Goal: Task Accomplishment & Management: Manage account settings

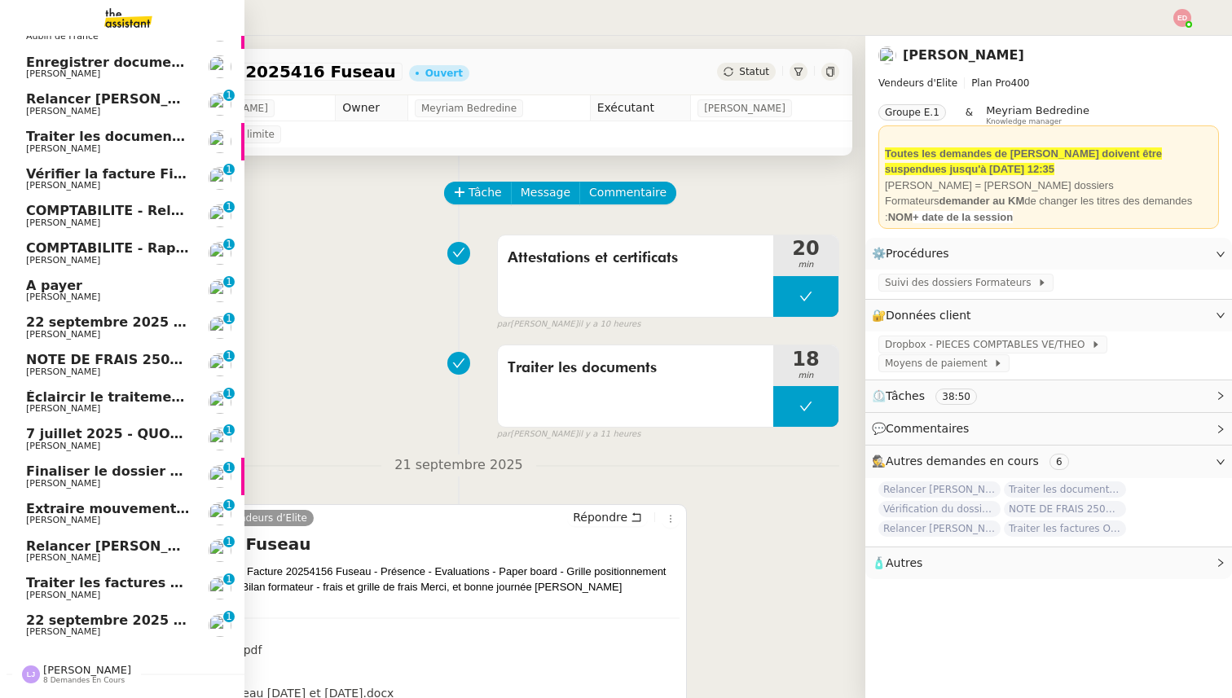
scroll to position [432, 0]
click at [135, 247] on span "COMPTABILITE - Rapprochement bancaire - 28 août 2025" at bounding box center [234, 247] width 417 height 15
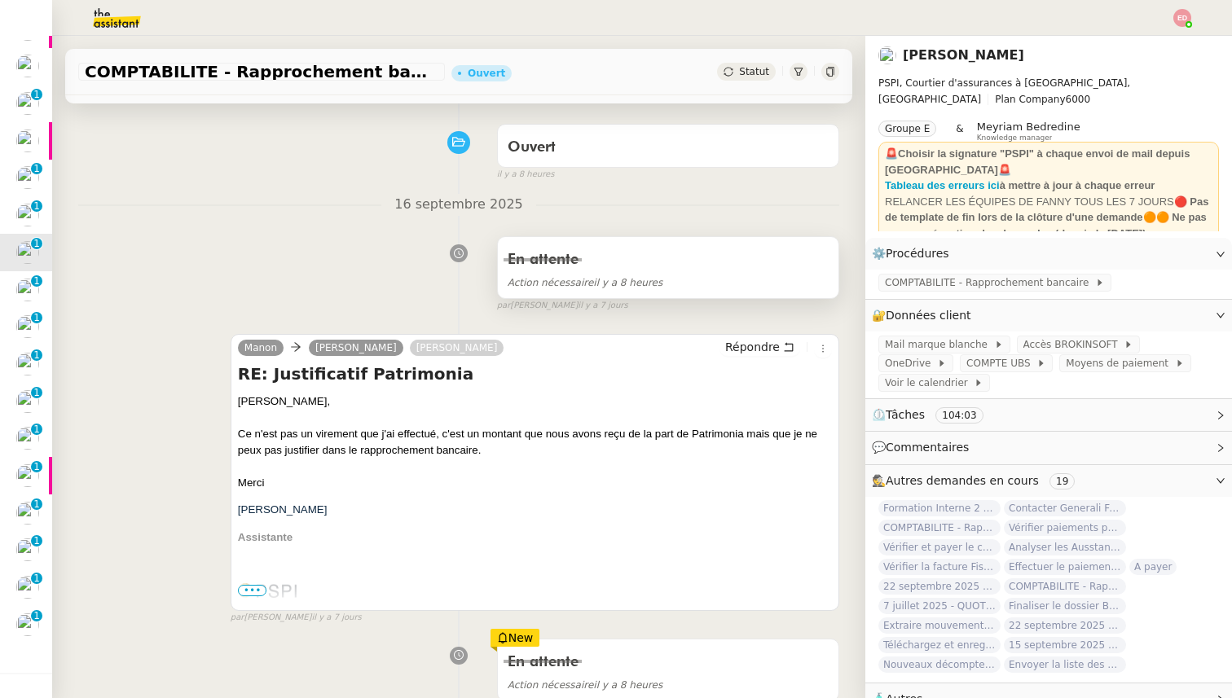
scroll to position [135, 0]
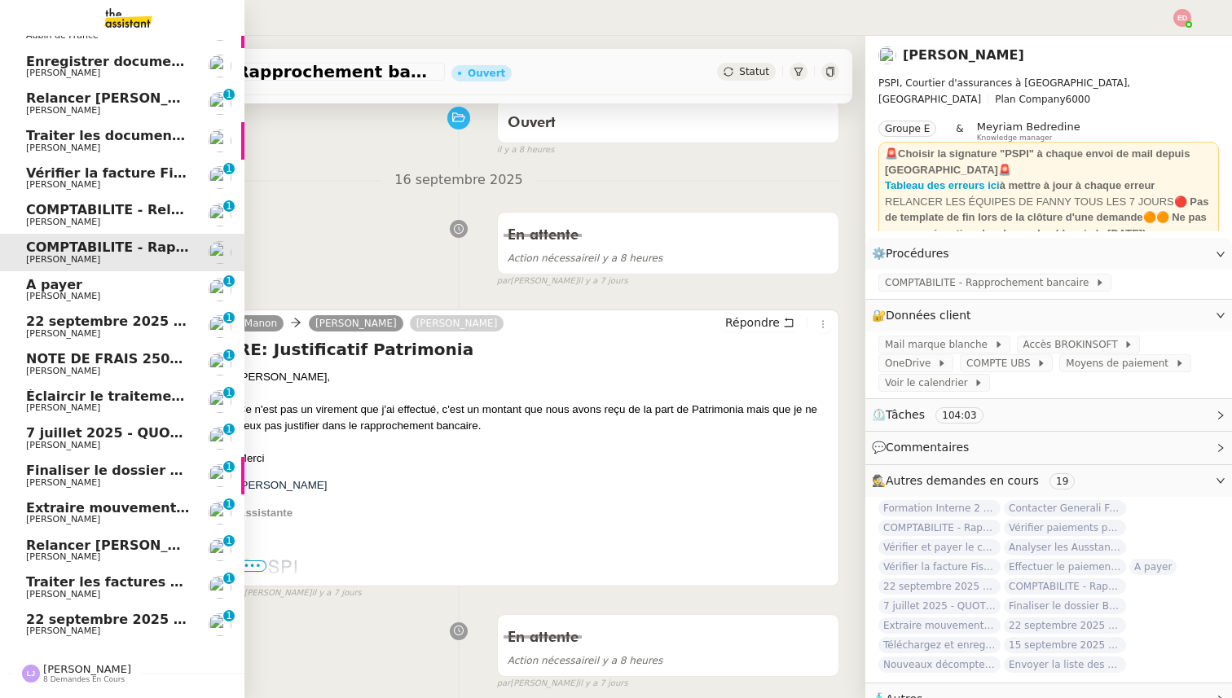
click at [60, 631] on span "[PERSON_NAME]" at bounding box center [63, 631] width 74 height 11
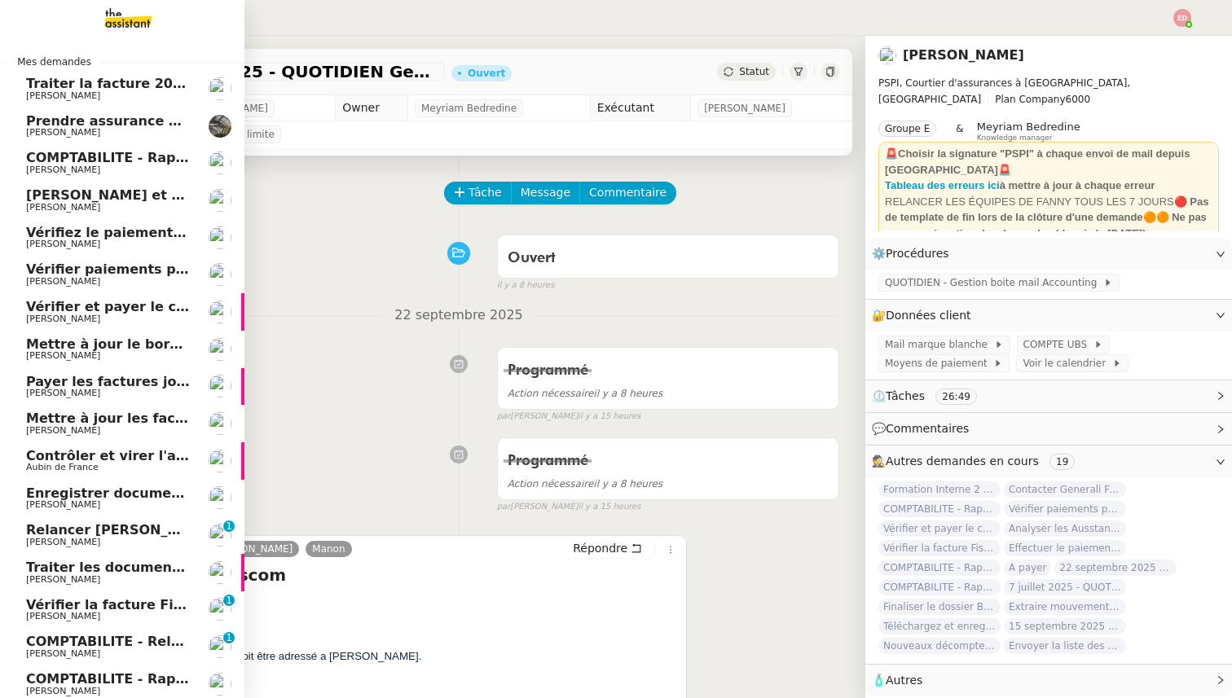
click at [90, 161] on span "COMPTABILITE - Rapprochement bancaire - [DATE]" at bounding box center [211, 157] width 371 height 15
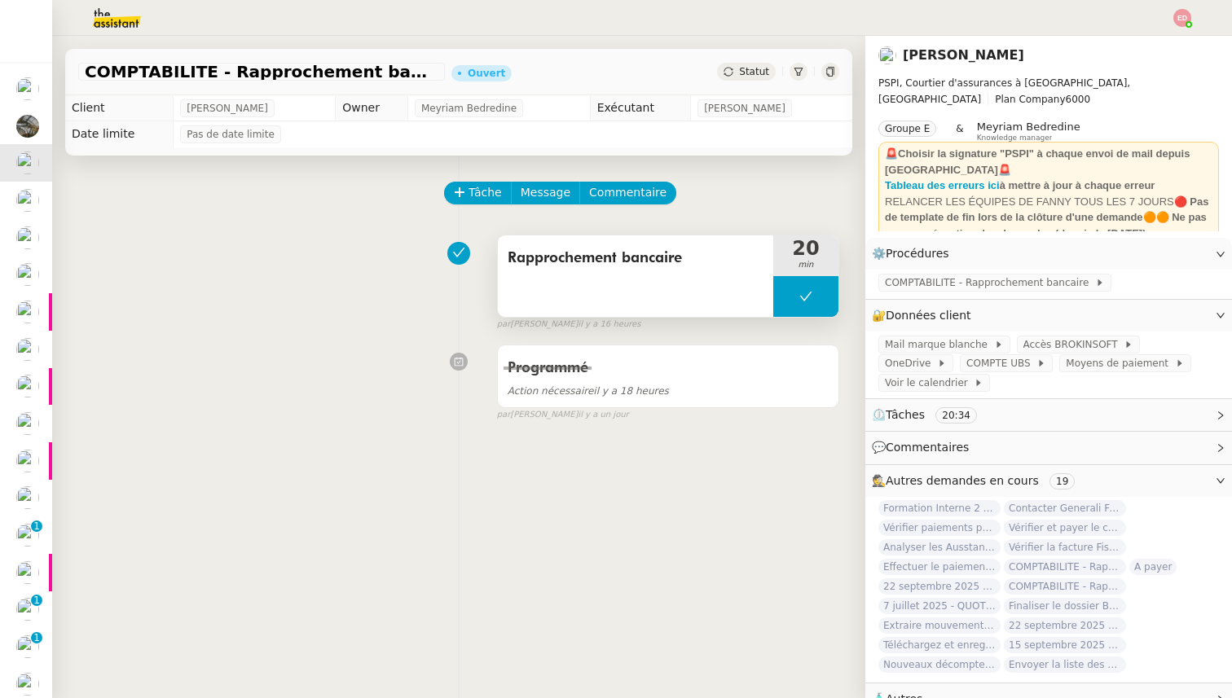
click at [788, 297] on button at bounding box center [805, 296] width 65 height 41
click at [788, 297] on icon at bounding box center [790, 296] width 6 height 9
click at [836, 299] on div at bounding box center [805, 296] width 65 height 41
click at [835, 299] on button at bounding box center [822, 296] width 33 height 41
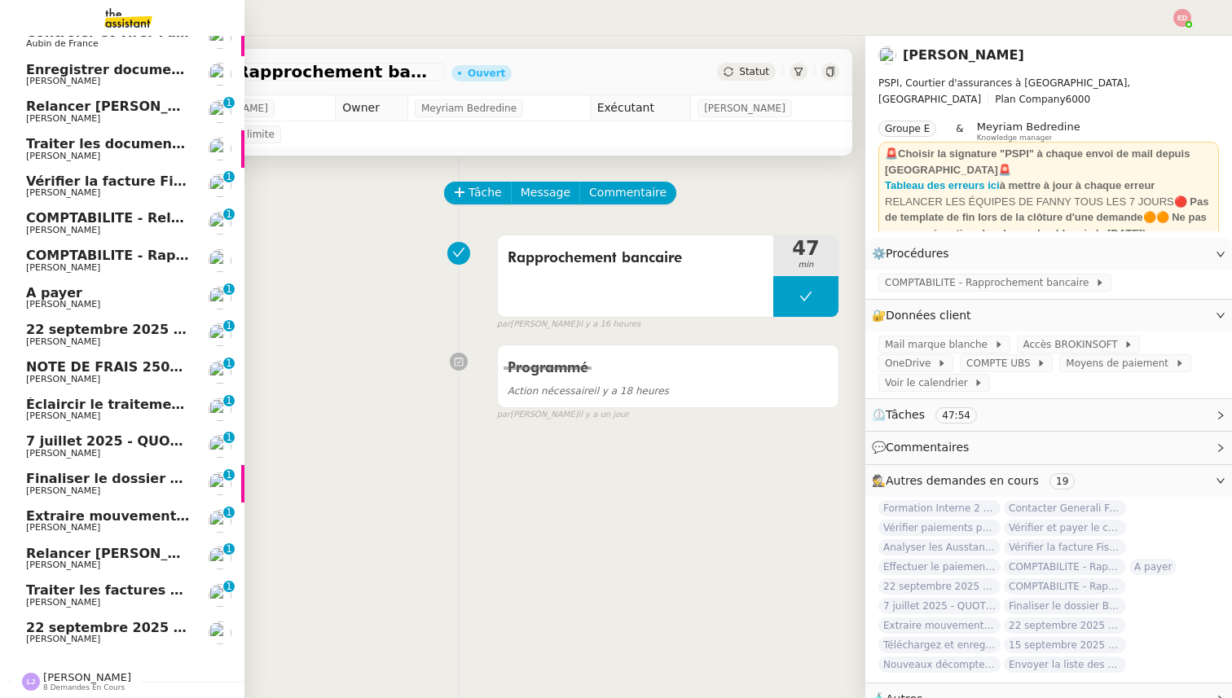
scroll to position [468, 0]
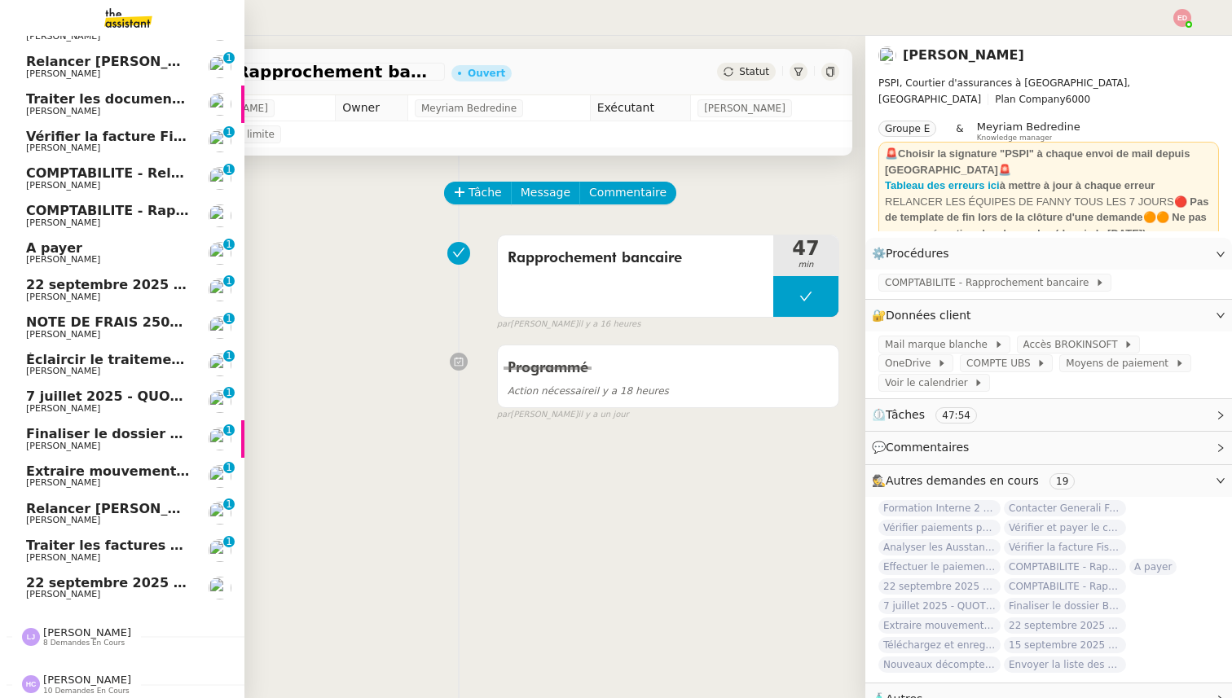
click at [134, 582] on span "22 septembre 2025 - QUOTIDIEN Gestion boite mail Accounting" at bounding box center [258, 582] width 465 height 15
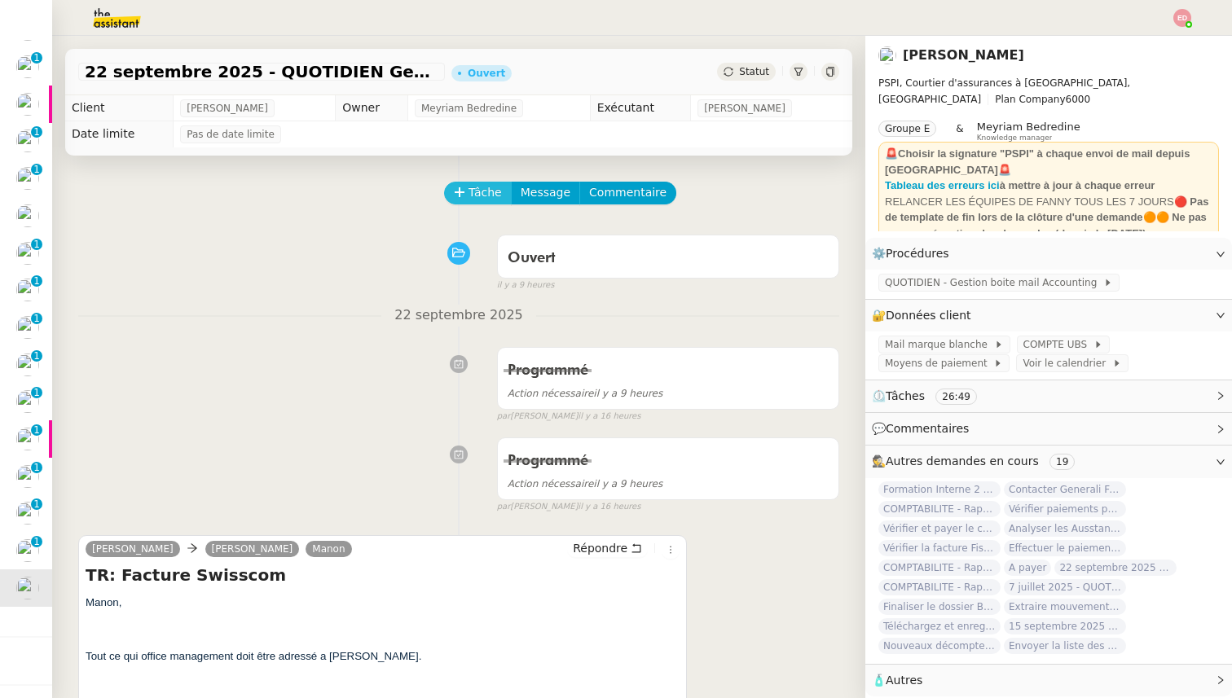
click at [465, 190] on button "Tâche" at bounding box center [478, 193] width 68 height 23
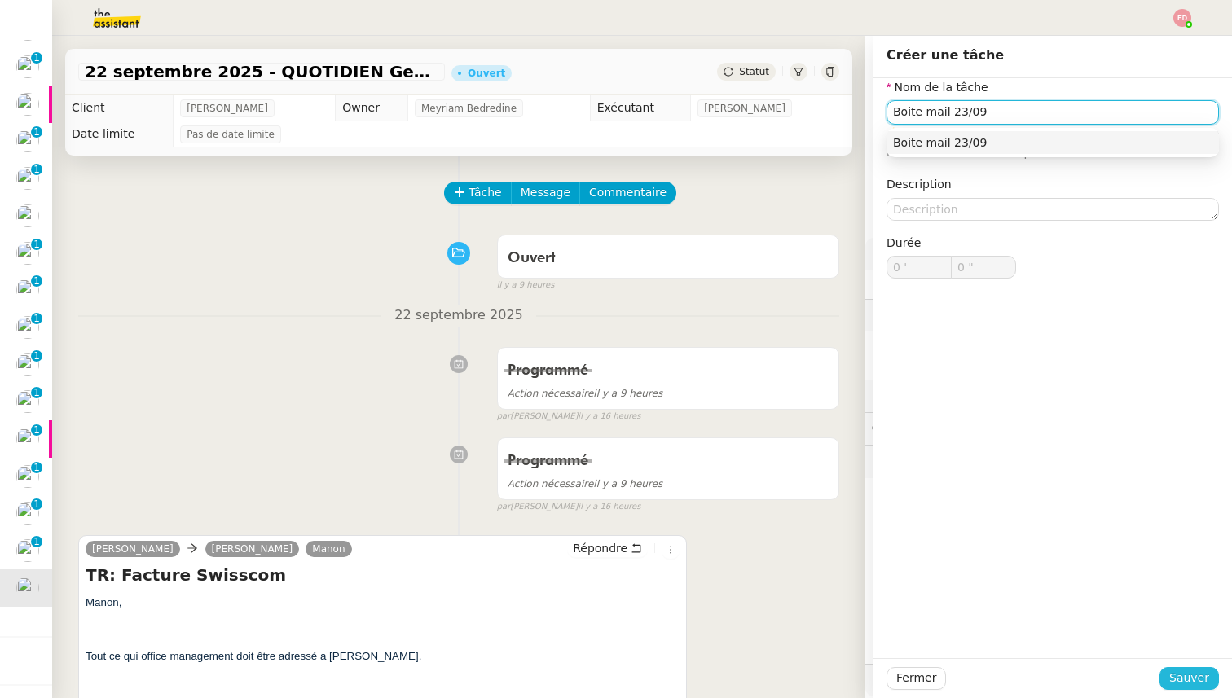
type input "Boite mail 23/09"
click at [1213, 675] on button "Sauver" at bounding box center [1188, 678] width 59 height 23
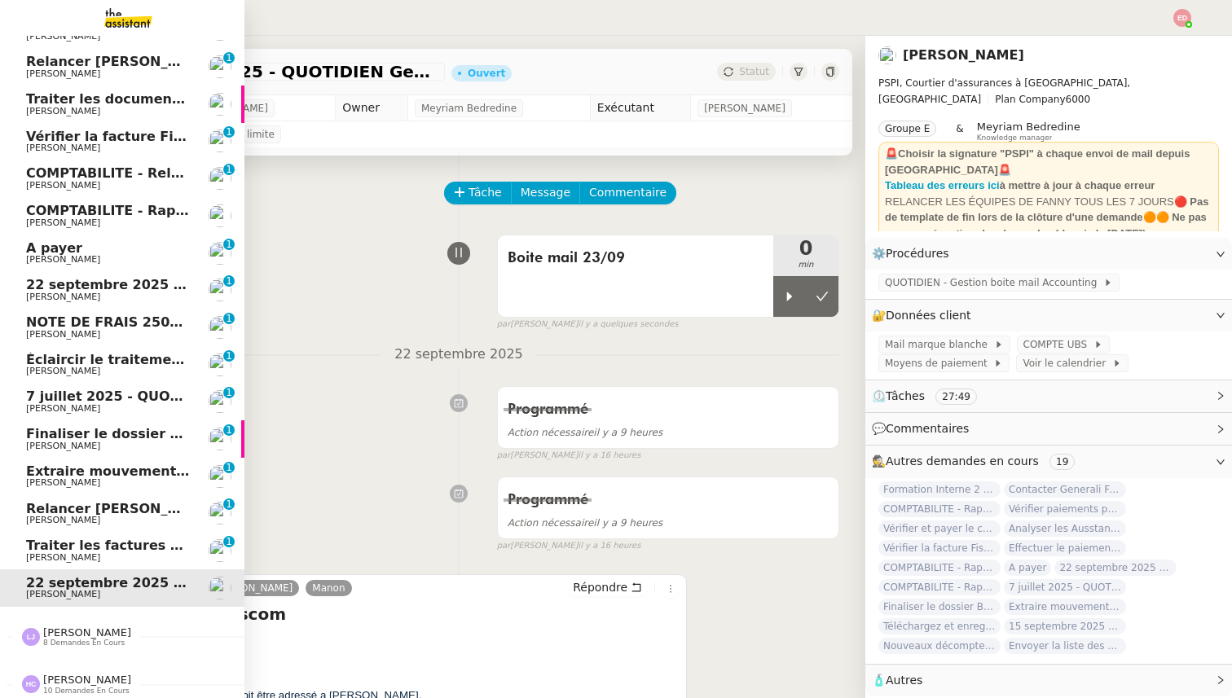
click at [72, 545] on span "Traiter les factures ORPI [PERSON_NAME]" at bounding box center [178, 545] width 305 height 15
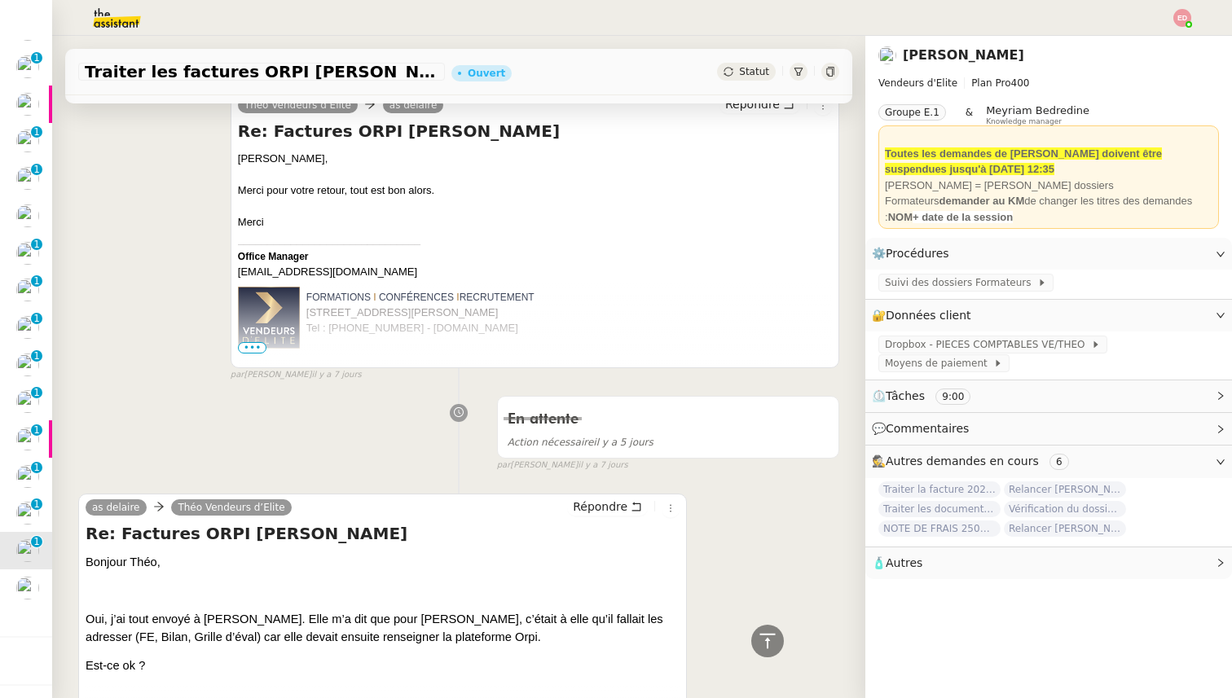
scroll to position [943, 0]
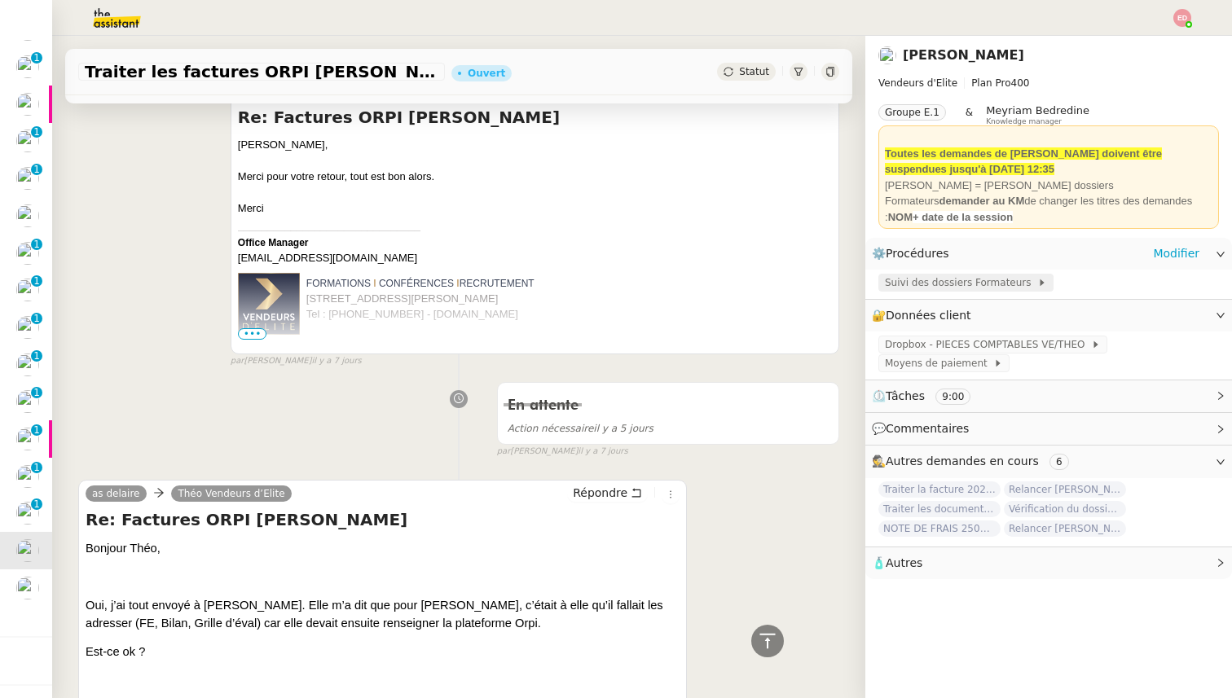
click at [935, 287] on span "Suivi des dossiers Formateurs" at bounding box center [961, 283] width 152 height 16
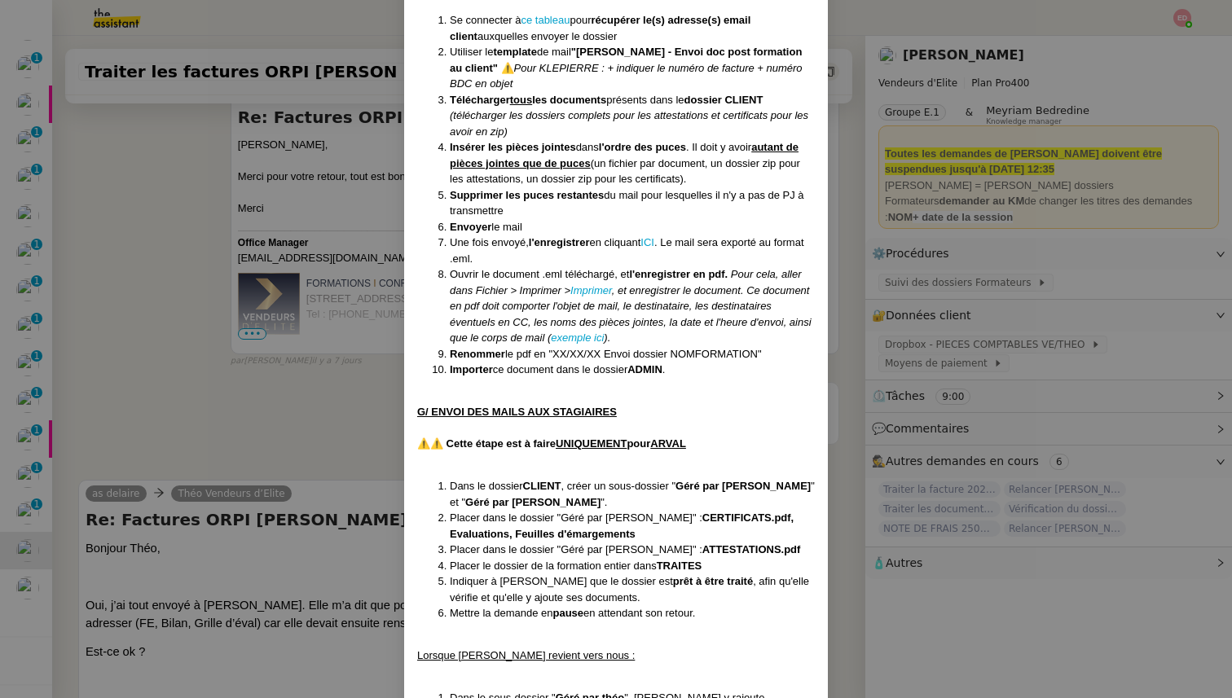
scroll to position [6017, 0]
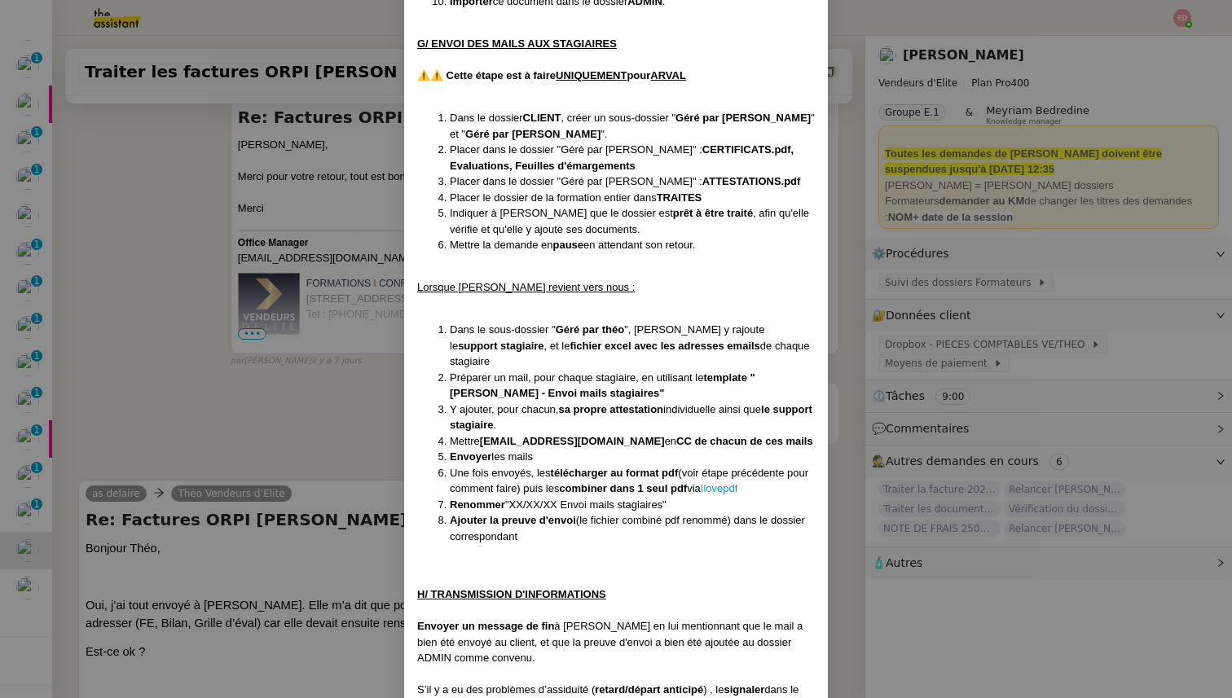
click at [304, 476] on nz-modal-container "Créée le [DATE] MAJ entièrement suite aux retours de la cliente le [DATE] Modif…" at bounding box center [616, 349] width 1232 height 698
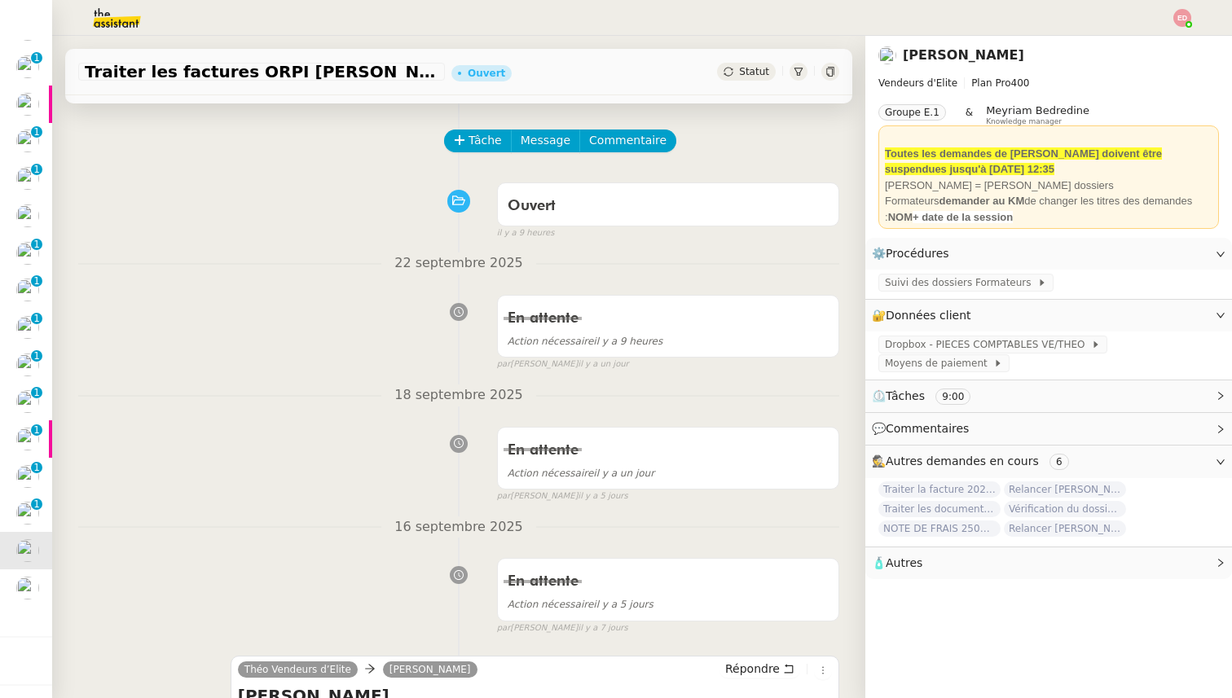
scroll to position [0, 0]
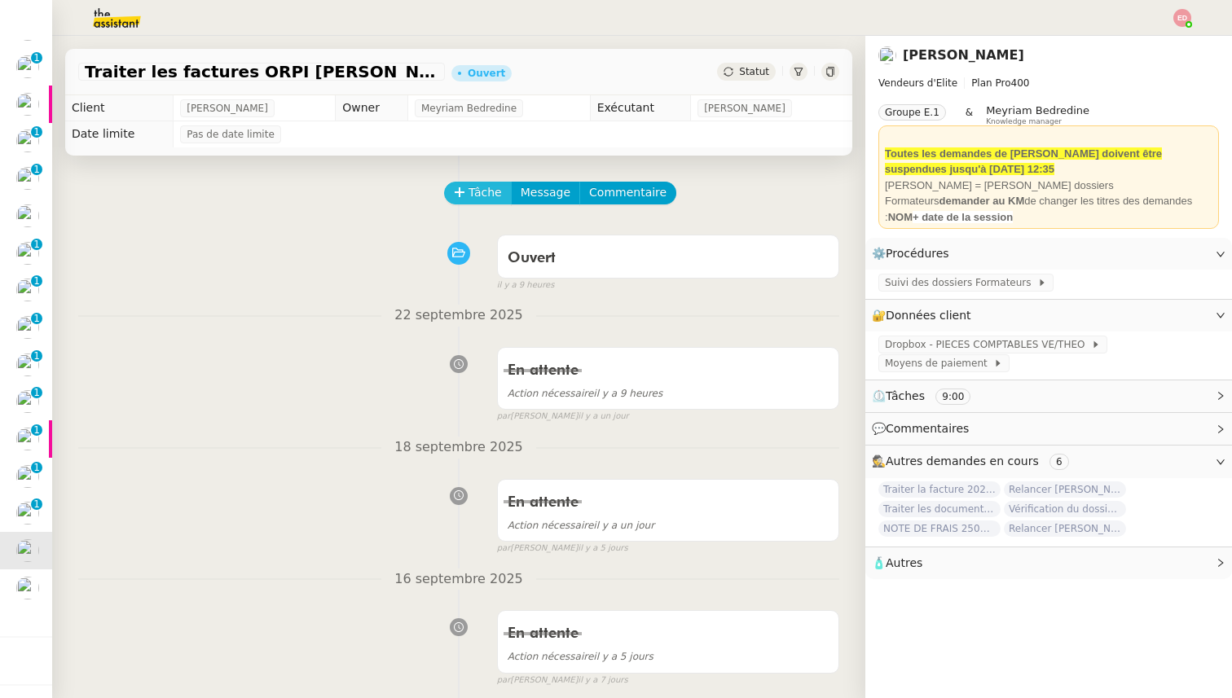
click at [467, 193] on button "Tâche" at bounding box center [478, 193] width 68 height 23
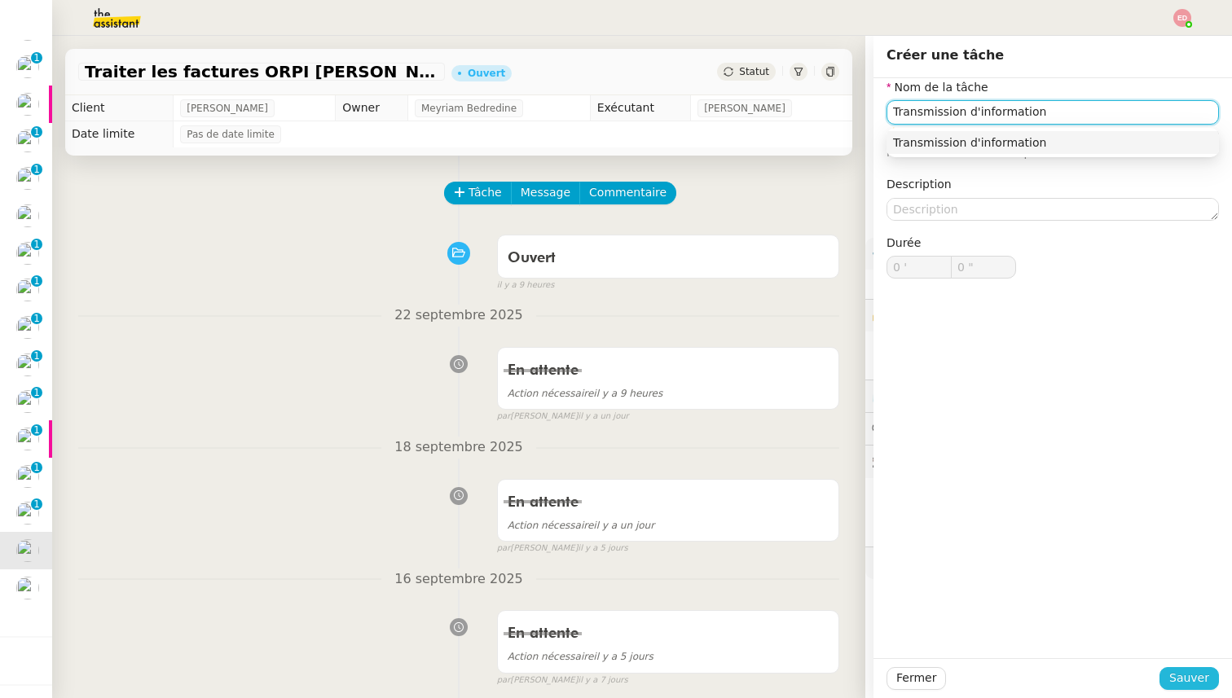
type input "Transmission d'information"
click at [1195, 688] on span "Sauver" at bounding box center [1189, 678] width 40 height 19
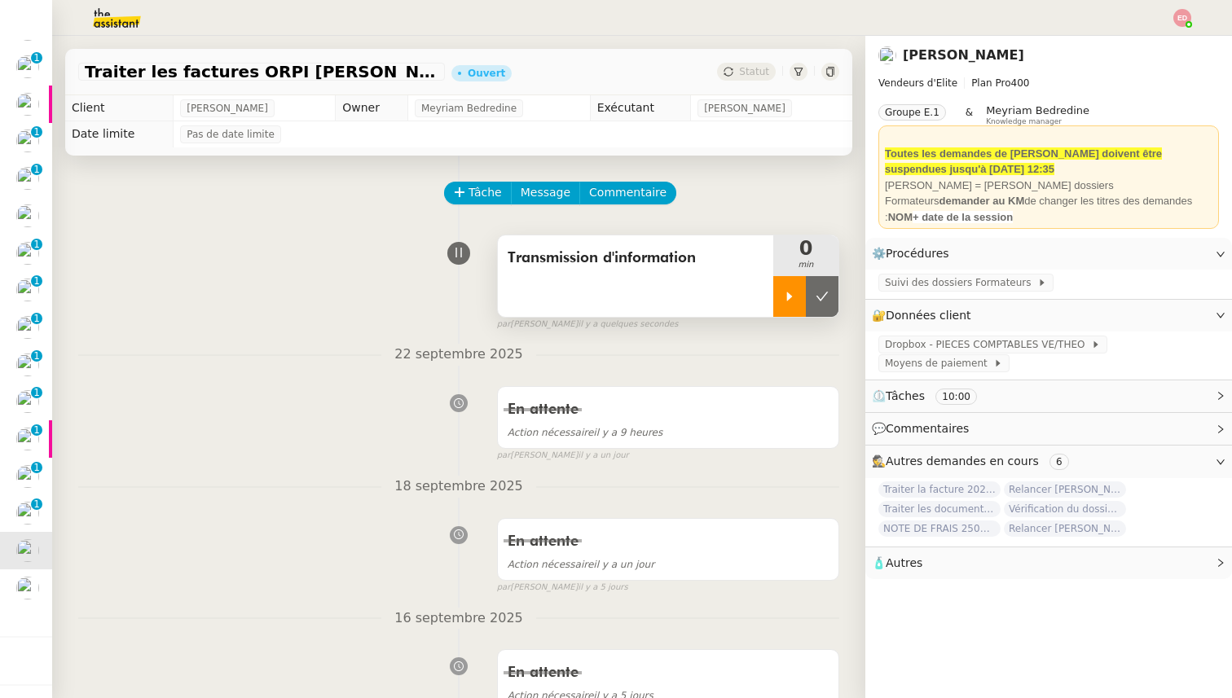
click at [791, 297] on icon at bounding box center [790, 296] width 6 height 9
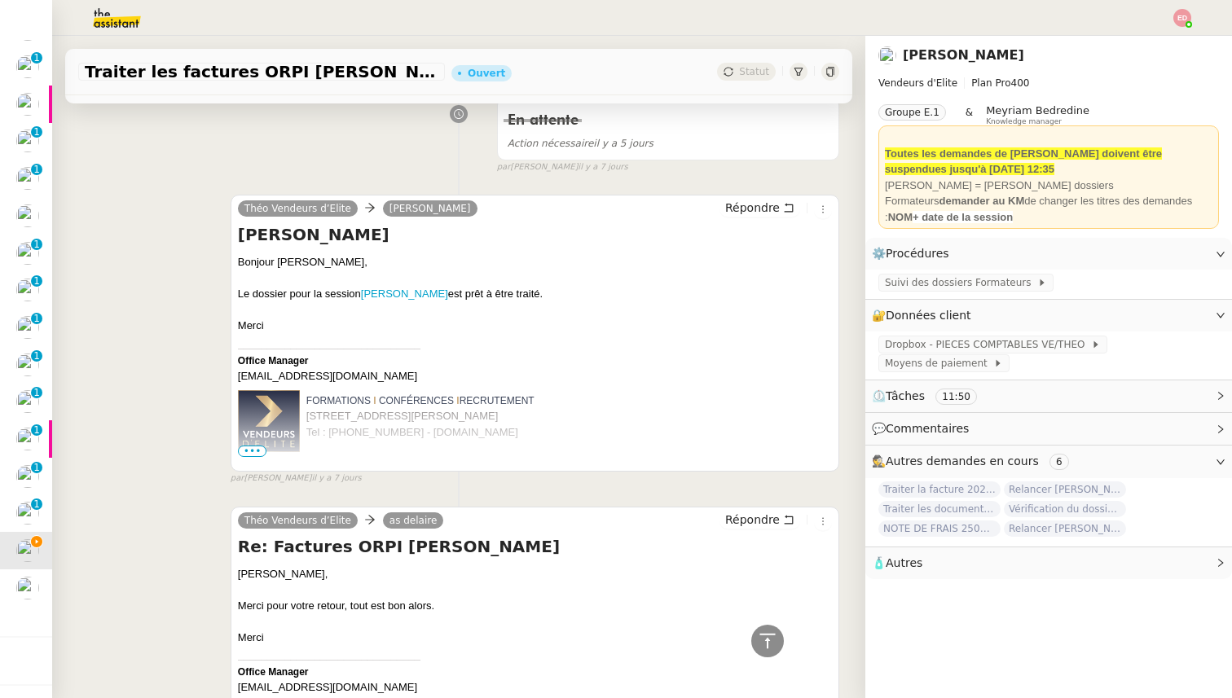
scroll to position [622, 0]
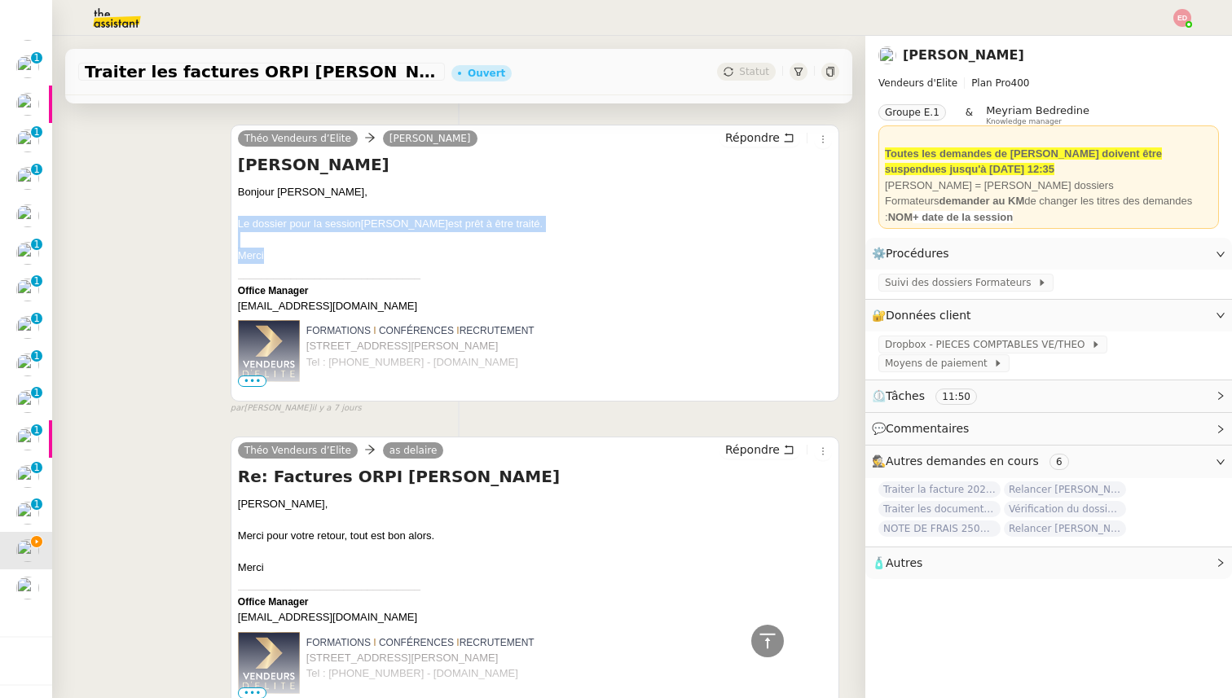
drag, startPoint x: 273, startPoint y: 257, endPoint x: 232, endPoint y: 226, distance: 51.2
click at [232, 226] on div "Théo Vendeurs d’Elite [PERSON_NAME] Répondre ORPI [PERSON_NAME] Bonjour [PERSON…" at bounding box center [535, 263] width 609 height 277
copy div "Le dossier pour la session [PERSON_NAME] est prêt à être traité. [GEOGRAPHIC_DA…"
click at [755, 132] on span "Répondre" at bounding box center [752, 138] width 55 height 16
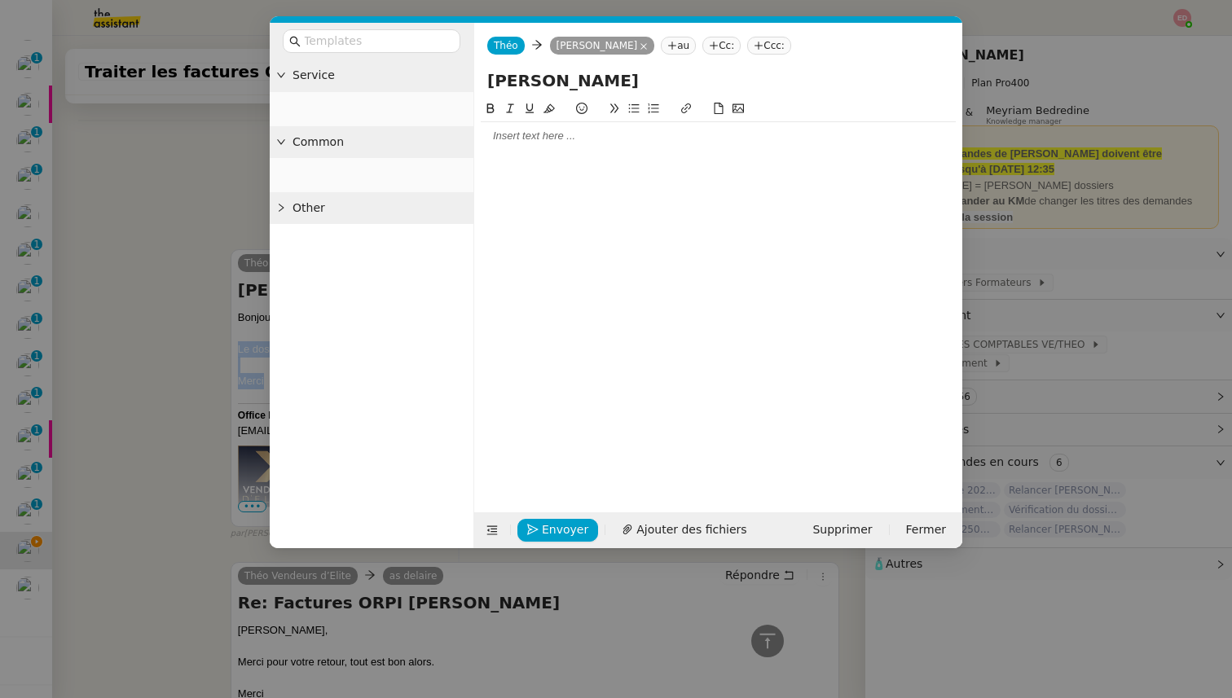
scroll to position [746, 0]
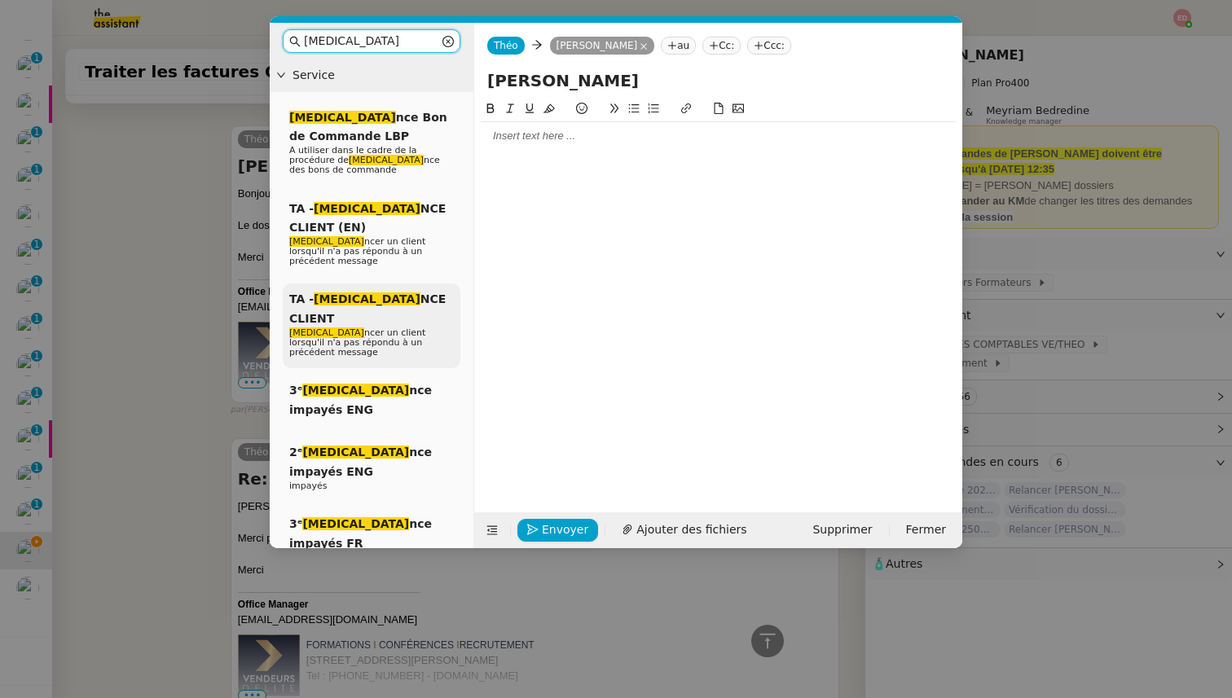
type input "[MEDICAL_DATA]"
click at [362, 292] on span "TA - [MEDICAL_DATA] NCE CLIENT" at bounding box center [367, 308] width 156 height 32
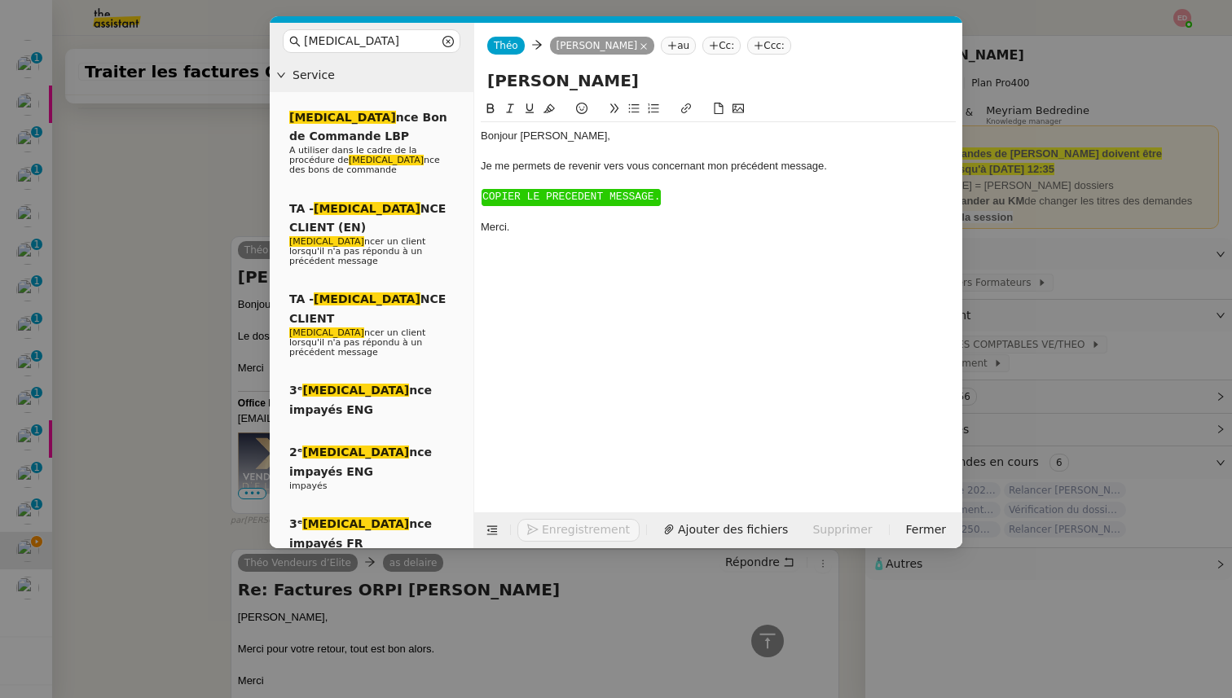
scroll to position [858, 0]
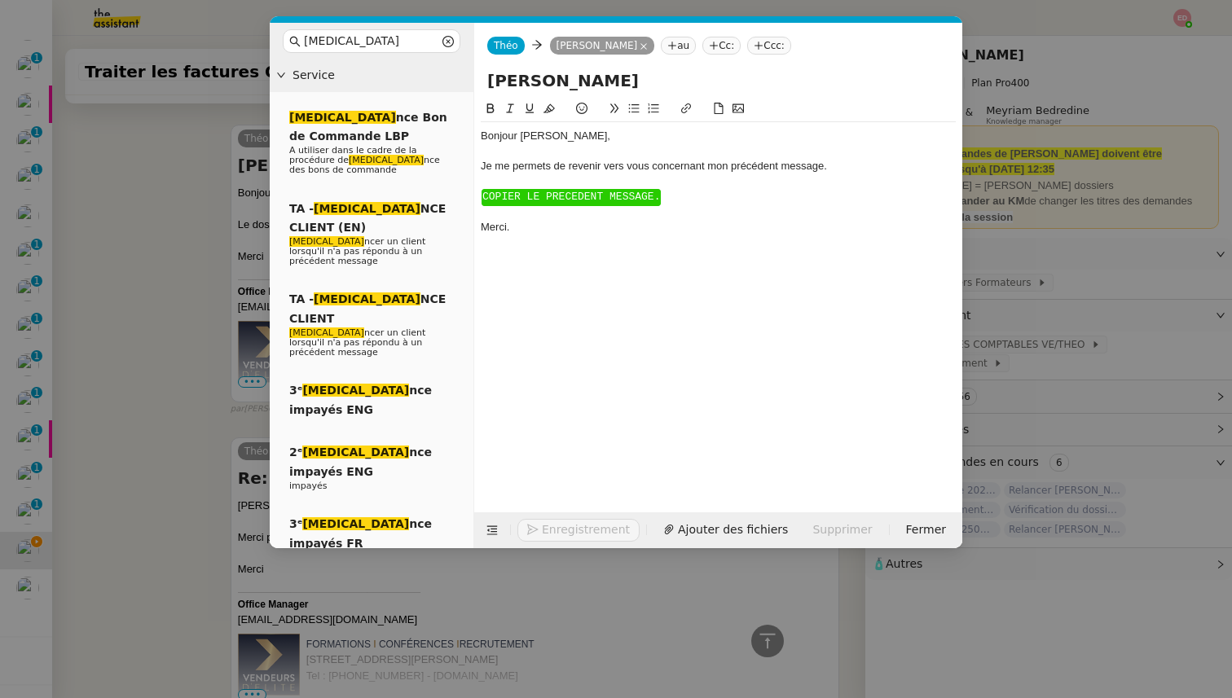
click at [552, 192] on span "COPIER LE PRECEDENT MESSAGE." at bounding box center [571, 197] width 178 height 12
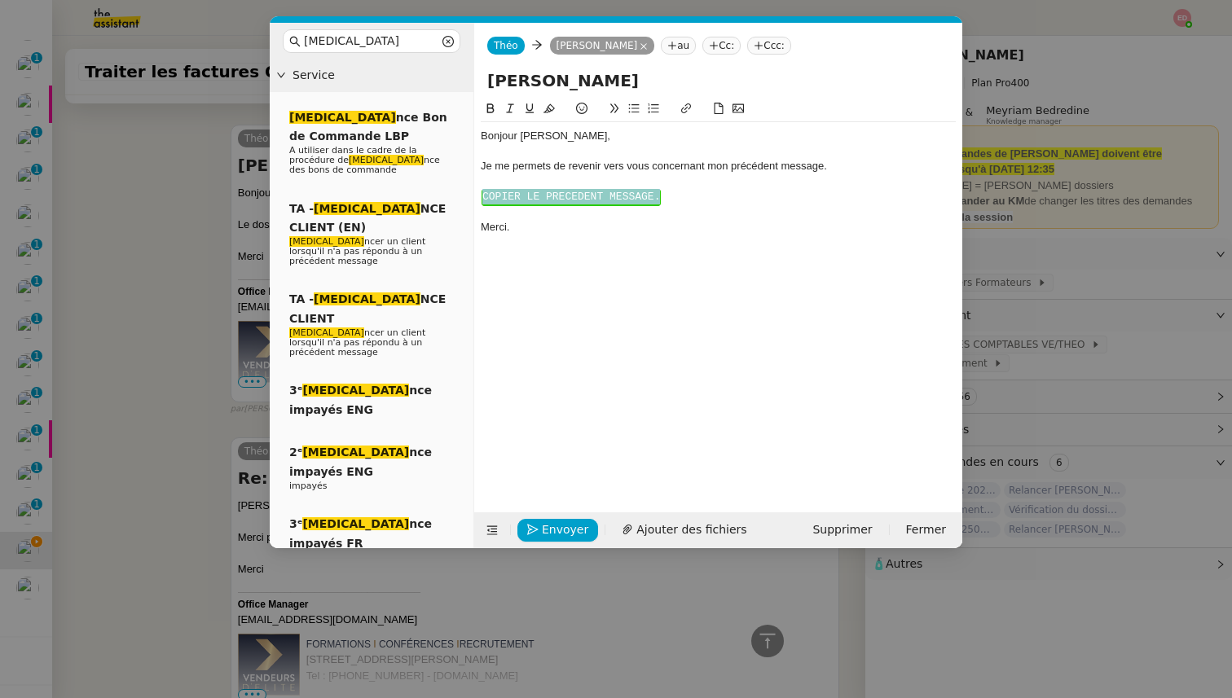
click at [552, 192] on span "COPIER LE PRECEDENT MESSAGE." at bounding box center [571, 197] width 178 height 12
click at [837, 167] on div "Je me permets de revenir vers vous concernant mon précédent message." at bounding box center [718, 166] width 475 height 15
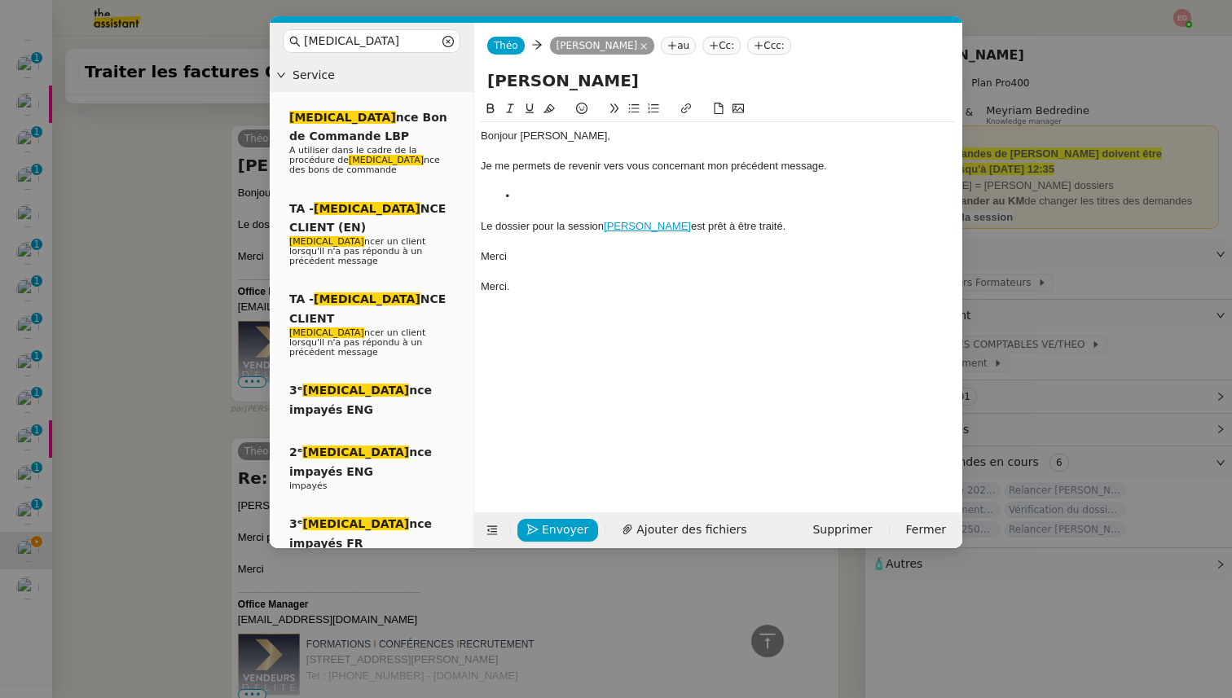
scroll to position [943, 0]
drag, startPoint x: 523, startPoint y: 291, endPoint x: 445, endPoint y: 291, distance: 78.2
click at [445, 291] on nz-layout "[MEDICAL_DATA] Service [MEDICAL_DATA] nce Bon de Commande LBP A utiliser dans l…" at bounding box center [616, 285] width 692 height 525
drag, startPoint x: 517, startPoint y: 257, endPoint x: 463, endPoint y: 223, distance: 64.0
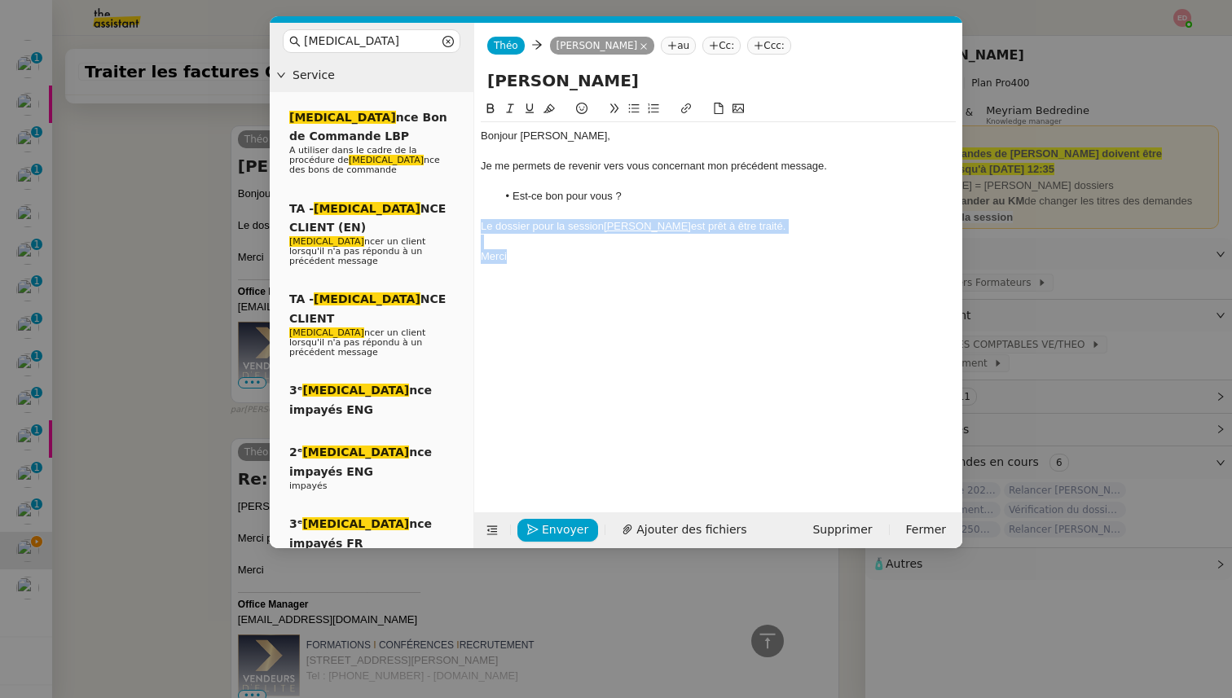
click at [463, 222] on nz-layout "[MEDICAL_DATA] Service [MEDICAL_DATA] nce Bon de Commande LBP A utiliser dans l…" at bounding box center [616, 285] width 692 height 525
click at [506, 108] on icon at bounding box center [509, 108] width 11 height 11
click at [202, 411] on nz-modal-container "[MEDICAL_DATA] Service [MEDICAL_DATA] nce Bon de Commande LBP A utiliser dans l…" at bounding box center [616, 349] width 1232 height 698
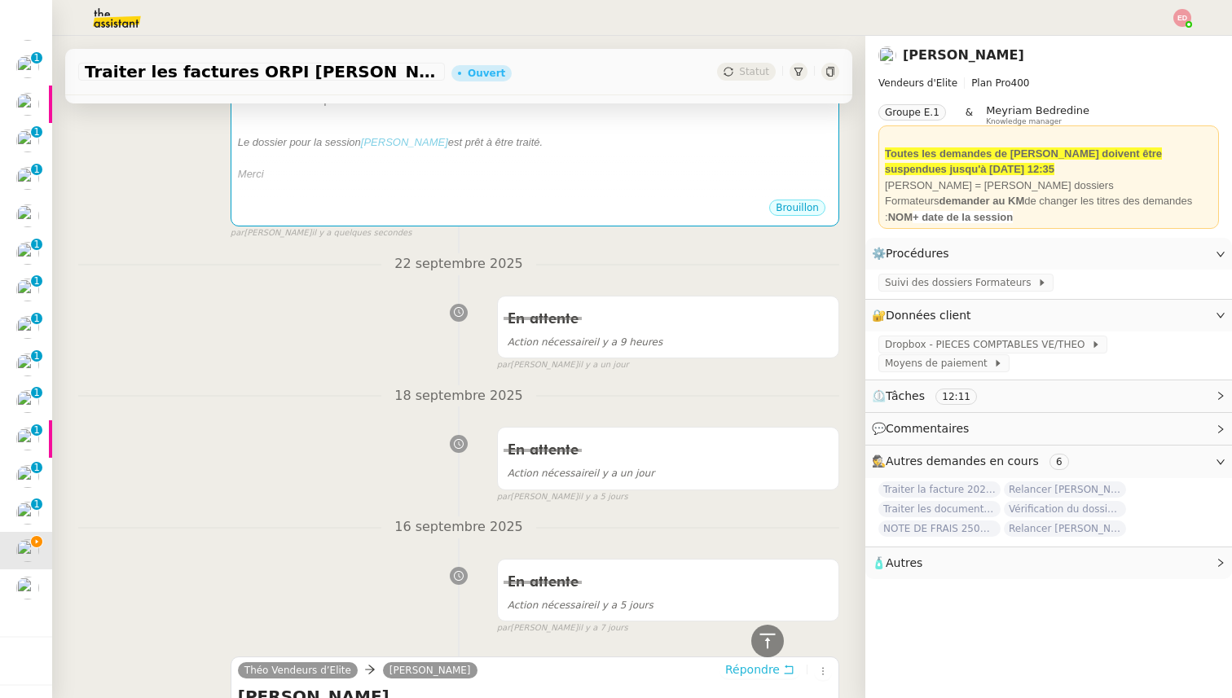
scroll to position [0, 0]
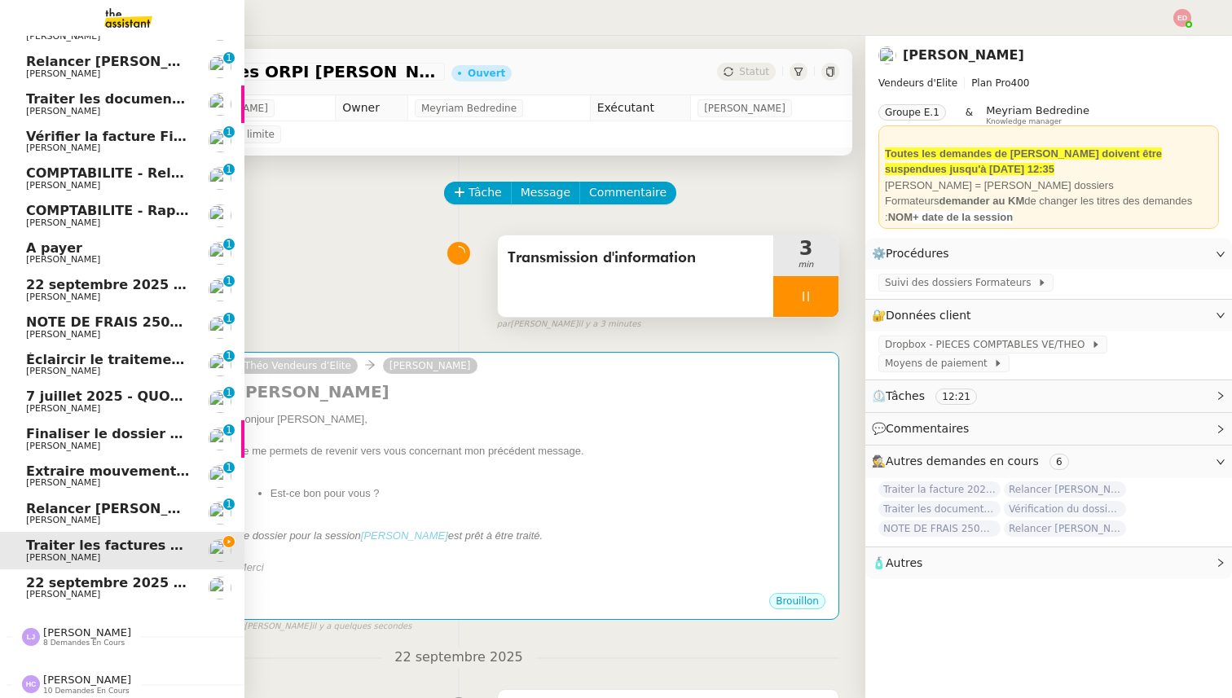
click at [64, 516] on span "[PERSON_NAME]" at bounding box center [63, 520] width 74 height 11
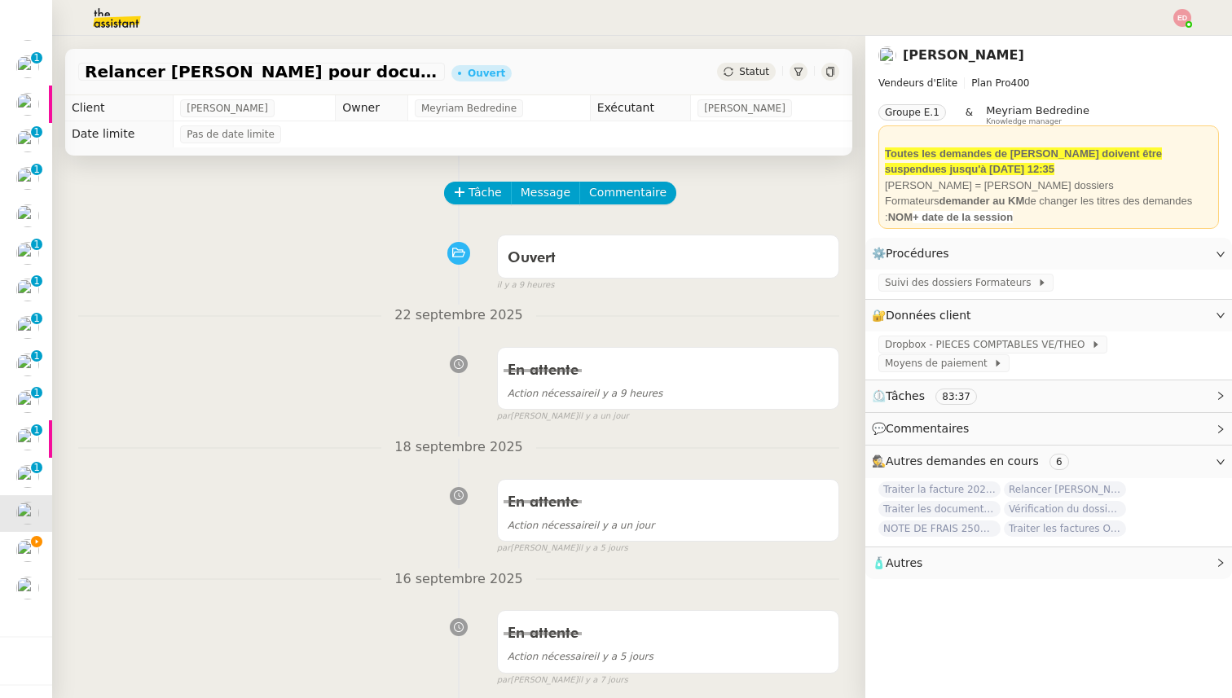
click at [755, 74] on span "Statut" at bounding box center [754, 71] width 30 height 11
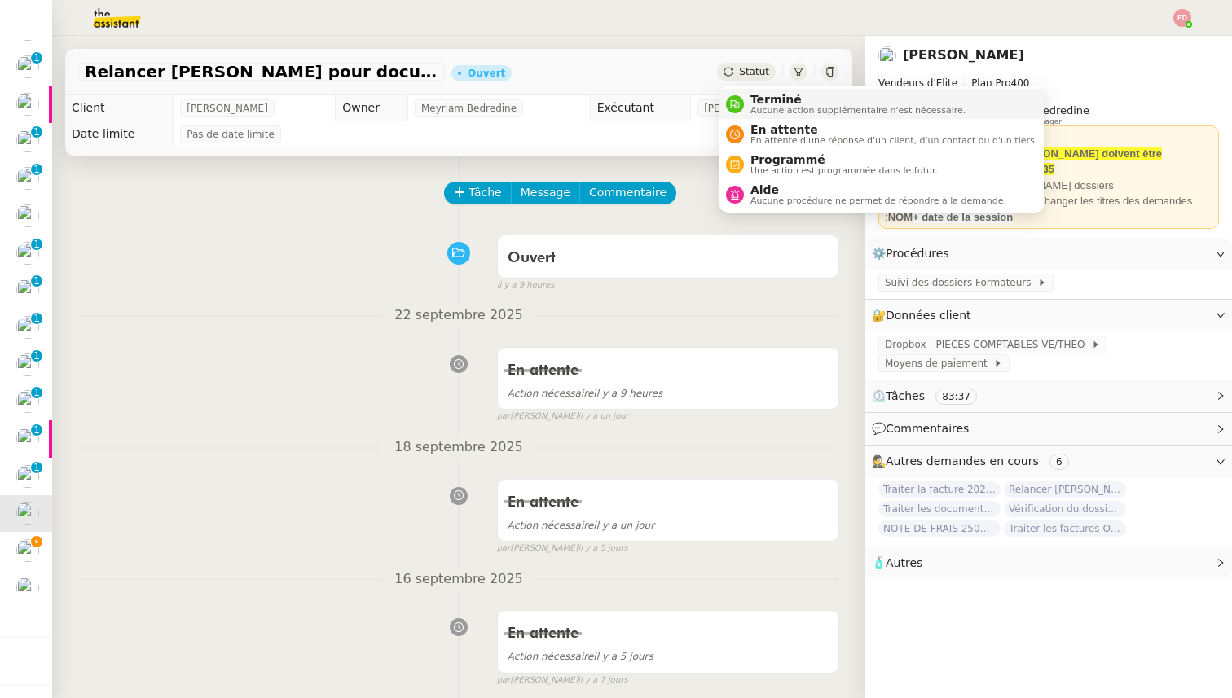
click at [761, 91] on li "Terminé Aucune action supplémentaire n'est nécessaire." at bounding box center [881, 104] width 324 height 30
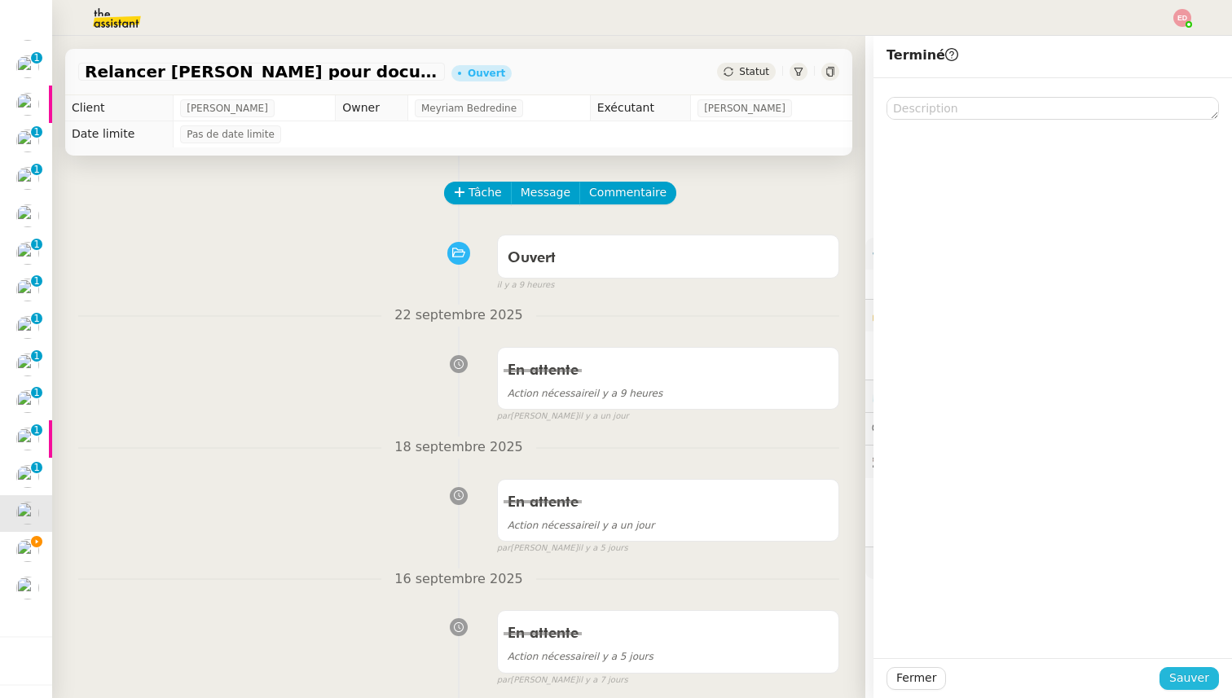
click at [1191, 679] on span "Sauver" at bounding box center [1189, 678] width 40 height 19
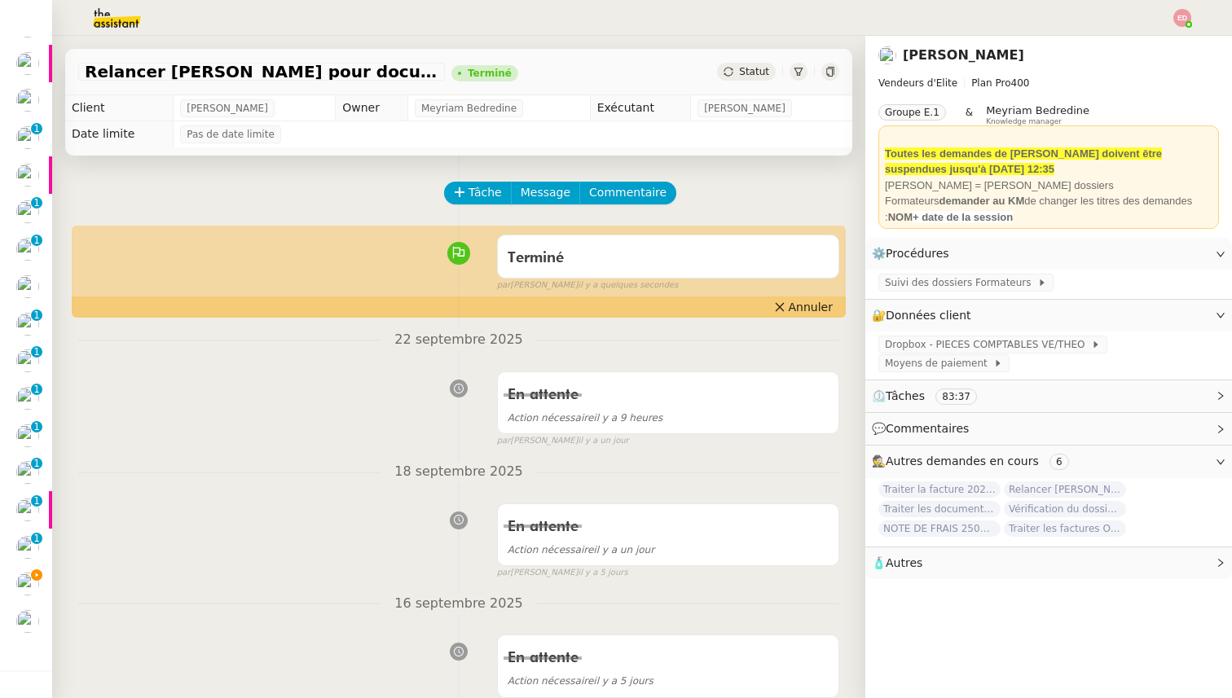
scroll to position [472, 0]
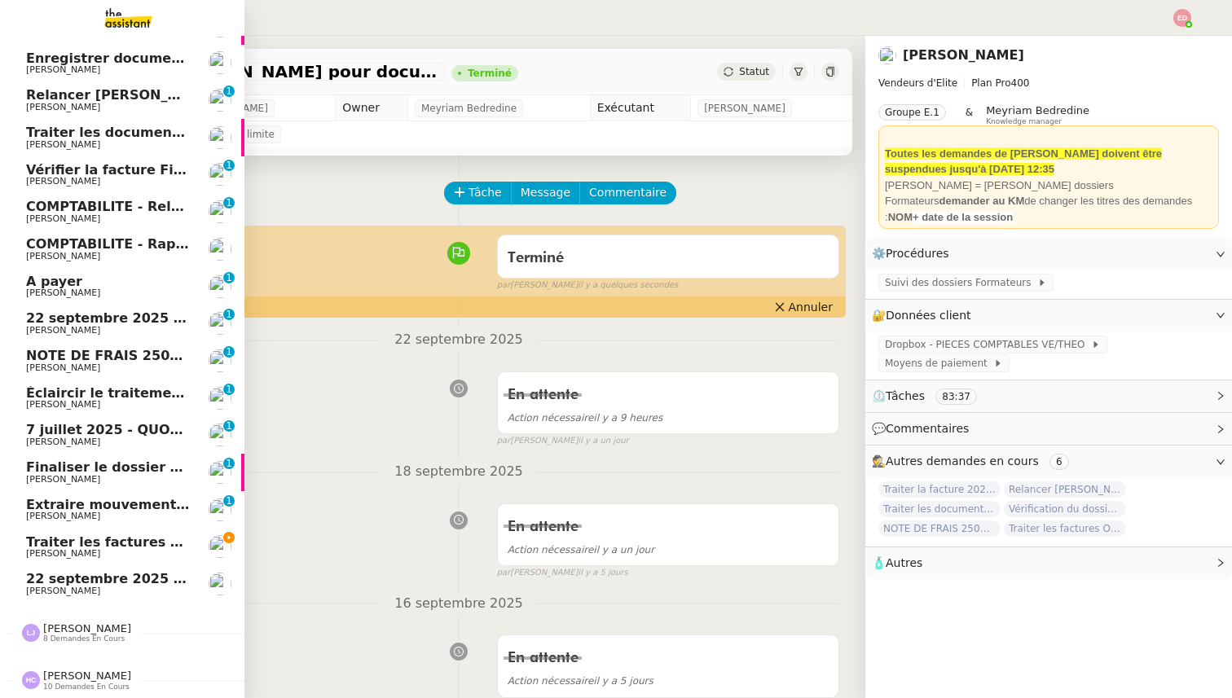
click at [40, 506] on span "Extraire mouvements compte Opal Verein" at bounding box center [179, 504] width 307 height 15
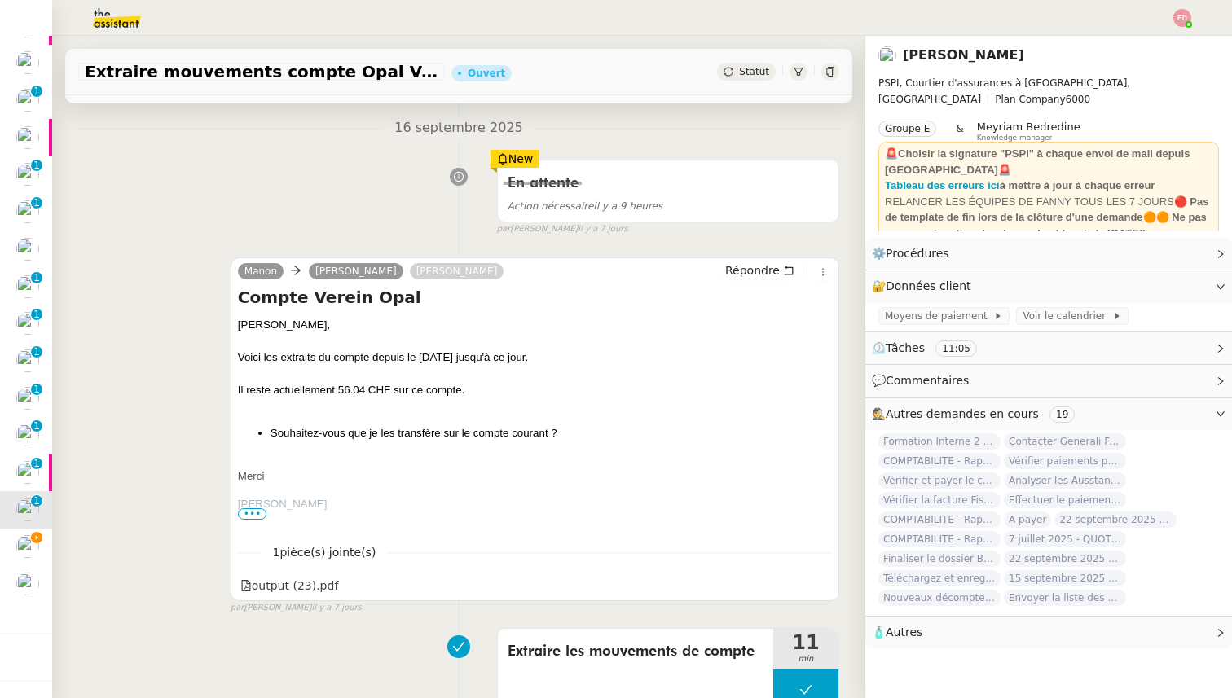
scroll to position [188, 0]
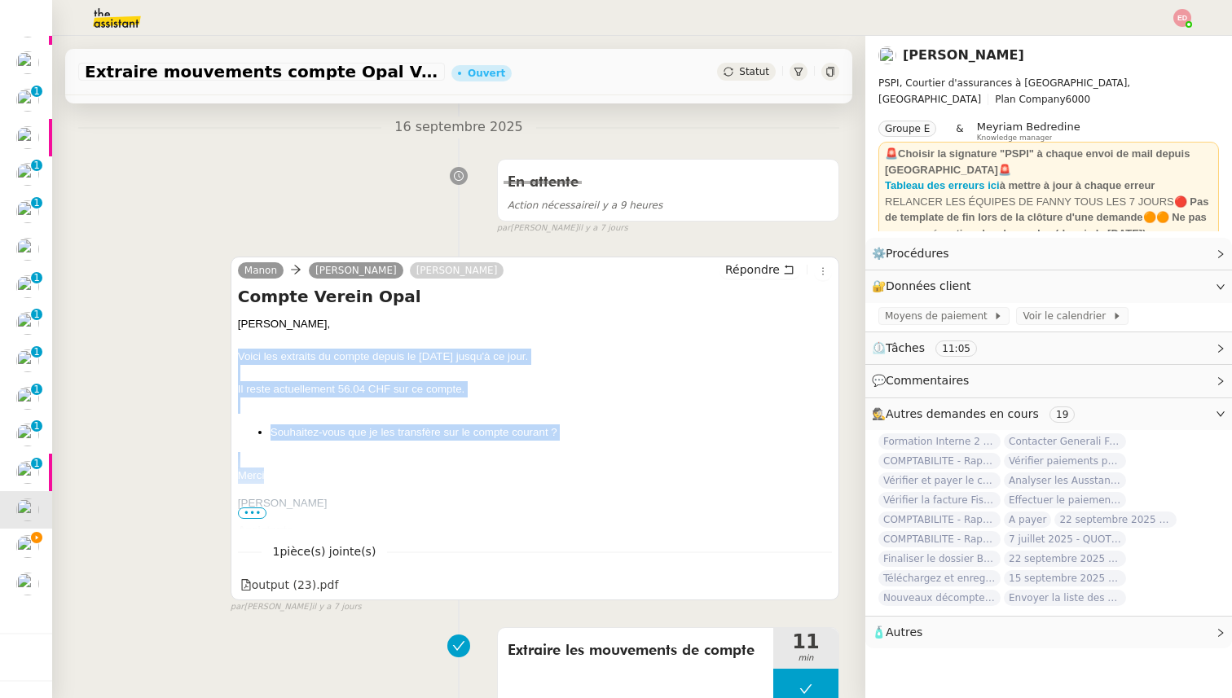
drag, startPoint x: 274, startPoint y: 480, endPoint x: 229, endPoint y: 362, distance: 126.3
click at [229, 362] on div "[PERSON_NAME] [PERSON_NAME] Répondre Compte Verein Opal [PERSON_NAME], Voici le…" at bounding box center [458, 427] width 761 height 371
copy span "Voici les extraits du compte depuis le [DATE] jusqu'à ce jour. Il reste actuell…"
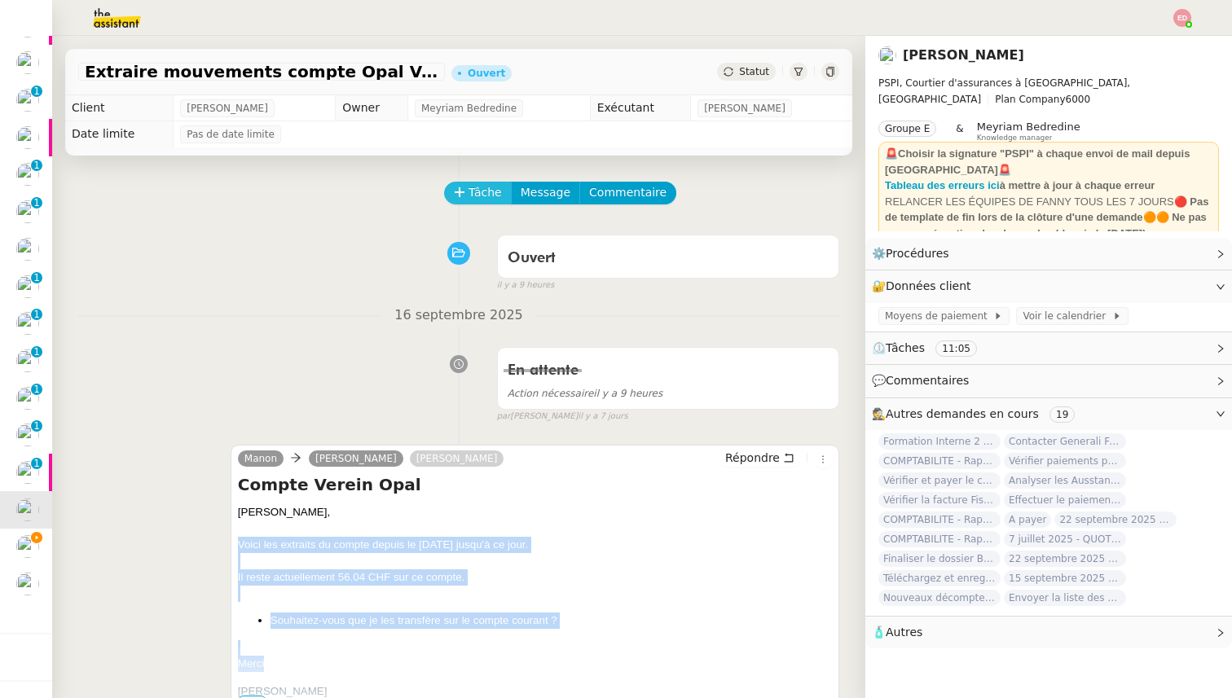
click at [460, 187] on icon at bounding box center [459, 192] width 11 height 11
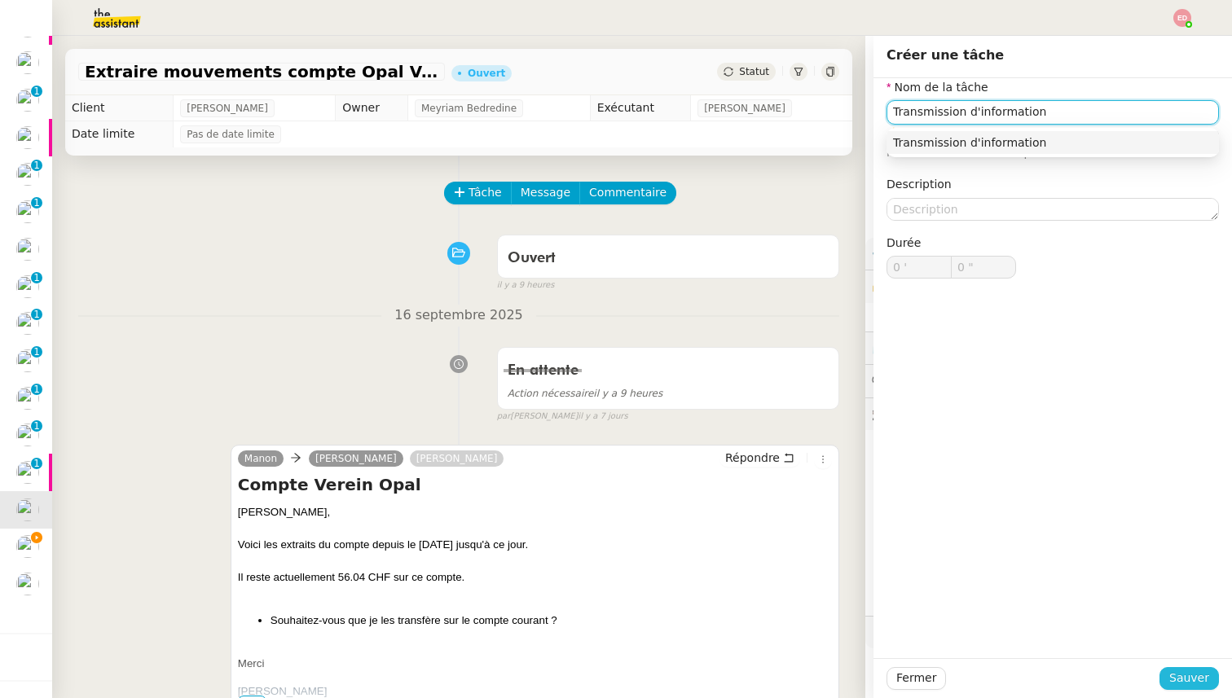
type input "Transmission d'information"
click at [1202, 685] on span "Sauver" at bounding box center [1189, 678] width 40 height 19
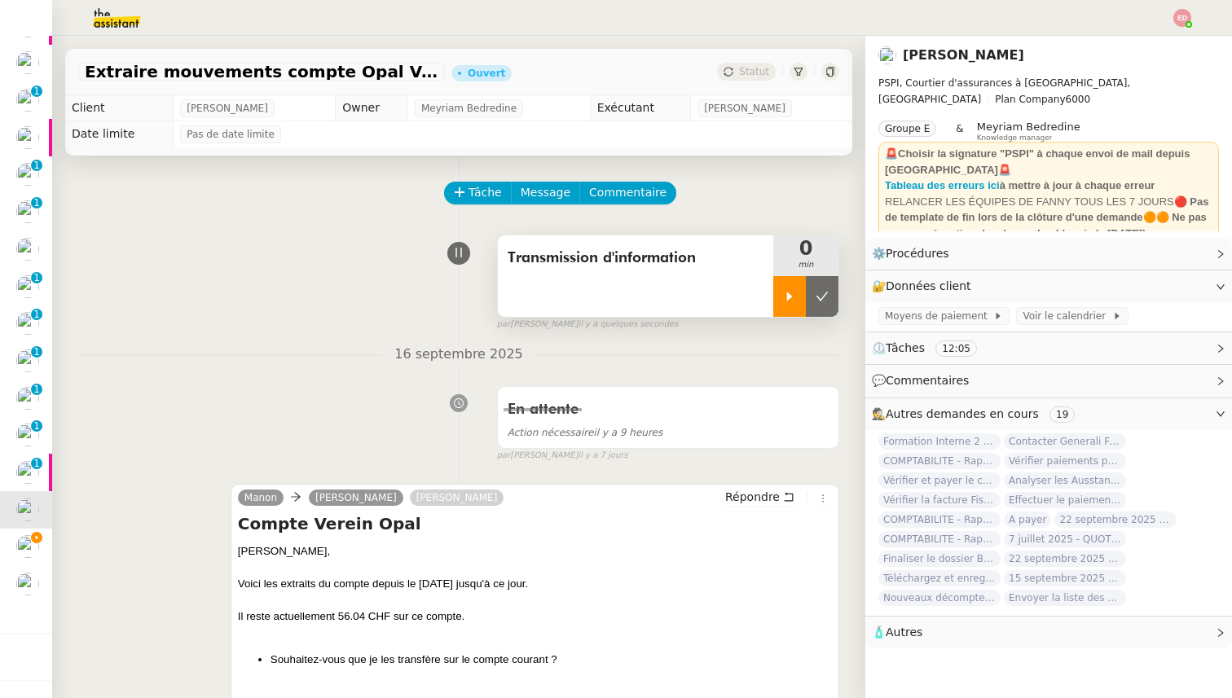
click at [793, 314] on div at bounding box center [789, 296] width 33 height 41
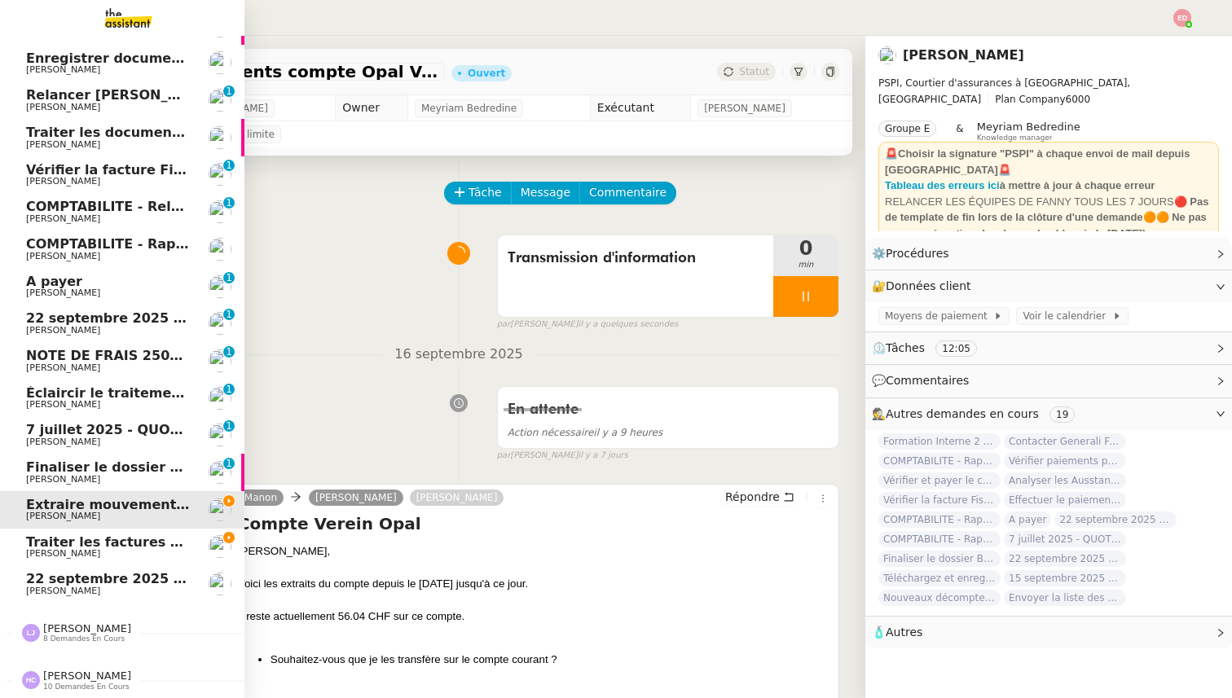
click at [35, 540] on span "Traiter les factures ORPI [PERSON_NAME]" at bounding box center [178, 541] width 305 height 15
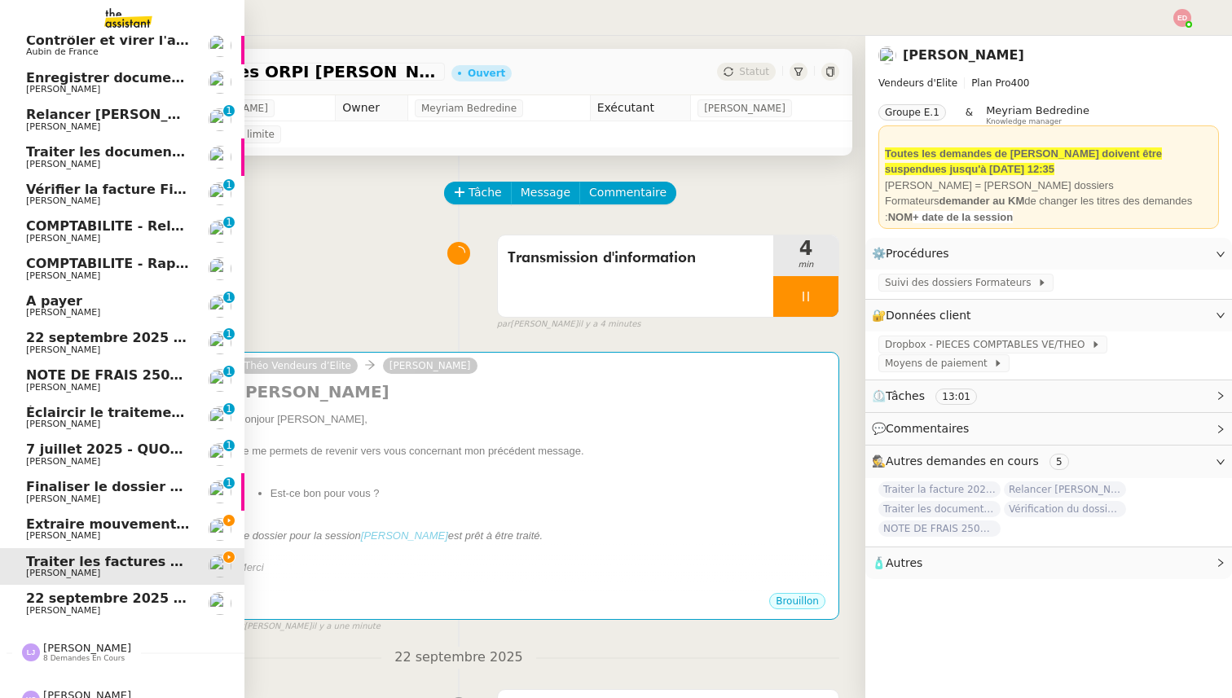
scroll to position [472, 0]
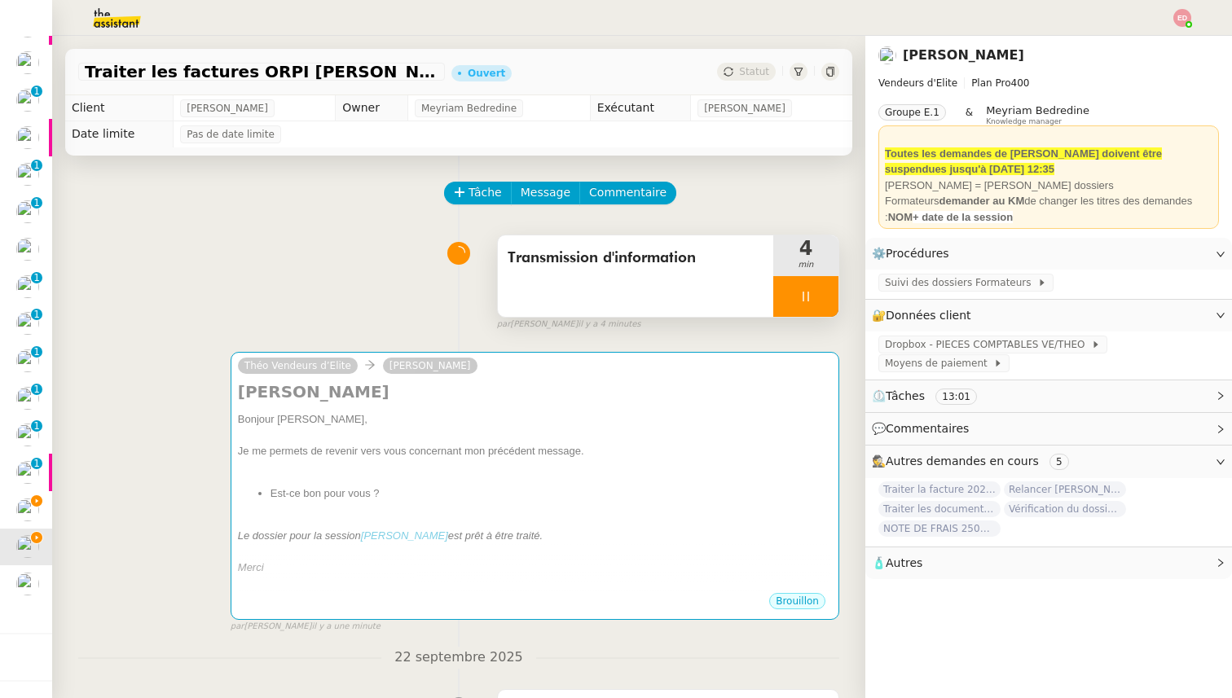
click at [829, 290] on div at bounding box center [805, 296] width 65 height 41
click at [829, 290] on button at bounding box center [822, 296] width 33 height 41
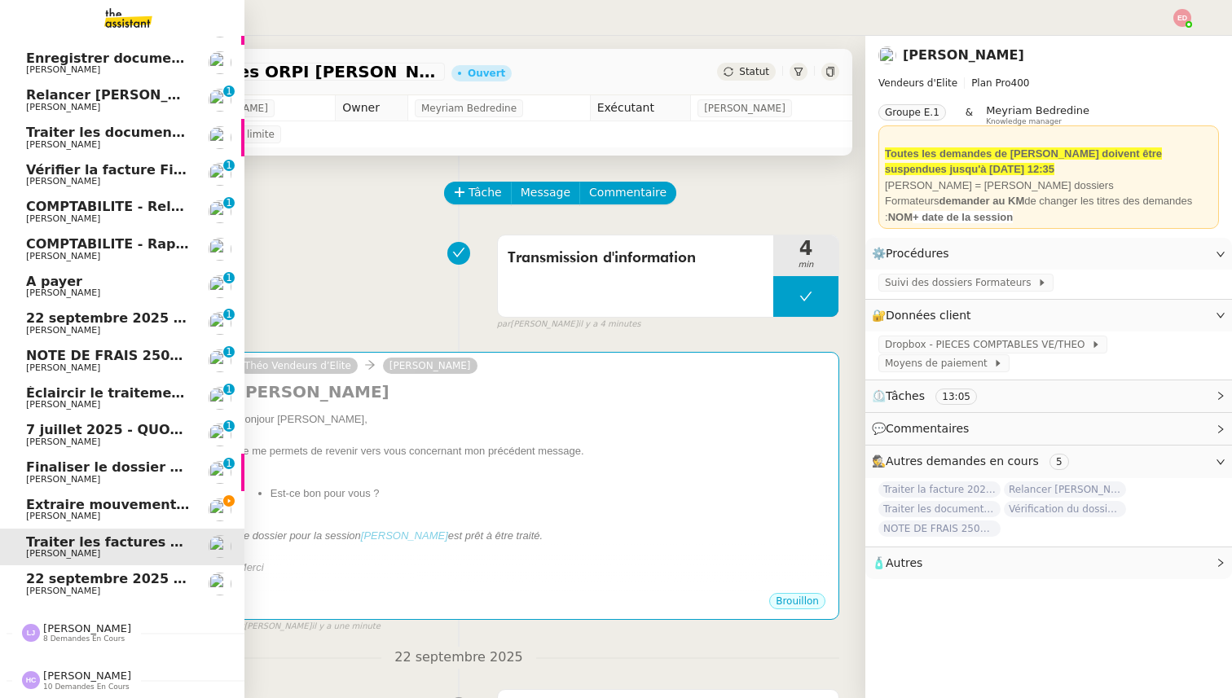
click at [37, 506] on span "Extraire mouvements compte Opal Verein" at bounding box center [179, 504] width 307 height 15
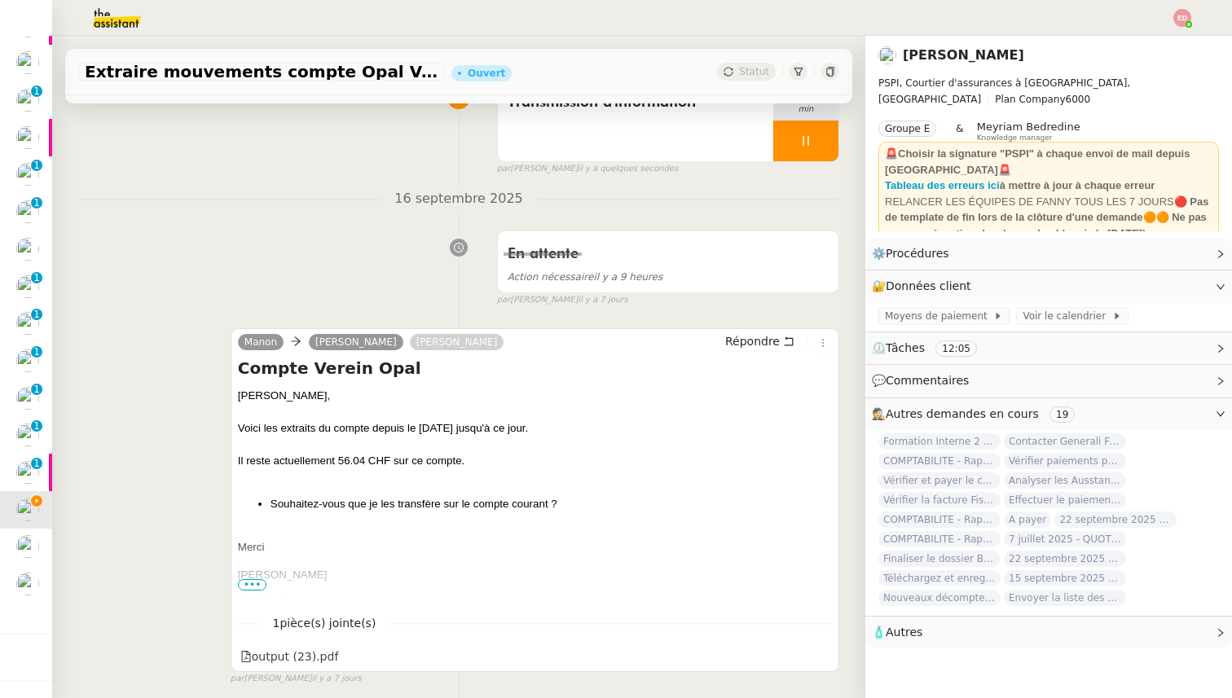
scroll to position [156, 0]
click at [745, 340] on span "Répondre" at bounding box center [752, 340] width 55 height 16
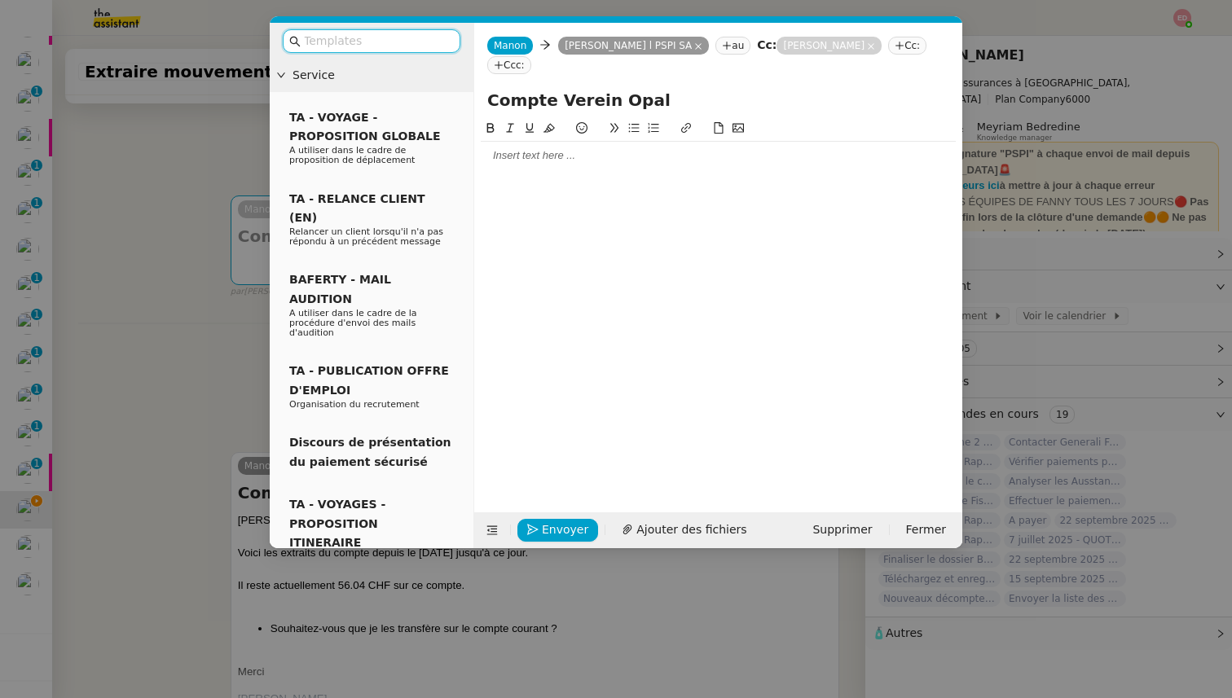
click at [532, 156] on div at bounding box center [718, 155] width 475 height 15
click at [407, 46] on input "text" at bounding box center [377, 41] width 147 height 19
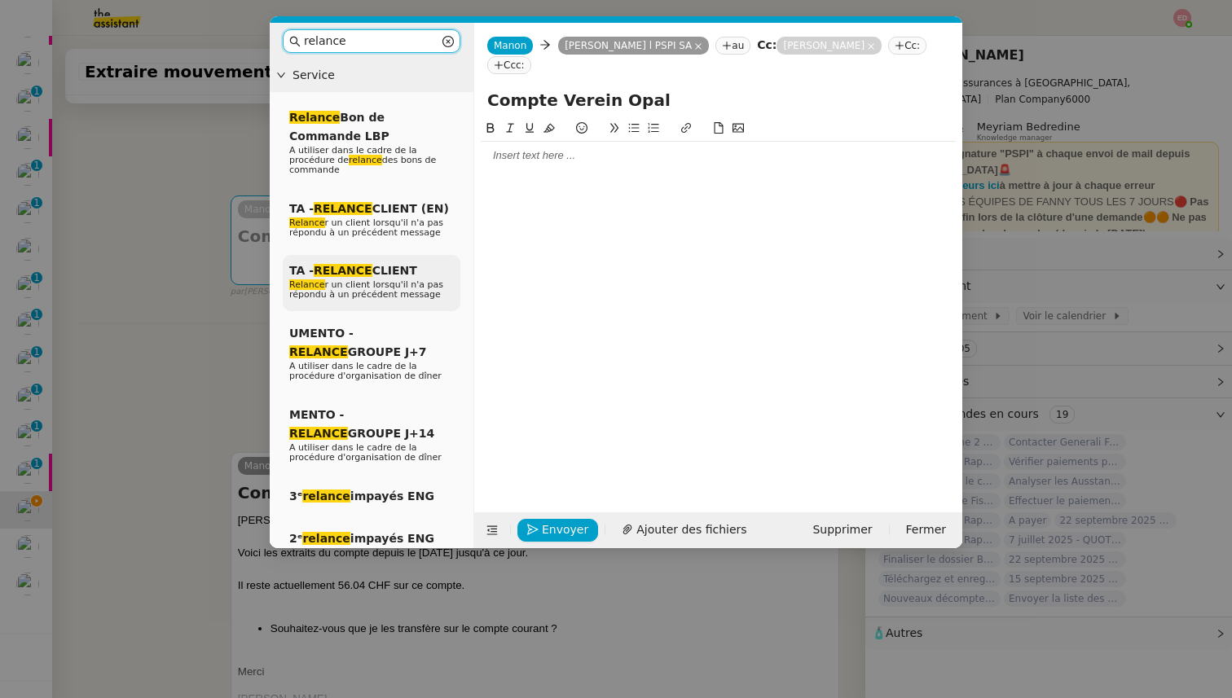
type input "relance"
click at [399, 277] on div "TA - RELANCE CLIENT Relance r un client lorsqu'il n'a pas répondu à un précéden…" at bounding box center [372, 283] width 178 height 56
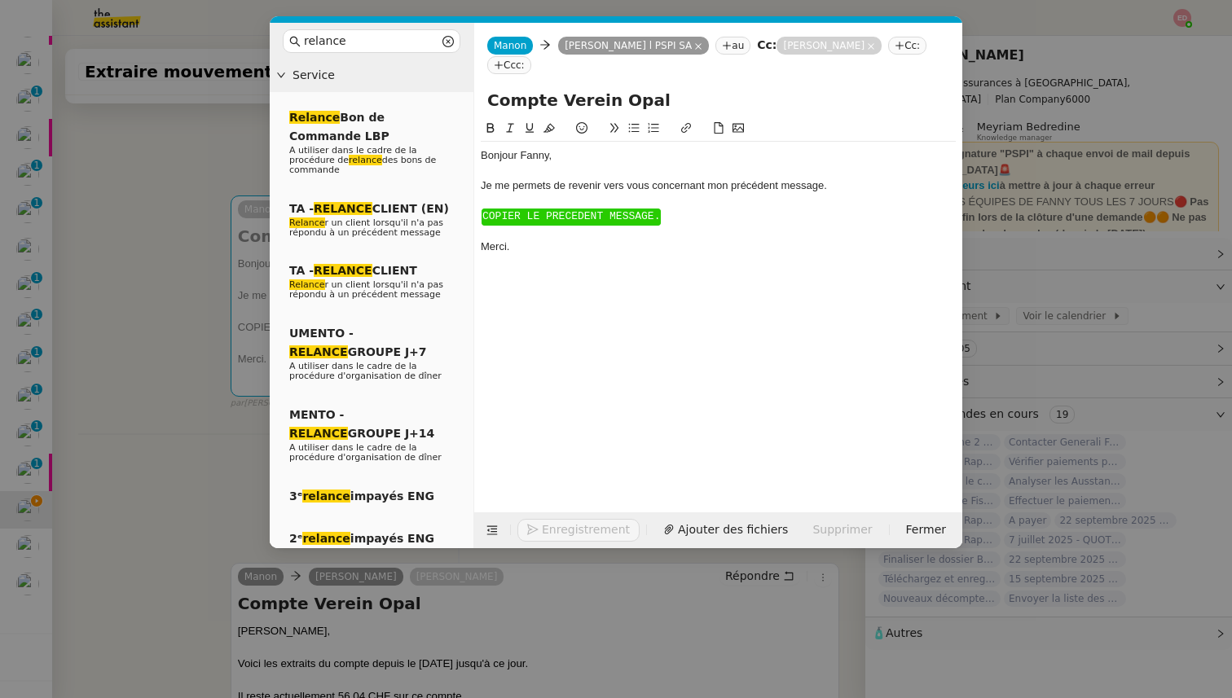
click at [516, 218] on span "COPIER LE PRECEDENT MESSAGE." at bounding box center [571, 216] width 178 height 12
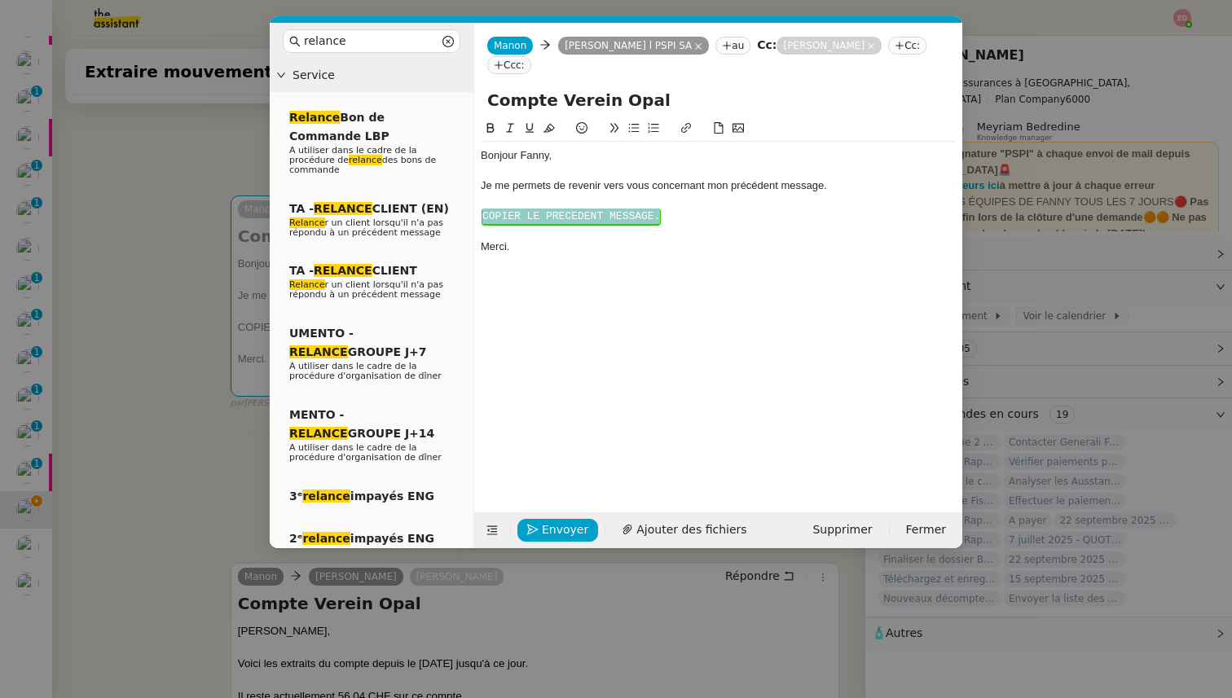
click at [516, 218] on span "COPIER LE PRECEDENT MESSAGE." at bounding box center [571, 216] width 178 height 12
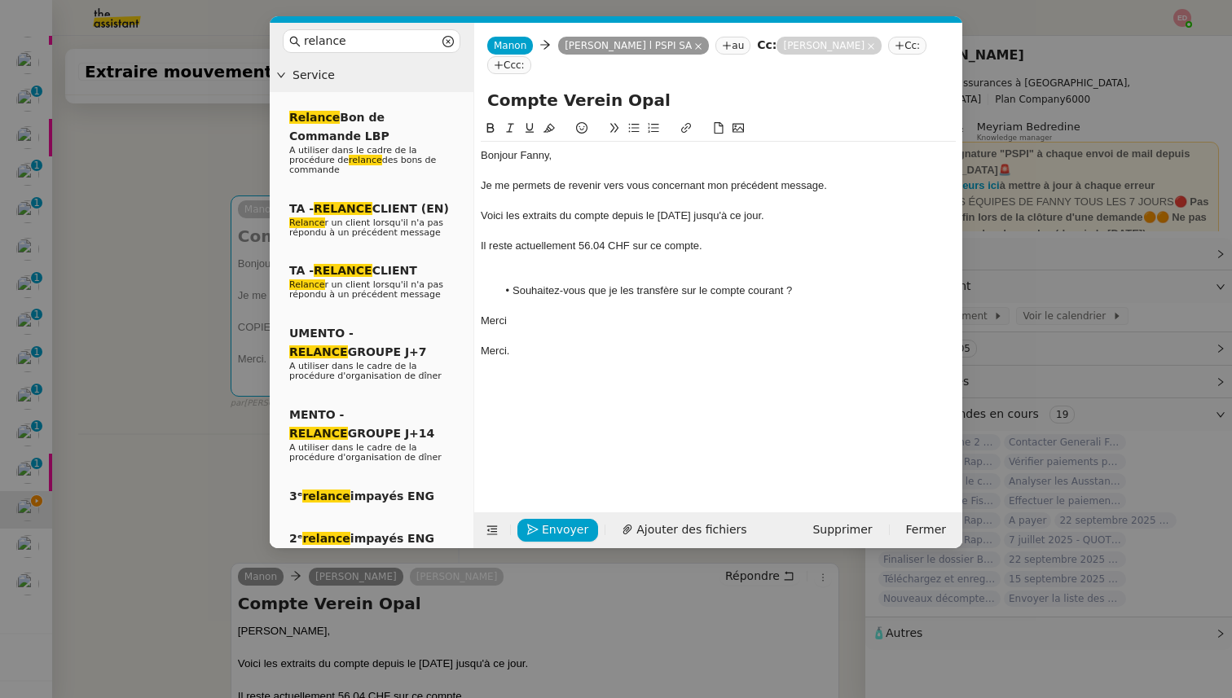
click at [551, 278] on div at bounding box center [718, 276] width 475 height 15
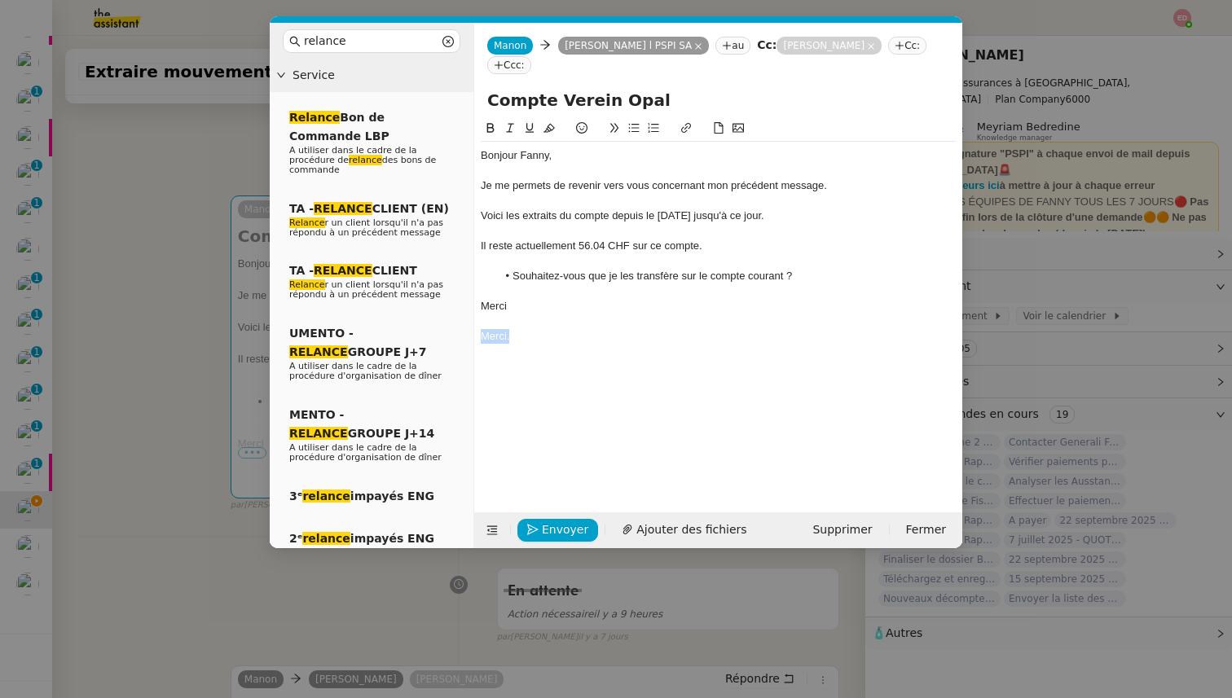
drag, startPoint x: 519, startPoint y: 341, endPoint x: 472, endPoint y: 341, distance: 47.2
click at [472, 341] on nz-layout "relance Service Relance Bon de Commande LBP A utiliser dans le cadre de la proc…" at bounding box center [616, 285] width 692 height 525
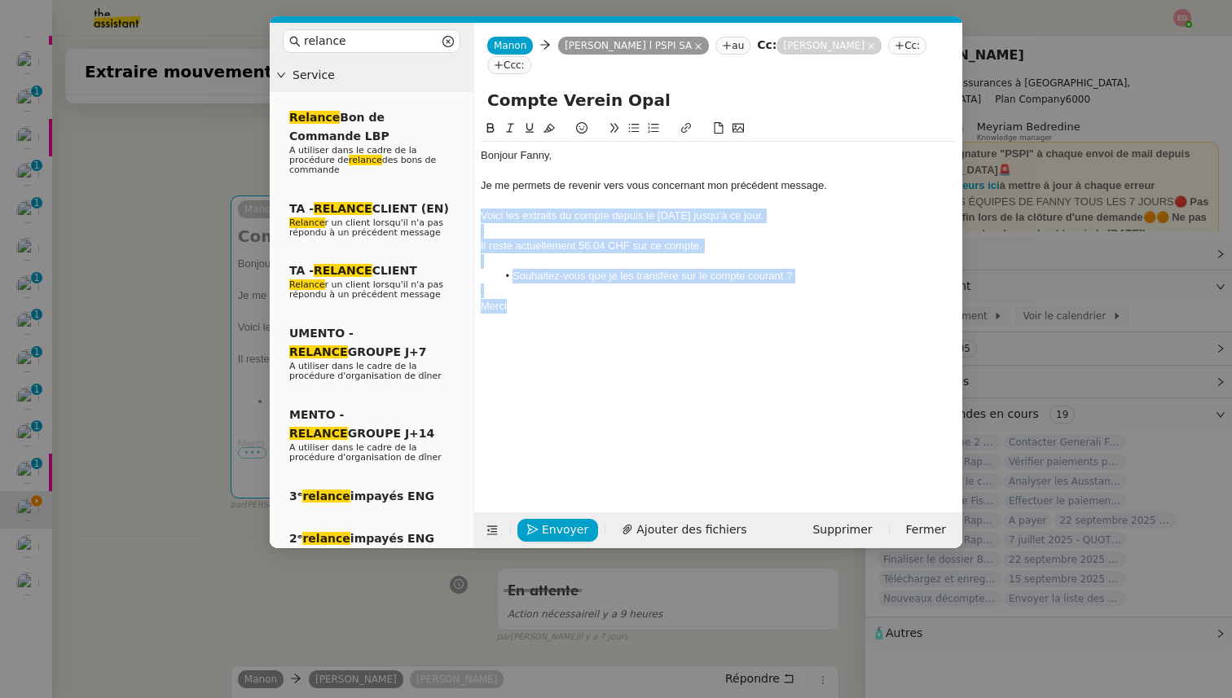
drag, startPoint x: 515, startPoint y: 308, endPoint x: 483, endPoint y: 214, distance: 98.9
click at [483, 214] on div "Bonjour ﻿[PERSON_NAME]﻿, Je me permets de revenir vers vous concernant mon préc…" at bounding box center [718, 246] width 475 height 209
click at [508, 125] on icon at bounding box center [509, 127] width 11 height 11
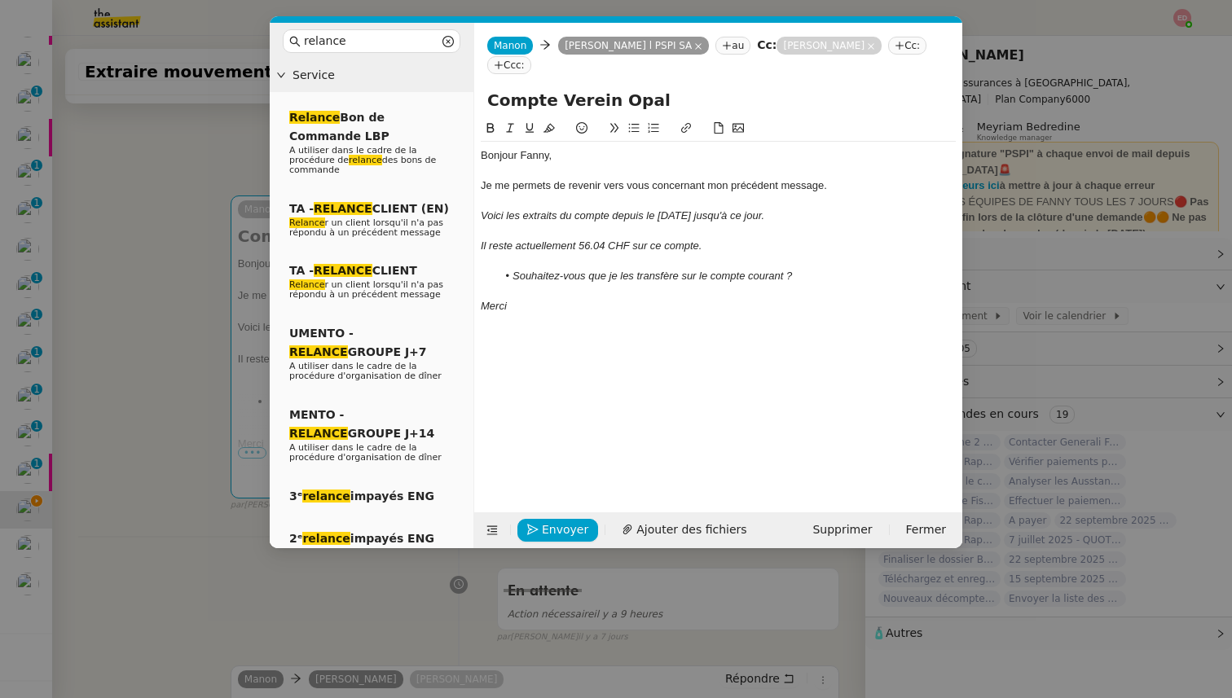
click at [202, 261] on nz-modal-container "relance Service Relance Bon de Commande LBP A utiliser dans le cadre de la proc…" at bounding box center [616, 349] width 1232 height 698
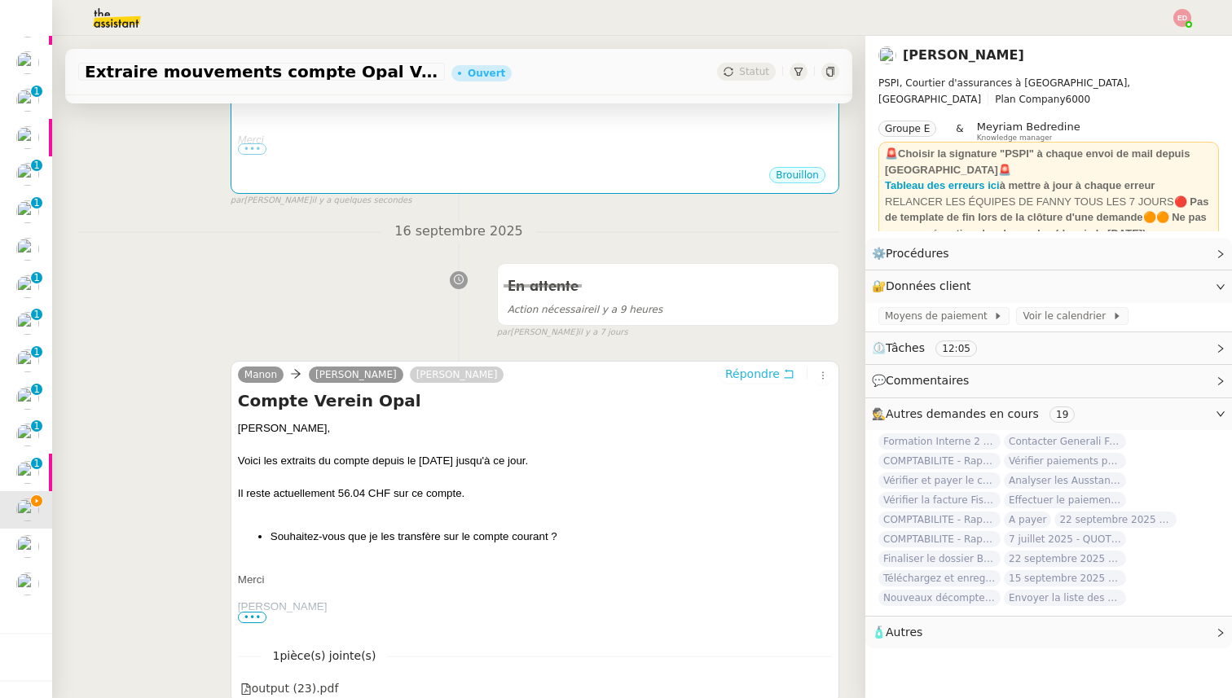
scroll to position [711, 0]
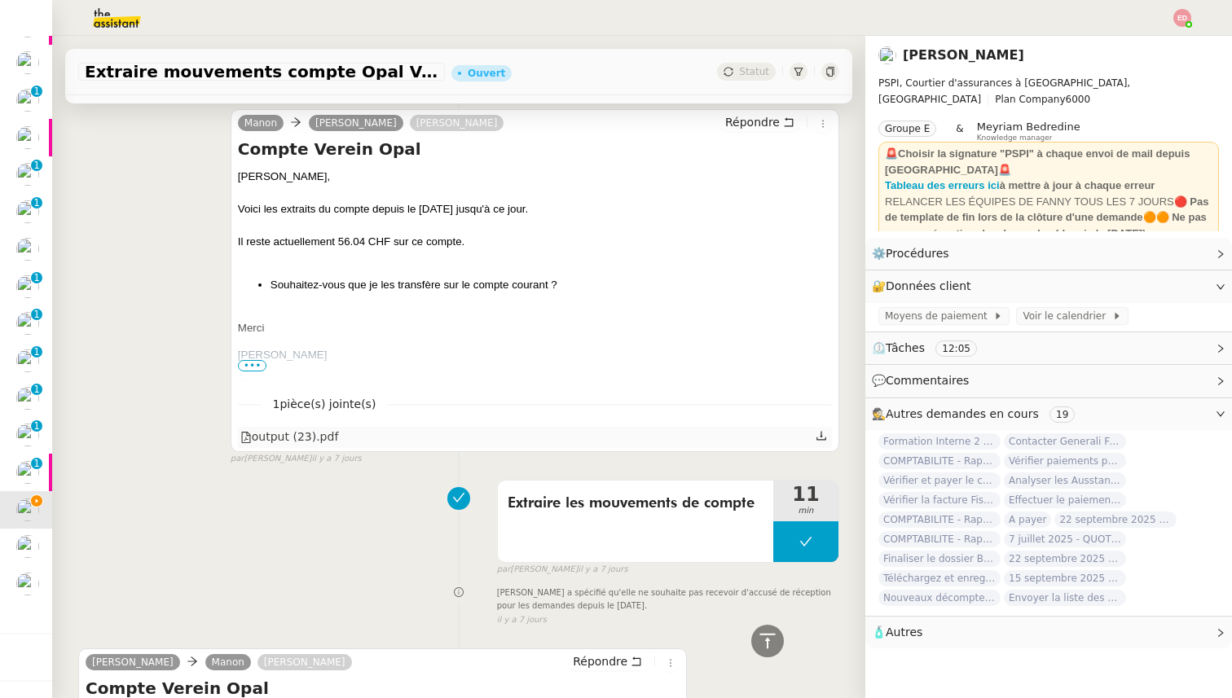
click at [821, 434] on icon at bounding box center [821, 436] width 10 height 9
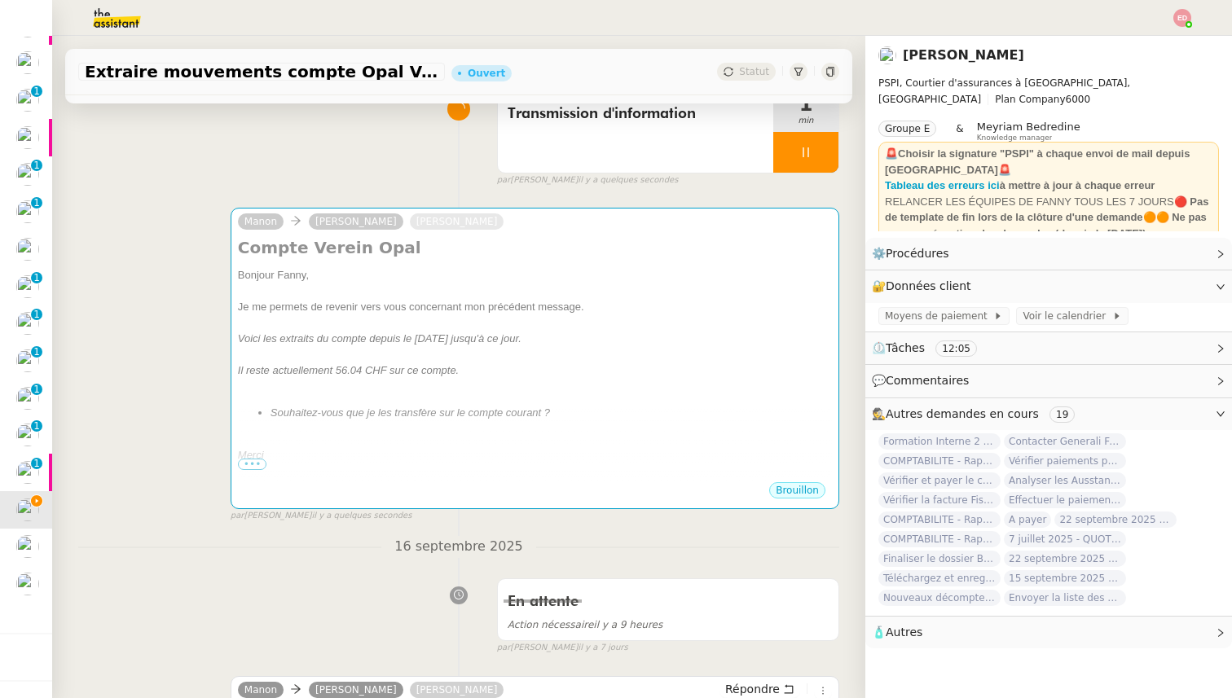
scroll to position [0, 0]
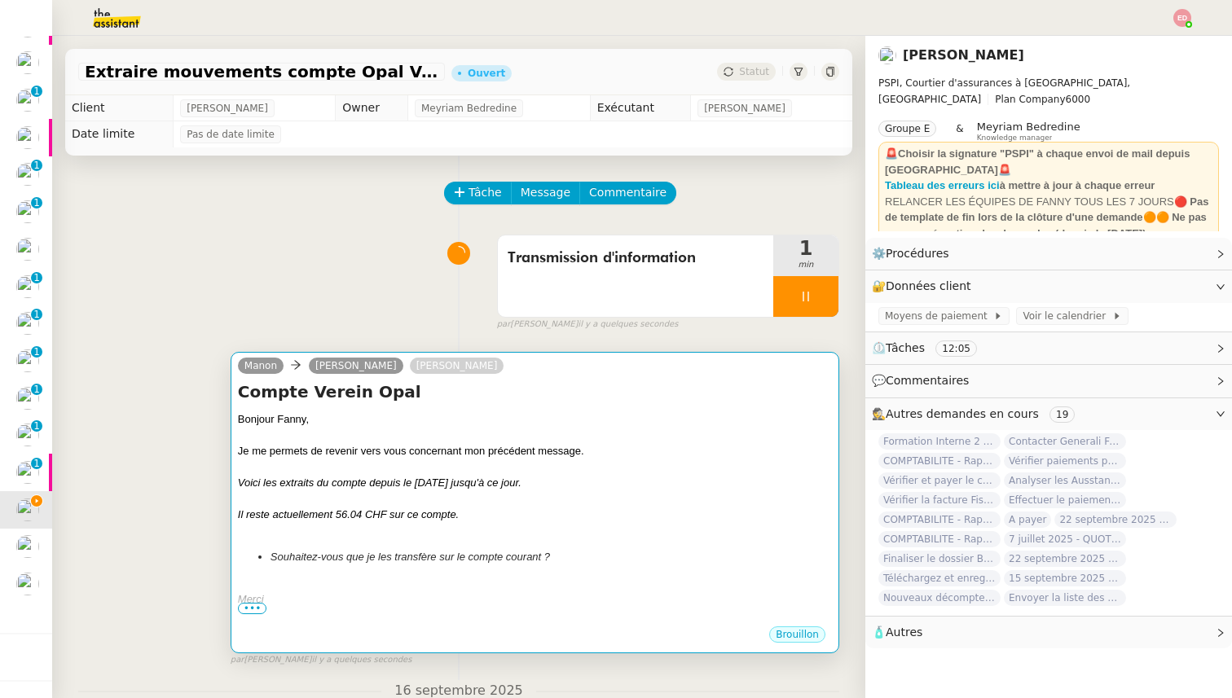
click at [484, 472] on div at bounding box center [535, 467] width 594 height 16
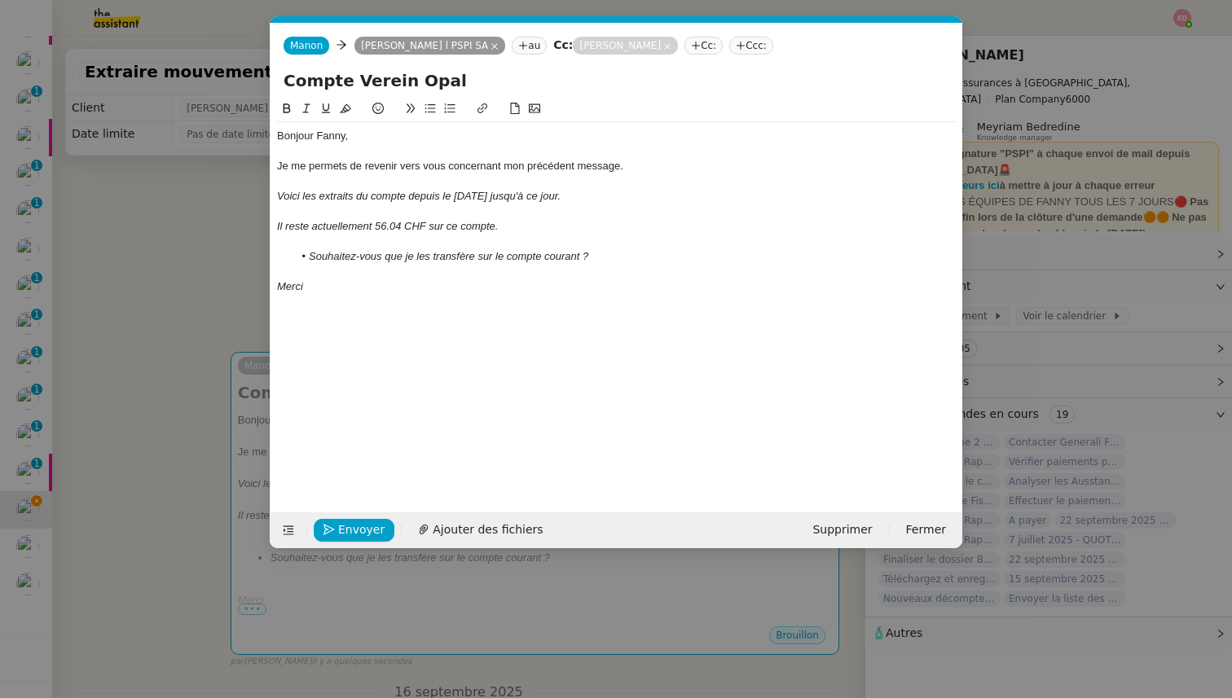
scroll to position [0, 73]
click at [442, 543] on div "Envoyer Ajouter des fichiers Supprimer Fermer" at bounding box center [616, 530] width 692 height 36
click at [442, 539] on button "Ajouter des fichiers" at bounding box center [480, 530] width 144 height 23
click at [122, 401] on nz-modal-container "relance Service Relance Bon de Commande LBP A utiliser dans le cadre de la proc…" at bounding box center [616, 349] width 1232 height 698
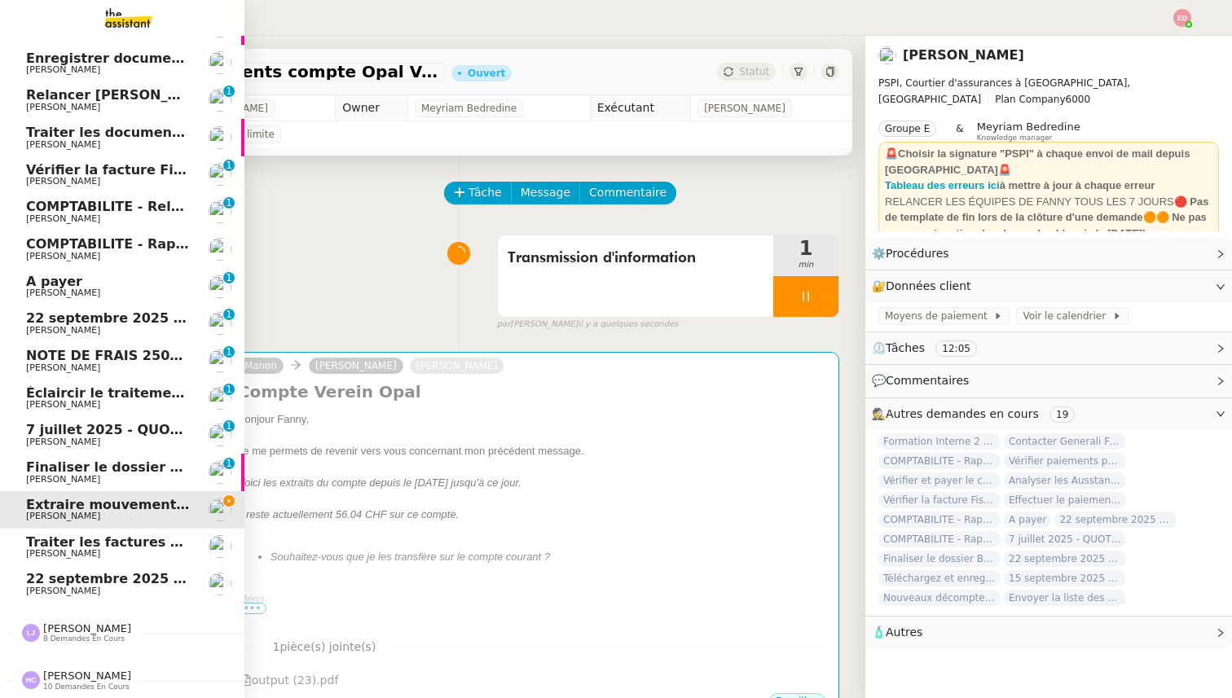
click at [37, 470] on span "Finaliser le dossier Buheiry" at bounding box center [126, 466] width 200 height 15
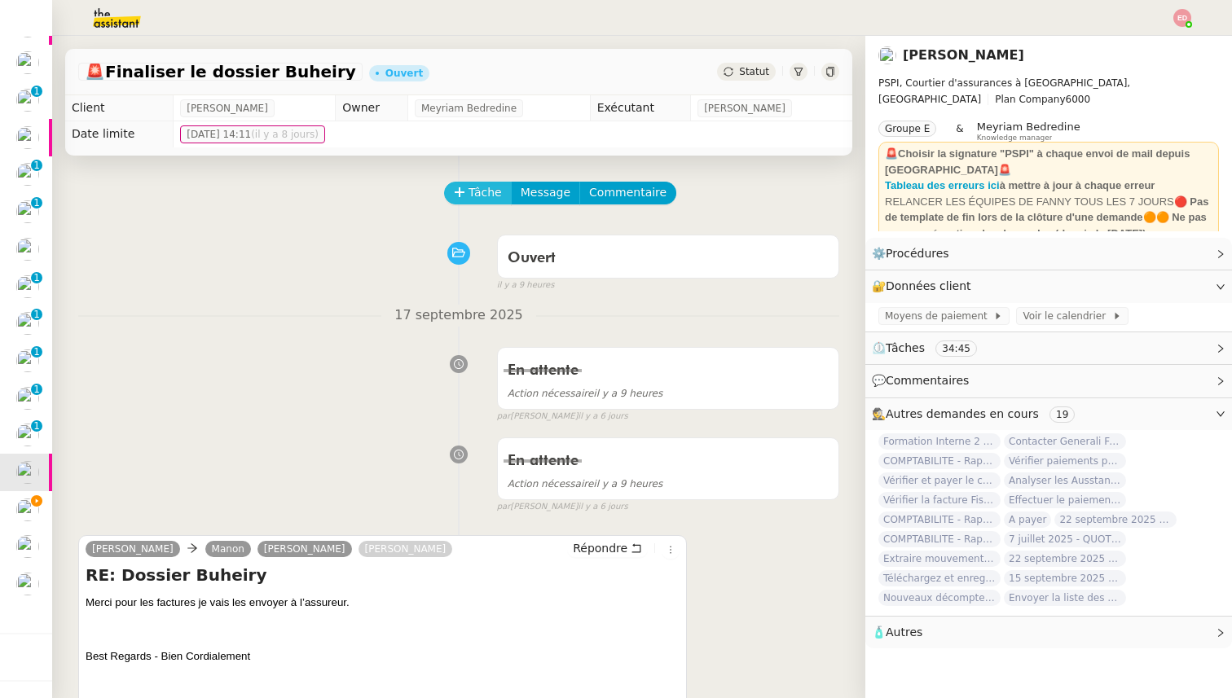
click at [463, 199] on button "Tâche" at bounding box center [478, 193] width 68 height 23
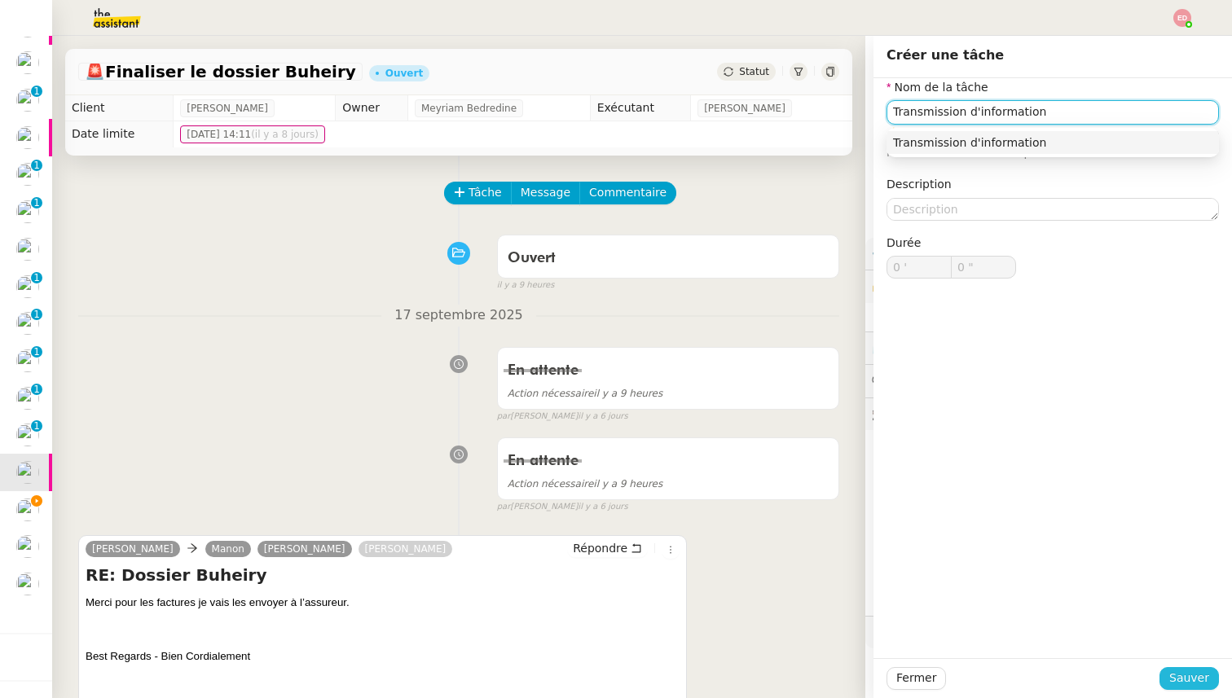
type input "Transmission d'information"
click at [1189, 679] on span "Sauver" at bounding box center [1189, 678] width 40 height 19
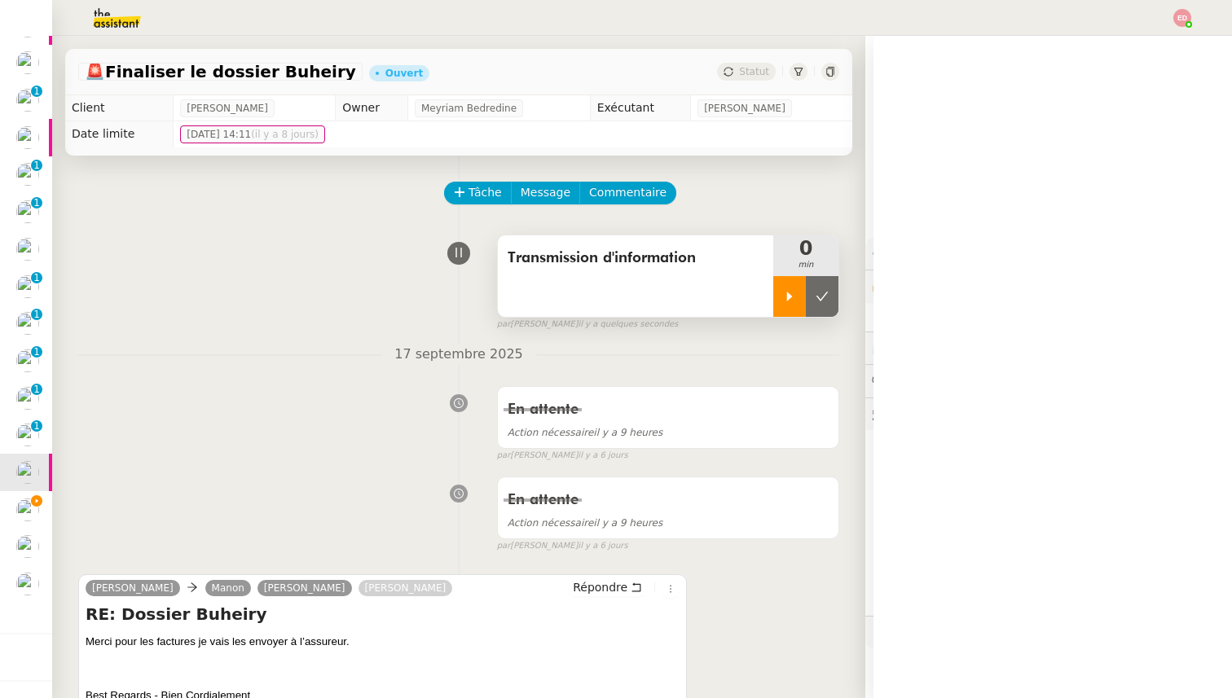
click at [795, 292] on icon at bounding box center [789, 296] width 13 height 13
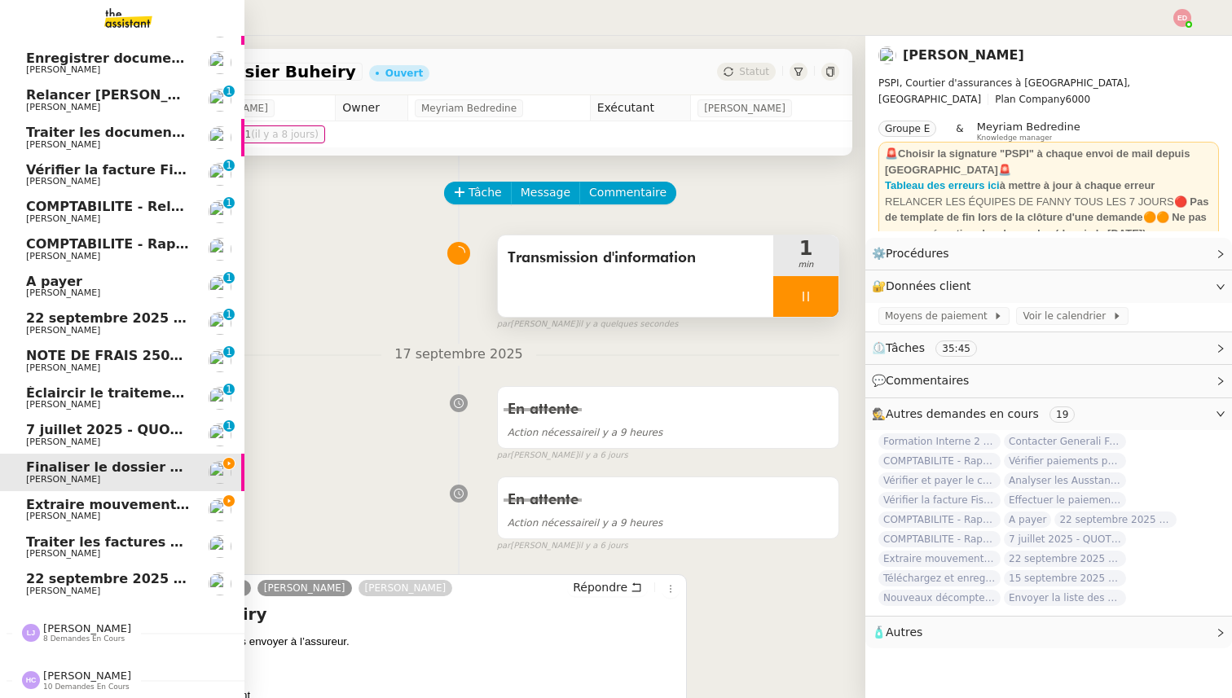
click at [59, 513] on span "[PERSON_NAME]" at bounding box center [63, 516] width 74 height 11
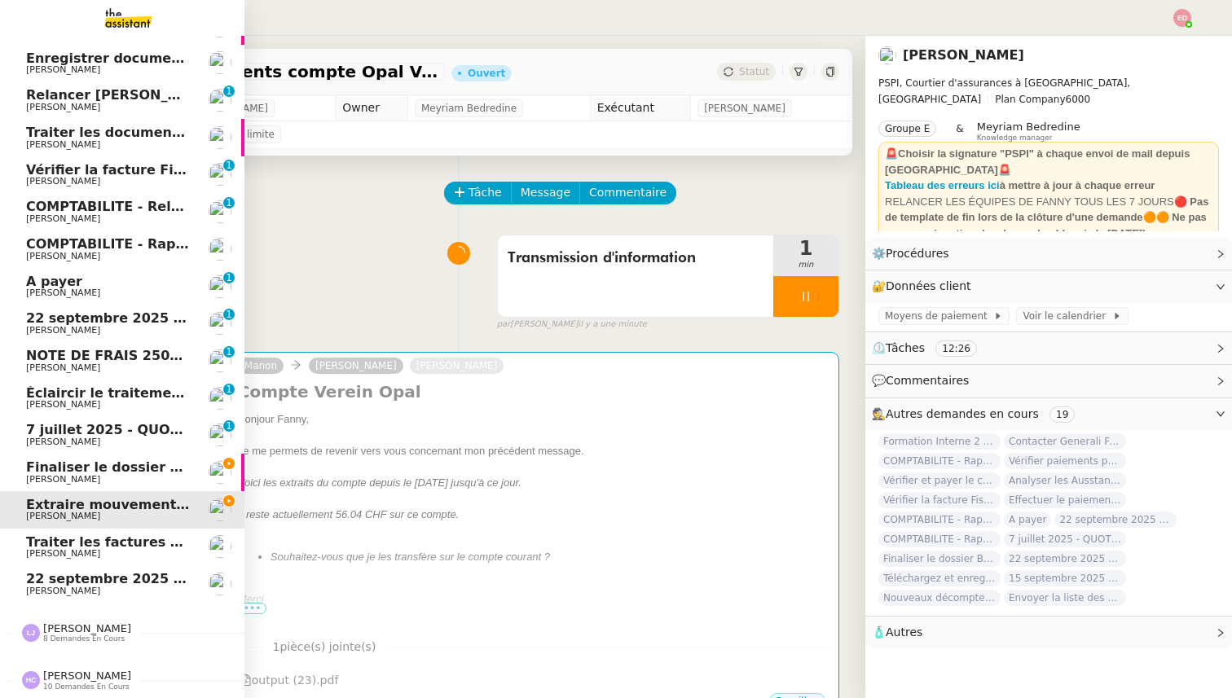
click at [61, 468] on span "Finaliser le dossier Buheiry" at bounding box center [126, 466] width 200 height 15
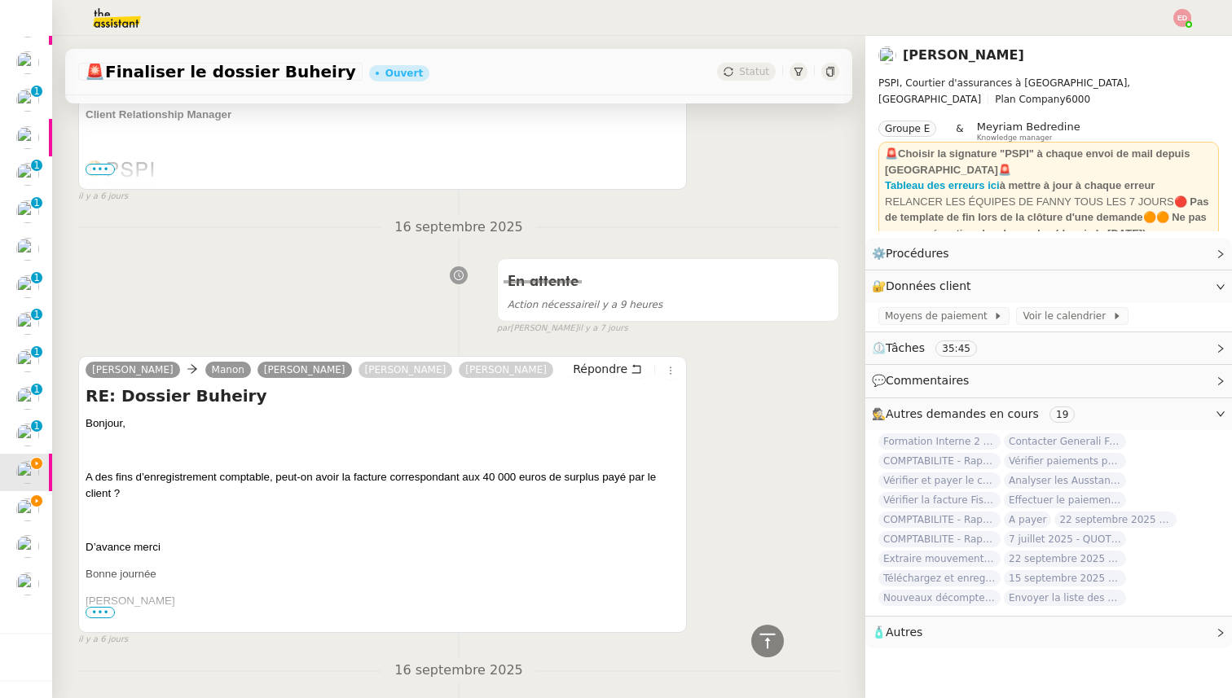
scroll to position [666, 0]
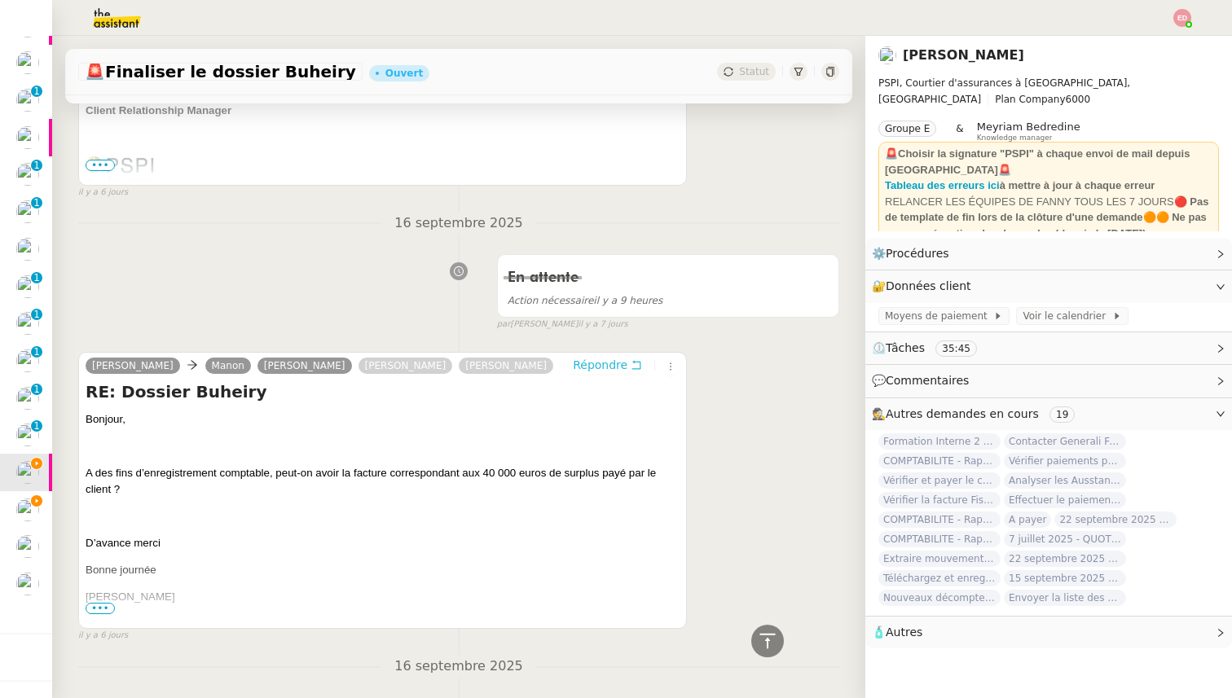
click at [590, 363] on span "Répondre" at bounding box center [600, 365] width 55 height 16
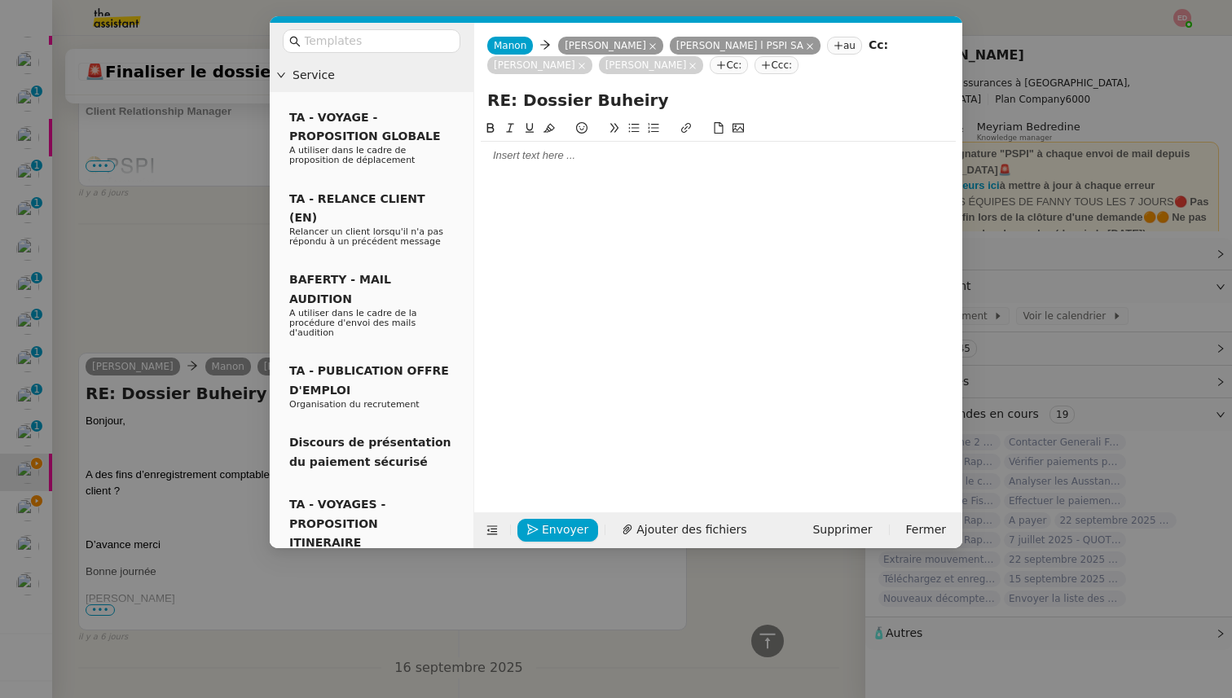
scroll to position [790, 0]
click at [547, 163] on div at bounding box center [718, 155] width 475 height 15
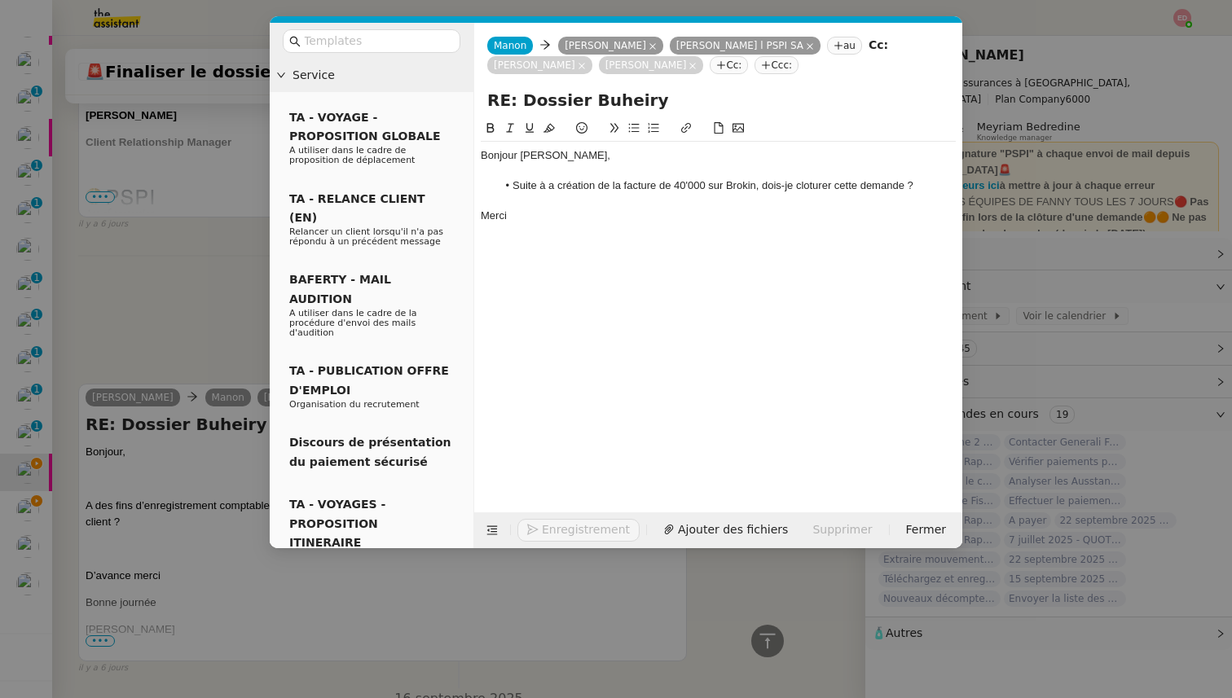
scroll to position [891, 0]
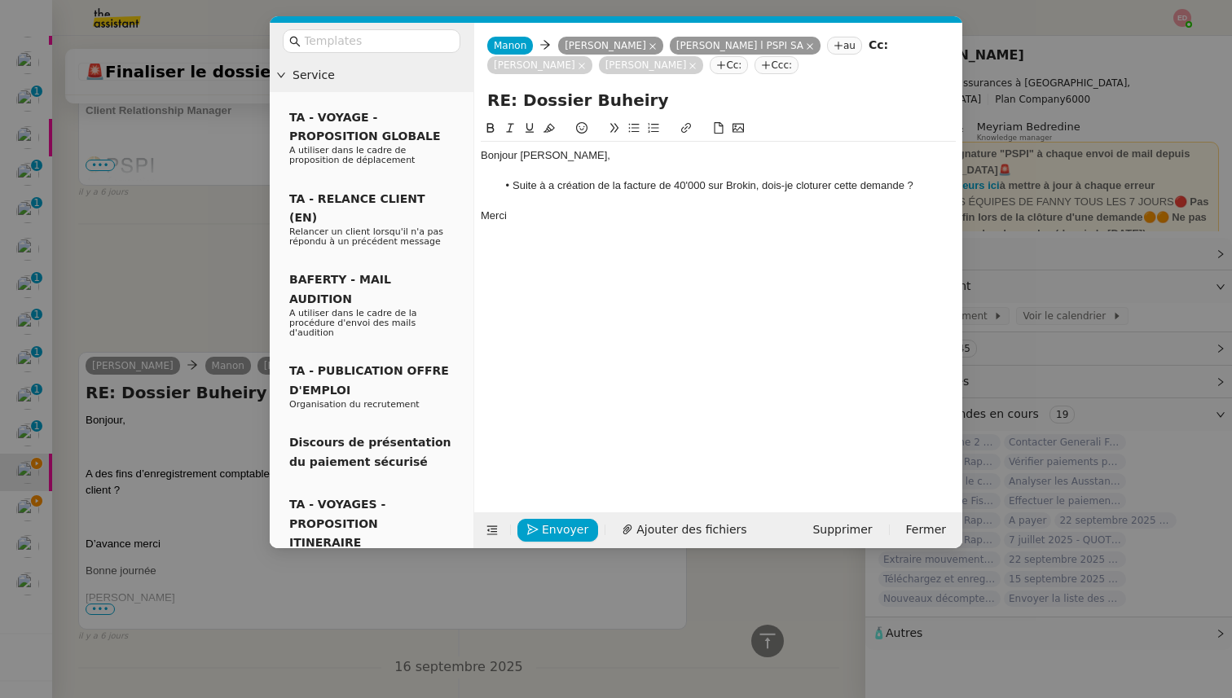
click at [811, 183] on li "Suite à a création de la facture de 40'000 sur Brokin, dois-je cloturer cette d…" at bounding box center [726, 185] width 459 height 15
click at [0, 0] on lt-span "clôturer" at bounding box center [0, 0] width 0 height 0
click at [196, 310] on nz-modal-container "Service TA - VOYAGE - PROPOSITION GLOBALE A utiliser dans le cadre de propositi…" at bounding box center [616, 349] width 1232 height 698
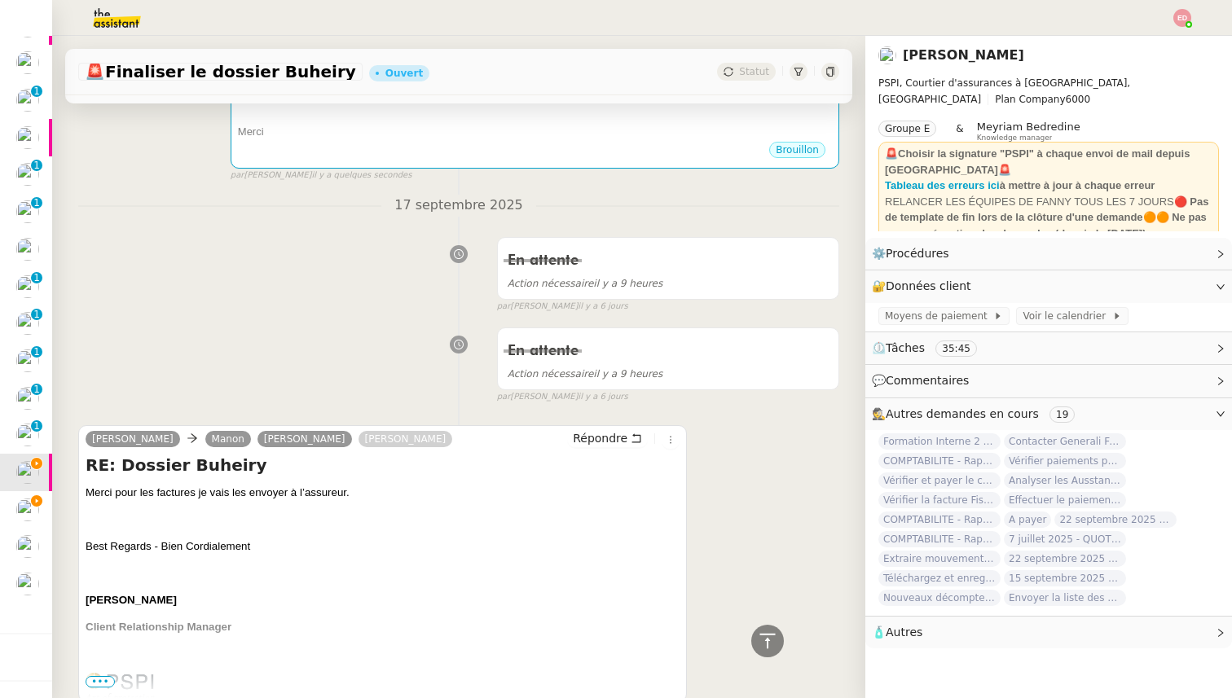
scroll to position [0, 0]
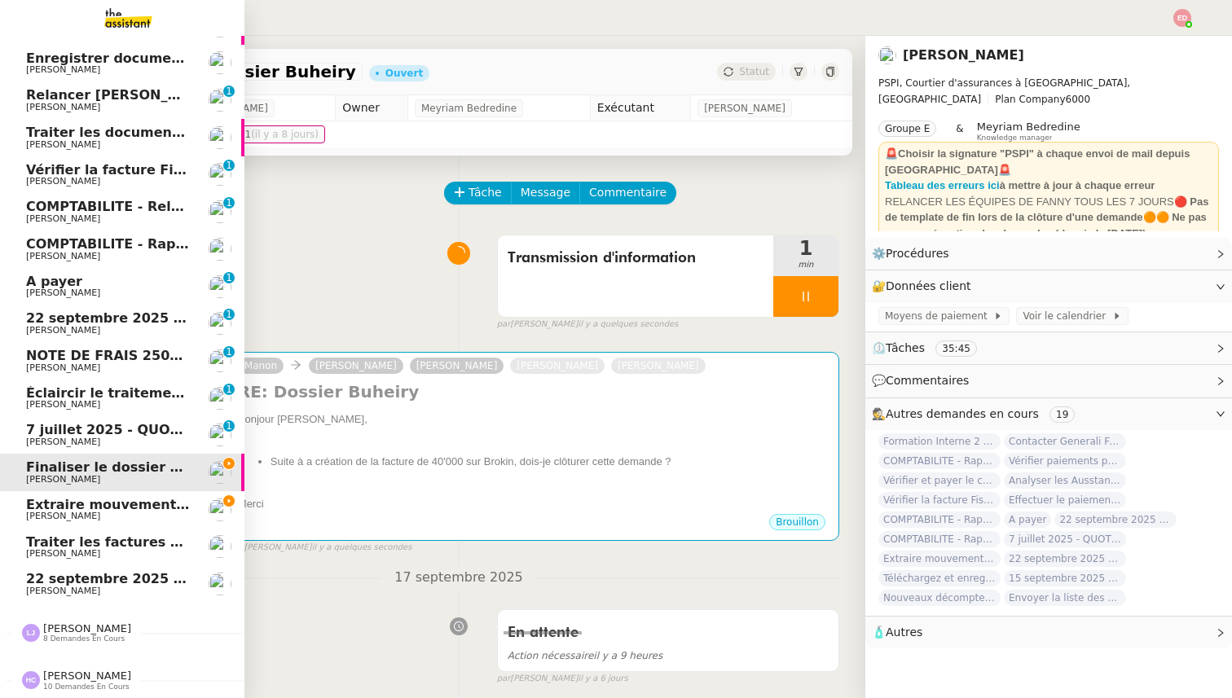
click at [42, 442] on span "[PERSON_NAME]" at bounding box center [63, 442] width 74 height 11
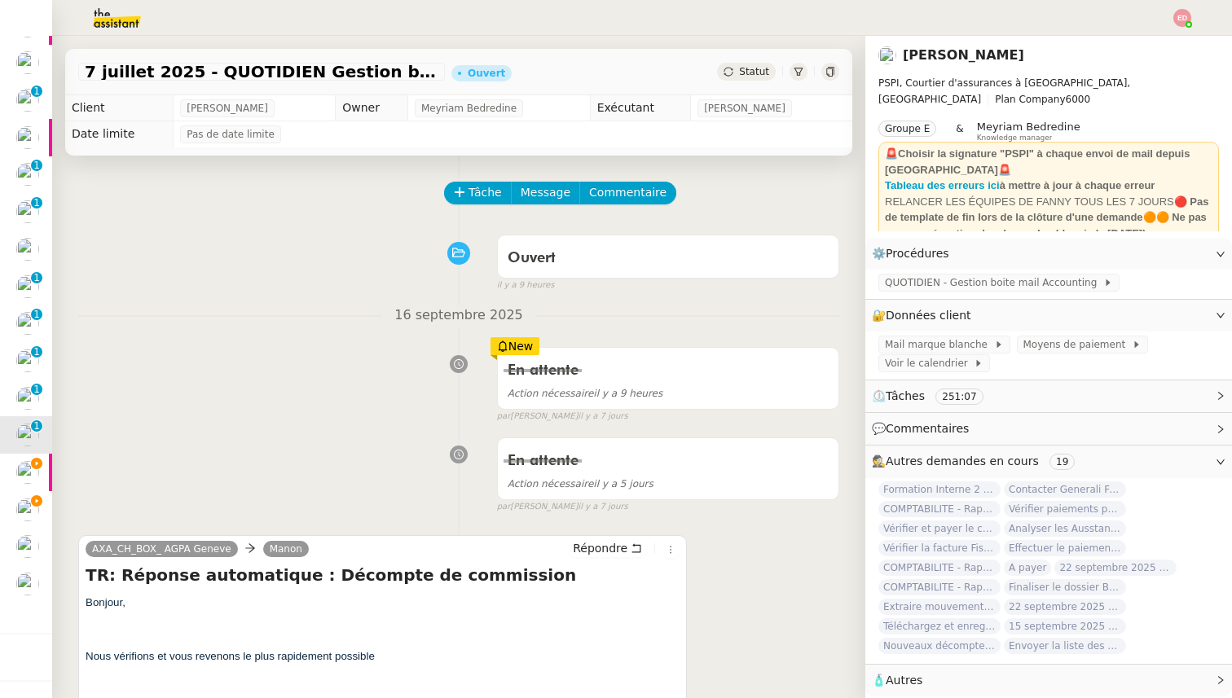
click at [763, 73] on span "Statut" at bounding box center [754, 71] width 30 height 11
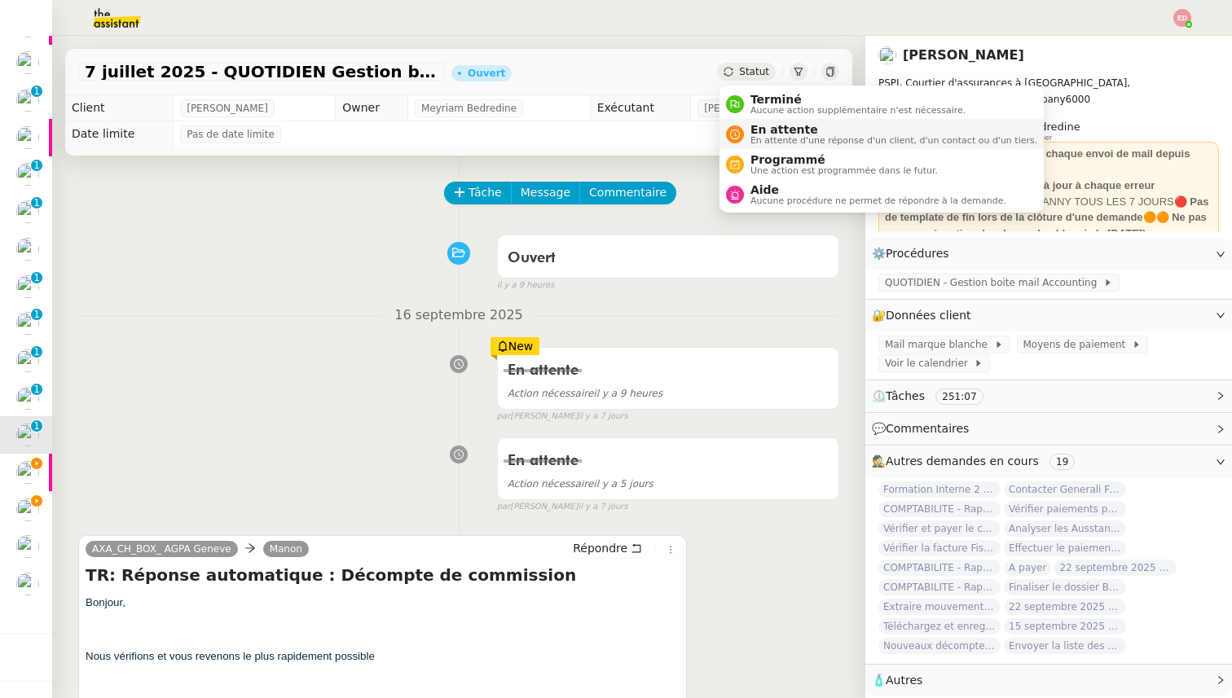
click at [784, 141] on span "En attente d'une réponse d'un client, d'un contact ou d'un tiers." at bounding box center [893, 140] width 287 height 9
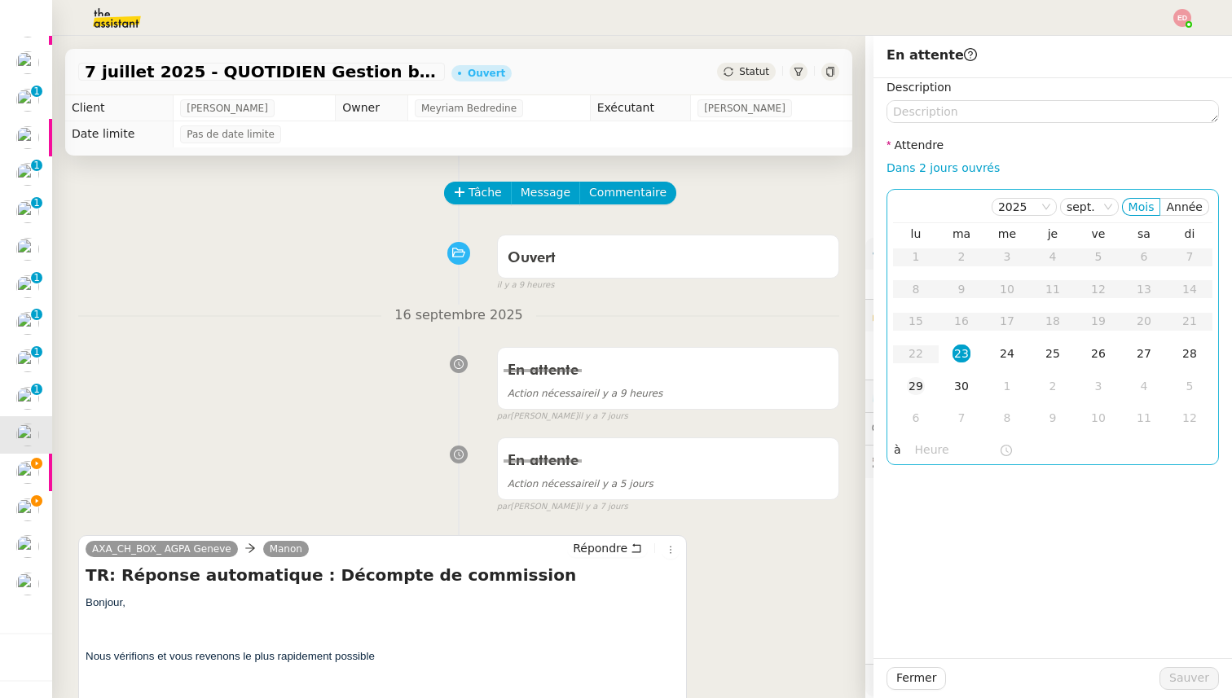
click at [912, 382] on div "29" at bounding box center [916, 386] width 18 height 18
click at [1206, 683] on span "Sauver" at bounding box center [1189, 678] width 40 height 19
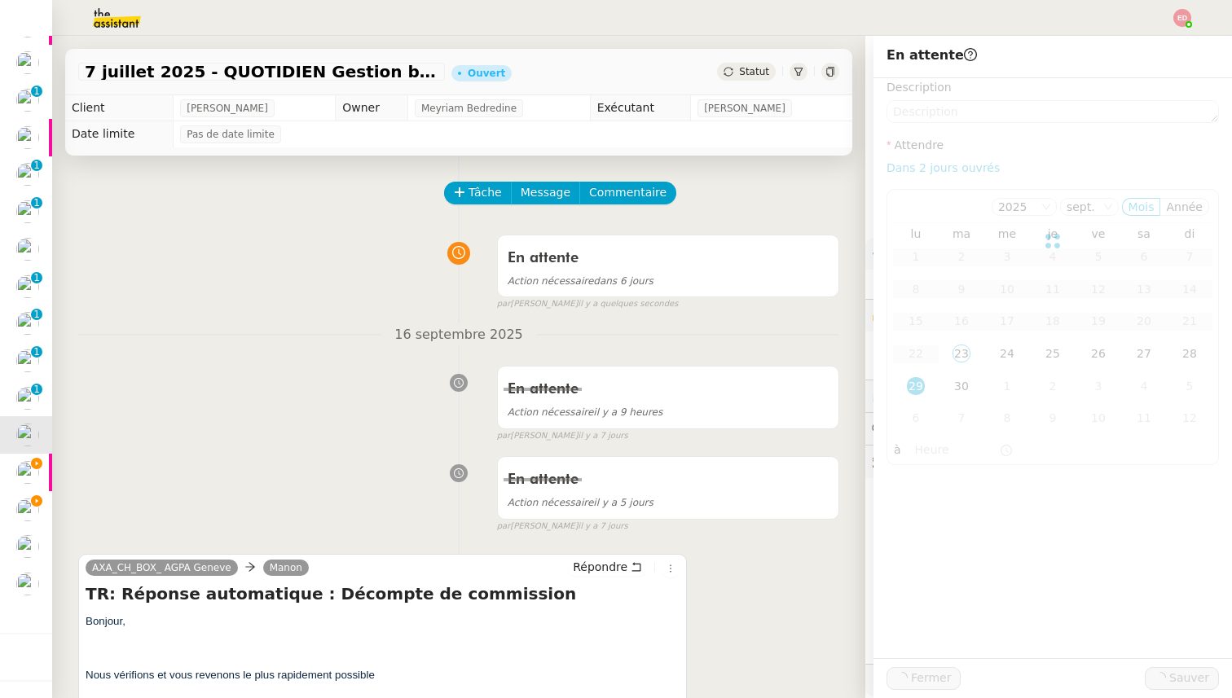
scroll to position [435, 0]
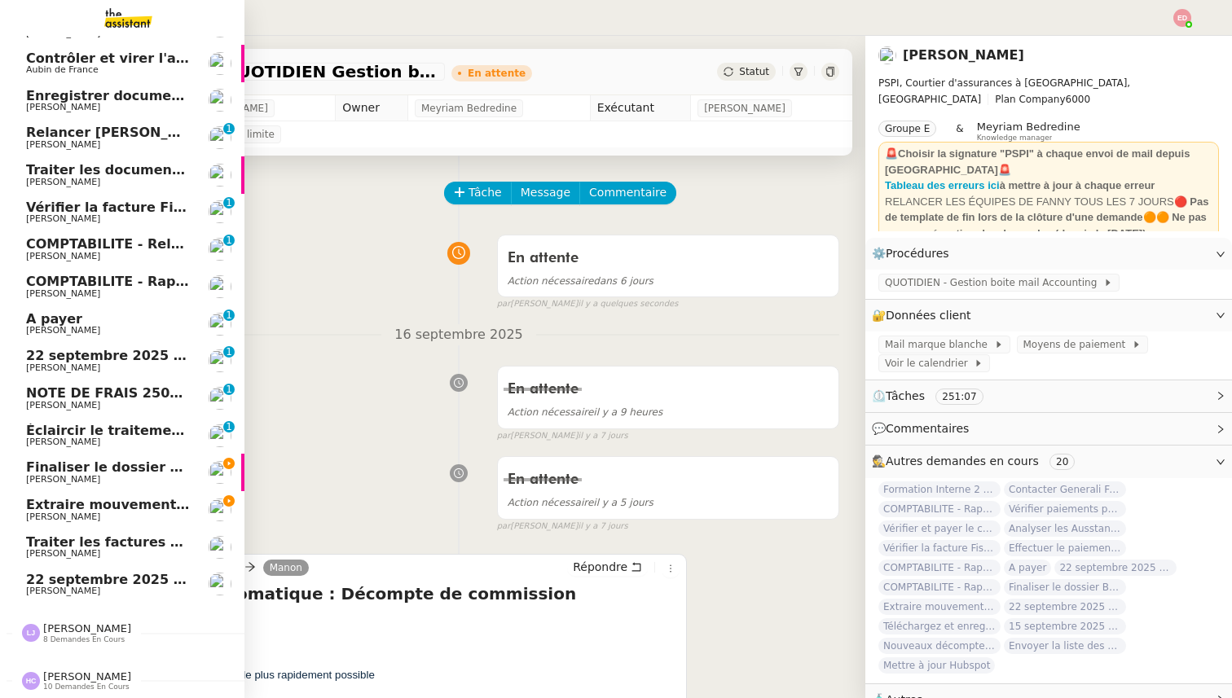
click at [36, 433] on span "Éclaircir le traitement des bordereaux GoldenCare" at bounding box center [211, 430] width 370 height 15
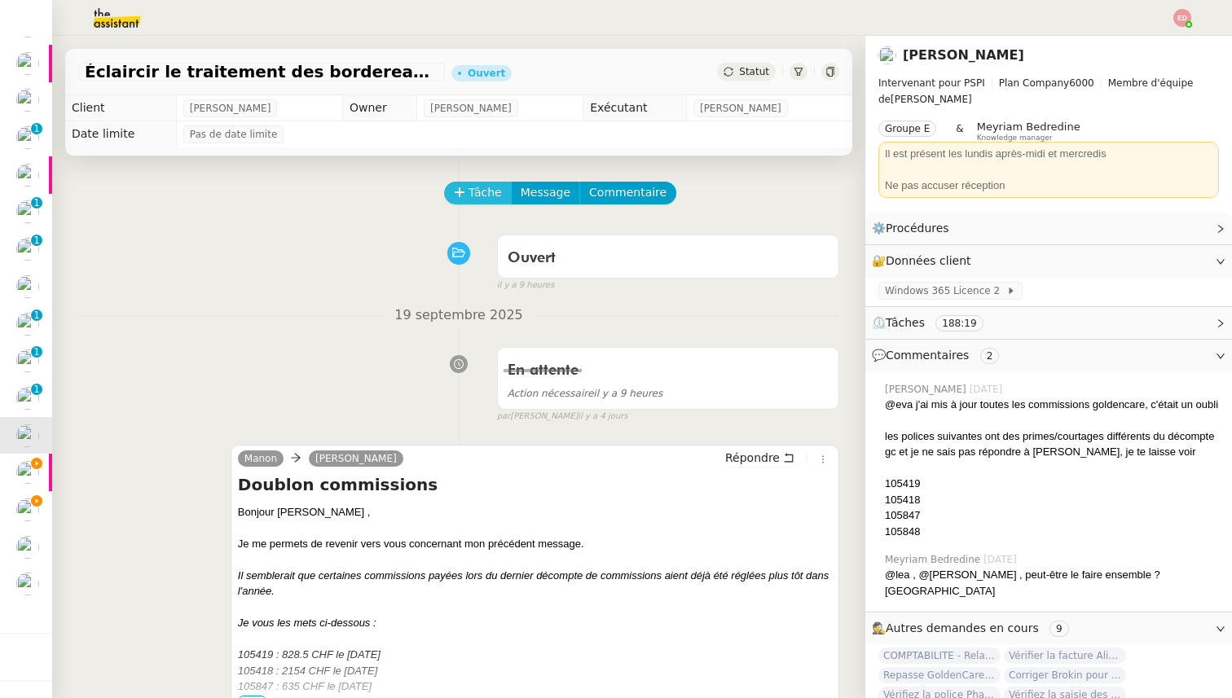
click at [489, 195] on span "Tâche" at bounding box center [484, 192] width 33 height 19
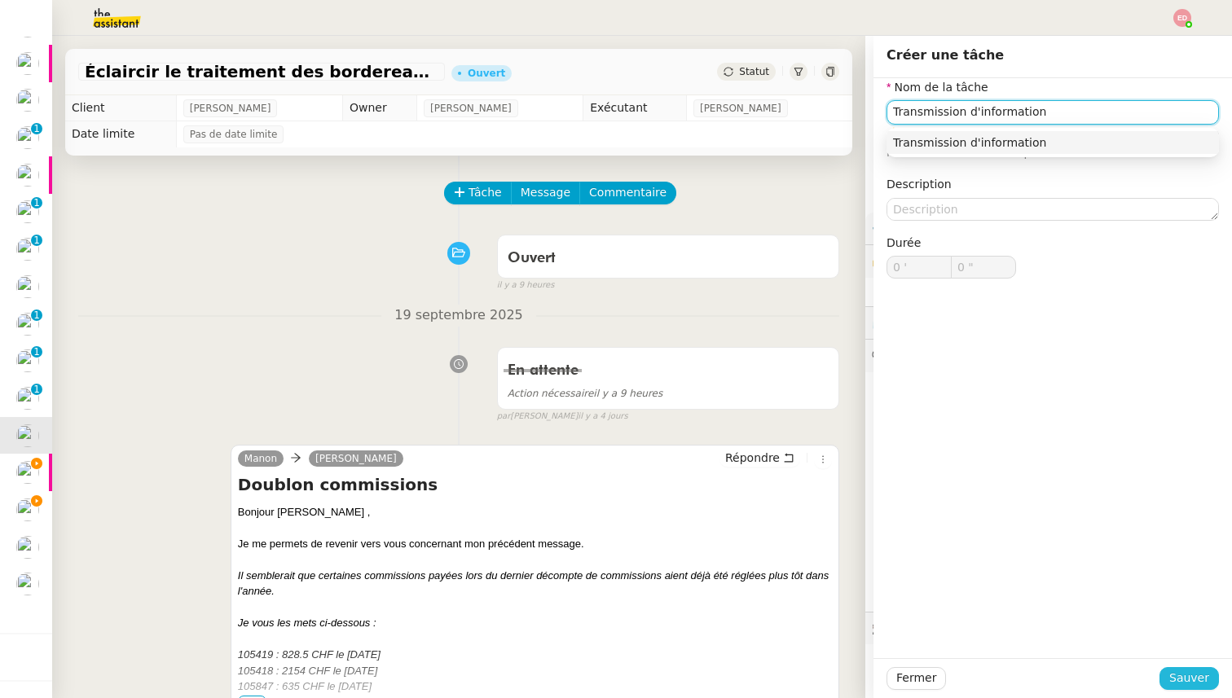
type input "Transmission d'information"
click at [1181, 685] on span "Sauver" at bounding box center [1189, 678] width 40 height 19
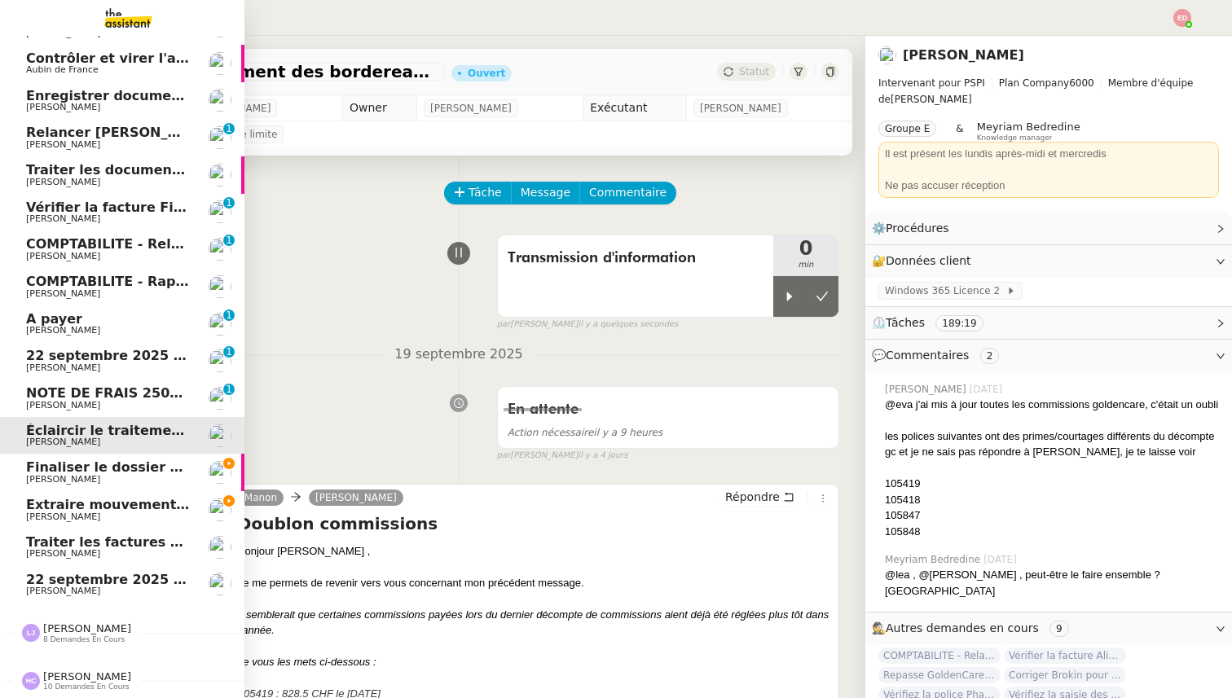
click at [34, 396] on span "NOTE DE FRAIS 25025 - TAP ATOL - [GEOGRAPHIC_DATA] - [DATE] et [DATE]" at bounding box center [301, 392] width 551 height 15
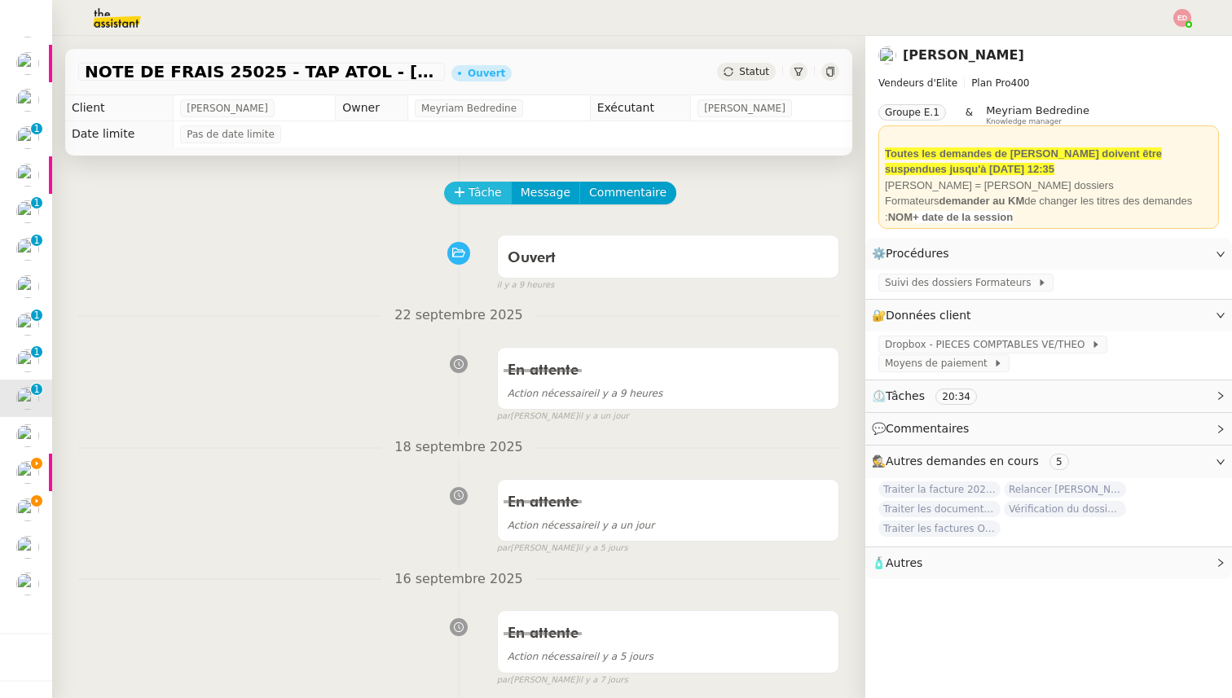
click at [468, 196] on button "Tâche" at bounding box center [478, 193] width 68 height 23
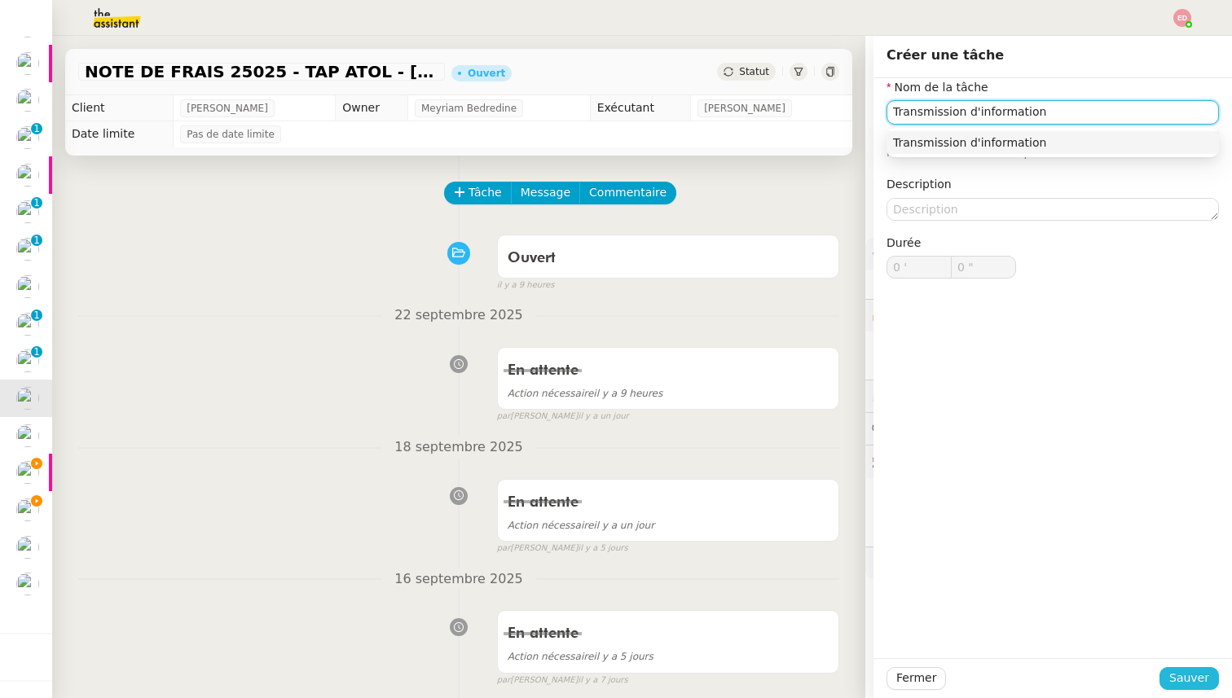
type input "Transmission d'information"
click at [1184, 675] on span "Sauver" at bounding box center [1189, 678] width 40 height 19
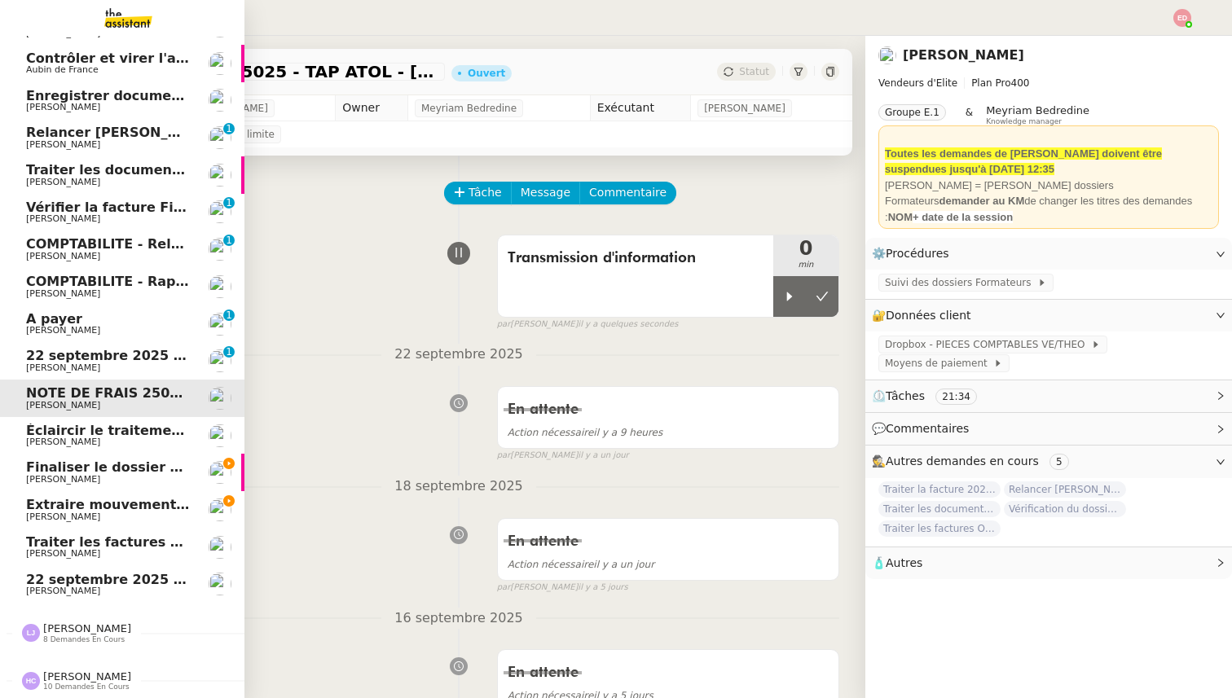
click at [35, 362] on span "22 septembre 2025 - QUOTIDIEN - OPAL - Gestion de la boîte mail OPAL" at bounding box center [287, 355] width 523 height 15
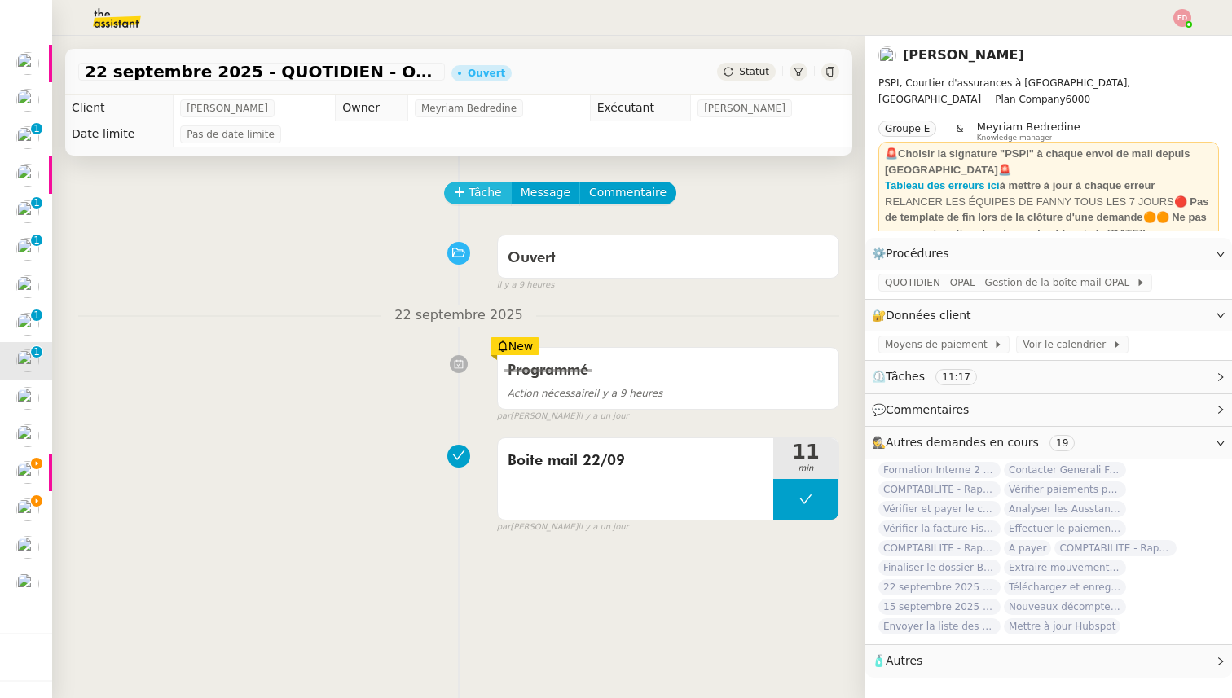
click at [485, 196] on span "Tâche" at bounding box center [484, 192] width 33 height 19
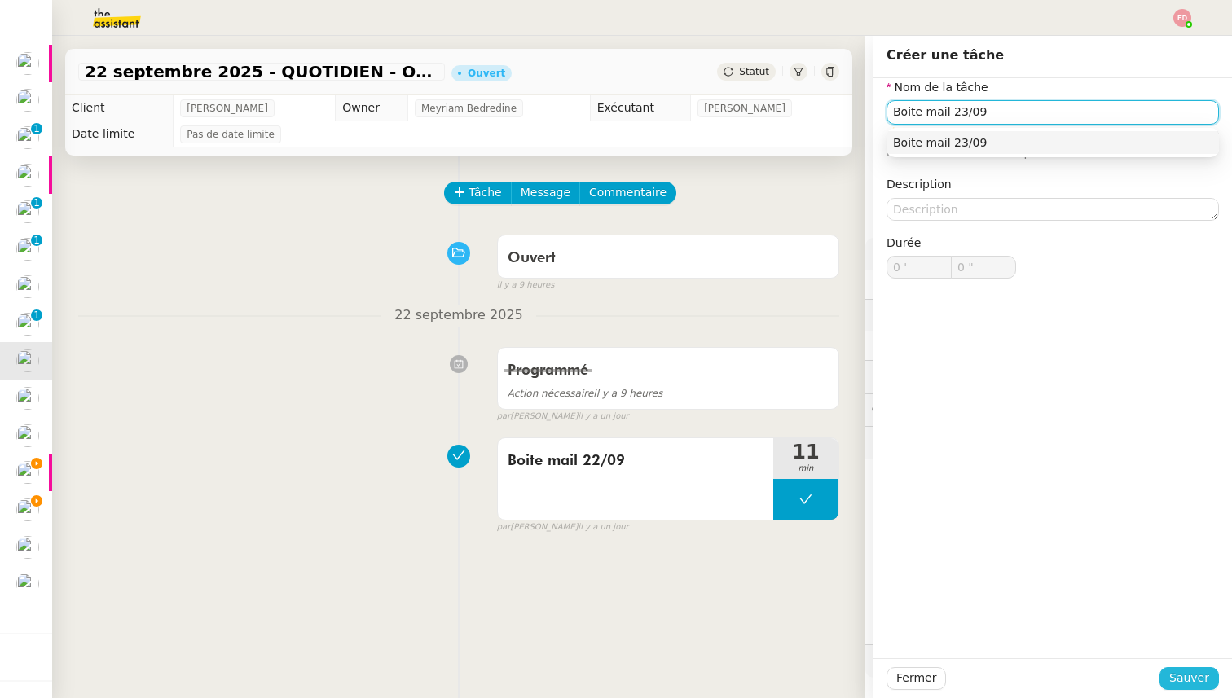
type input "Boite mail 23/09"
click at [1170, 681] on button "Sauver" at bounding box center [1188, 678] width 59 height 23
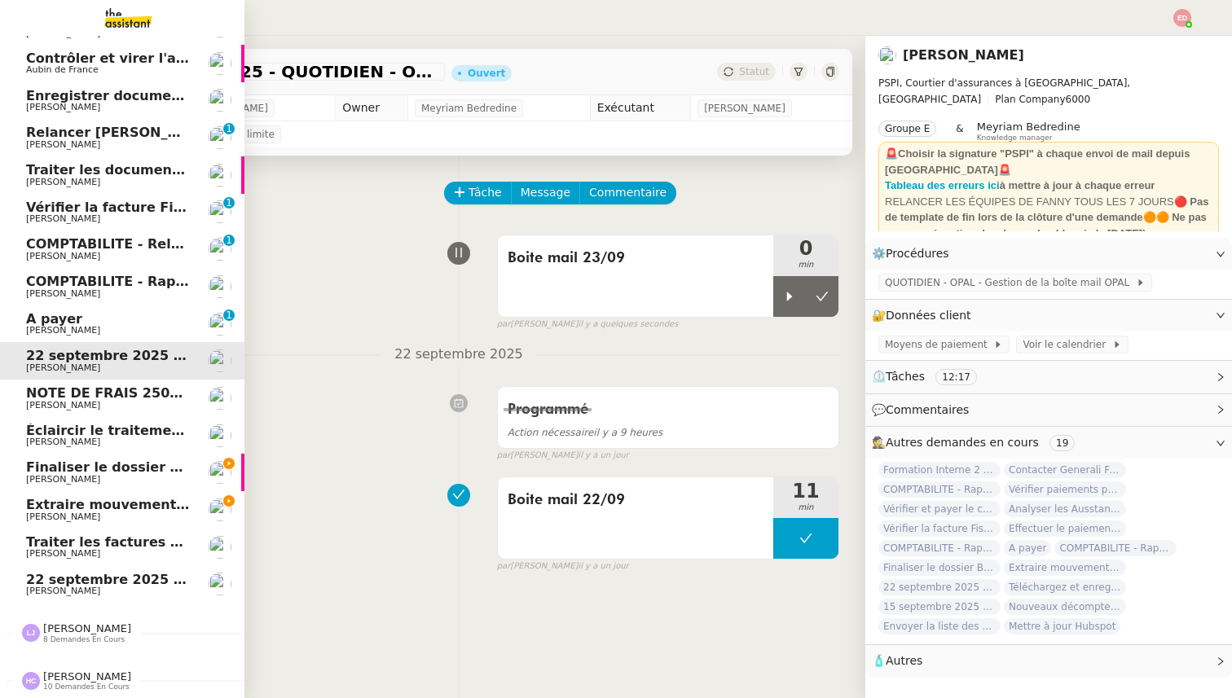
click at [50, 327] on span "[PERSON_NAME]" at bounding box center [63, 330] width 74 height 11
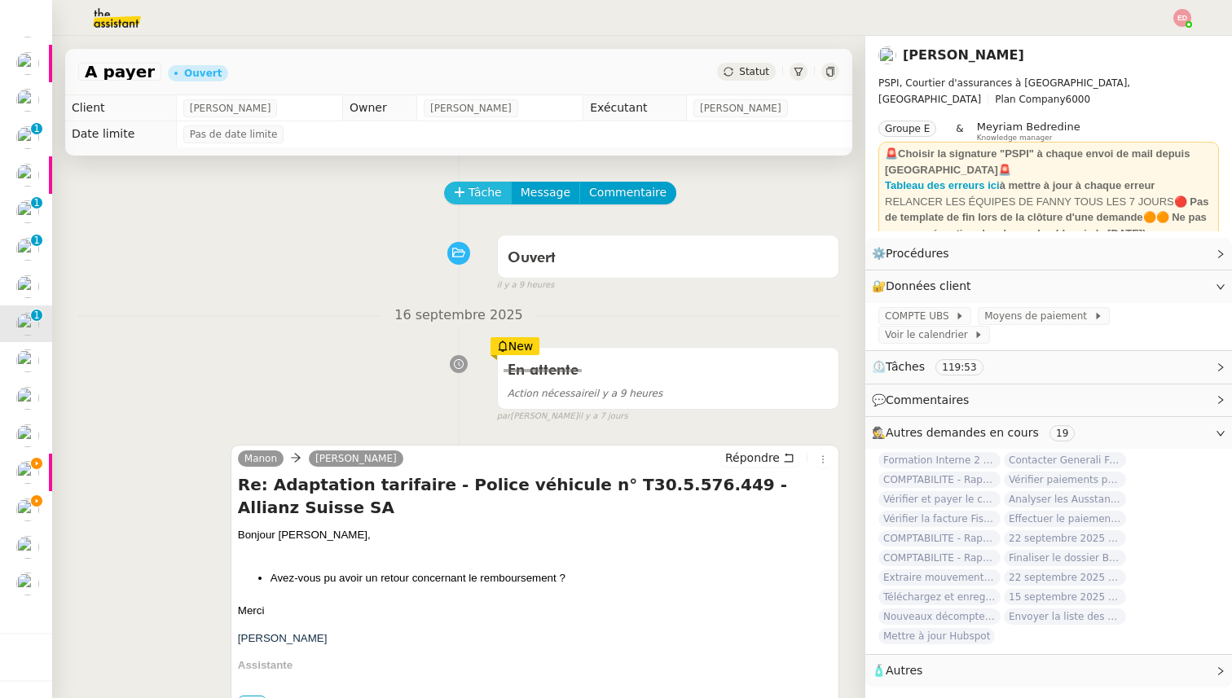
click at [464, 182] on button "Tâche" at bounding box center [478, 193] width 68 height 23
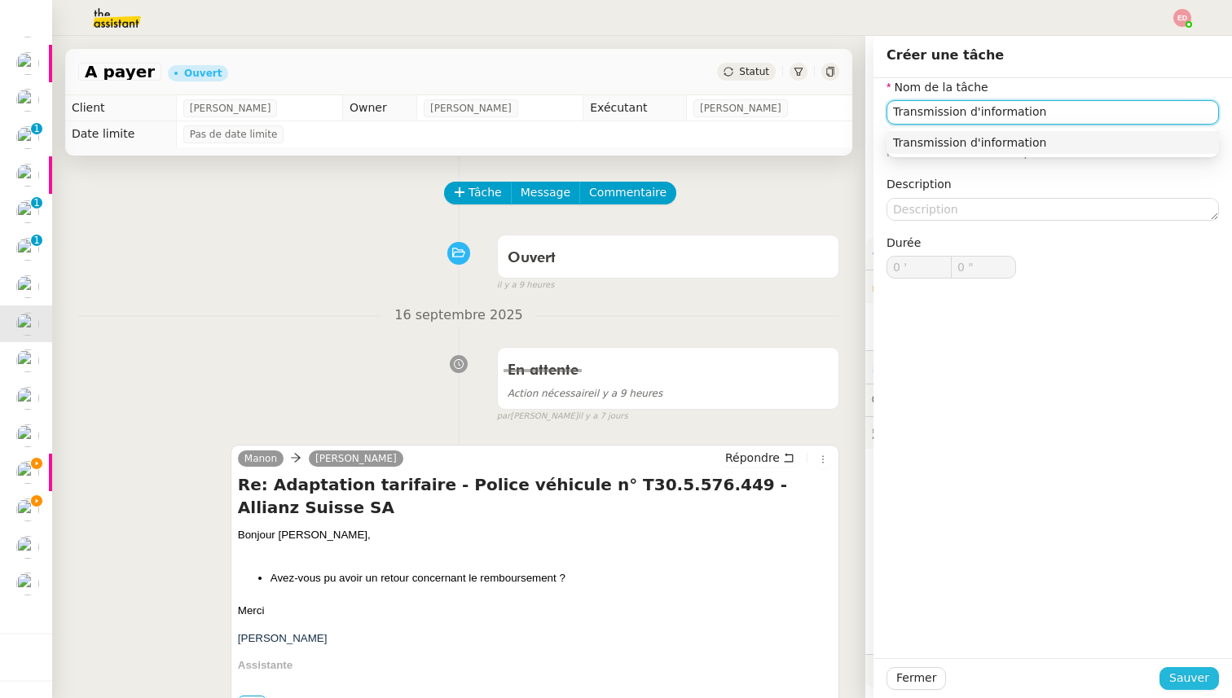
type input "Transmission d'information"
click at [1175, 667] on button "Sauver" at bounding box center [1188, 678] width 59 height 23
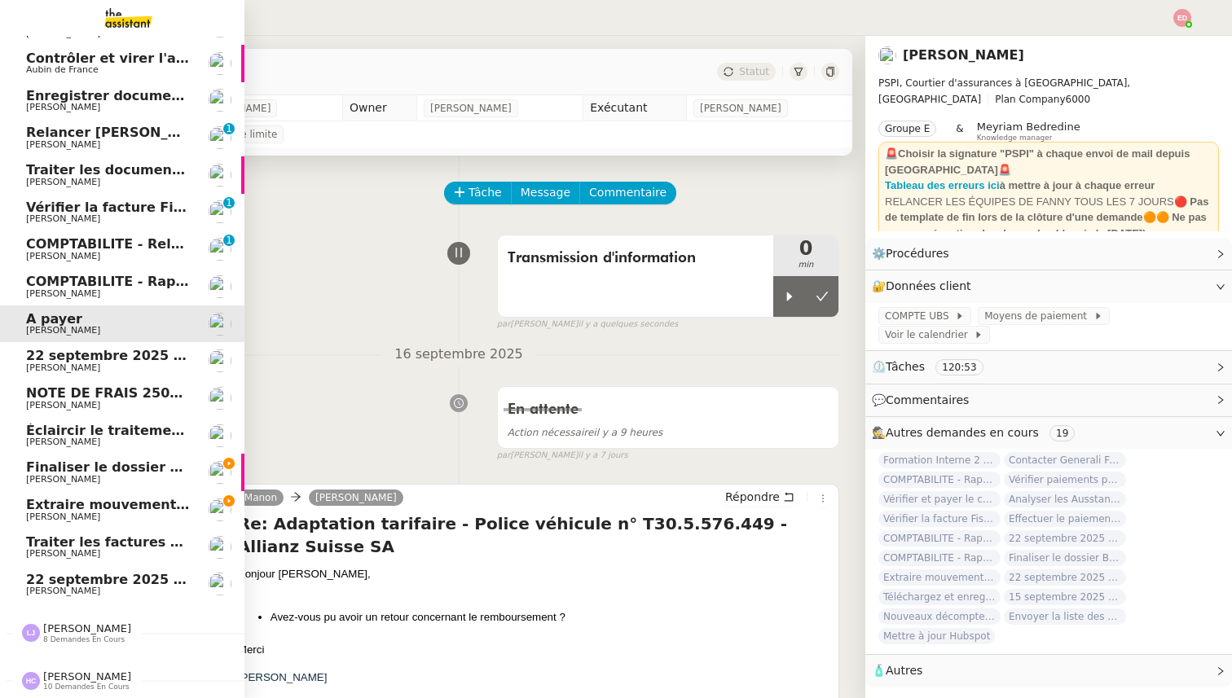
click at [60, 289] on span "[PERSON_NAME]" at bounding box center [63, 293] width 74 height 11
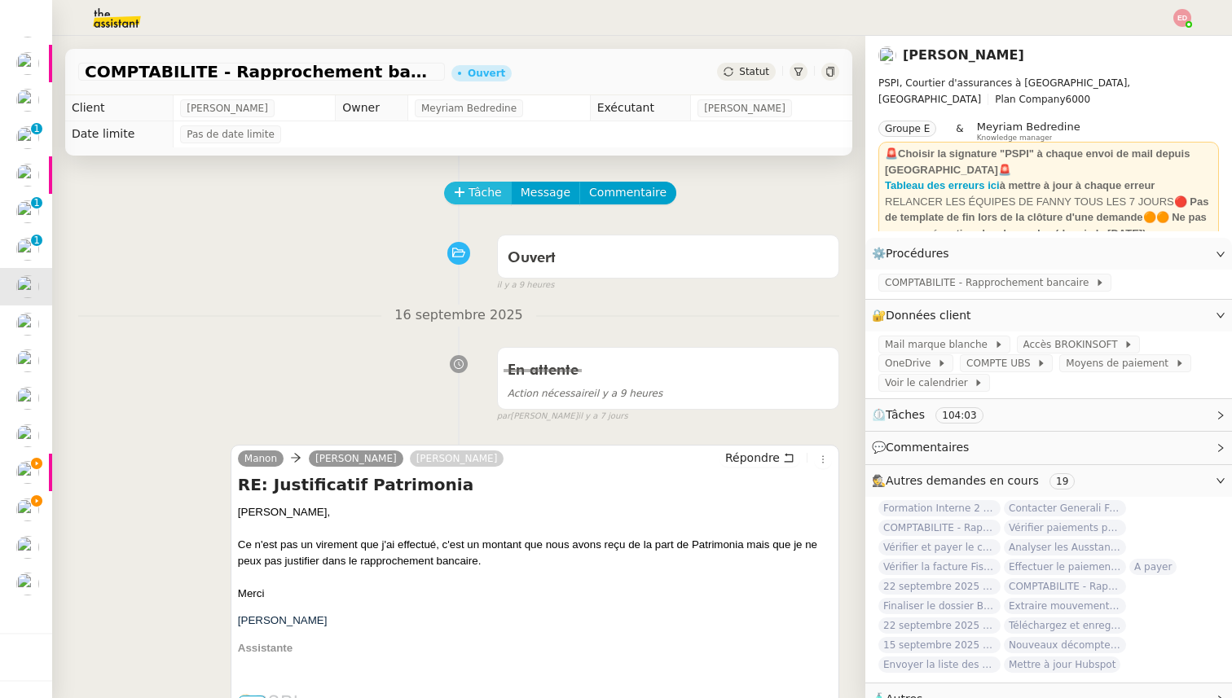
click at [454, 196] on icon at bounding box center [459, 192] width 11 height 11
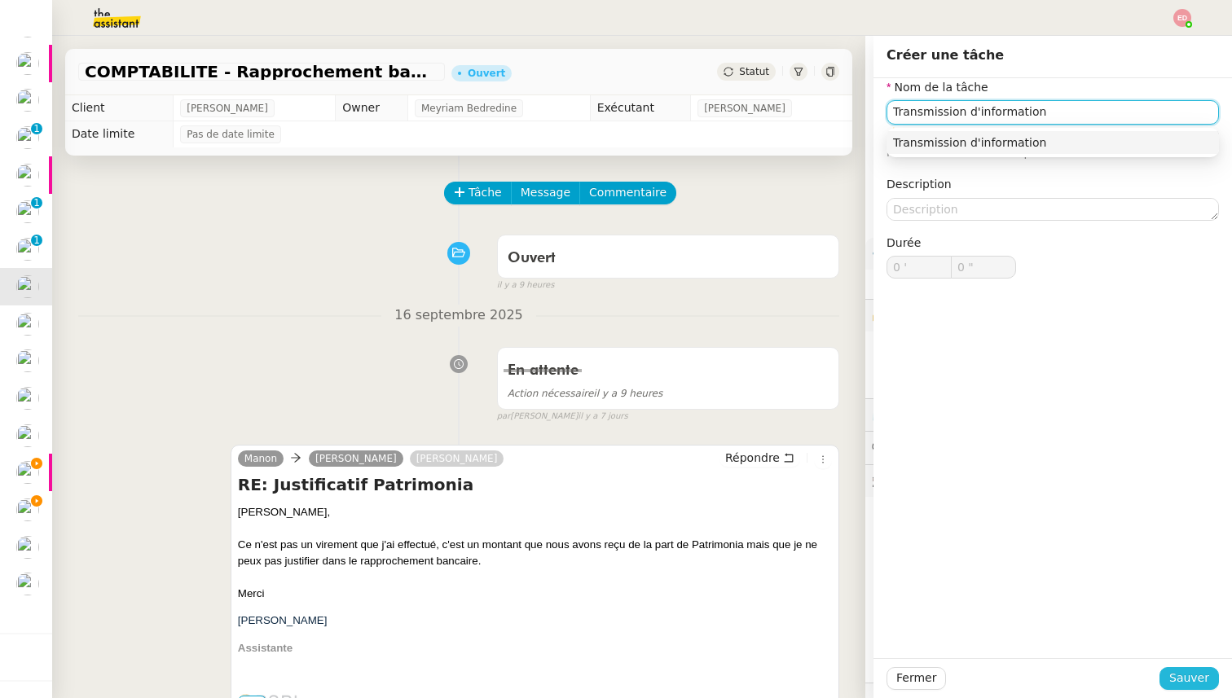
type input "Transmission d'information"
click at [1186, 680] on span "Sauver" at bounding box center [1189, 678] width 40 height 19
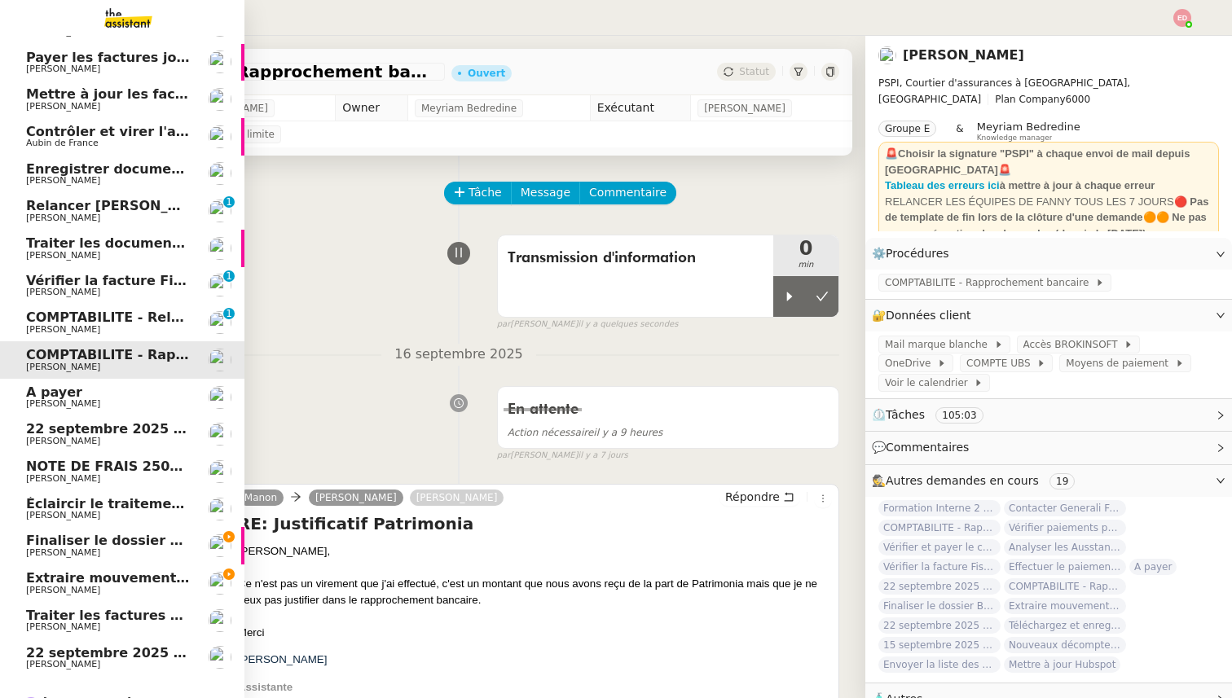
scroll to position [313, 0]
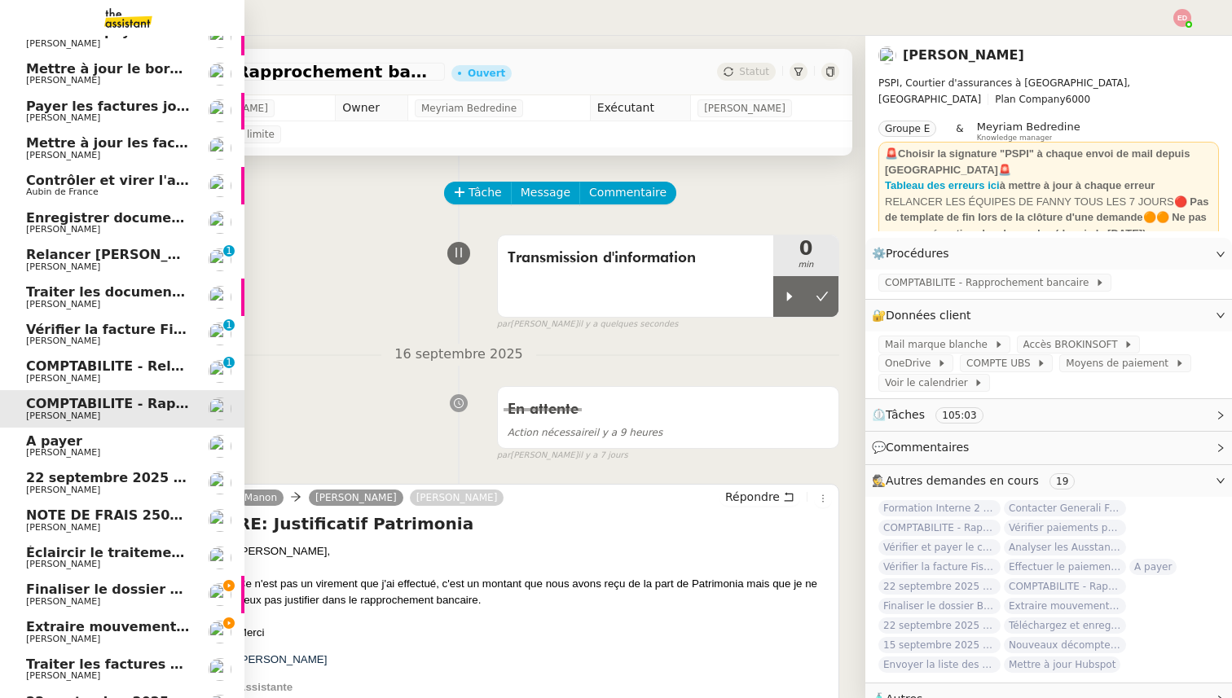
click at [99, 367] on span "COMPTABILITE - Relances factures impayées - septembre 2025" at bounding box center [256, 365] width 461 height 15
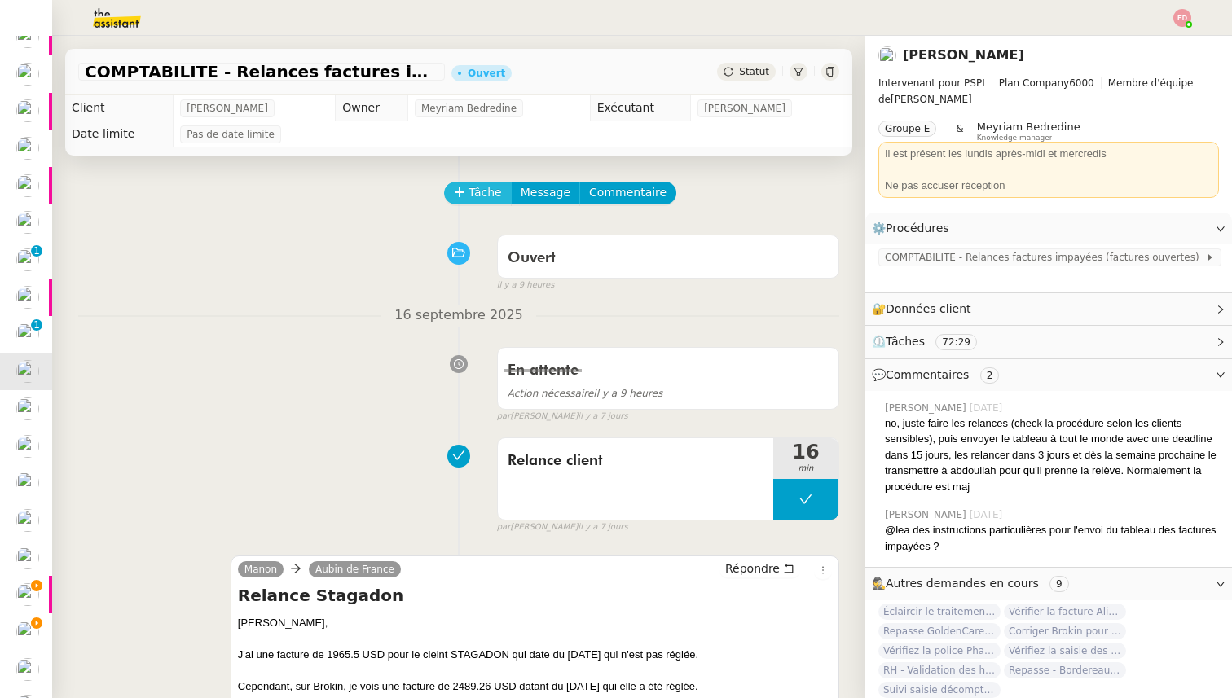
click at [468, 196] on span "Tâche" at bounding box center [484, 192] width 33 height 19
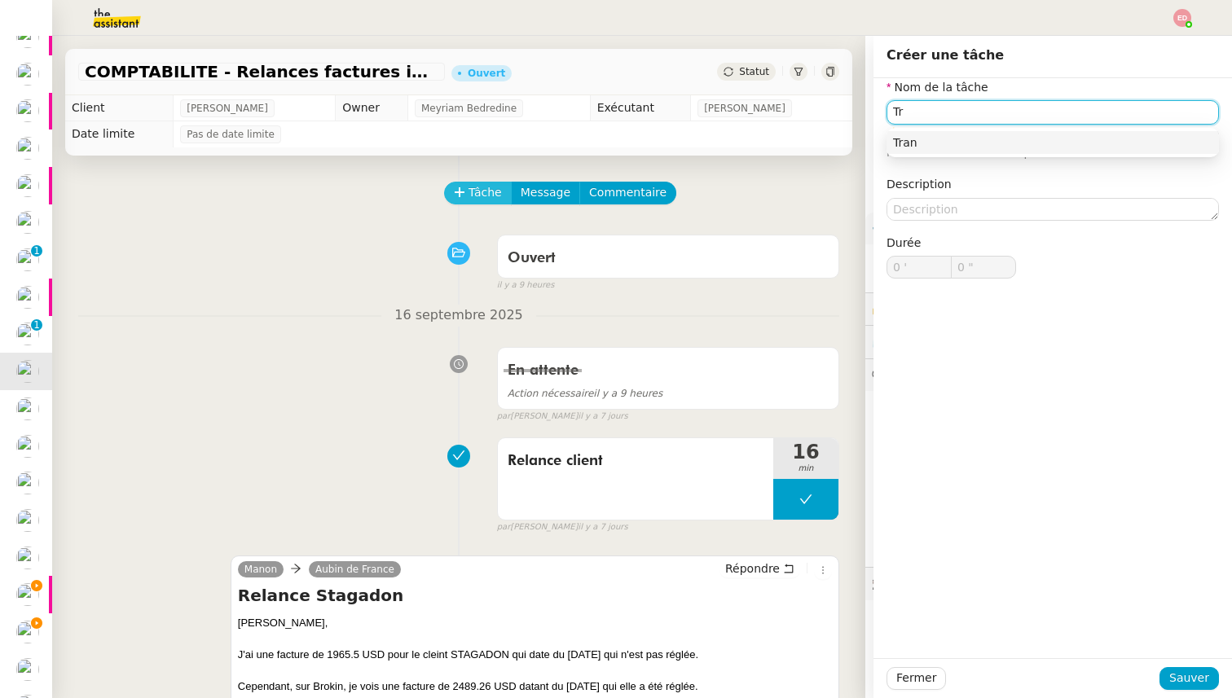
type input "T"
type input "Vérification paiement facture"
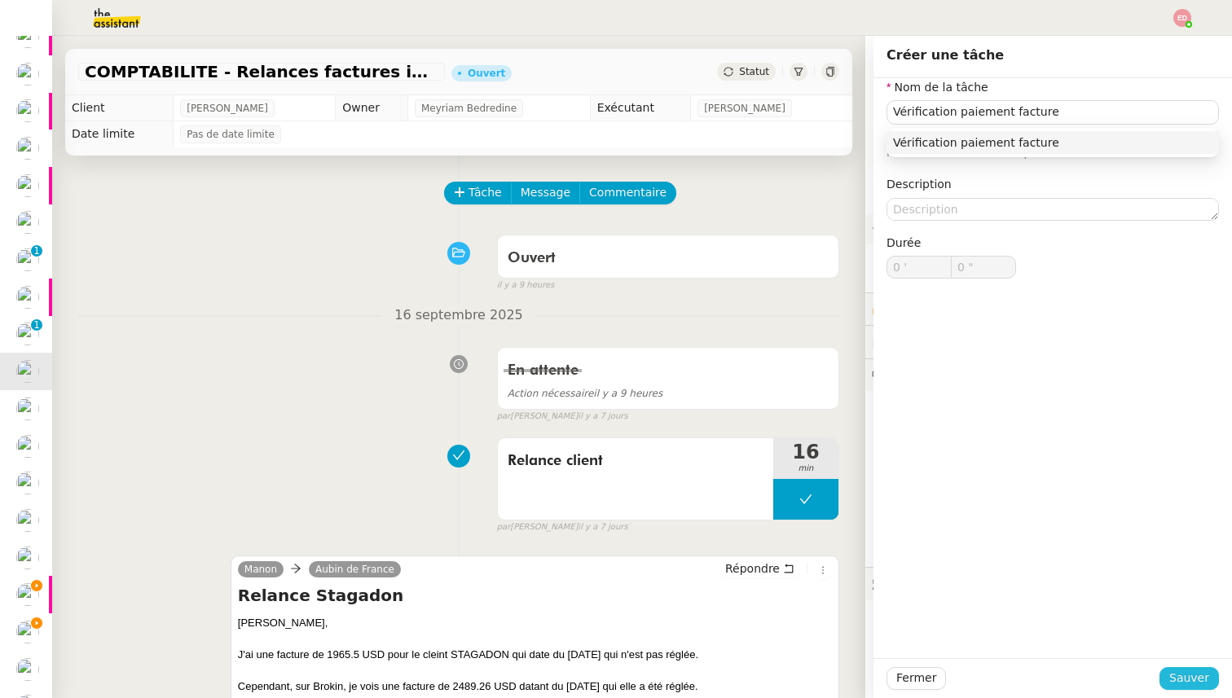
click at [1178, 681] on span "Sauver" at bounding box center [1189, 678] width 40 height 19
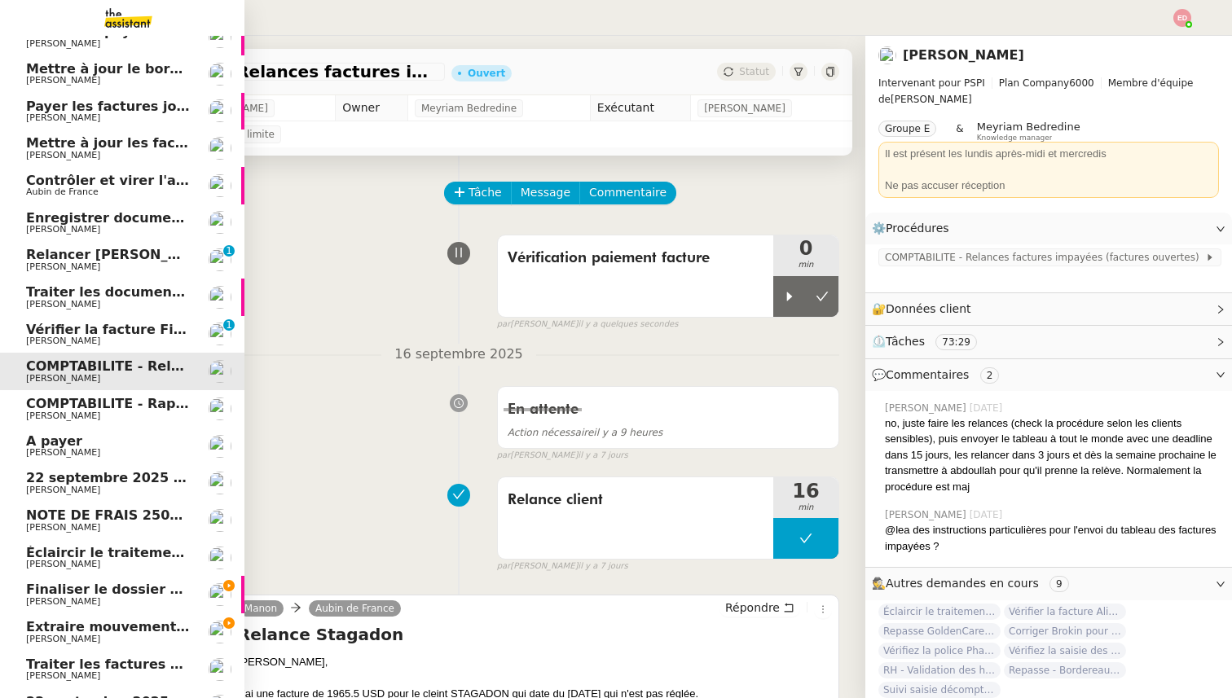
click at [39, 331] on span "Vérifier la facture Fiscal et Facile" at bounding box center [147, 329] width 243 height 15
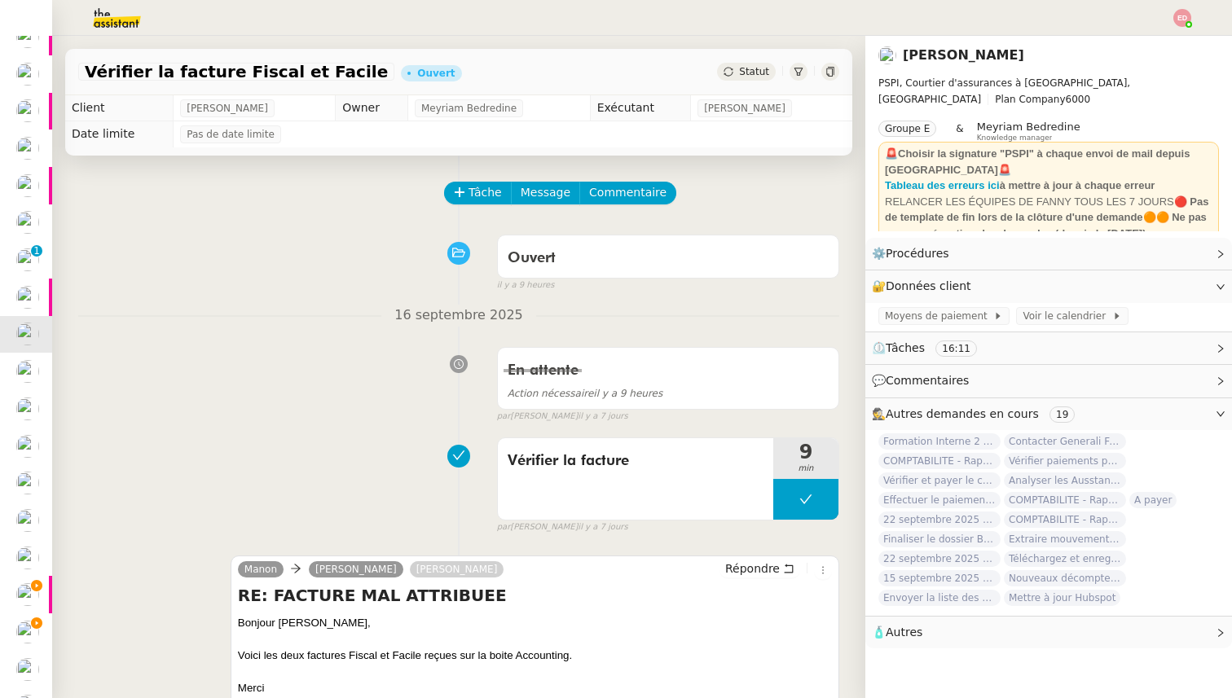
click at [747, 77] on span "Statut" at bounding box center [754, 71] width 30 height 11
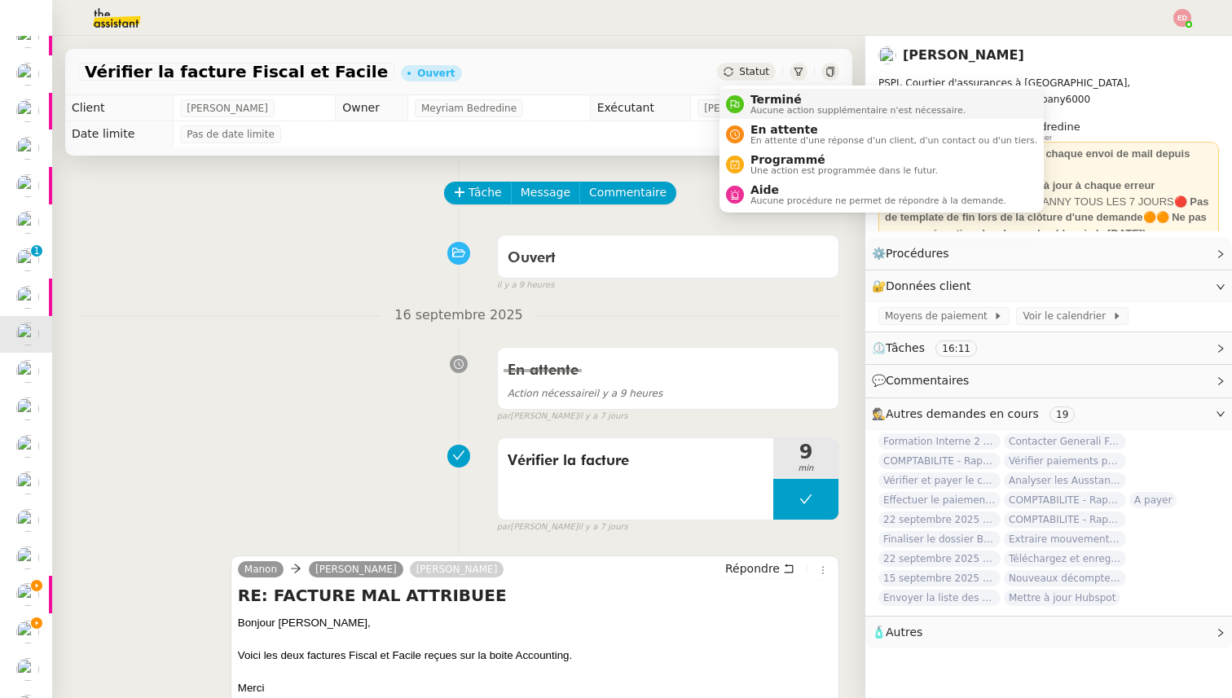
click at [750, 94] on span "Terminé" at bounding box center [857, 99] width 215 height 13
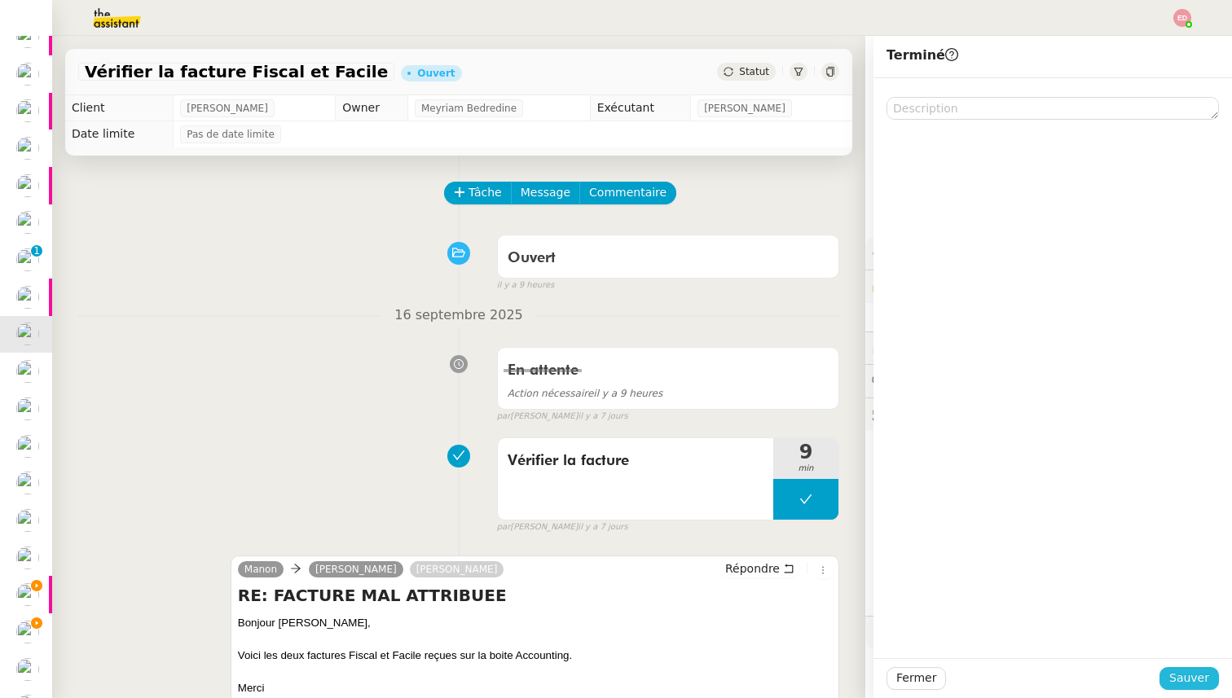
click at [1178, 672] on span "Sauver" at bounding box center [1189, 678] width 40 height 19
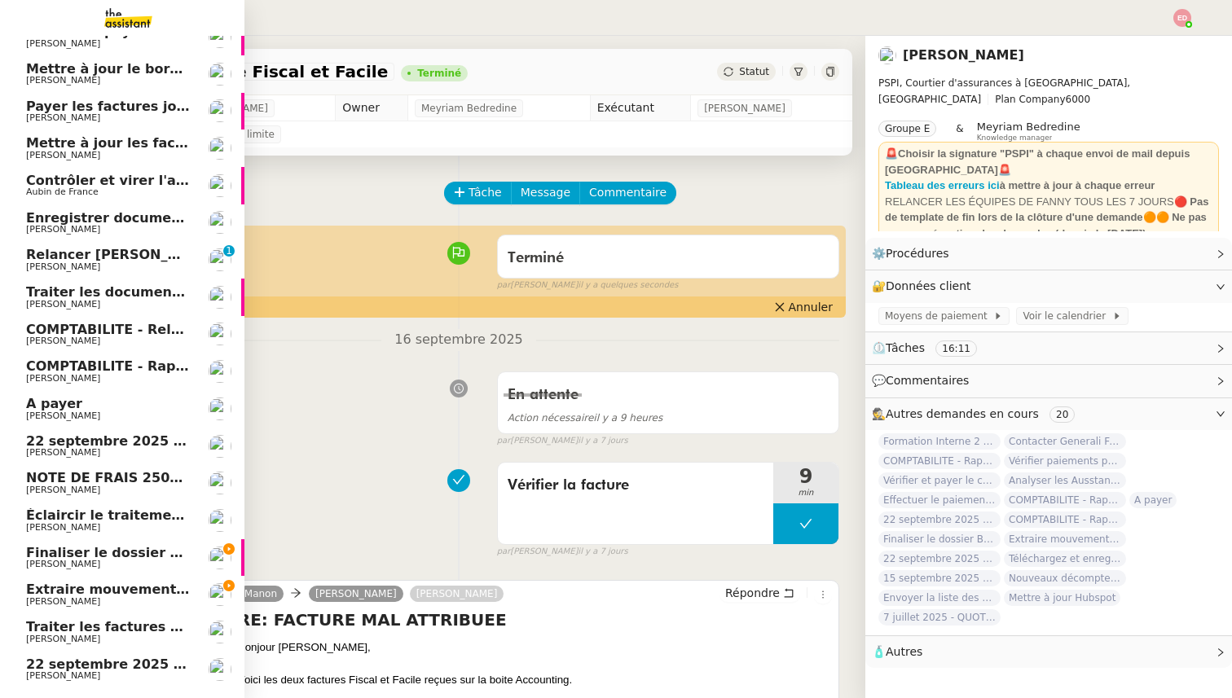
click at [70, 327] on span "COMPTABILITE - Relances factures impayées - septembre 2025" at bounding box center [256, 329] width 461 height 15
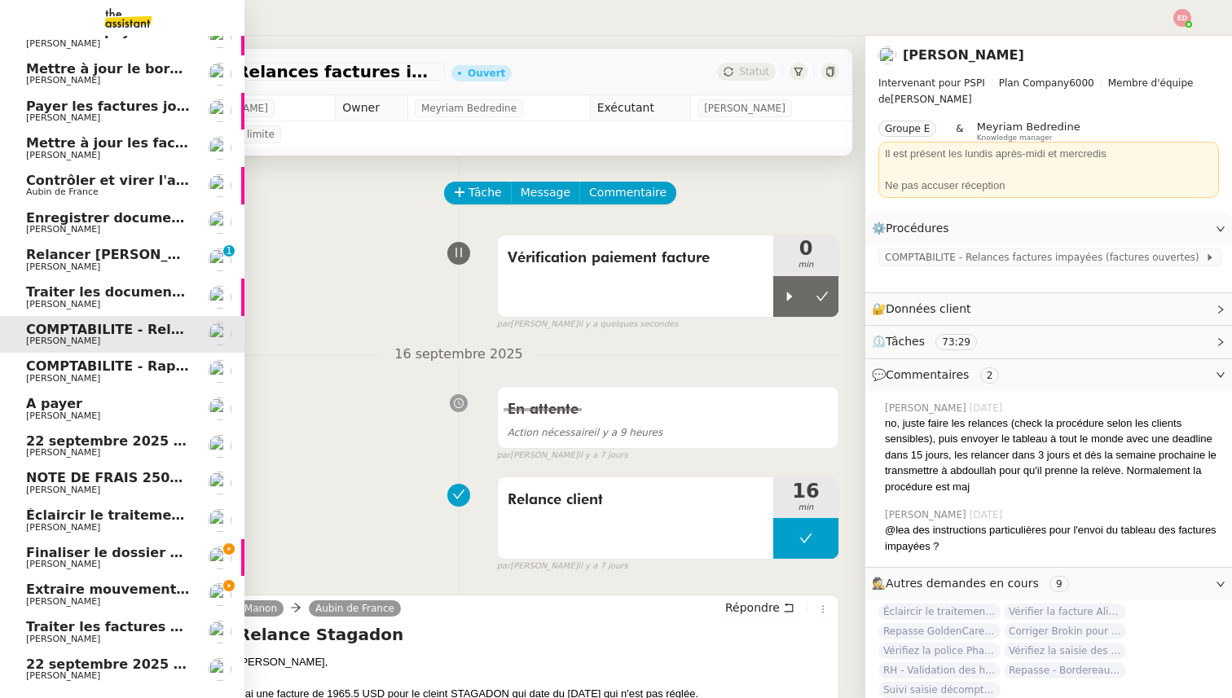
click at [77, 291] on span "Traiter les documents ARVAL" at bounding box center [132, 291] width 212 height 15
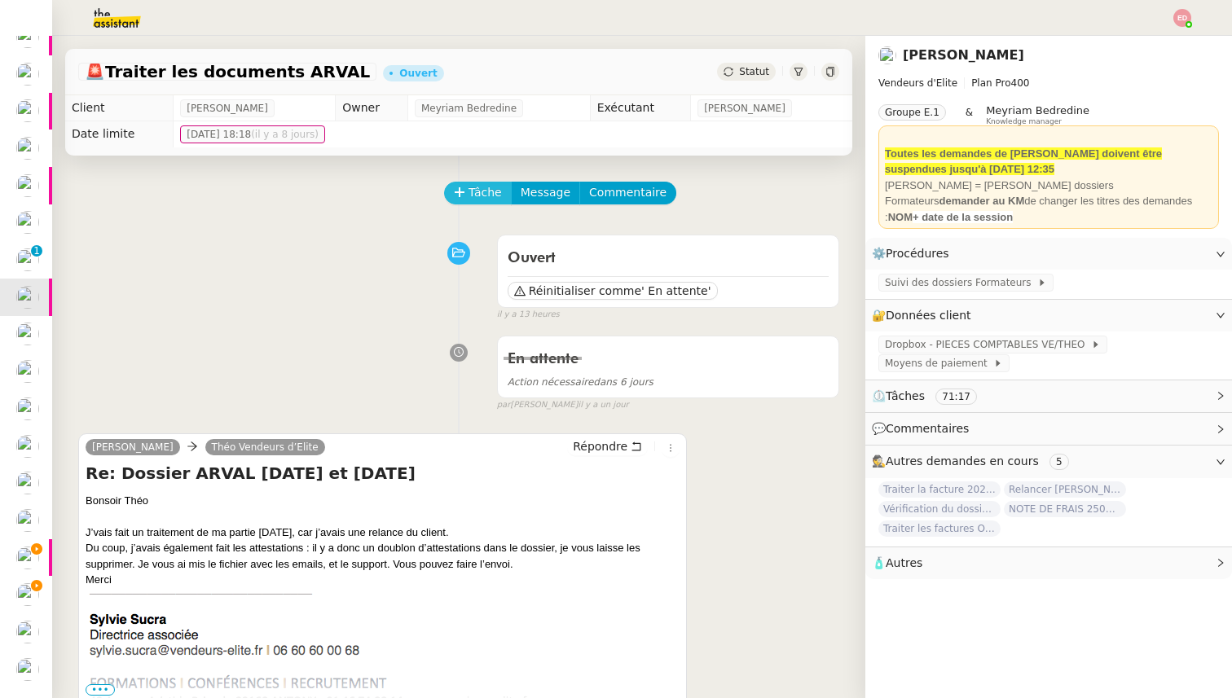
click at [464, 193] on icon at bounding box center [459, 192] width 11 height 11
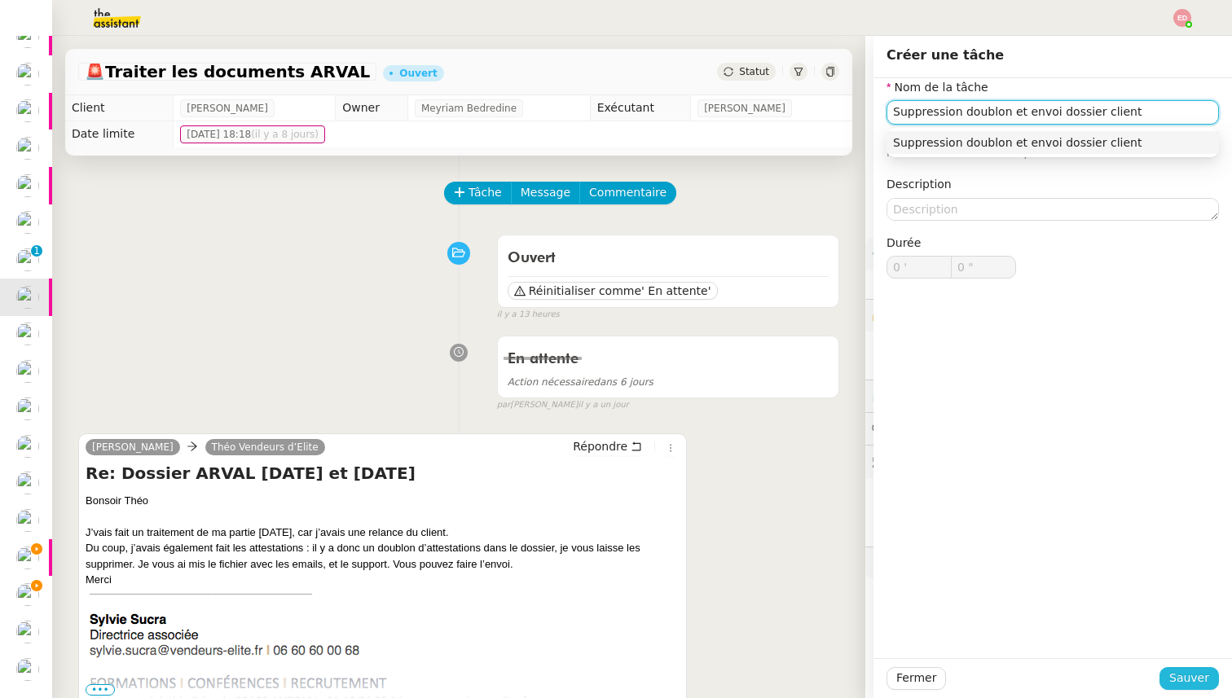
type input "Suppression doublon et envoi dossier client"
click at [1188, 676] on span "Sauver" at bounding box center [1189, 678] width 40 height 19
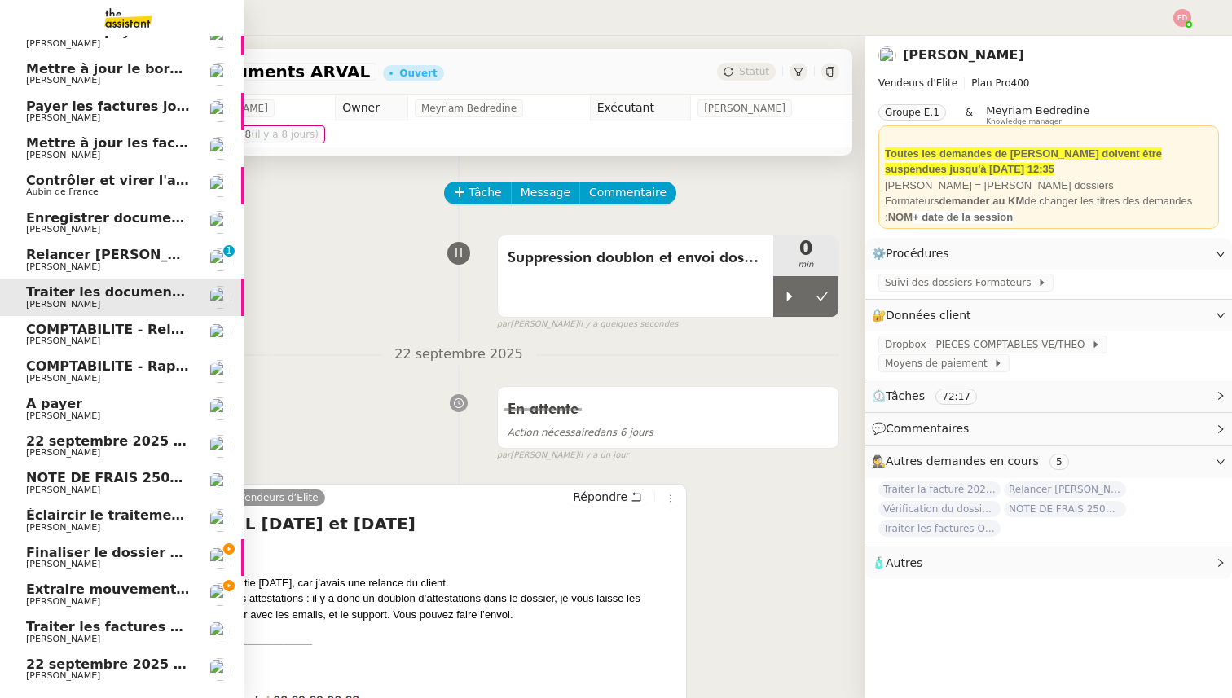
click at [51, 261] on span "Relancer [PERSON_NAME] pour justificatif Eurostar" at bounding box center [214, 254] width 376 height 15
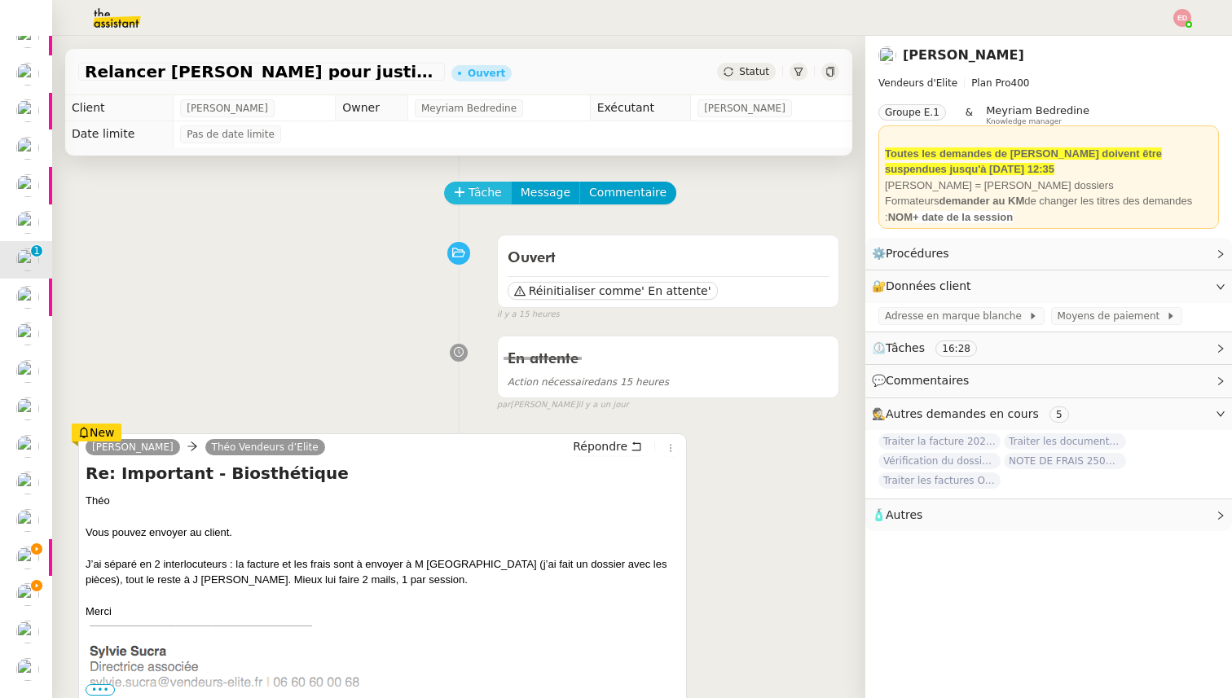
click at [475, 192] on span "Tâche" at bounding box center [484, 192] width 33 height 19
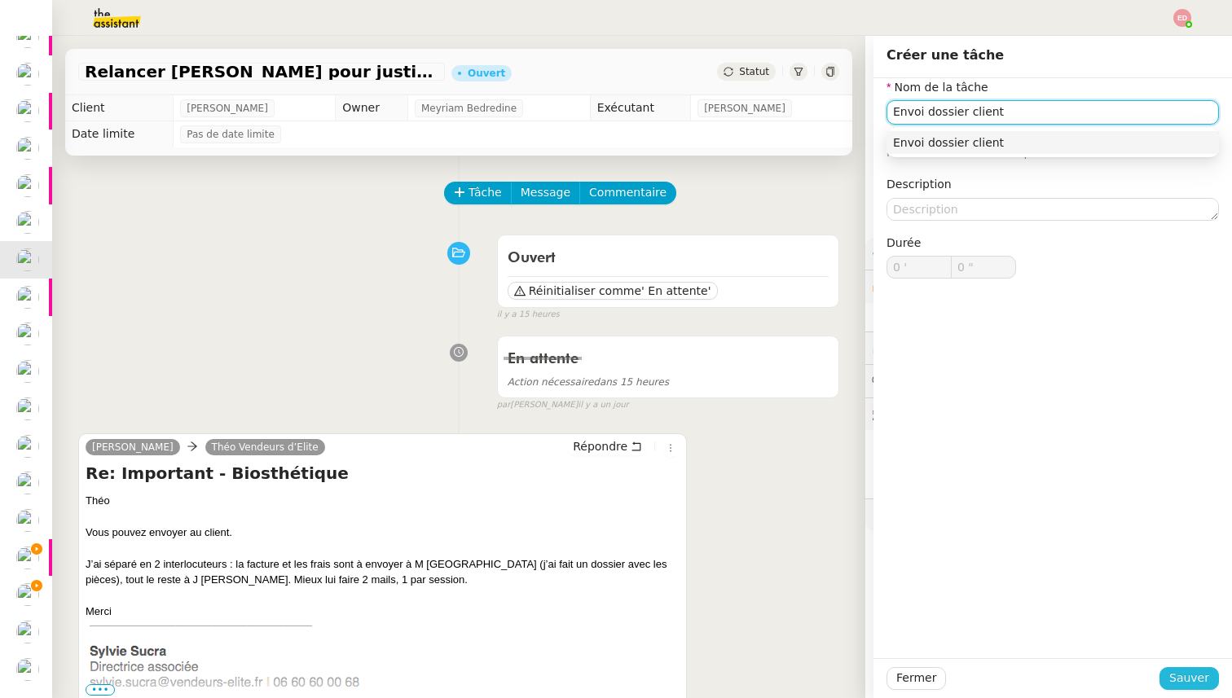
type input "Envoi dossier client"
click at [1190, 685] on span "Sauver" at bounding box center [1189, 678] width 40 height 19
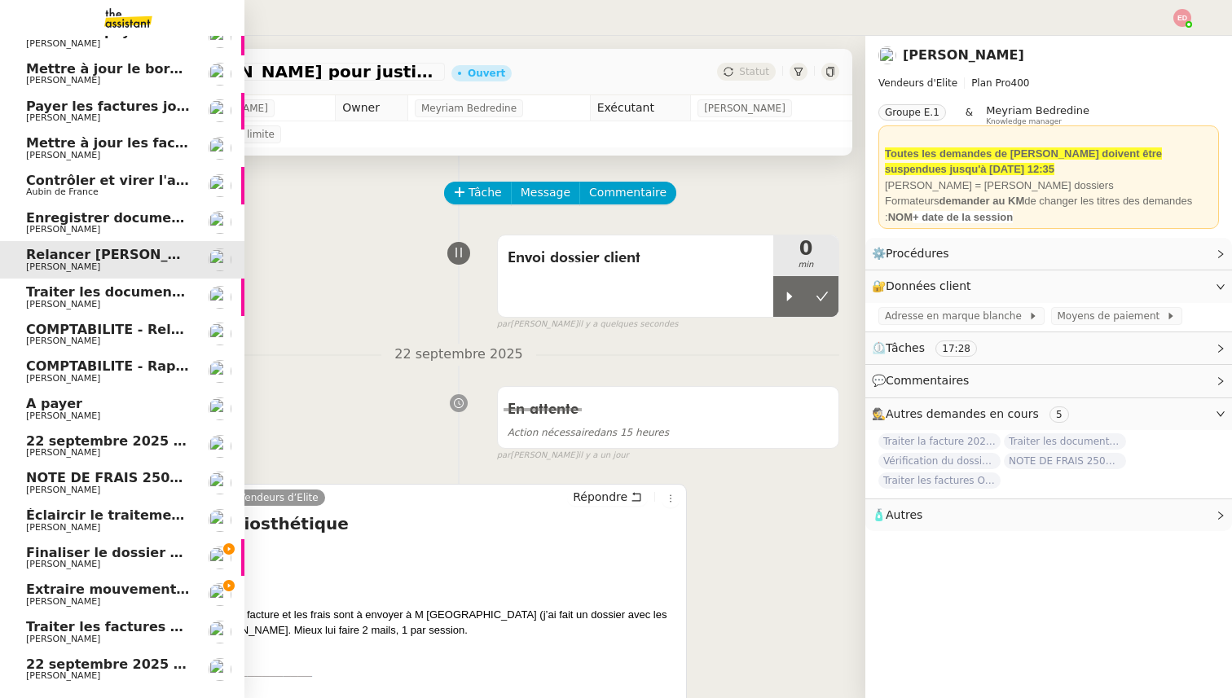
click at [37, 224] on span "Enregistrer documents assurance chien dans Brokin" at bounding box center [218, 217] width 384 height 15
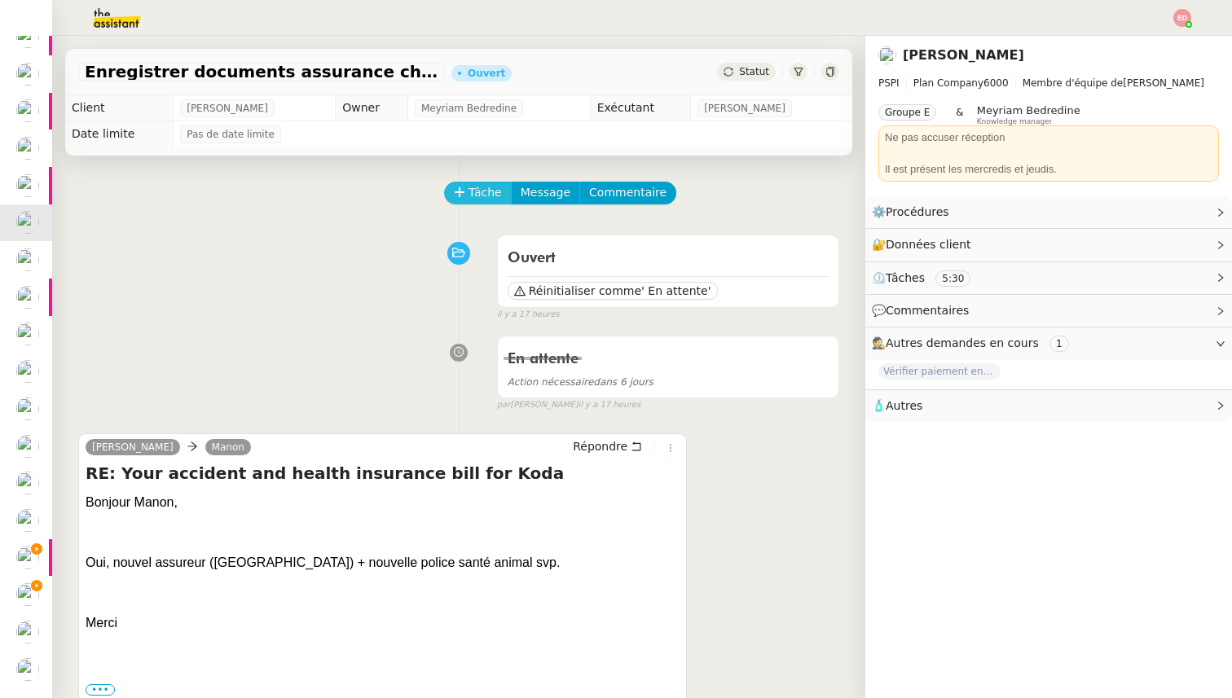
click at [483, 200] on span "Tâche" at bounding box center [484, 192] width 33 height 19
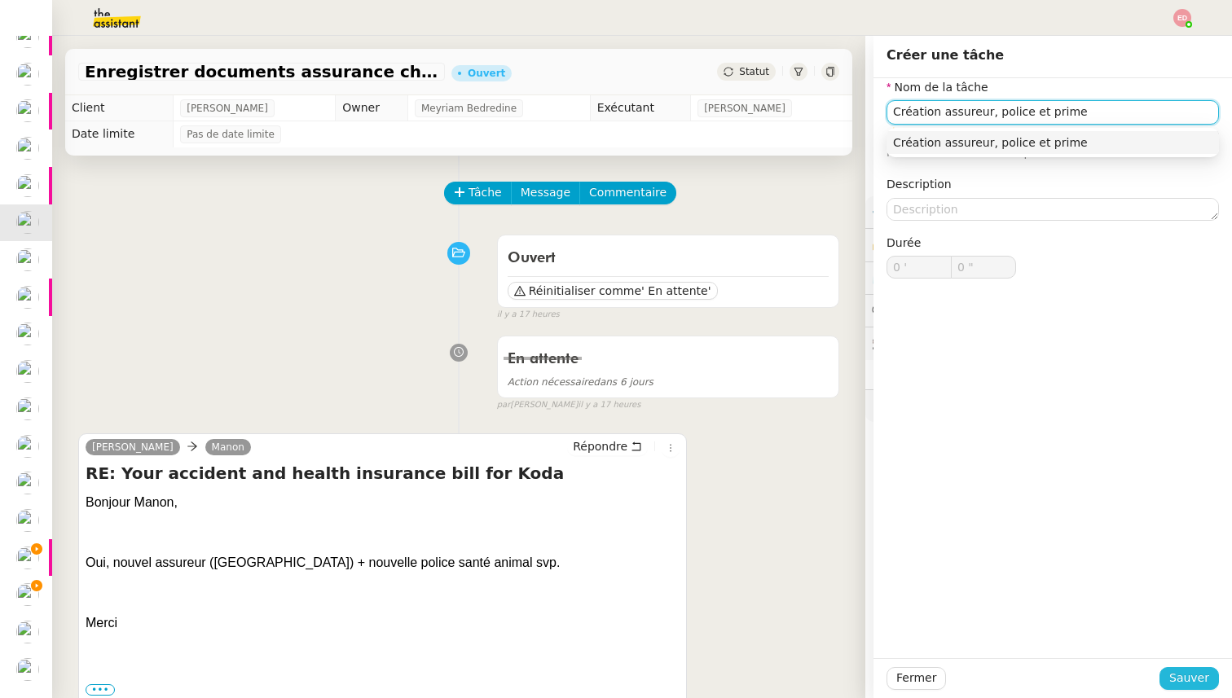
type input "Création assureur, police et prime"
click at [1185, 672] on span "Sauver" at bounding box center [1189, 678] width 40 height 19
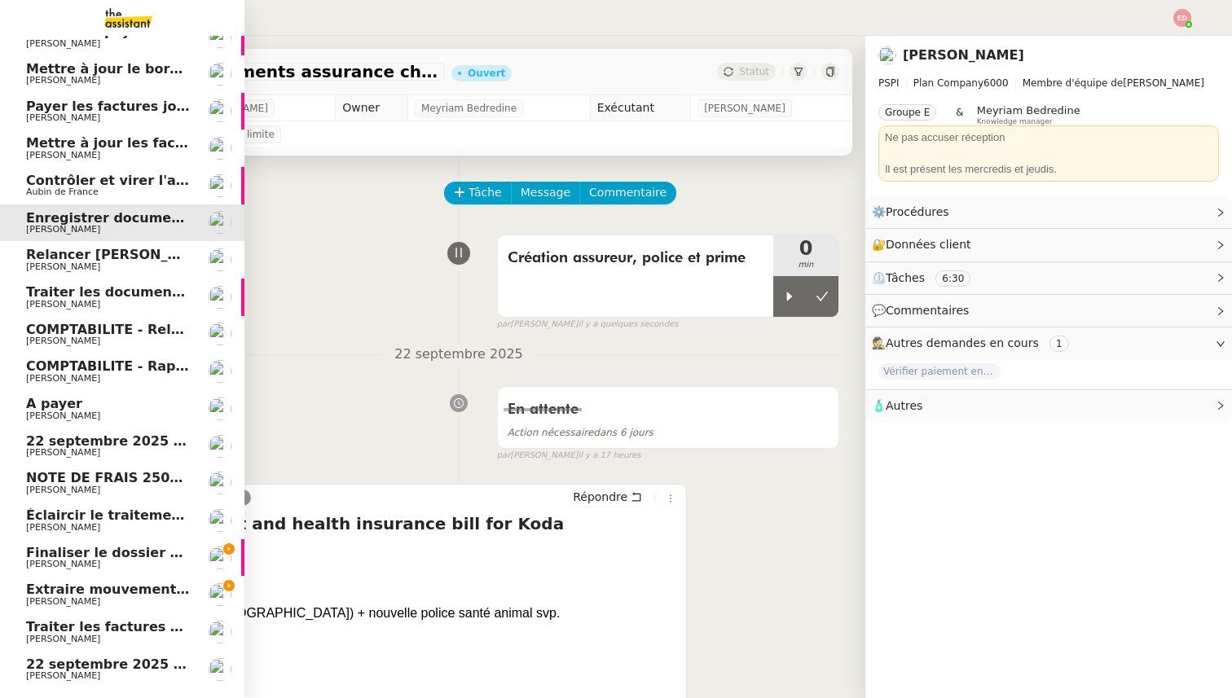
click at [64, 192] on span "Aubin de France" at bounding box center [62, 192] width 73 height 11
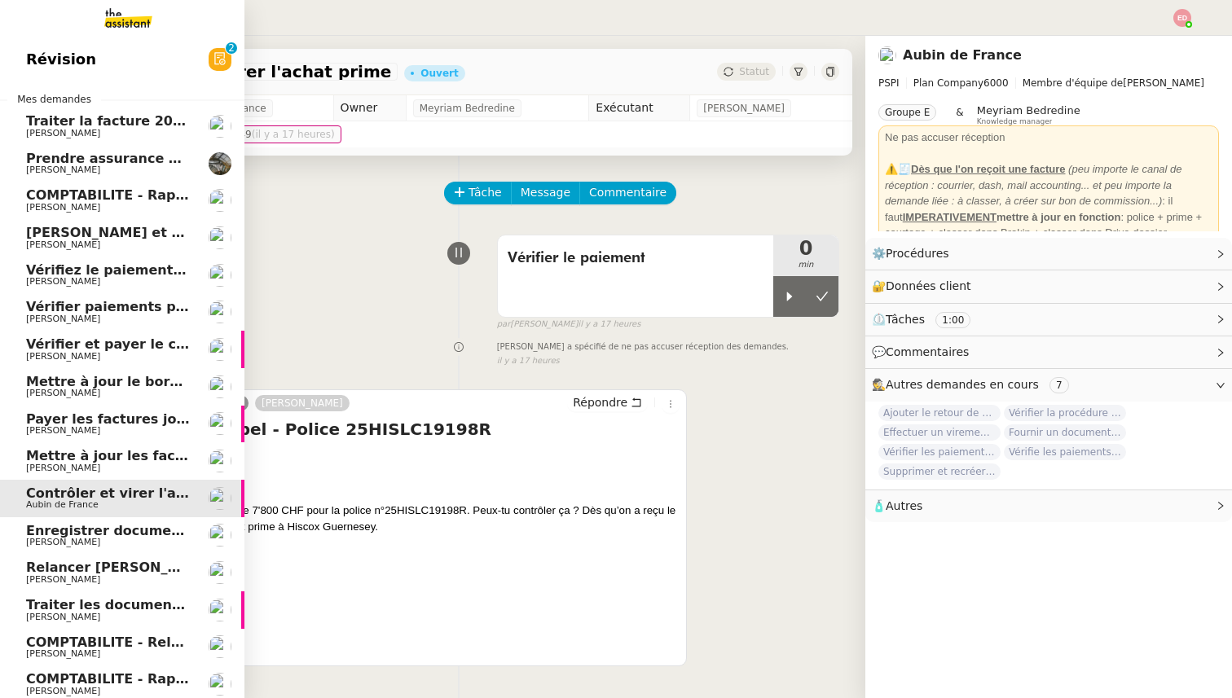
click at [104, 457] on span "Mettre à jour les factures d'août" at bounding box center [145, 455] width 239 height 15
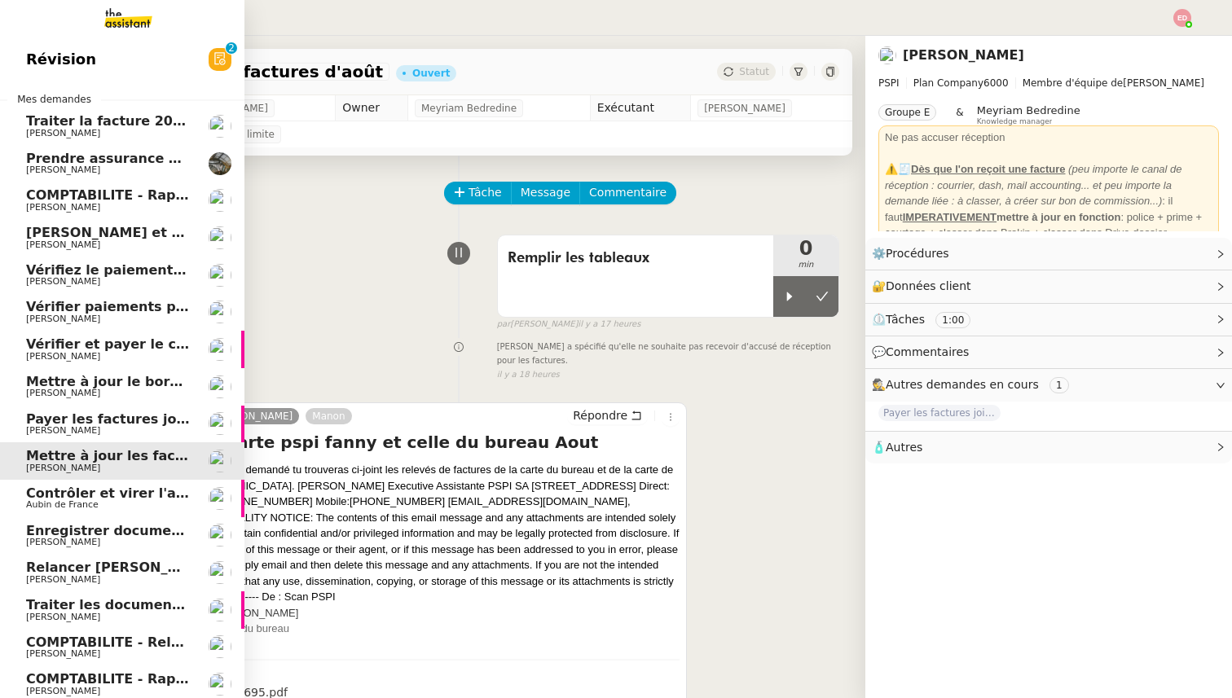
click at [103, 411] on span "Payer les factures jointes" at bounding box center [119, 418] width 187 height 15
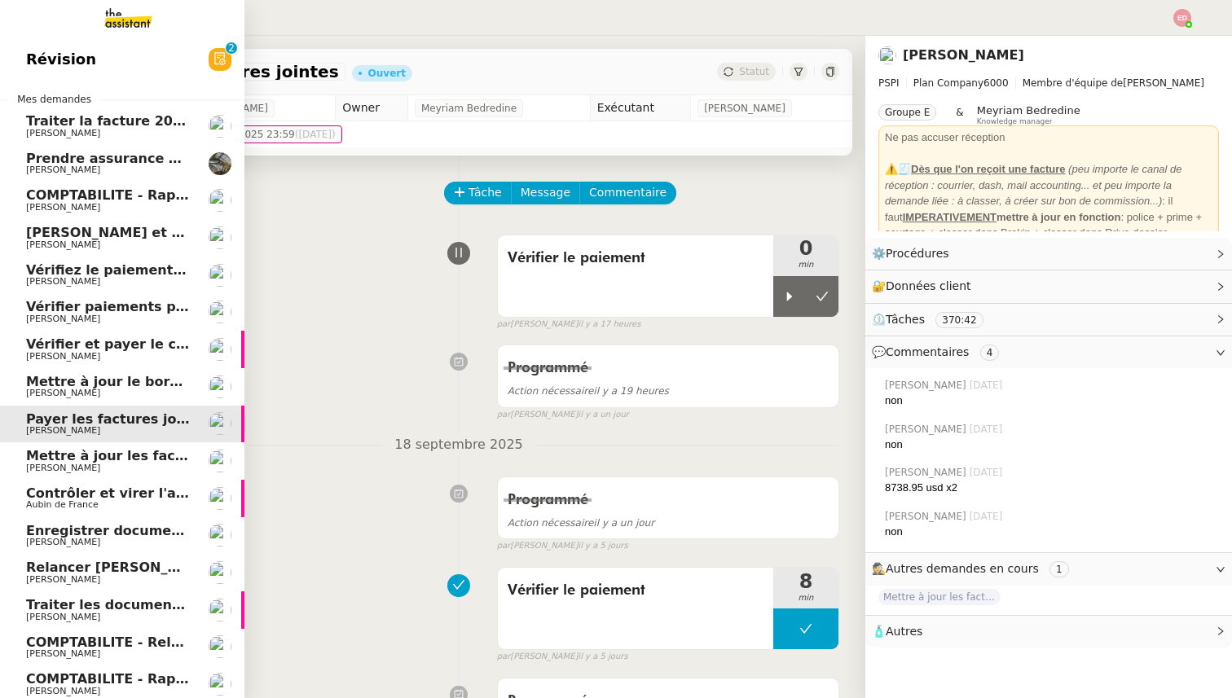
click at [105, 488] on span "Contrôler et virer l'achat prime" at bounding box center [140, 493] width 229 height 15
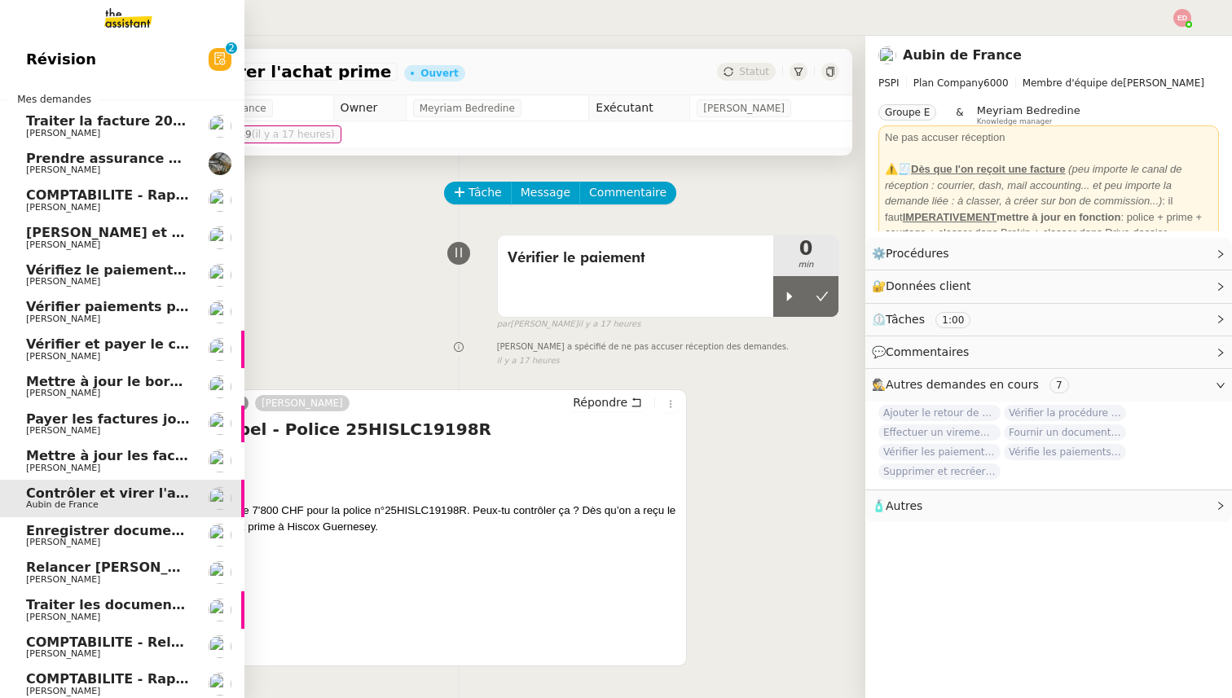
click at [115, 414] on span "Payer les factures jointes" at bounding box center [119, 418] width 187 height 15
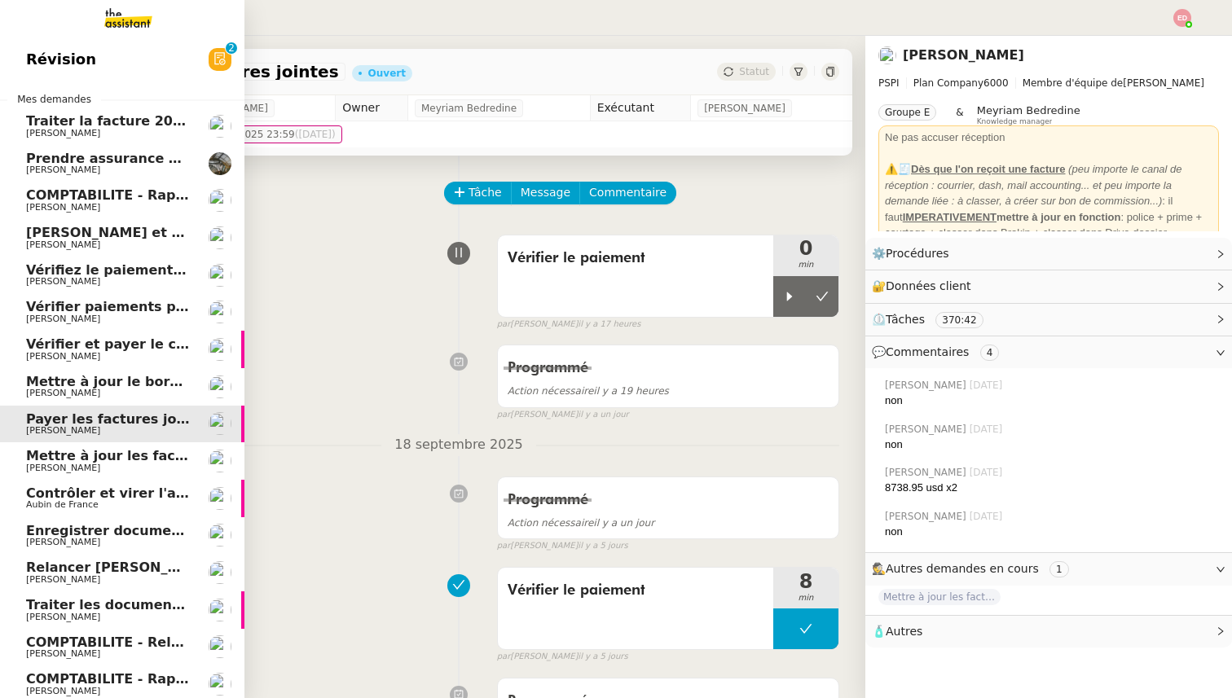
click at [114, 385] on span "Mettre à jour le bordereau de juin" at bounding box center [151, 381] width 250 height 15
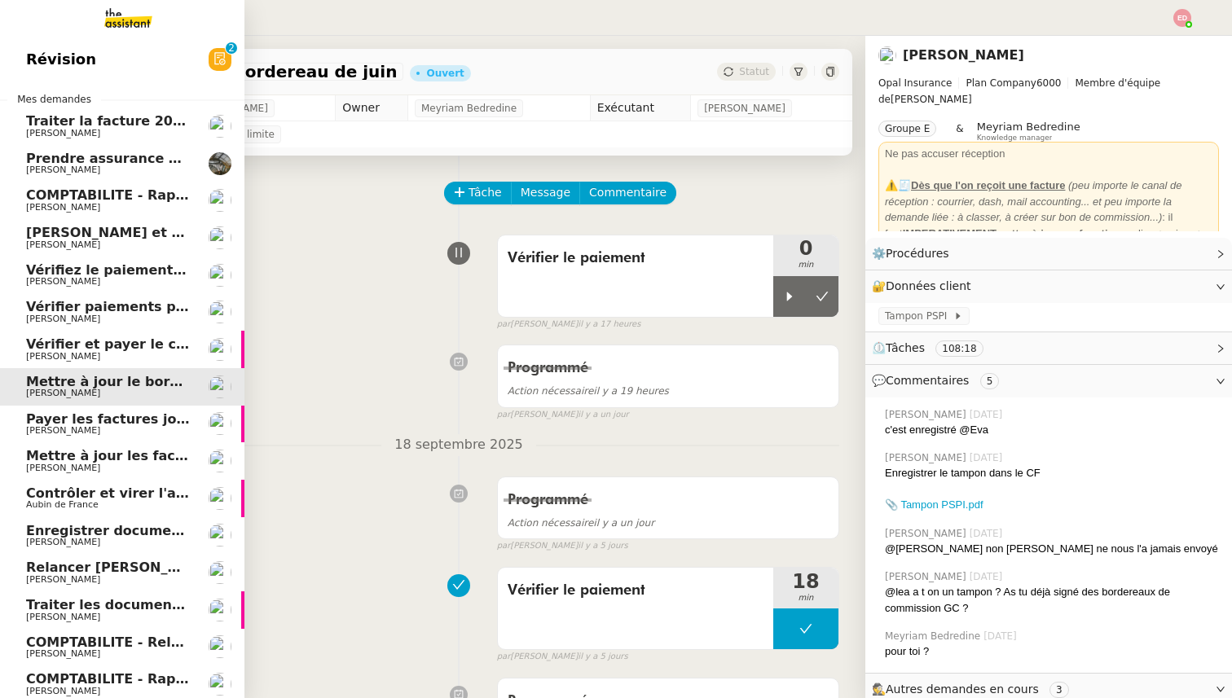
click at [116, 339] on span "Vérifier et payer le contrat" at bounding box center [124, 343] width 196 height 15
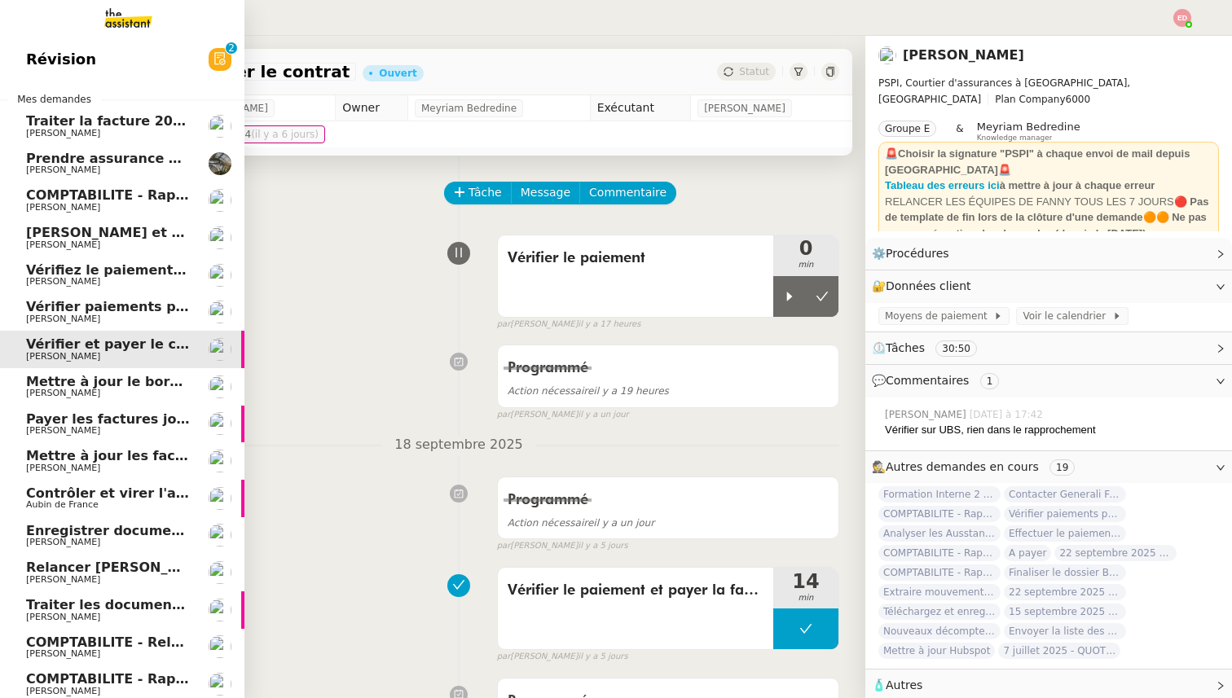
click at [120, 302] on span "Vérifier paiements primes Lefort et De Marignac" at bounding box center [204, 306] width 356 height 15
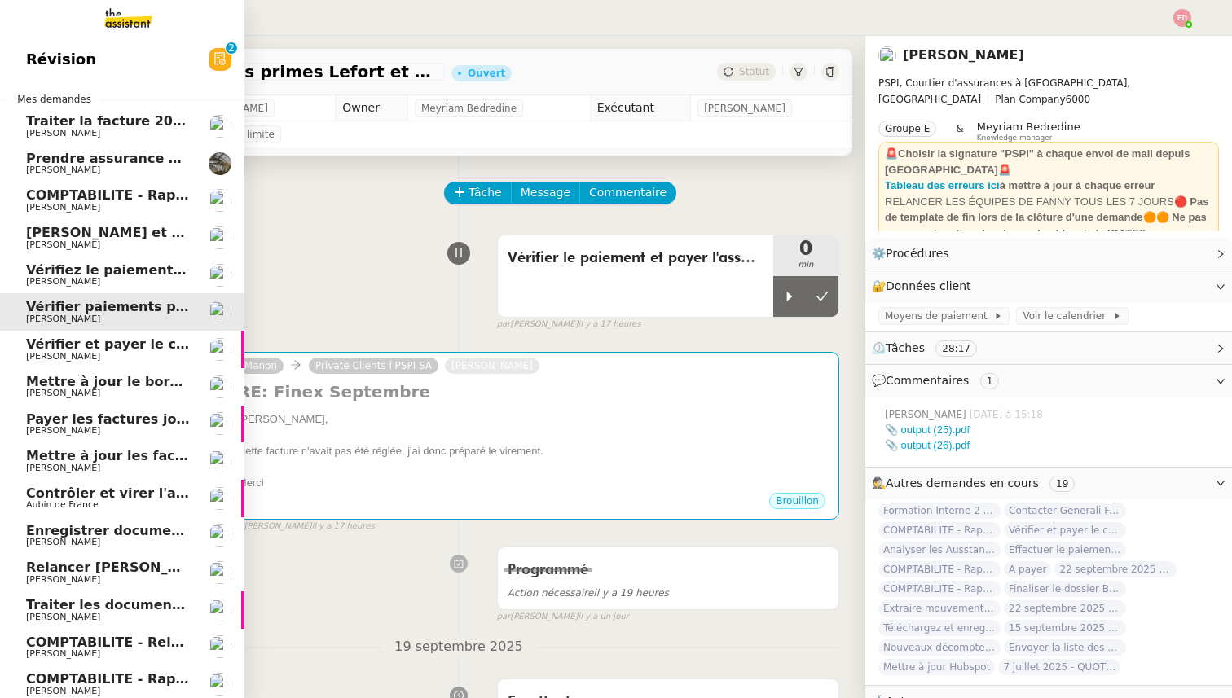
click at [120, 266] on span "Vérifiez le paiement du client" at bounding box center [134, 269] width 216 height 15
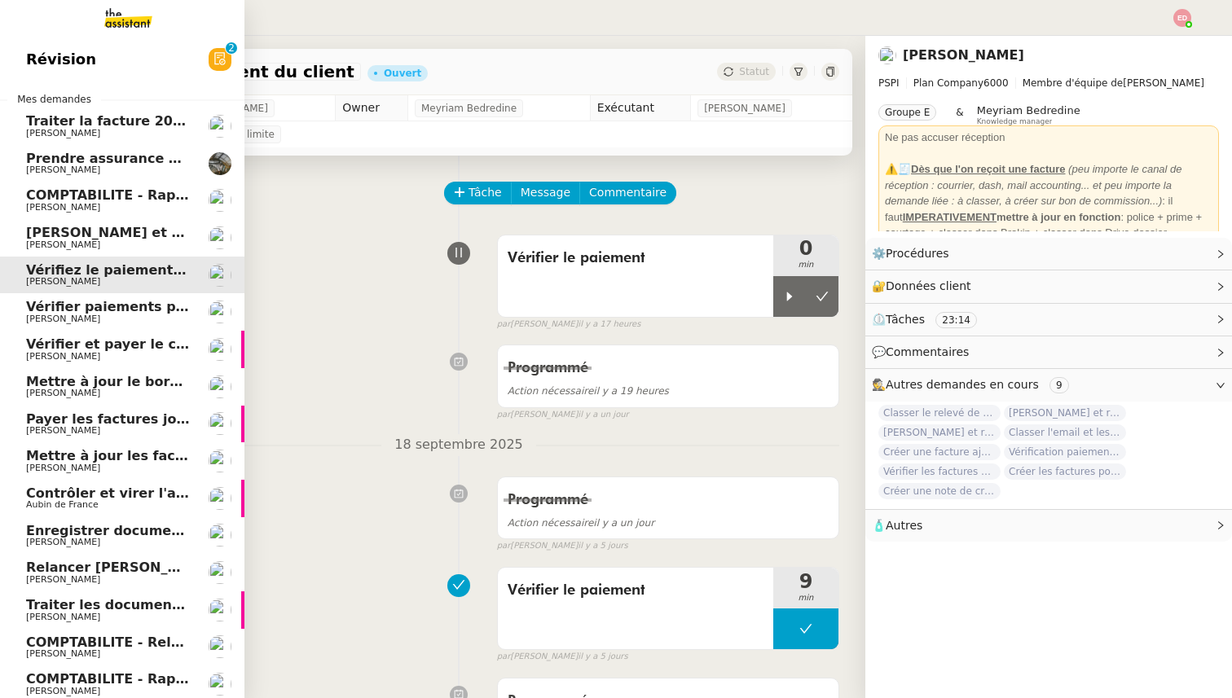
click at [122, 233] on span "[PERSON_NAME] et rembourser les polices d'assurance" at bounding box center [229, 232] width 406 height 15
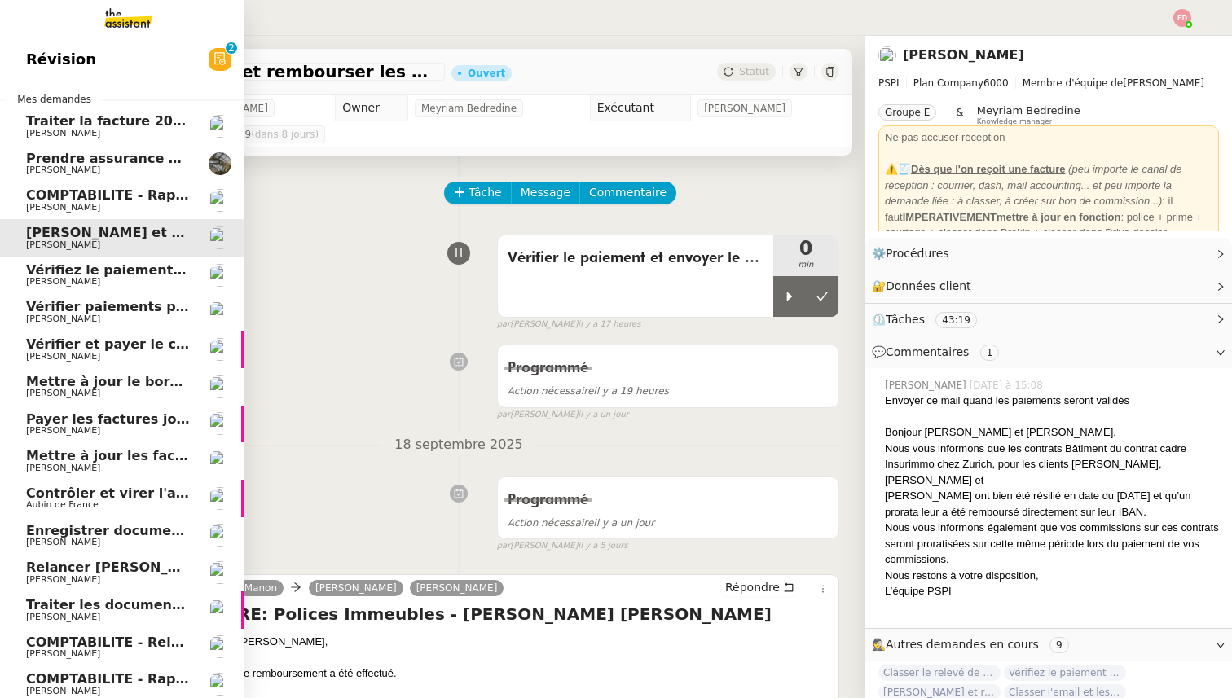
click at [126, 199] on span "COMPTABILITE - Rapprochement bancaire - [DATE]" at bounding box center [211, 194] width 371 height 15
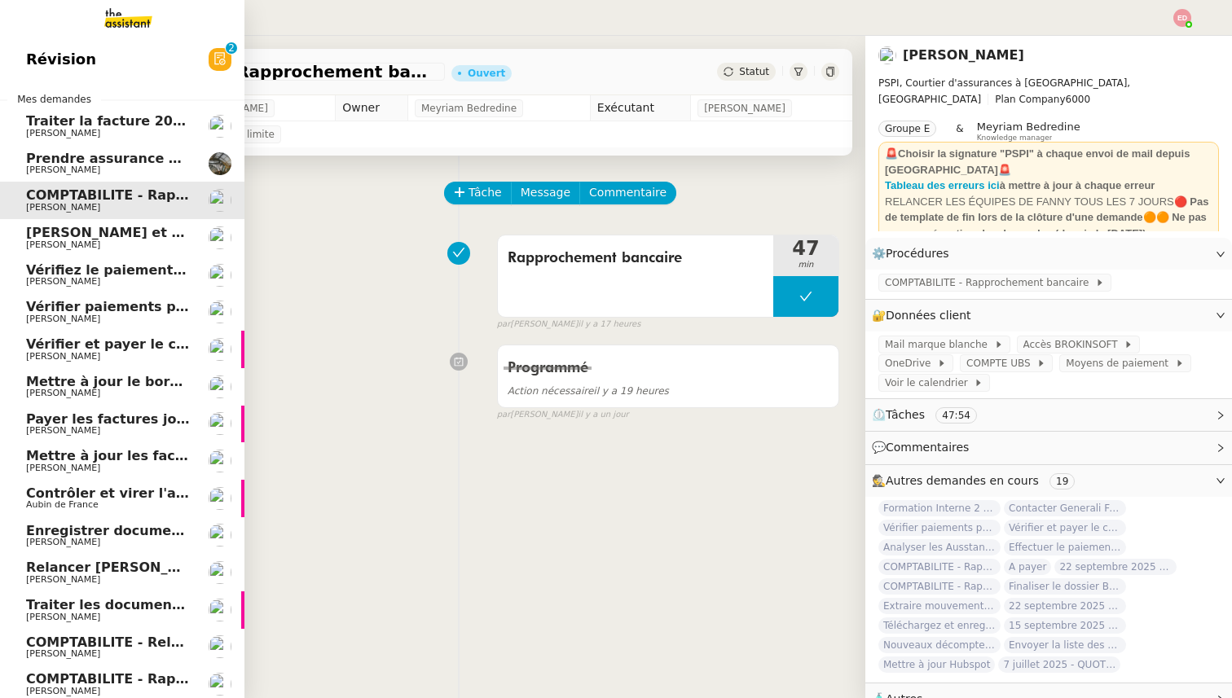
click at [138, 121] on span "Traiter la facture 2025416 Fuseau" at bounding box center [150, 120] width 248 height 15
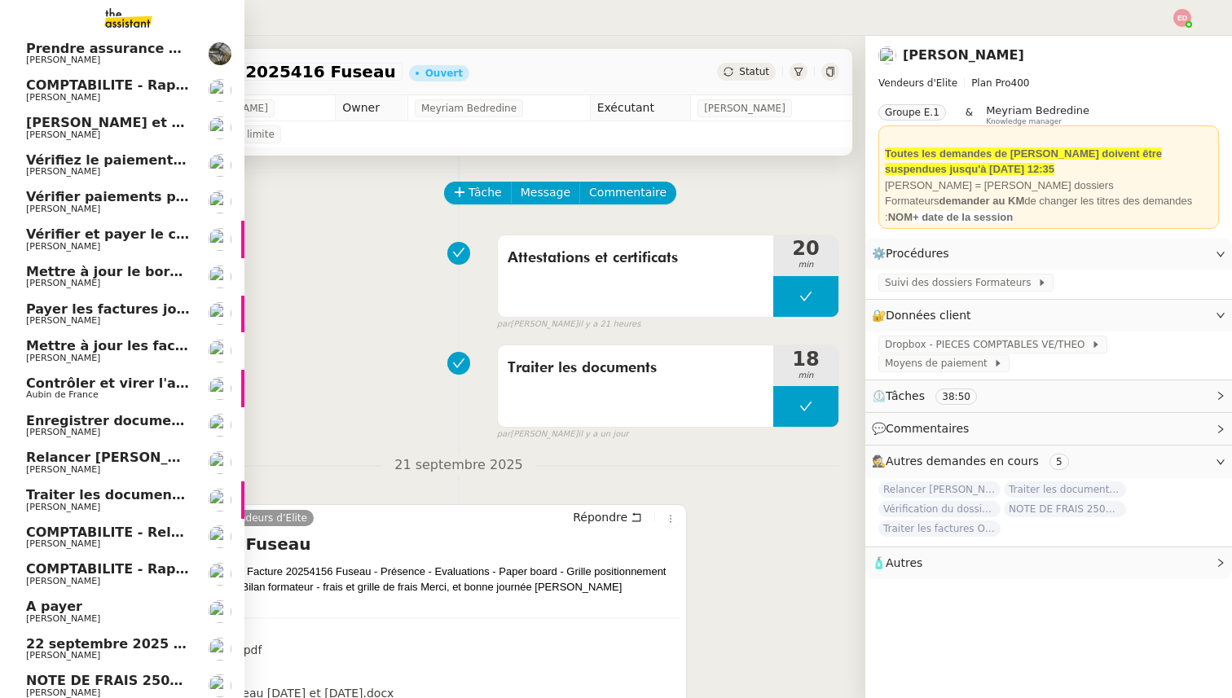
scroll to position [116, 0]
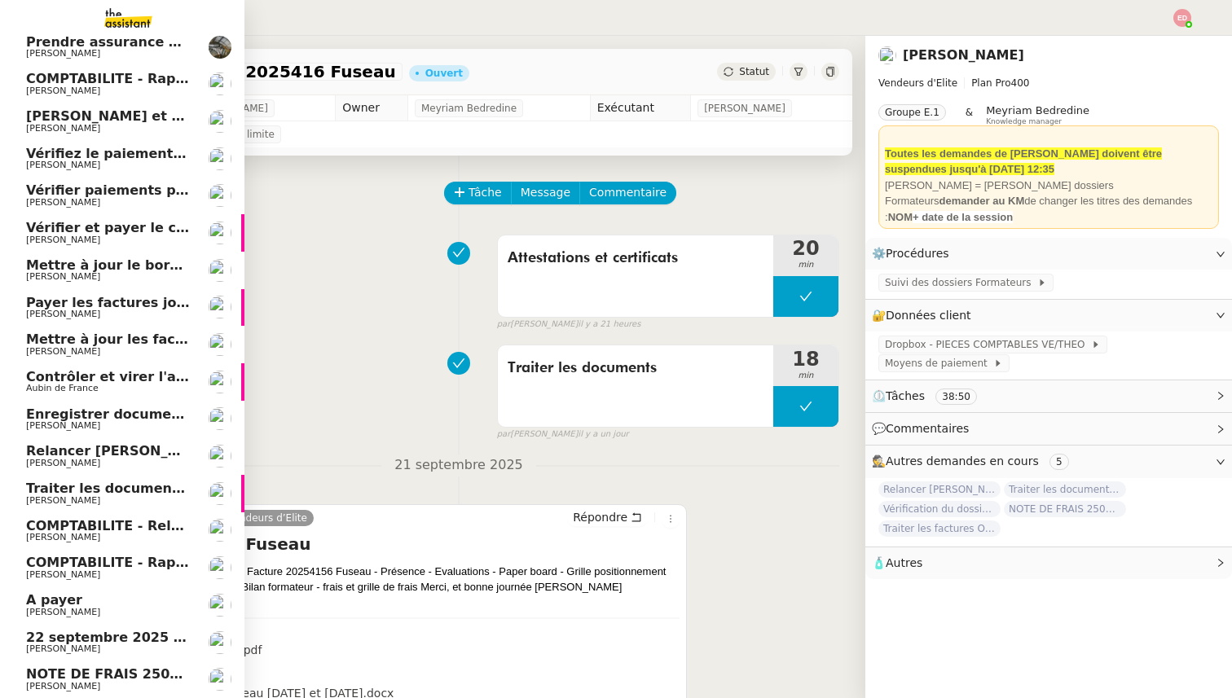
click at [116, 413] on span "Enregistrer documents assurance chien dans Brokin" at bounding box center [218, 414] width 384 height 15
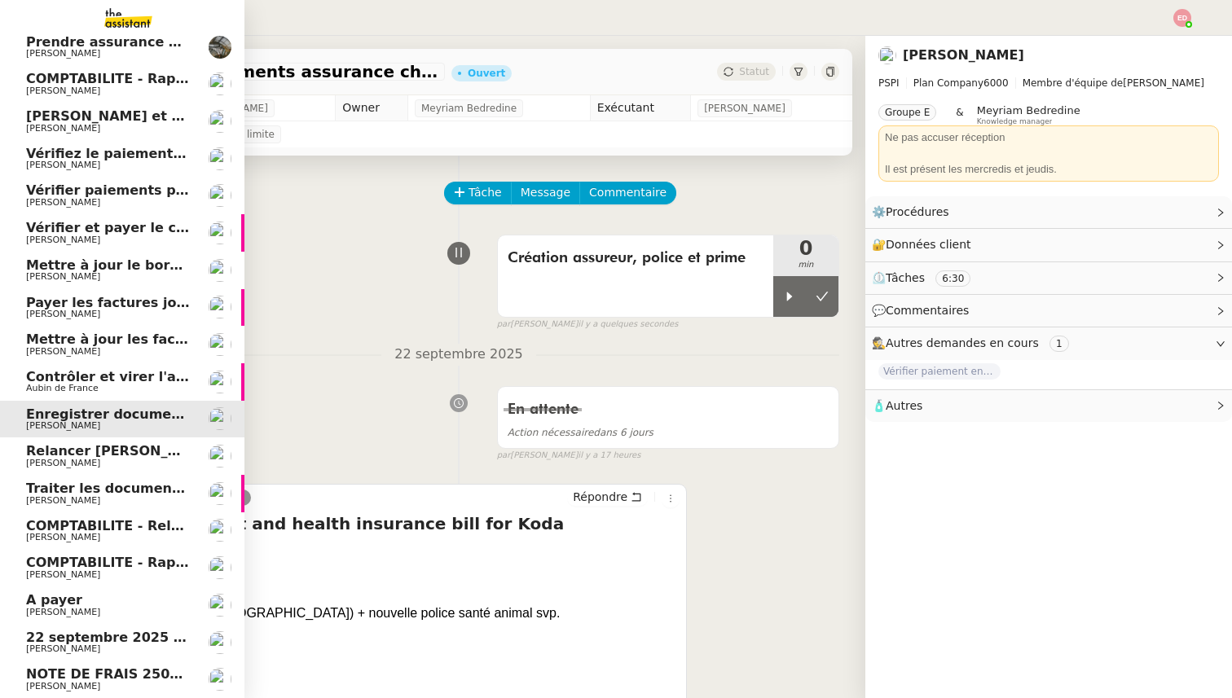
click at [123, 366] on link "Contrôler et virer l'achat prime Aubin de France" at bounding box center [122, 381] width 244 height 37
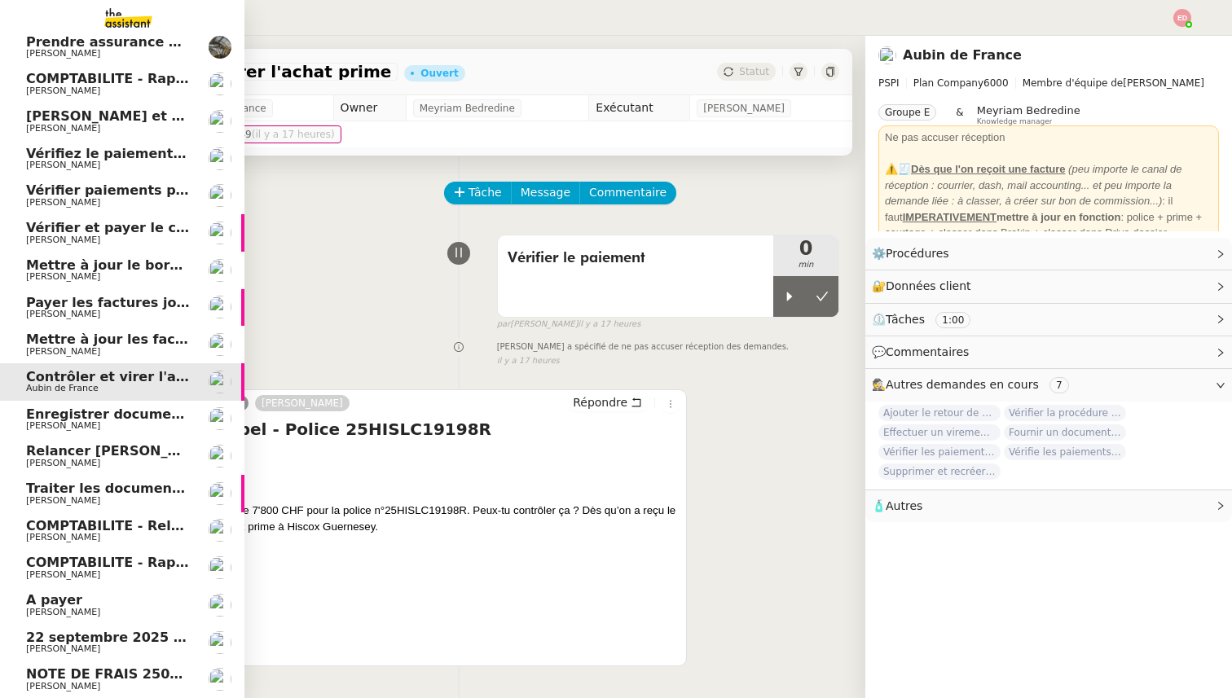
click at [121, 452] on span "Relancer [PERSON_NAME] pour justificatif Eurostar" at bounding box center [214, 450] width 376 height 15
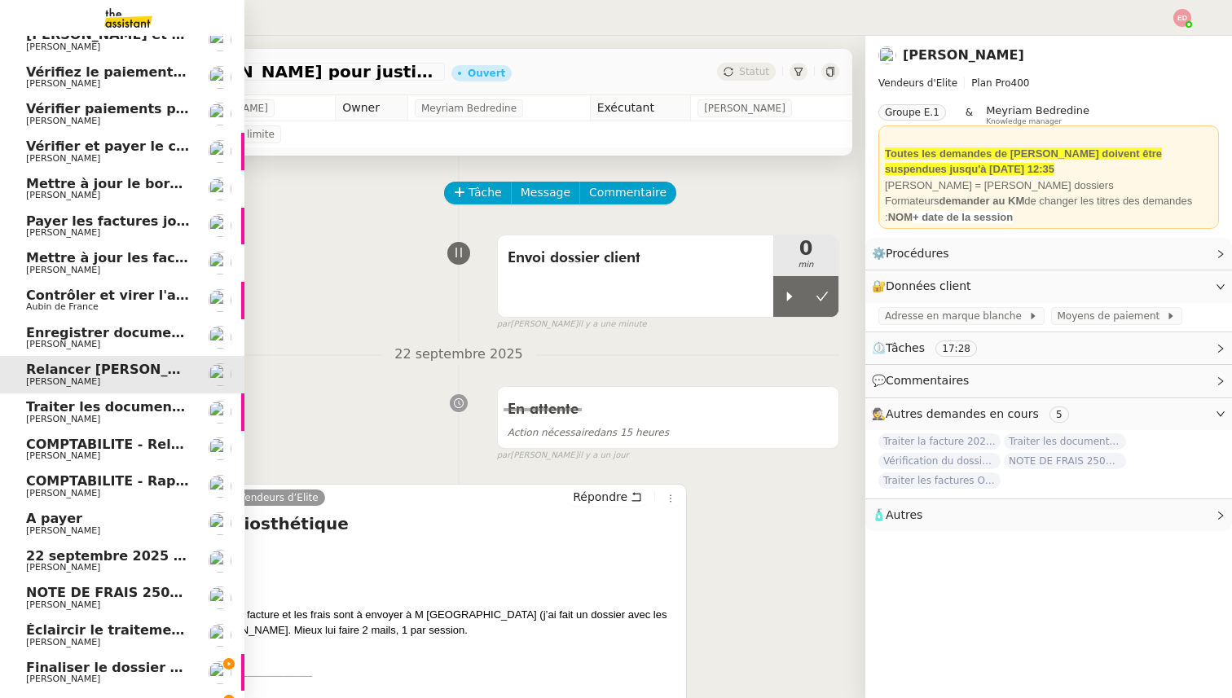
scroll to position [209, 0]
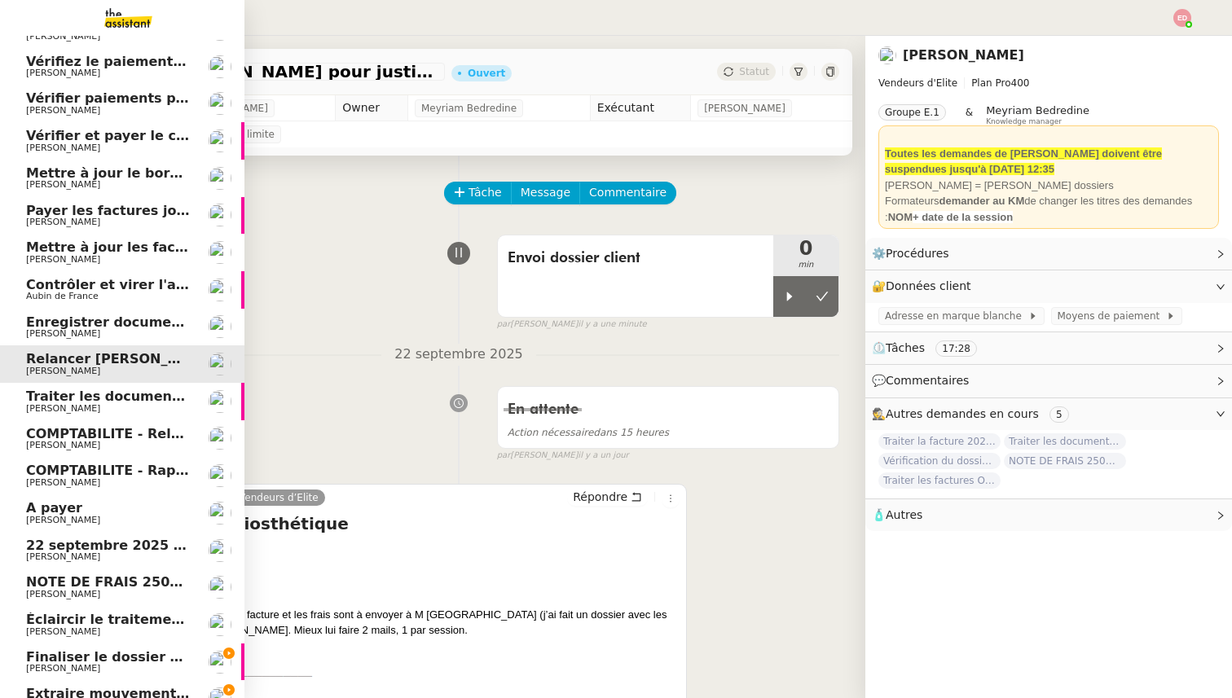
click at [118, 400] on span "Traiter les documents ARVAL" at bounding box center [132, 396] width 212 height 15
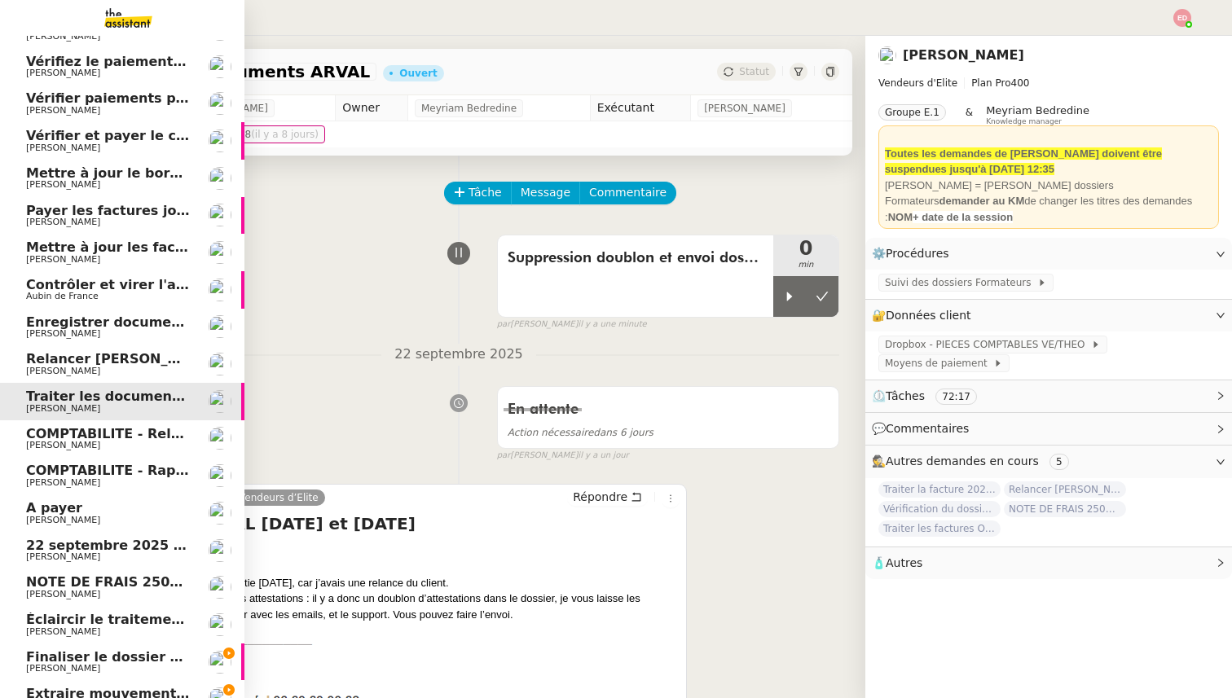
click at [116, 438] on span "COMPTABILITE - Relances factures impayées - septembre 2025" at bounding box center [256, 433] width 461 height 15
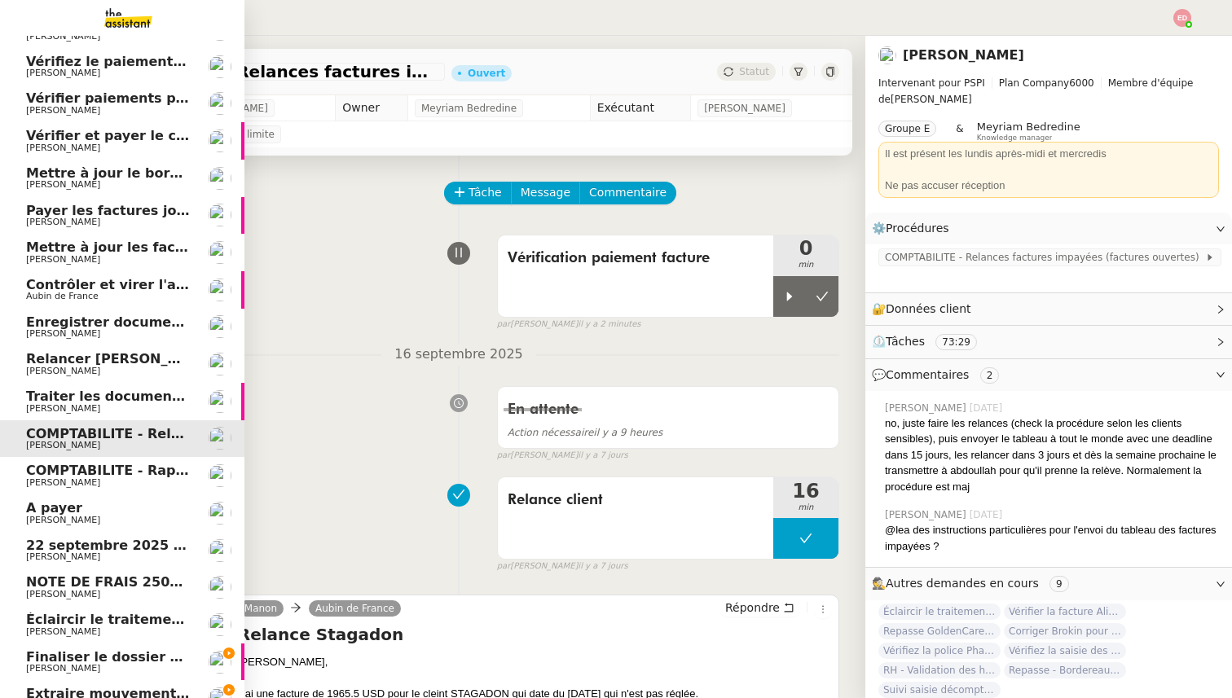
click at [116, 477] on span "COMPTABILITE - Rapprochement bancaire - 28 août 2025" at bounding box center [234, 470] width 417 height 15
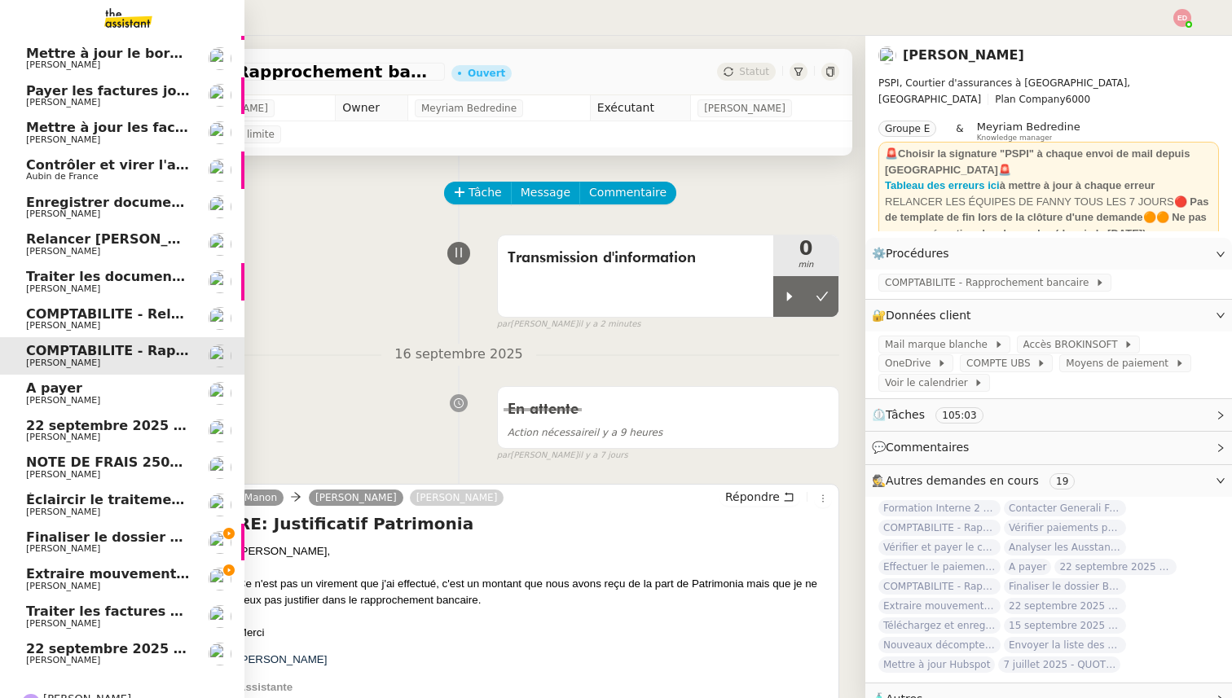
scroll to position [333, 0]
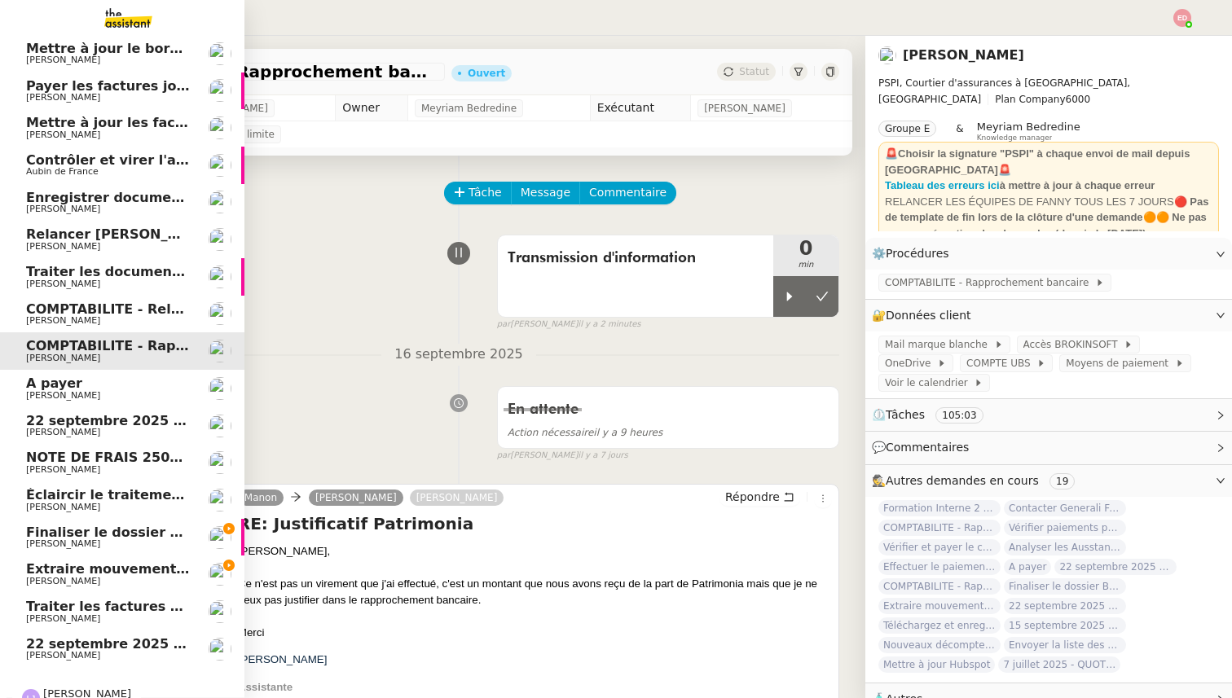
click at [110, 388] on span "A payer" at bounding box center [108, 383] width 165 height 15
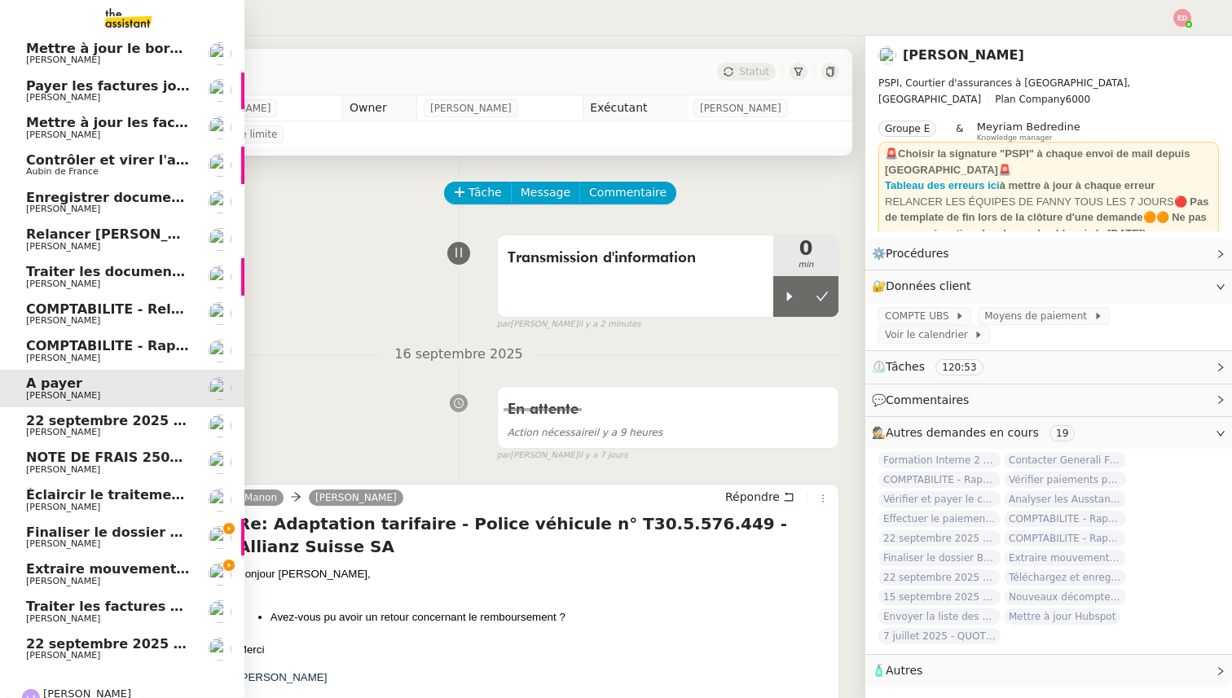
click at [112, 434] on span "[PERSON_NAME]" at bounding box center [108, 433] width 165 height 10
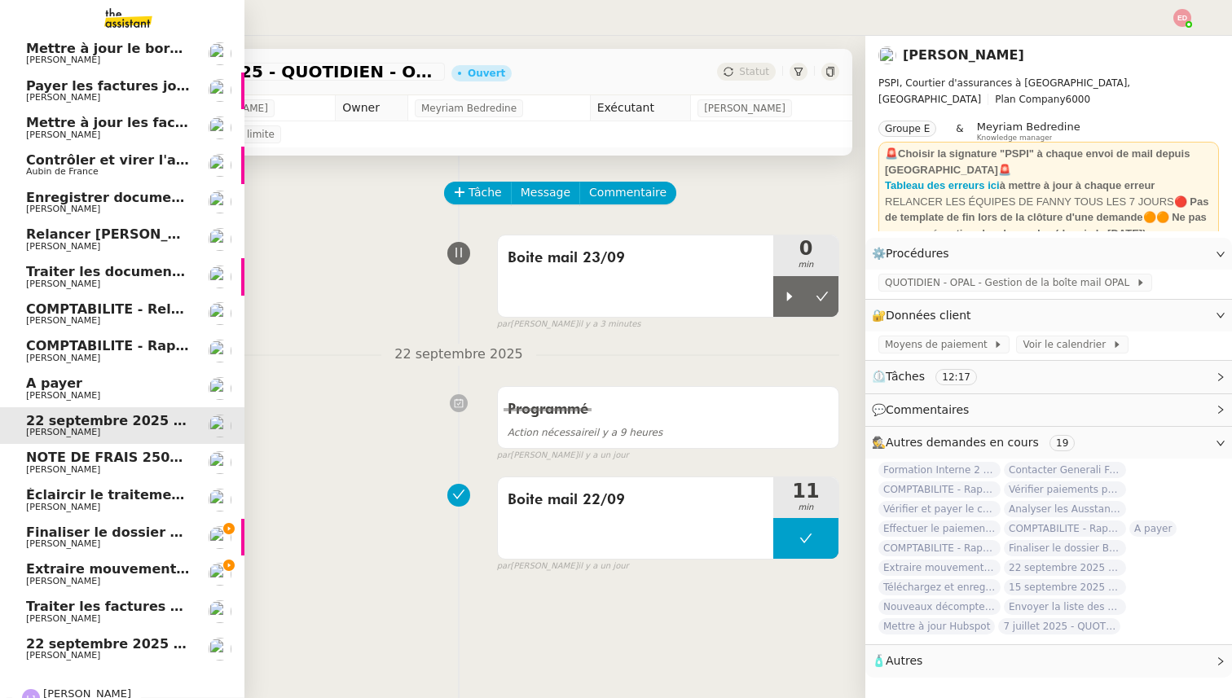
click at [112, 464] on span "NOTE DE FRAIS 25025 - TAP ATOL - [GEOGRAPHIC_DATA] - [DATE] et [DATE]" at bounding box center [301, 457] width 551 height 15
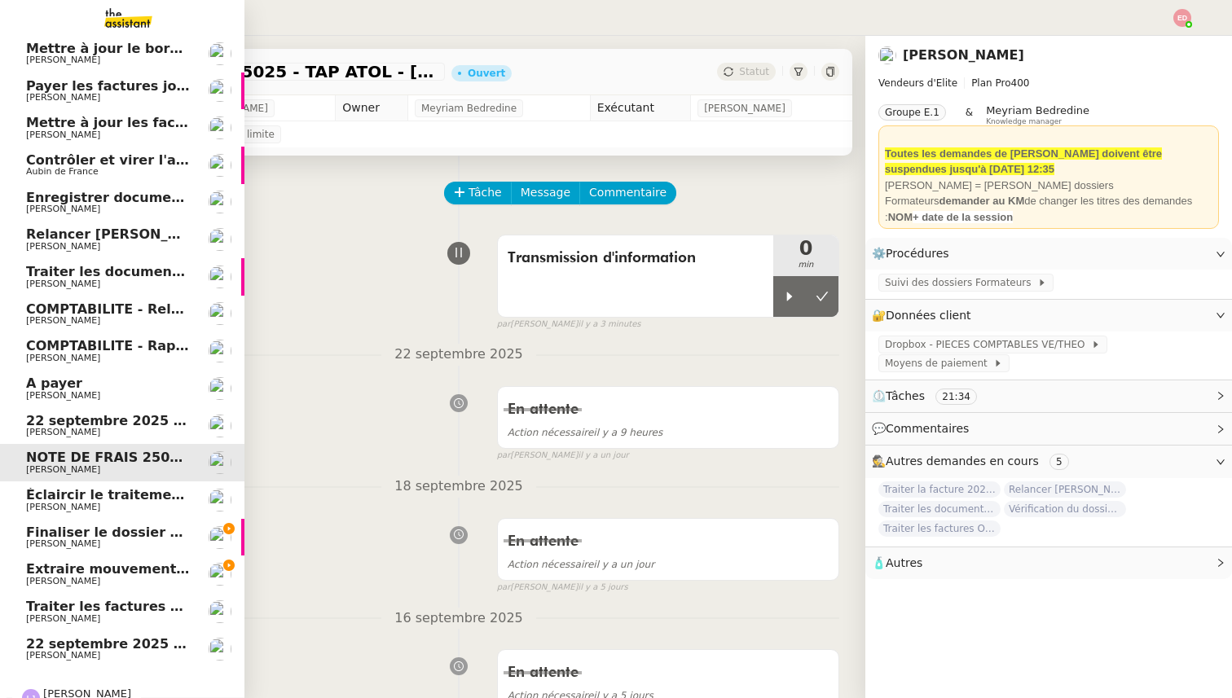
click at [103, 424] on span "22 septembre 2025 - QUOTIDIEN - OPAL - Gestion de la boîte mail OPAL" at bounding box center [287, 420] width 523 height 15
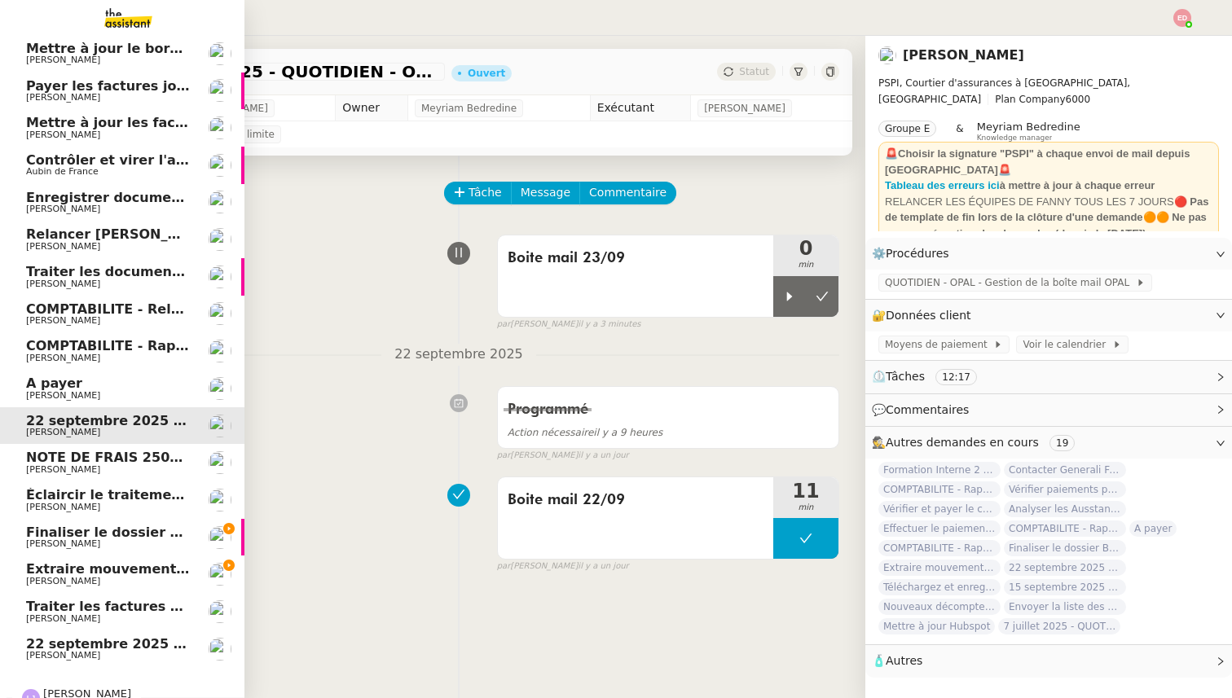
click at [105, 462] on span "NOTE DE FRAIS 25025 - TAP ATOL - [GEOGRAPHIC_DATA] - [DATE] et [DATE]" at bounding box center [301, 457] width 551 height 15
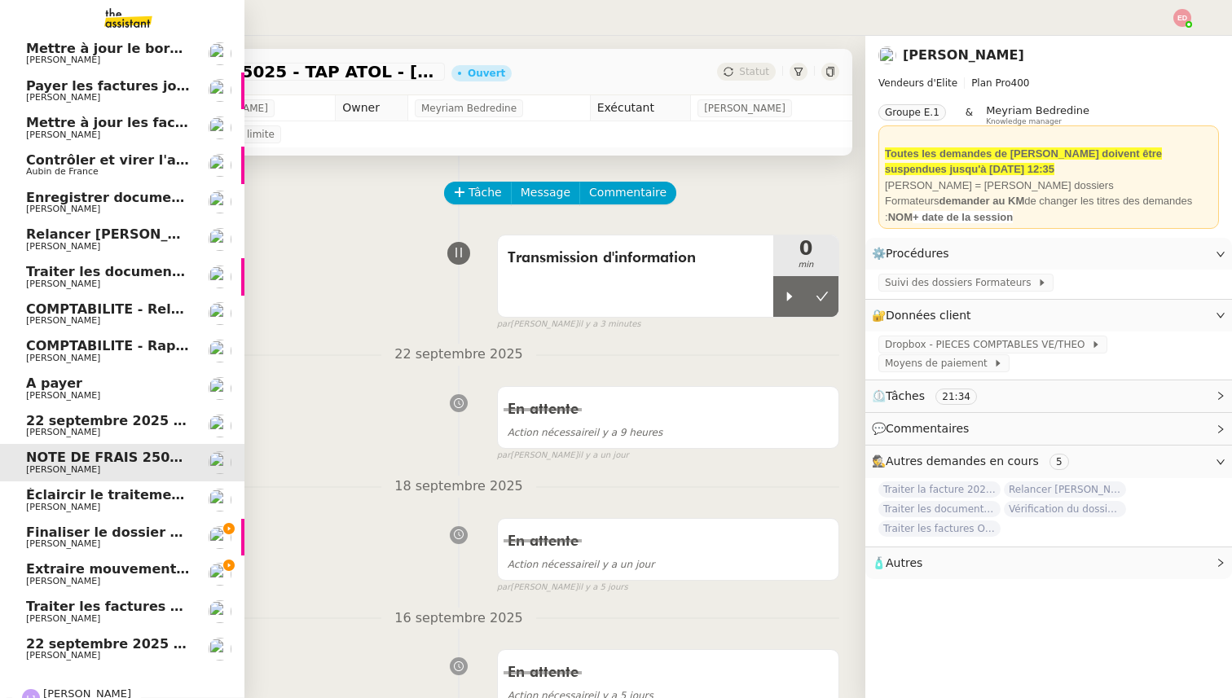
click at [103, 503] on span "[PERSON_NAME]" at bounding box center [108, 508] width 165 height 10
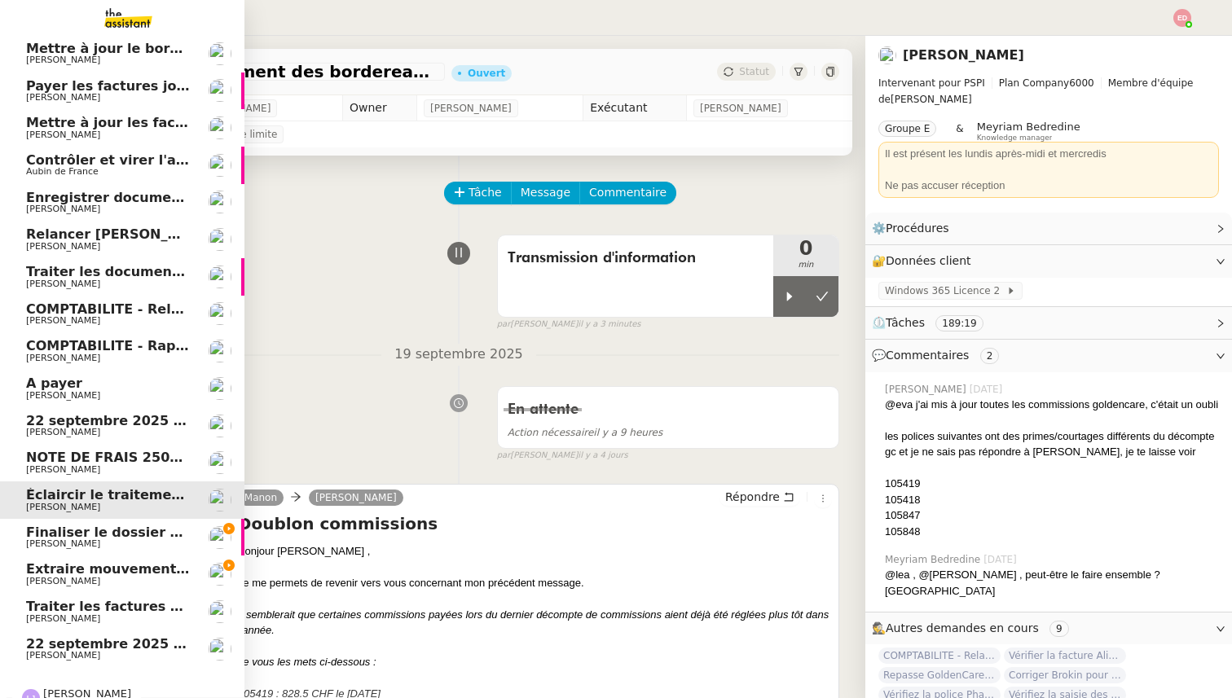
click at [103, 536] on span "Finaliser le dossier Buheiry" at bounding box center [126, 532] width 200 height 15
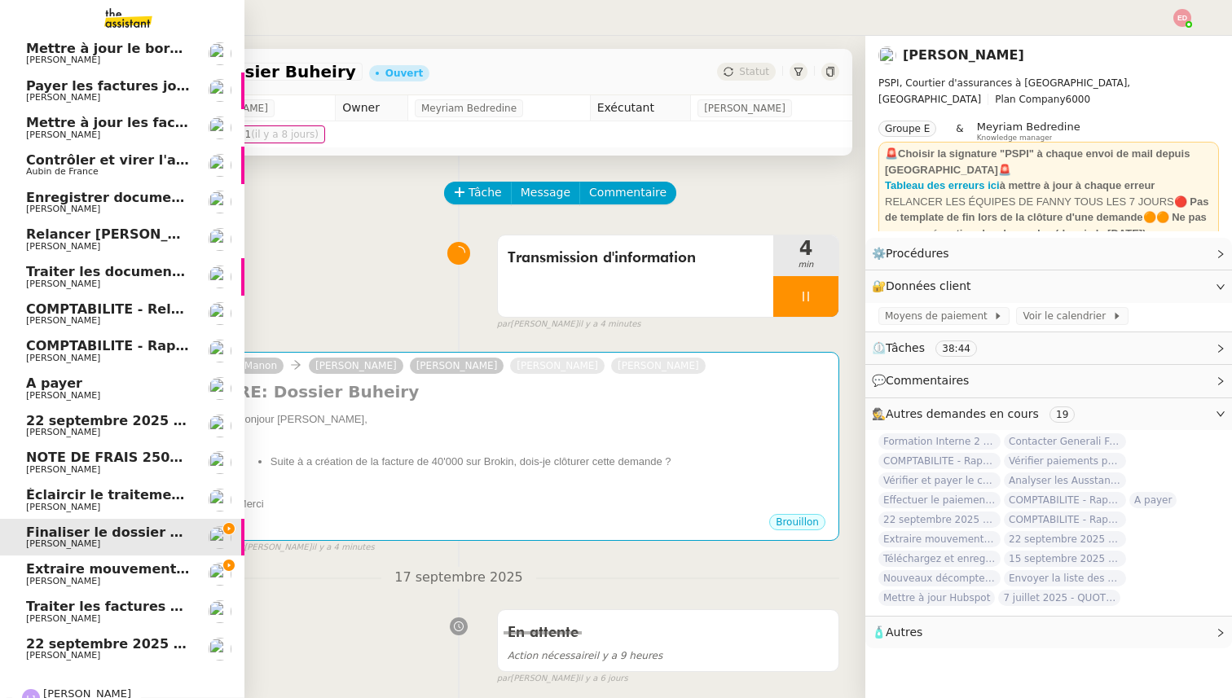
click at [103, 568] on span "Extraire mouvements compte Opal Verein" at bounding box center [179, 568] width 307 height 15
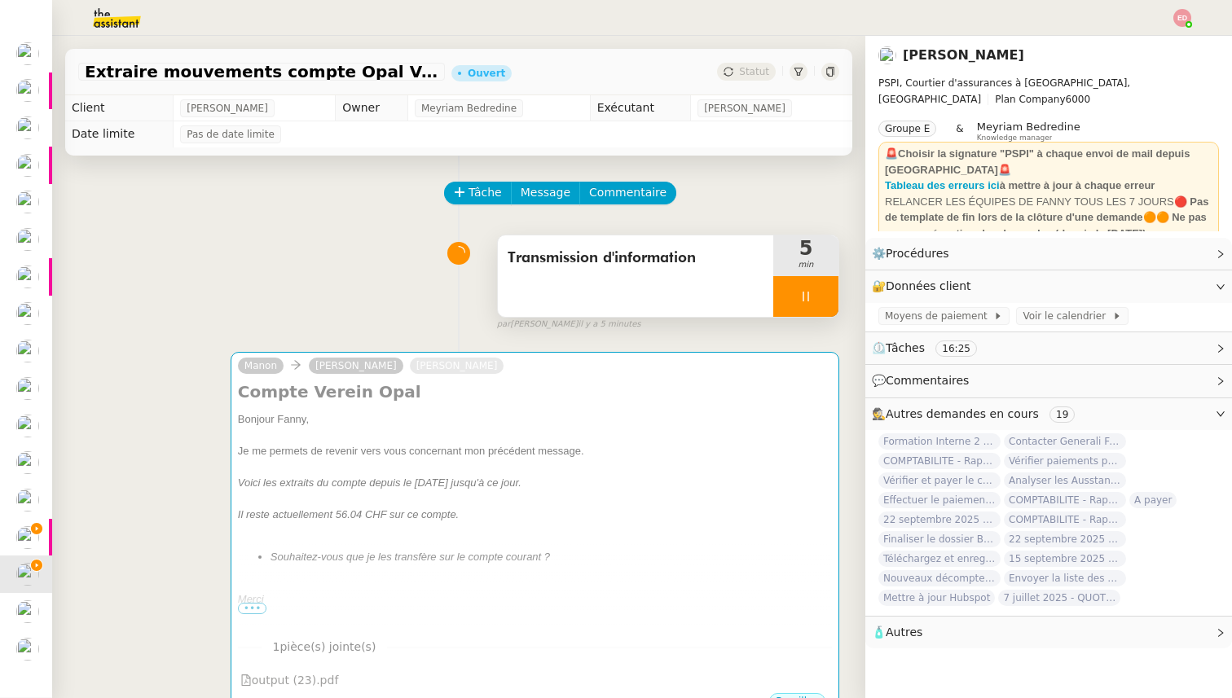
click at [829, 299] on div at bounding box center [805, 296] width 65 height 41
click at [829, 299] on button at bounding box center [822, 296] width 33 height 41
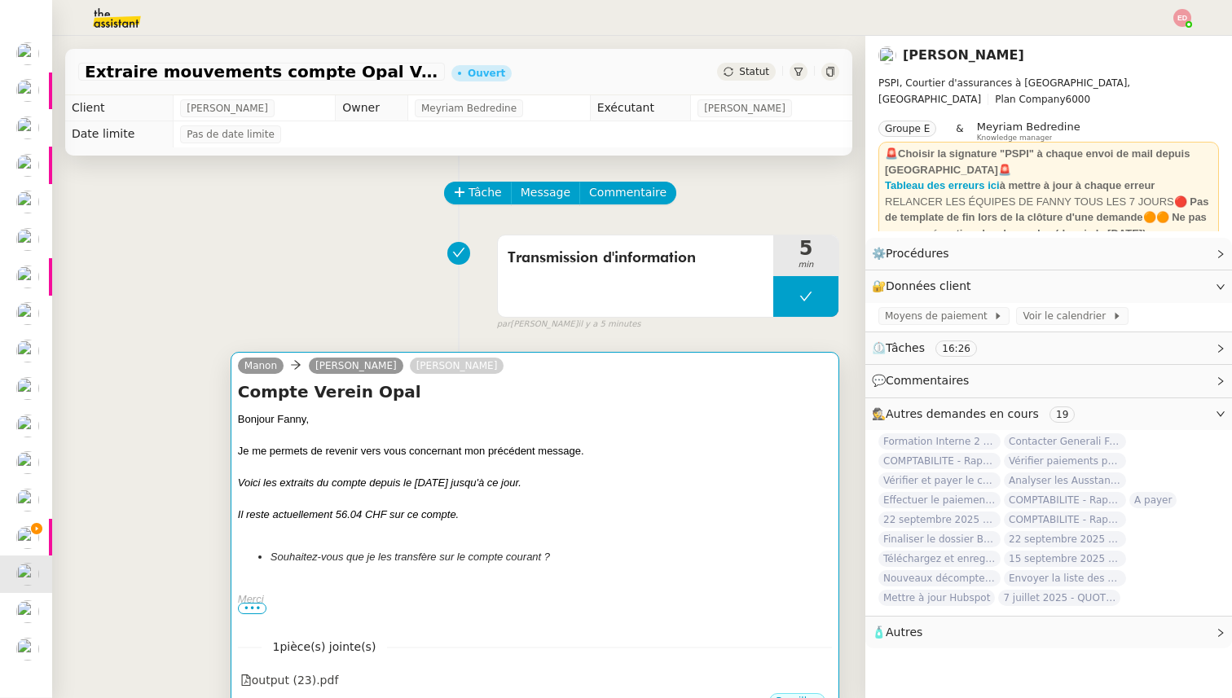
click at [565, 450] on div "Je me permets de revenir vers vous concernant mon précédent message." at bounding box center [535, 451] width 594 height 16
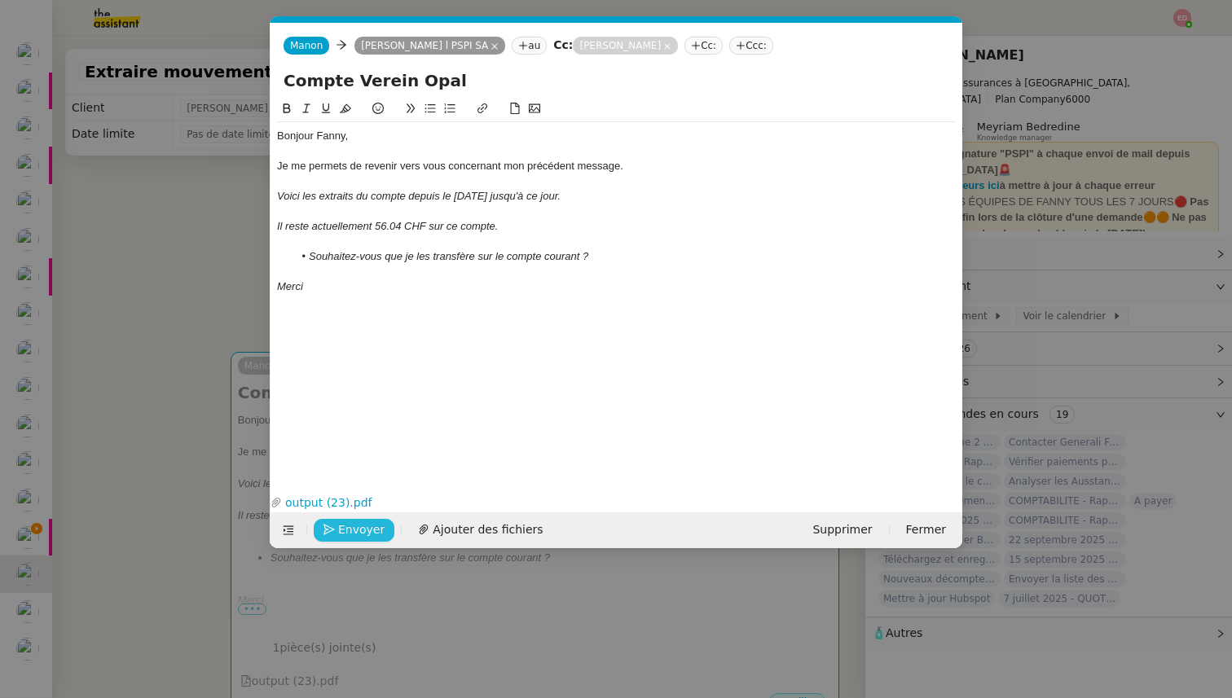
click at [367, 532] on span "Envoyer" at bounding box center [361, 530] width 46 height 19
click at [367, 532] on span "Confirmer l'envoi" at bounding box center [387, 530] width 98 height 19
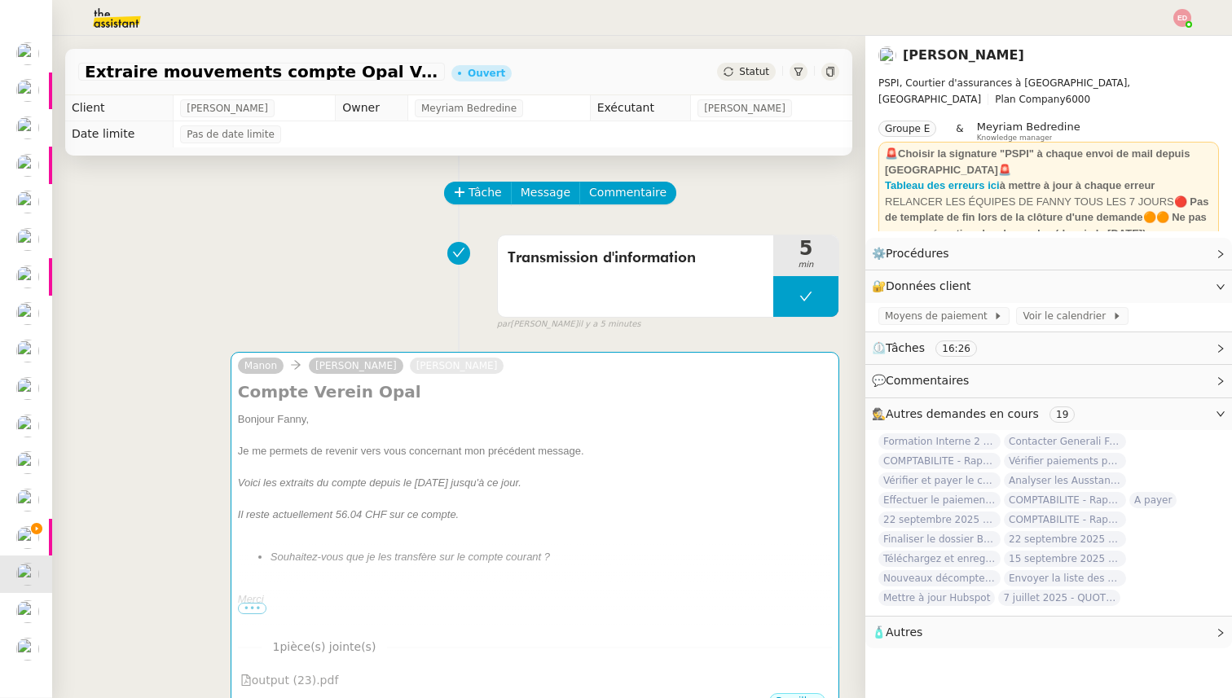
click at [741, 74] on span "Statut" at bounding box center [754, 71] width 30 height 11
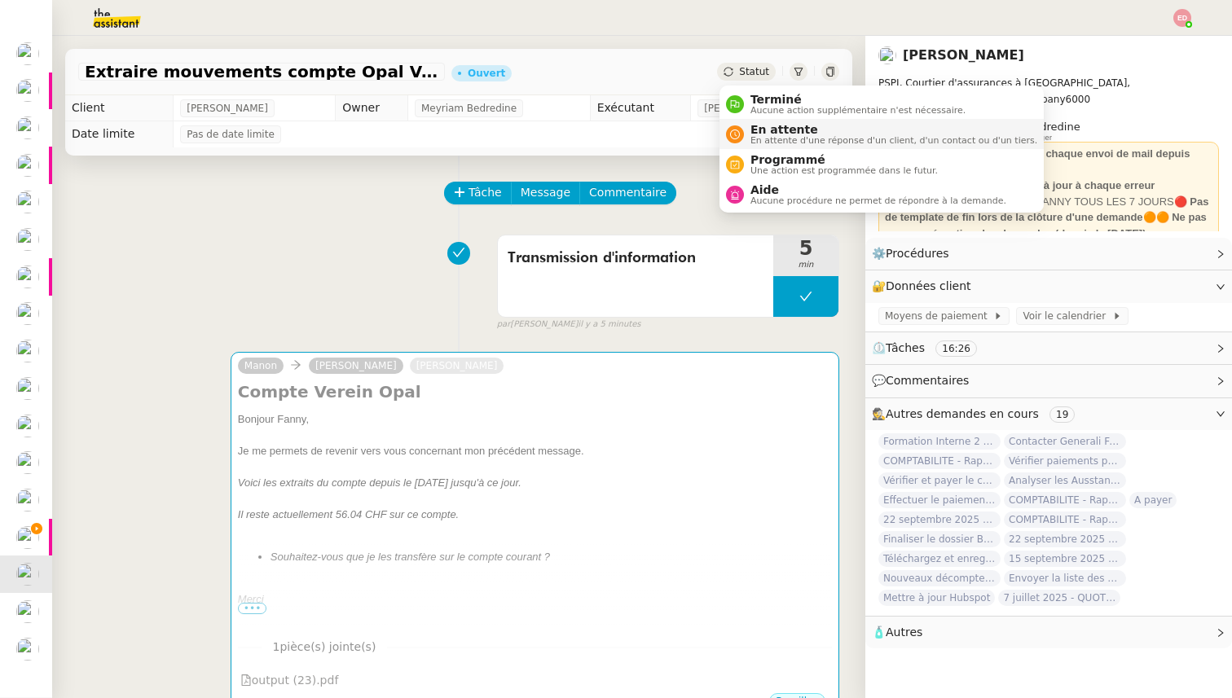
click at [753, 138] on span "En attente d'une réponse d'un client, d'un contact ou d'un tiers." at bounding box center [893, 140] width 287 height 9
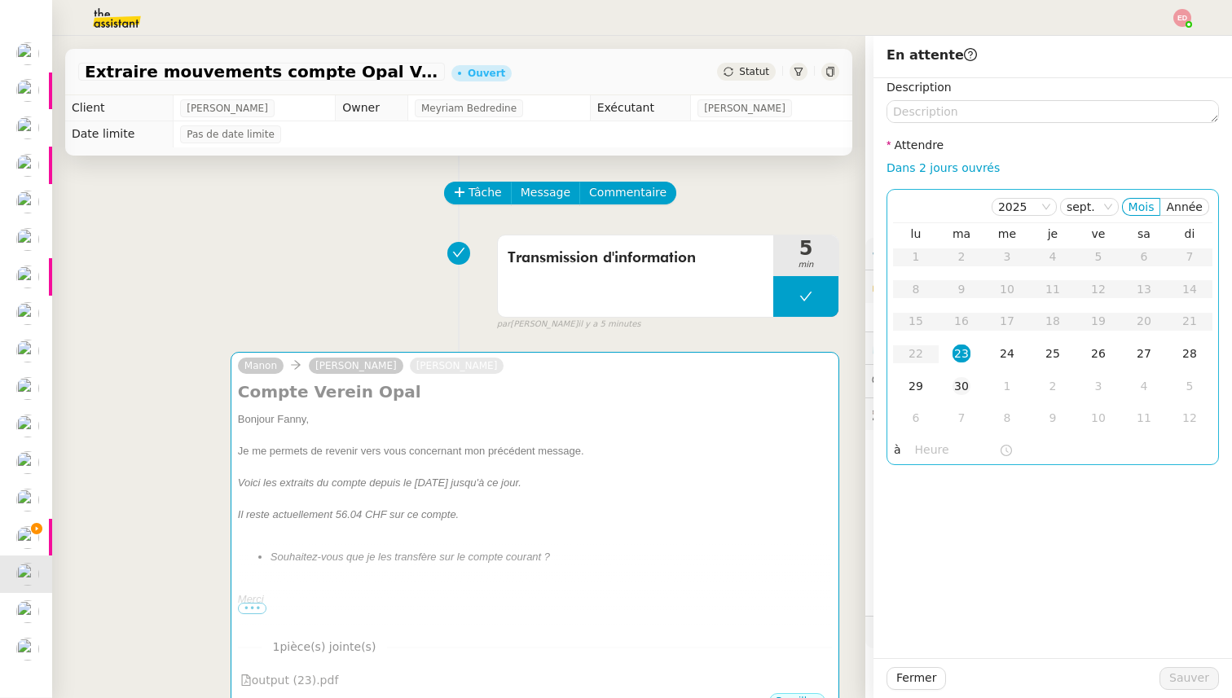
click at [968, 388] on div "30" at bounding box center [961, 386] width 18 height 18
click at [1192, 679] on span "Sauver" at bounding box center [1189, 678] width 40 height 19
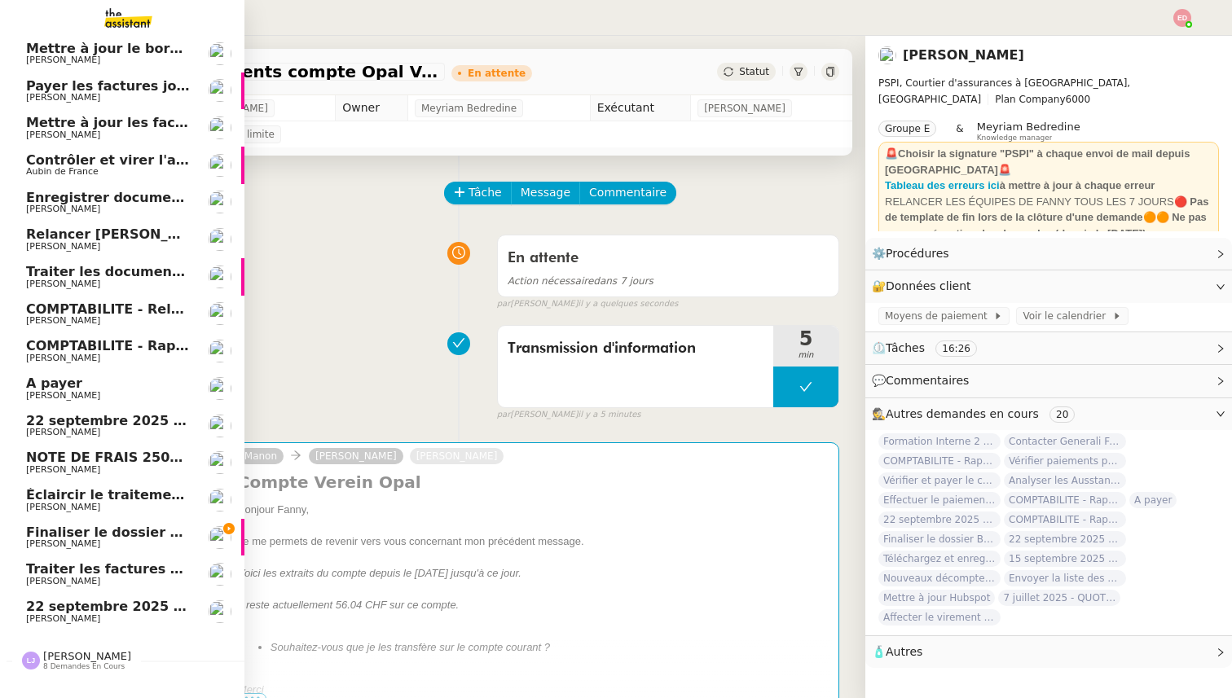
click at [46, 538] on span "Finaliser le dossier Buheiry" at bounding box center [126, 532] width 200 height 15
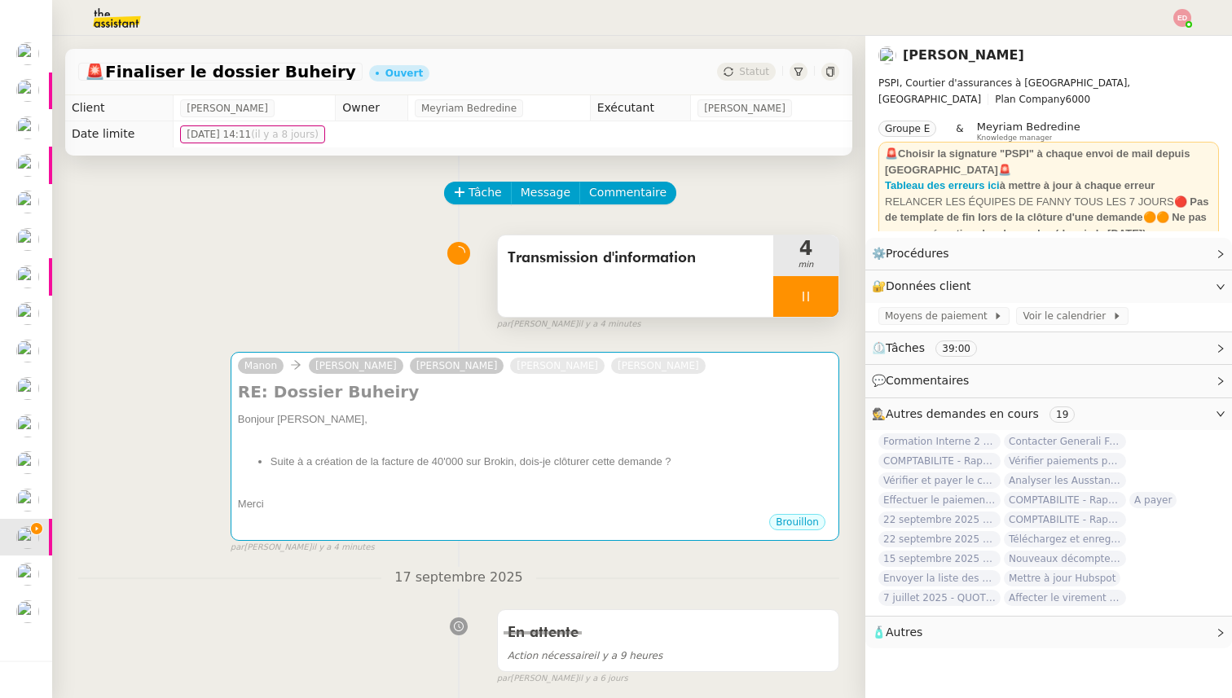
click at [826, 291] on div at bounding box center [805, 296] width 65 height 41
click at [826, 291] on icon at bounding box center [821, 296] width 13 height 13
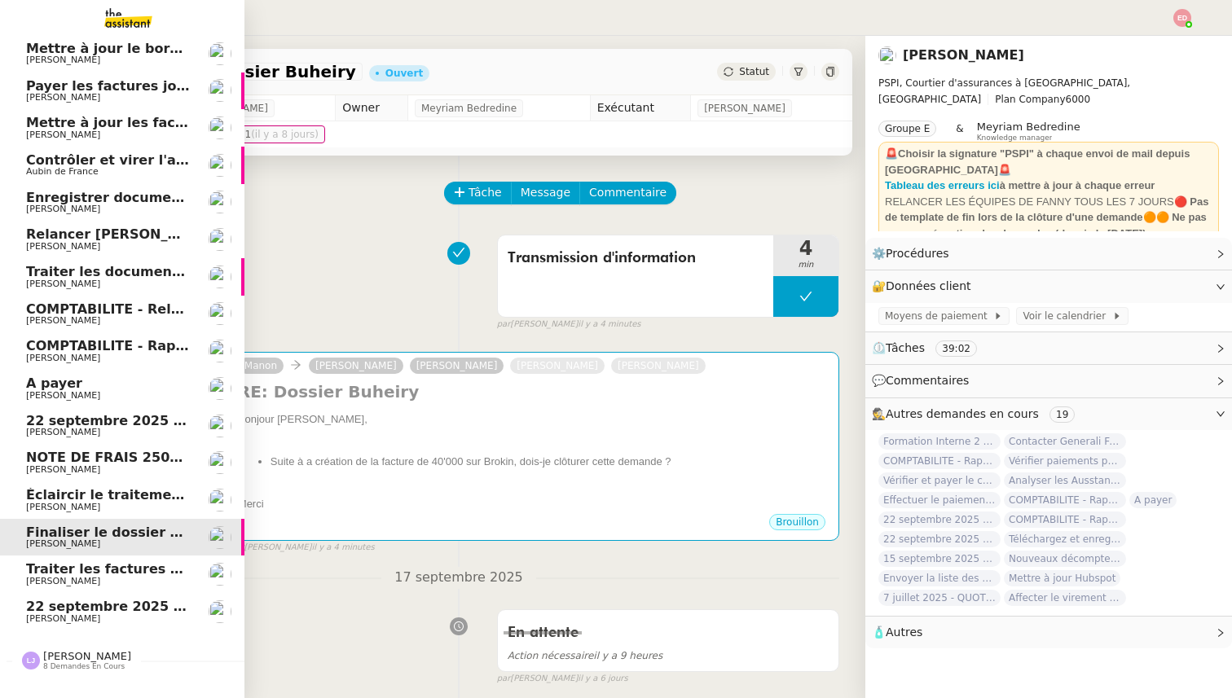
click at [38, 494] on span "Éclaircir le traitement des bordereaux GoldenCare" at bounding box center [211, 494] width 370 height 15
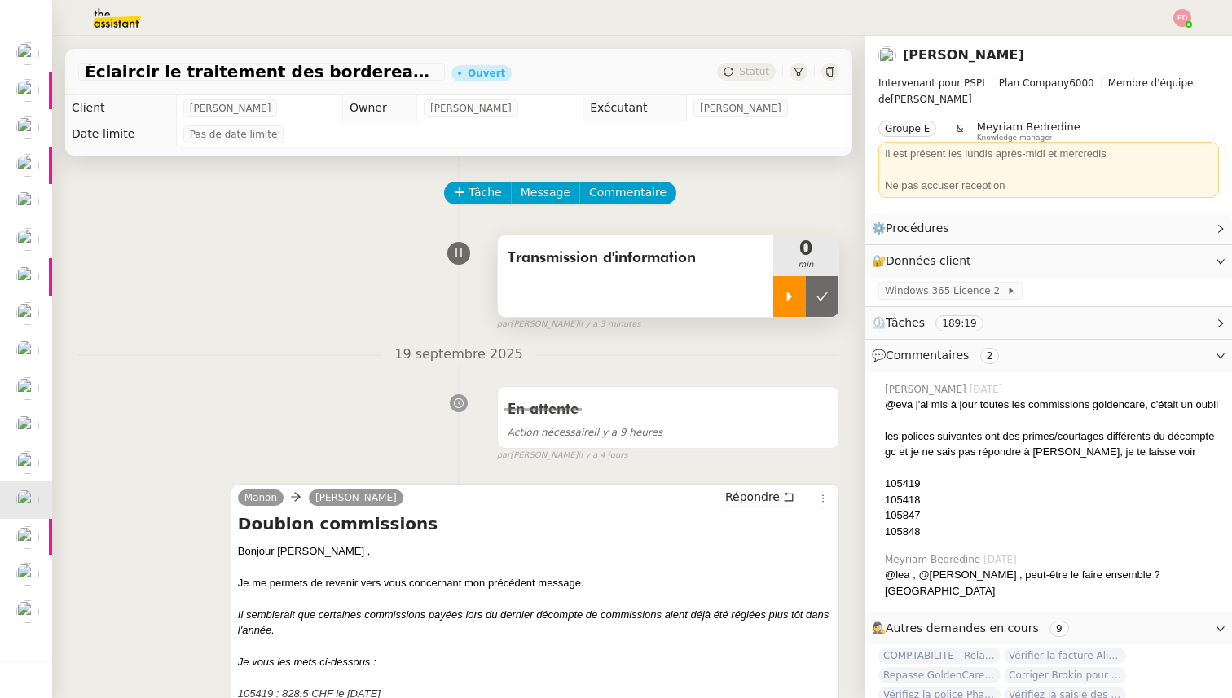
click at [780, 288] on div at bounding box center [789, 296] width 33 height 41
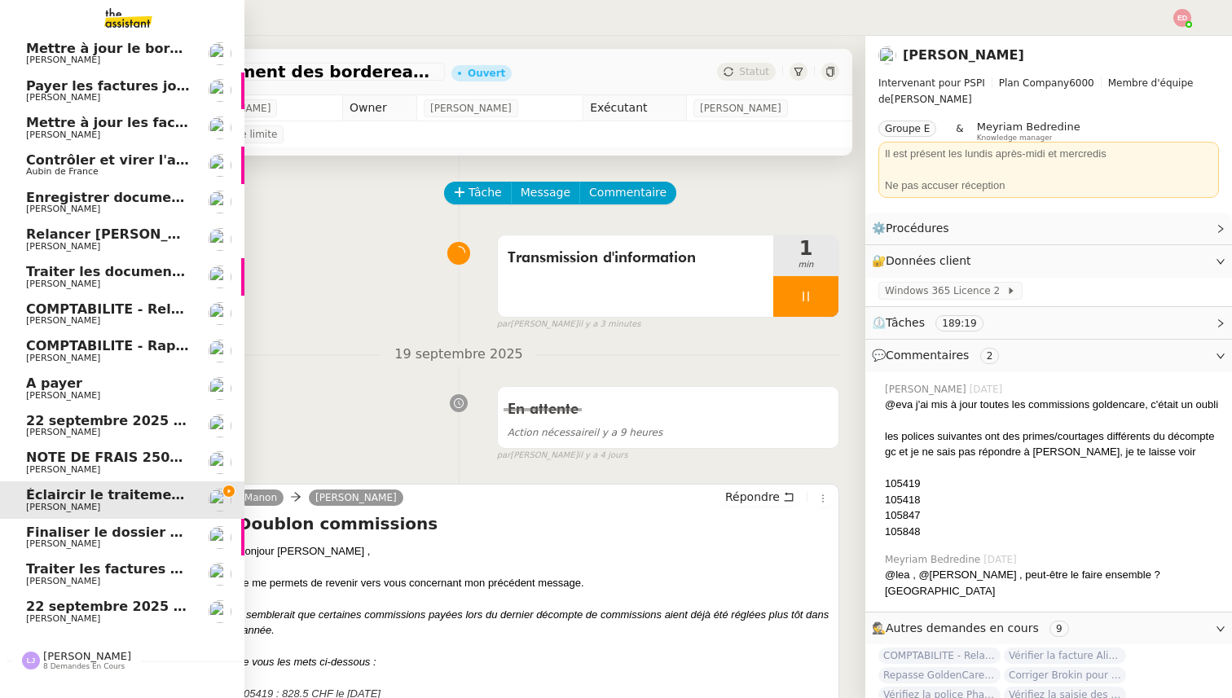
click at [32, 462] on span "NOTE DE FRAIS 25025 - TAP ATOL - [GEOGRAPHIC_DATA] - [DATE] et [DATE]" at bounding box center [301, 457] width 551 height 15
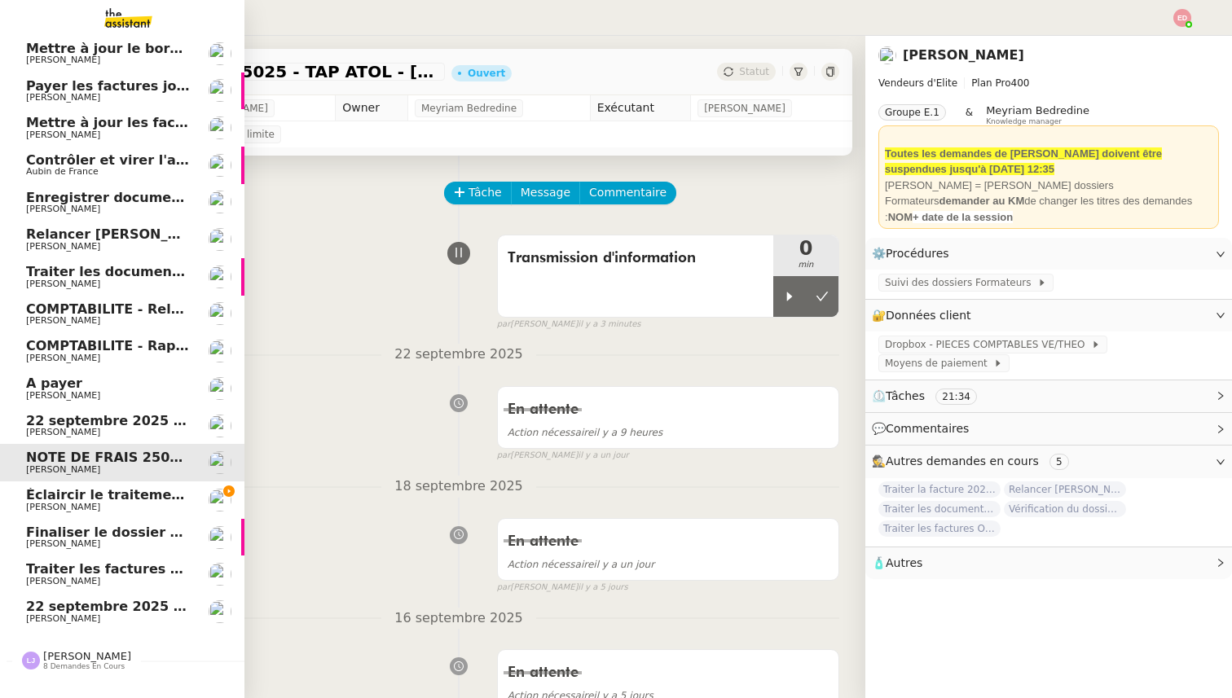
click at [42, 394] on span "[PERSON_NAME]" at bounding box center [63, 395] width 74 height 11
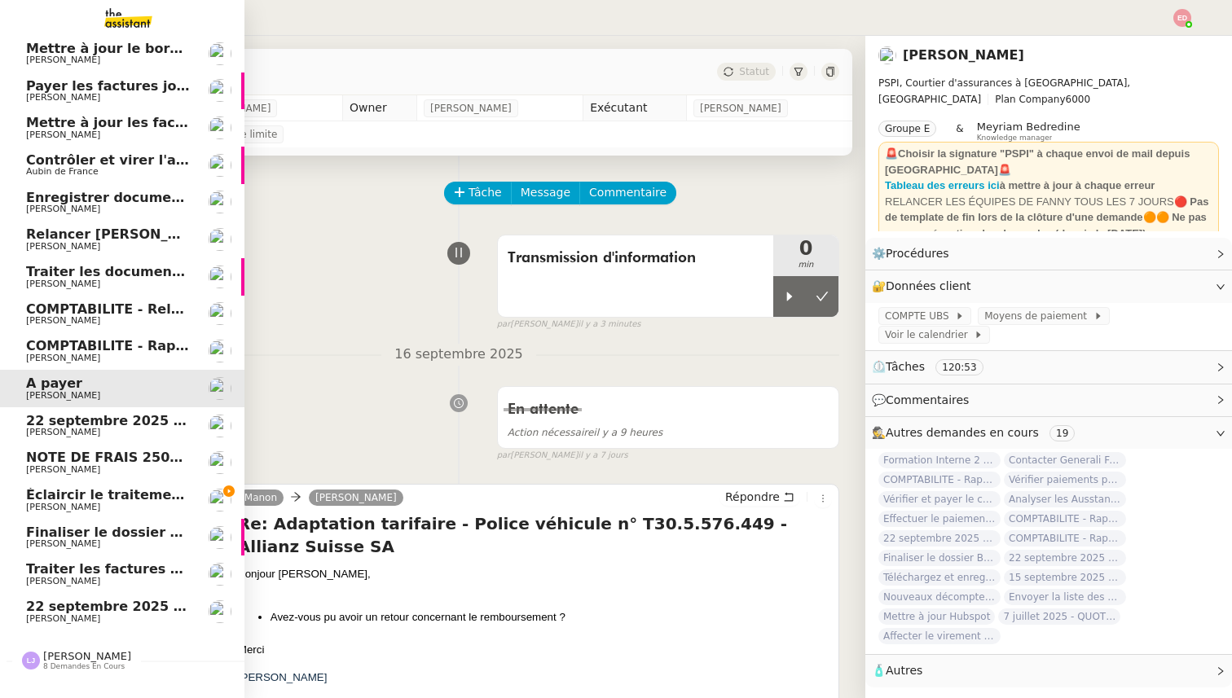
click at [56, 349] on span "COMPTABILITE - Rapprochement bancaire - 28 août 2025" at bounding box center [234, 345] width 417 height 15
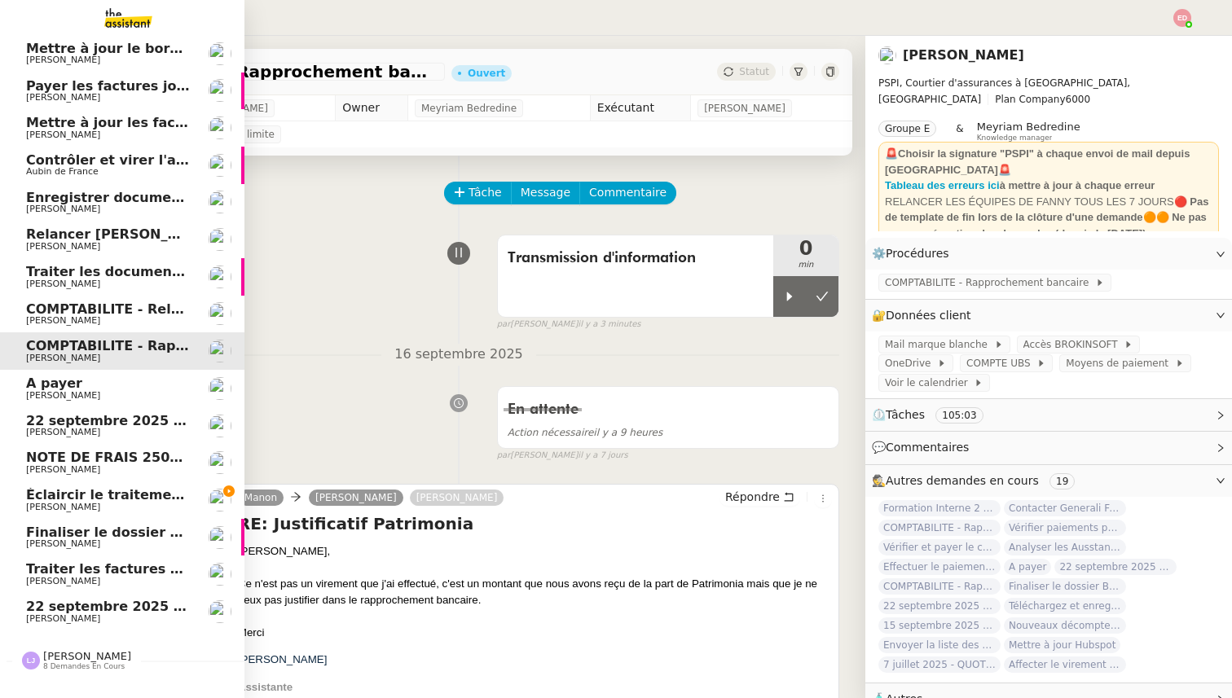
click at [71, 302] on span "COMPTABILITE - Relances factures impayées - septembre 2025" at bounding box center [256, 308] width 461 height 15
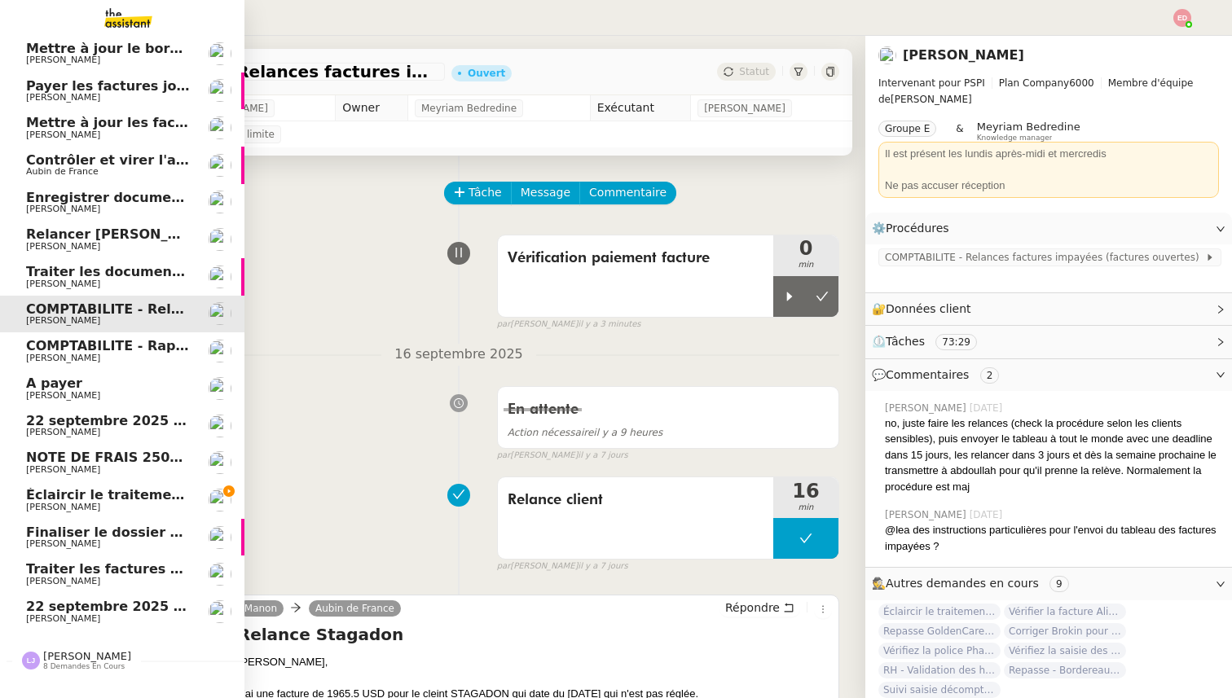
scroll to position [361, 0]
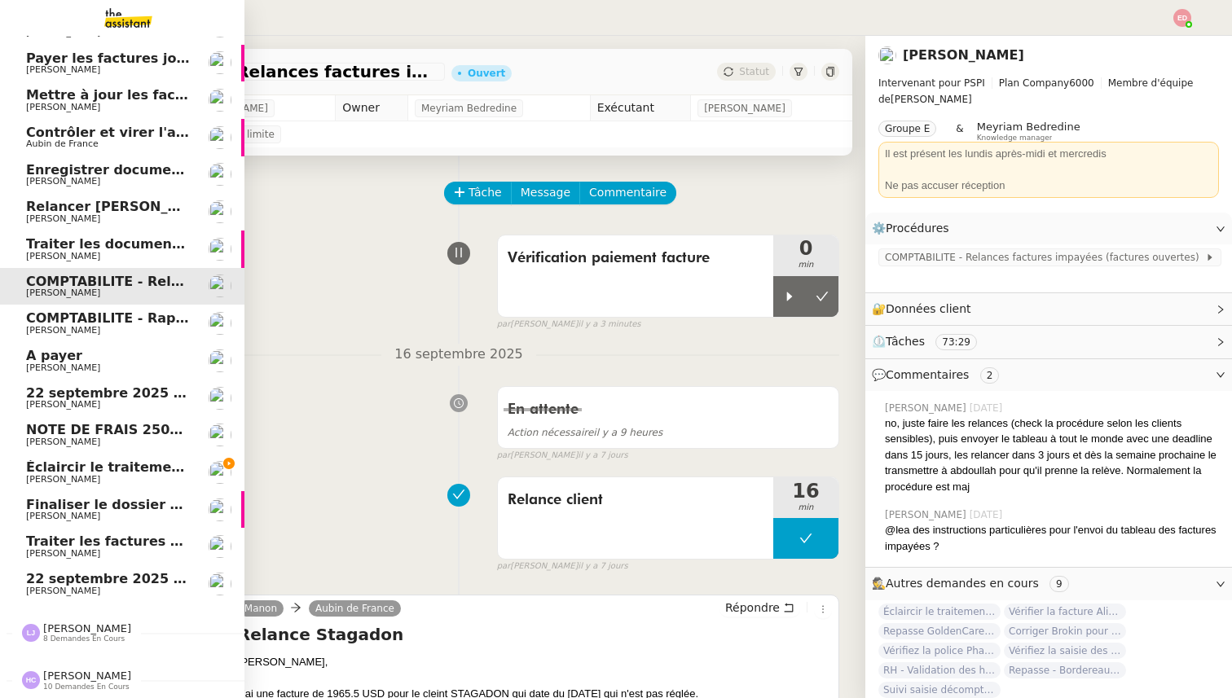
click at [75, 631] on span "[PERSON_NAME]" at bounding box center [87, 628] width 88 height 12
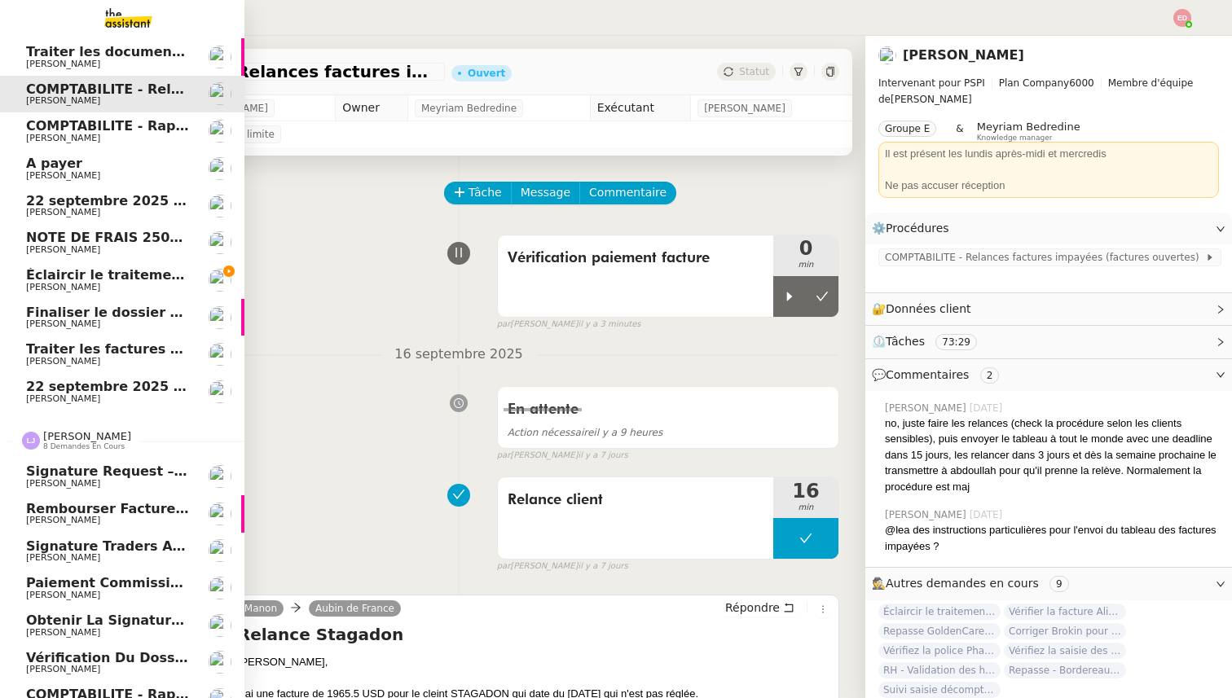
scroll to position [658, 0]
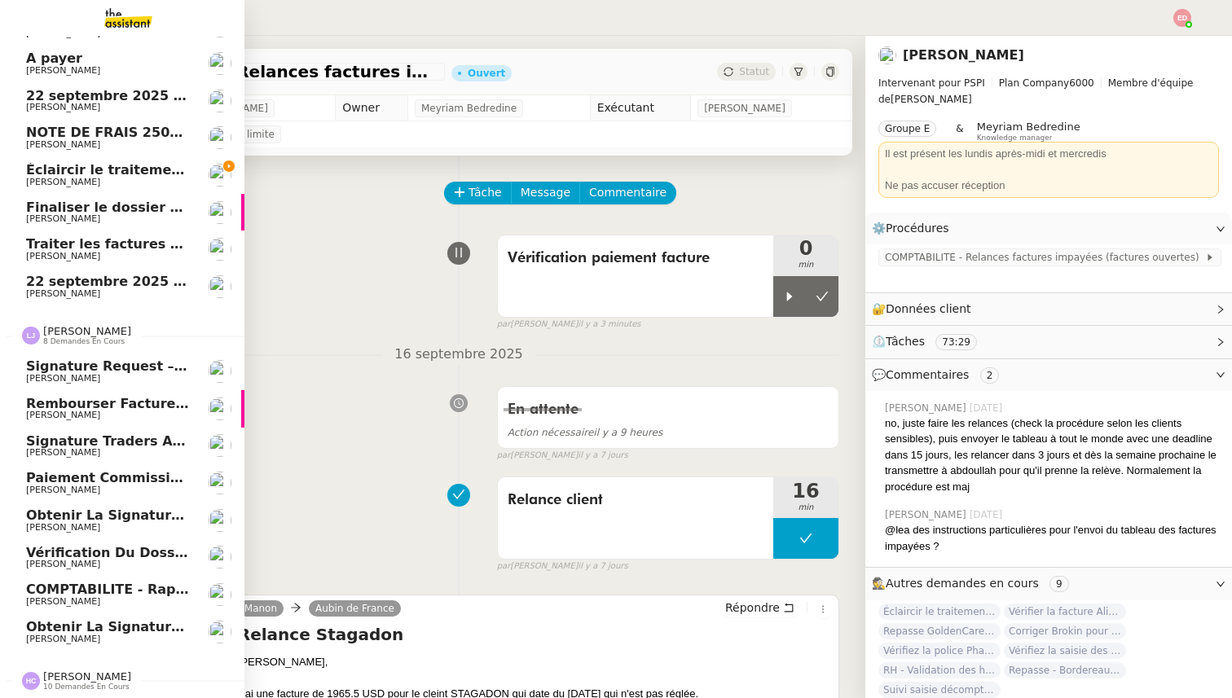
click at [97, 626] on span "Obtenir la signature de [PERSON_NAME]" at bounding box center [178, 626] width 304 height 15
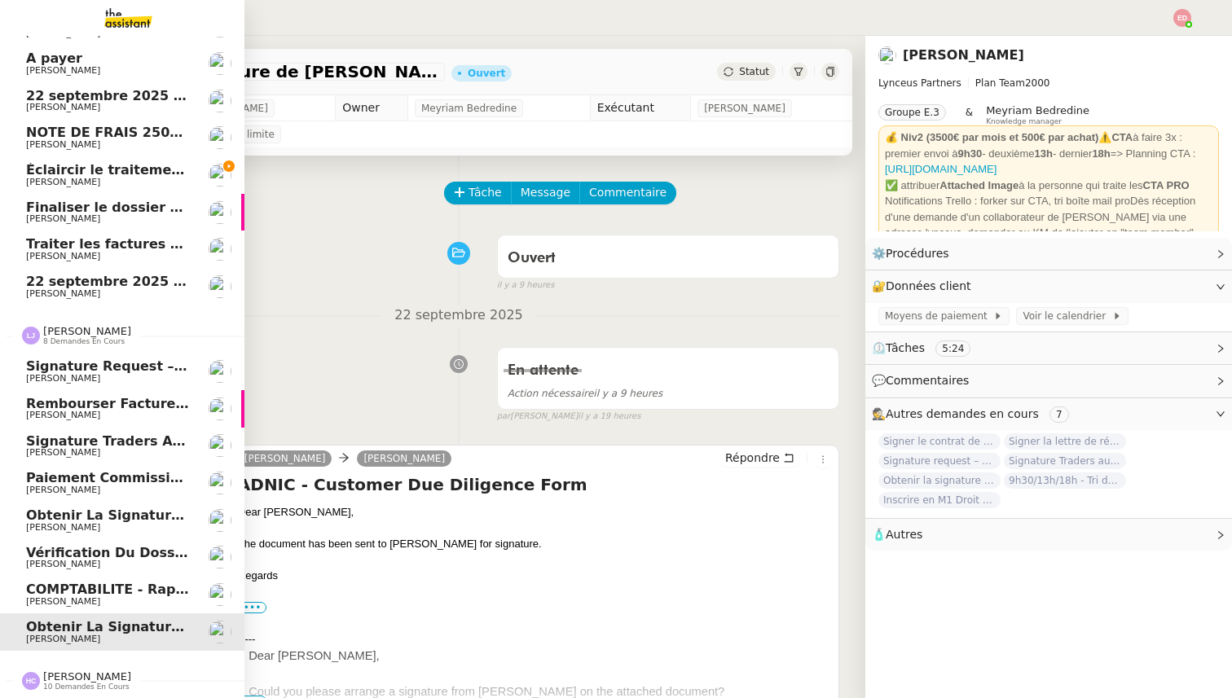
click at [98, 596] on span "COMPTABILITE - Rapprochement bancaire - 15 septembre 2025" at bounding box center [259, 589] width 466 height 15
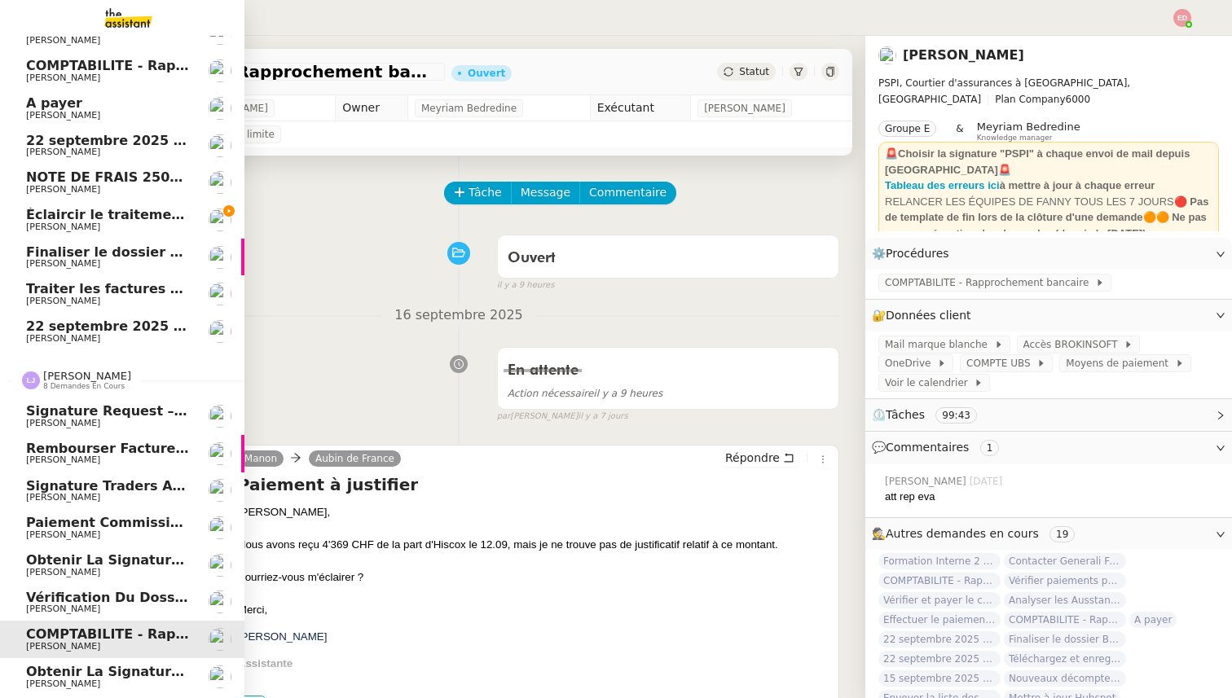
scroll to position [658, 0]
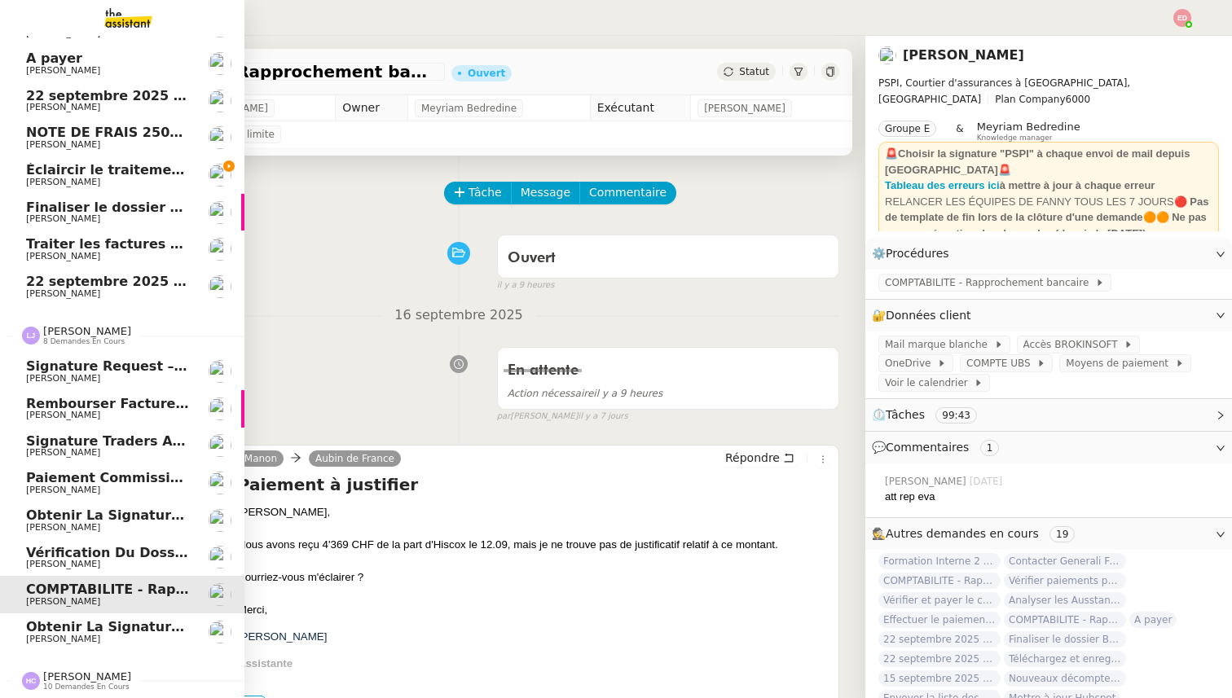
click at [100, 486] on span "[PERSON_NAME]" at bounding box center [108, 491] width 165 height 10
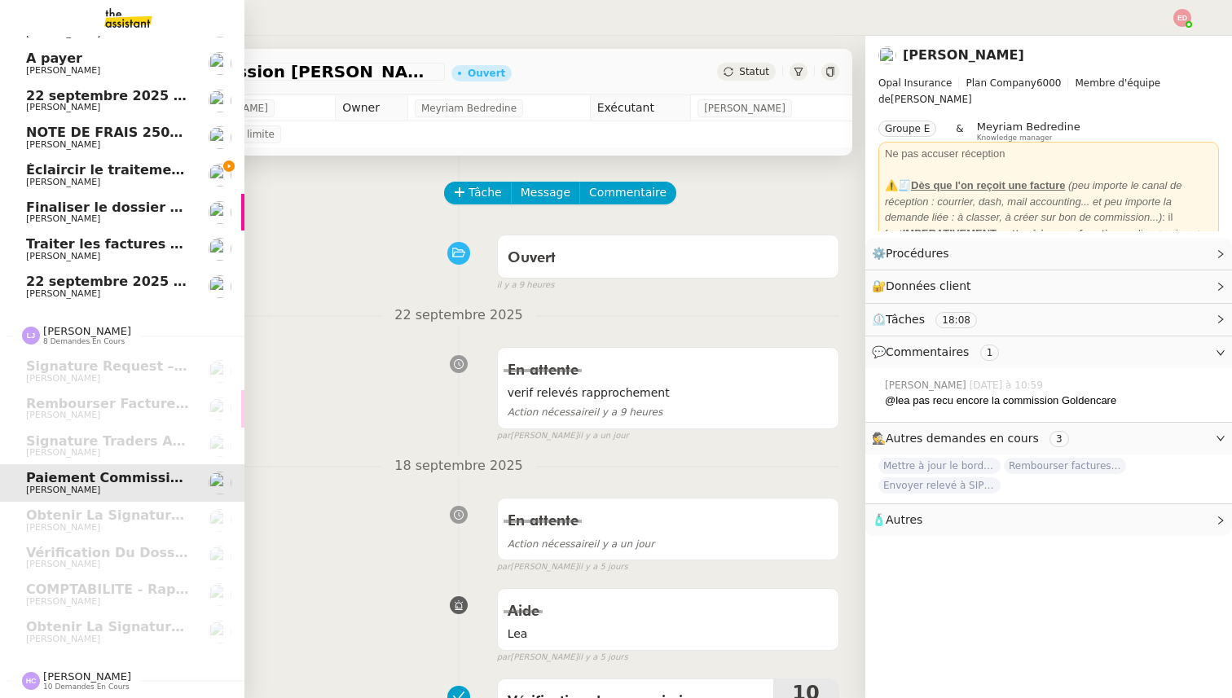
click at [94, 682] on span "[PERSON_NAME]" at bounding box center [87, 676] width 88 height 12
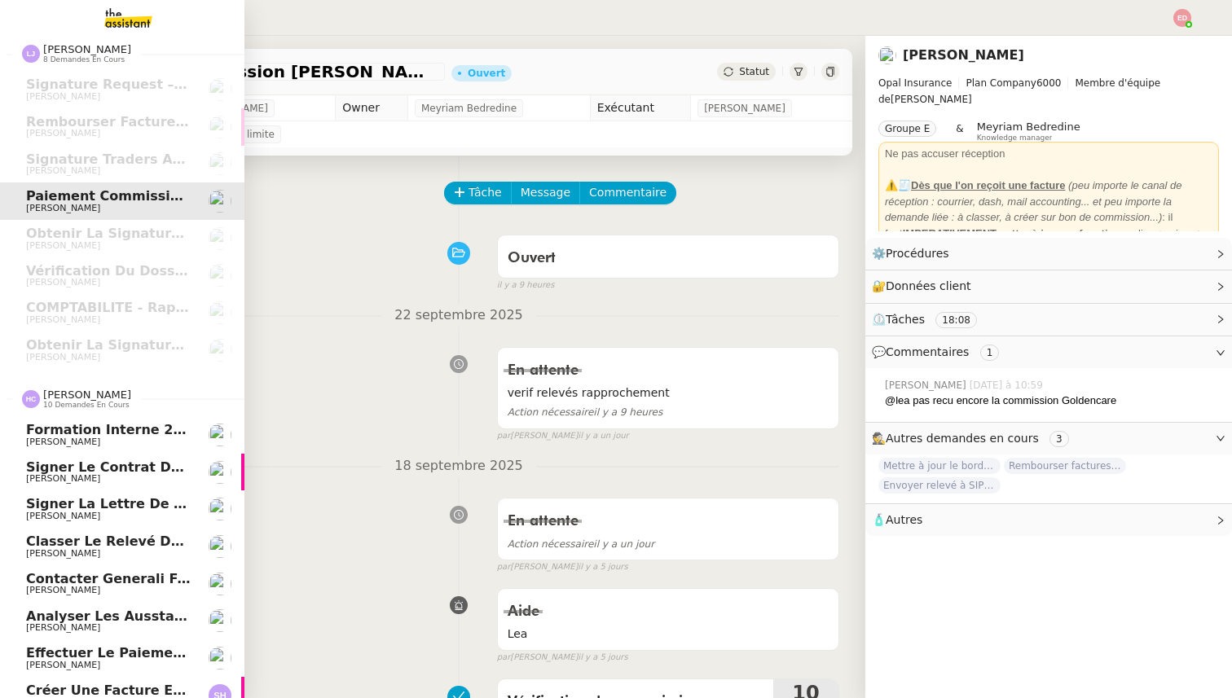
scroll to position [1031, 0]
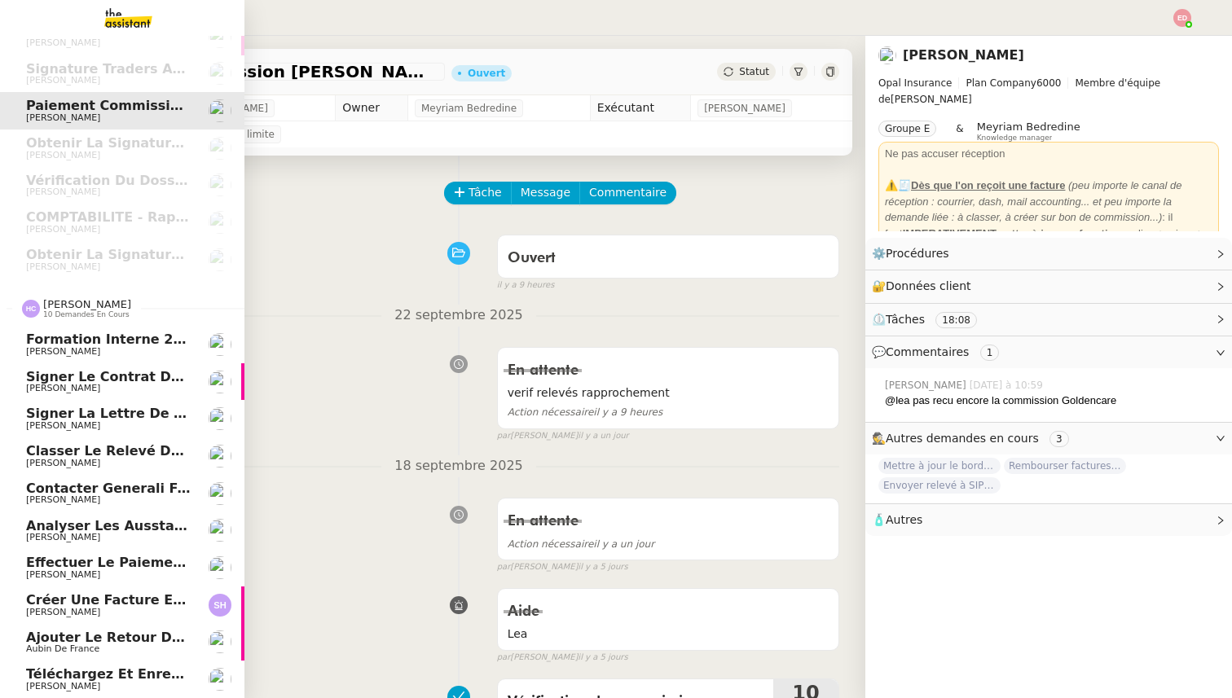
click at [87, 677] on span "Téléchargez et enregistrez les documents sur Brokin" at bounding box center [223, 673] width 394 height 15
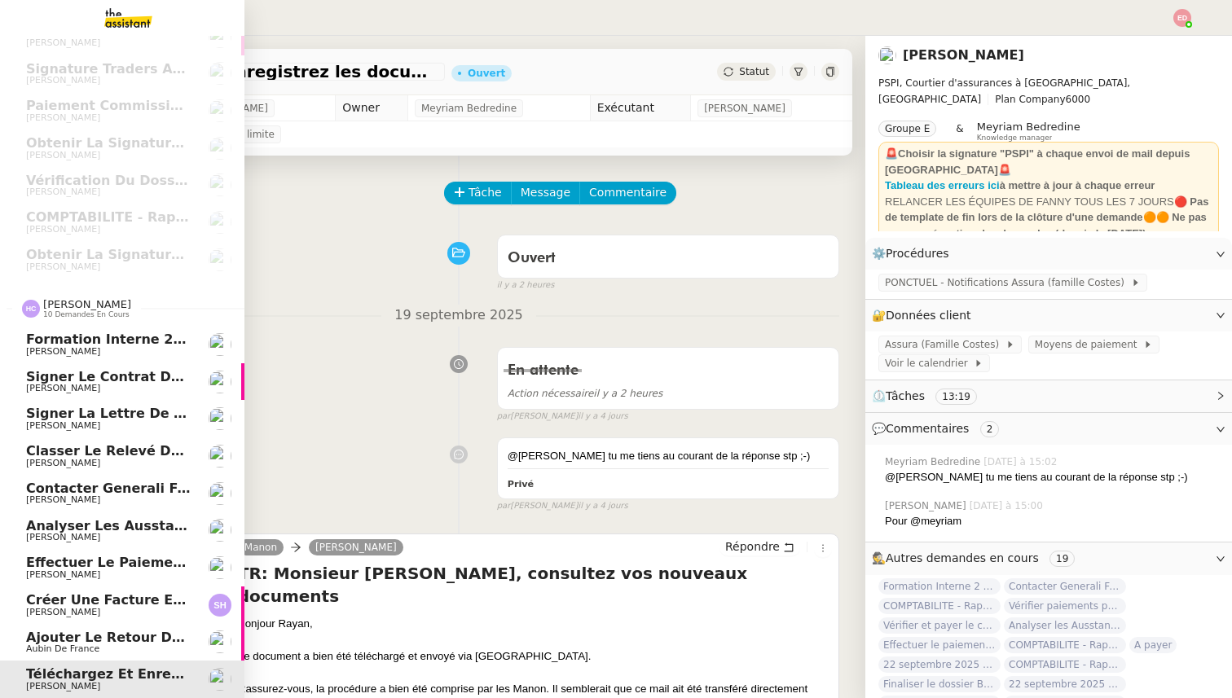
click at [87, 643] on span "Ajouter le retour de crédit à la commission" at bounding box center [192, 637] width 333 height 15
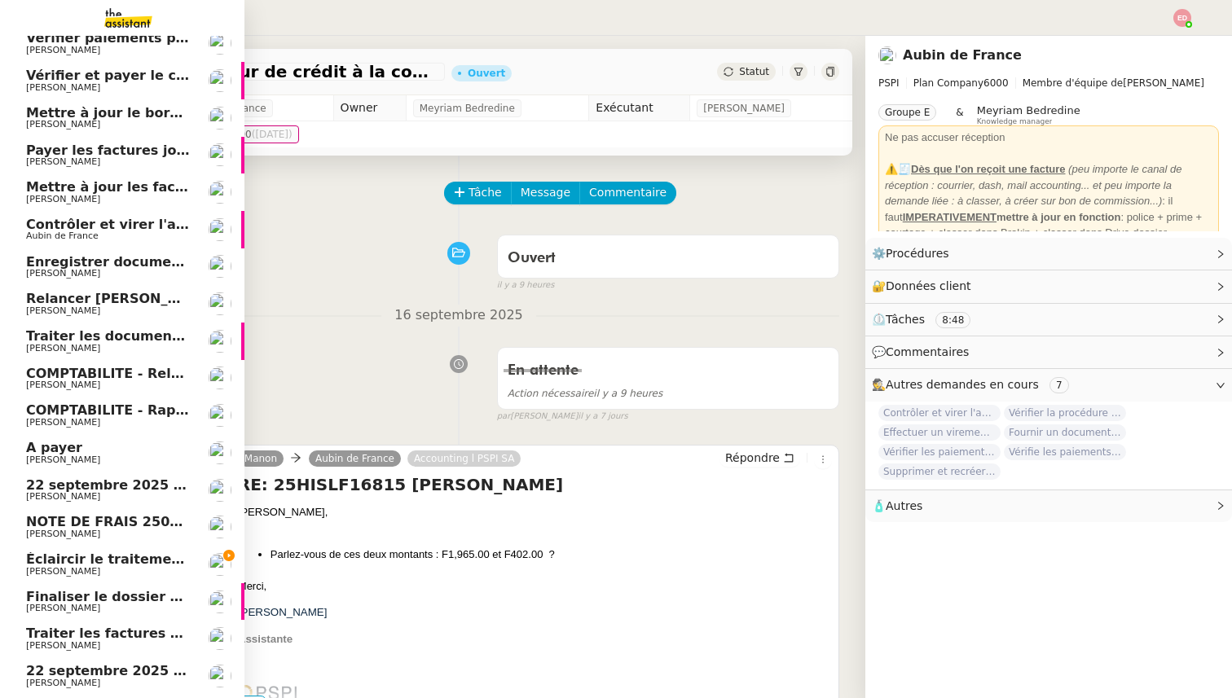
scroll to position [274, 0]
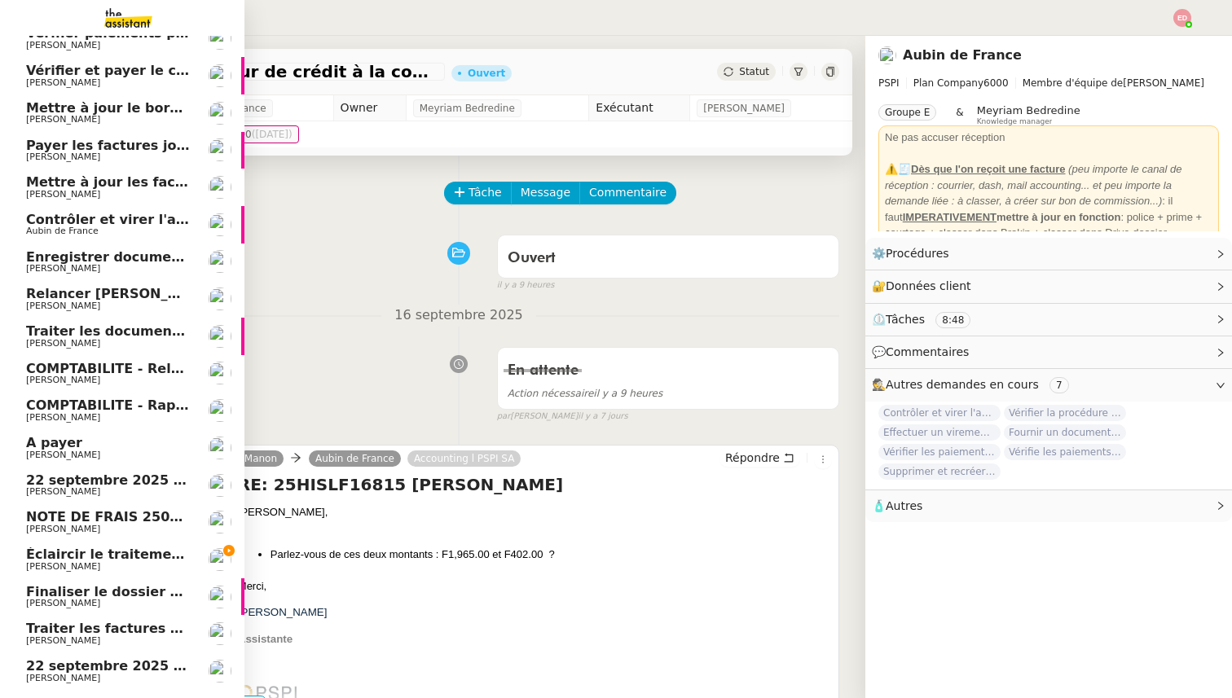
click at [95, 558] on span "Éclaircir le traitement des bordereaux GoldenCare" at bounding box center [211, 554] width 370 height 15
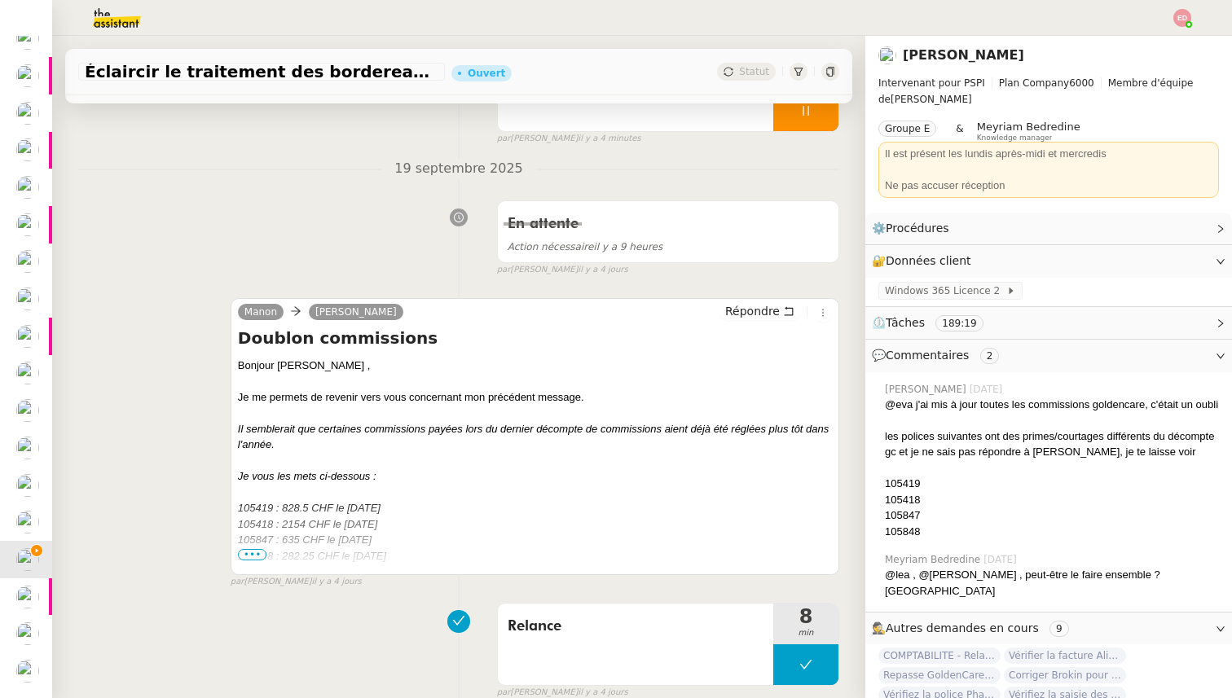
scroll to position [190, 0]
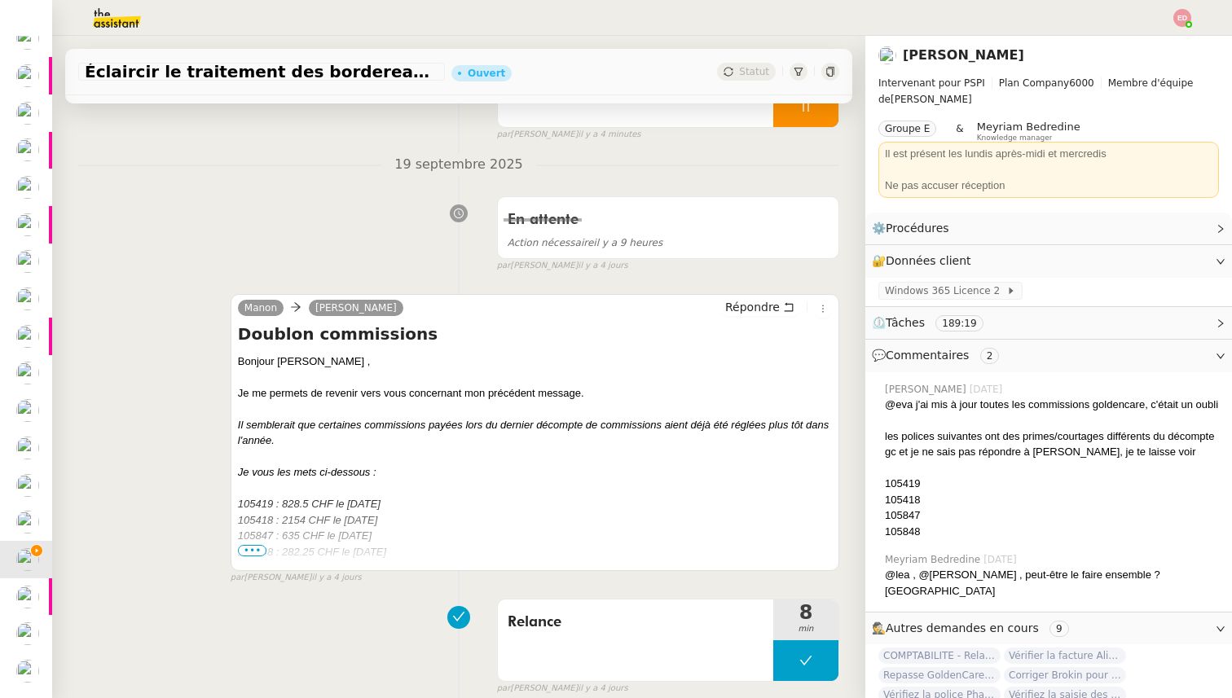
click at [257, 549] on span "•••" at bounding box center [252, 550] width 29 height 11
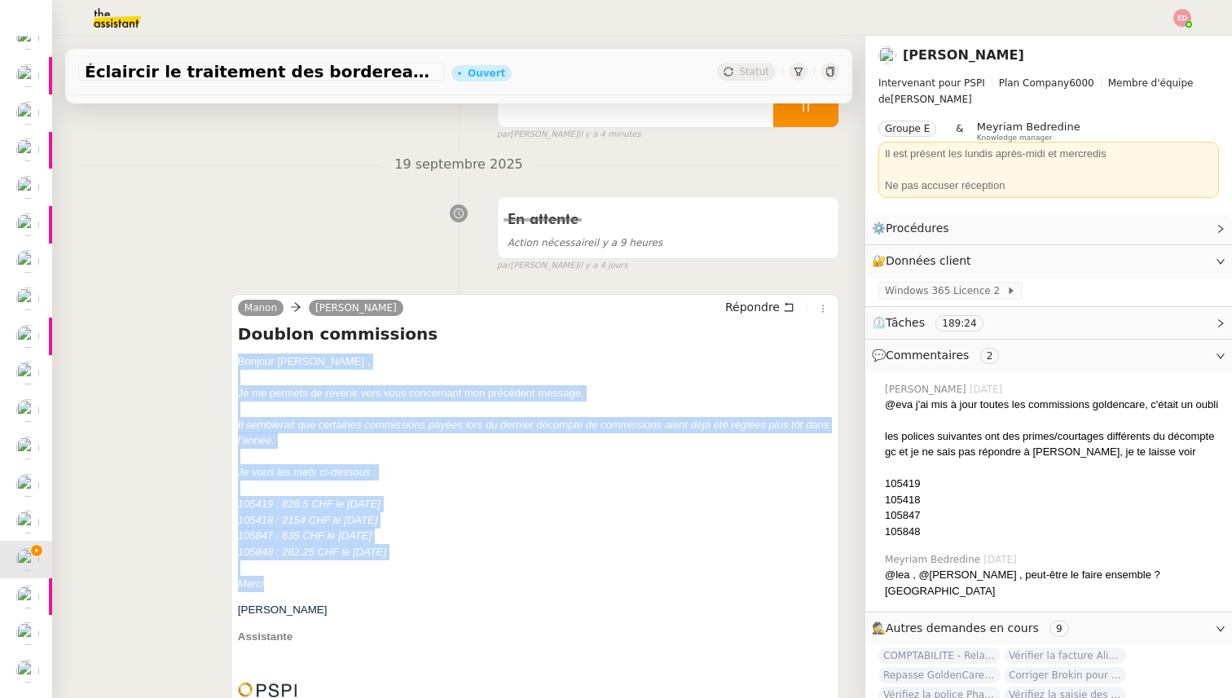
drag, startPoint x: 266, startPoint y: 586, endPoint x: 234, endPoint y: 363, distance: 225.6
copy div "[PERSON_NAME] , Je me permets de revenir vers vous concernant mon précédent mes…"
click at [754, 305] on span "Répondre" at bounding box center [752, 307] width 55 height 16
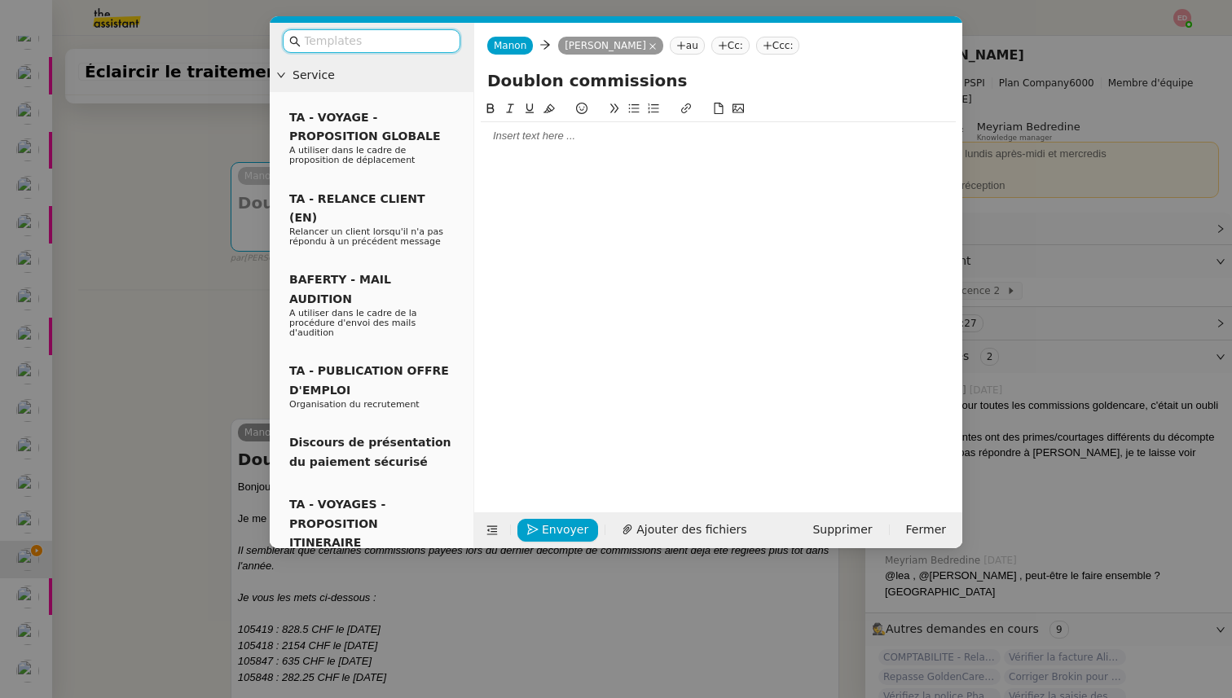
click at [528, 130] on div at bounding box center [718, 136] width 475 height 15
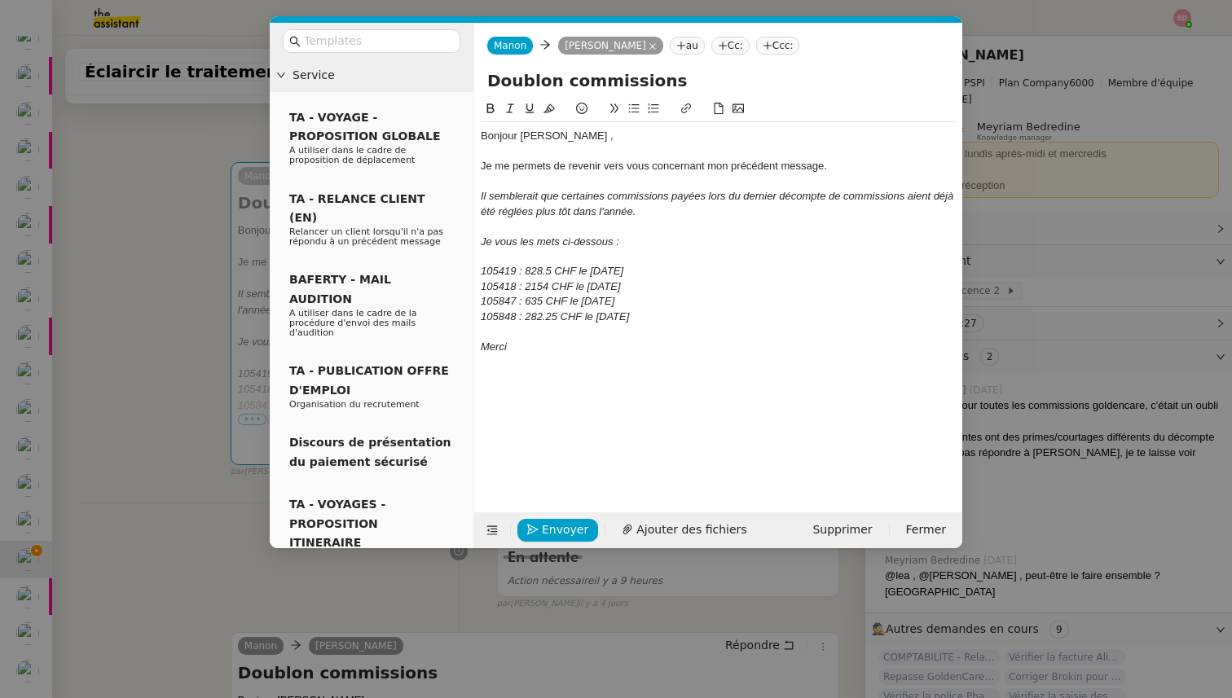
click at [219, 525] on nz-modal-container "Service TA - VOYAGE - PROPOSITION GLOBALE A utiliser dans le cadre de propositi…" at bounding box center [616, 349] width 1232 height 698
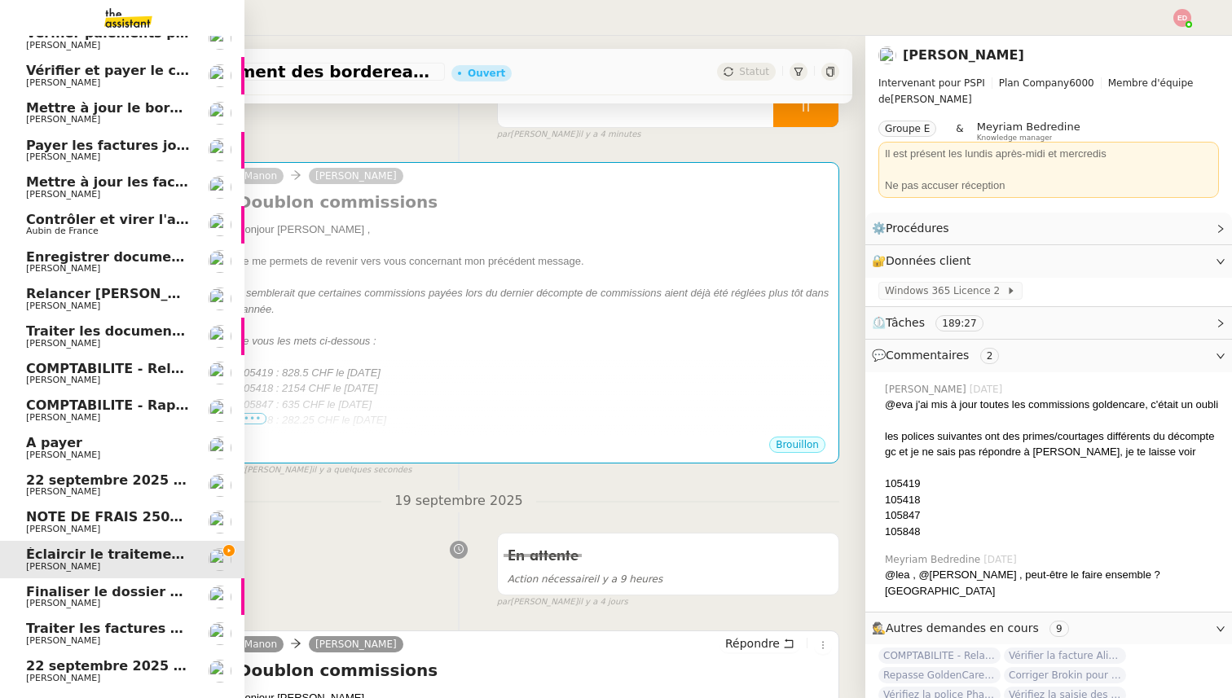
click at [51, 519] on span "NOTE DE FRAIS 25025 - TAP ATOL - [GEOGRAPHIC_DATA] - [DATE] et [DATE]" at bounding box center [301, 516] width 551 height 15
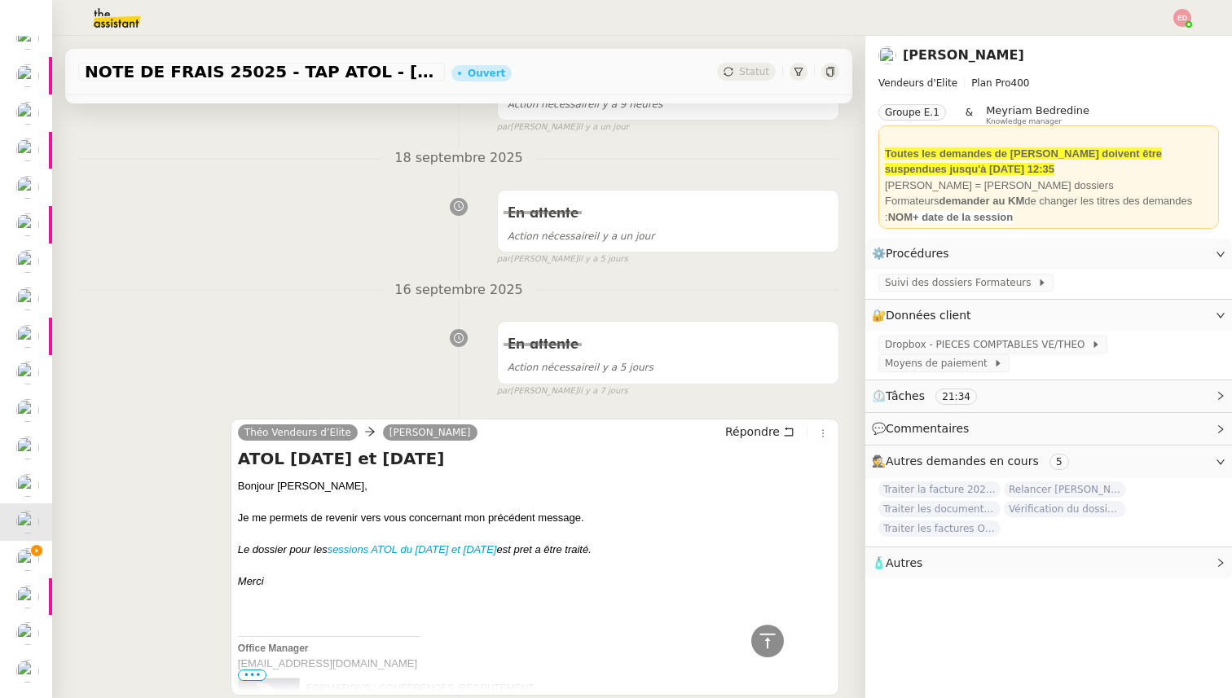
scroll to position [330, 0]
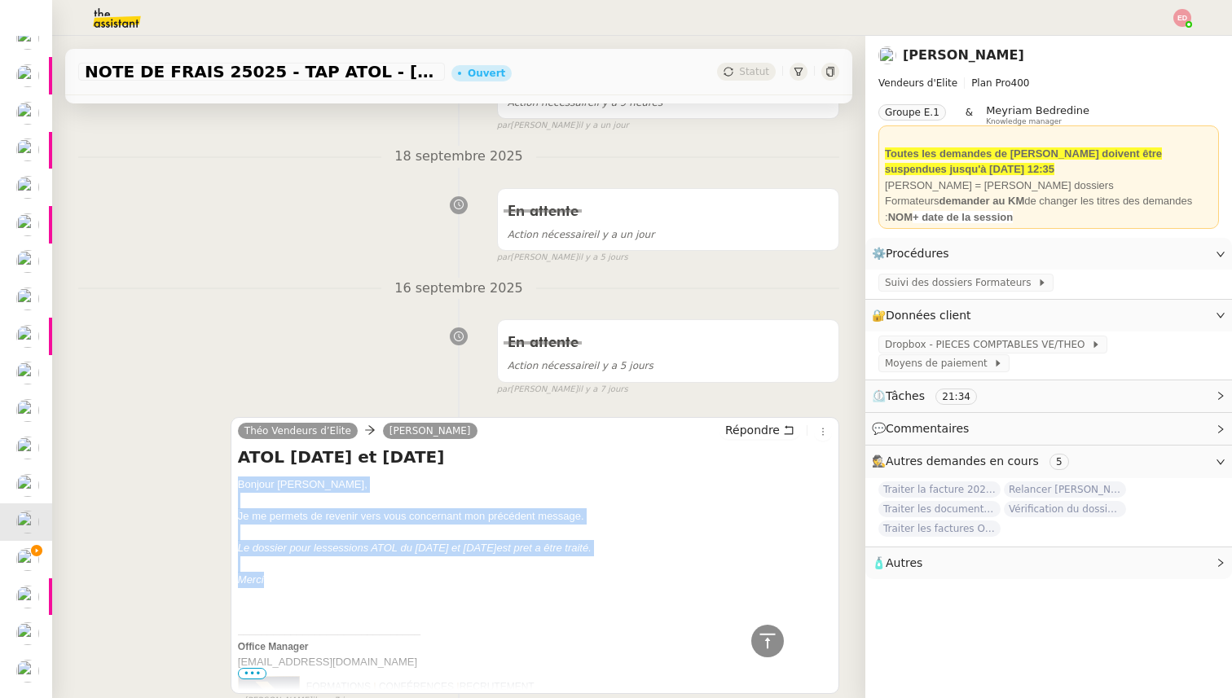
drag, startPoint x: 275, startPoint y: 580, endPoint x: 226, endPoint y: 482, distance: 109.7
click at [226, 482] on div "Théo Vendeurs d’Elite [PERSON_NAME] Répondre ATOL [DATE] et [DATE] Bonjour ﻿[PE…" at bounding box center [458, 554] width 761 height 305
copy div "Bonjour ﻿[PERSON_NAME]﻿, Je me permets de revenir vers vous concernant mon préc…"
click at [776, 426] on span "Répondre" at bounding box center [752, 430] width 55 height 16
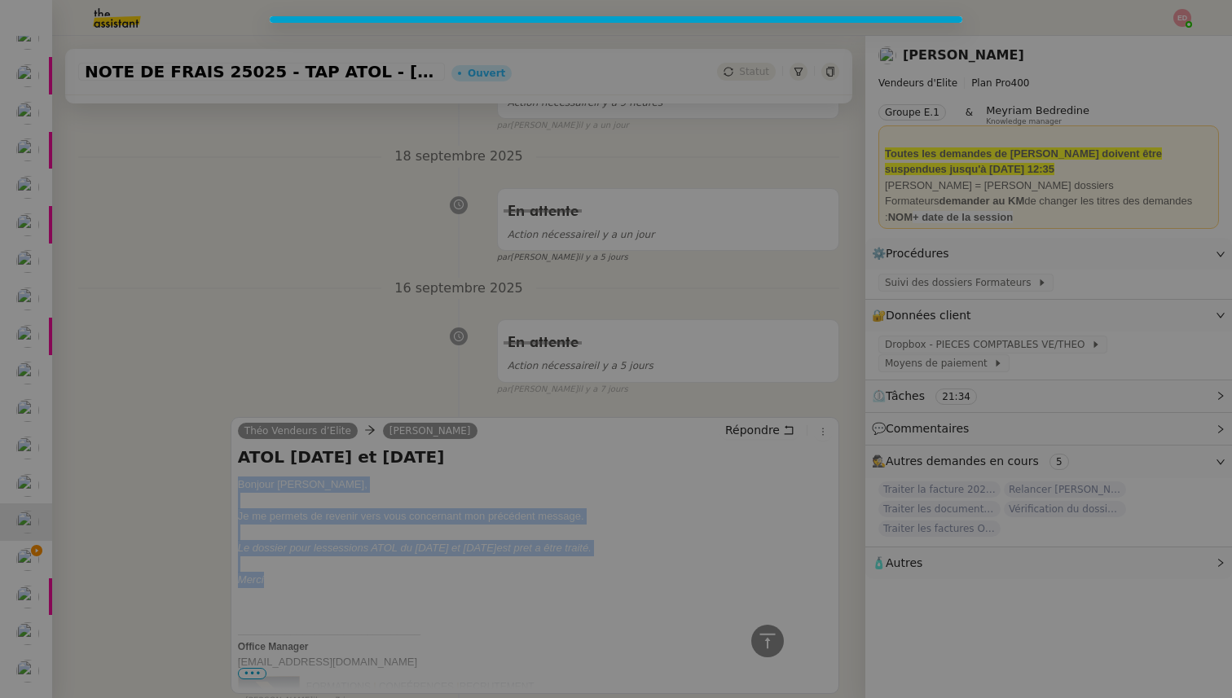
scroll to position [454, 0]
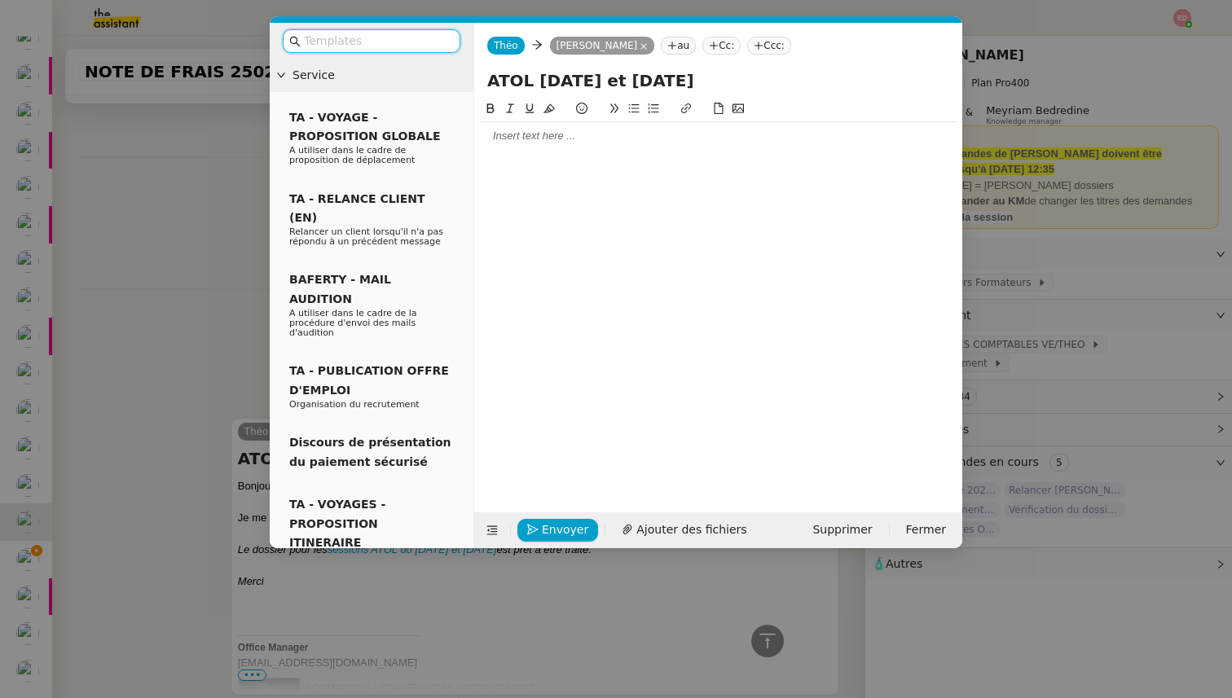
click at [522, 139] on div at bounding box center [718, 136] width 475 height 15
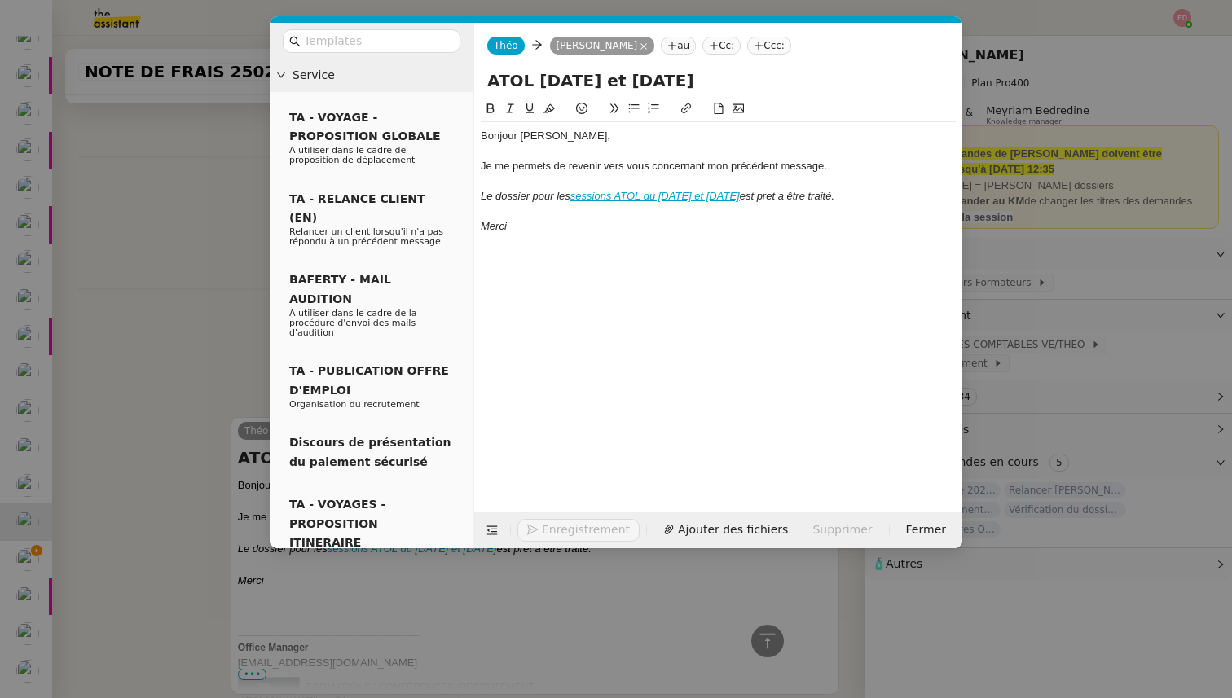
click at [180, 283] on nz-modal-container "Service TA - VOYAGE - PROPOSITION GLOBALE A utiliser dans le cadre de propositi…" at bounding box center [616, 349] width 1232 height 698
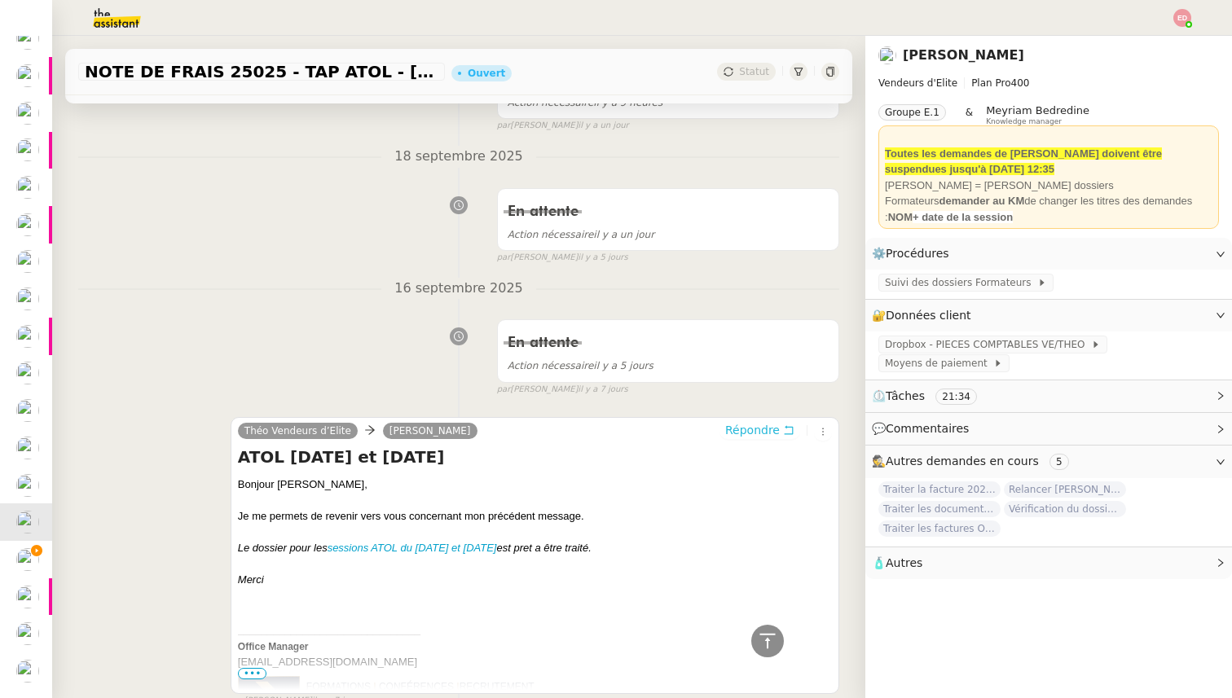
scroll to position [564, 0]
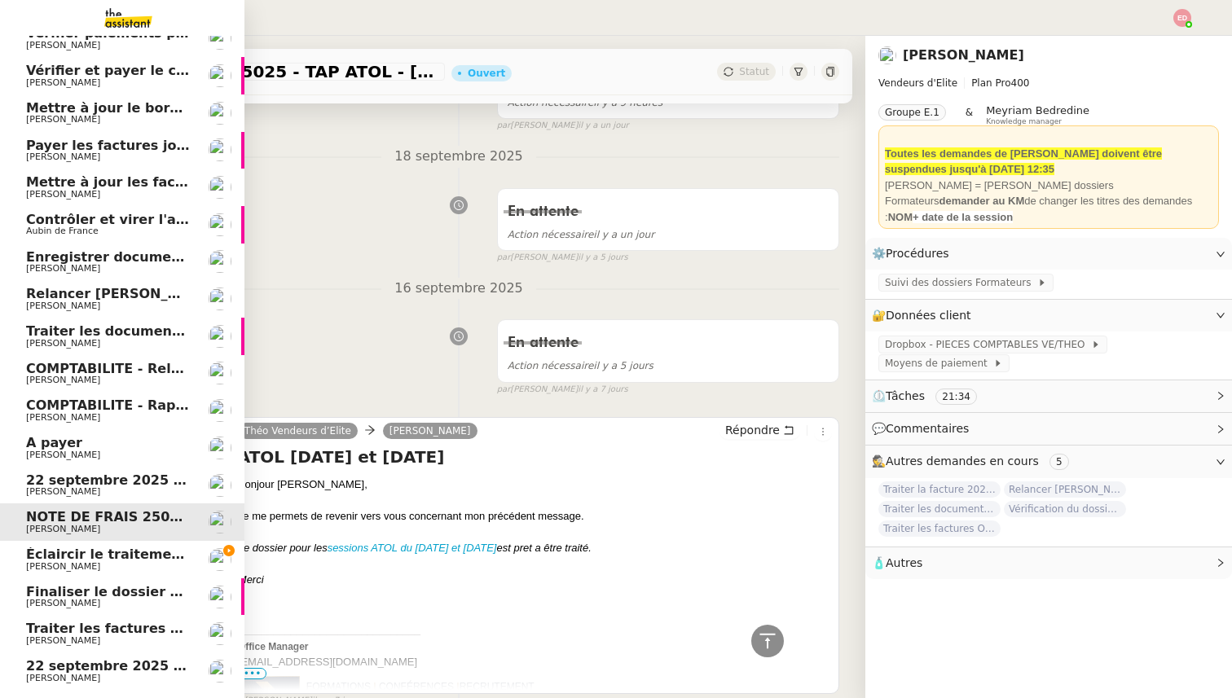
click at [67, 555] on span "Éclaircir le traitement des bordereaux GoldenCare" at bounding box center [211, 554] width 370 height 15
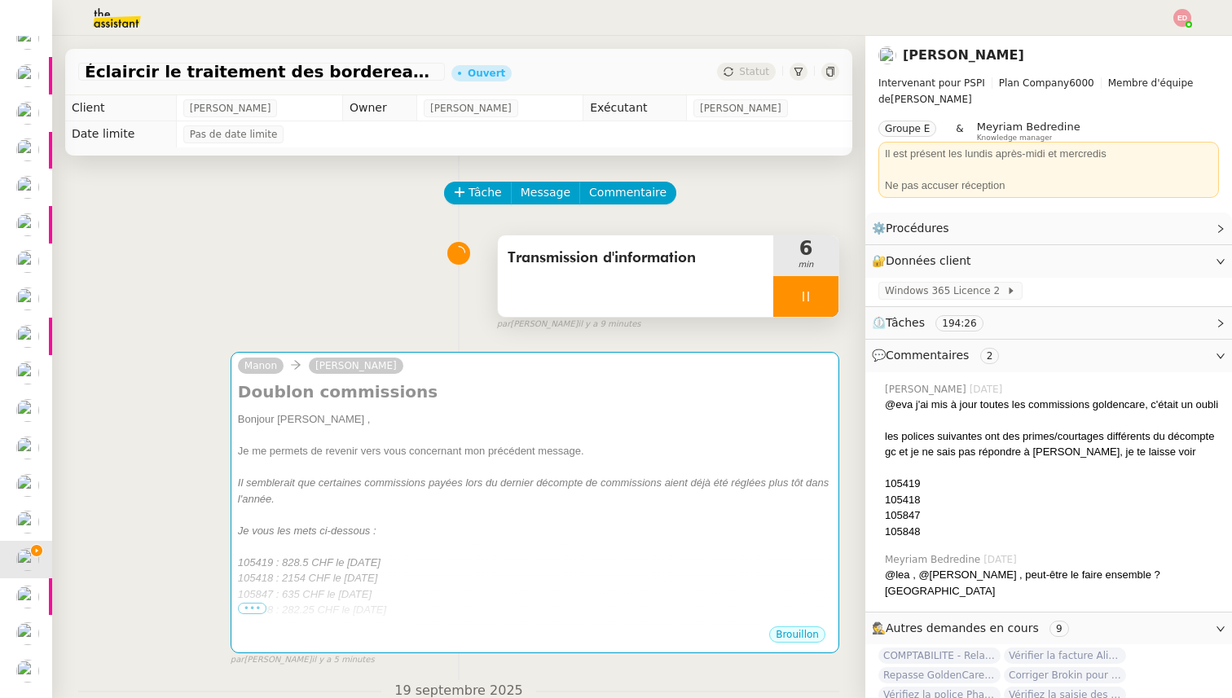
click at [828, 291] on div at bounding box center [805, 296] width 65 height 41
click at [828, 291] on icon at bounding box center [821, 296] width 13 height 13
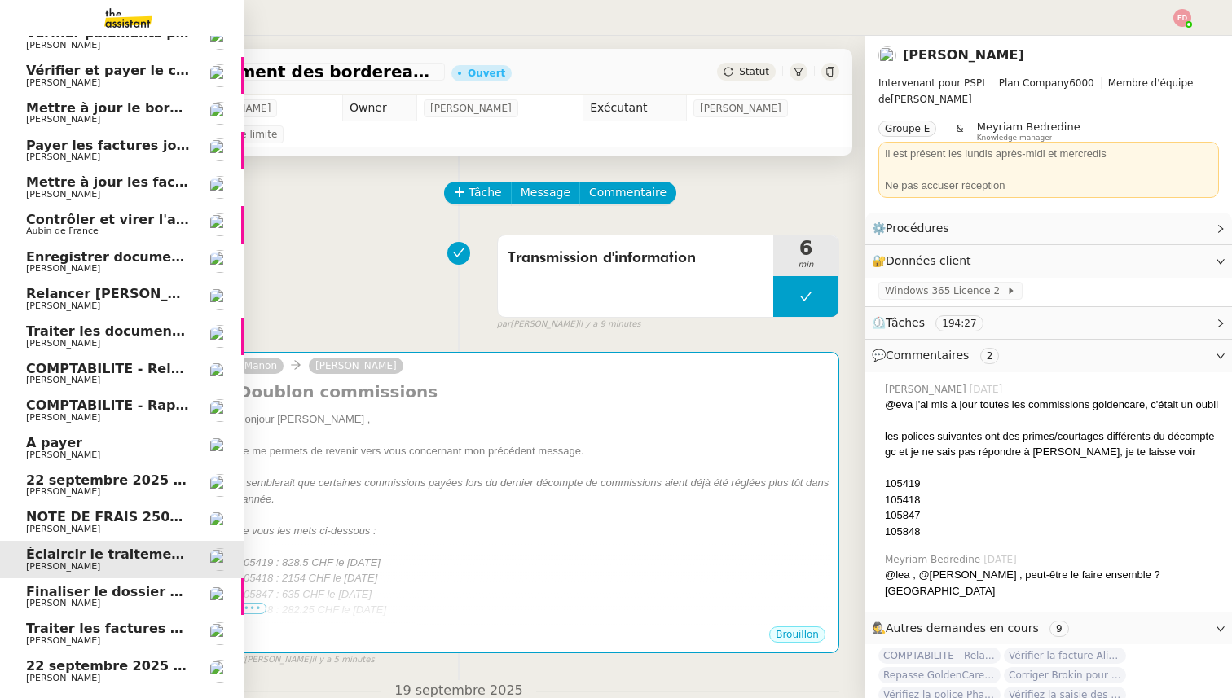
click at [35, 516] on span "NOTE DE FRAIS 25025 - TAP ATOL - [GEOGRAPHIC_DATA] - [DATE] et [DATE]" at bounding box center [301, 516] width 551 height 15
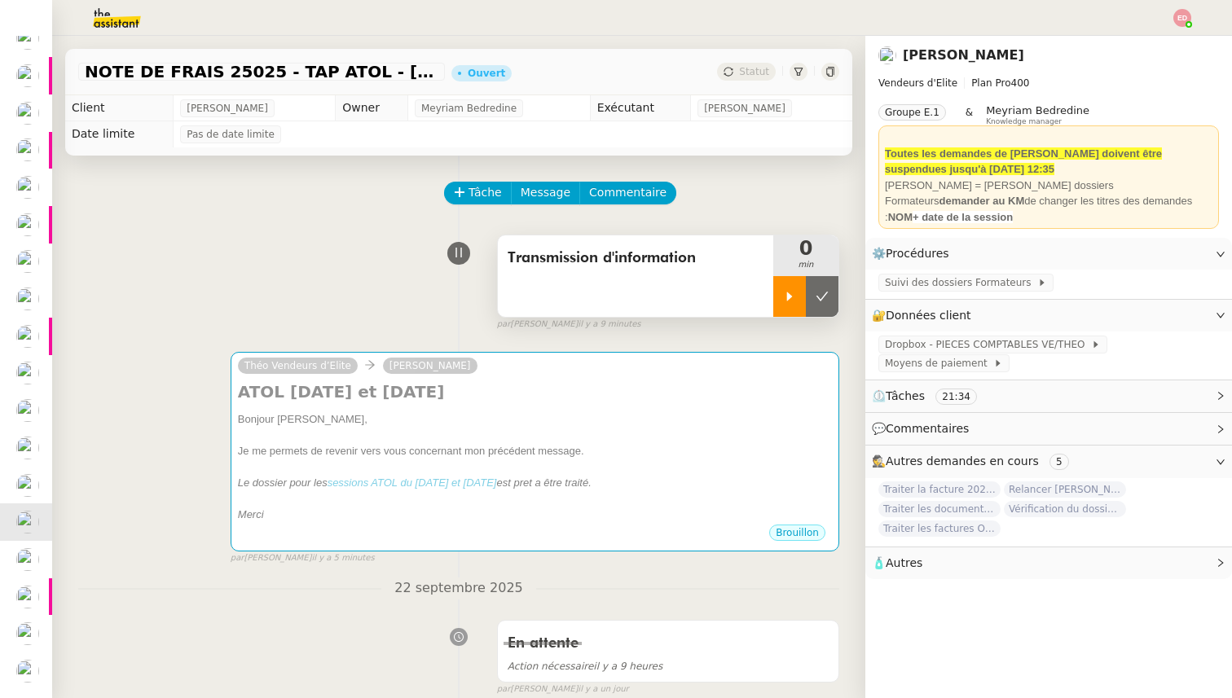
click at [796, 286] on div at bounding box center [789, 296] width 33 height 41
click at [835, 292] on div at bounding box center [805, 296] width 65 height 41
click at [834, 292] on button at bounding box center [822, 296] width 33 height 41
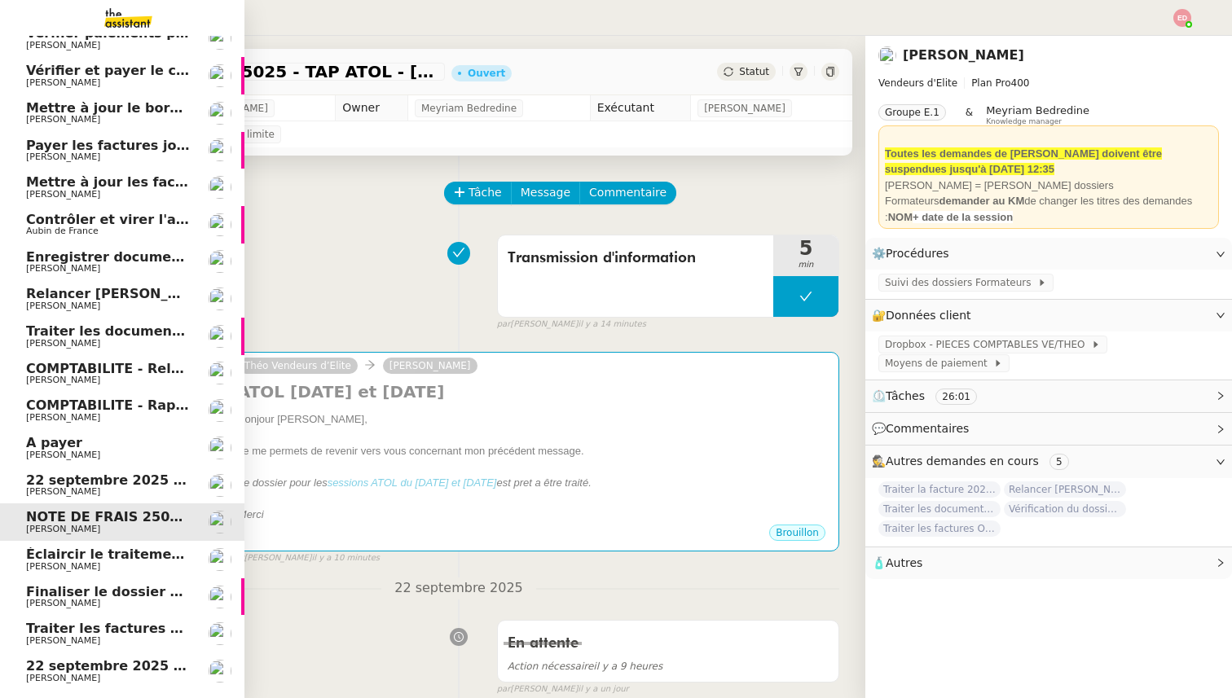
click at [48, 486] on span "22 septembre 2025 - QUOTIDIEN - OPAL - Gestion de la boîte mail OPAL" at bounding box center [287, 479] width 523 height 15
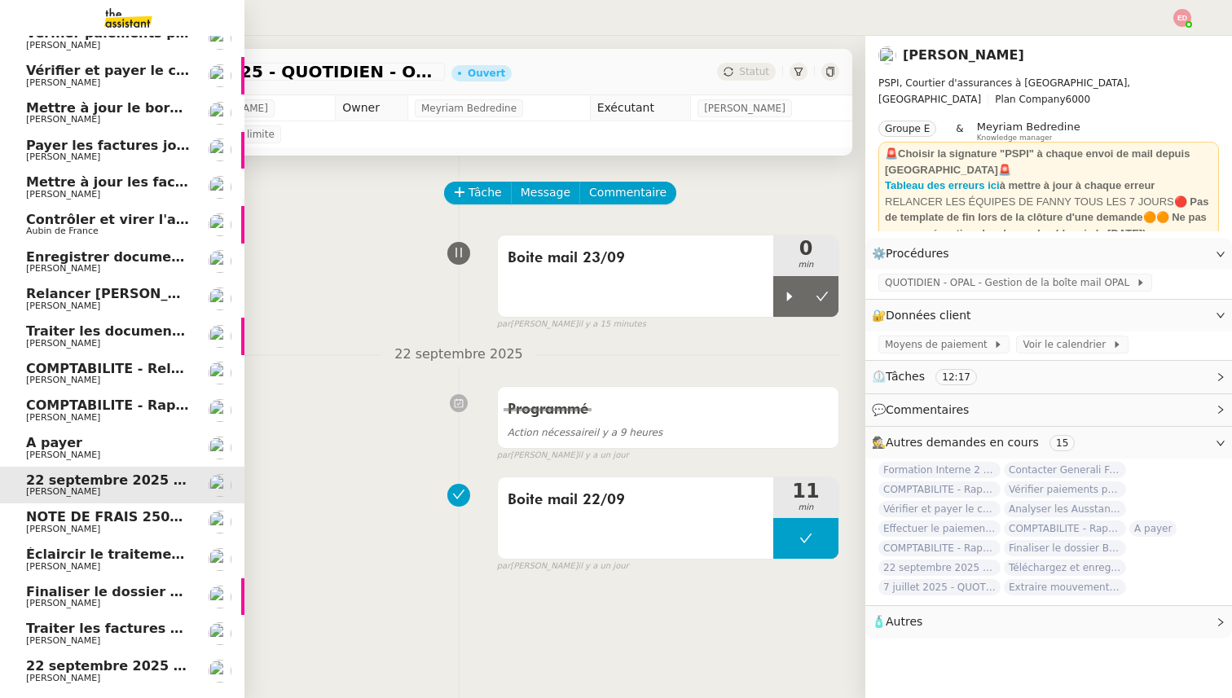
click at [51, 452] on span "[PERSON_NAME]" at bounding box center [63, 455] width 74 height 11
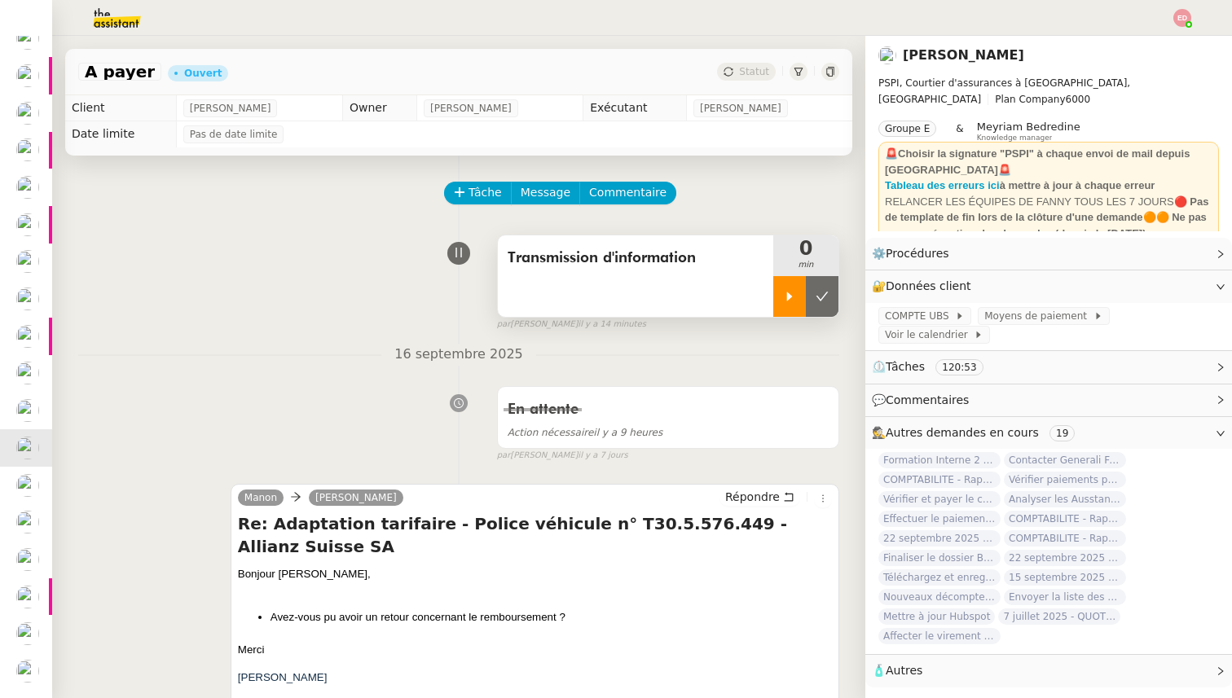
click at [787, 291] on icon at bounding box center [789, 296] width 13 height 13
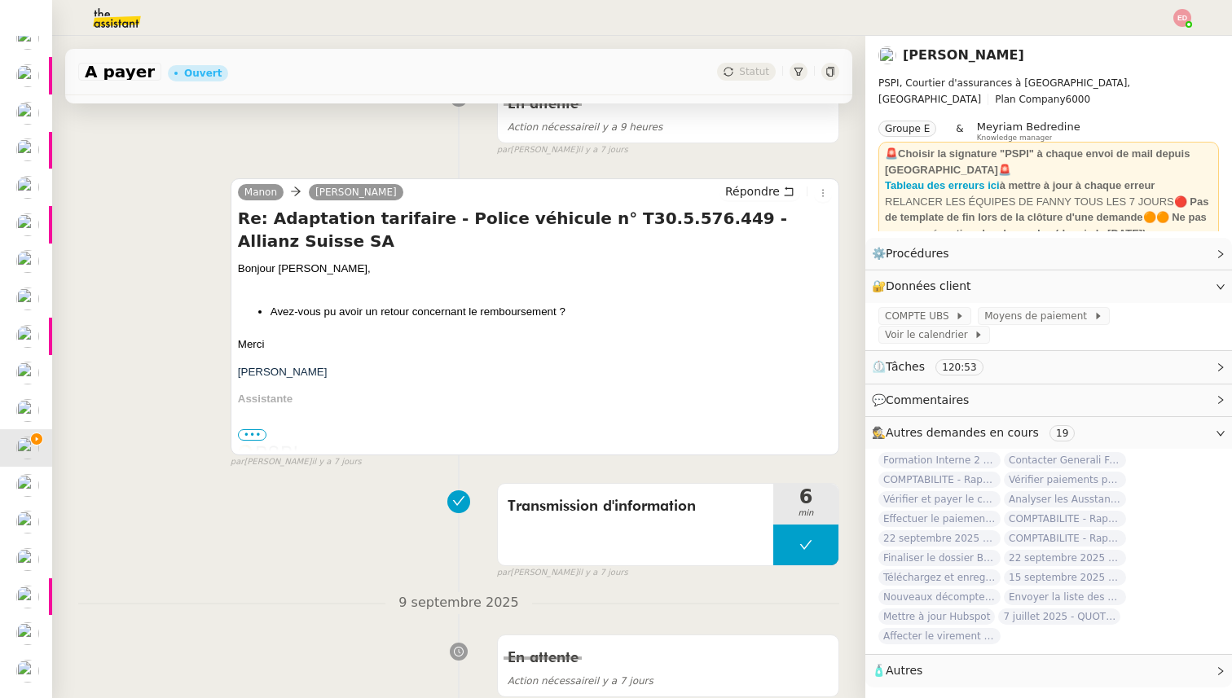
scroll to position [310, 0]
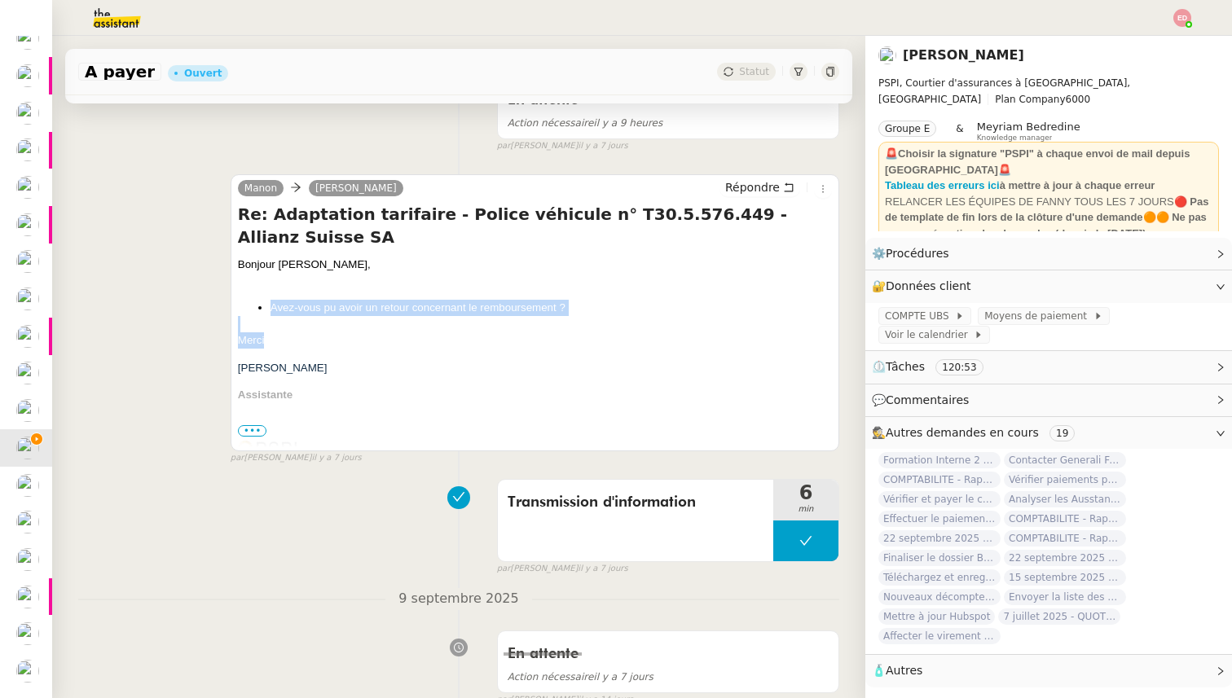
drag, startPoint x: 283, startPoint y: 324, endPoint x: 243, endPoint y: 283, distance: 57.0
click at [243, 283] on span "Bonjour [PERSON_NAME], Avez-vous pu avoir un retour concernant le remboursement…" at bounding box center [535, 533] width 594 height 553
copy span "Avez-vous pu avoir un retour concernant le remboursement ? [GEOGRAPHIC_DATA]"
click at [736, 190] on span "Répondre" at bounding box center [752, 187] width 55 height 16
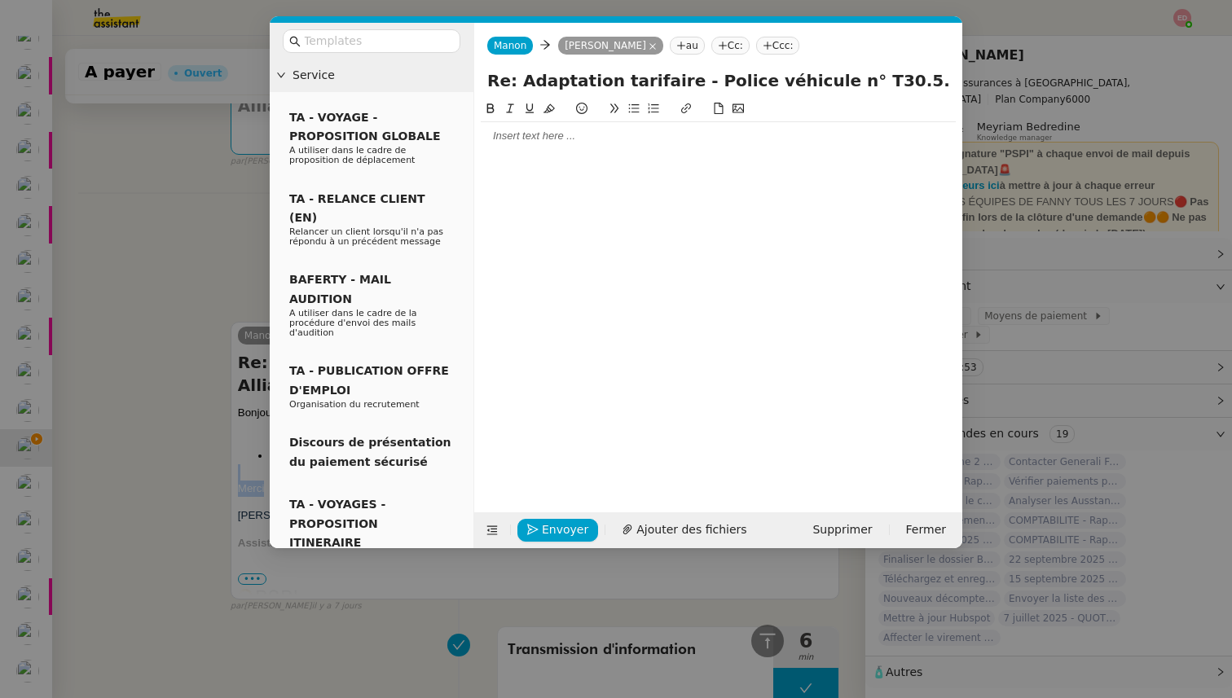
scroll to position [434, 0]
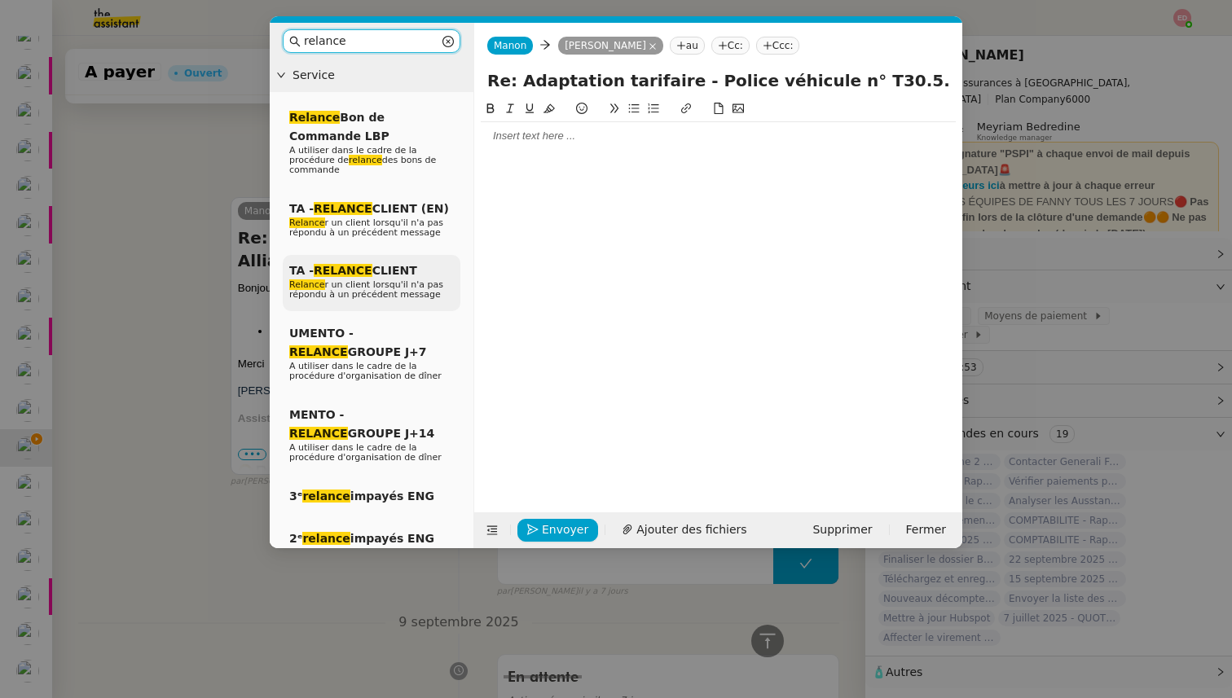
type input "relance"
click at [354, 286] on span "Relance r un client lorsqu'il n'a pas répondu à un précédent message" at bounding box center [366, 289] width 154 height 20
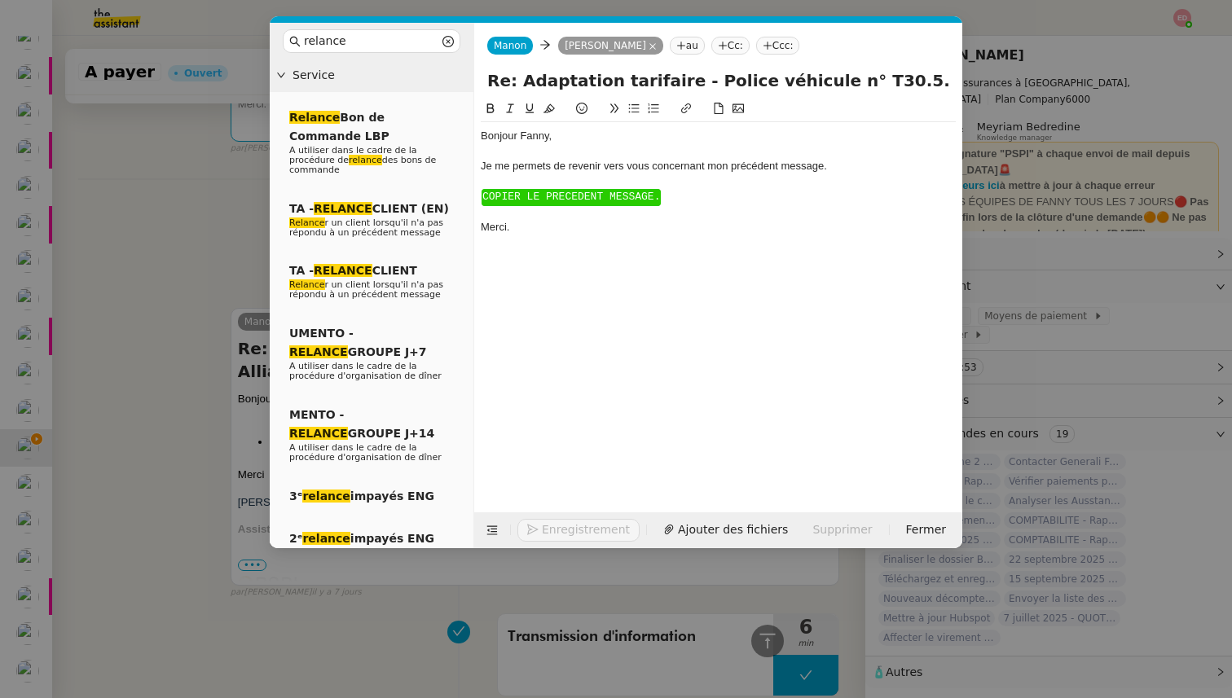
scroll to position [545, 0]
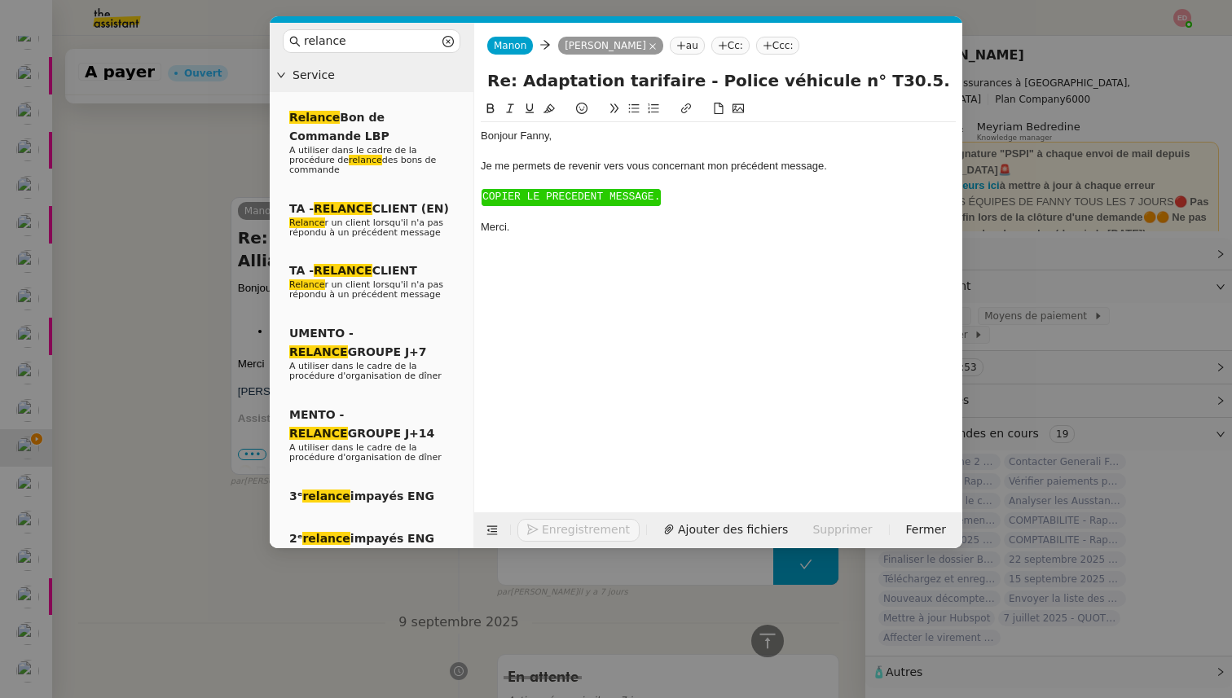
click at [525, 192] on span "COPIER LE PRECEDENT MESSAGE." at bounding box center [571, 197] width 178 height 12
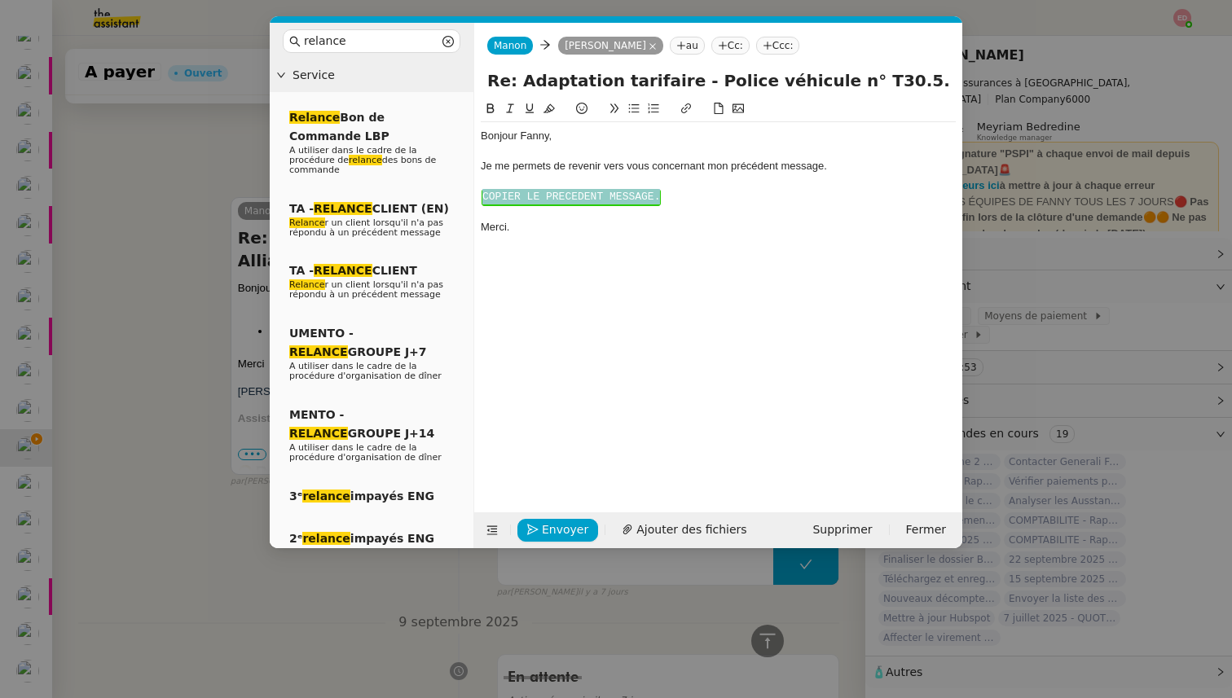
click at [525, 192] on span "COPIER LE PRECEDENT MESSAGE." at bounding box center [571, 197] width 178 height 12
drag, startPoint x: 515, startPoint y: 254, endPoint x: 454, endPoint y: 254, distance: 61.1
click at [454, 254] on nz-layout "relance Service Relance Bon de Commande LBP A utiliser dans le cadre de la proc…" at bounding box center [616, 285] width 692 height 525
drag, startPoint x: 521, startPoint y: 229, endPoint x: 478, endPoint y: 185, distance: 61.1
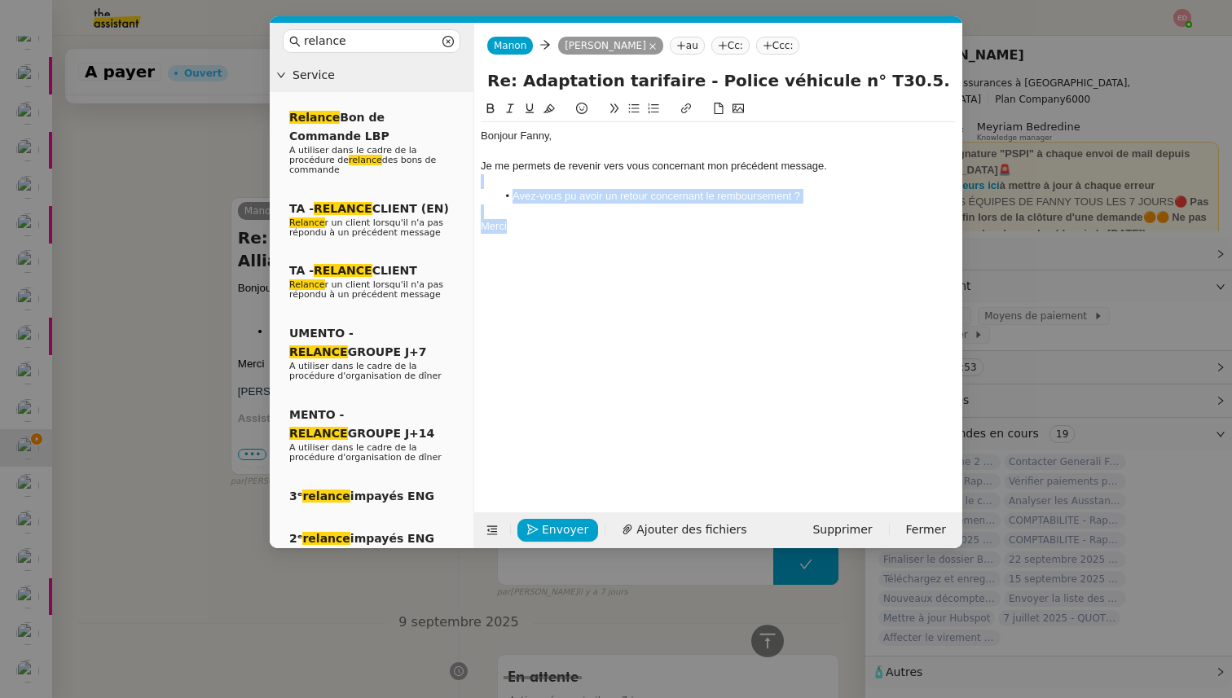
click at [478, 185] on nz-spin "Bonjour ﻿[PERSON_NAME]﻿, Je me permets de revenir vers vous concernant mon préc…" at bounding box center [718, 296] width 488 height 394
click at [509, 107] on icon at bounding box center [509, 108] width 11 height 11
click at [530, 134] on div "Bonjour ﻿Fanny﻿," at bounding box center [718, 136] width 475 height 15
click at [168, 327] on nz-modal-container "relance Service Relance Bon de Commande LBP A utiliser dans le cadre de la proc…" at bounding box center [616, 349] width 1232 height 698
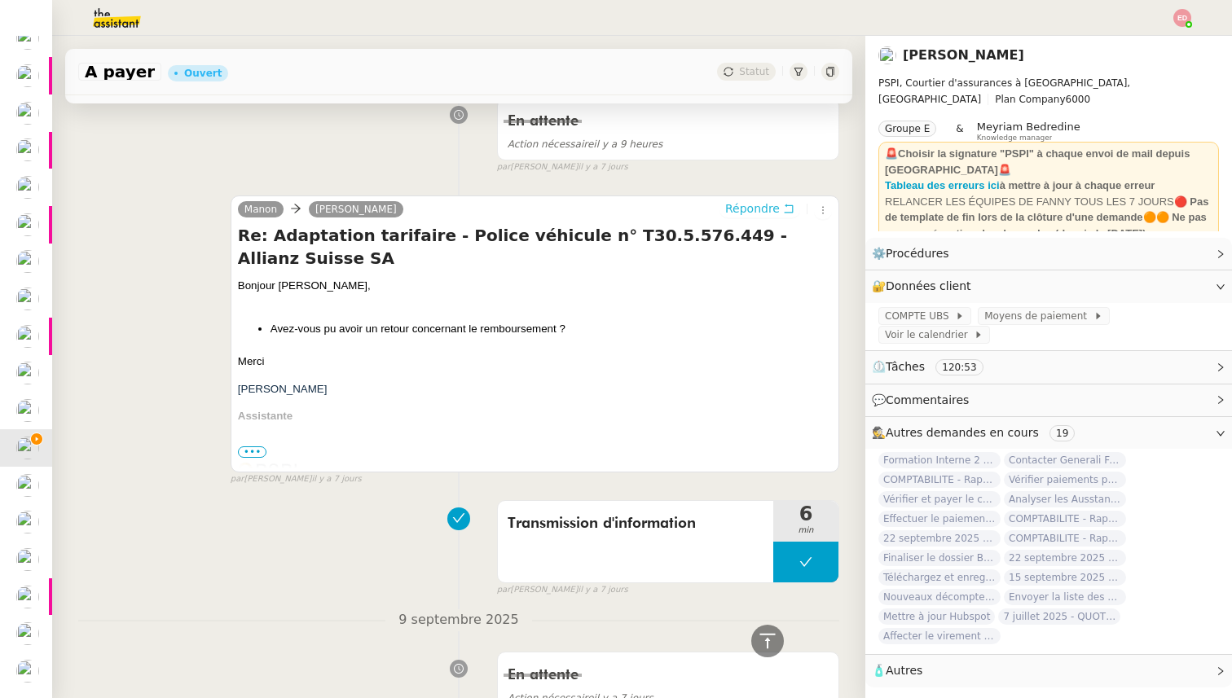
scroll to position [596, 0]
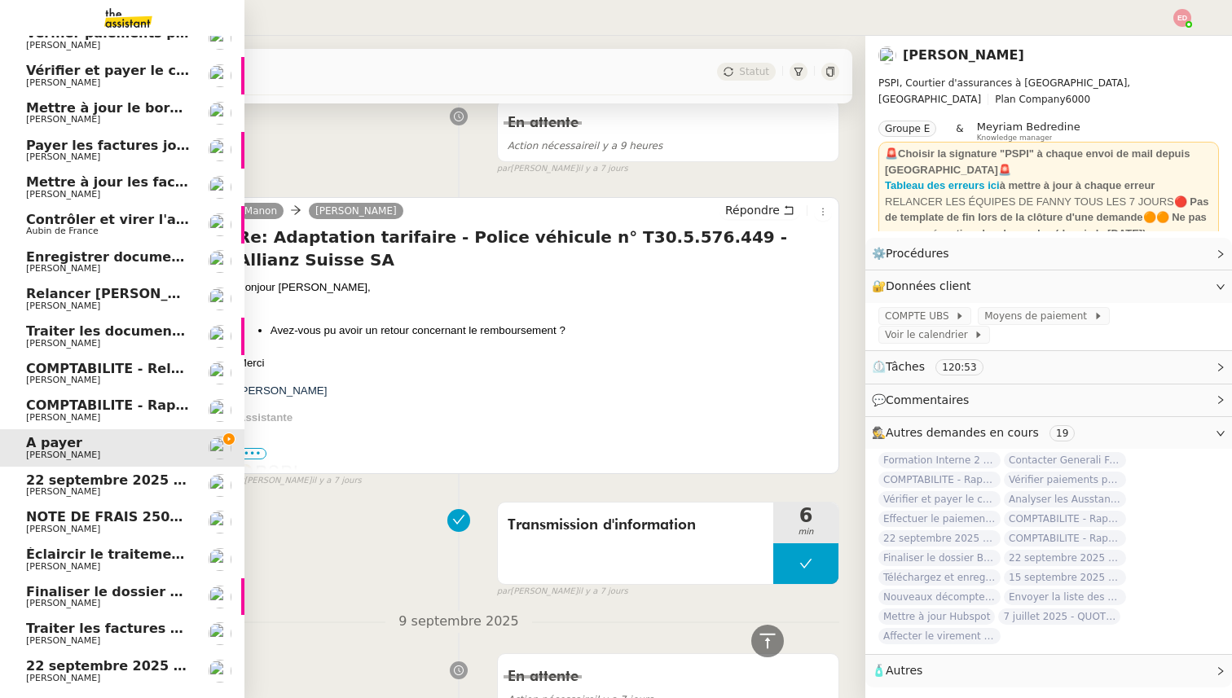
click at [78, 406] on span "COMPTABILITE - Rapprochement bancaire - 28 août 2025" at bounding box center [234, 405] width 417 height 15
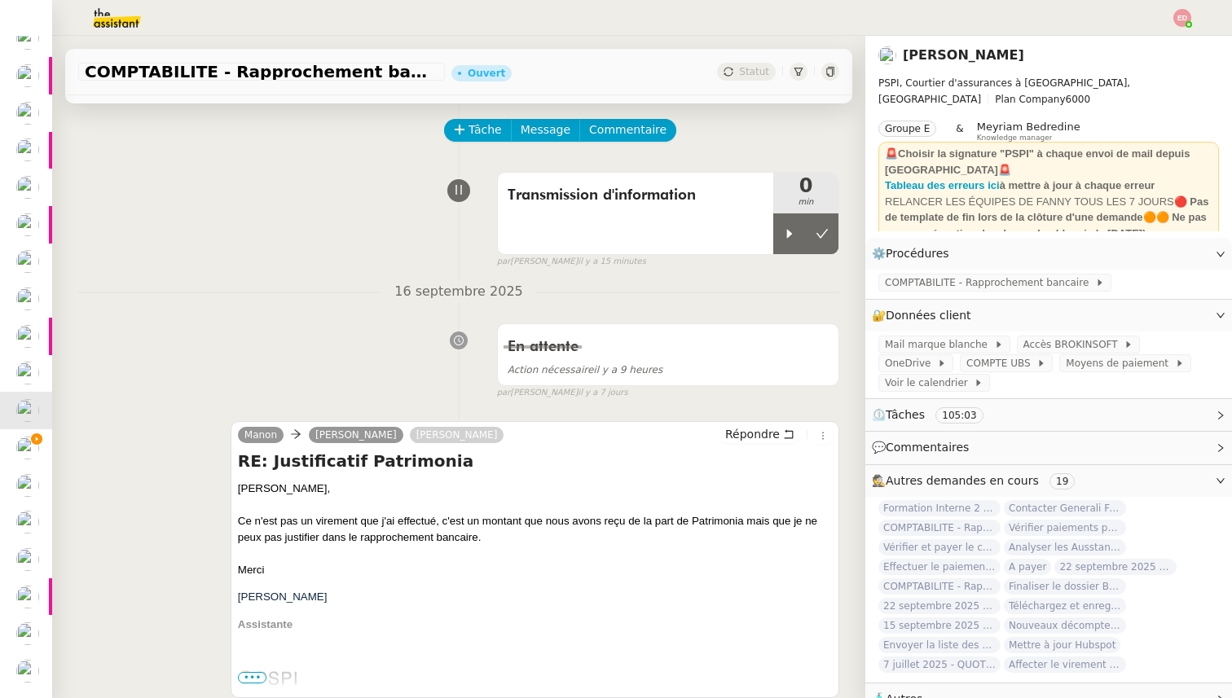
scroll to position [82, 0]
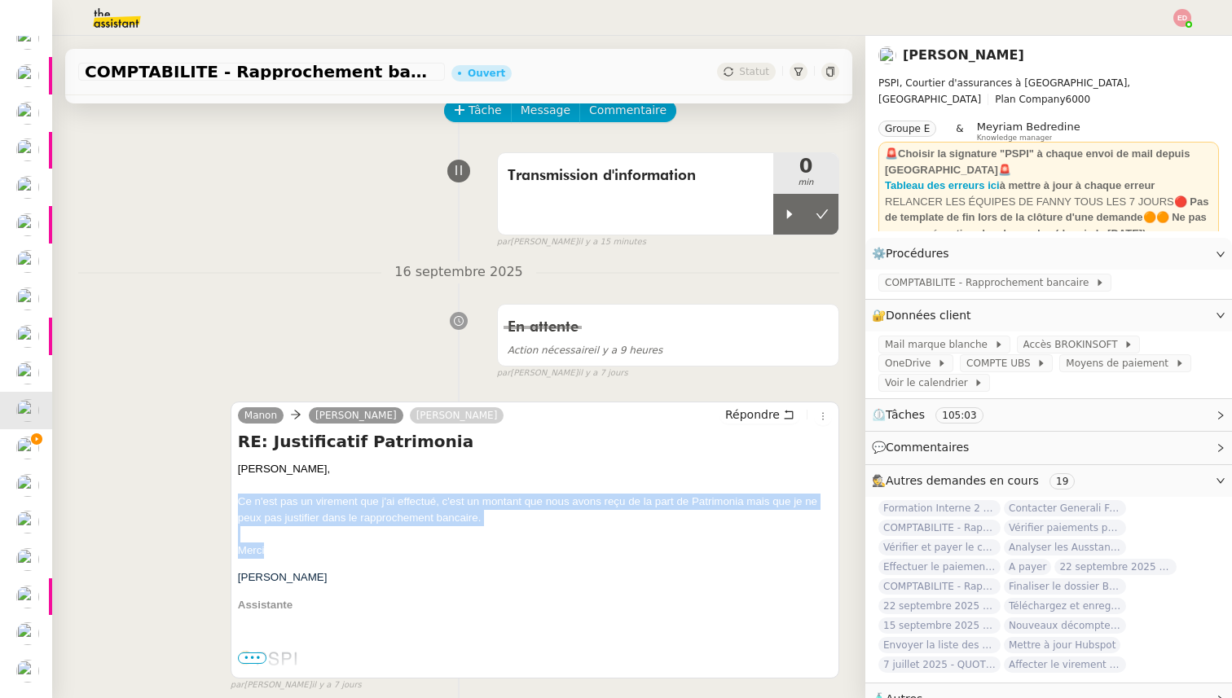
drag, startPoint x: 276, startPoint y: 551, endPoint x: 233, endPoint y: 503, distance: 64.0
click at [233, 503] on div "[PERSON_NAME] [PERSON_NAME] Répondre RE: Justificatif Patrimonia [PERSON_NAME],…" at bounding box center [535, 540] width 609 height 277
copy span "Ce n'est pas un virement que j'ai effectué, c'est un montant que nous avons reç…"
click at [764, 418] on span "Répondre" at bounding box center [752, 415] width 55 height 16
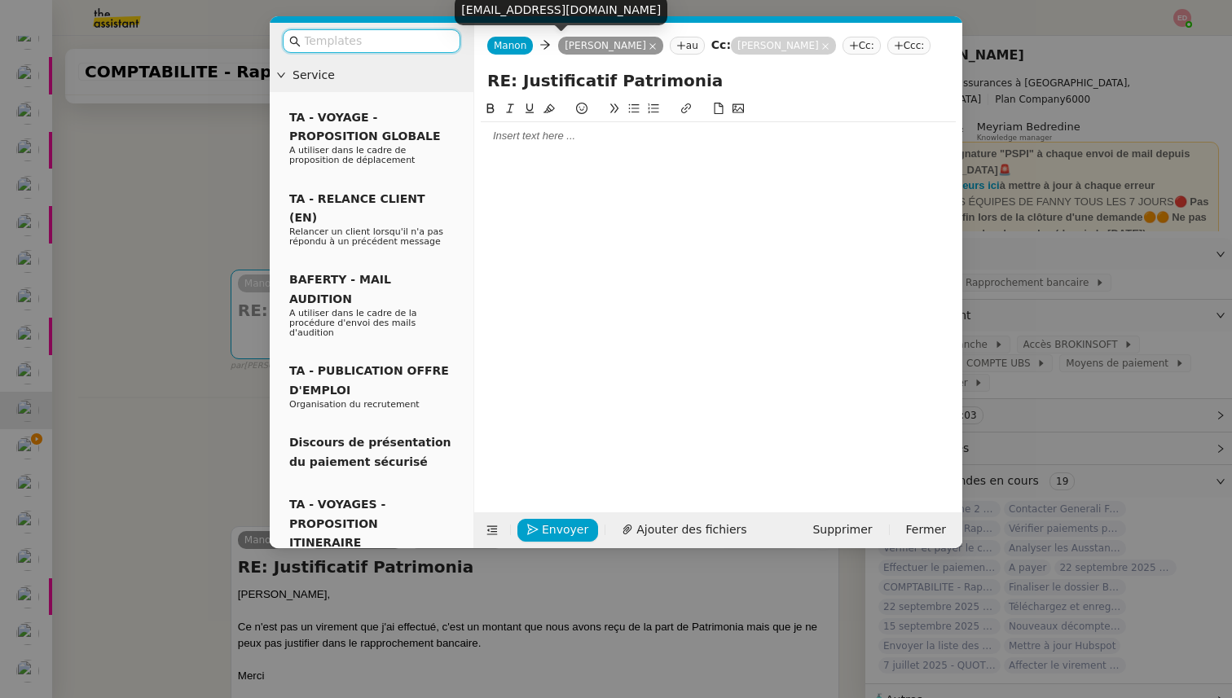
click at [422, 49] on input "text" at bounding box center [377, 41] width 147 height 19
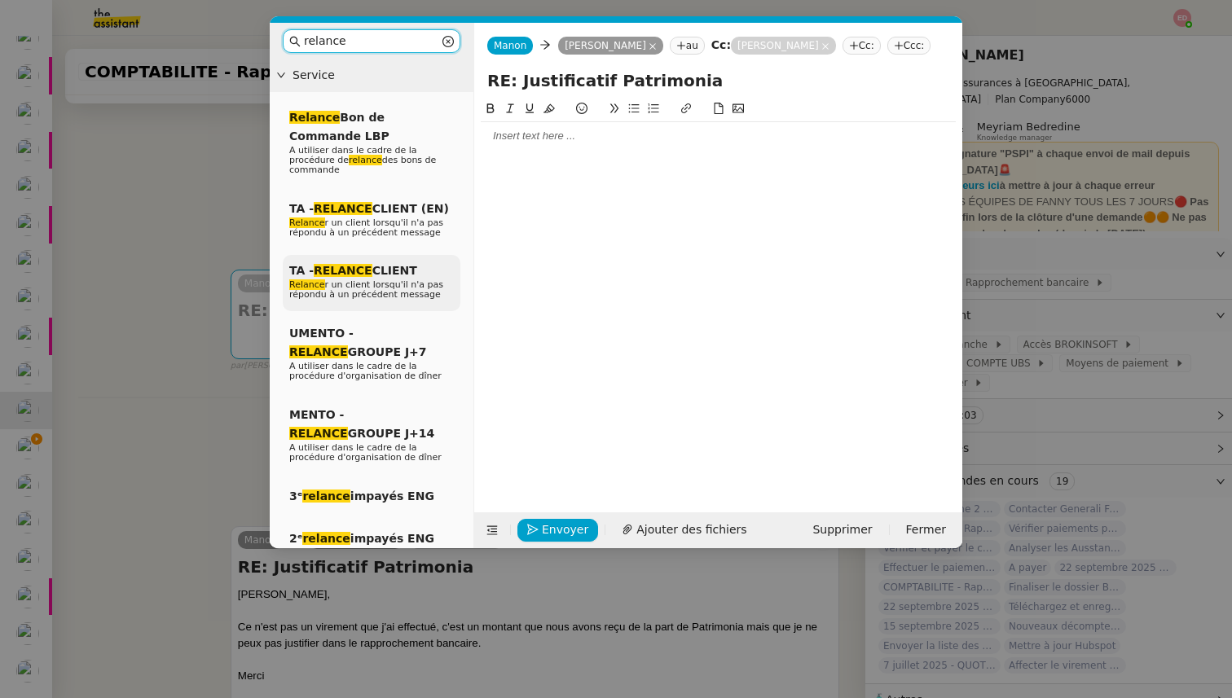
type input "relance"
click at [387, 272] on span "TA - RELANCE CLIENT" at bounding box center [353, 270] width 128 height 13
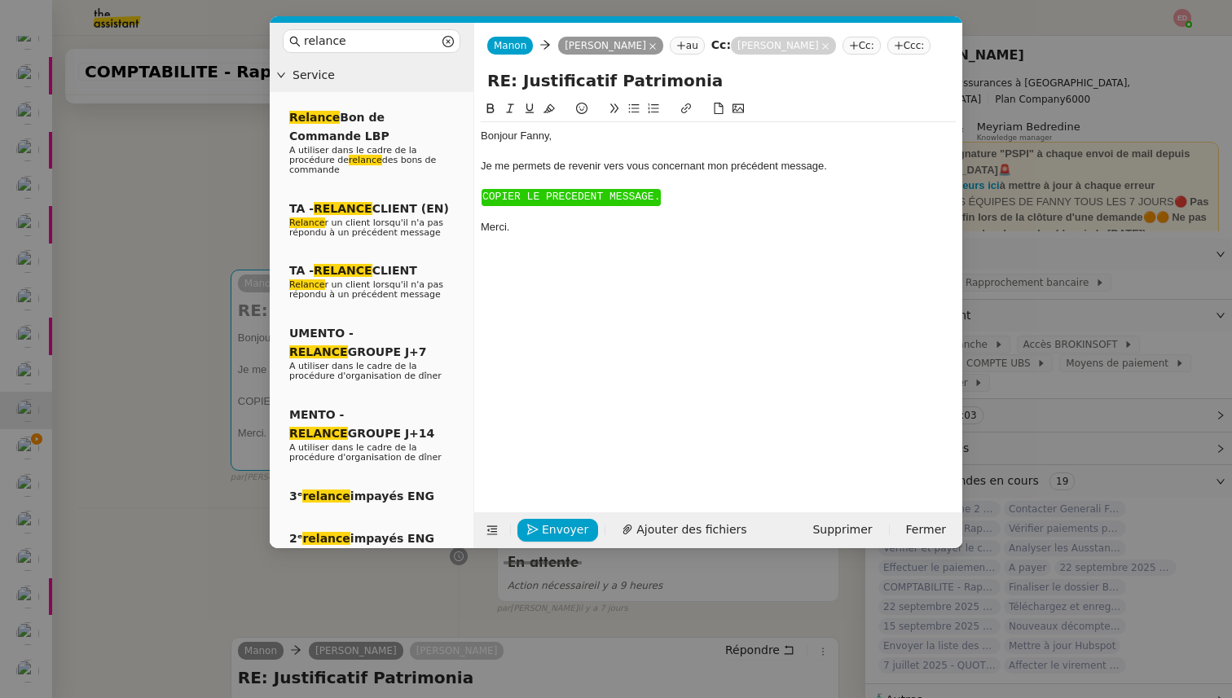
click at [538, 134] on div "Bonjour ﻿Fanny﻿," at bounding box center [718, 136] width 475 height 15
click at [539, 200] on span "COPIER LE PRECEDENT MESSAGE." at bounding box center [571, 197] width 178 height 12
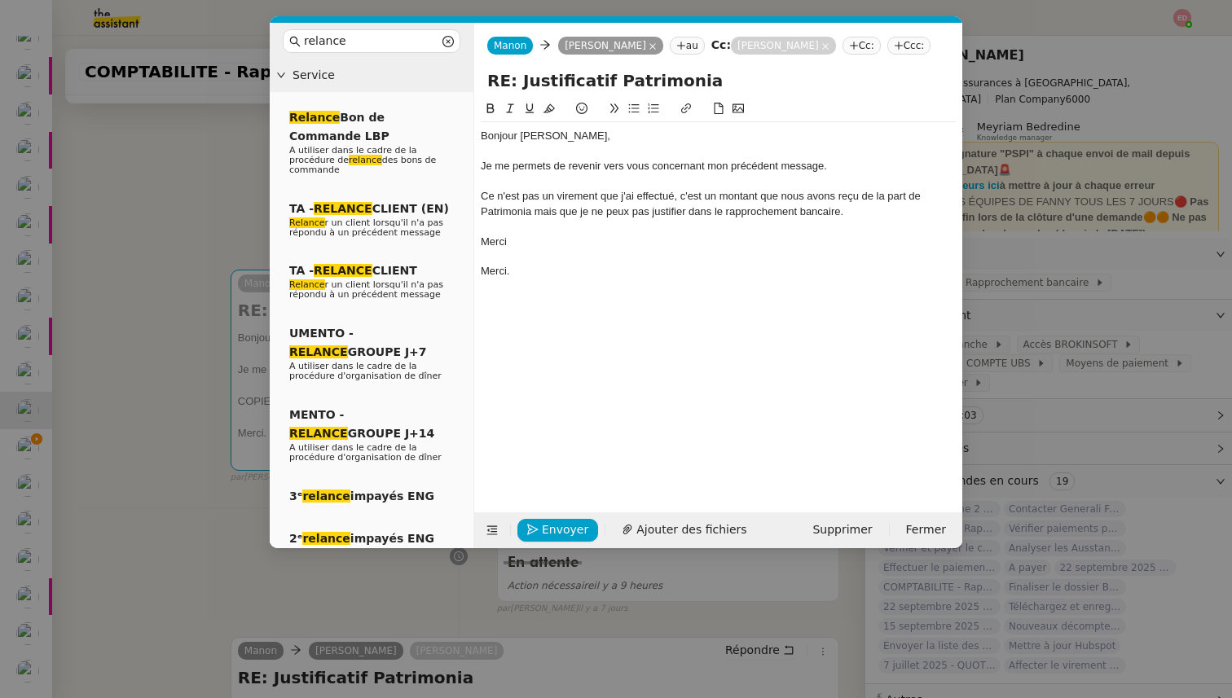
scroll to position [0, 0]
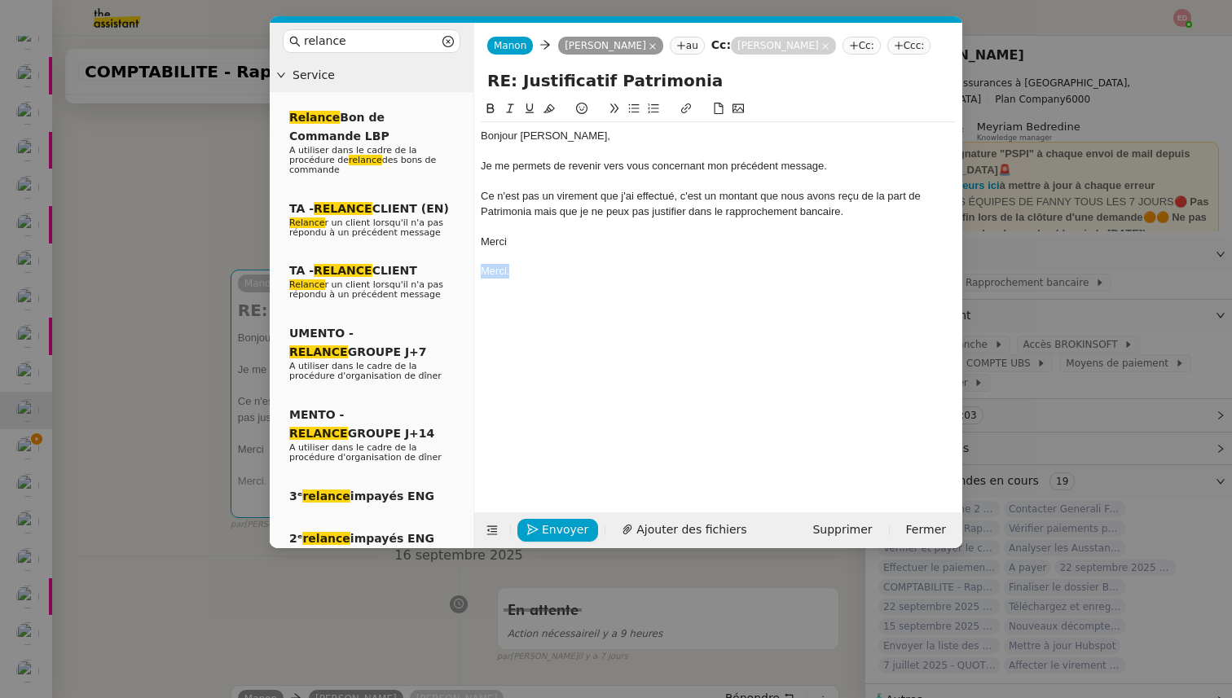
drag, startPoint x: 515, startPoint y: 275, endPoint x: 464, endPoint y: 273, distance: 51.4
click at [464, 273] on nz-layout "relance Service Relance Bon de Commande LBP A utiliser dans le cadre de la proc…" at bounding box center [616, 285] width 692 height 525
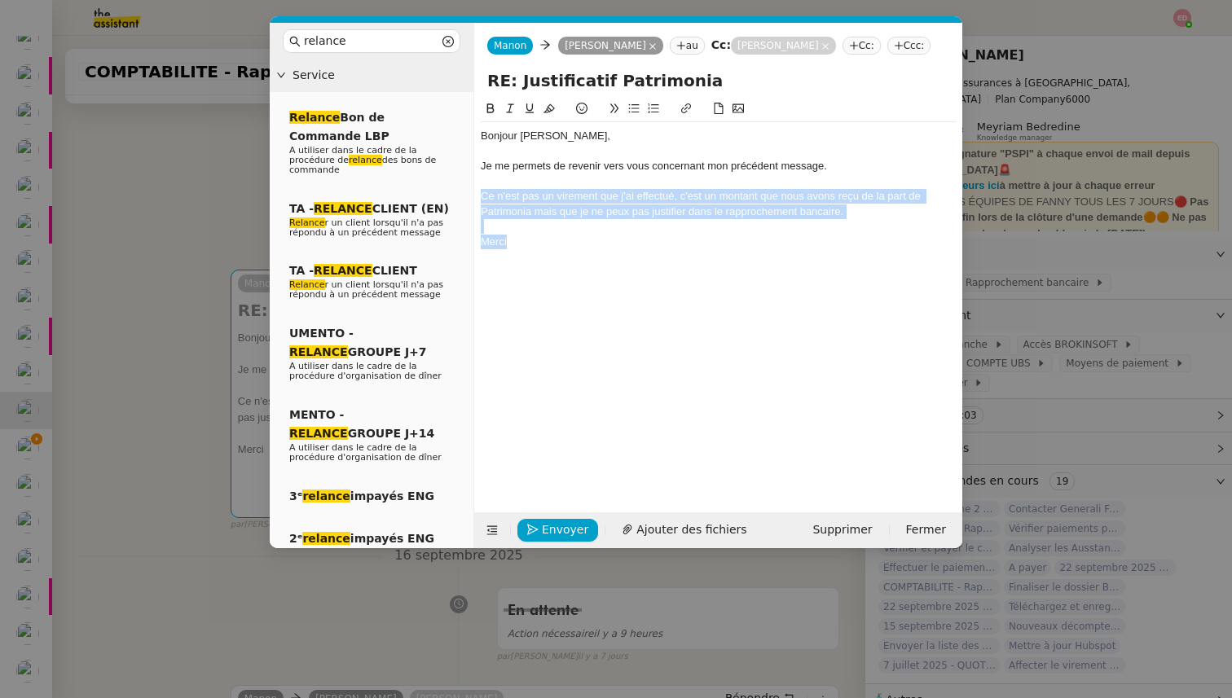
drag, startPoint x: 515, startPoint y: 245, endPoint x: 479, endPoint y: 200, distance: 58.0
click at [479, 200] on nz-spin "Bonjour ﻿[PERSON_NAME], Je me permets de revenir vers vous concernant mon précé…" at bounding box center [718, 296] width 488 height 394
click at [499, 103] on button at bounding box center [491, 108] width 20 height 19
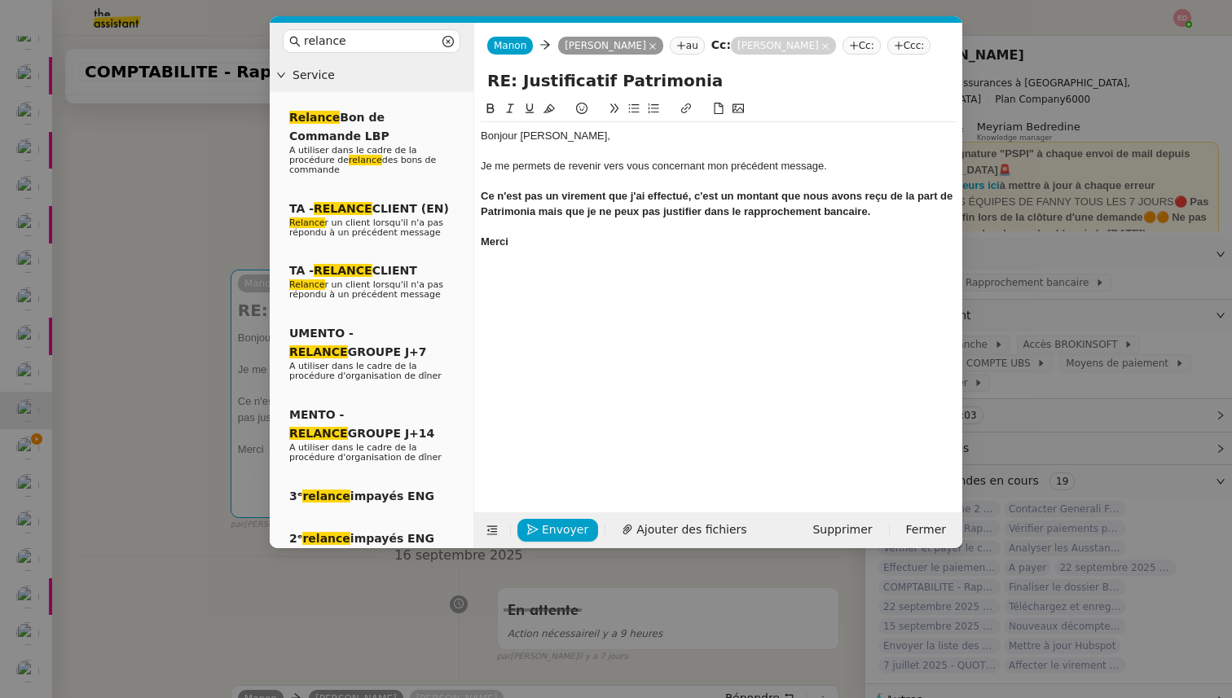
click at [529, 135] on div "Bonjour ﻿[PERSON_NAME]," at bounding box center [718, 136] width 475 height 15
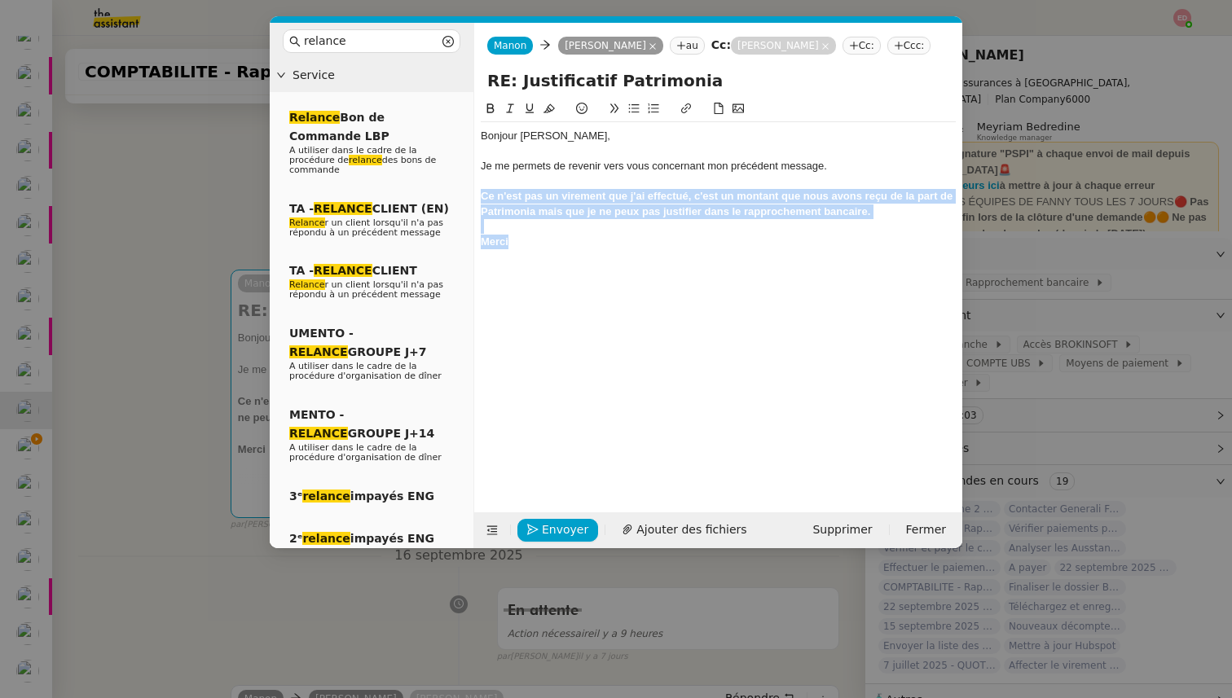
drag, startPoint x: 524, startPoint y: 241, endPoint x: 481, endPoint y: 199, distance: 59.9
click at [481, 199] on div "Bonjour ﻿[PERSON_NAME], Je me permets de revenir vers vous concernant mon précé…" at bounding box center [718, 204] width 475 height 164
click at [489, 108] on icon at bounding box center [490, 108] width 7 height 10
click at [507, 108] on icon at bounding box center [509, 108] width 11 height 11
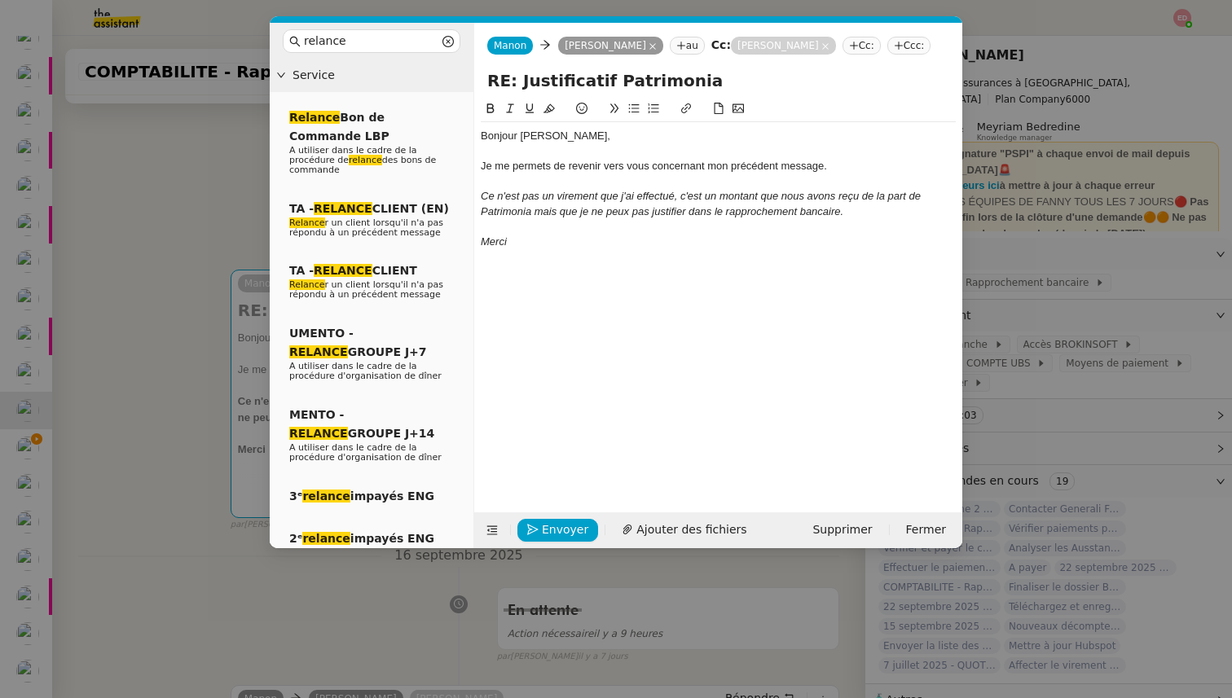
click at [172, 289] on nz-modal-container "relance Service Relance Bon de Commande LBP A utiliser dans le cadre de la proc…" at bounding box center [616, 349] width 1232 height 698
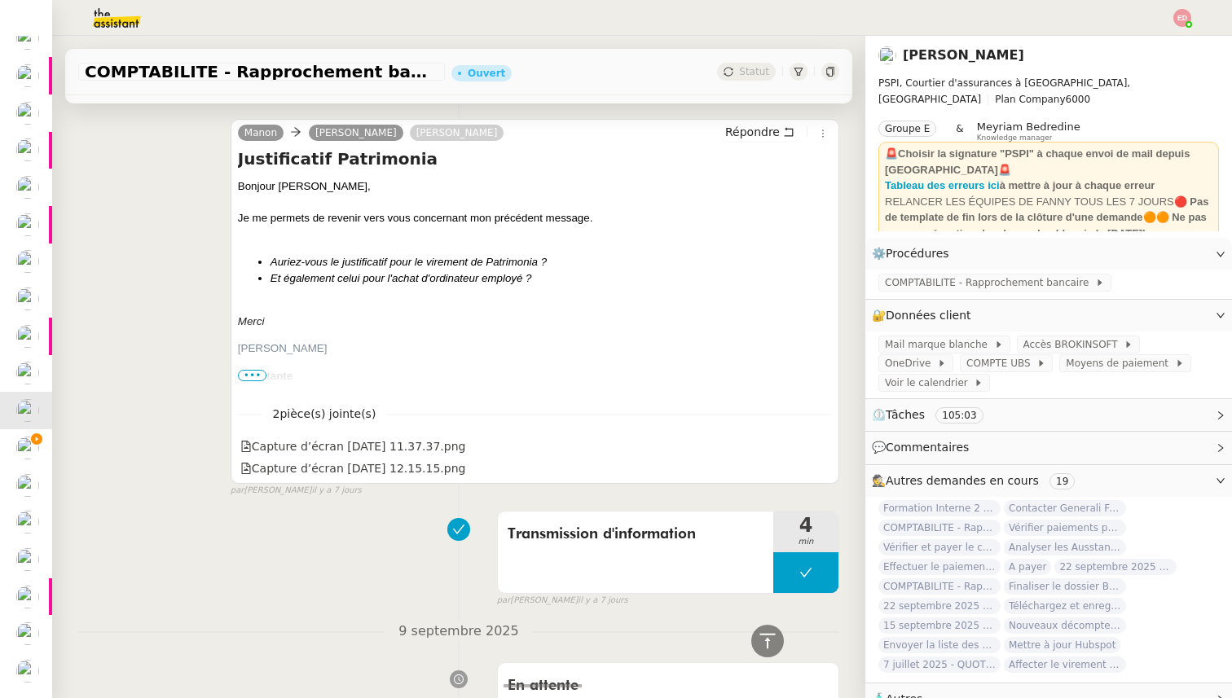
scroll to position [2253, 0]
click at [404, 468] on div "Capture d’écran [DATE] 12.15.15.png" at bounding box center [353, 467] width 226 height 19
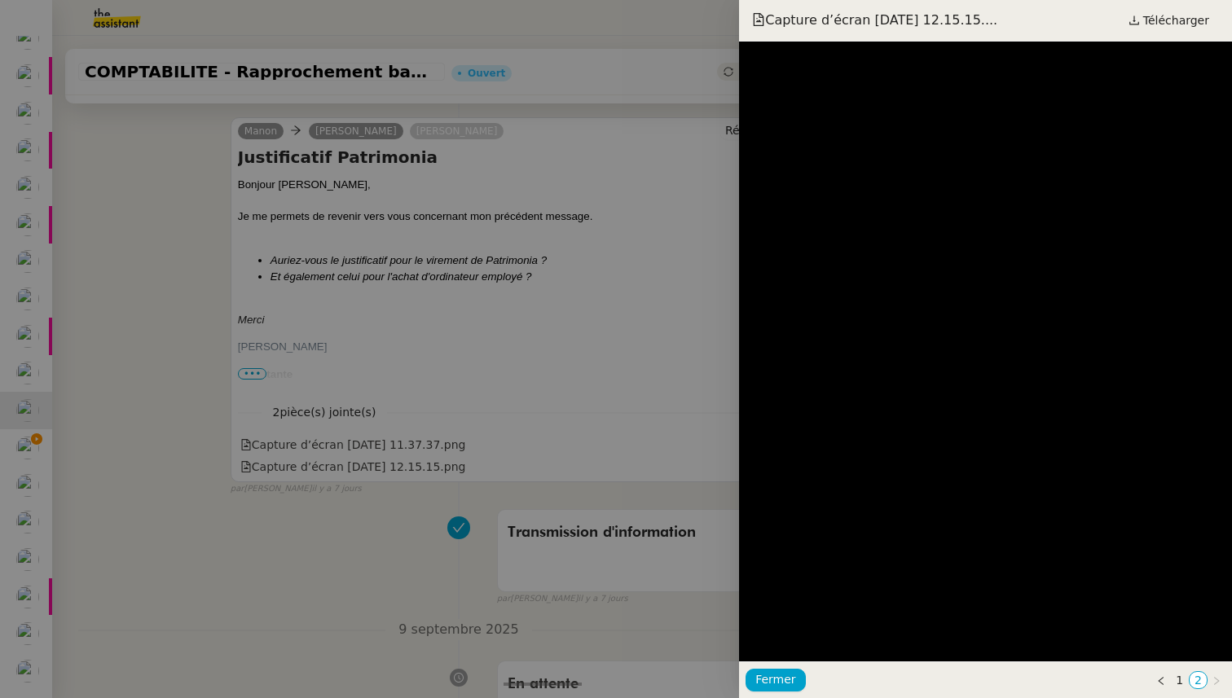
click at [698, 460] on div at bounding box center [616, 349] width 1232 height 698
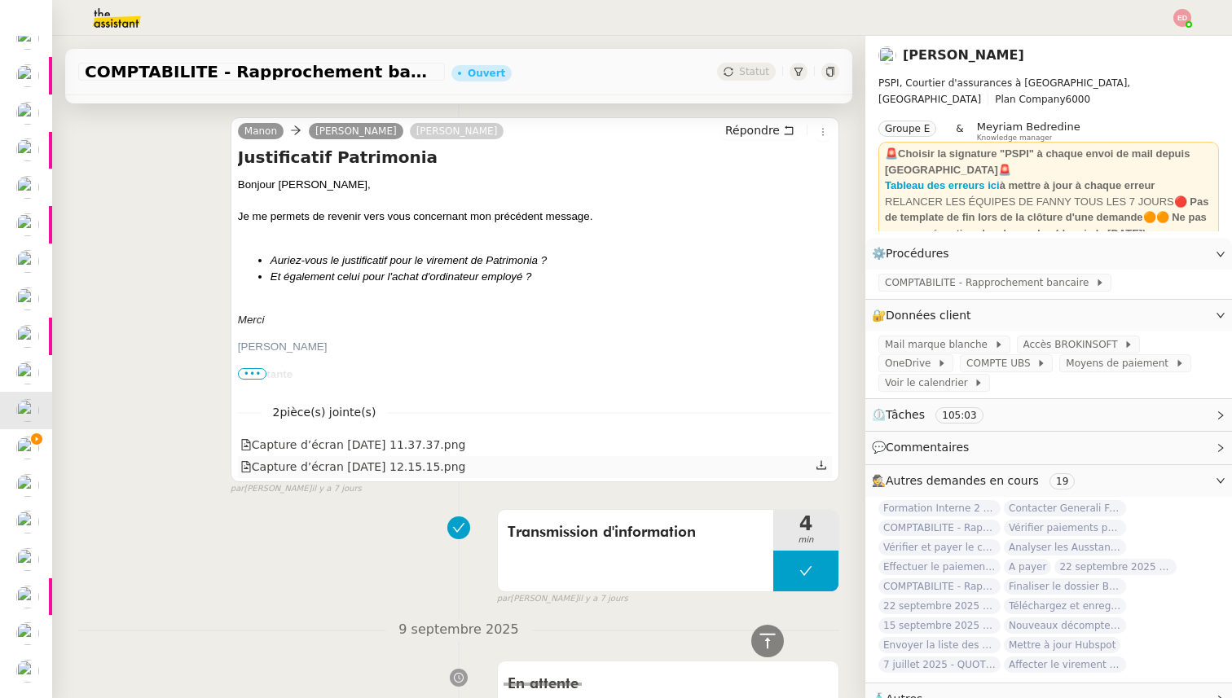
click at [822, 468] on icon at bounding box center [820, 464] width 11 height 11
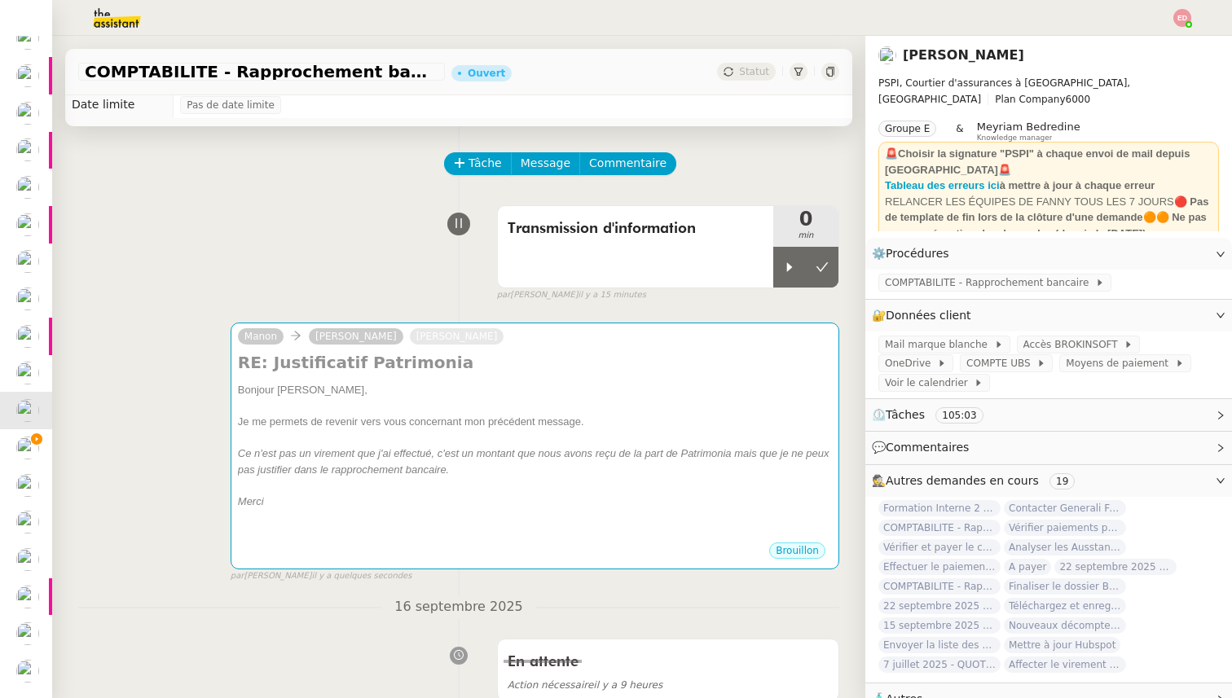
scroll to position [0, 0]
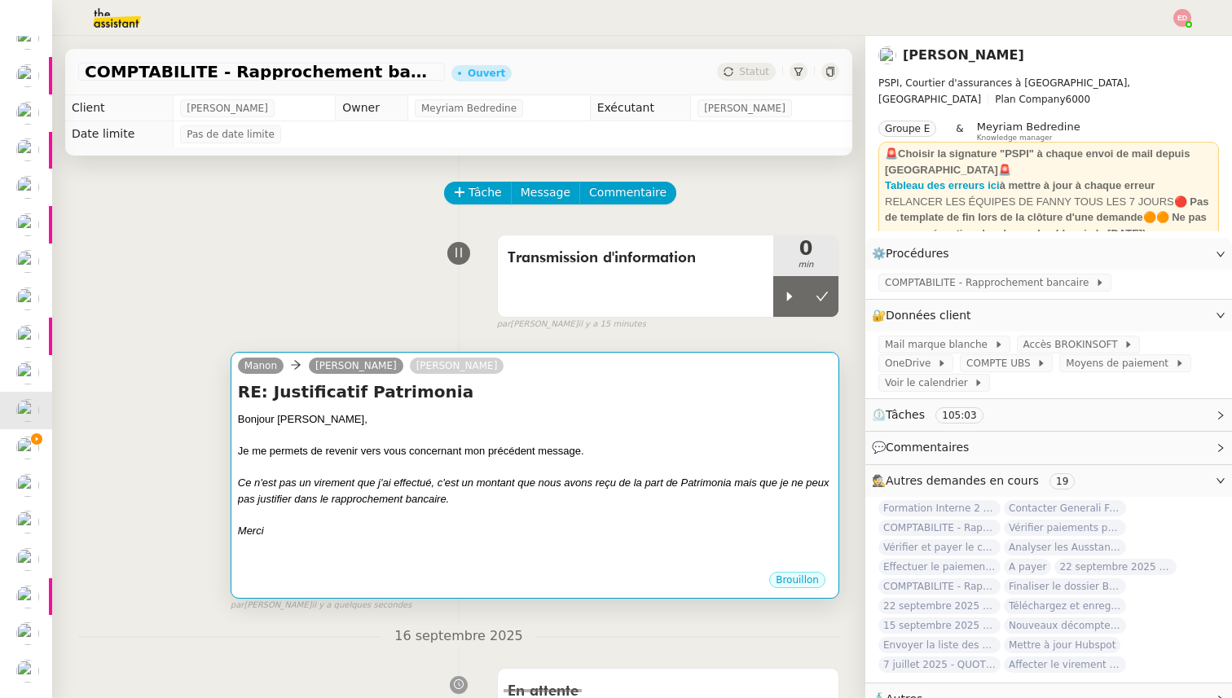
click at [417, 437] on div at bounding box center [535, 436] width 594 height 16
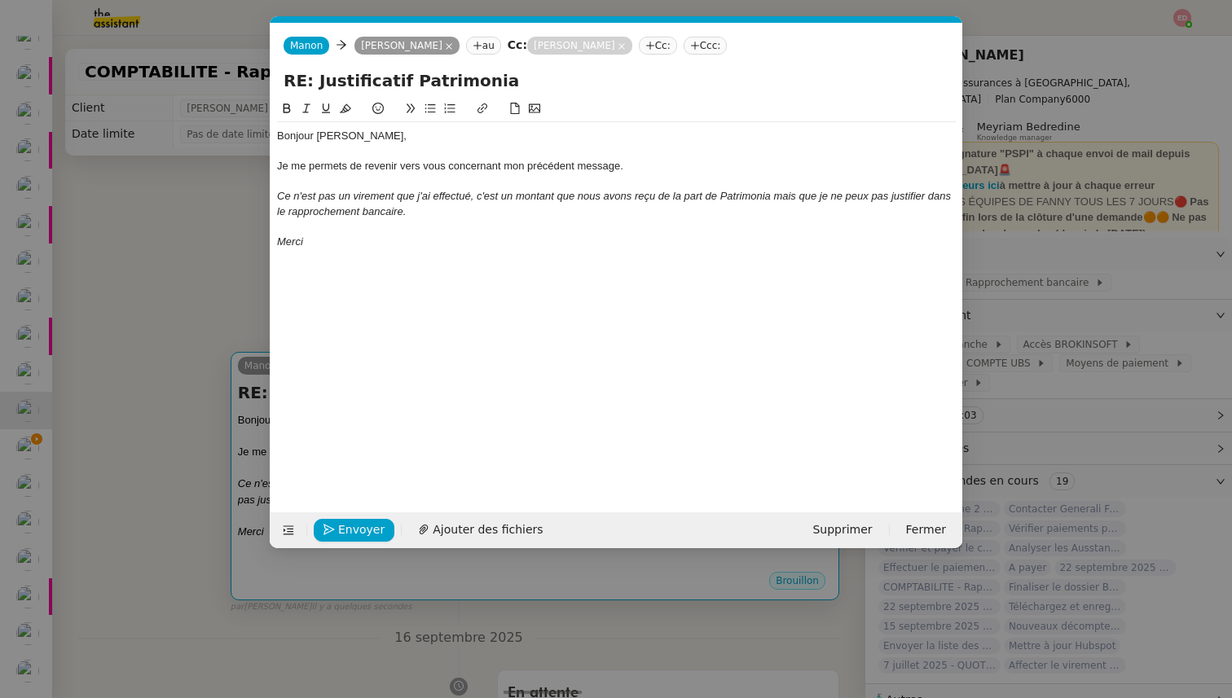
scroll to position [0, 73]
click at [447, 519] on button "Ajouter des fichiers" at bounding box center [480, 530] width 144 height 23
click at [121, 468] on nz-modal-container "relance Service Relance Bon de Commande LBP A utiliser dans le cadre de la proc…" at bounding box center [616, 349] width 1232 height 698
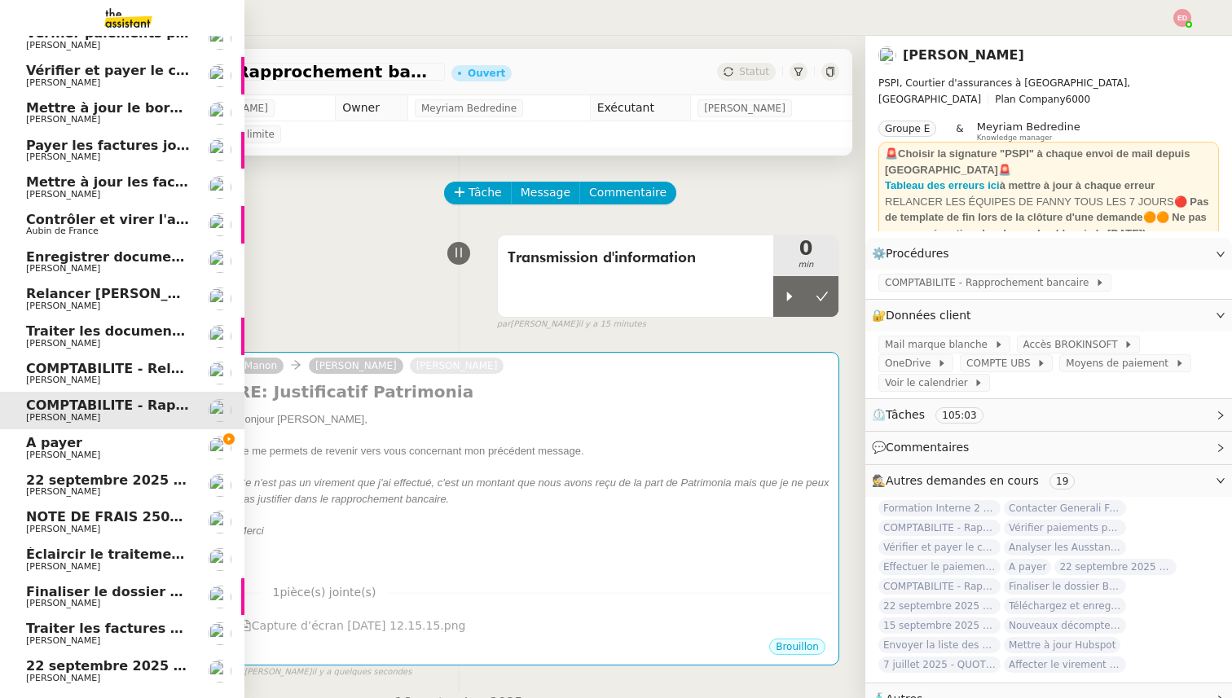
click at [59, 637] on span "[PERSON_NAME]" at bounding box center [63, 640] width 74 height 11
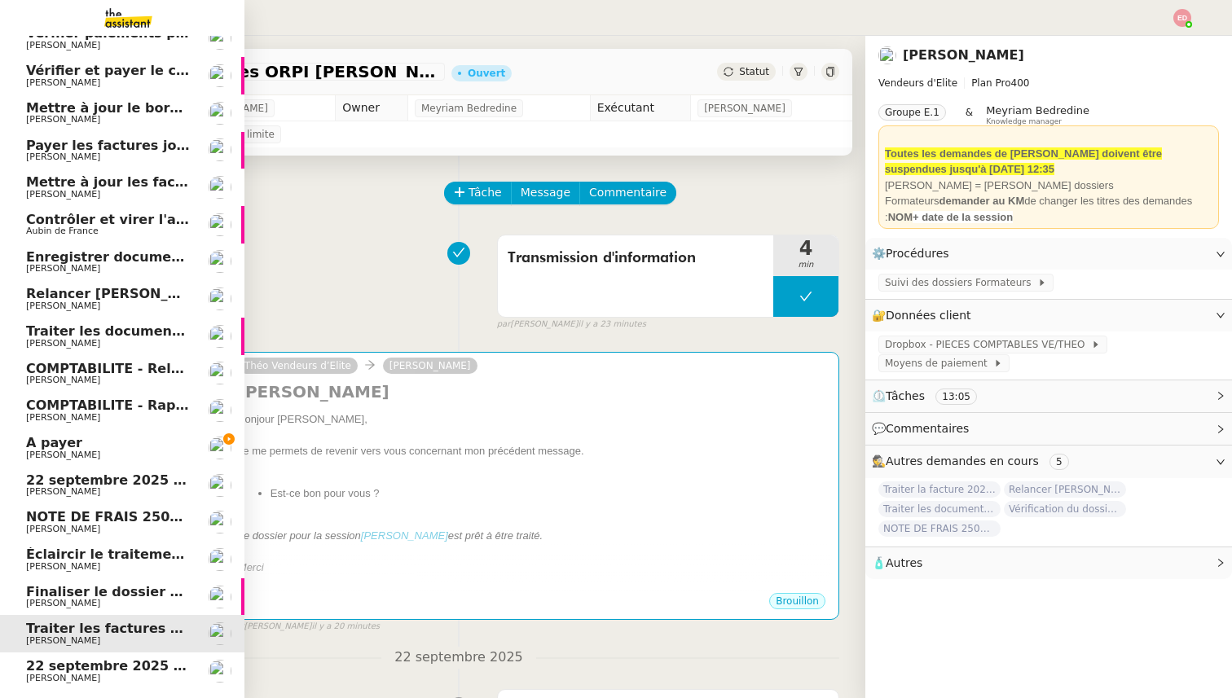
scroll to position [361, 0]
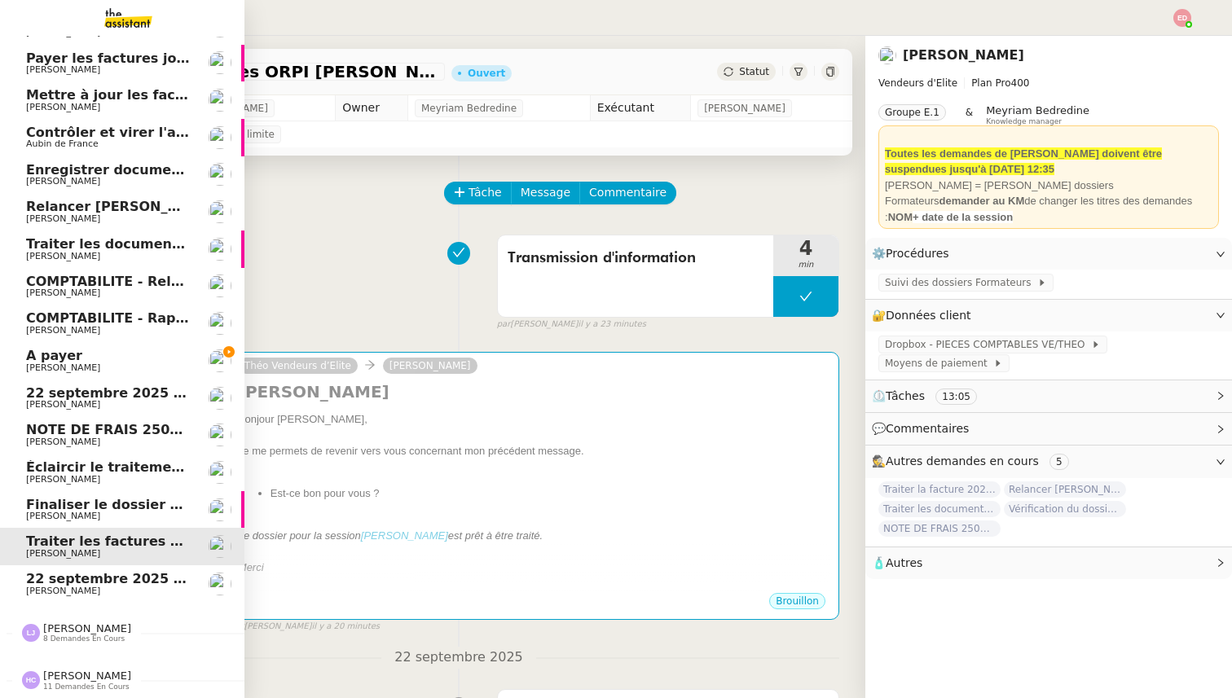
click at [74, 583] on span "22 septembre 2025 - QUOTIDIEN Gestion boite mail Accounting" at bounding box center [258, 578] width 465 height 15
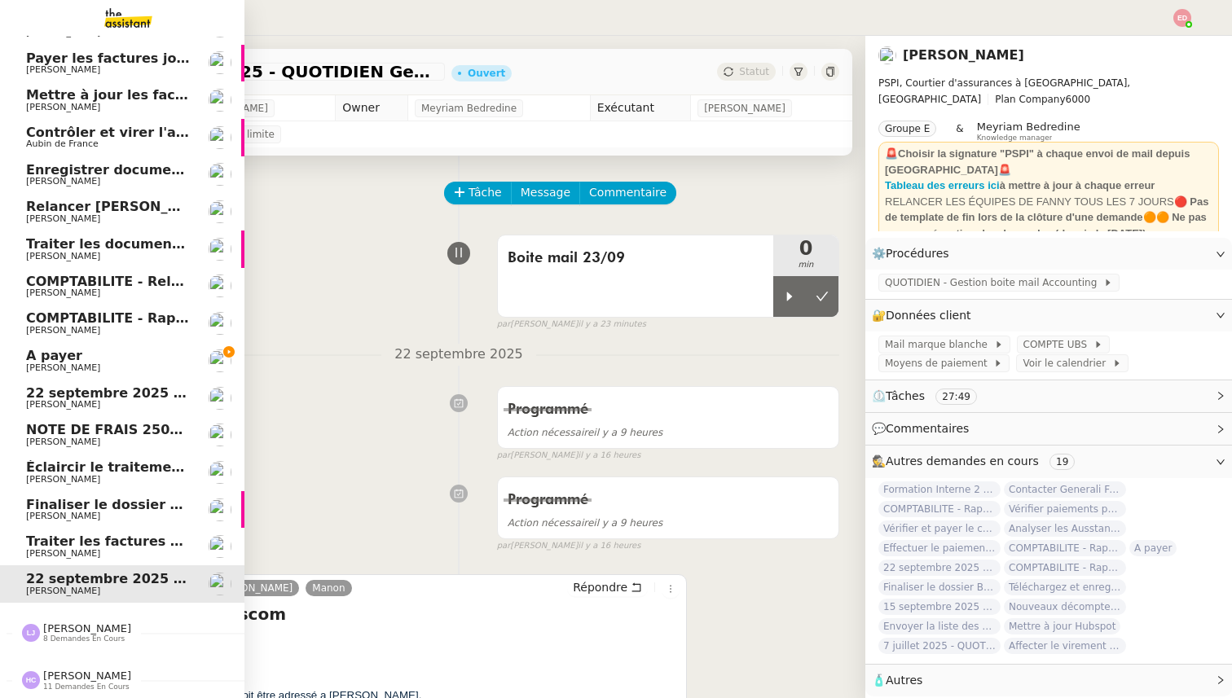
click at [89, 552] on span "[PERSON_NAME]" at bounding box center [108, 554] width 165 height 10
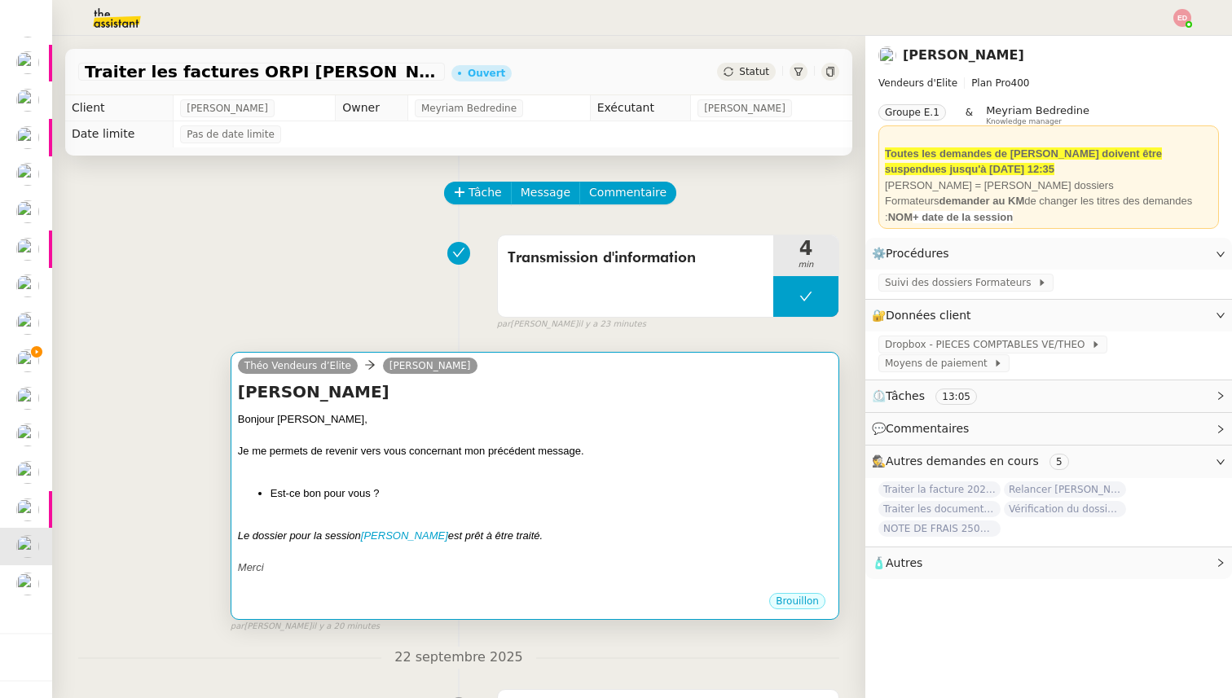
click at [435, 507] on div "Bonjour ﻿[PERSON_NAME]﻿, Je me permets de revenir vers vous concernant mon préc…" at bounding box center [535, 501] width 594 height 180
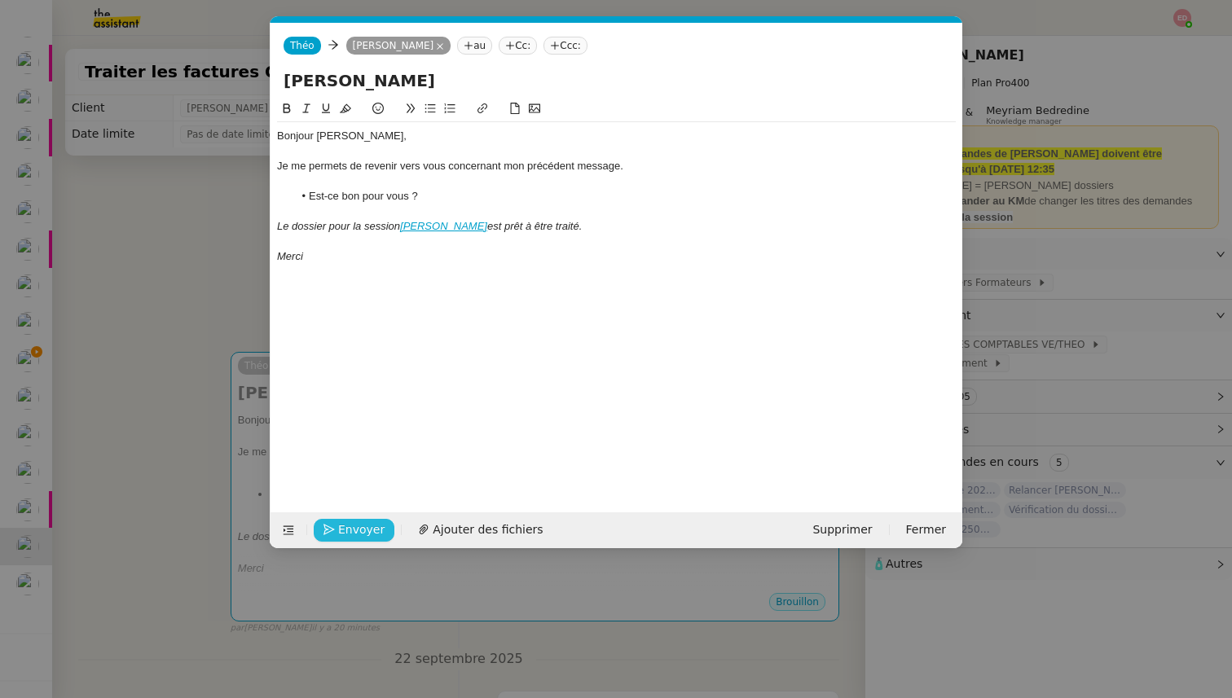
scroll to position [0, 34]
click at [332, 533] on icon "button" at bounding box center [328, 529] width 11 height 11
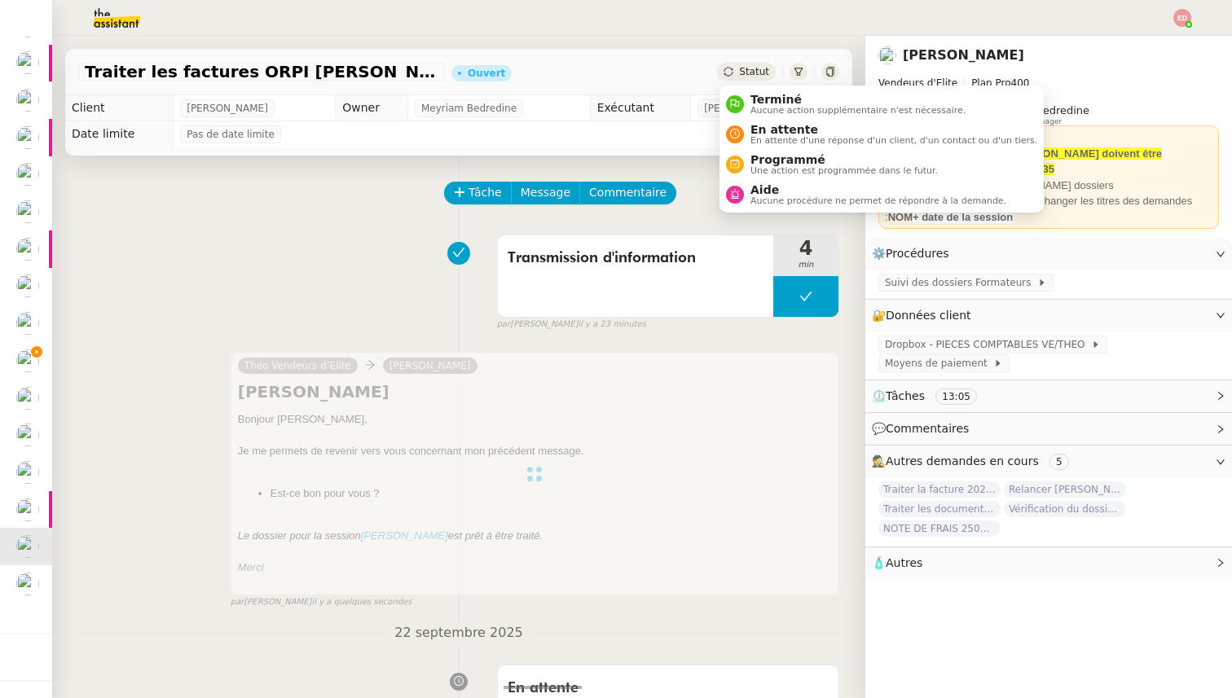
click at [739, 69] on div "Statut" at bounding box center [746, 72] width 59 height 18
click at [748, 129] on div "En attente En attente d'une réponse d'un client, d'un contact ou d'un tiers." at bounding box center [890, 134] width 293 height 22
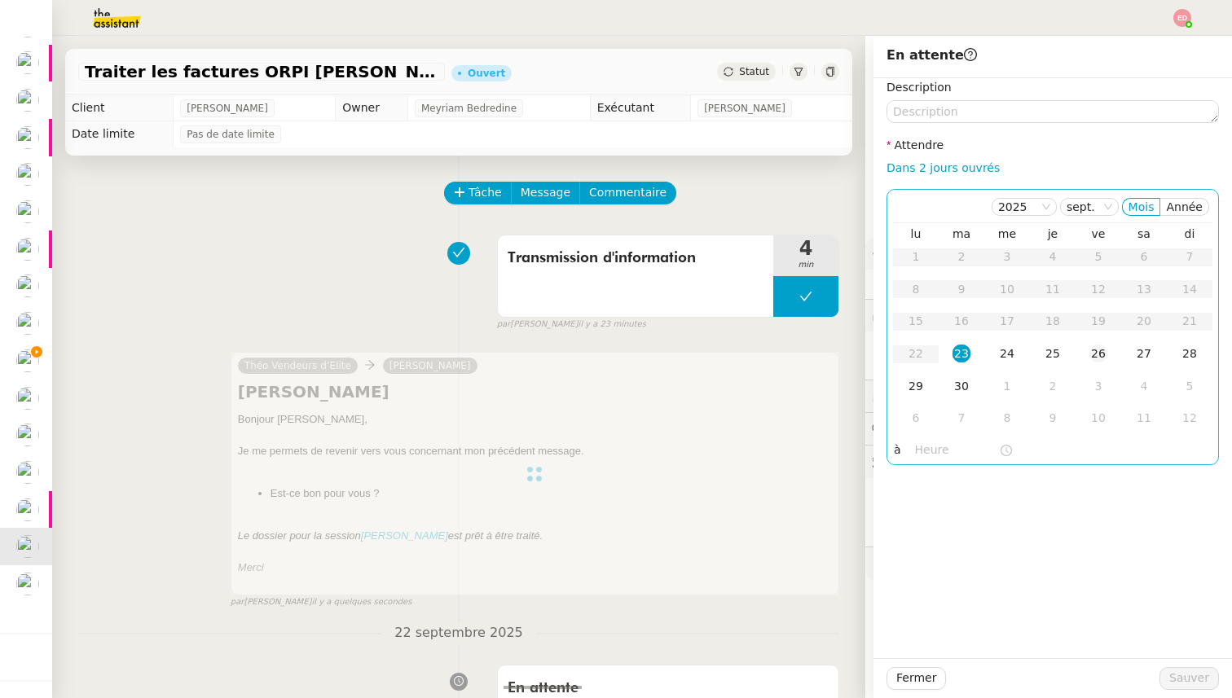
click at [1090, 353] on div "26" at bounding box center [1098, 354] width 18 height 18
click at [1197, 674] on span "Sauver" at bounding box center [1189, 678] width 40 height 19
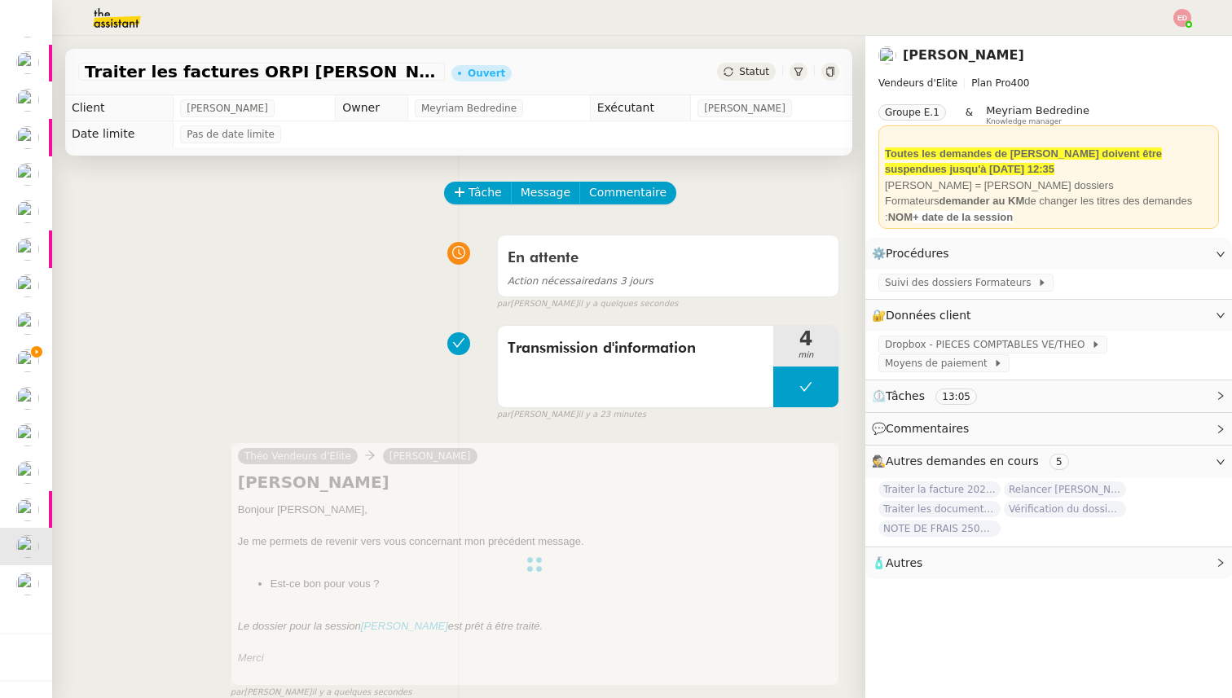
scroll to position [323, 0]
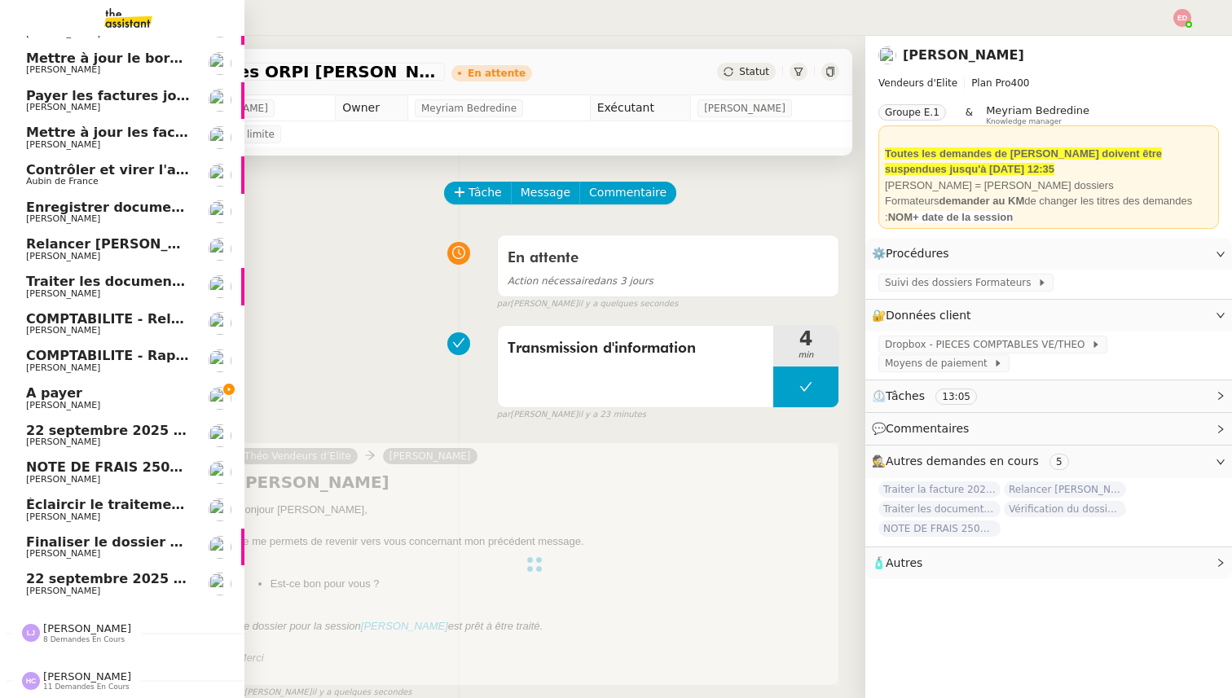
click at [29, 541] on span "Finaliser le dossier Buheiry" at bounding box center [126, 541] width 200 height 15
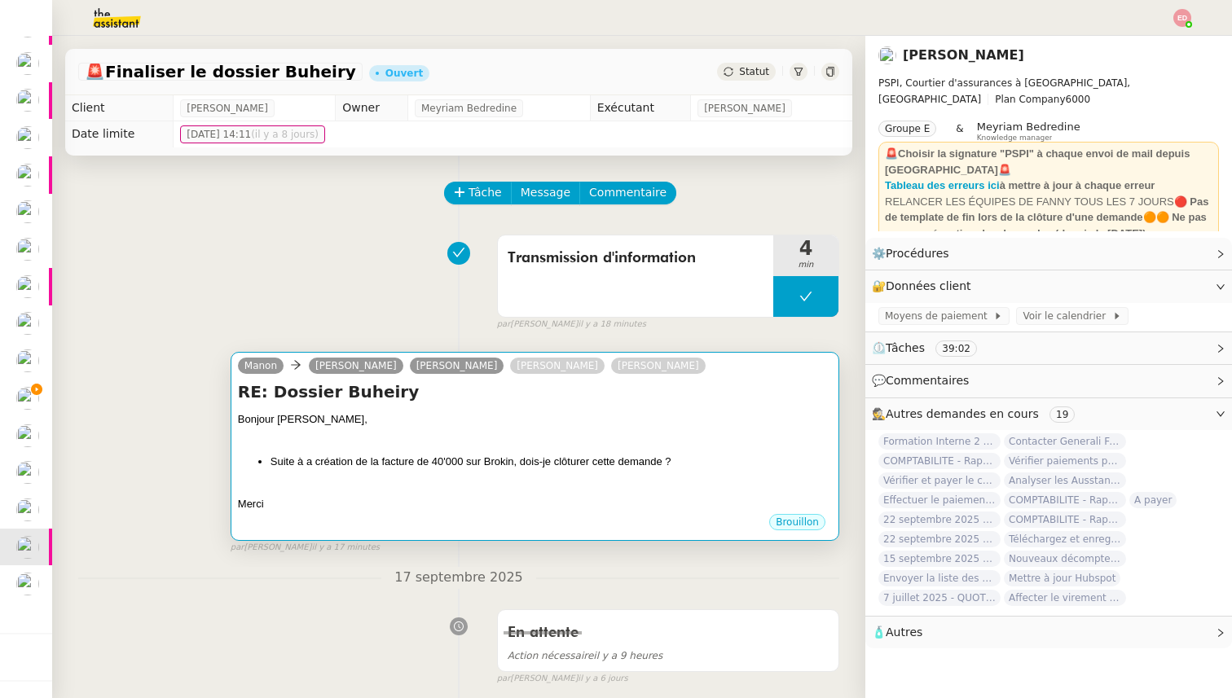
click at [630, 407] on div "RE: Dossier Buheiry Bonjour Pierrick, Suite à a création de la facture de 40'00…" at bounding box center [535, 446] width 594 height 132
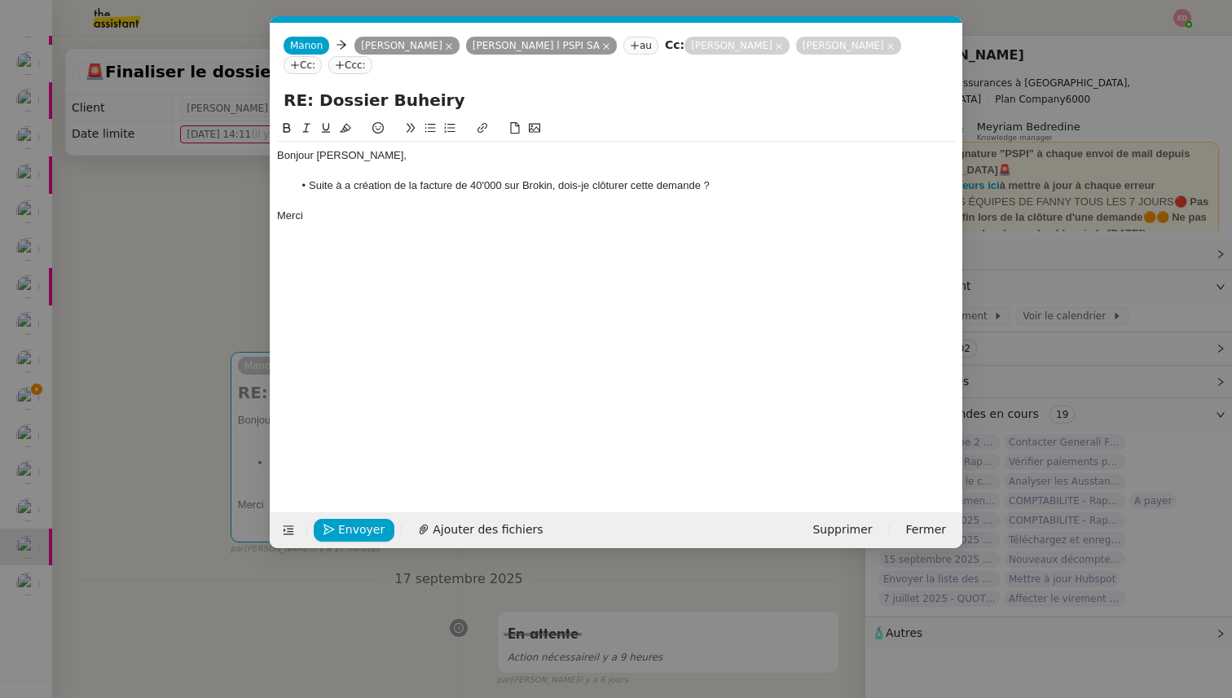
scroll to position [0, 34]
click at [341, 530] on span "Envoyer" at bounding box center [361, 530] width 46 height 19
click at [341, 530] on span "Confirmer l'envoi" at bounding box center [387, 530] width 98 height 19
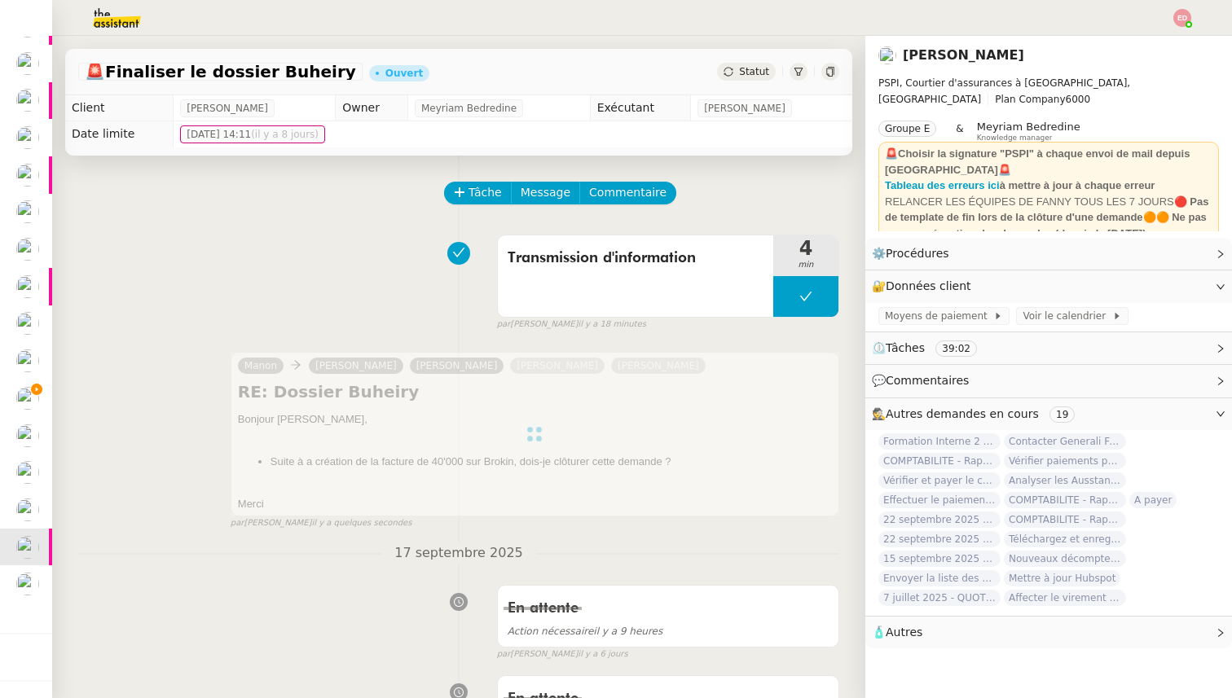
click at [736, 74] on div "Statut" at bounding box center [746, 72] width 59 height 18
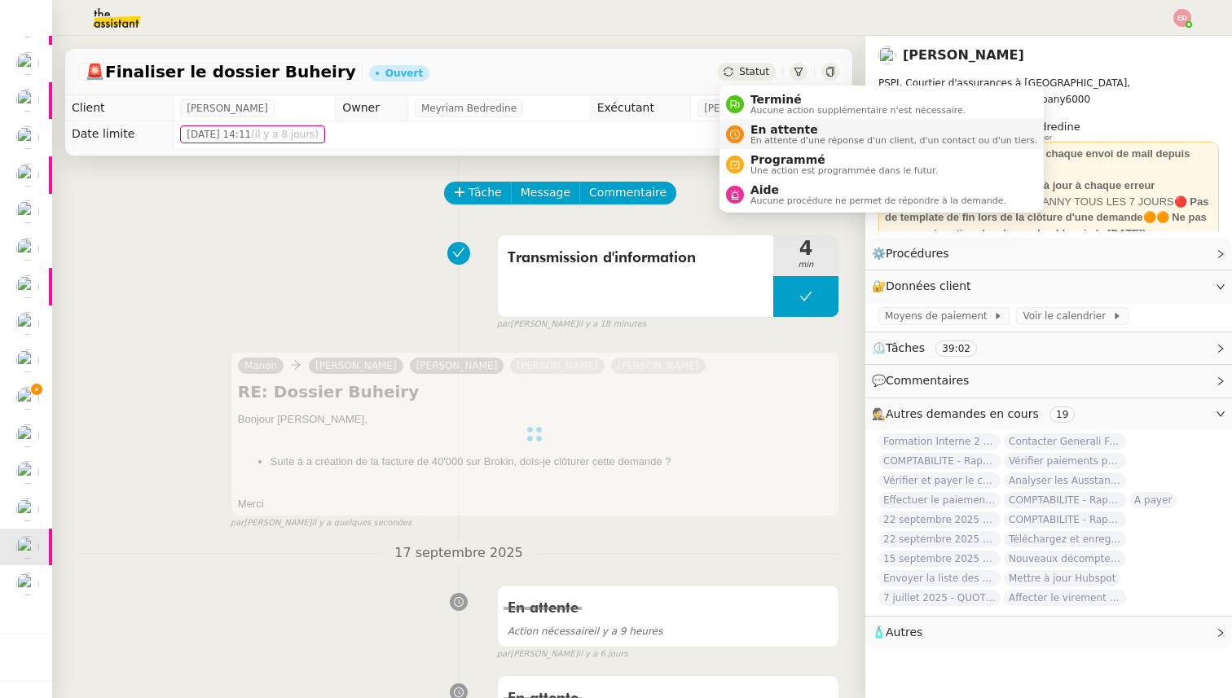
click at [765, 136] on span "En attente d'une réponse d'un client, d'un contact ou d'un tiers." at bounding box center [893, 140] width 287 height 9
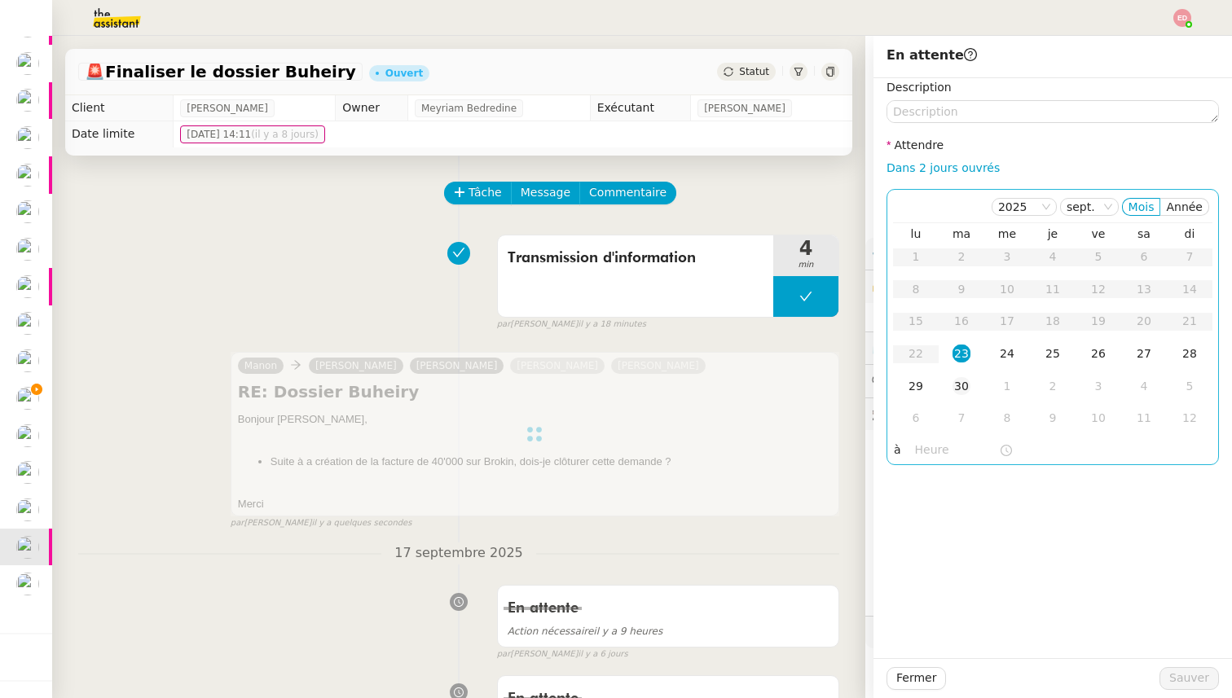
click at [963, 377] on div "30" at bounding box center [961, 386] width 18 height 18
click at [1180, 687] on span "Sauver" at bounding box center [1189, 678] width 40 height 19
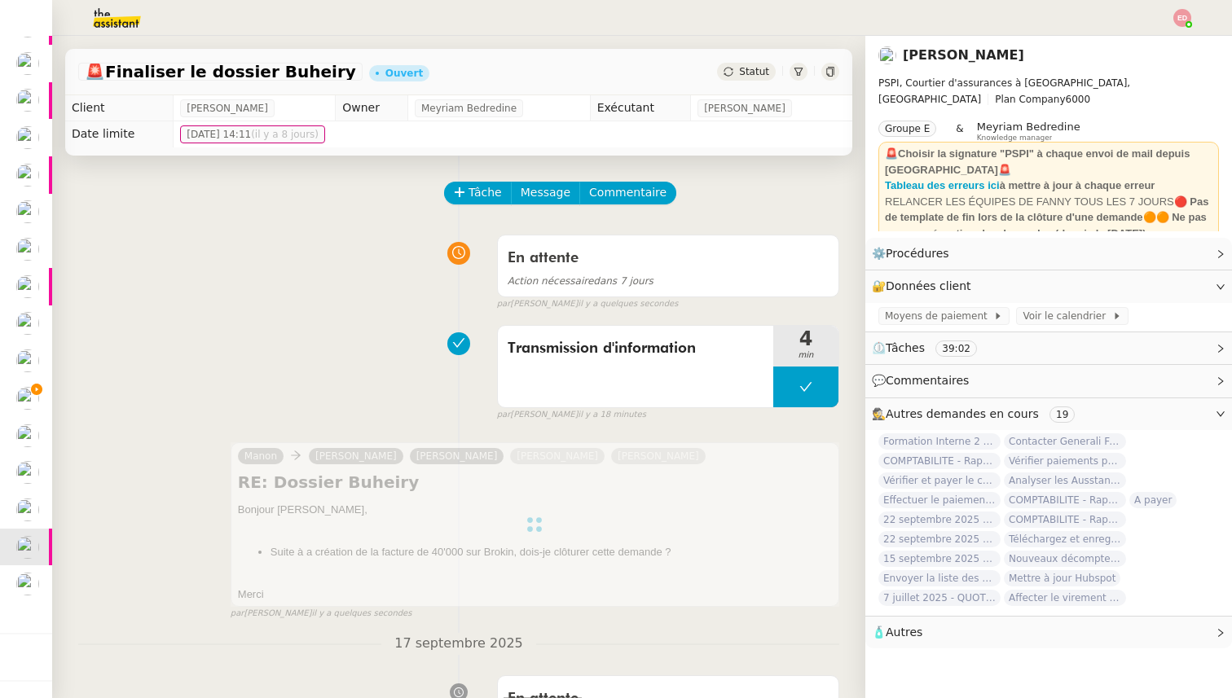
scroll to position [286, 0]
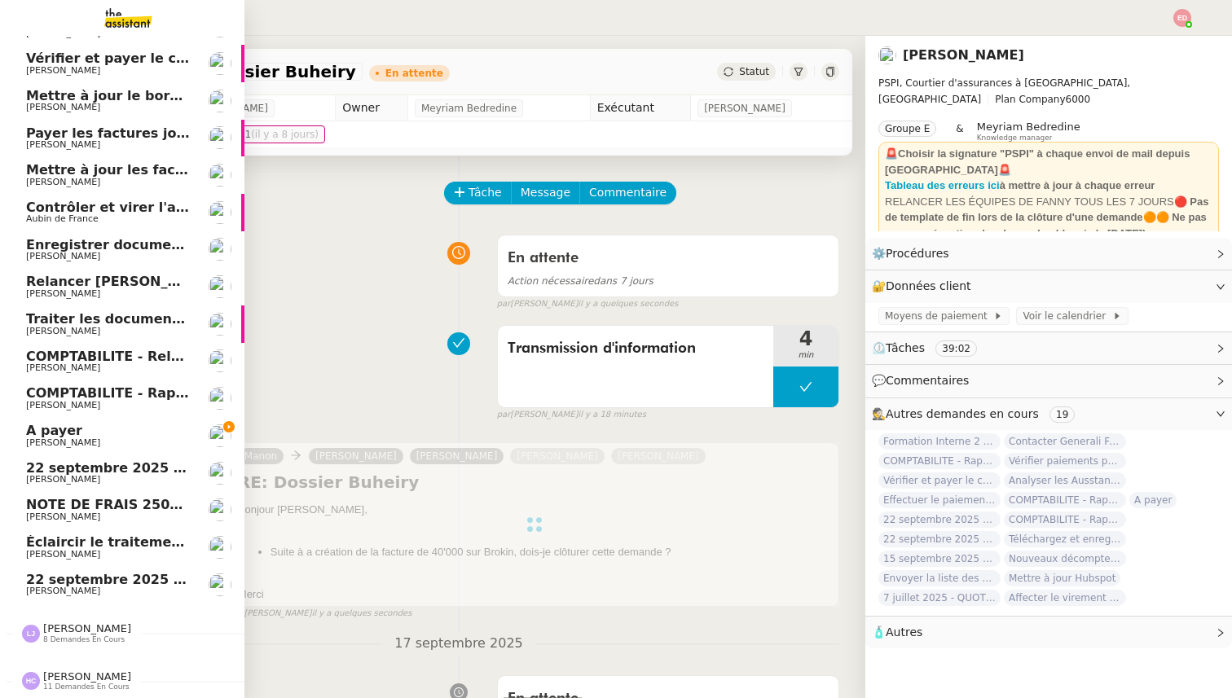
click at [43, 551] on span "[PERSON_NAME]" at bounding box center [63, 554] width 74 height 11
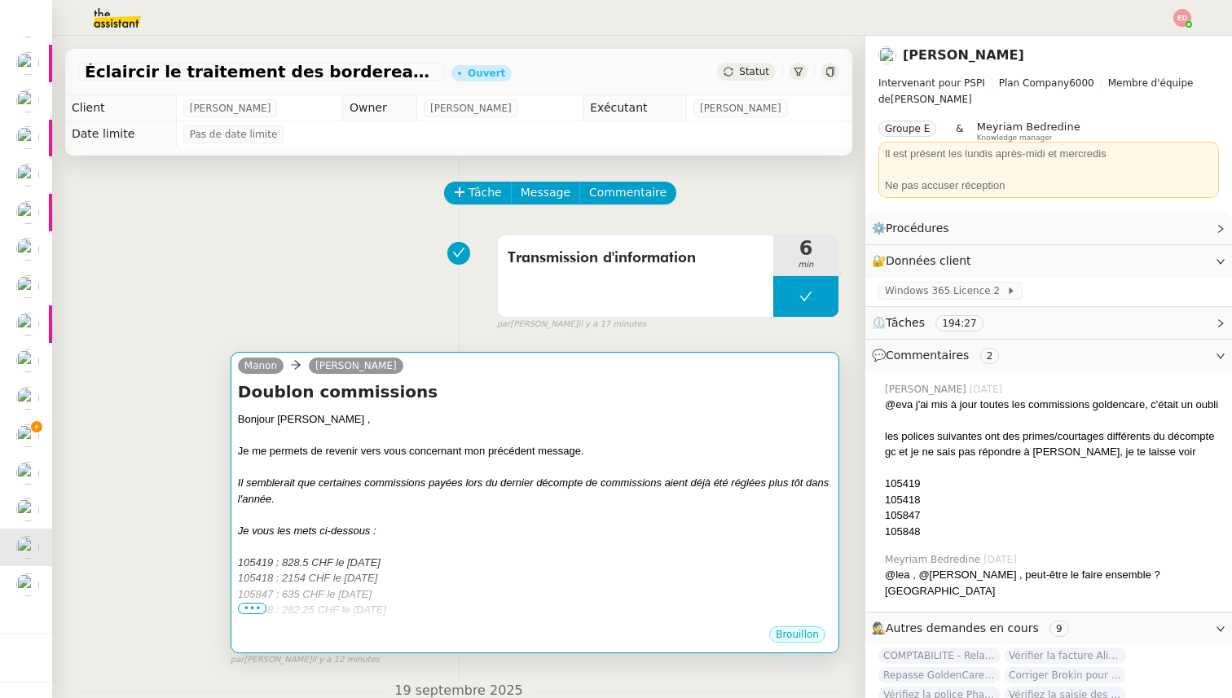
click at [424, 428] on div at bounding box center [535, 436] width 594 height 16
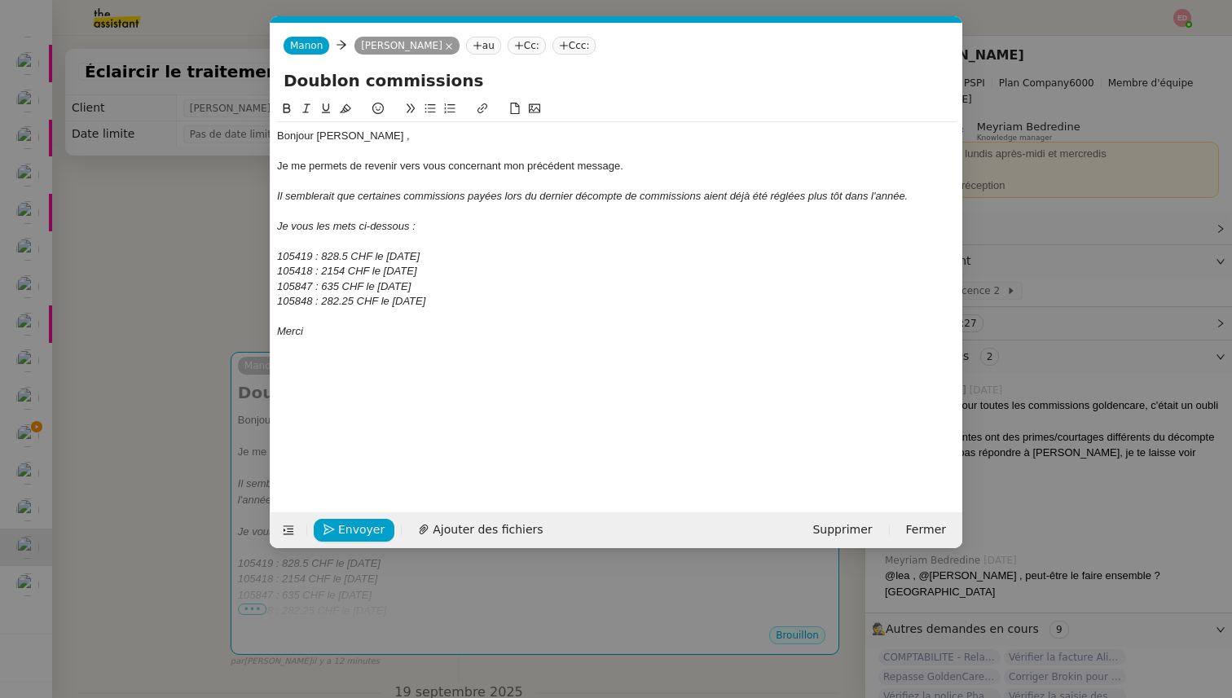
scroll to position [0, 34]
click at [349, 534] on span "Envoyer" at bounding box center [361, 530] width 46 height 19
click at [349, 534] on span "Confirmer l'envoi" at bounding box center [387, 530] width 98 height 19
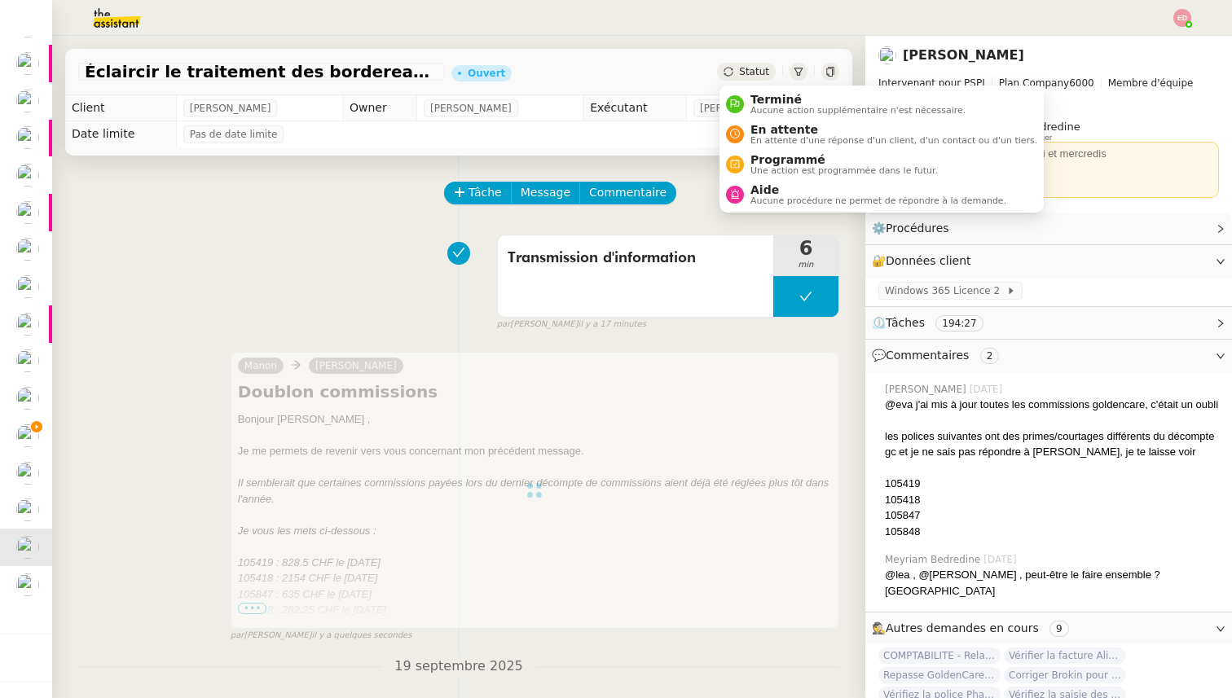
click at [744, 69] on span "Statut" at bounding box center [754, 71] width 30 height 11
click at [766, 134] on span "En attente" at bounding box center [893, 129] width 287 height 13
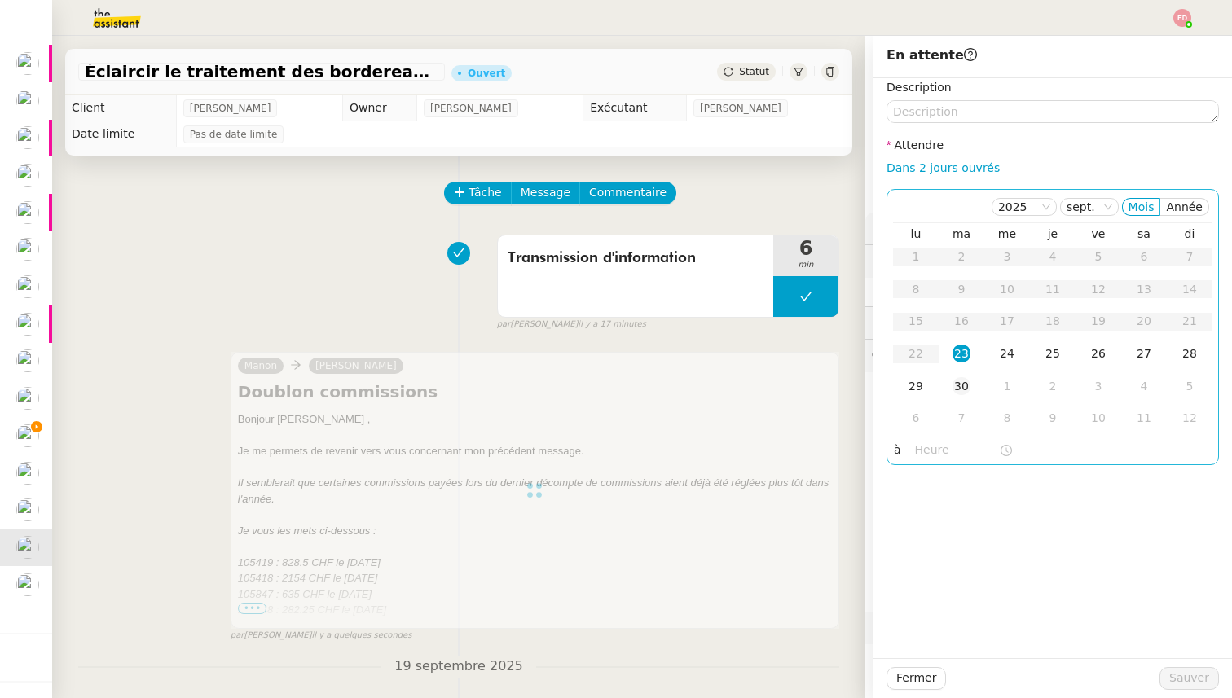
click at [964, 387] on div "30" at bounding box center [961, 386] width 18 height 18
click at [1098, 362] on div "26" at bounding box center [1098, 354] width 18 height 18
click at [1193, 670] on span "Sauver" at bounding box center [1189, 678] width 40 height 19
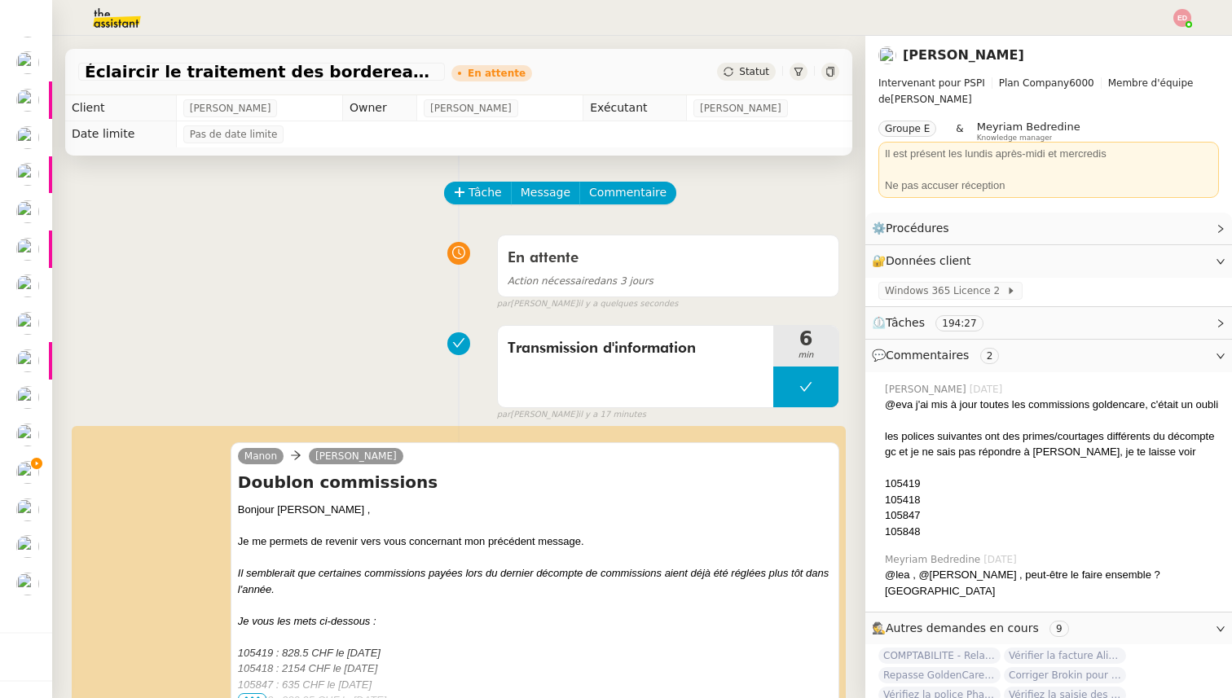
scroll to position [249, 0]
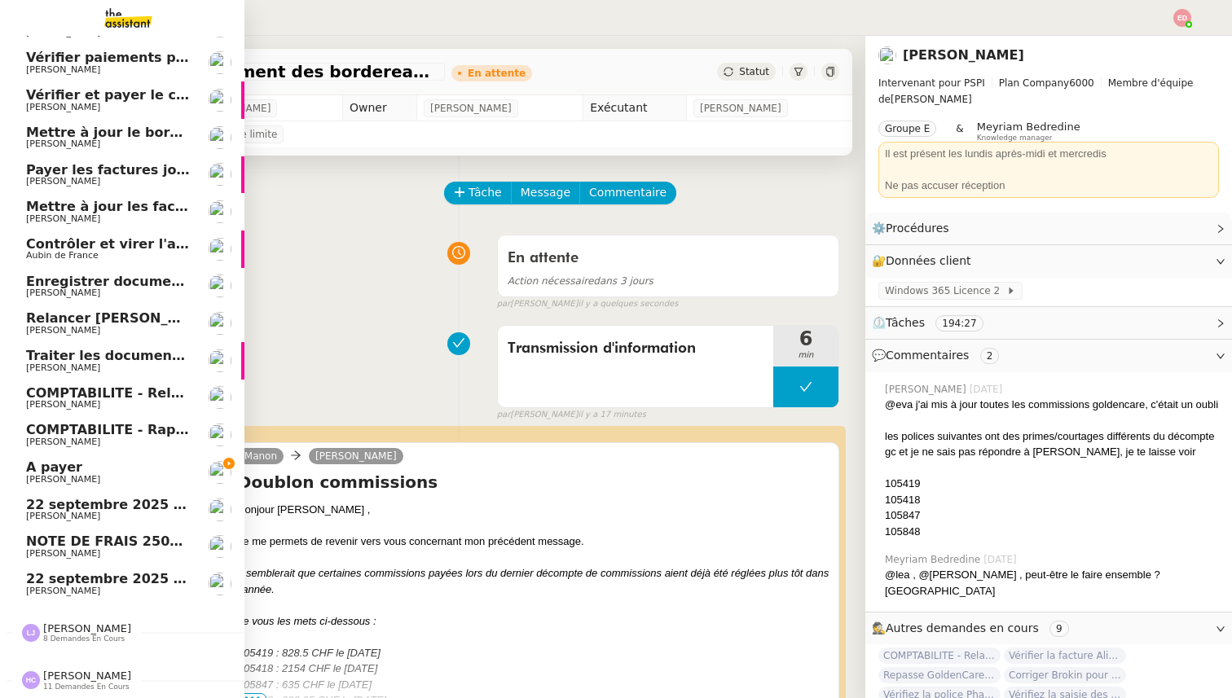
click at [42, 547] on span "NOTE DE FRAIS 25025 - TAP ATOL - [GEOGRAPHIC_DATA] - [DATE] et [DATE]" at bounding box center [301, 541] width 551 height 15
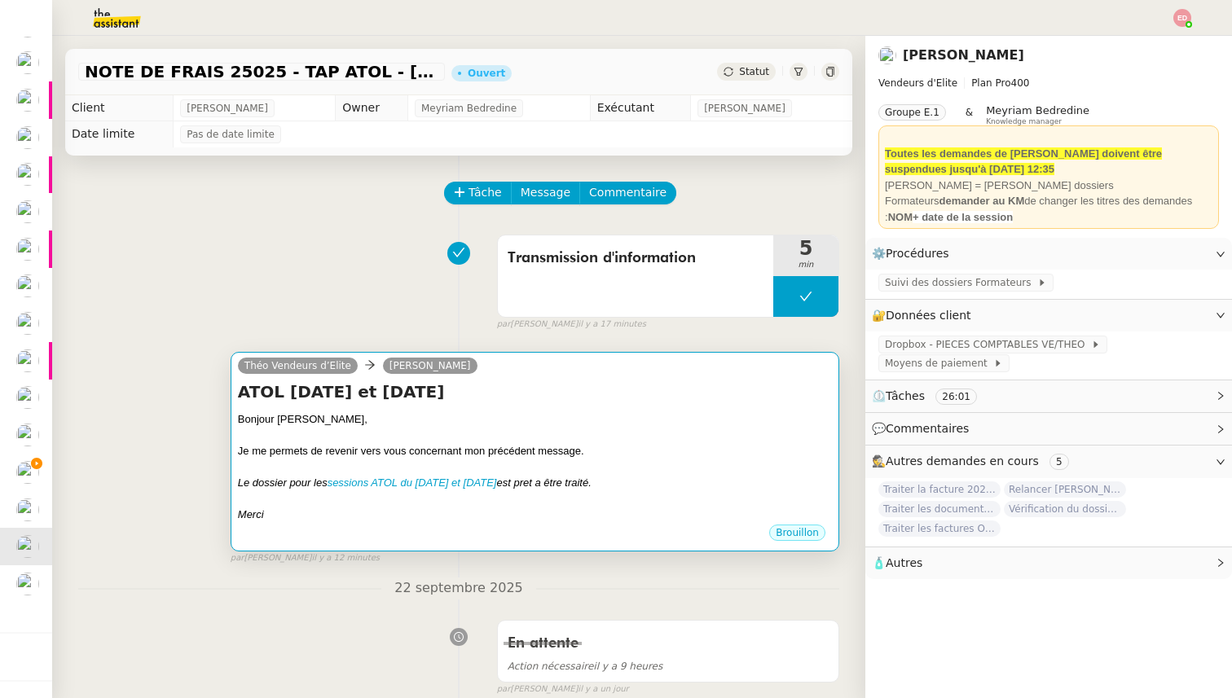
click at [391, 437] on div at bounding box center [535, 436] width 594 height 16
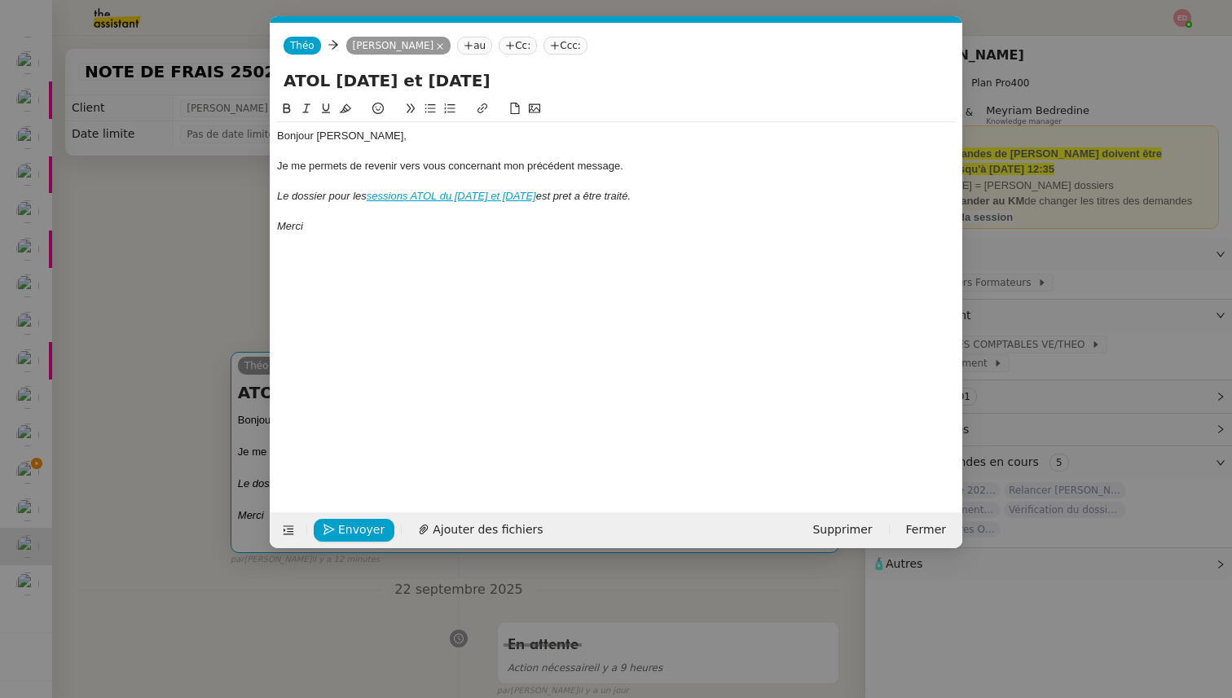
scroll to position [0, 34]
click at [339, 530] on span "Envoyer" at bounding box center [361, 530] width 46 height 19
click at [339, 530] on span "Confirmer l'envoi" at bounding box center [387, 530] width 98 height 19
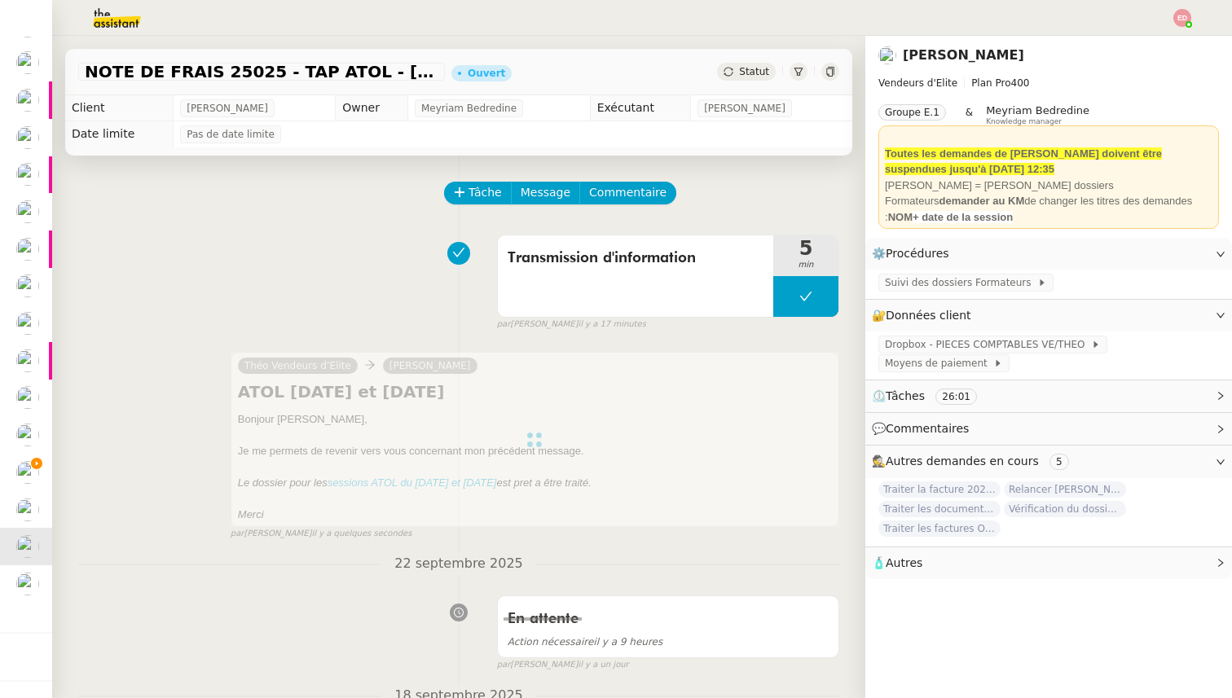
click at [758, 73] on span "Statut" at bounding box center [754, 71] width 30 height 11
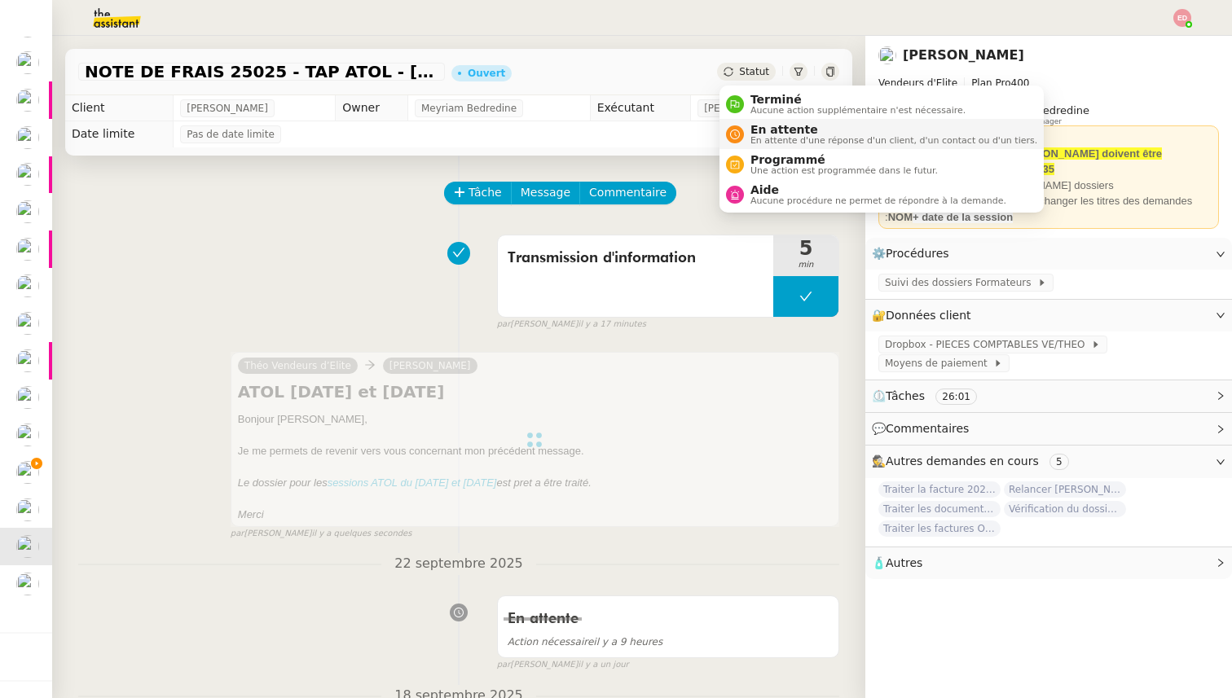
click at [770, 136] on span "En attente d'une réponse d'un client, d'un contact ou d'un tiers." at bounding box center [893, 140] width 287 height 9
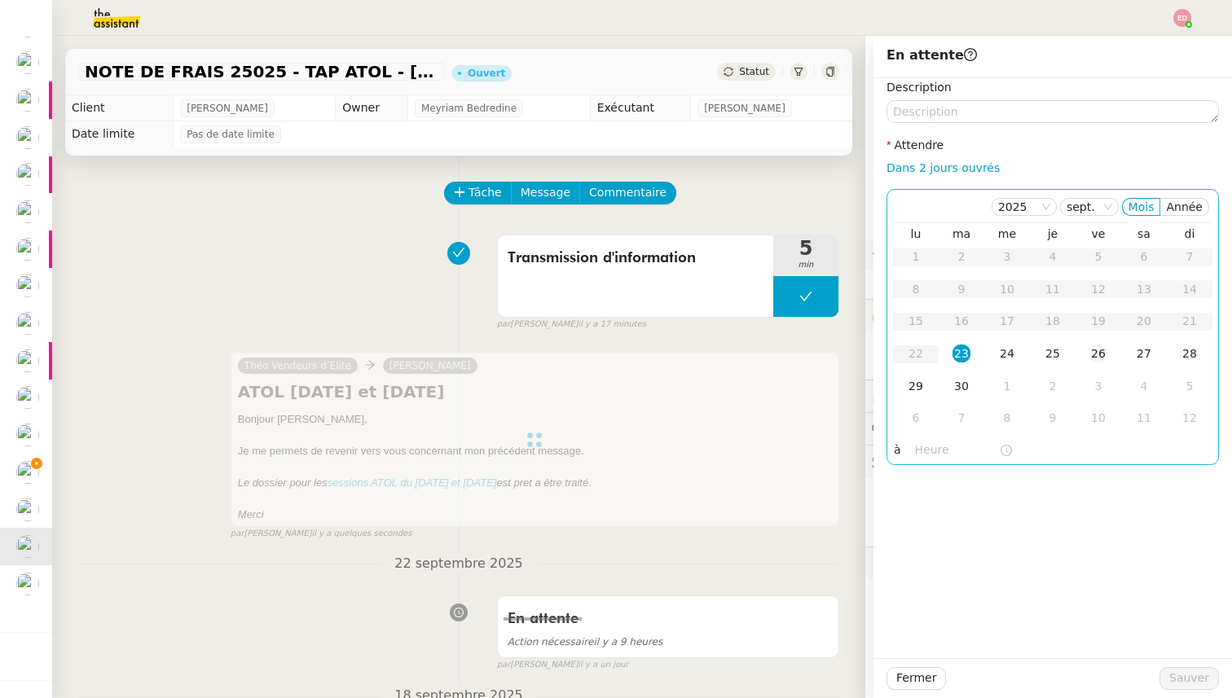
click at [1098, 356] on div "26" at bounding box center [1098, 354] width 18 height 18
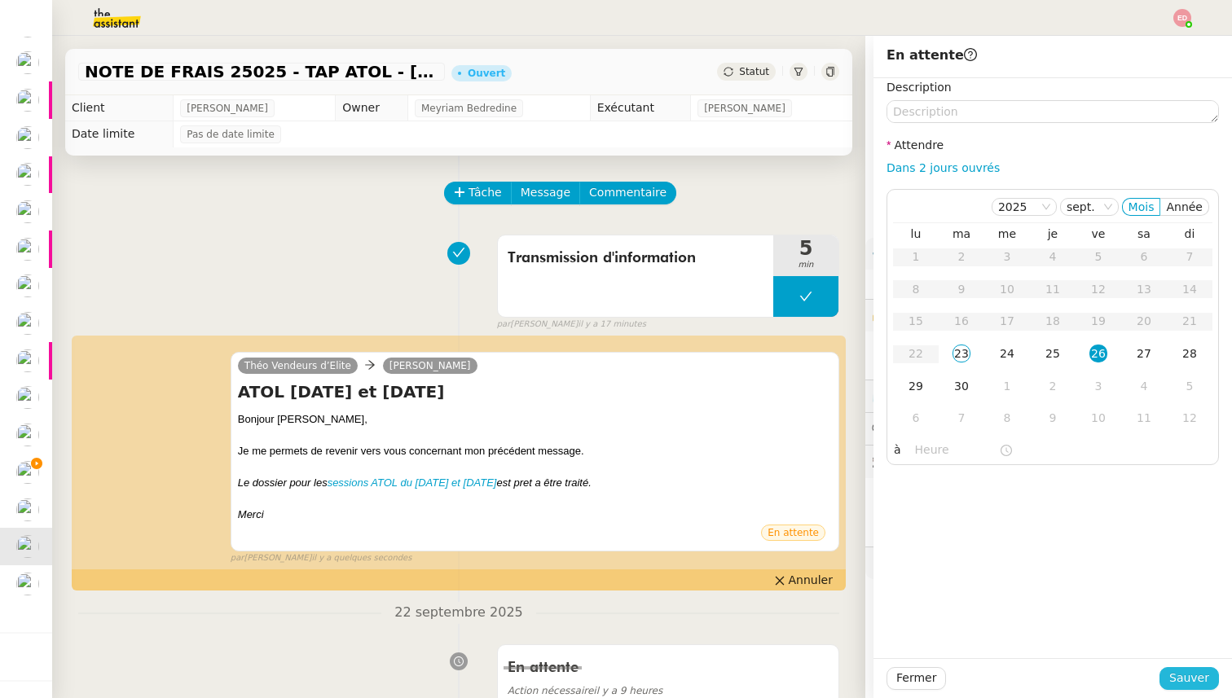
click at [1177, 672] on span "Sauver" at bounding box center [1189, 678] width 40 height 19
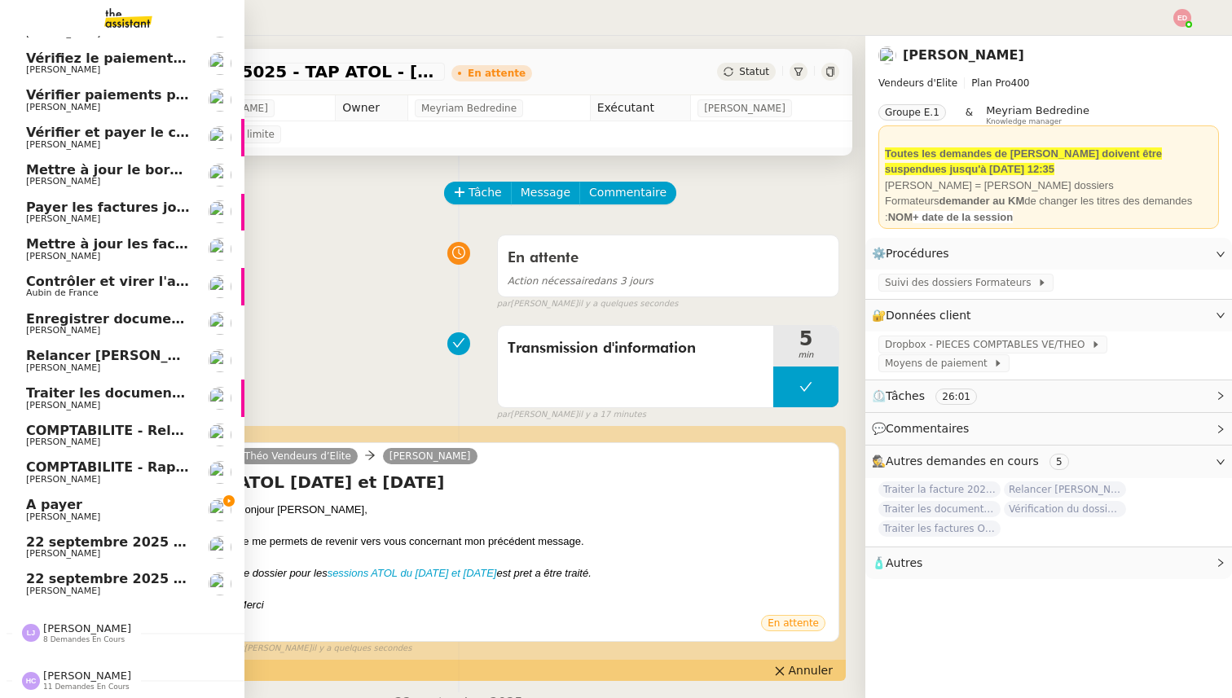
click at [19, 553] on link "[DATE] - QUOTIDIEN - OPAL - Gestion de la boîte mail OPAL [PERSON_NAME]" at bounding box center [122, 547] width 244 height 37
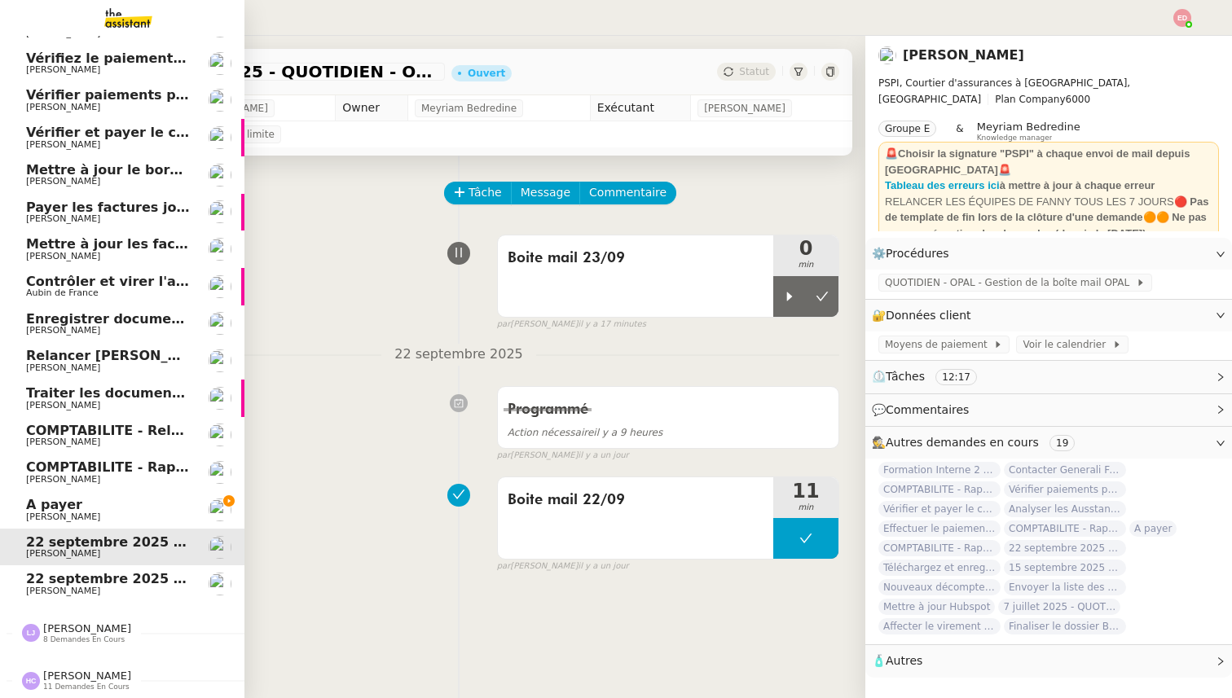
click at [71, 583] on span "22 septembre 2025 - QUOTIDIEN Gestion boite mail Accounting" at bounding box center [258, 578] width 465 height 15
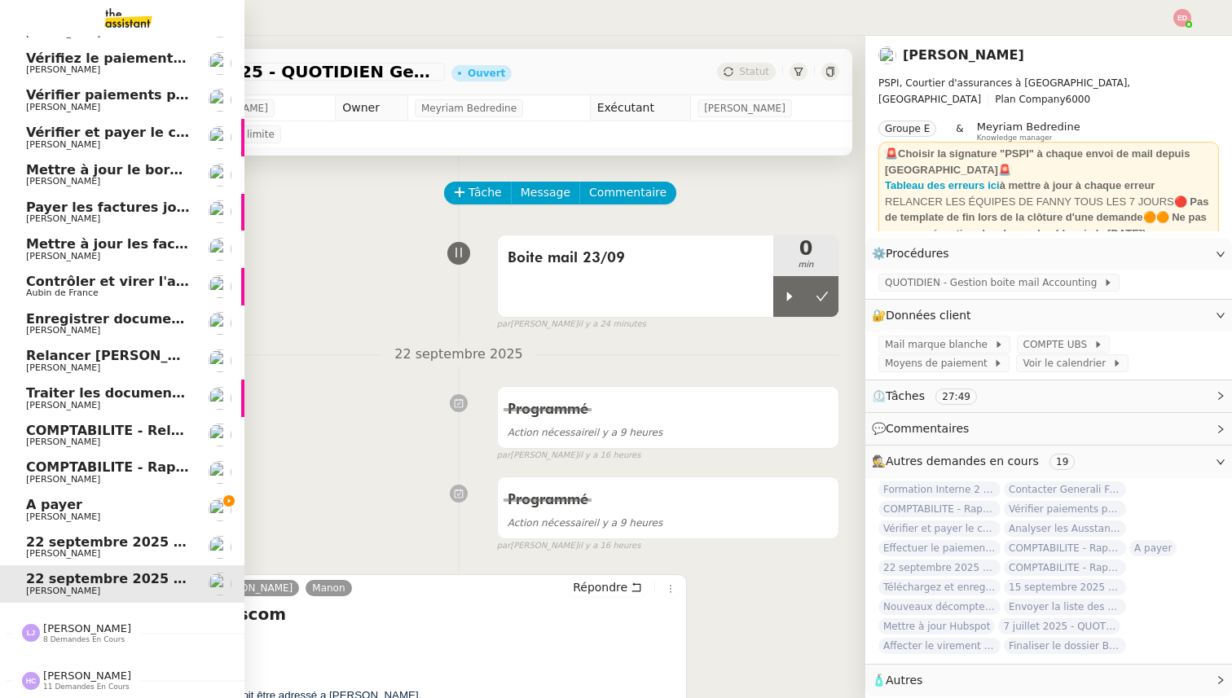
click at [83, 537] on span "22 septembre 2025 - QUOTIDIEN - OPAL - Gestion de la boîte mail OPAL" at bounding box center [287, 541] width 523 height 15
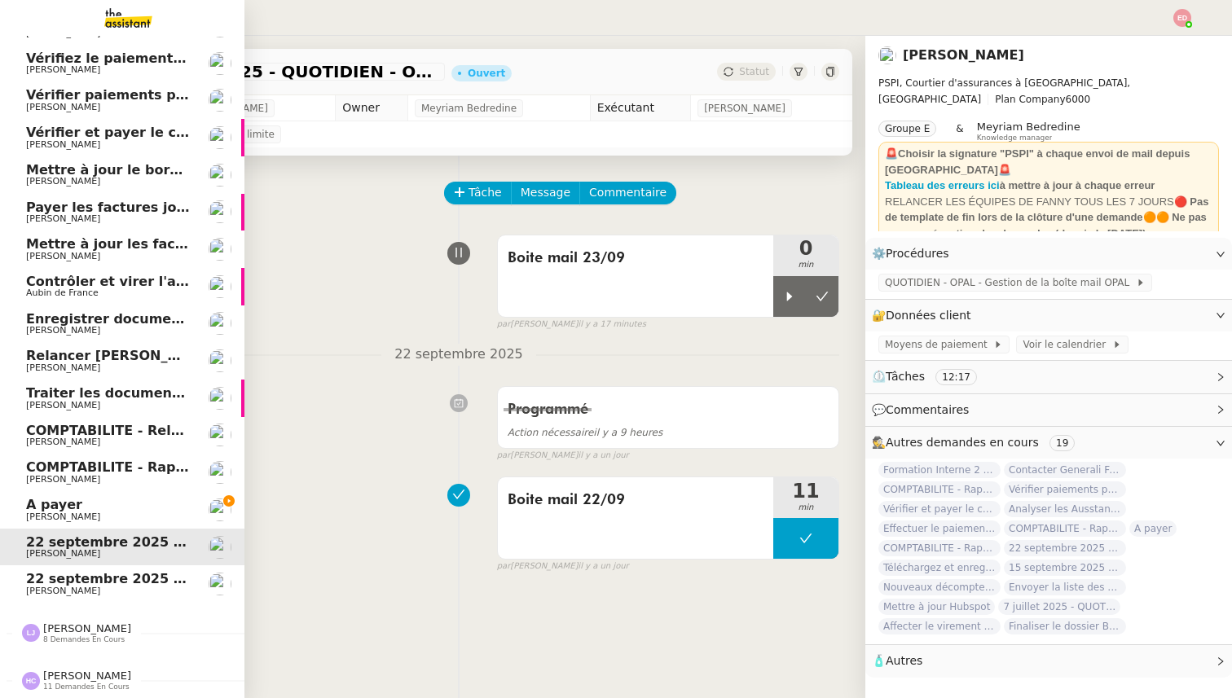
click at [67, 497] on link "A payer [PERSON_NAME]" at bounding box center [122, 509] width 244 height 37
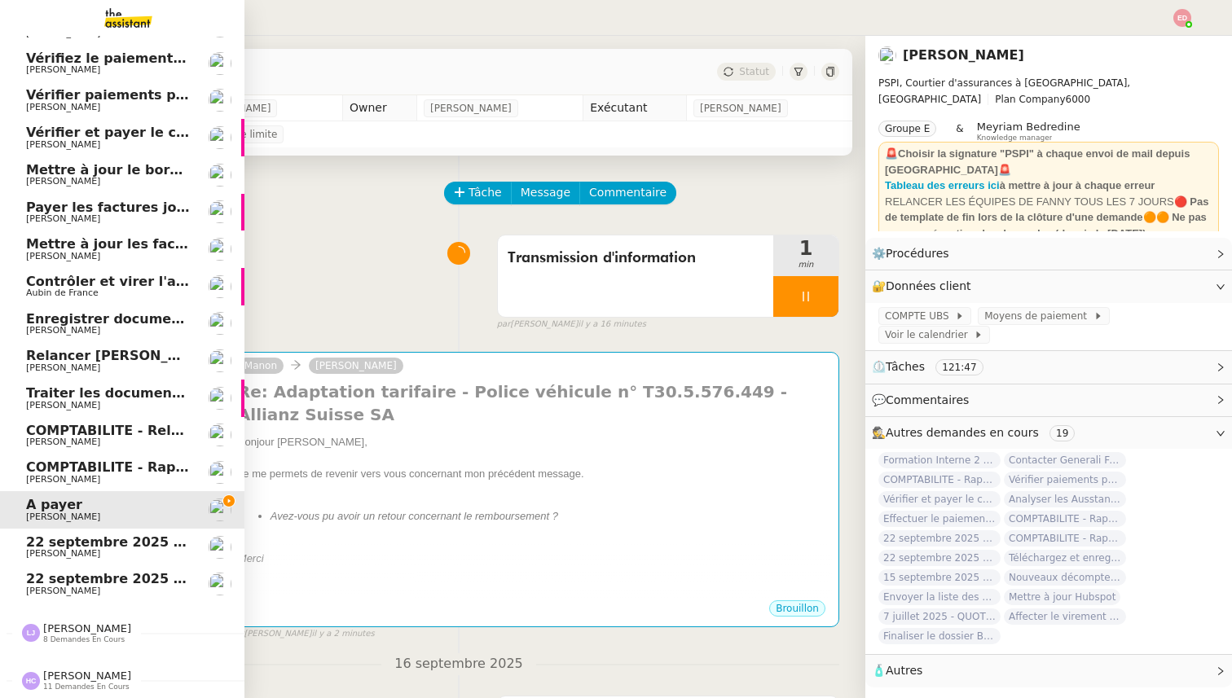
click at [94, 465] on span "COMPTABILITE - Rapprochement bancaire - 28 août 2025" at bounding box center [234, 466] width 417 height 15
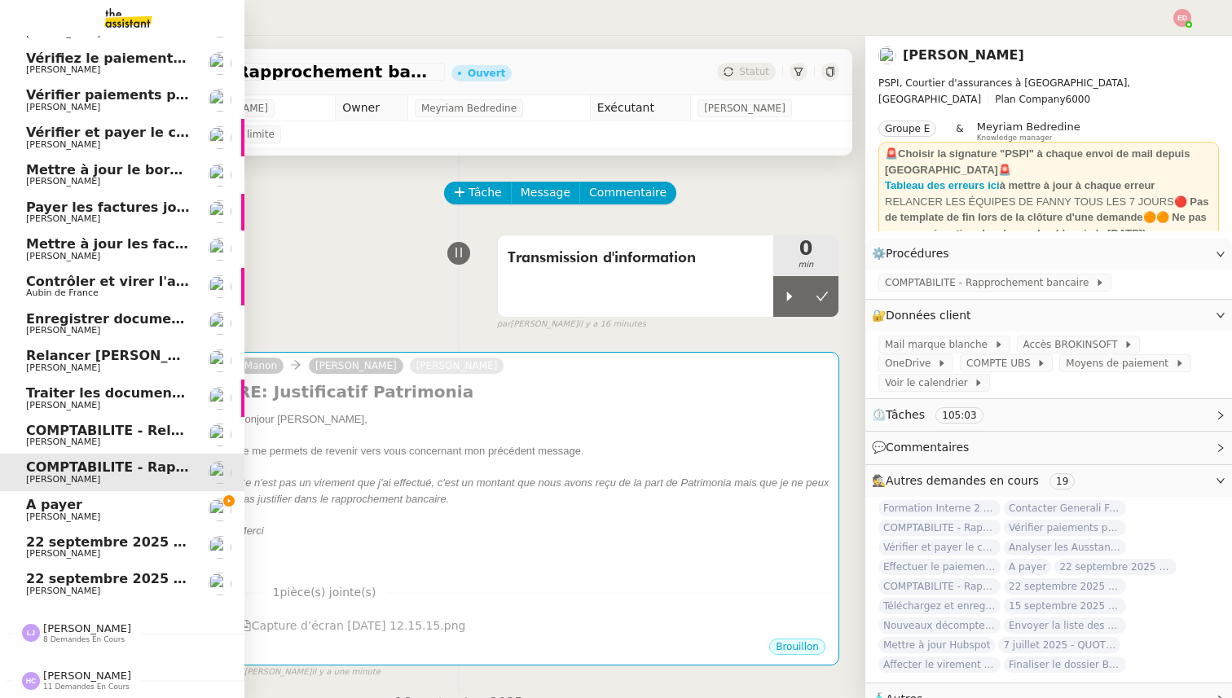
click at [91, 432] on span "COMPTABILITE - Relances factures impayées - septembre 2025" at bounding box center [256, 430] width 461 height 15
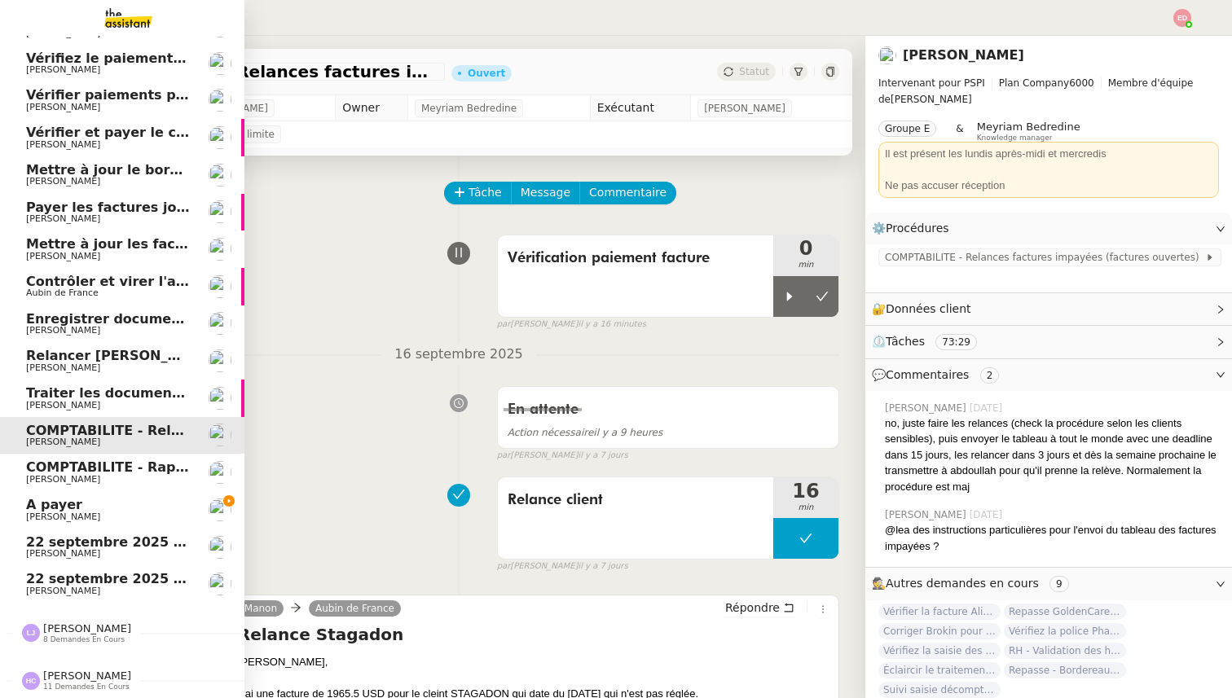
click at [100, 405] on span "[PERSON_NAME]" at bounding box center [108, 406] width 165 height 10
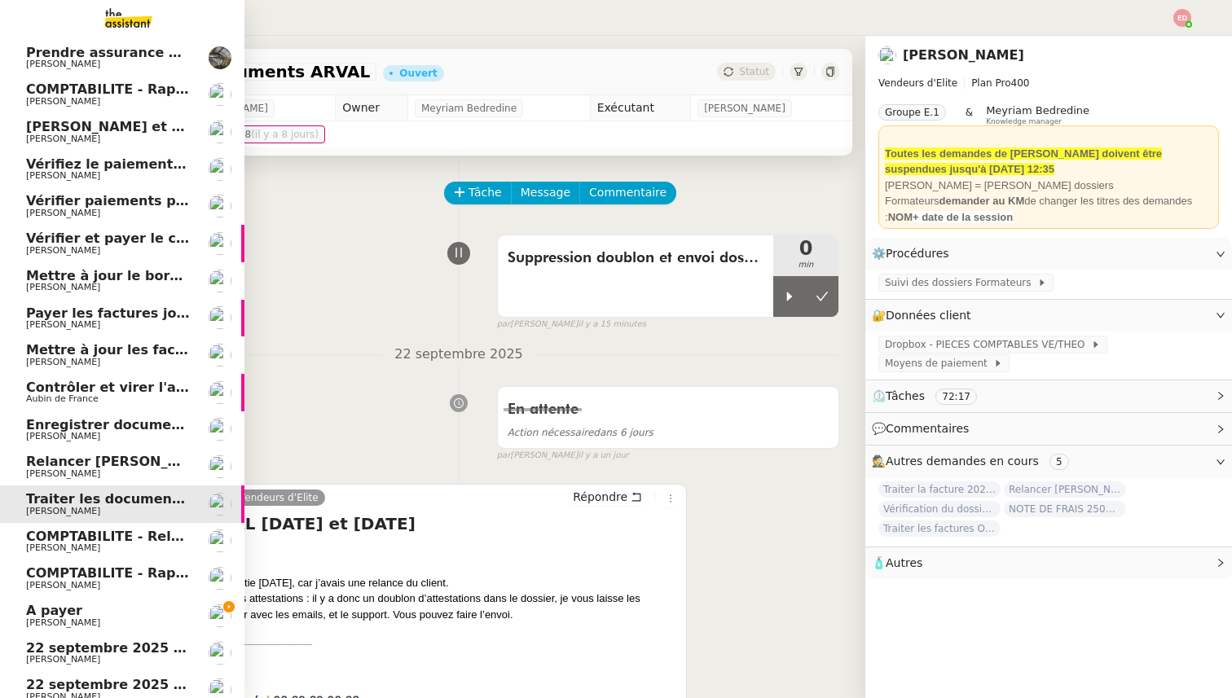
click at [73, 618] on span "[PERSON_NAME]" at bounding box center [63, 622] width 74 height 11
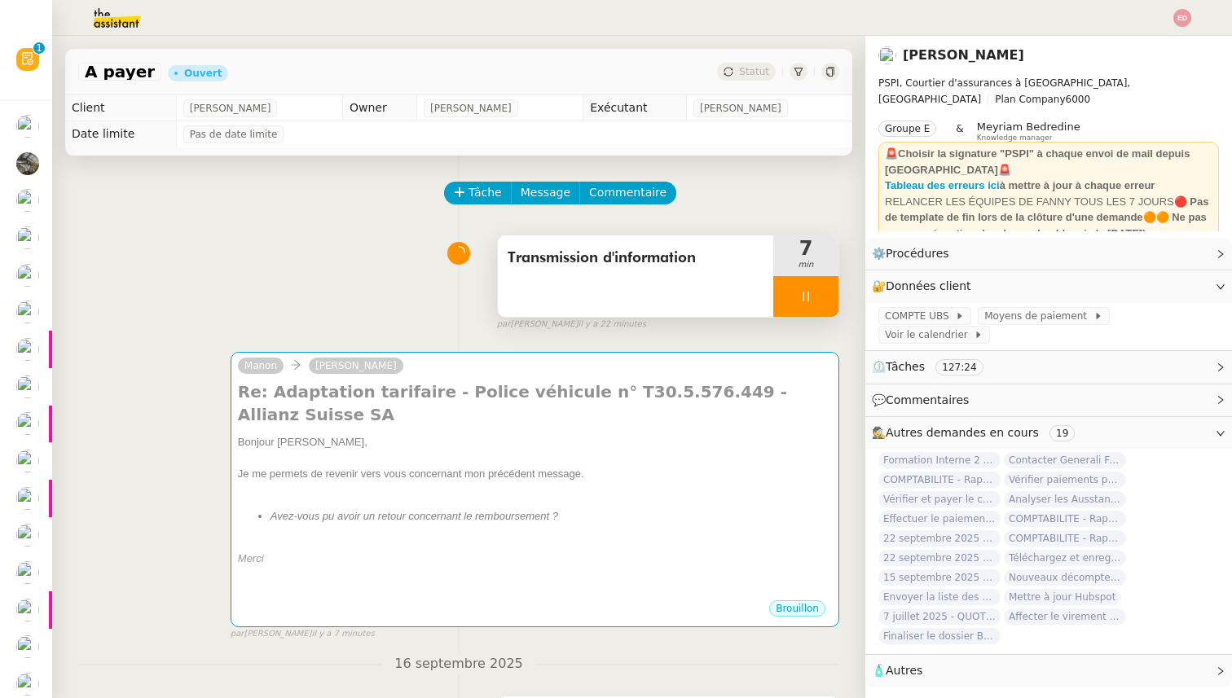
scroll to position [106, 0]
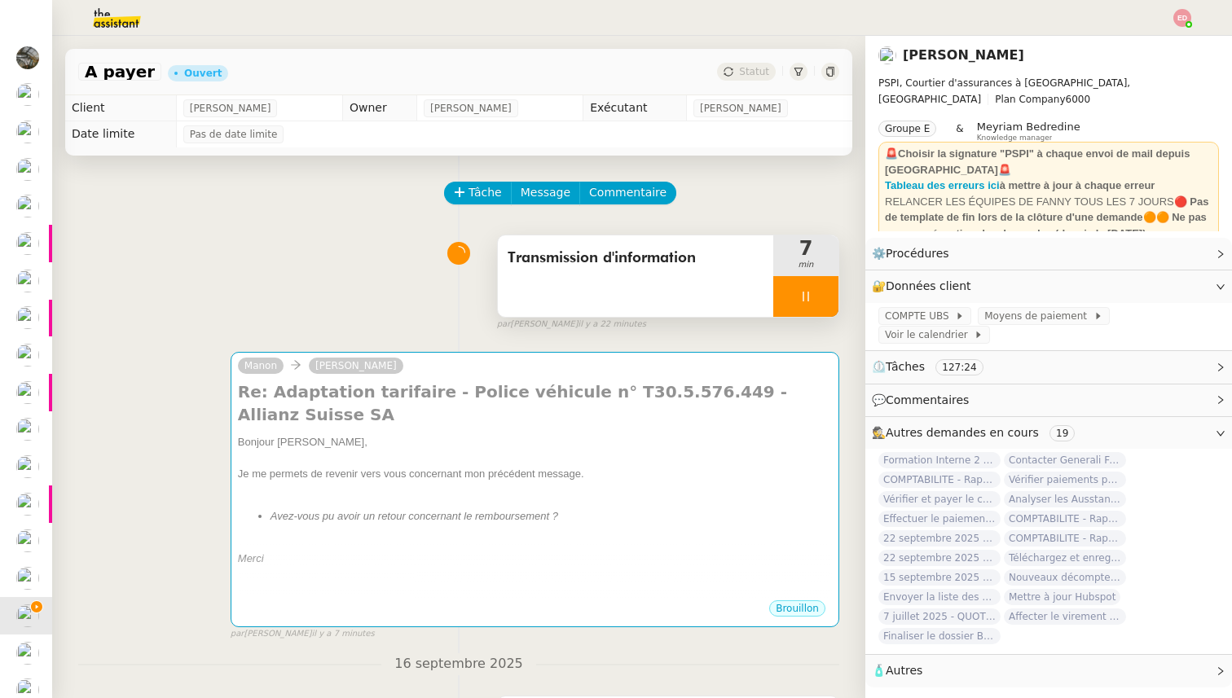
click at [834, 307] on div at bounding box center [805, 296] width 65 height 41
click at [834, 307] on button at bounding box center [822, 296] width 33 height 41
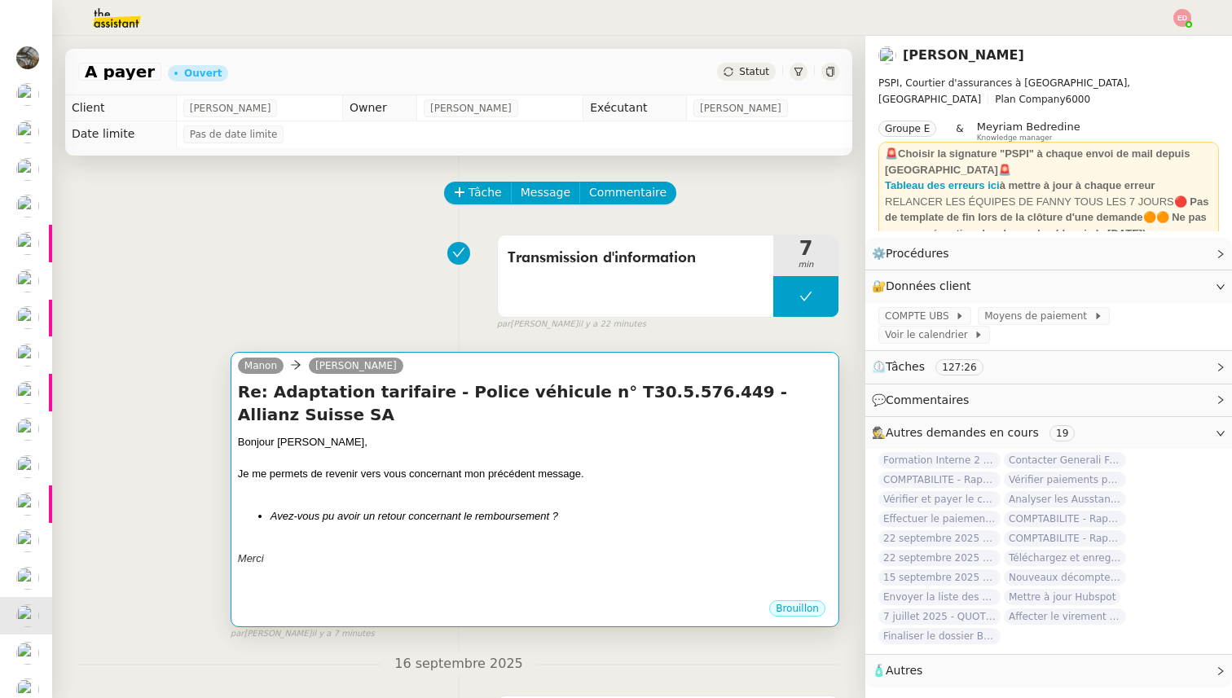
click at [701, 434] on div "Bonjour ﻿[PERSON_NAME]," at bounding box center [535, 442] width 594 height 16
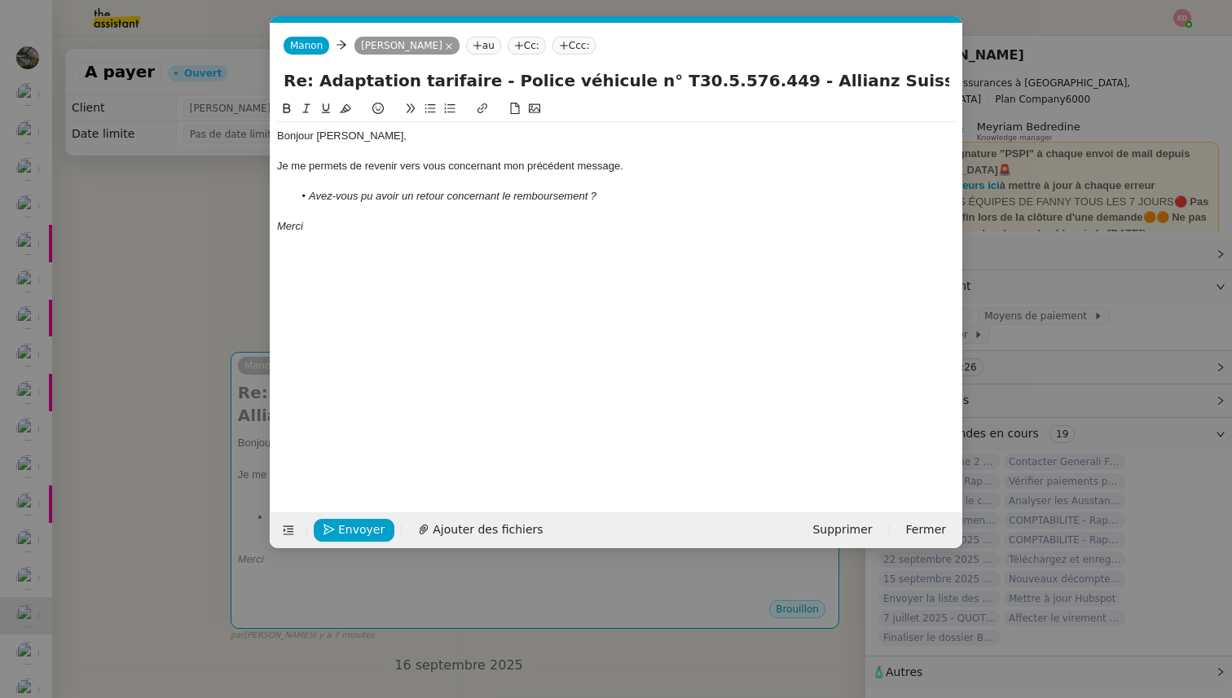
scroll to position [0, 34]
click at [365, 527] on span "Envoyer" at bounding box center [361, 530] width 46 height 19
click at [365, 527] on span "Confirmer l'envoi" at bounding box center [387, 530] width 98 height 19
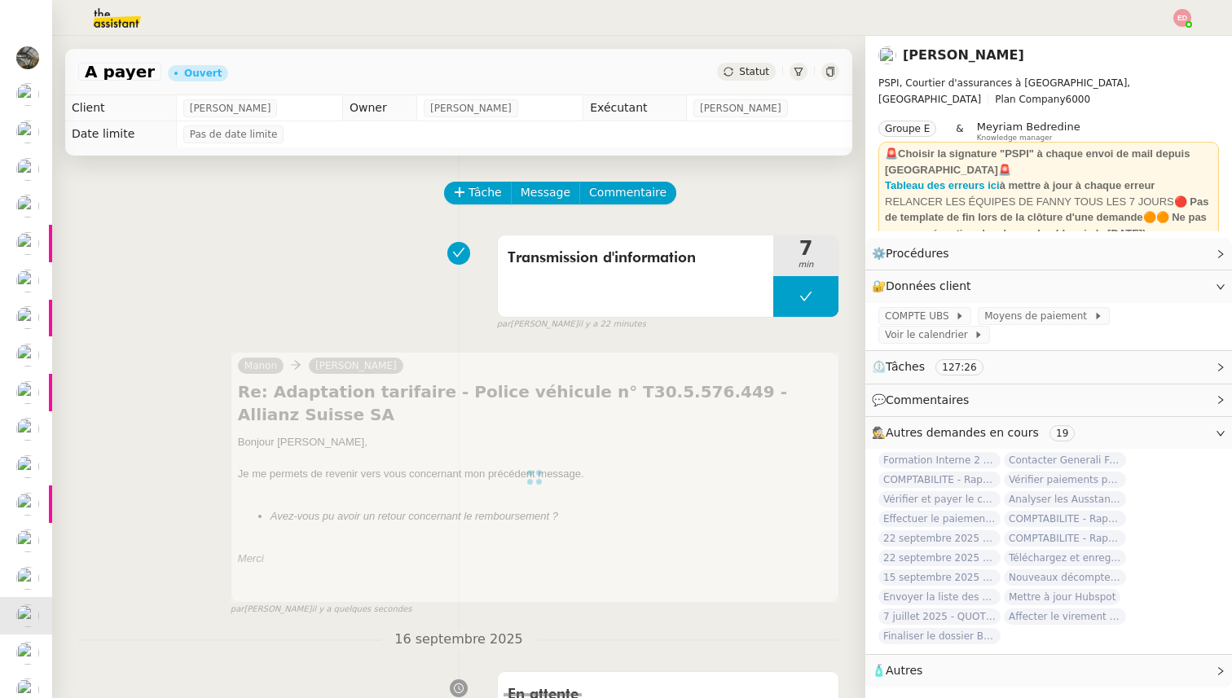
scroll to position [68, 0]
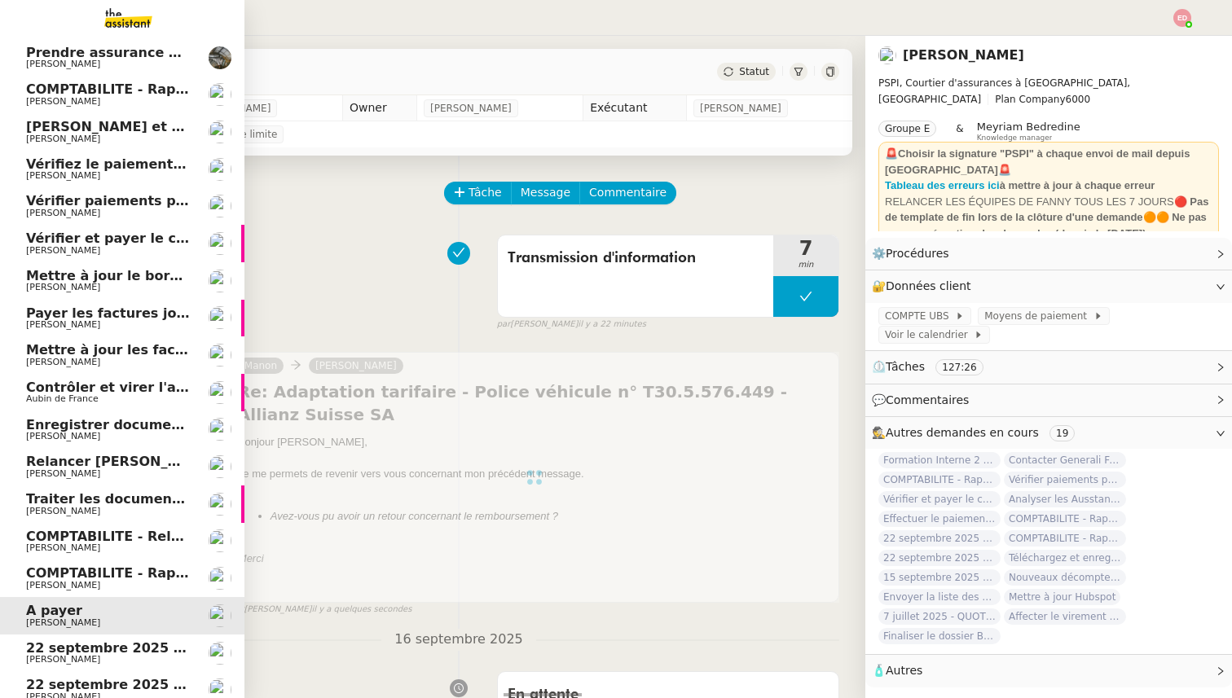
click at [132, 569] on span "COMPTABILITE - Rapprochement bancaire - 28 août 2025" at bounding box center [234, 572] width 417 height 15
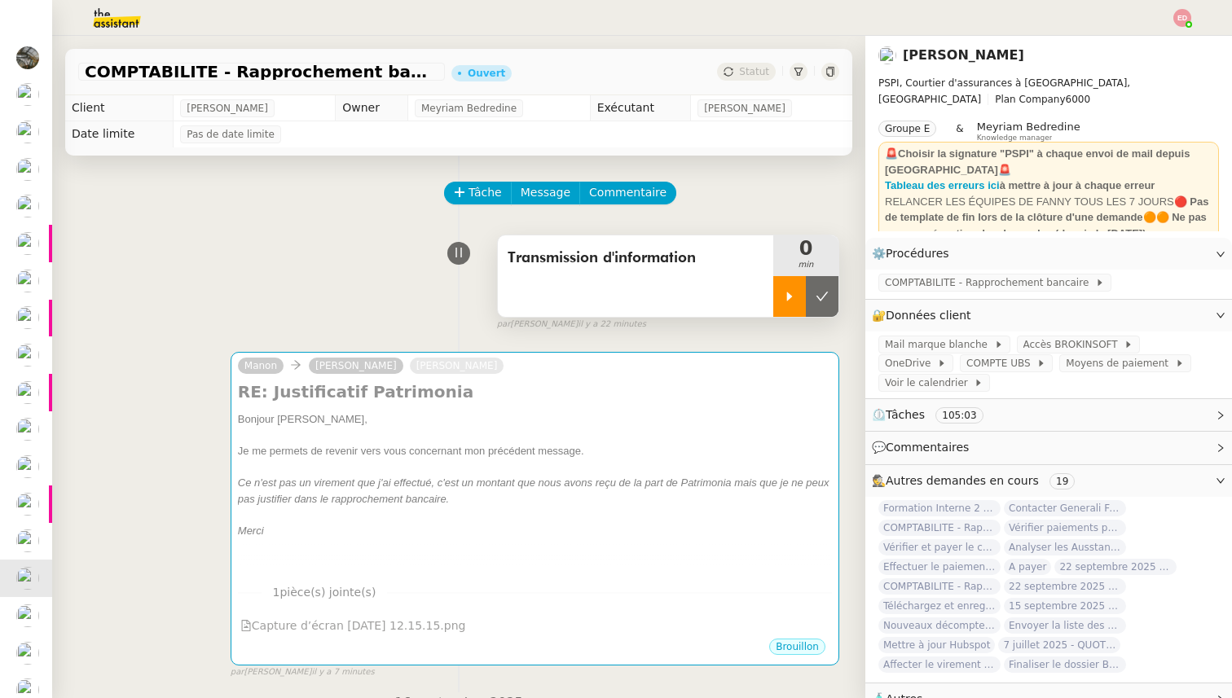
click at [774, 297] on div at bounding box center [789, 296] width 33 height 41
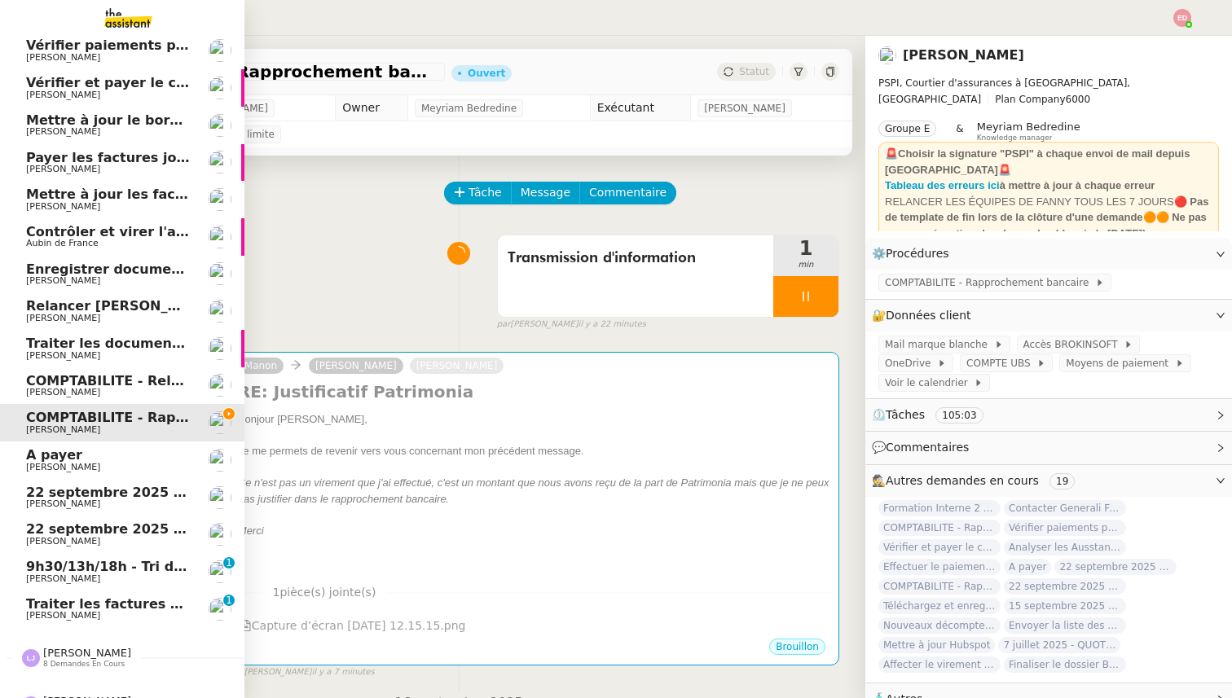
scroll to position [235, 0]
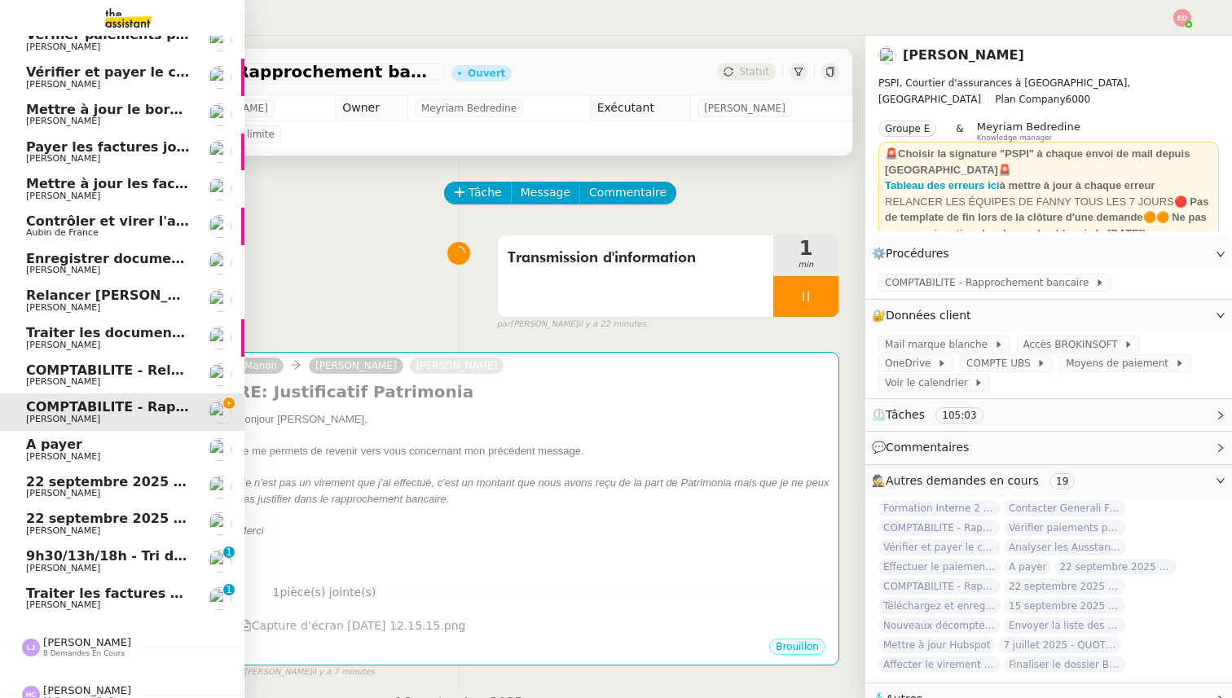
click at [89, 600] on span "[PERSON_NAME]" at bounding box center [108, 605] width 165 height 10
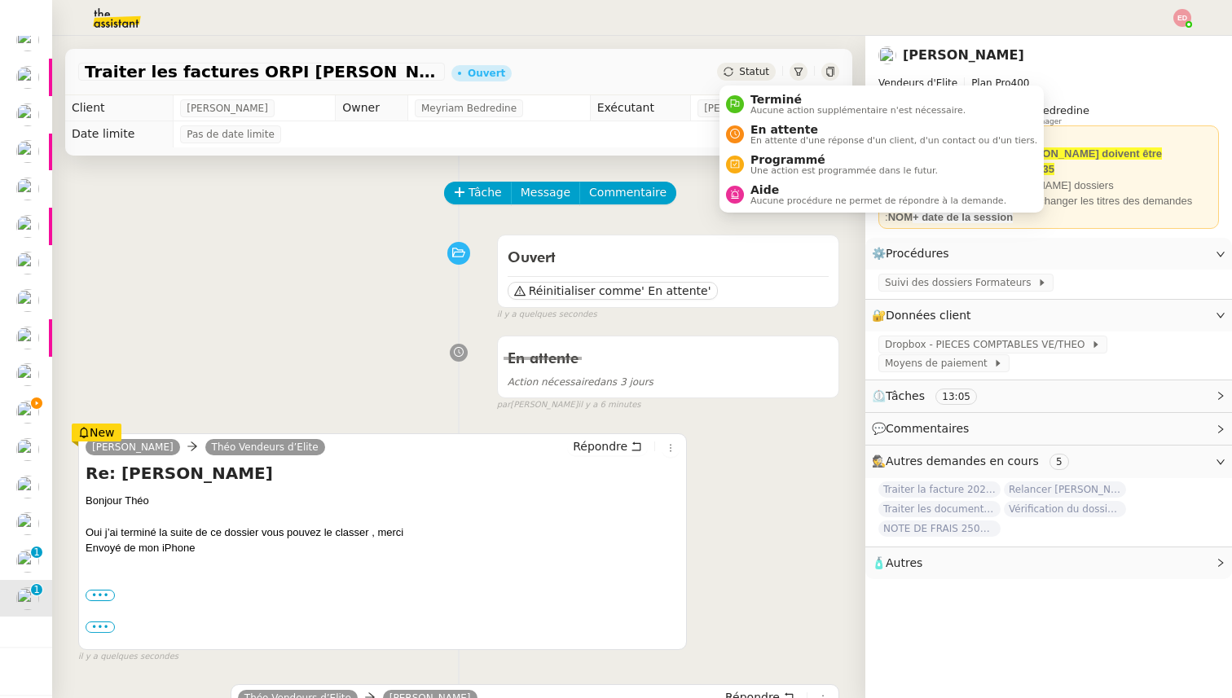
click at [755, 70] on span "Statut" at bounding box center [754, 71] width 30 height 11
click at [760, 108] on span "Aucune action supplémentaire n'est nécessaire." at bounding box center [857, 110] width 215 height 9
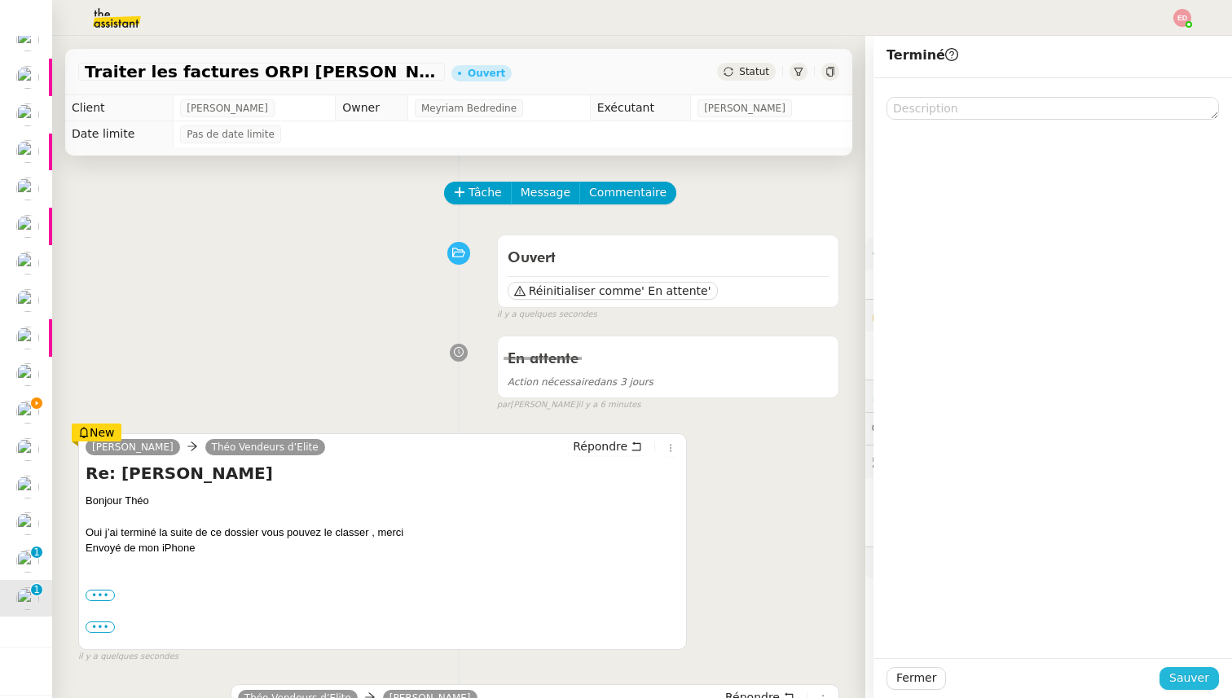
click at [1180, 672] on span "Sauver" at bounding box center [1189, 678] width 40 height 19
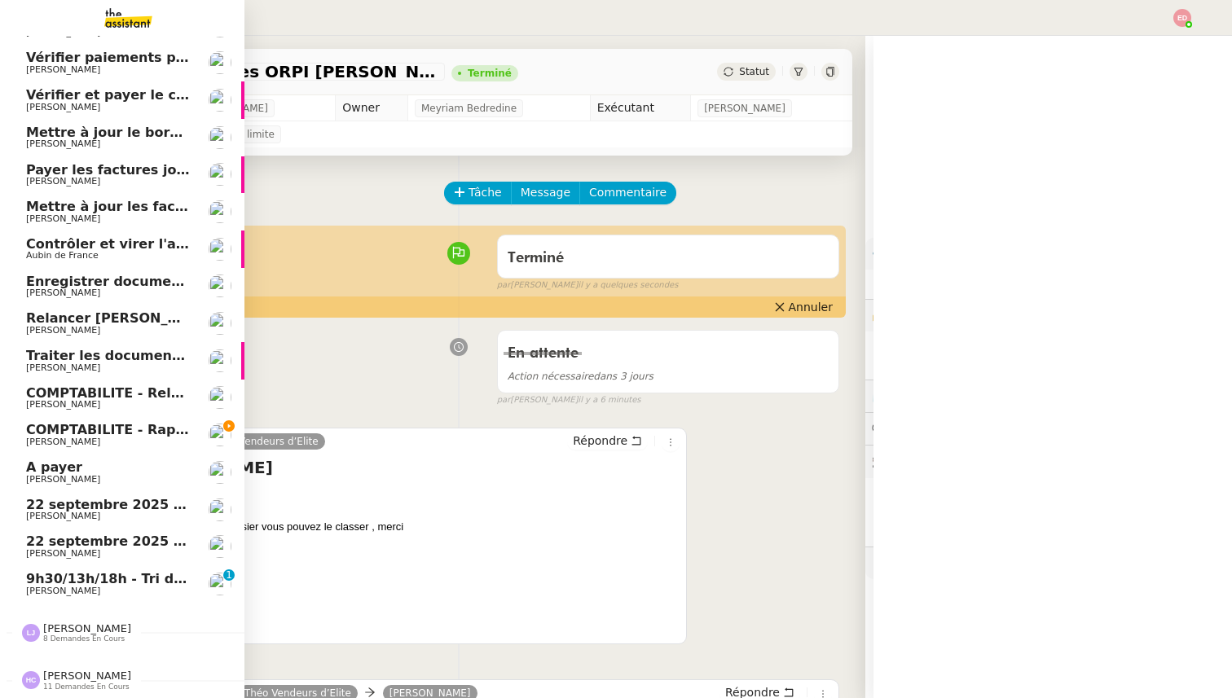
click at [37, 582] on span "9h30/13h/18h - Tri de la boite mail PRO - 19 septembre 2025" at bounding box center [248, 578] width 445 height 15
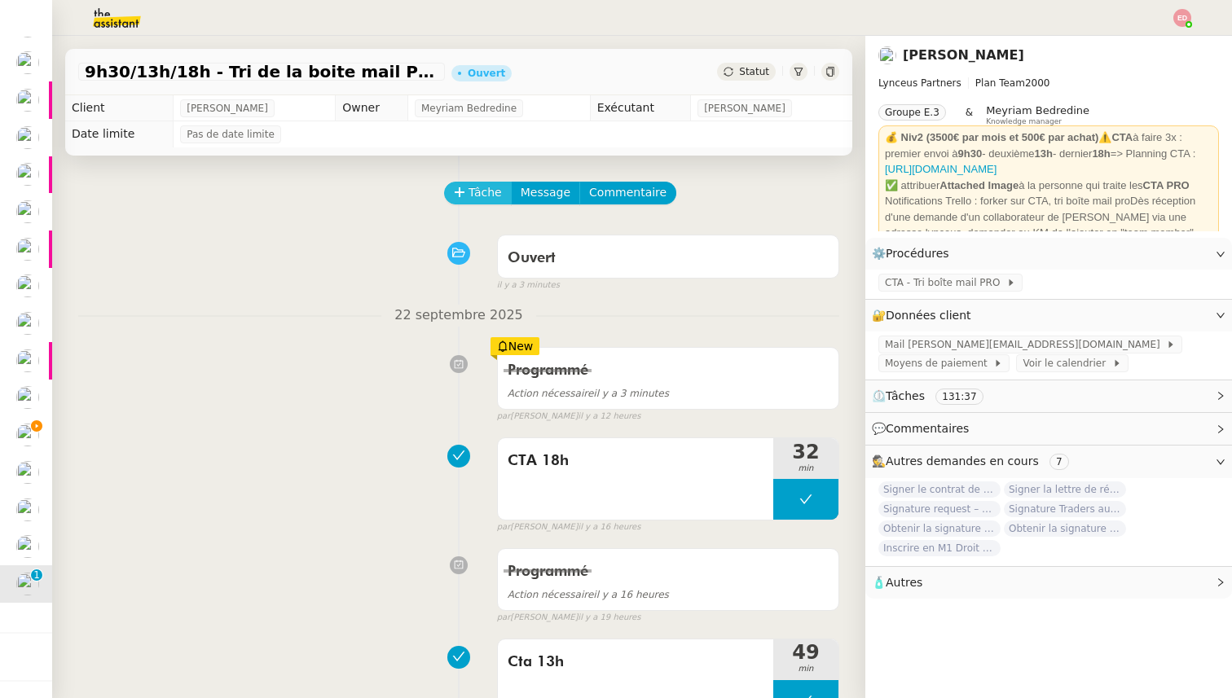
click at [472, 183] on span "Tâche" at bounding box center [484, 192] width 33 height 19
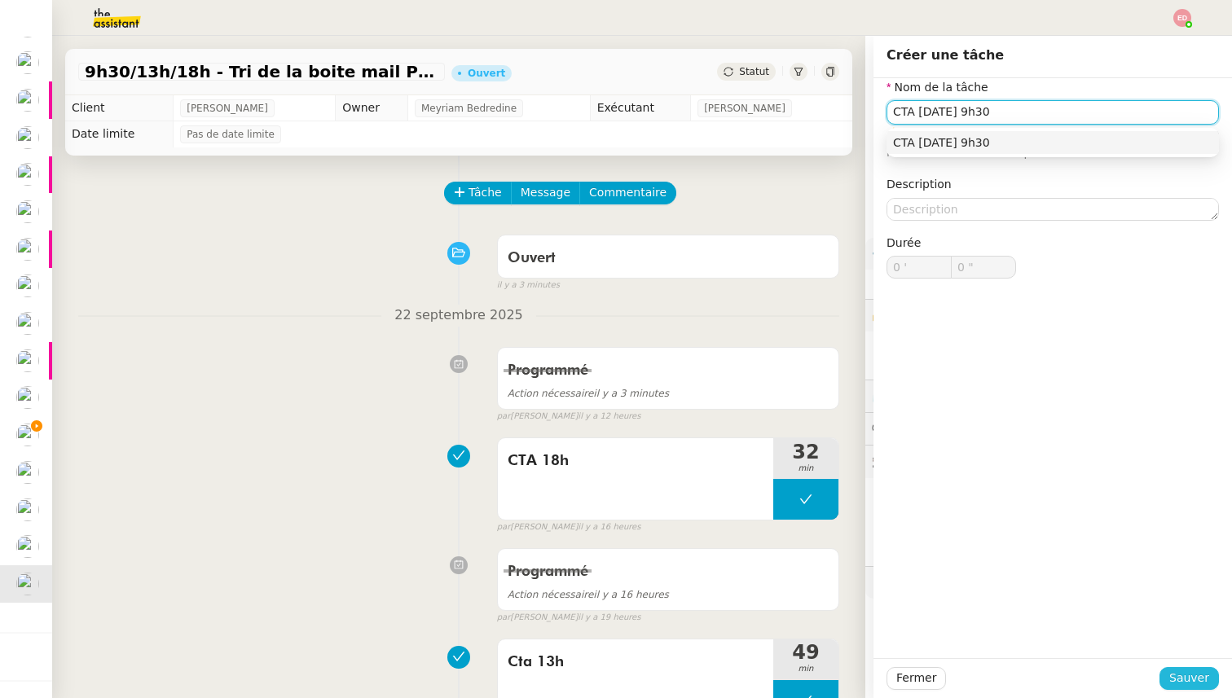
type input "CTA 23/09 9h30"
click at [1177, 675] on span "Sauver" at bounding box center [1189, 678] width 40 height 19
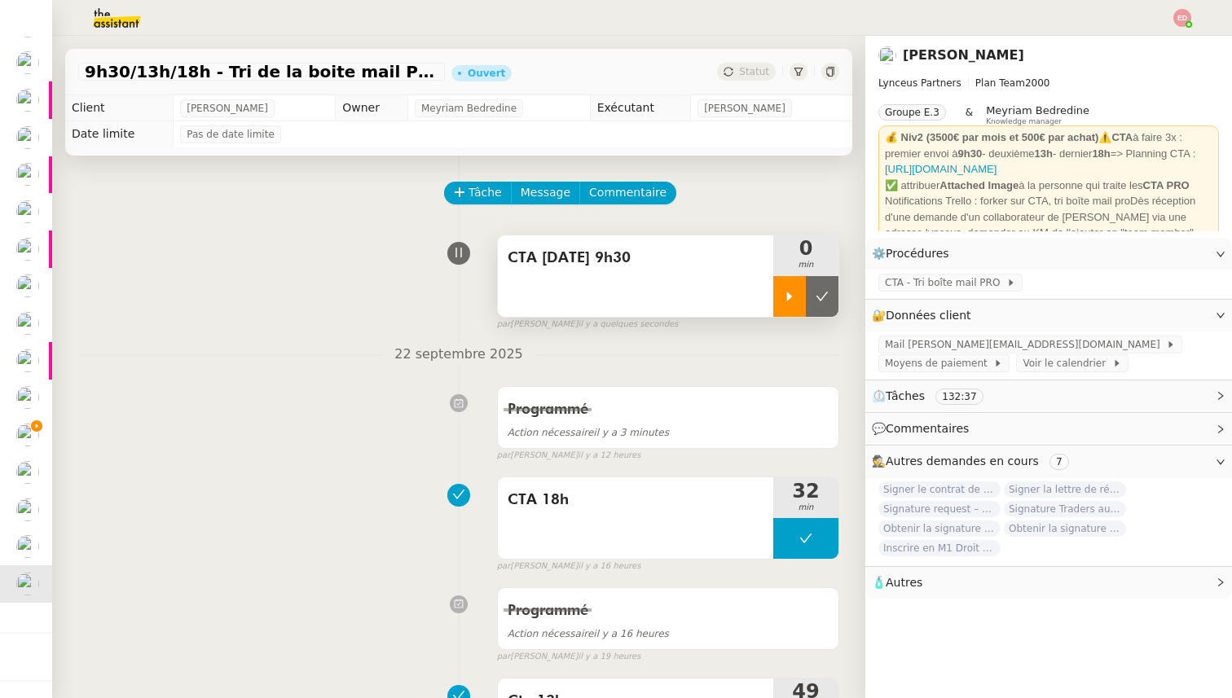
click at [780, 314] on div at bounding box center [789, 296] width 33 height 41
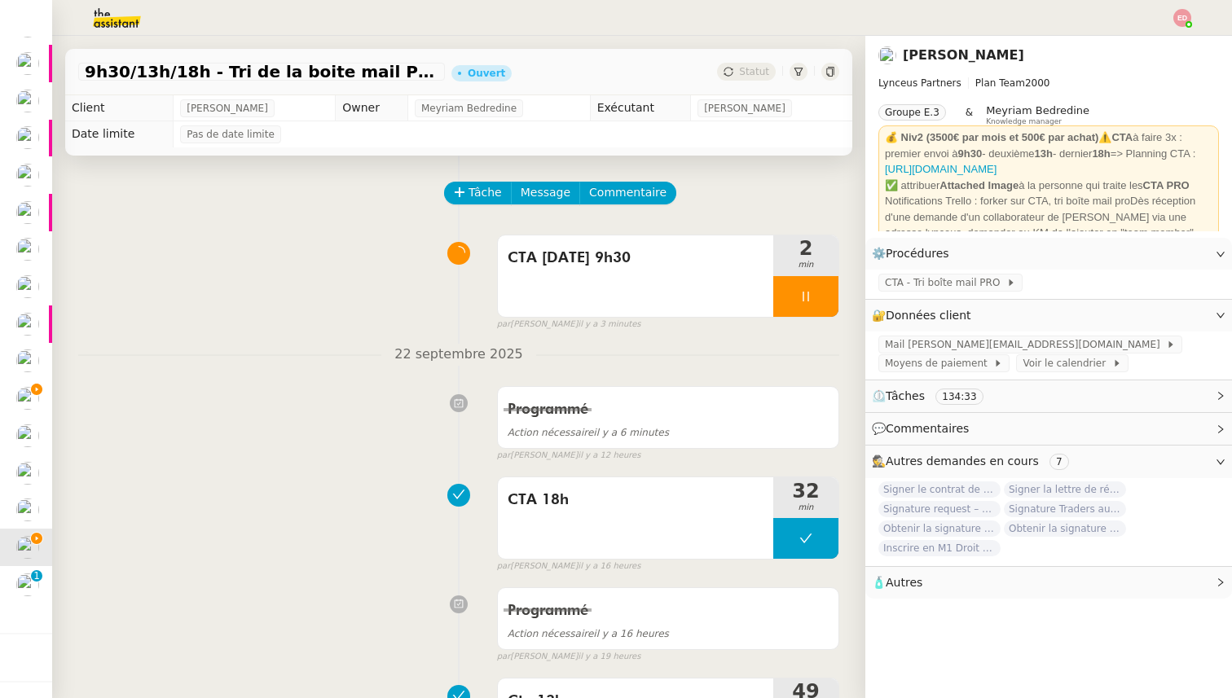
scroll to position [212, 0]
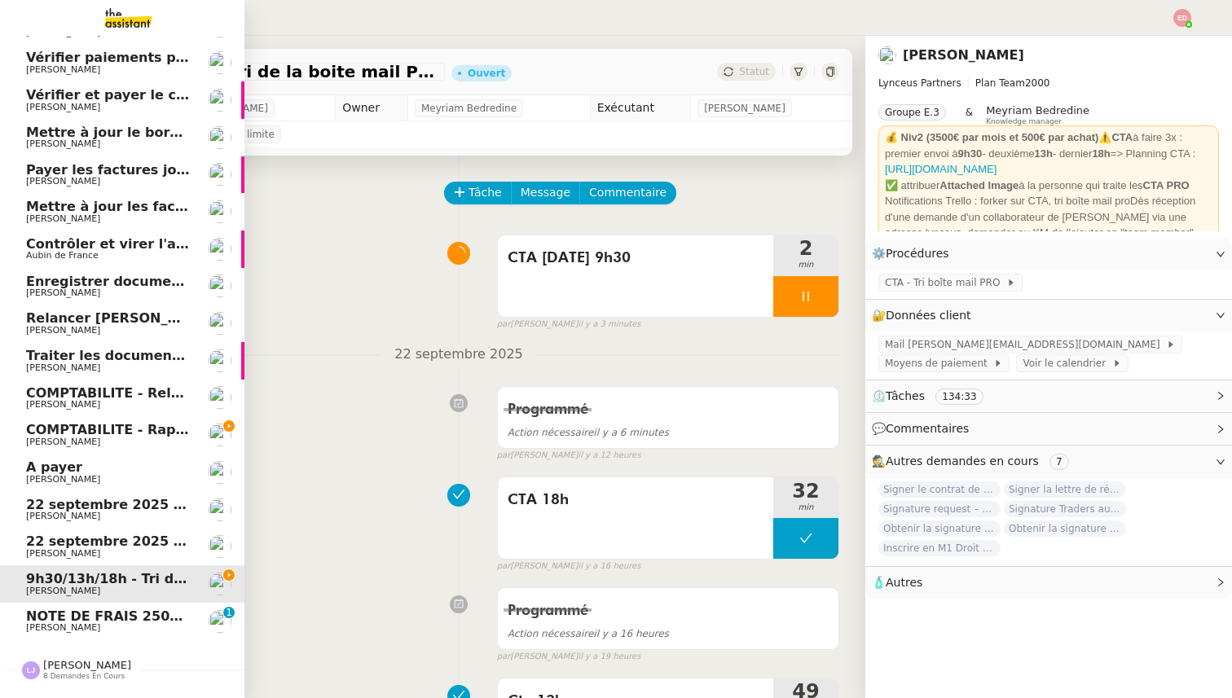
click at [46, 433] on span "COMPTABILITE - Rapprochement bancaire - 28 août 2025" at bounding box center [234, 429] width 417 height 15
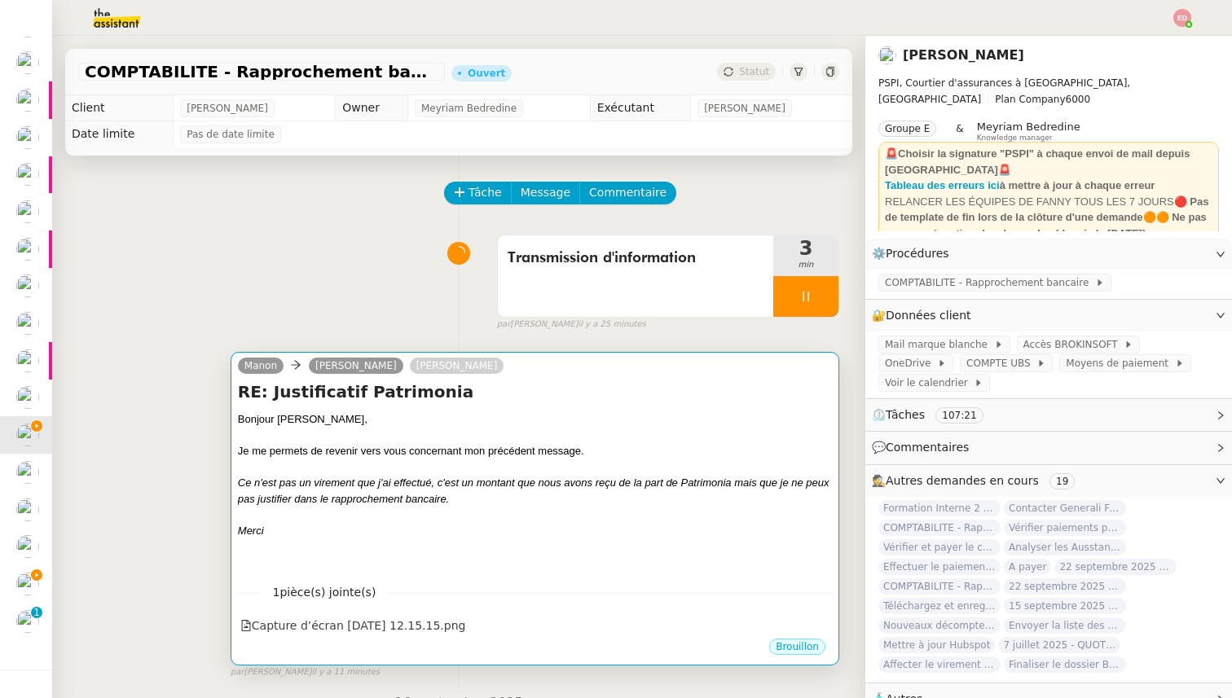
click at [567, 469] on div at bounding box center [535, 467] width 594 height 16
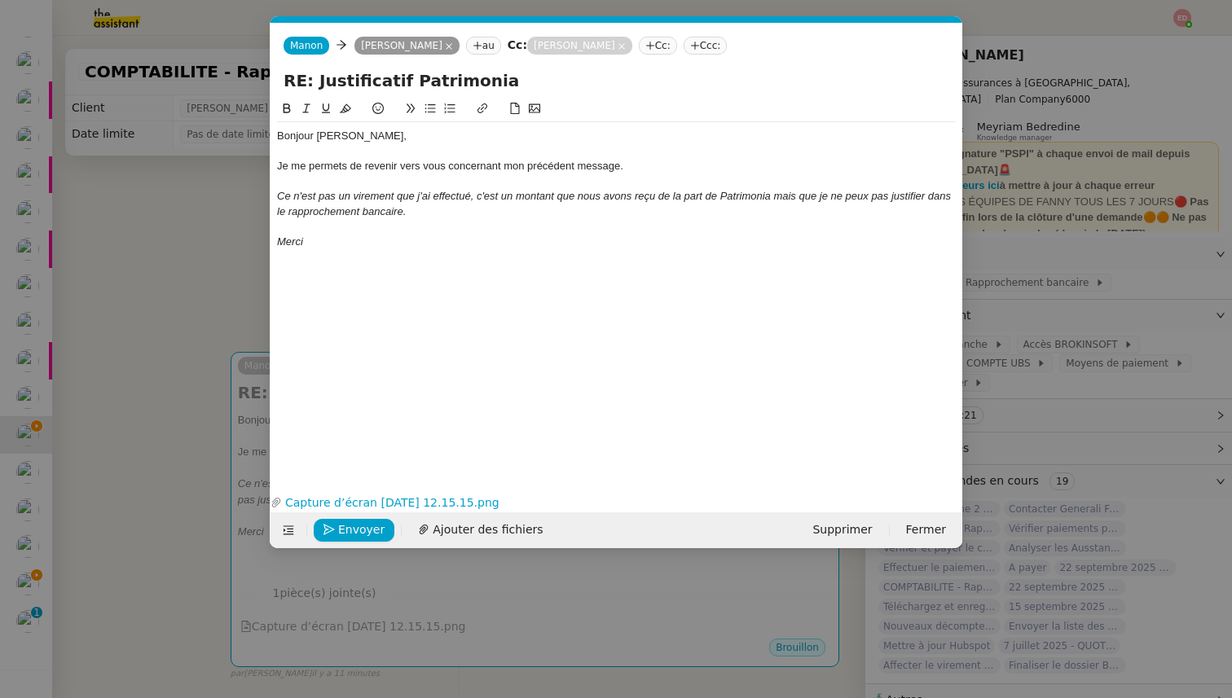
scroll to position [0, 34]
click at [368, 524] on span "Envoyer" at bounding box center [361, 530] width 46 height 19
click at [368, 524] on span "Confirmer l'envoi" at bounding box center [387, 530] width 98 height 19
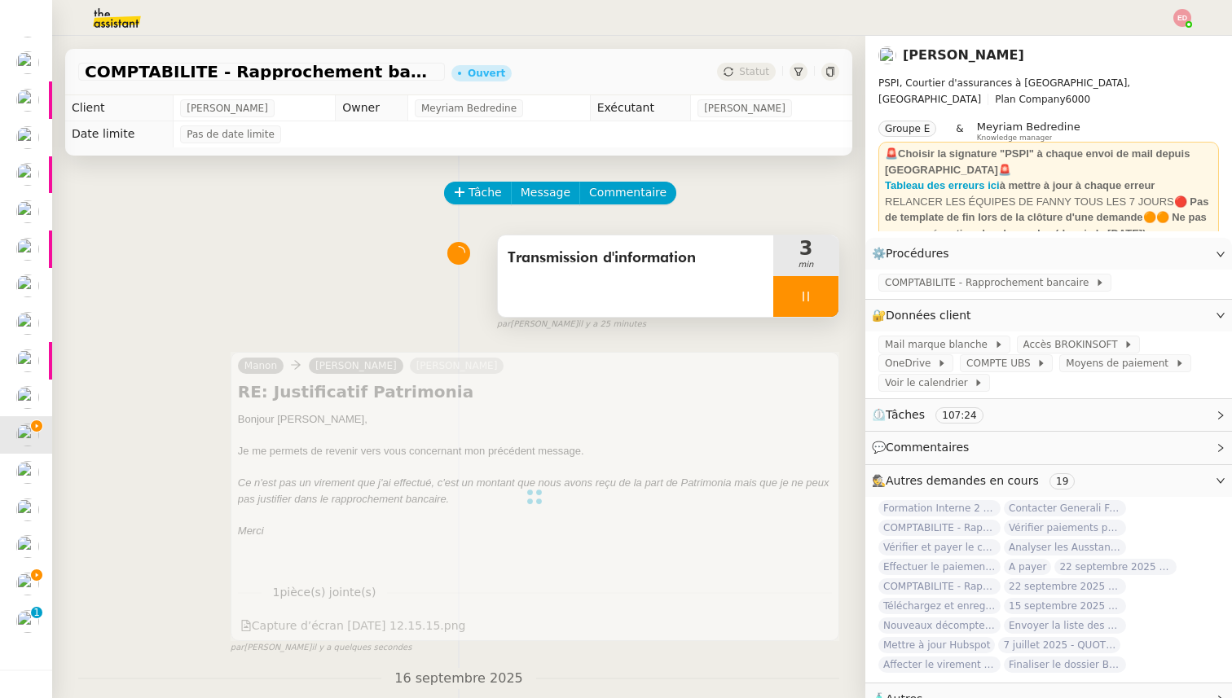
click at [828, 302] on div at bounding box center [805, 296] width 65 height 41
click at [838, 302] on button at bounding box center [838, 296] width 0 height 41
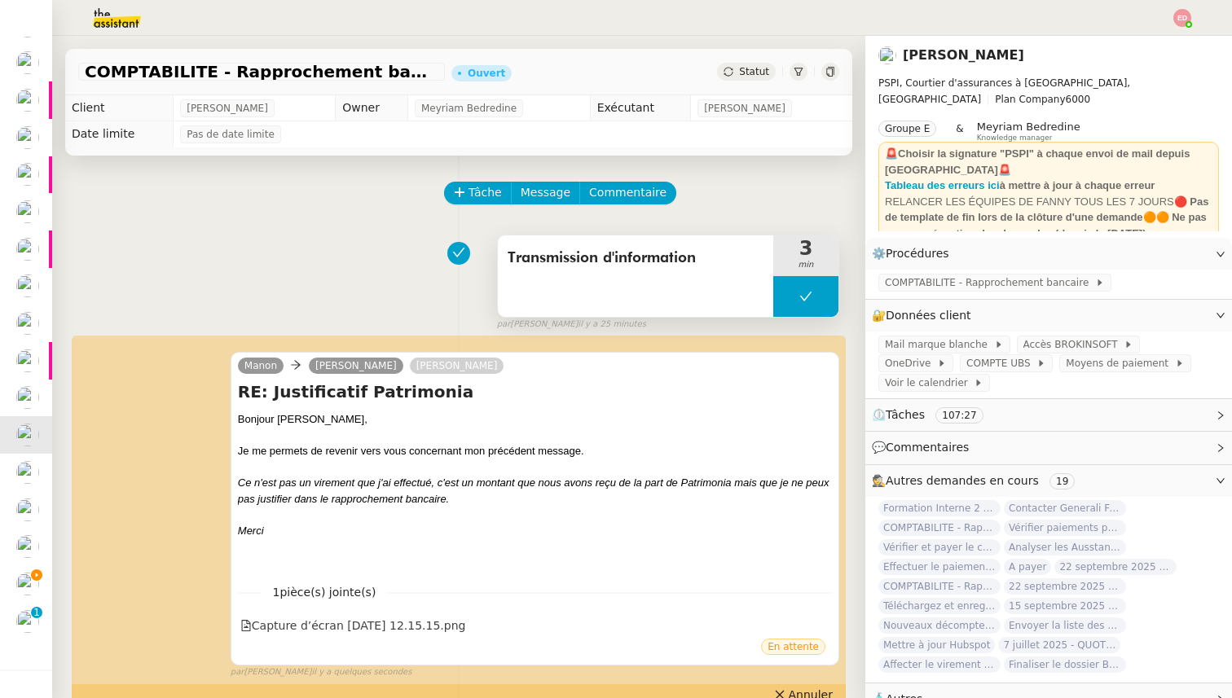
scroll to position [249, 0]
click at [753, 68] on span "Statut" at bounding box center [754, 71] width 30 height 11
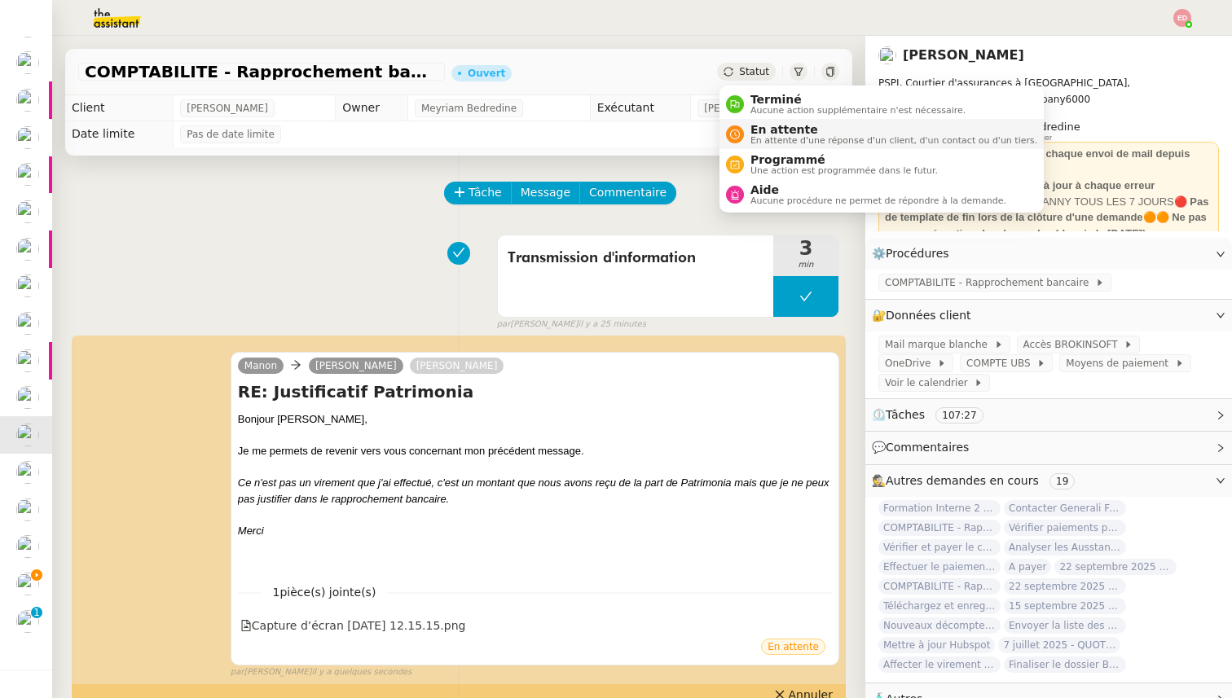
click at [777, 145] on span "En attente d'une réponse d'un client, d'un contact ou d'un tiers." at bounding box center [893, 140] width 287 height 9
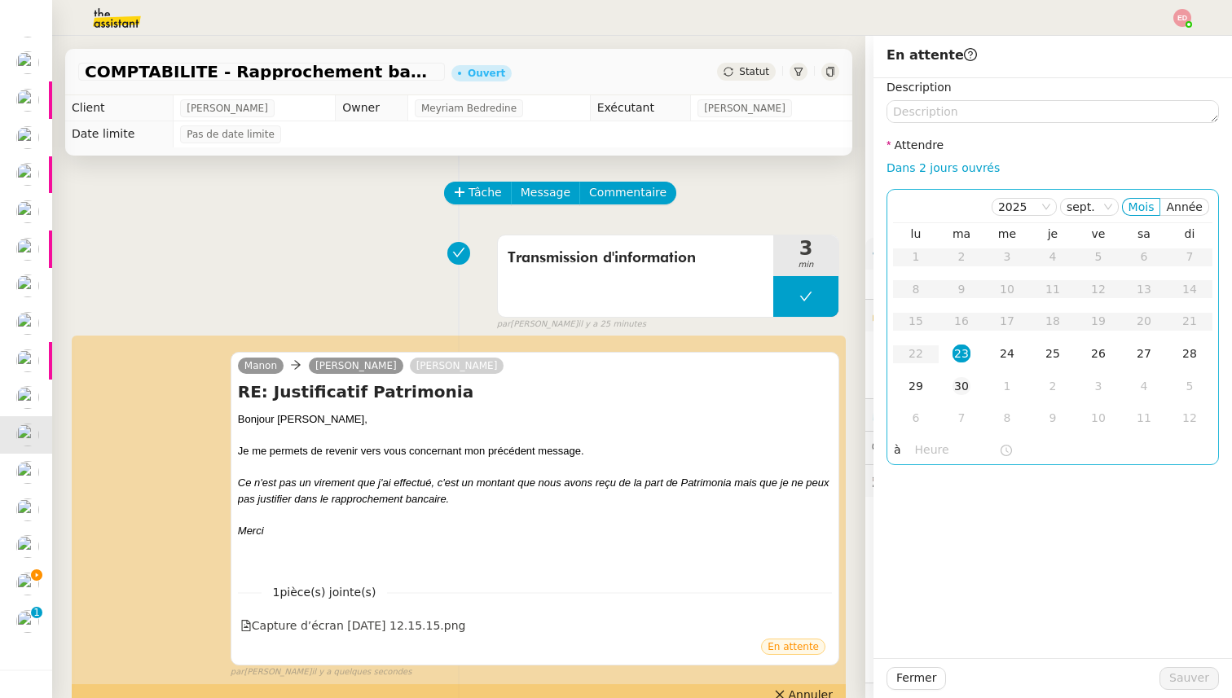
click at [957, 394] on div "30" at bounding box center [961, 386] width 18 height 18
click at [1178, 683] on span "Sauver" at bounding box center [1189, 678] width 40 height 19
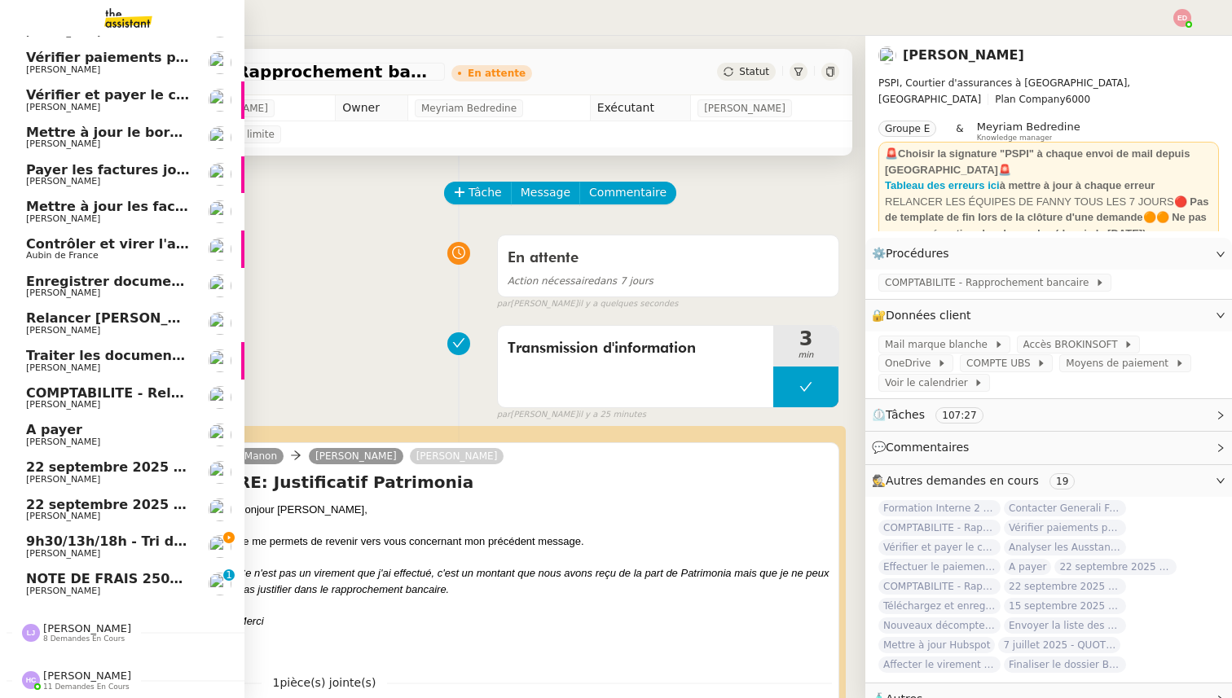
click at [57, 587] on span "[PERSON_NAME]" at bounding box center [63, 591] width 74 height 11
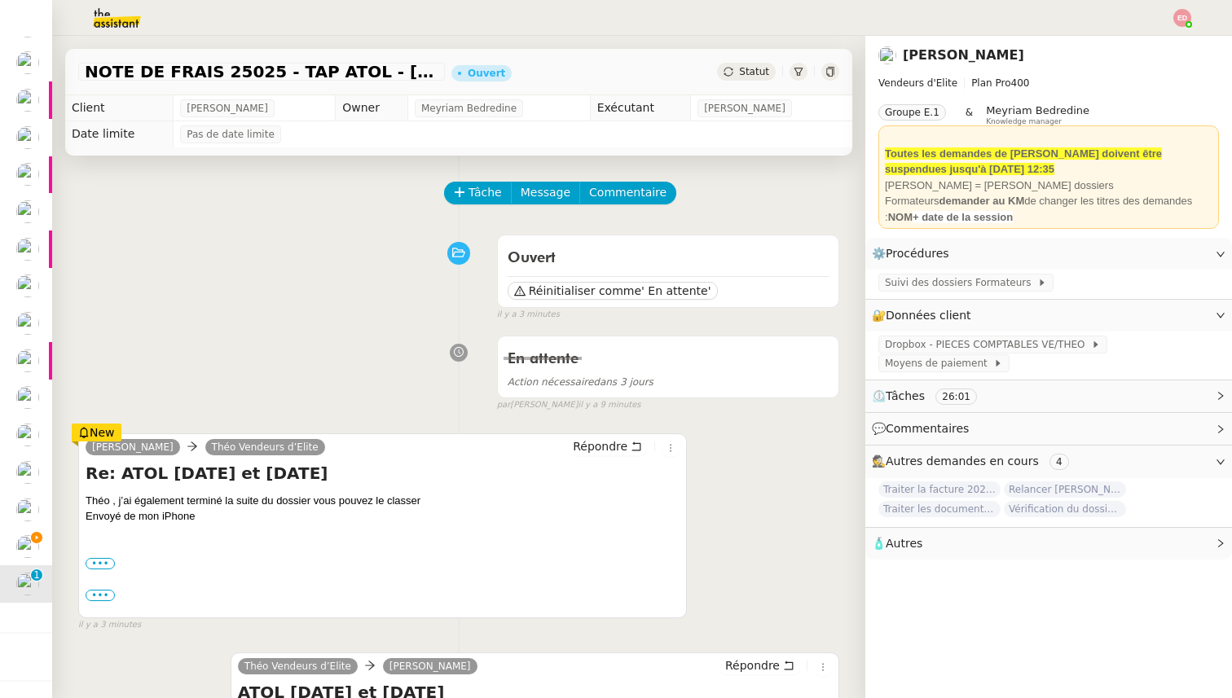
click at [752, 77] on div "Statut" at bounding box center [746, 72] width 59 height 18
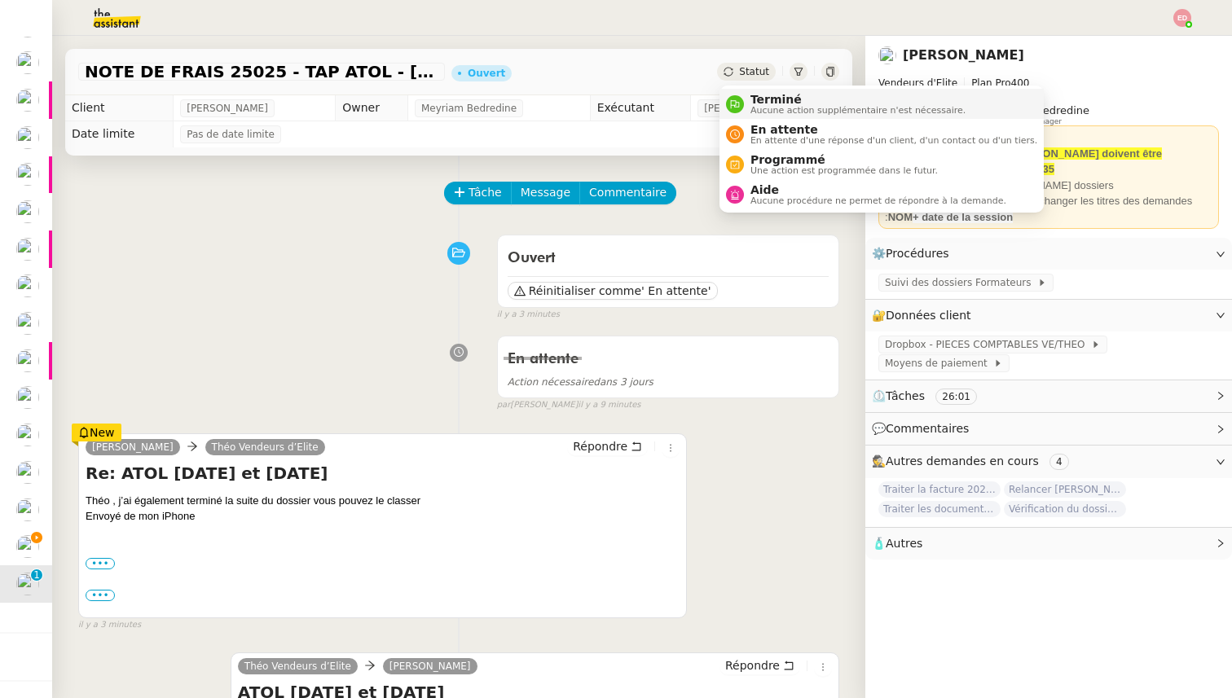
click at [762, 107] on span "Aucune action supplémentaire n'est nécessaire." at bounding box center [857, 110] width 215 height 9
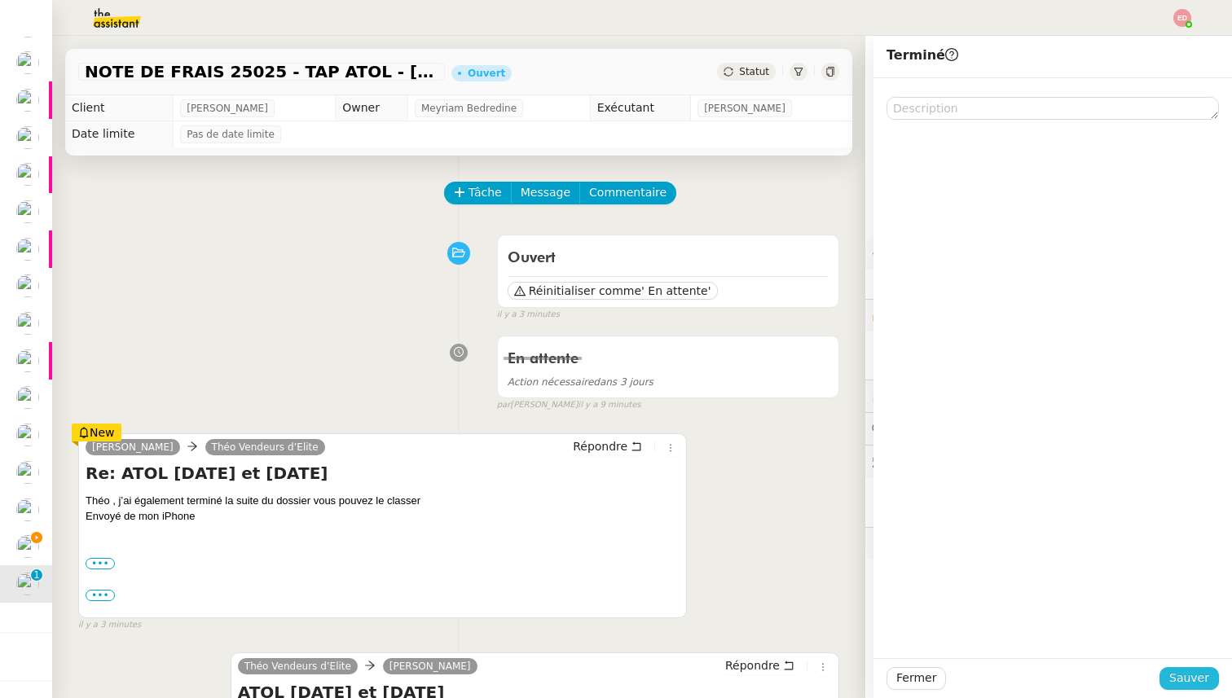
click at [1181, 682] on span "Sauver" at bounding box center [1189, 678] width 40 height 19
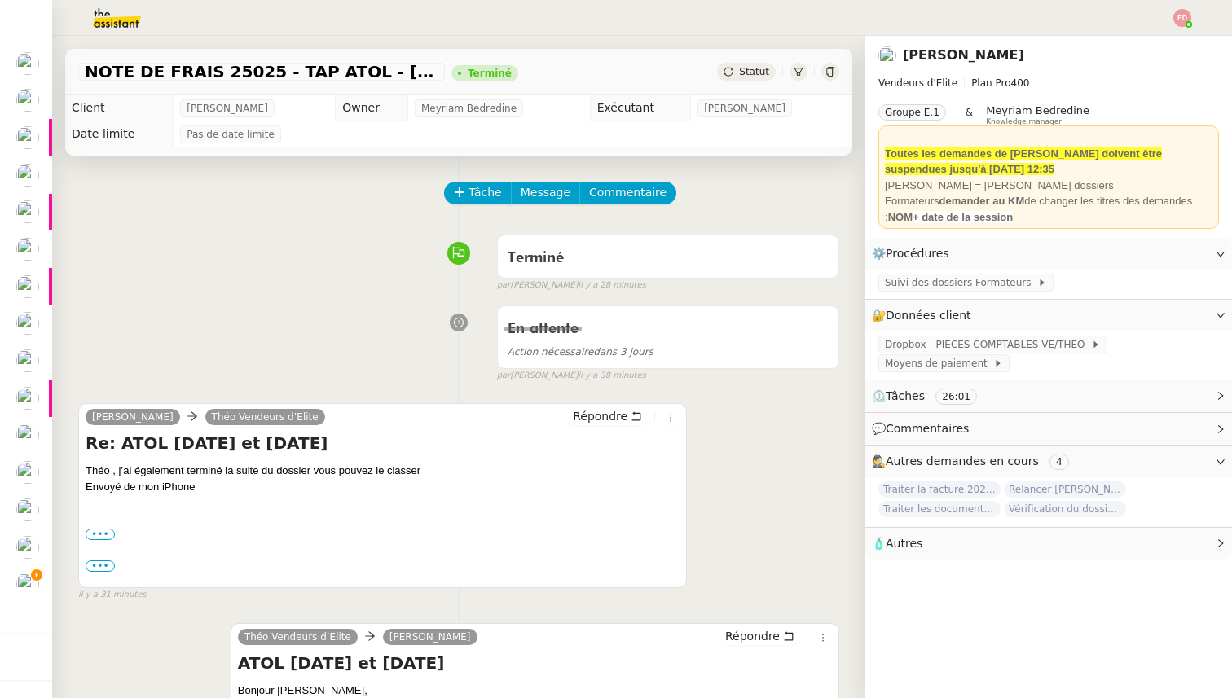
scroll to position [174, 0]
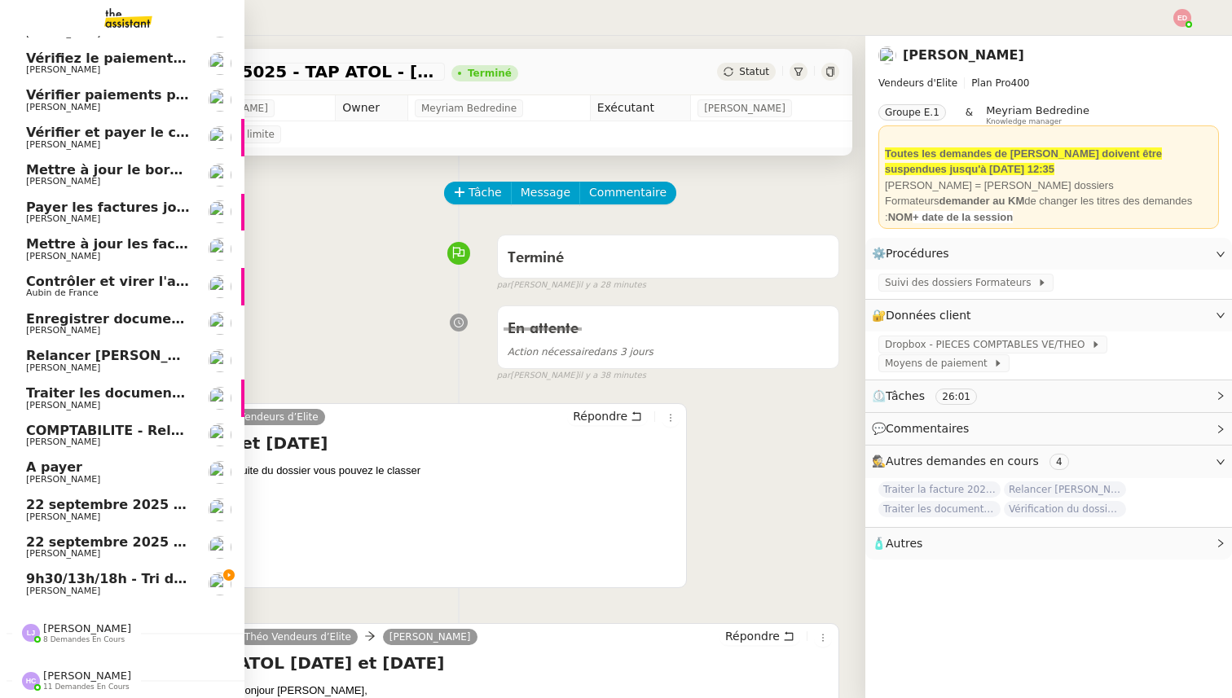
click at [56, 589] on span "[PERSON_NAME]" at bounding box center [63, 591] width 74 height 11
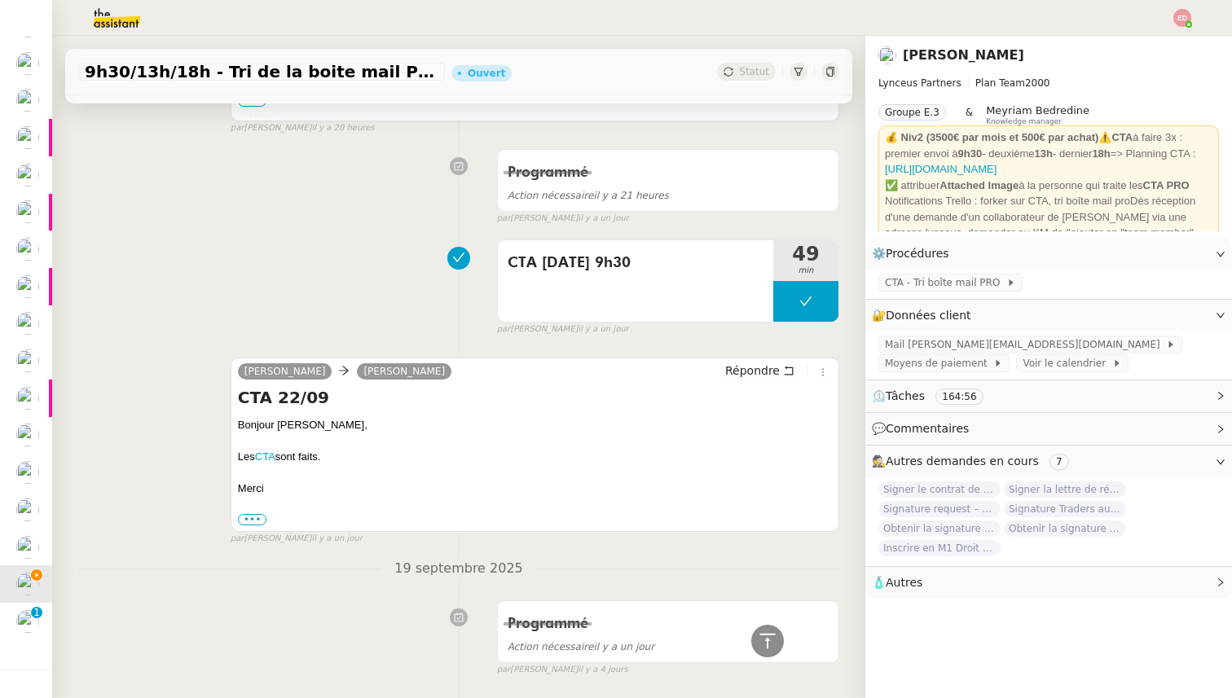
scroll to position [1008, 0]
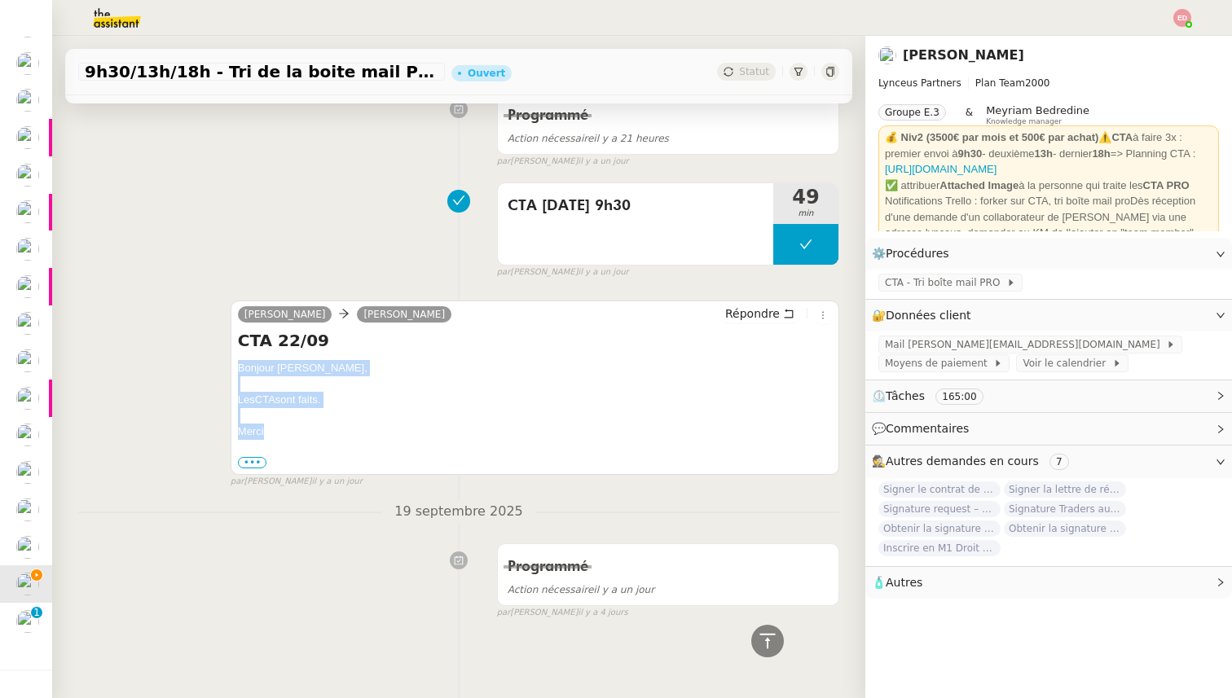
drag, startPoint x: 274, startPoint y: 432, endPoint x: 236, endPoint y: 364, distance: 77.3
click at [236, 364] on div "Iris Lynceus Patrick Chotard Répondre CTA 22/09 Bonjour Patrick, Les CTA sont f…" at bounding box center [535, 388] width 609 height 174
copy div "Bonjour Patrick, Les CTA sont faits. Merci"
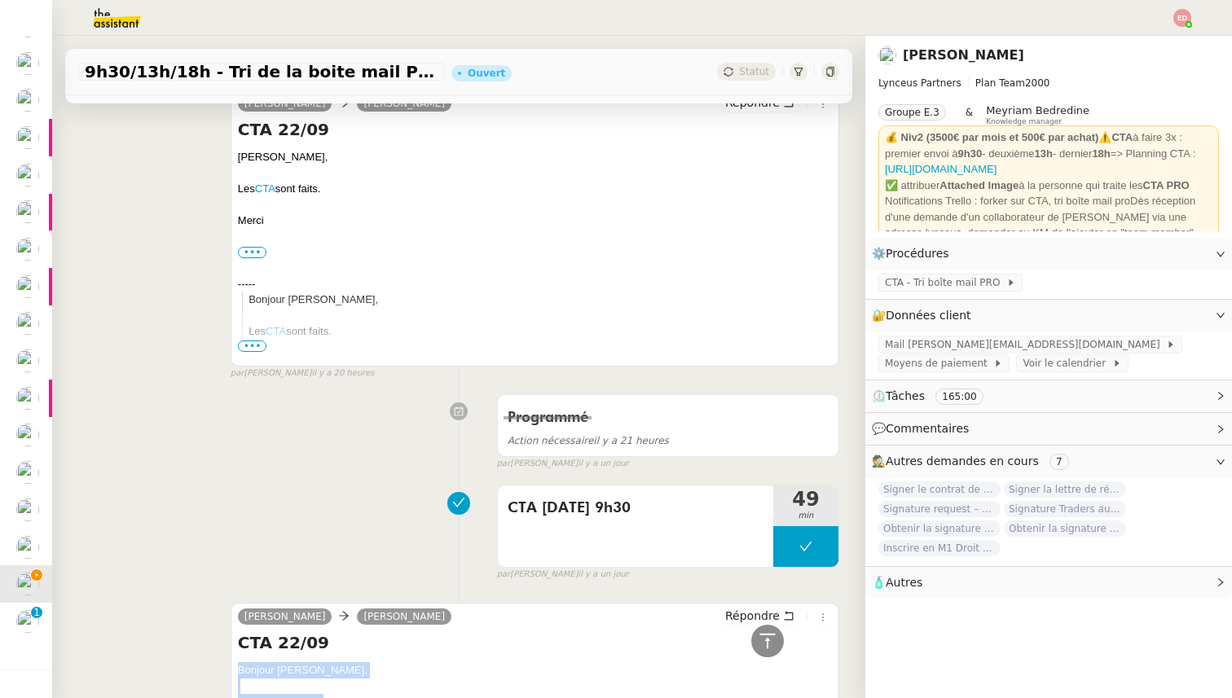
scroll to position [590, 0]
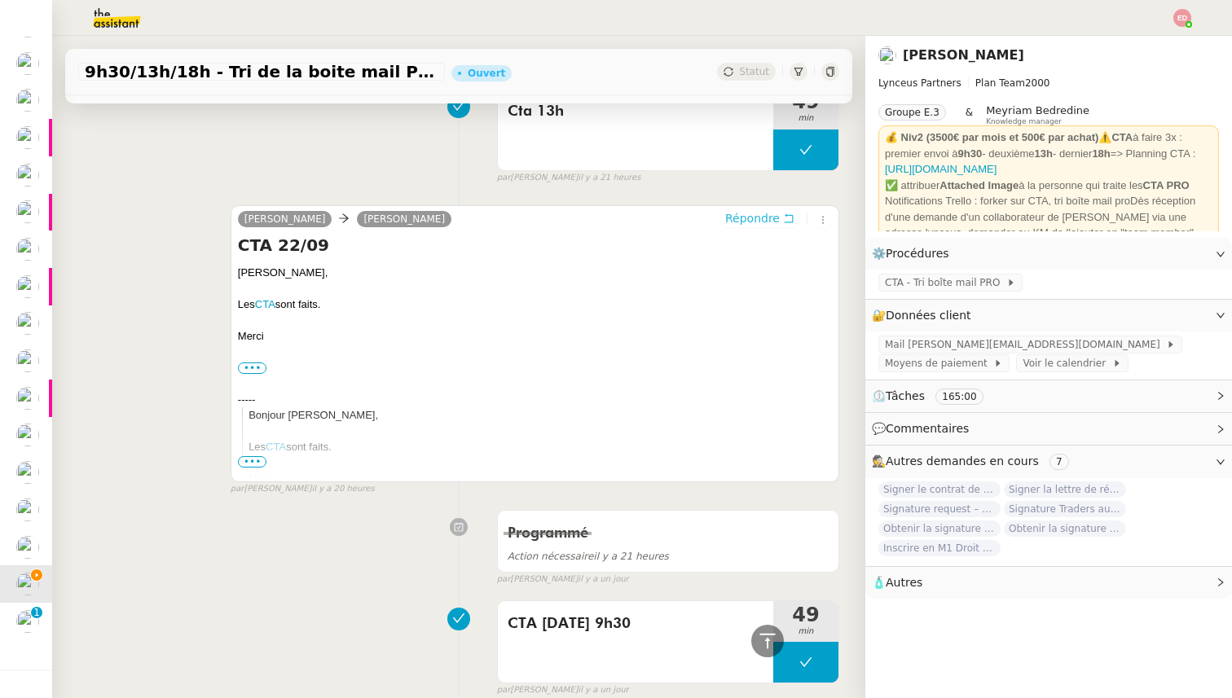
click at [763, 226] on button "Répondre" at bounding box center [759, 218] width 81 height 18
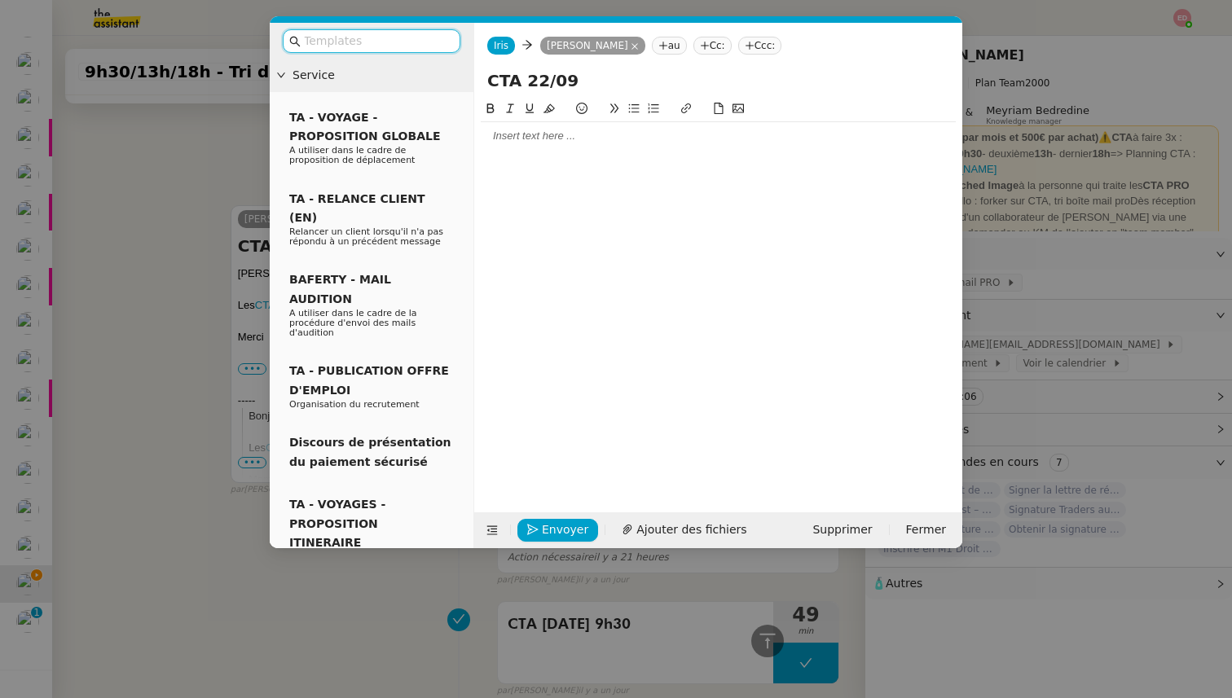
click at [661, 135] on div at bounding box center [718, 136] width 475 height 15
click at [549, 525] on span "Envoyer" at bounding box center [565, 530] width 46 height 19
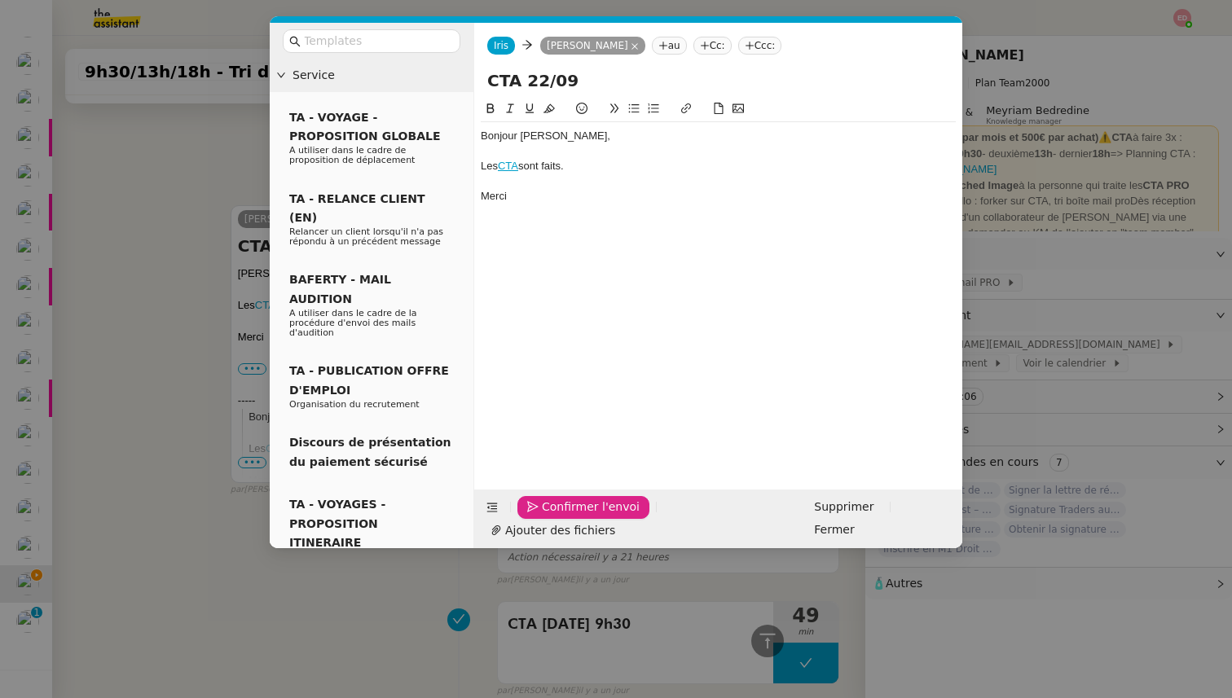
click at [549, 516] on span "Confirmer l'envoi" at bounding box center [591, 507] width 98 height 19
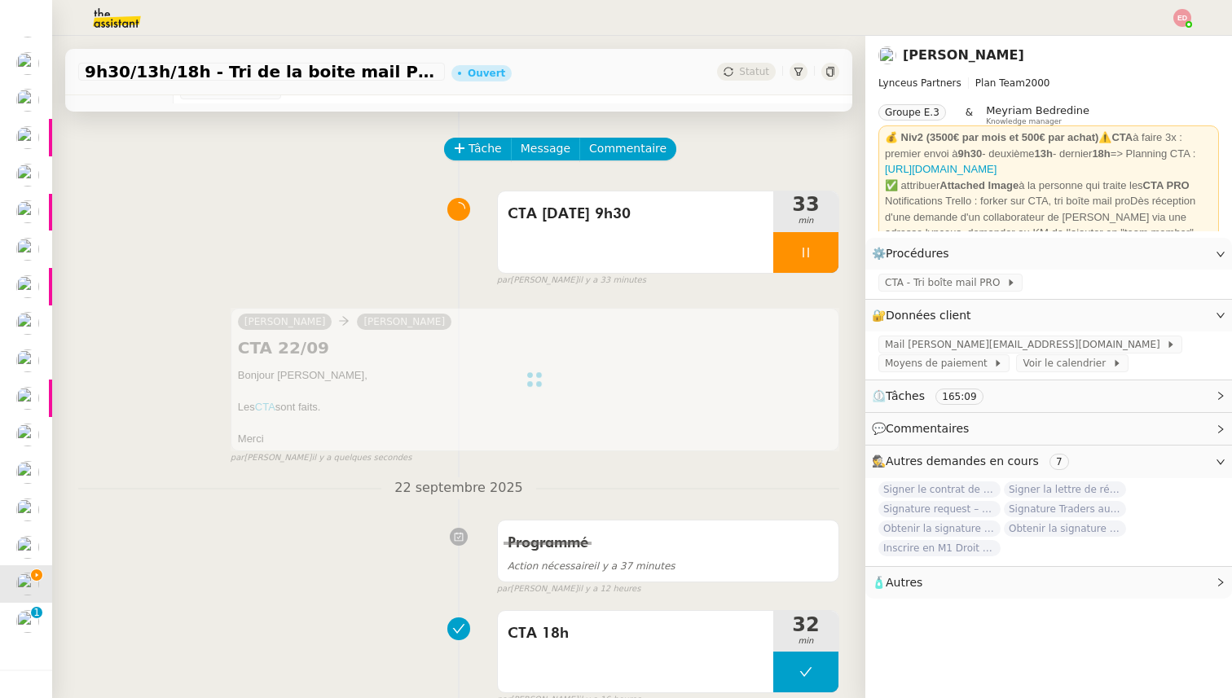
scroll to position [0, 0]
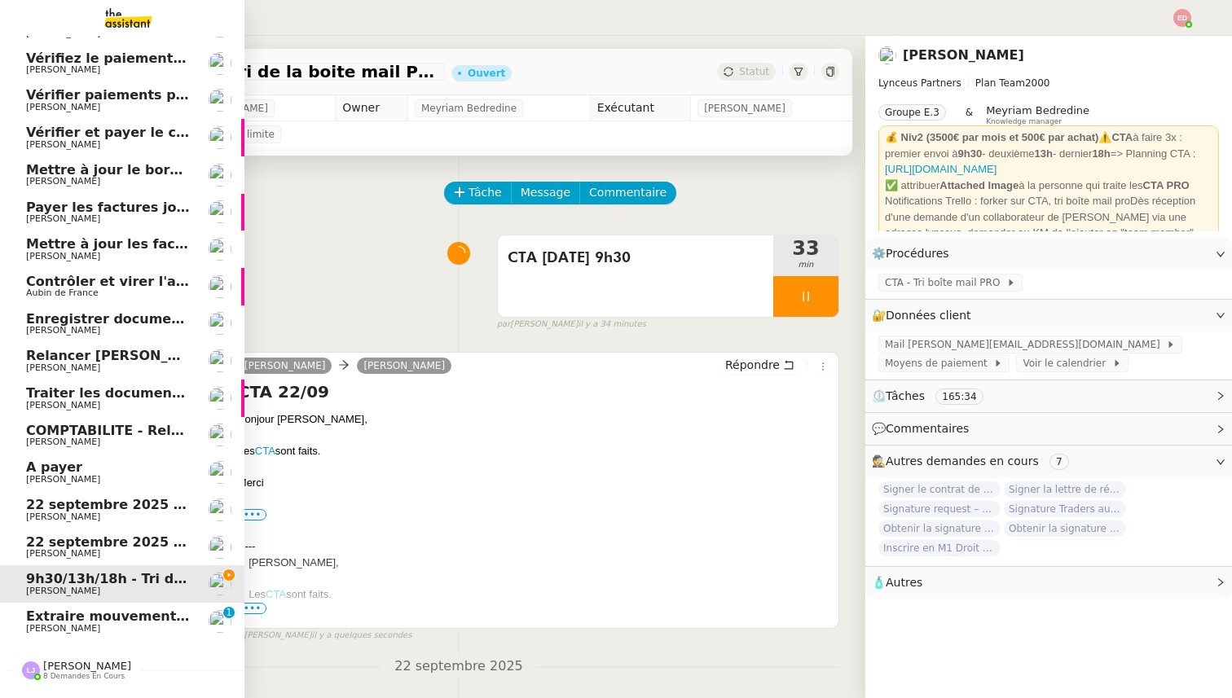
click at [54, 608] on link "Extraire mouvements compte Opal Verein [PERSON_NAME] 0 1 2 3 4 5 6 7 8 9" at bounding box center [122, 621] width 244 height 37
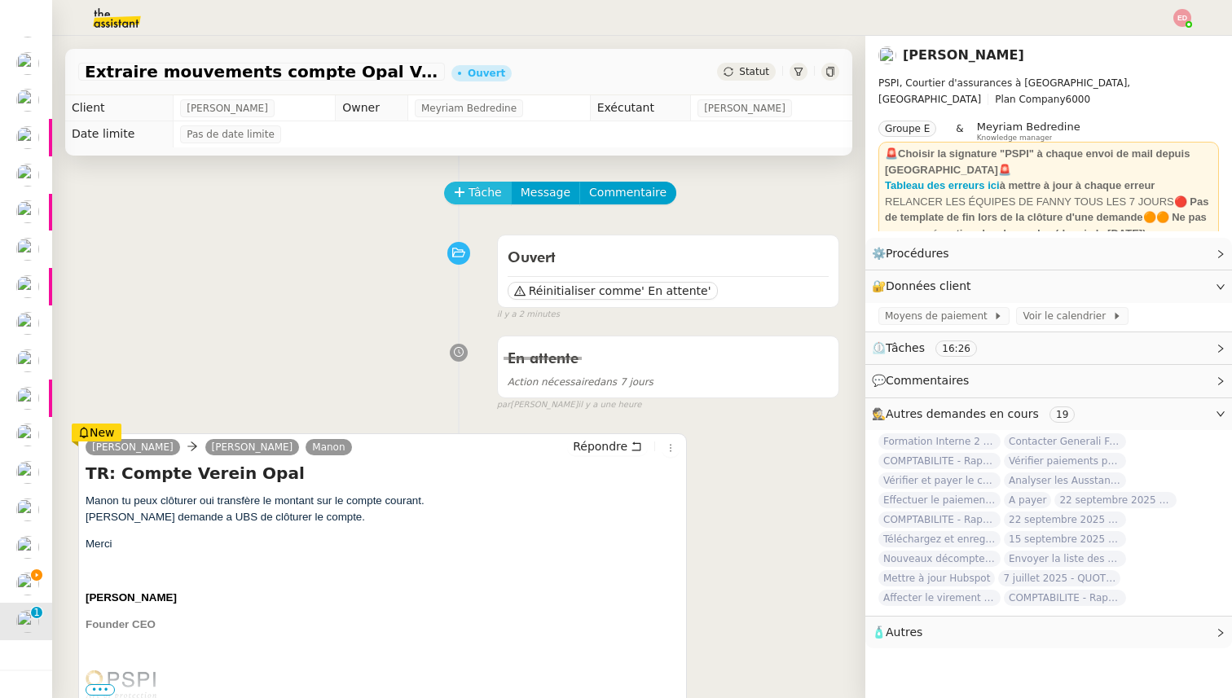
click at [476, 202] on span "Tâche" at bounding box center [484, 192] width 33 height 19
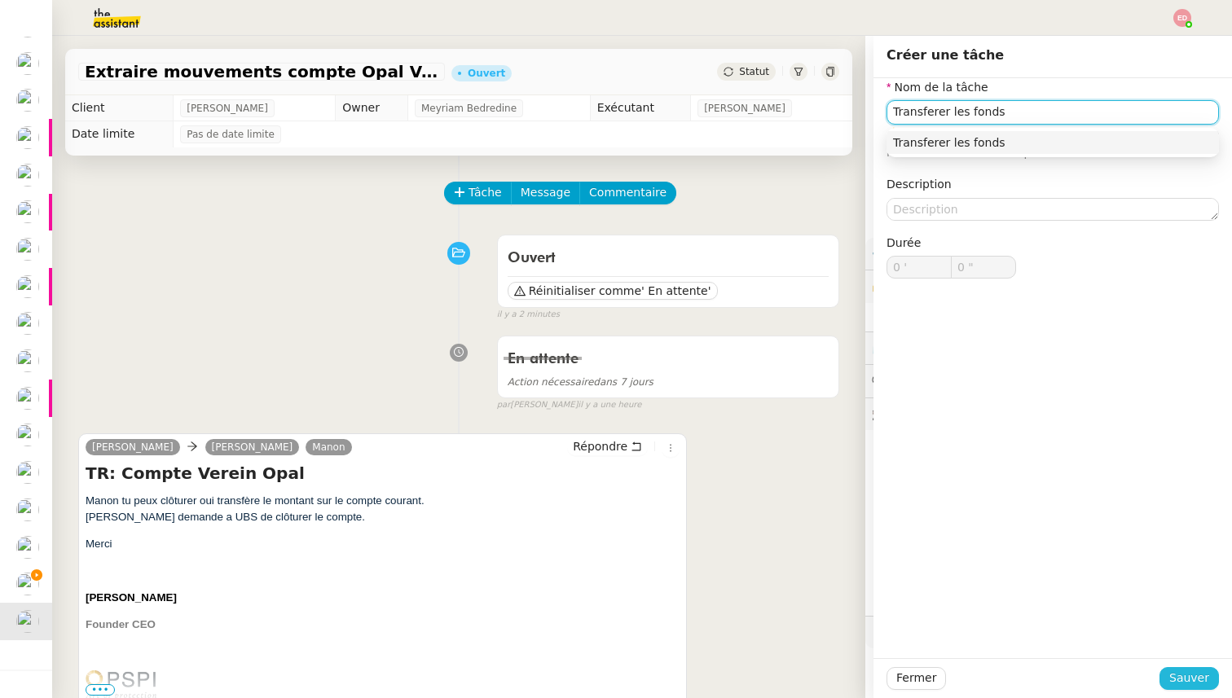
type input "Transferer les fonds"
click at [1190, 686] on span "Sauver" at bounding box center [1189, 678] width 40 height 19
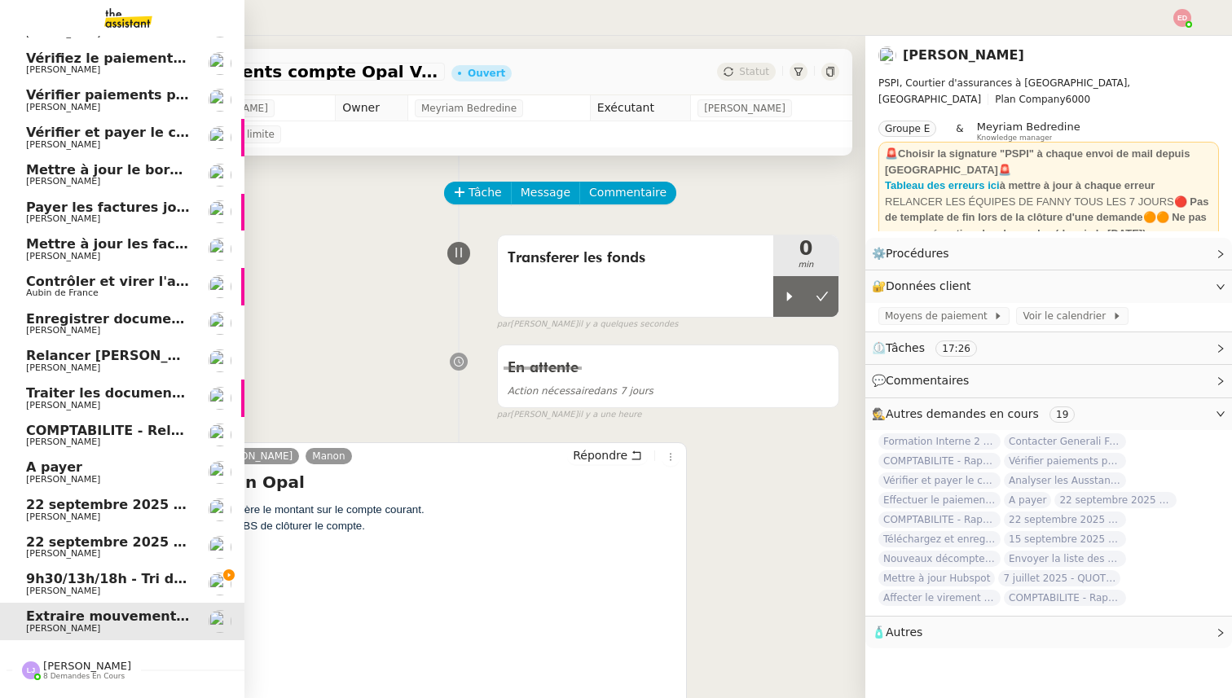
click at [42, 582] on span "9h30/13h/18h - Tri de la boite mail PRO - 19 septembre 2025" at bounding box center [248, 578] width 445 height 15
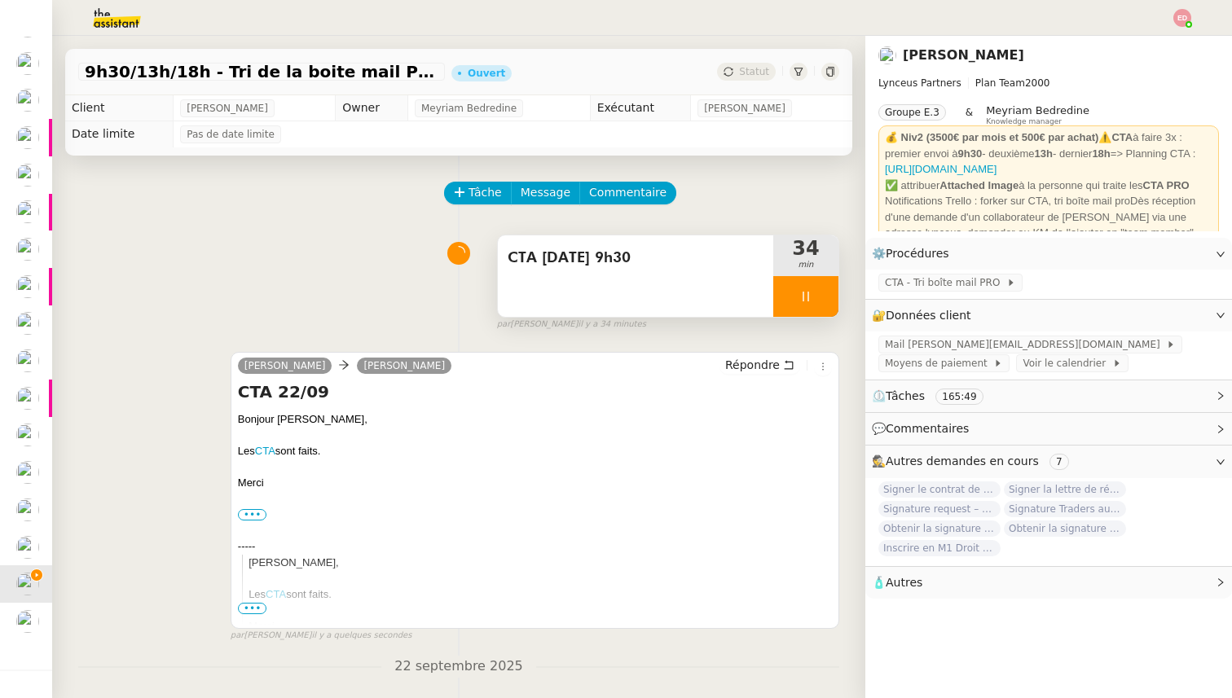
click at [833, 292] on div at bounding box center [805, 296] width 65 height 41
click at [833, 292] on button at bounding box center [822, 296] width 33 height 41
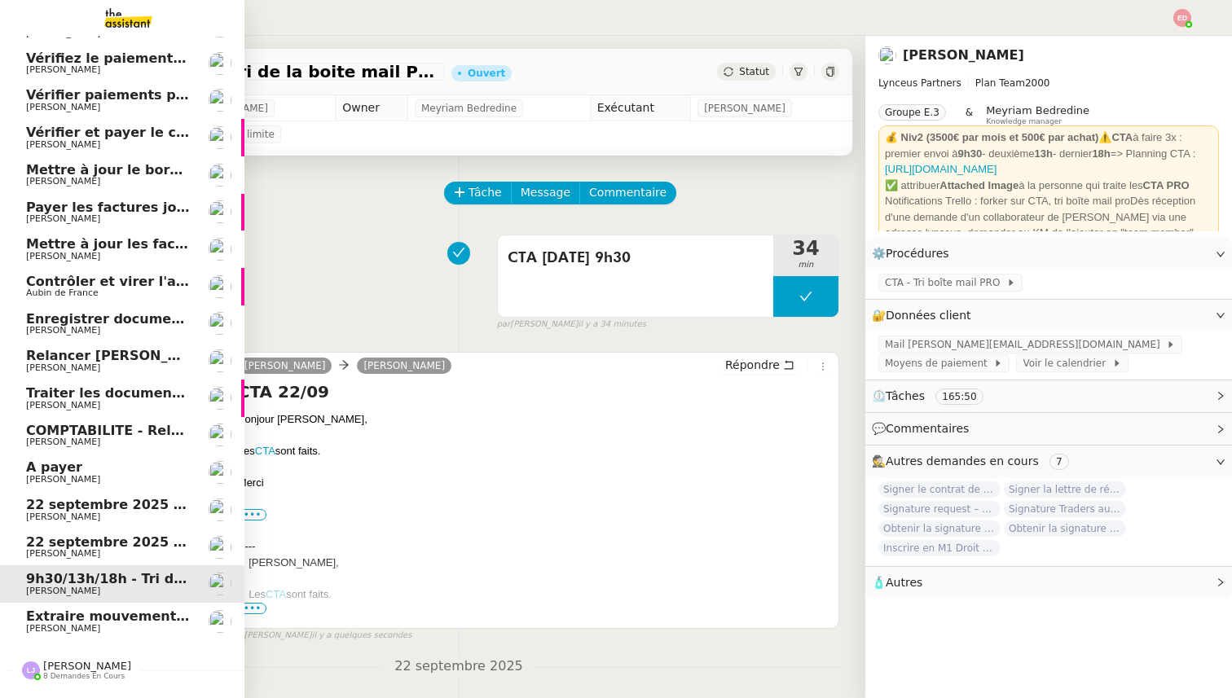
click at [40, 545] on span "22 septembre 2025 - QUOTIDIEN Gestion boite mail Accounting" at bounding box center [258, 541] width 465 height 15
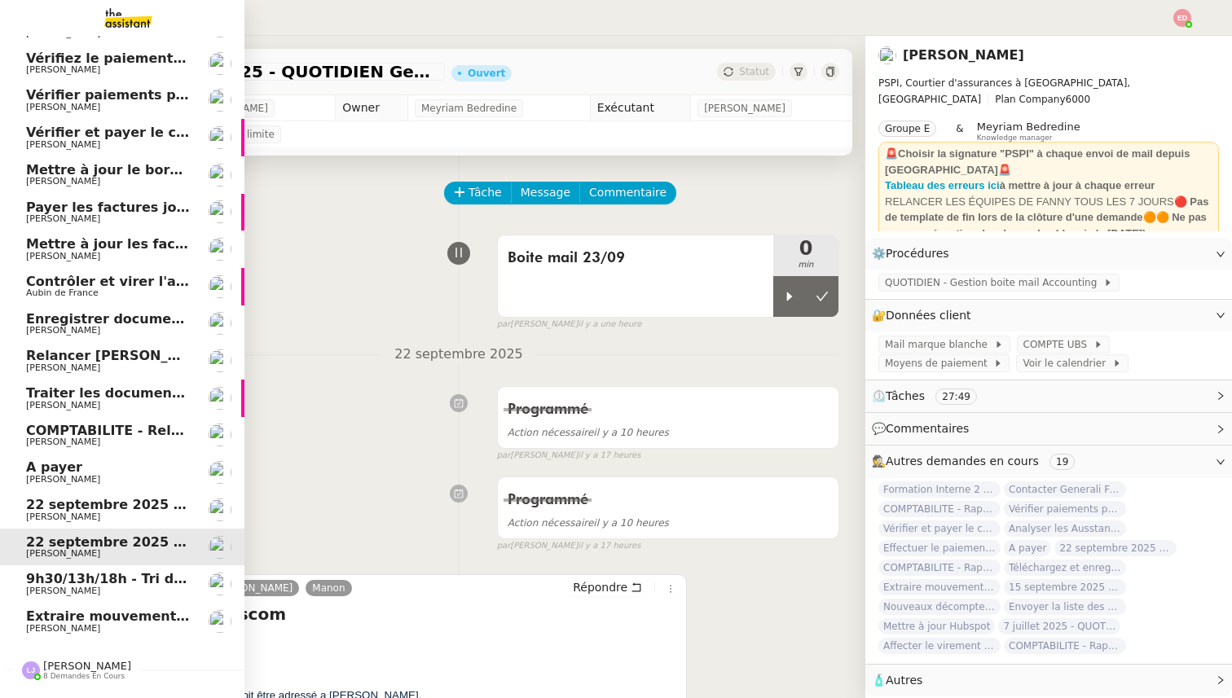
click at [73, 512] on span "[PERSON_NAME]" at bounding box center [63, 517] width 74 height 11
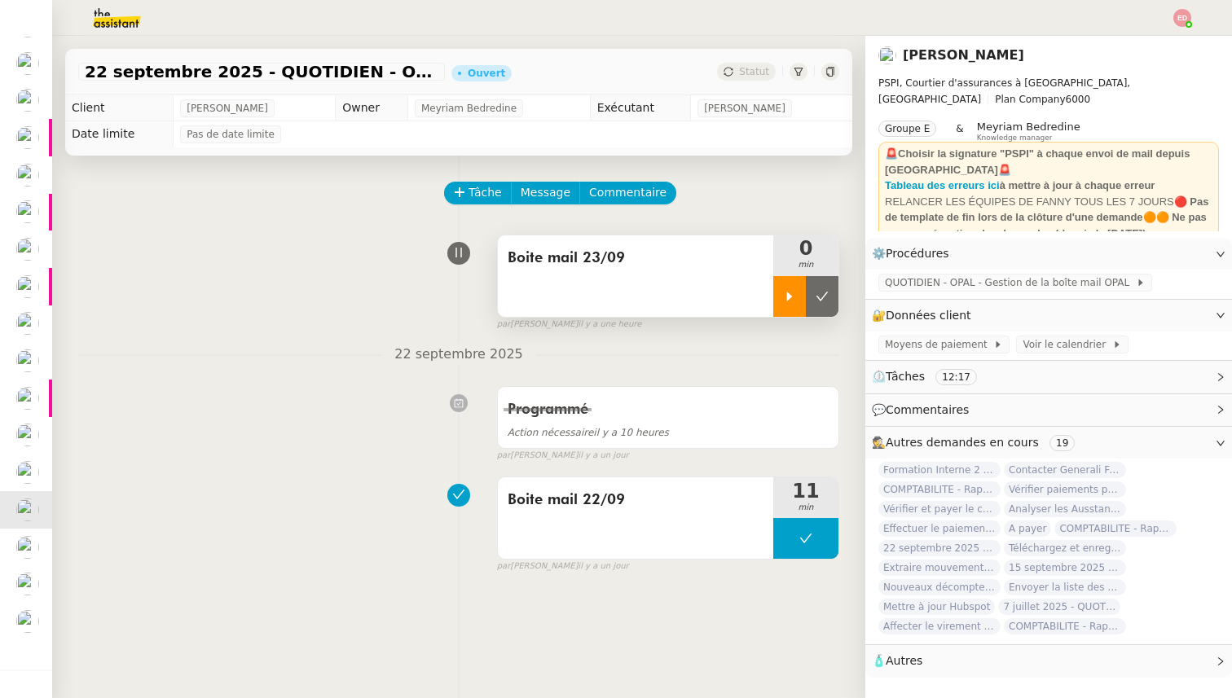
click at [790, 283] on div at bounding box center [789, 296] width 33 height 41
click at [833, 302] on div at bounding box center [805, 296] width 65 height 41
click at [833, 302] on button at bounding box center [822, 296] width 33 height 41
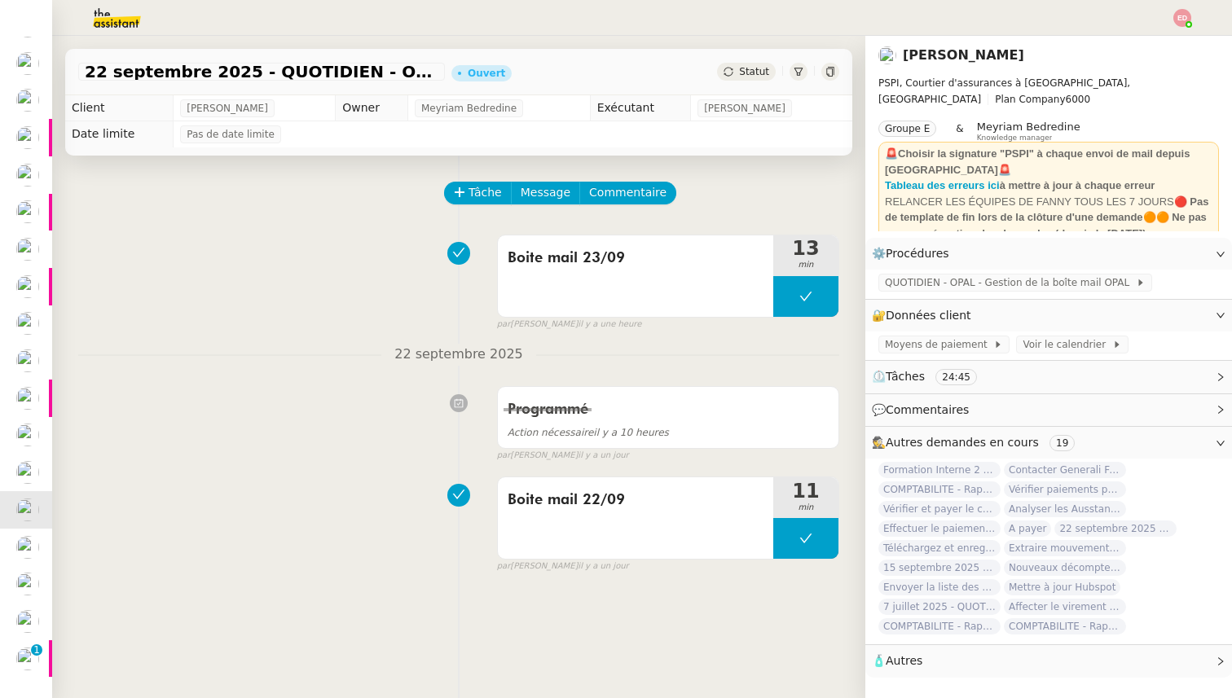
click at [755, 74] on span "Statut" at bounding box center [754, 71] width 30 height 11
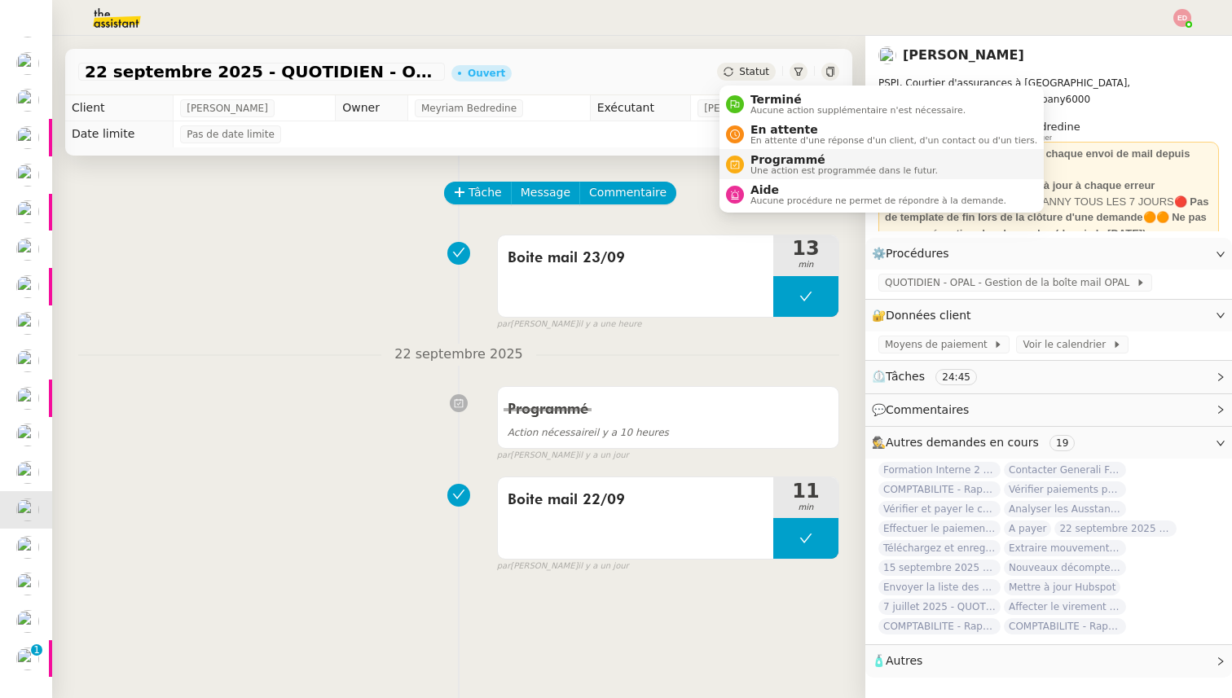
click at [789, 158] on span "Programmé" at bounding box center [843, 159] width 187 height 13
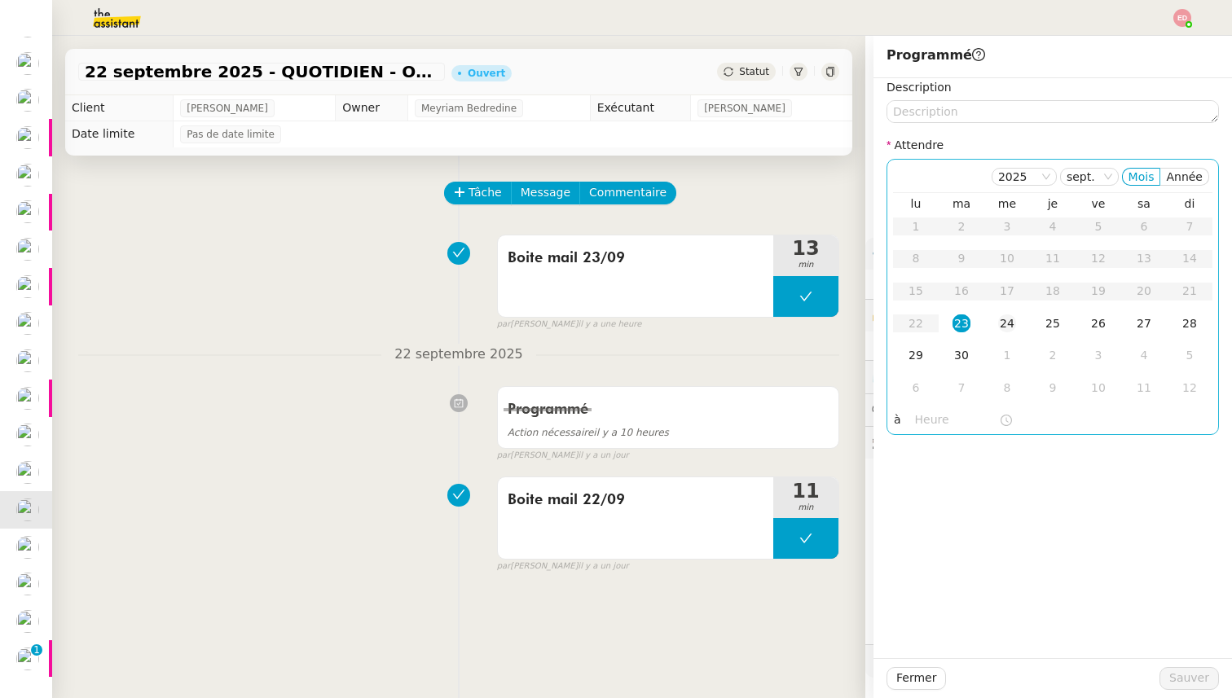
click at [1008, 323] on div "24" at bounding box center [1007, 323] width 18 height 18
click at [1195, 677] on span "Sauver" at bounding box center [1189, 678] width 40 height 19
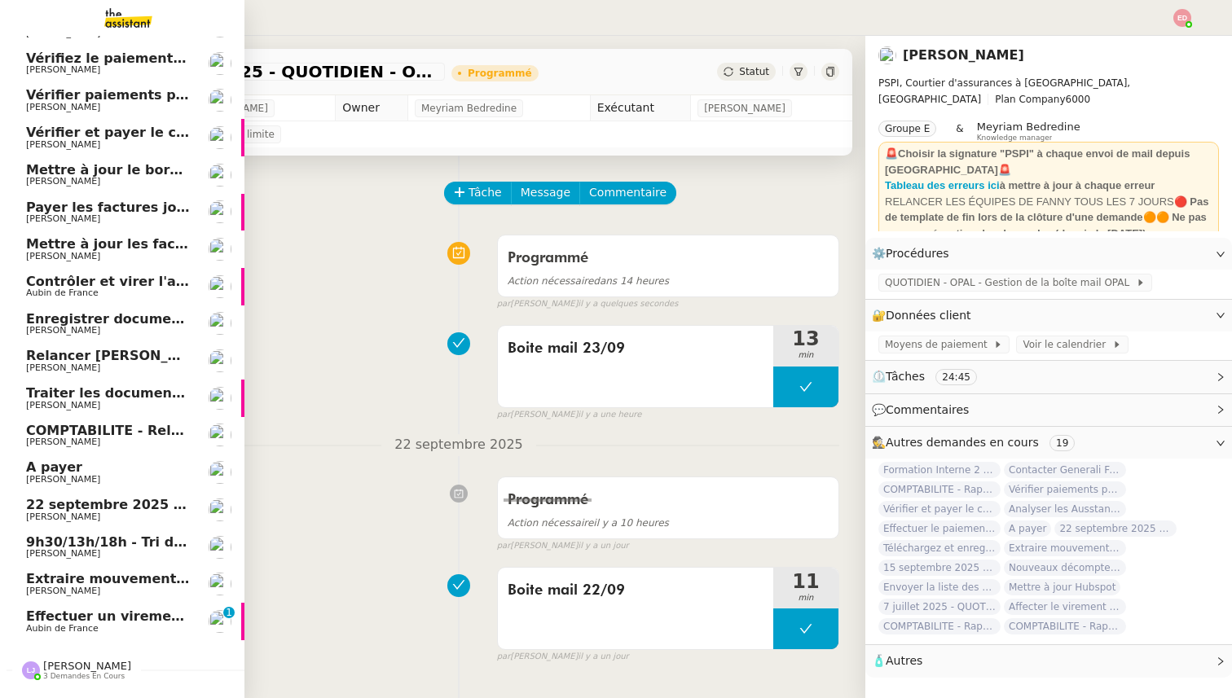
click at [28, 506] on span "22 septembre 2025 - QUOTIDIEN Gestion boite mail Accounting" at bounding box center [258, 504] width 465 height 15
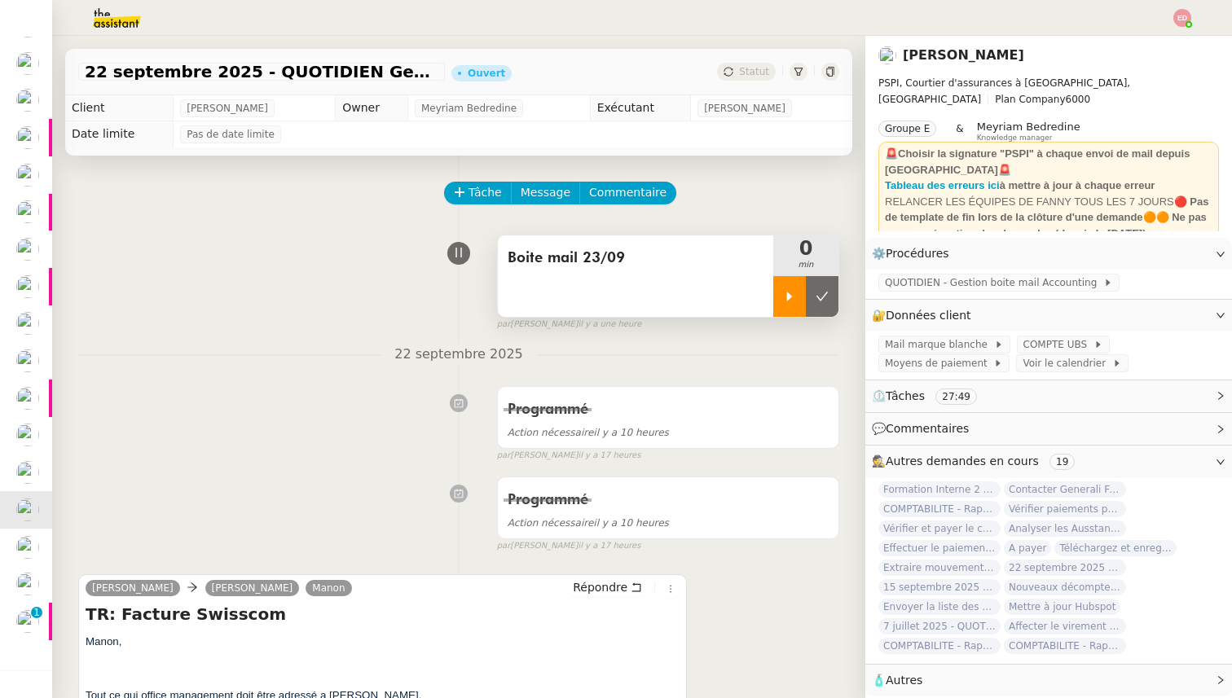
click at [785, 289] on div at bounding box center [789, 296] width 33 height 41
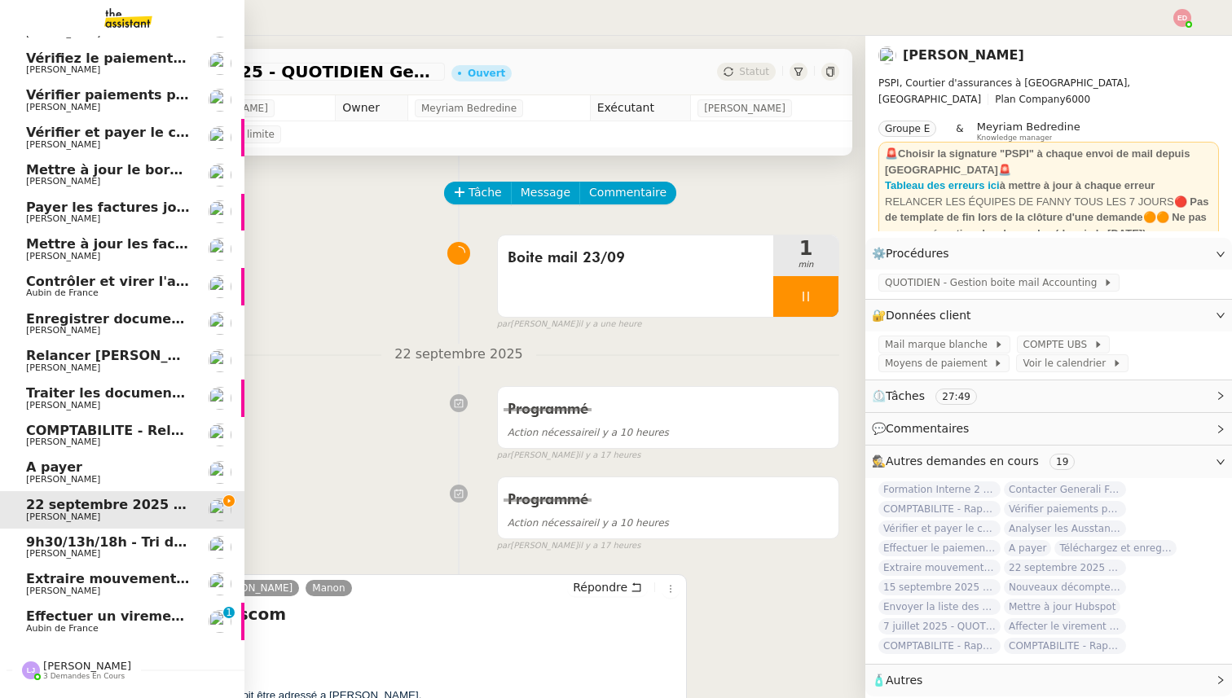
click at [82, 624] on span "Aubin de France" at bounding box center [62, 628] width 73 height 11
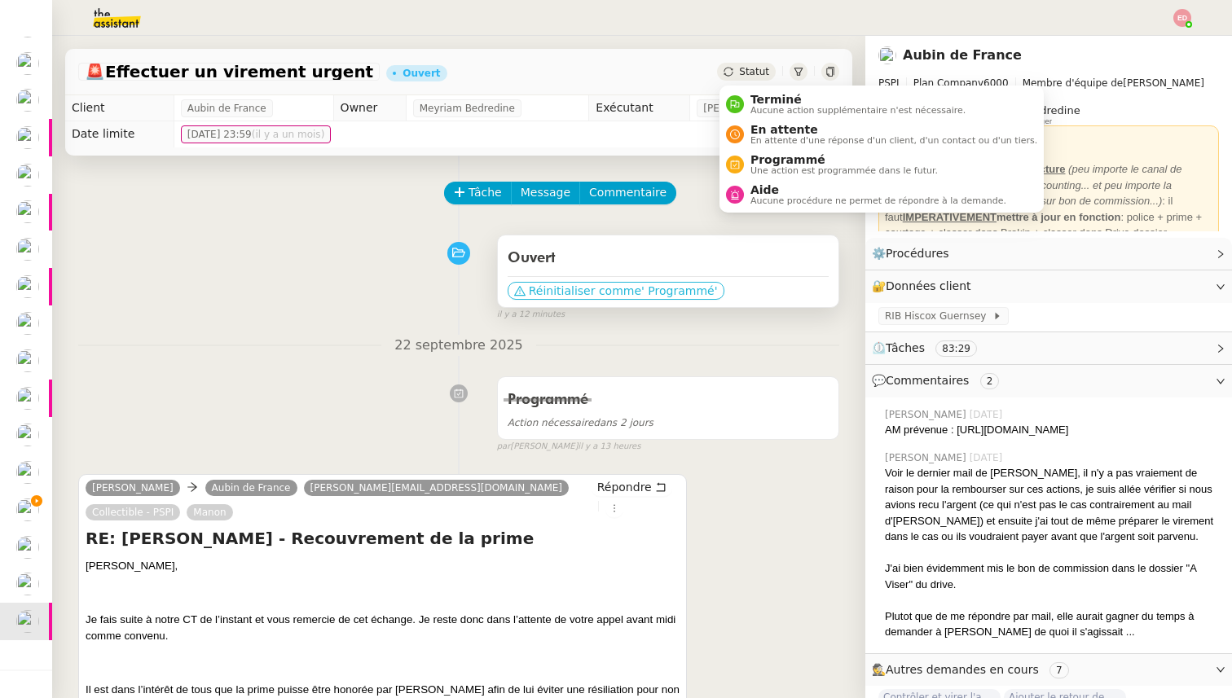
click at [643, 285] on span "' Programmé'" at bounding box center [679, 291] width 76 height 16
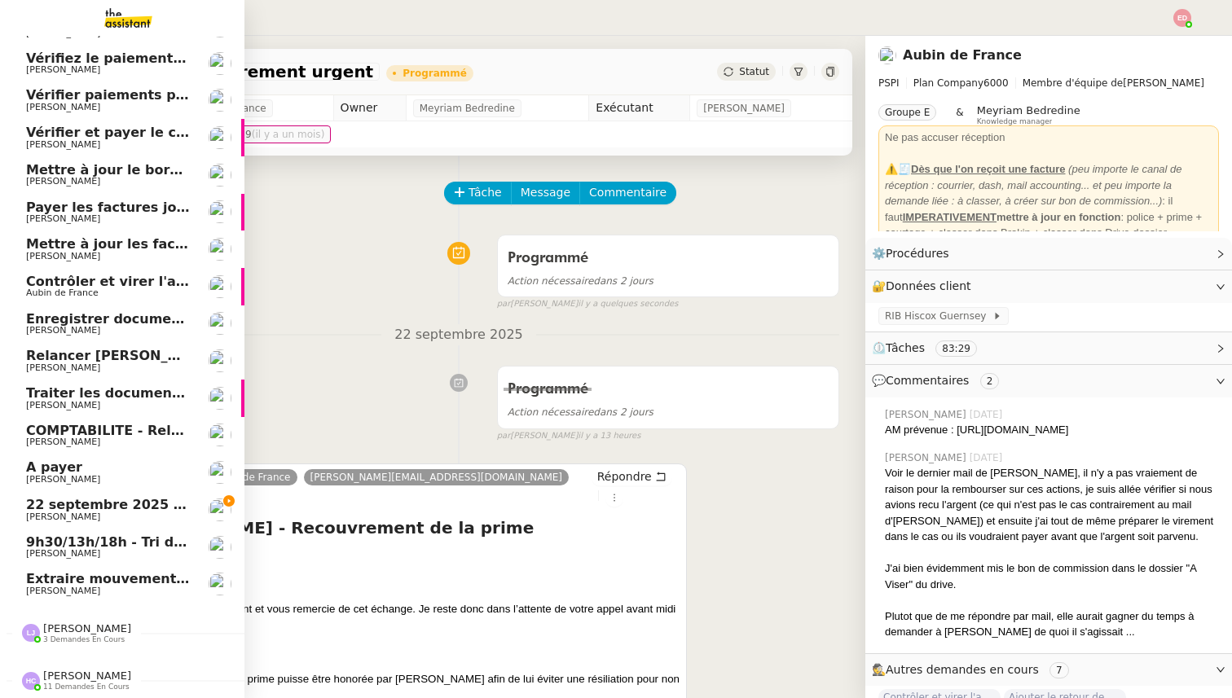
click at [55, 509] on span "22 septembre 2025 - QUOTIDIEN Gestion boite mail Accounting" at bounding box center [258, 504] width 465 height 15
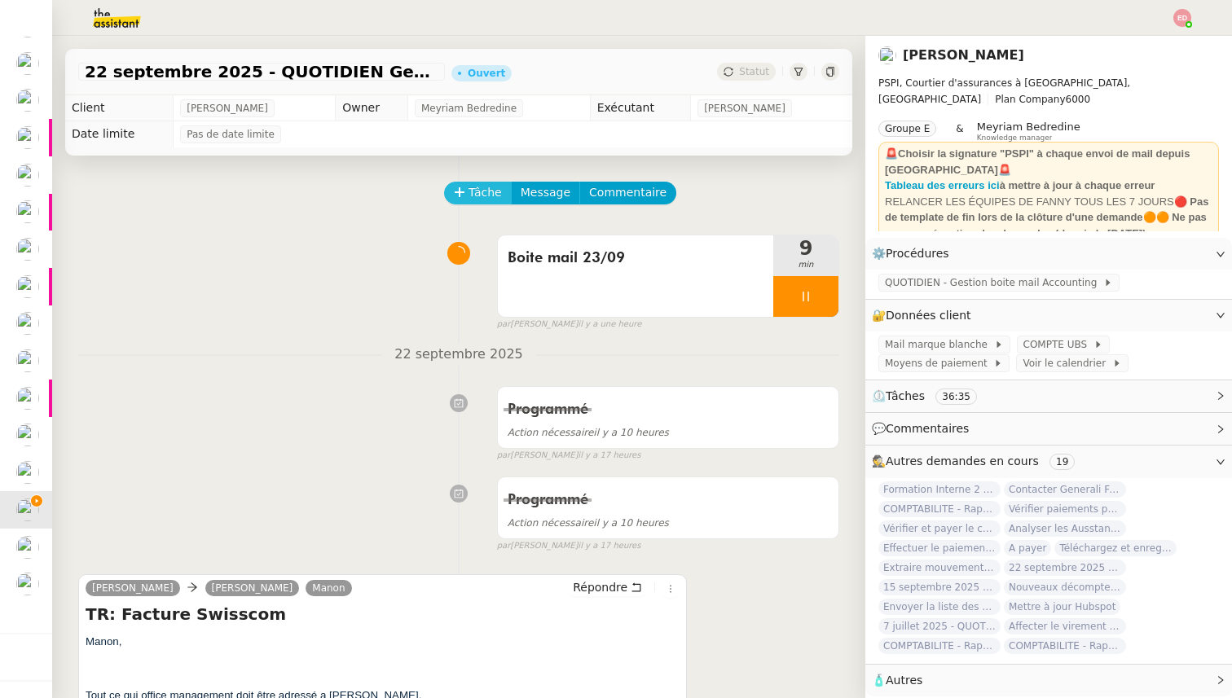
click at [487, 193] on span "Tâche" at bounding box center [484, 192] width 33 height 19
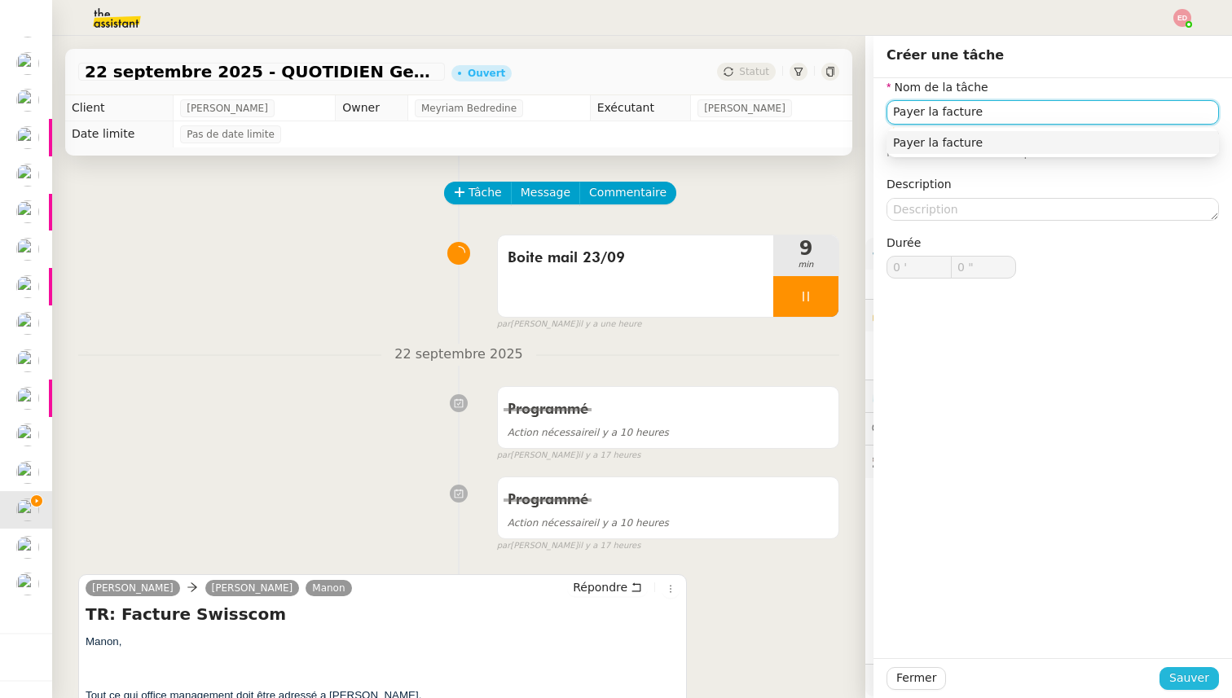
type input "Payer la facture"
click at [1176, 682] on span "Sauver" at bounding box center [1189, 678] width 40 height 19
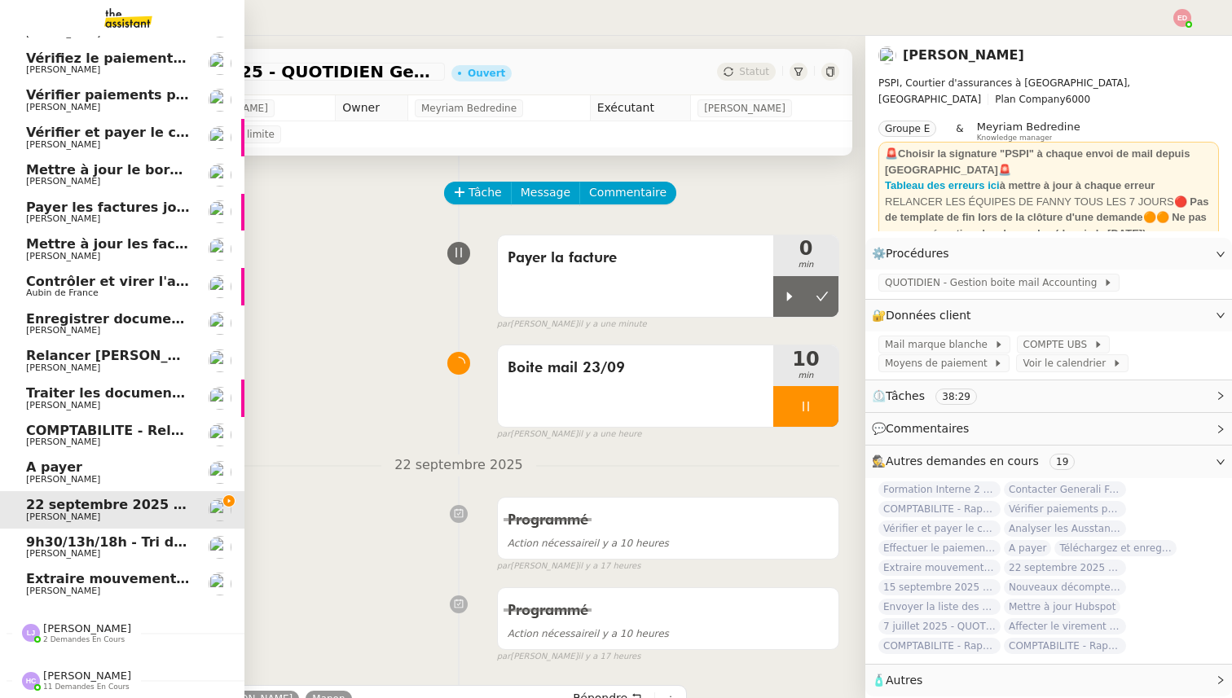
click at [67, 545] on span "9h30/13h/18h - Tri de la boite mail PRO - 19 septembre 2025" at bounding box center [248, 541] width 445 height 15
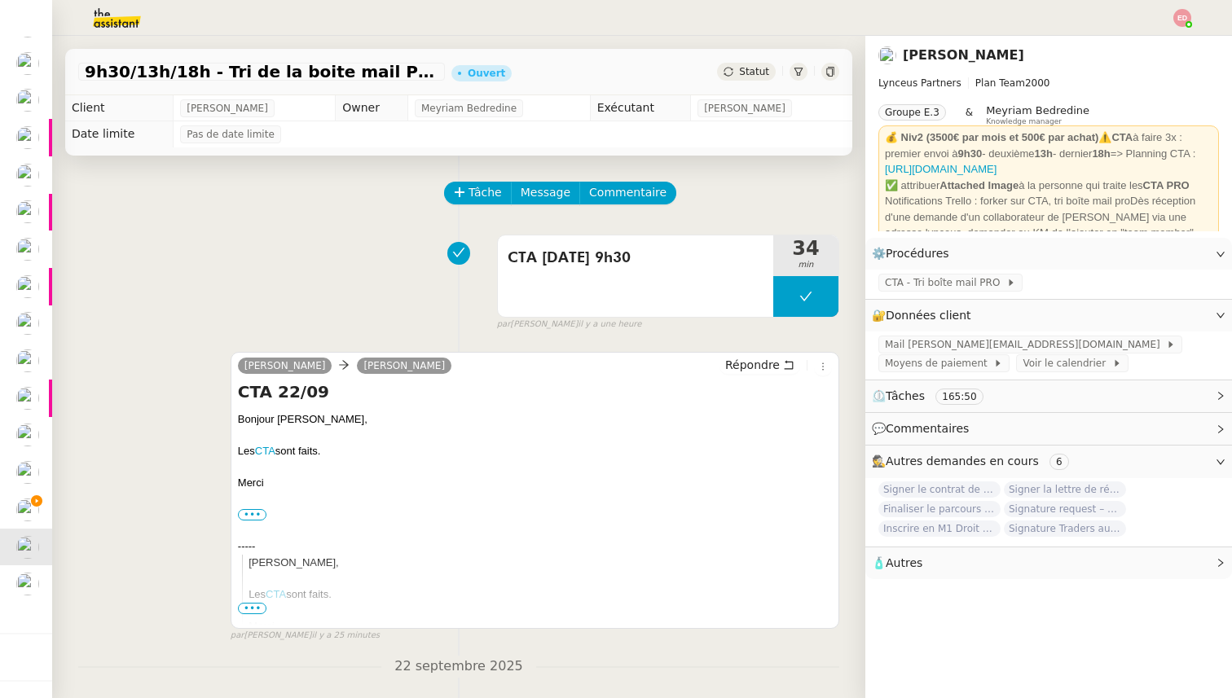
click at [748, 81] on div "9h30/13h/18h - Tri de la boite mail PRO - 19 septembre 2025 Ouvert Statut" at bounding box center [458, 72] width 787 height 46
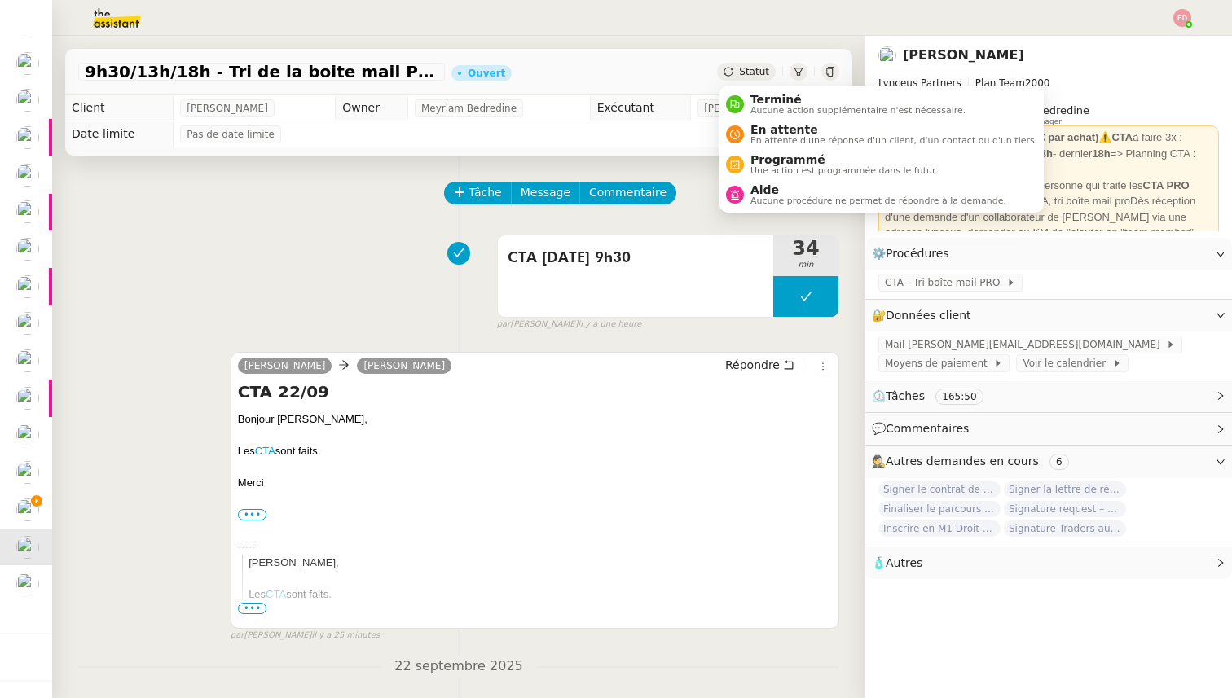
click at [746, 77] on span "Statut" at bounding box center [754, 71] width 30 height 11
click at [795, 160] on span "Programmé" at bounding box center [843, 159] width 187 height 13
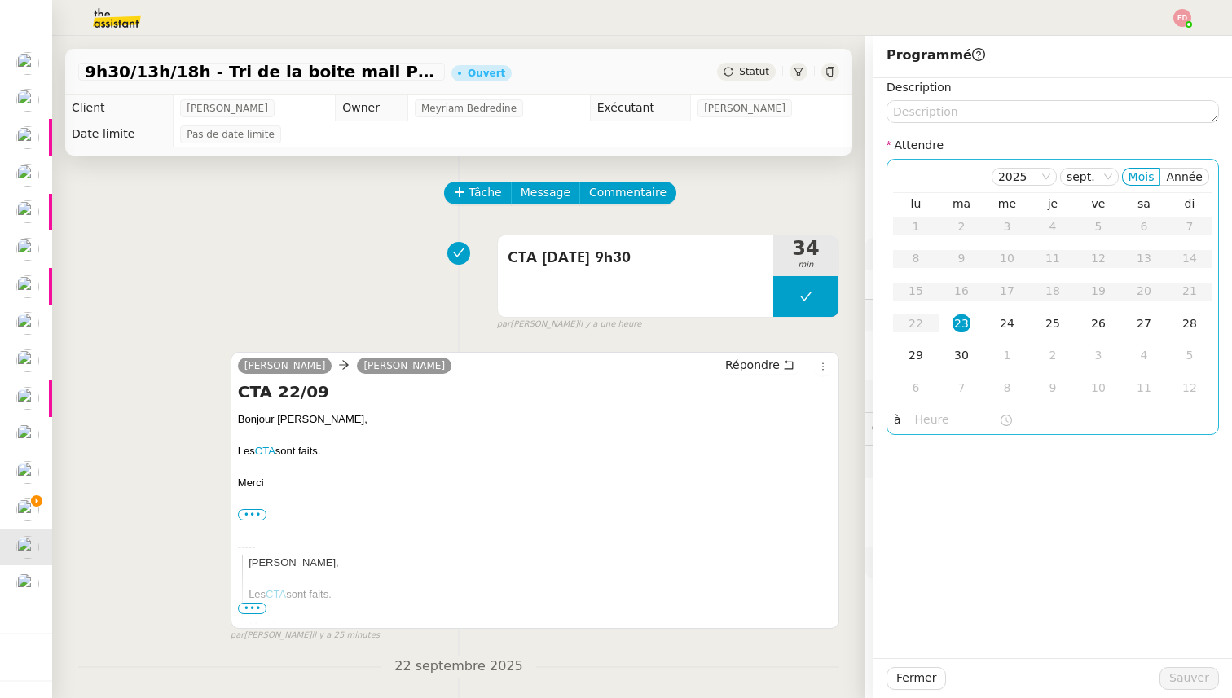
click at [933, 411] on input "text" at bounding box center [957, 420] width 84 height 19
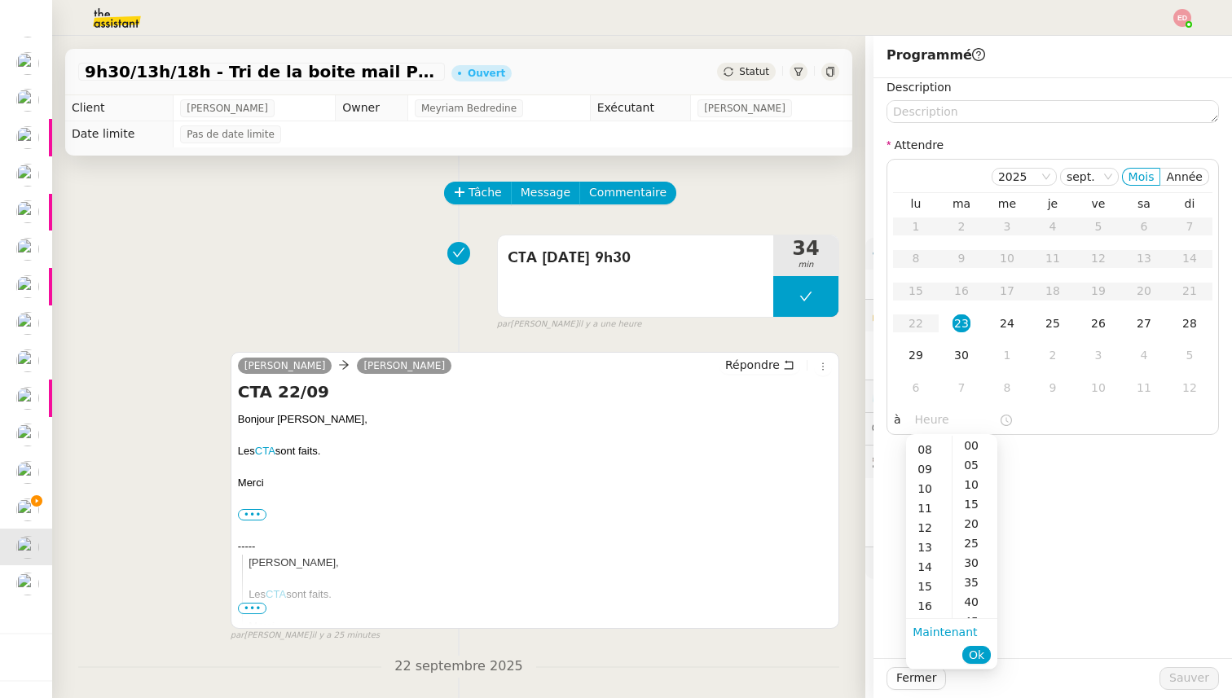
click at [926, 525] on div "12" at bounding box center [929, 528] width 46 height 20
click at [973, 558] on div "30" at bounding box center [974, 563] width 45 height 20
type input "12:30"
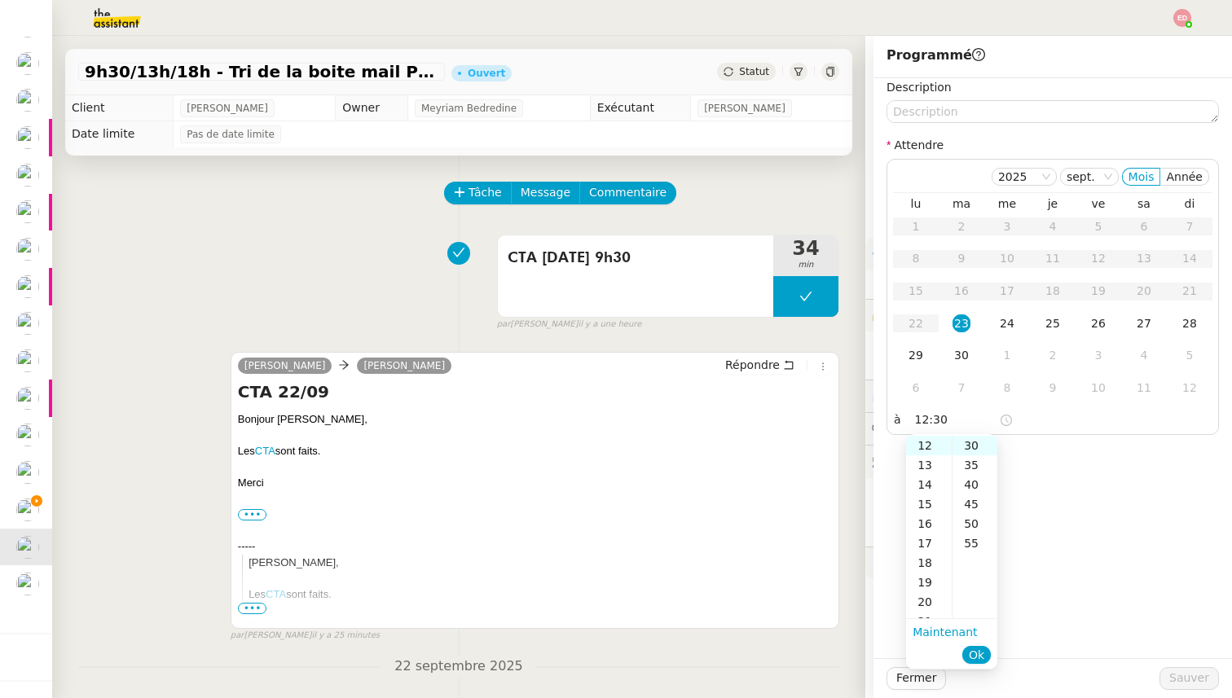
click at [987, 646] on li "Ok" at bounding box center [976, 655] width 29 height 23
click at [974, 651] on span "Ok" at bounding box center [976, 655] width 15 height 16
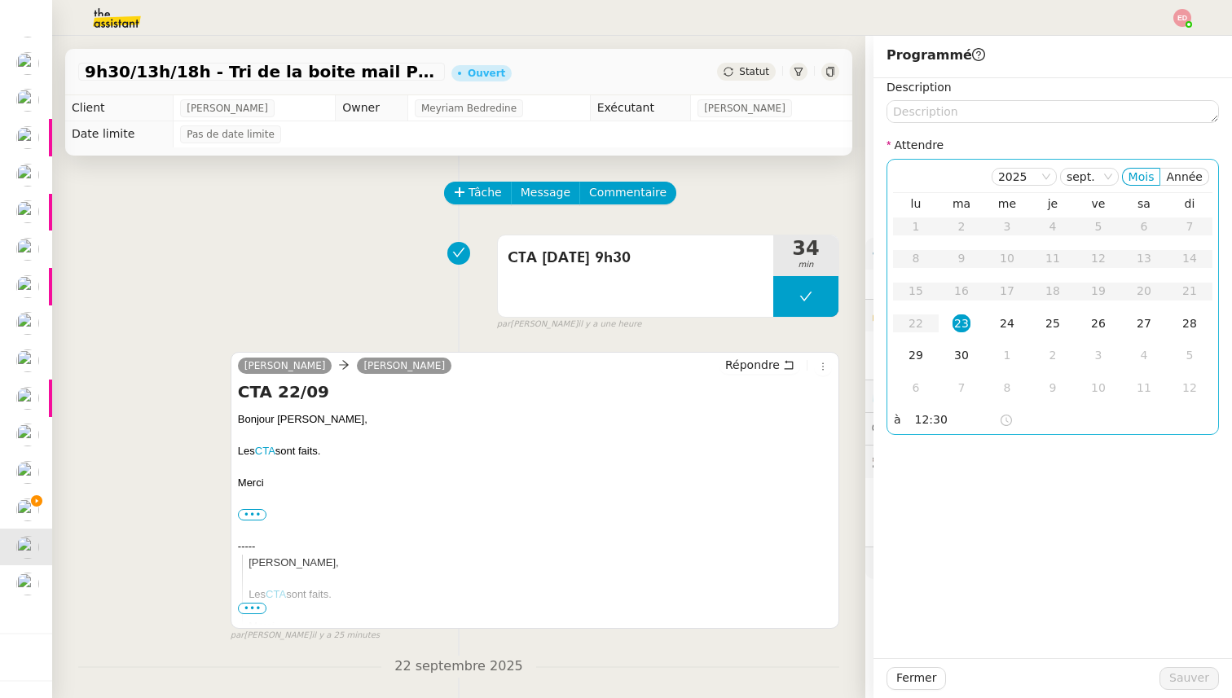
click at [962, 326] on div "23" at bounding box center [961, 323] width 18 height 18
click at [1188, 675] on span "Sauver" at bounding box center [1189, 678] width 40 height 19
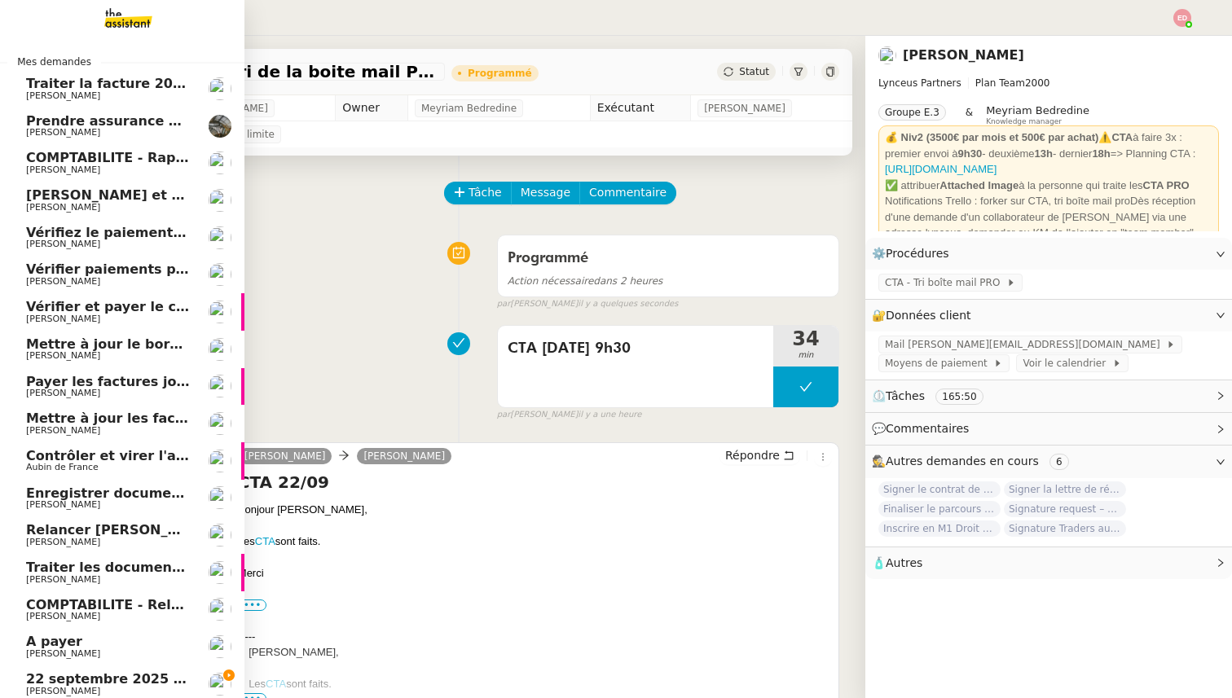
click at [74, 503] on span "[PERSON_NAME]" at bounding box center [63, 504] width 74 height 11
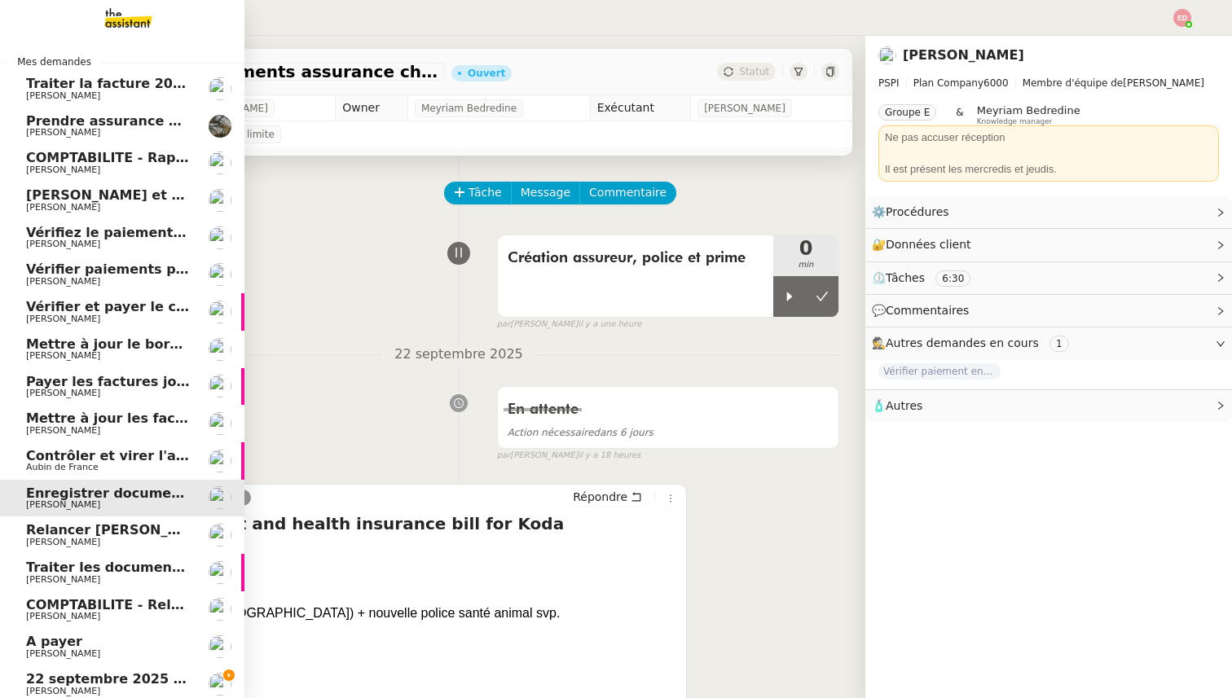
click at [85, 675] on span "22 septembre 2025 - QUOTIDIEN Gestion boite mail Accounting" at bounding box center [258, 678] width 465 height 15
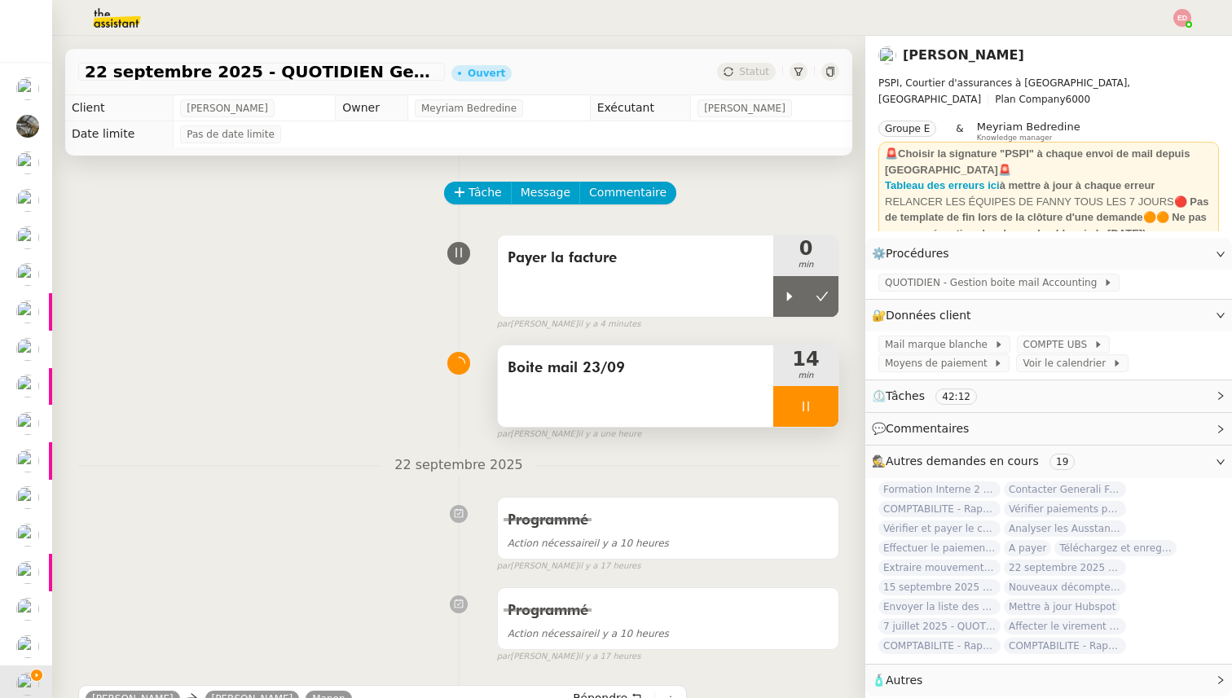
click at [821, 407] on div at bounding box center [805, 406] width 65 height 41
click at [821, 407] on icon at bounding box center [821, 406] width 13 height 13
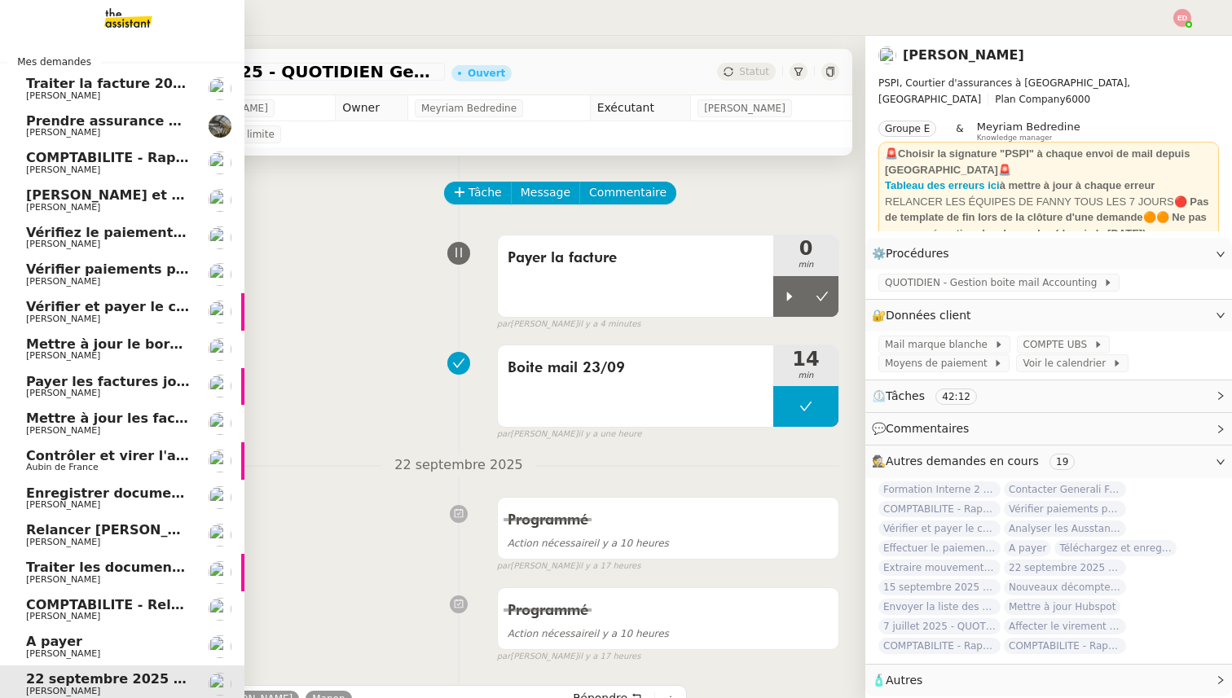
click at [68, 648] on span "A payer" at bounding box center [54, 641] width 56 height 15
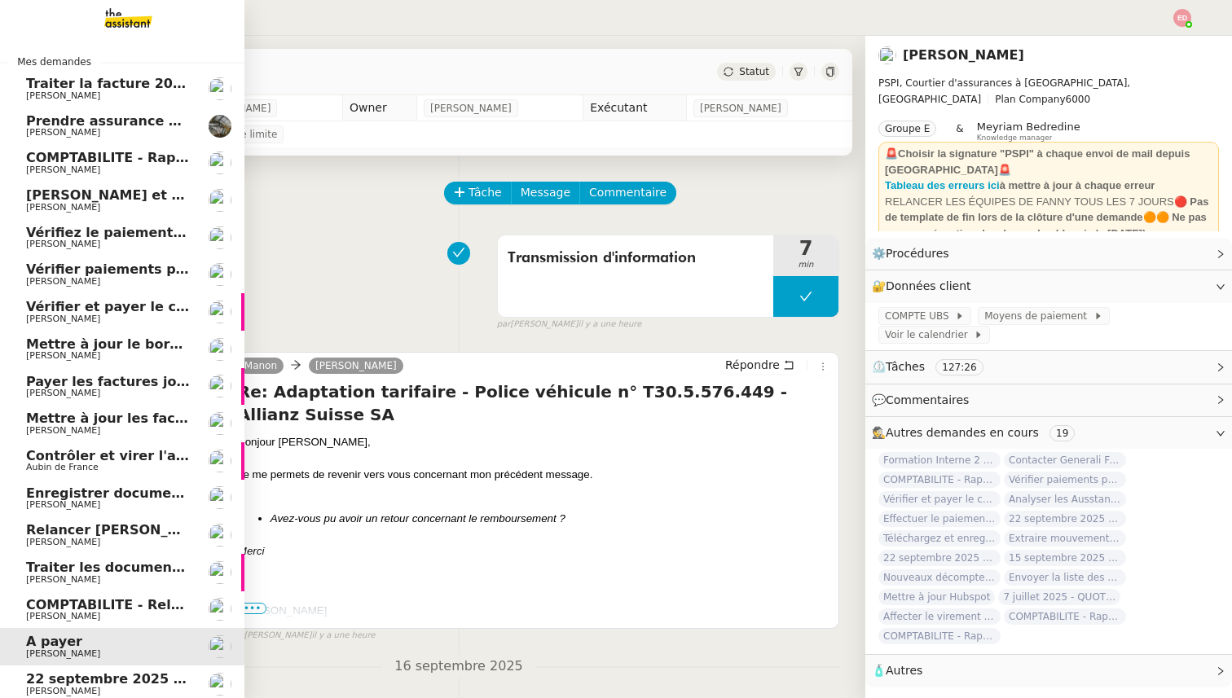
click at [73, 606] on span "COMPTABILITE - Relances factures impayées - septembre 2025" at bounding box center [256, 604] width 461 height 15
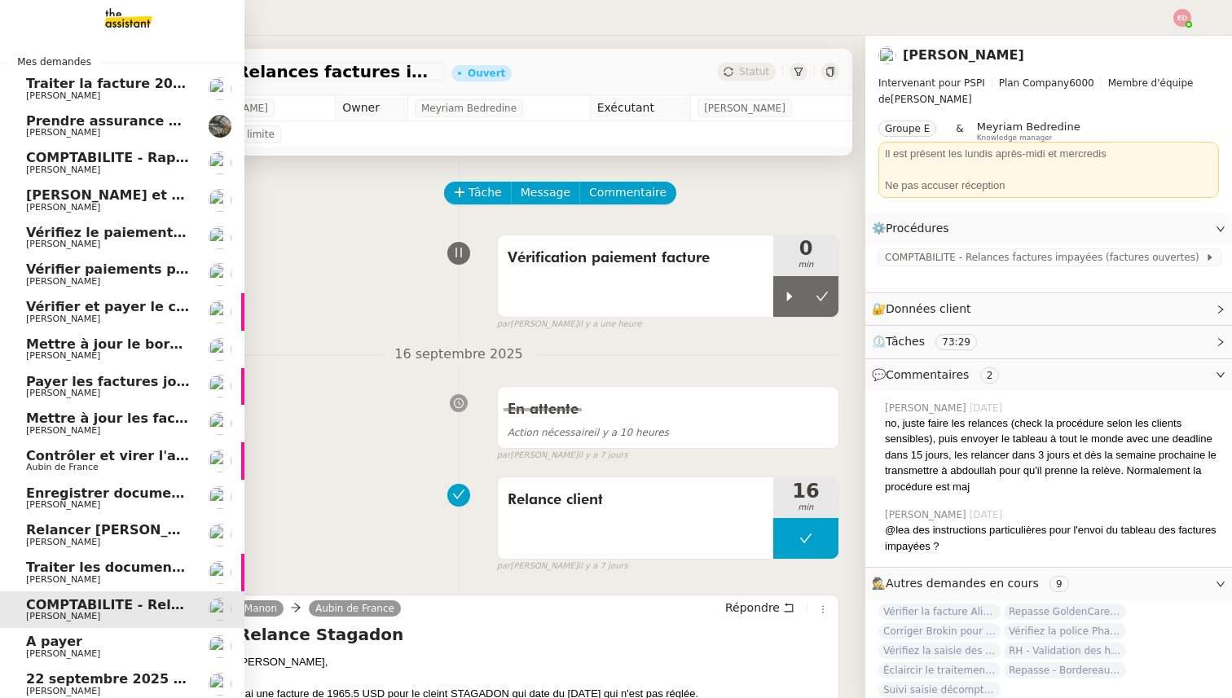
click at [67, 644] on span "A payer" at bounding box center [54, 641] width 56 height 15
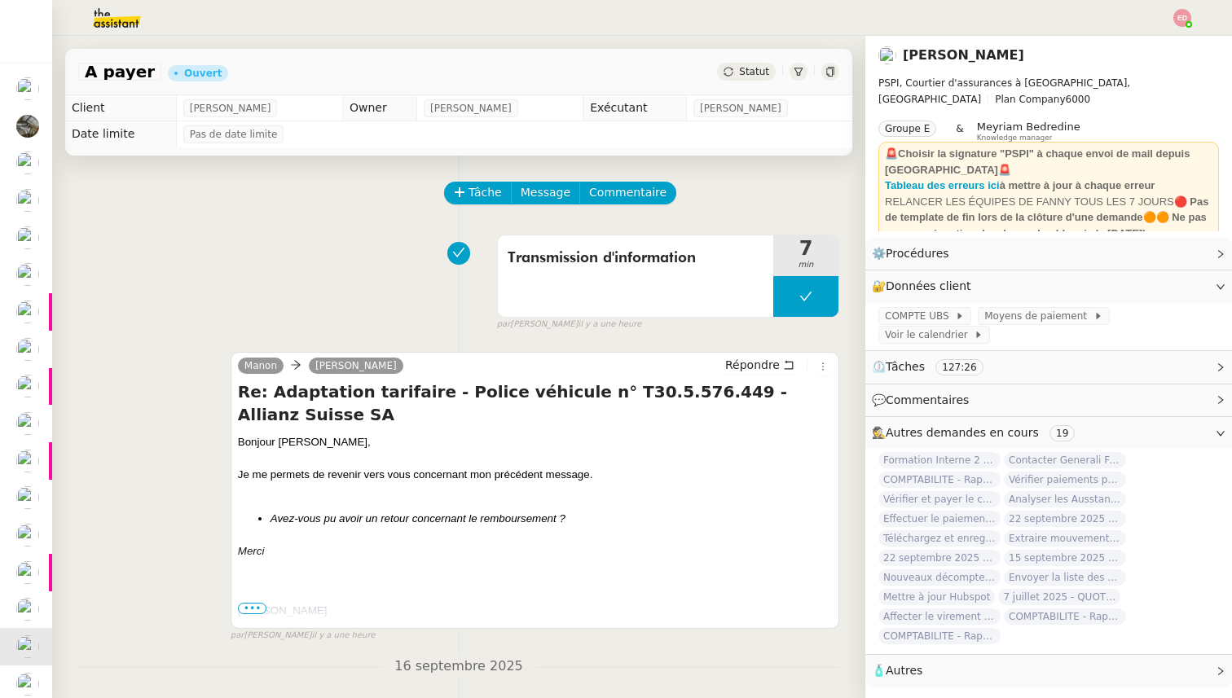
click at [742, 84] on div "A payer Ouvert Statut" at bounding box center [458, 72] width 787 height 46
click at [741, 77] on div "Statut" at bounding box center [746, 72] width 59 height 18
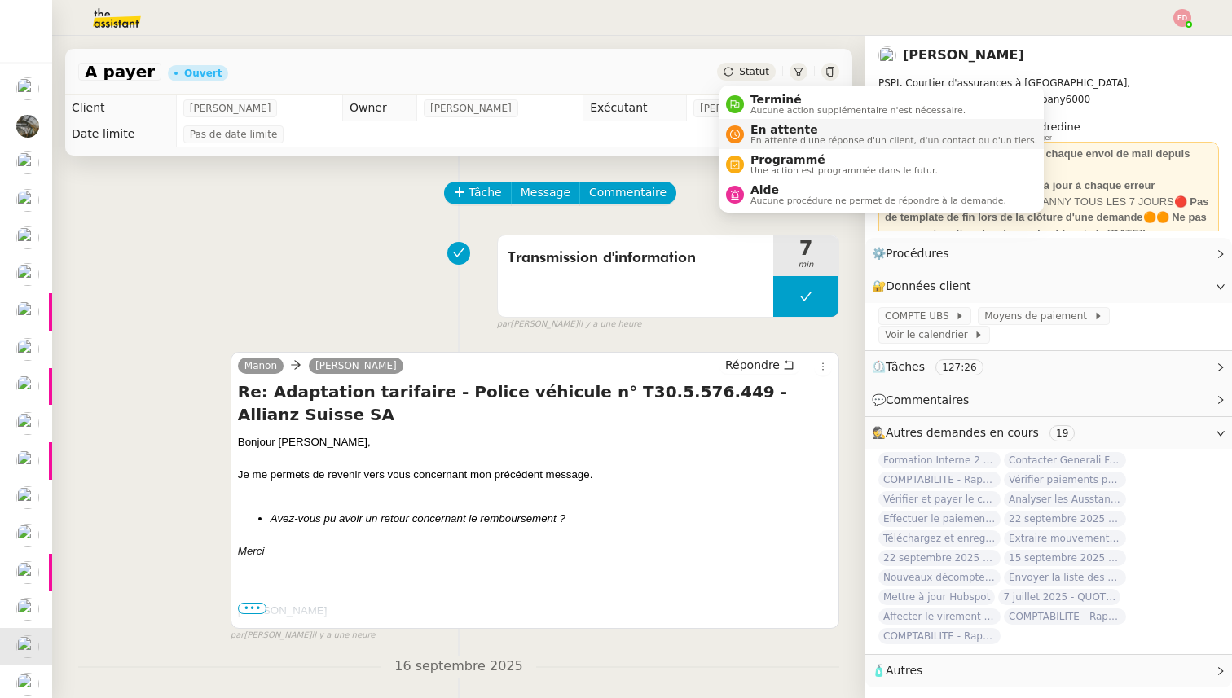
click at [780, 125] on span "En attente" at bounding box center [893, 129] width 287 height 13
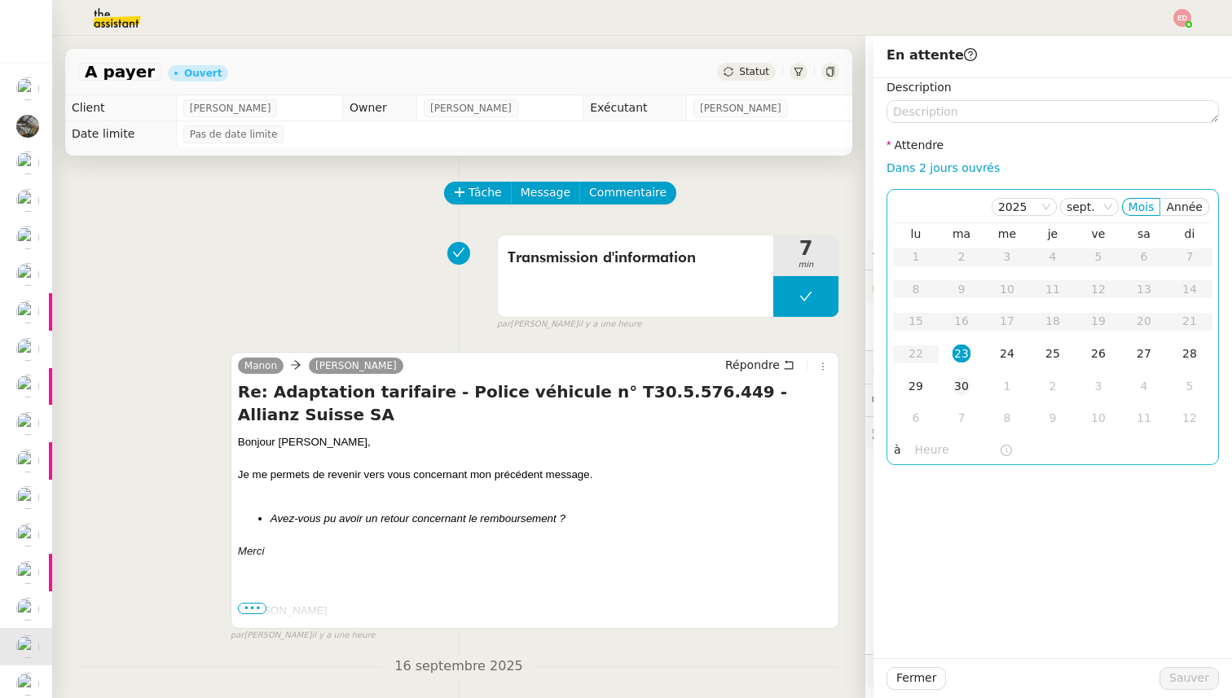
click at [964, 385] on div "30" at bounding box center [961, 386] width 18 height 18
click at [1167, 679] on button "Sauver" at bounding box center [1188, 678] width 59 height 23
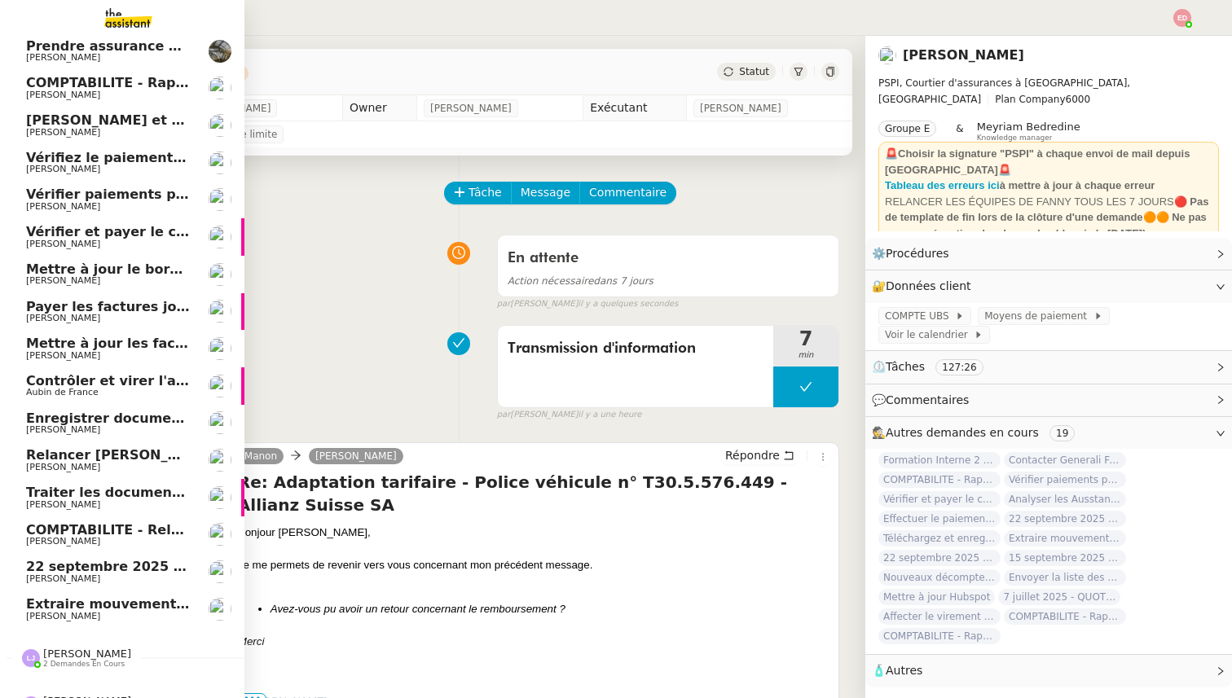
scroll to position [100, 0]
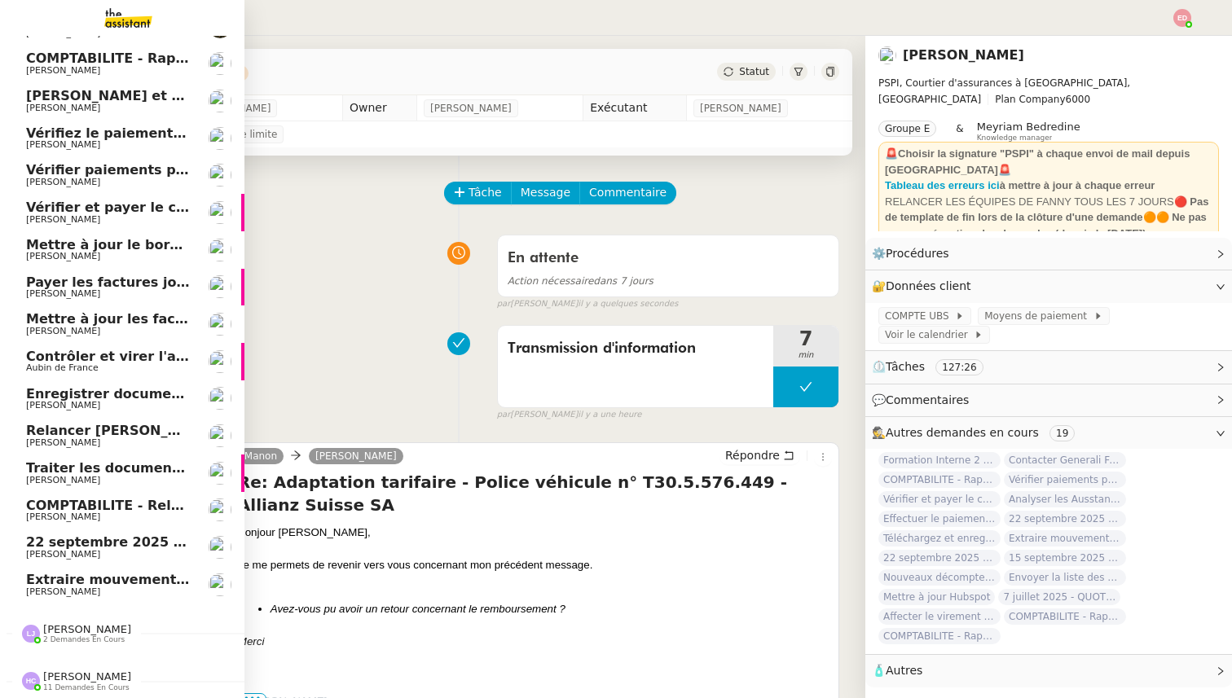
click at [56, 587] on span "[PERSON_NAME]" at bounding box center [63, 592] width 74 height 11
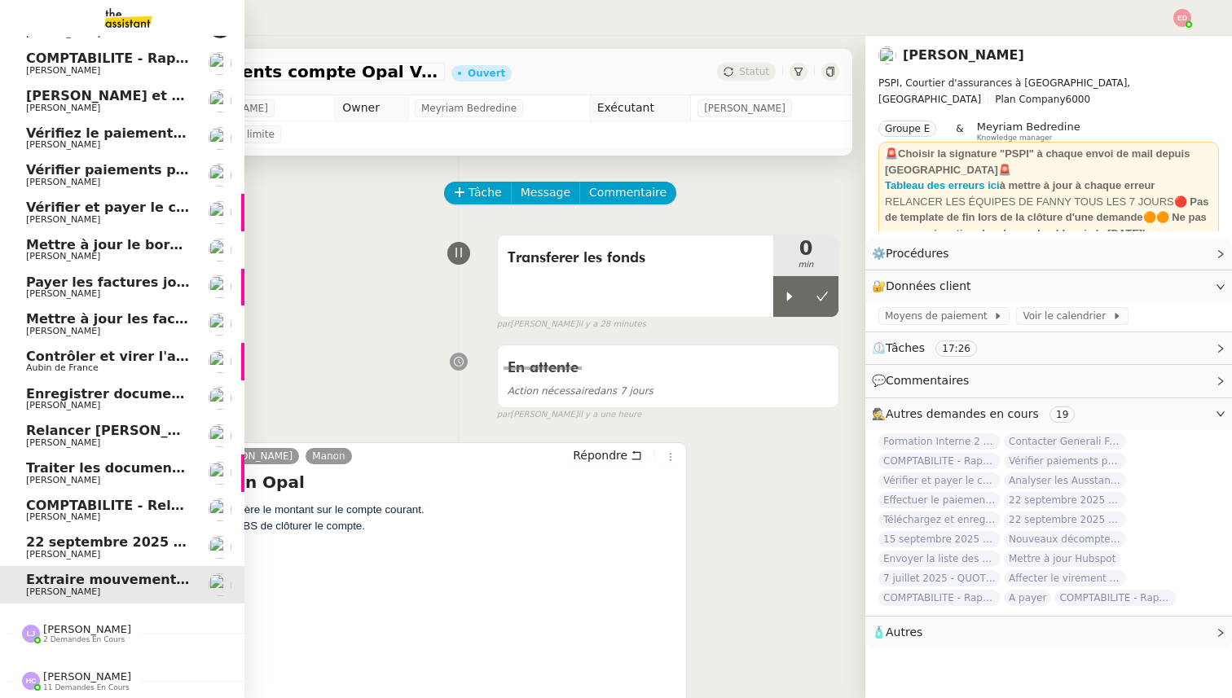
click at [74, 559] on span "[PERSON_NAME]" at bounding box center [63, 554] width 74 height 11
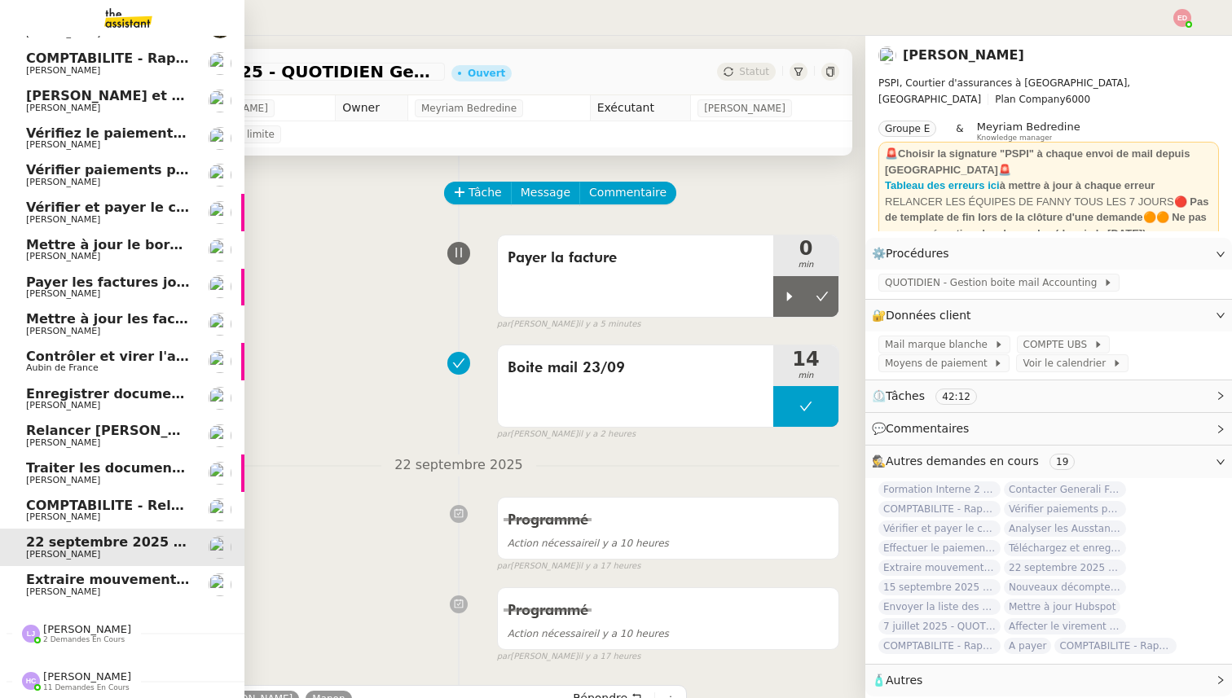
click at [86, 513] on span "[PERSON_NAME]" at bounding box center [108, 517] width 165 height 10
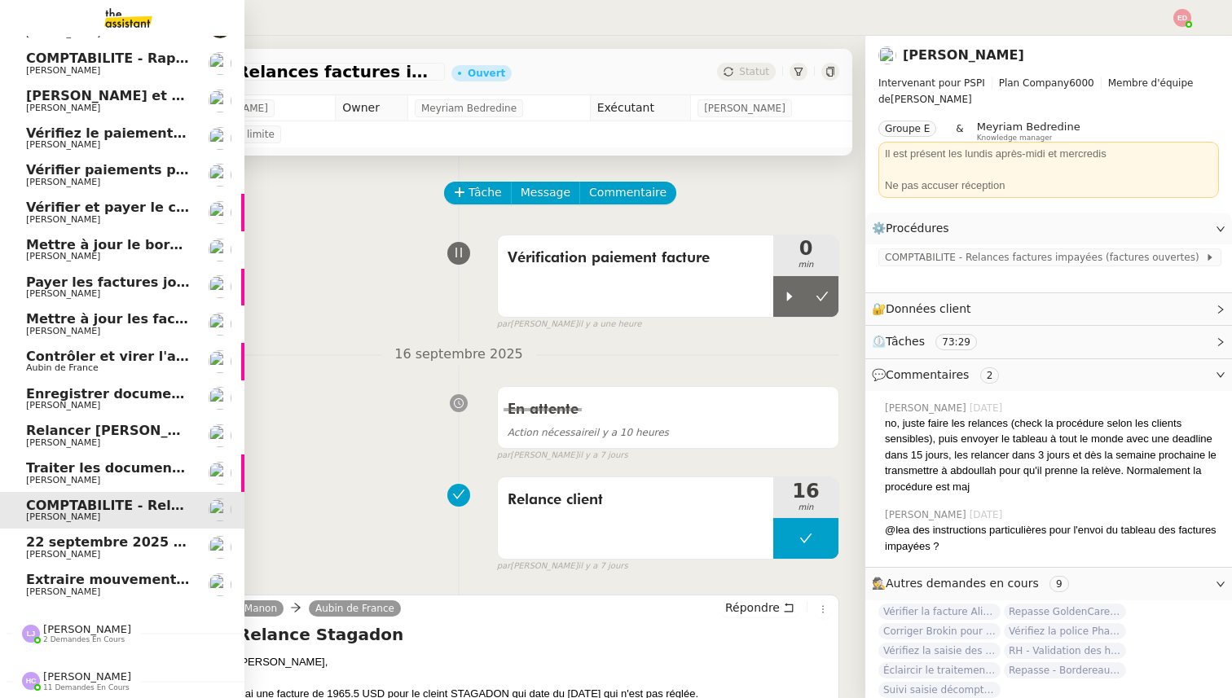
click at [77, 476] on span "[PERSON_NAME]" at bounding box center [63, 480] width 74 height 11
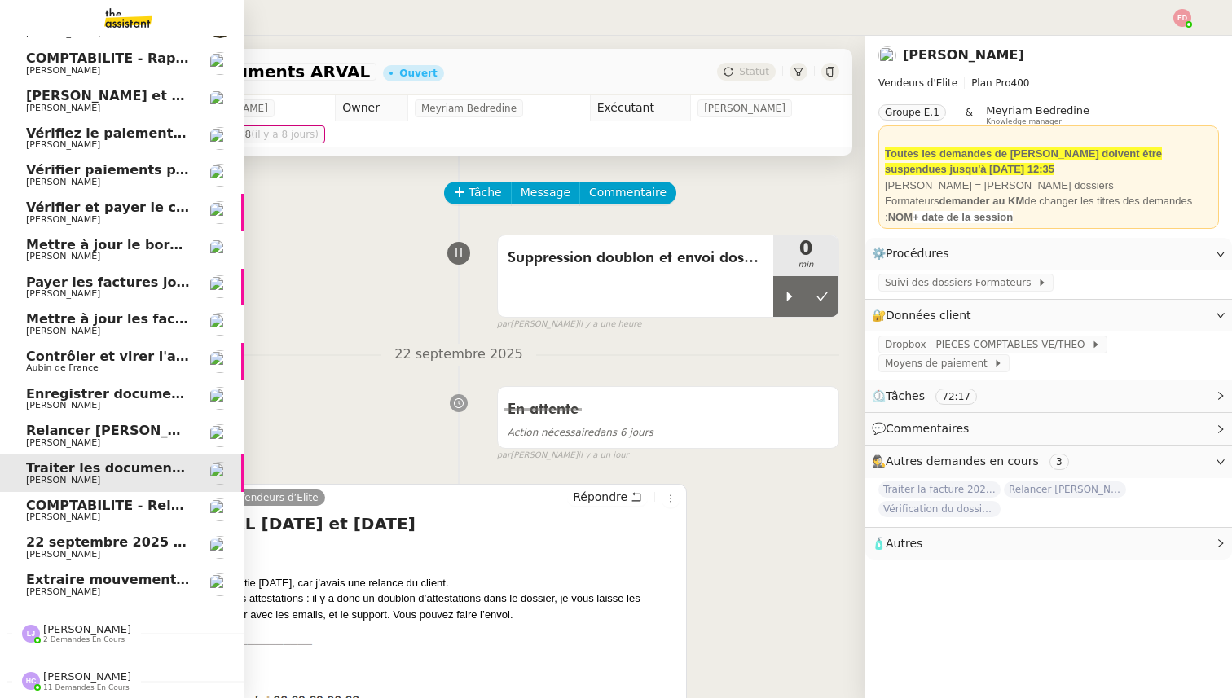
click at [85, 433] on span "Relancer [PERSON_NAME] pour justificatif Eurostar" at bounding box center [214, 430] width 376 height 15
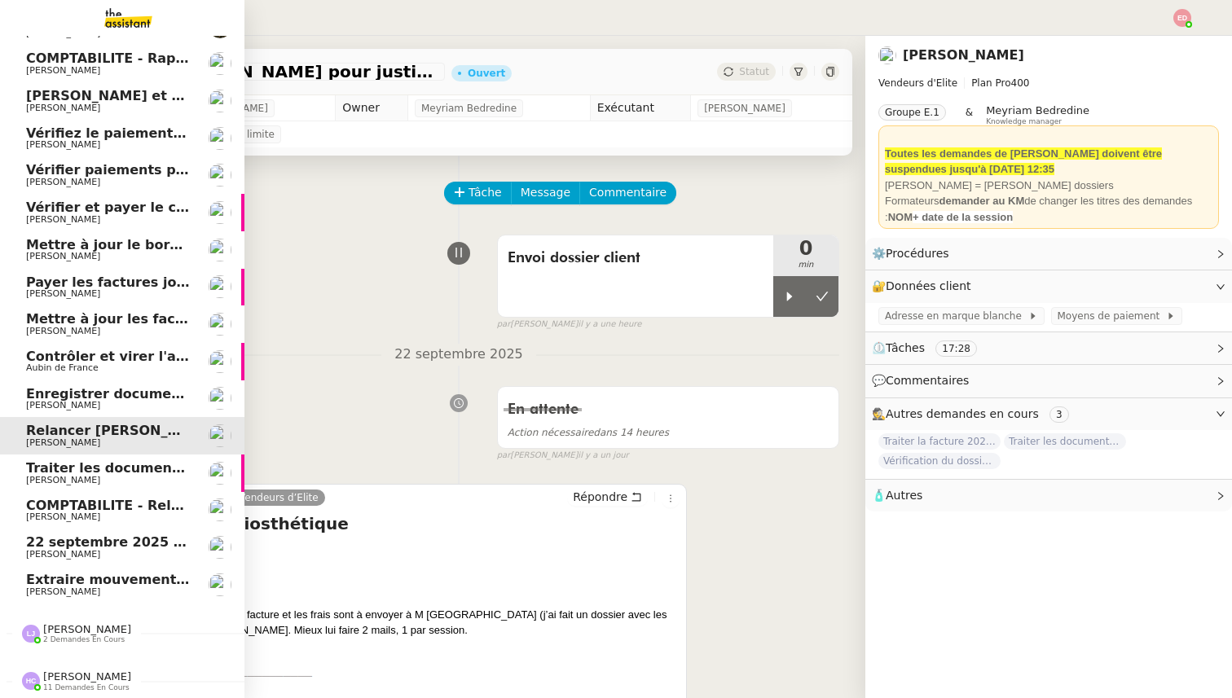
click at [95, 398] on span "Enregistrer documents assurance chien dans Brokin" at bounding box center [218, 393] width 384 height 15
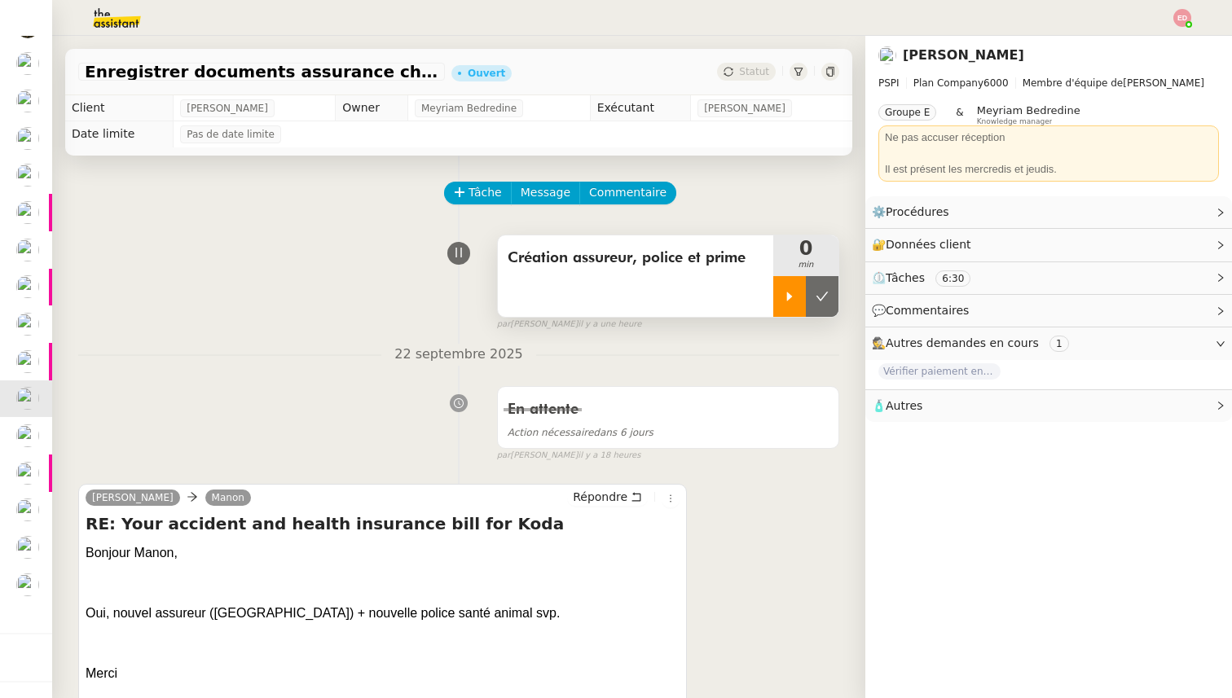
click at [790, 288] on div at bounding box center [789, 296] width 33 height 41
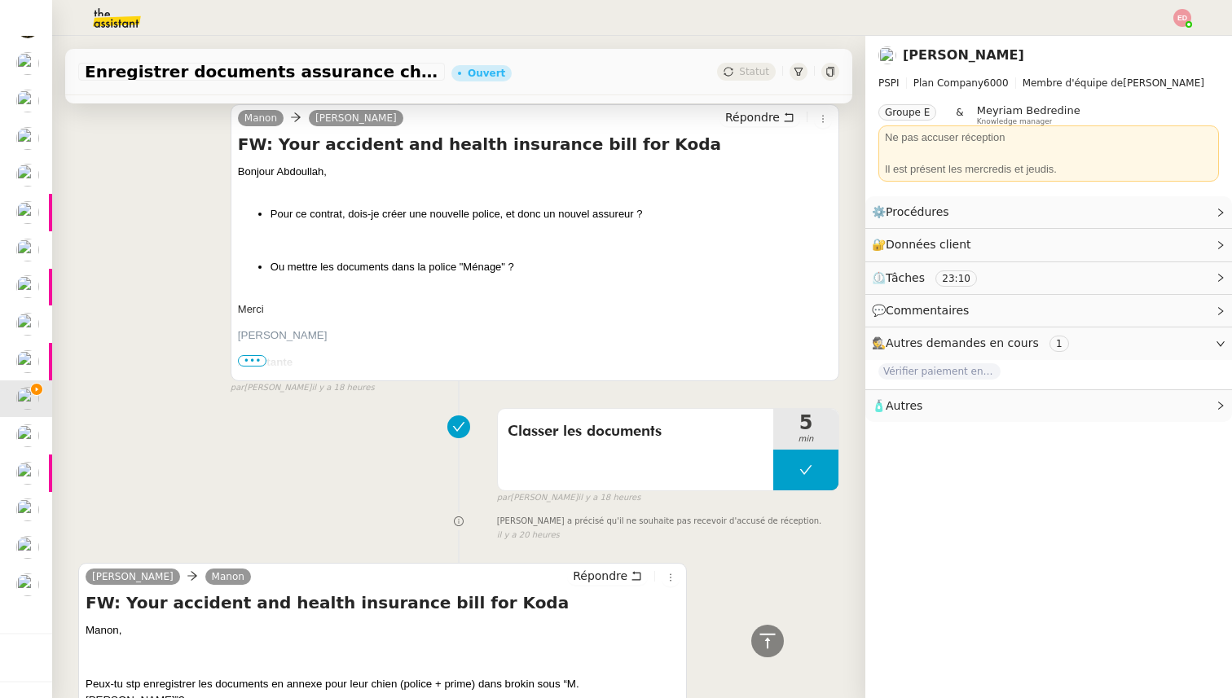
scroll to position [1013, 0]
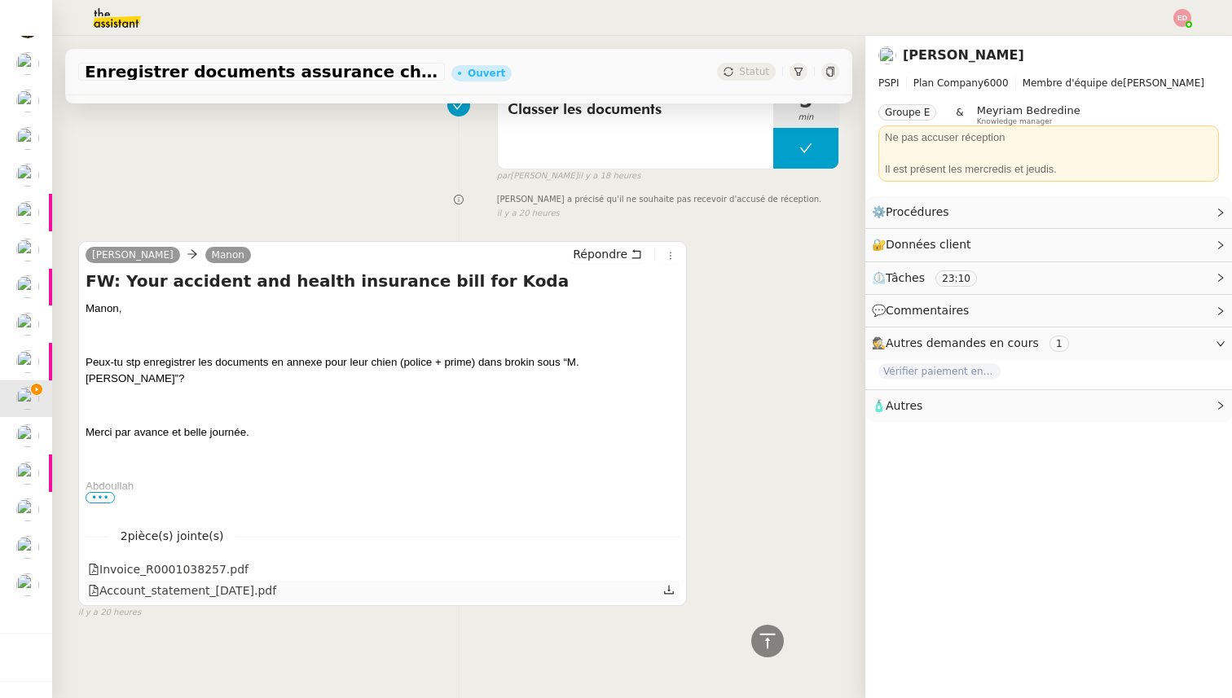
click at [670, 591] on icon at bounding box center [668, 589] width 11 height 11
click at [672, 571] on icon at bounding box center [668, 568] width 11 height 11
click at [1167, 212] on link "Modifier" at bounding box center [1176, 212] width 46 height 19
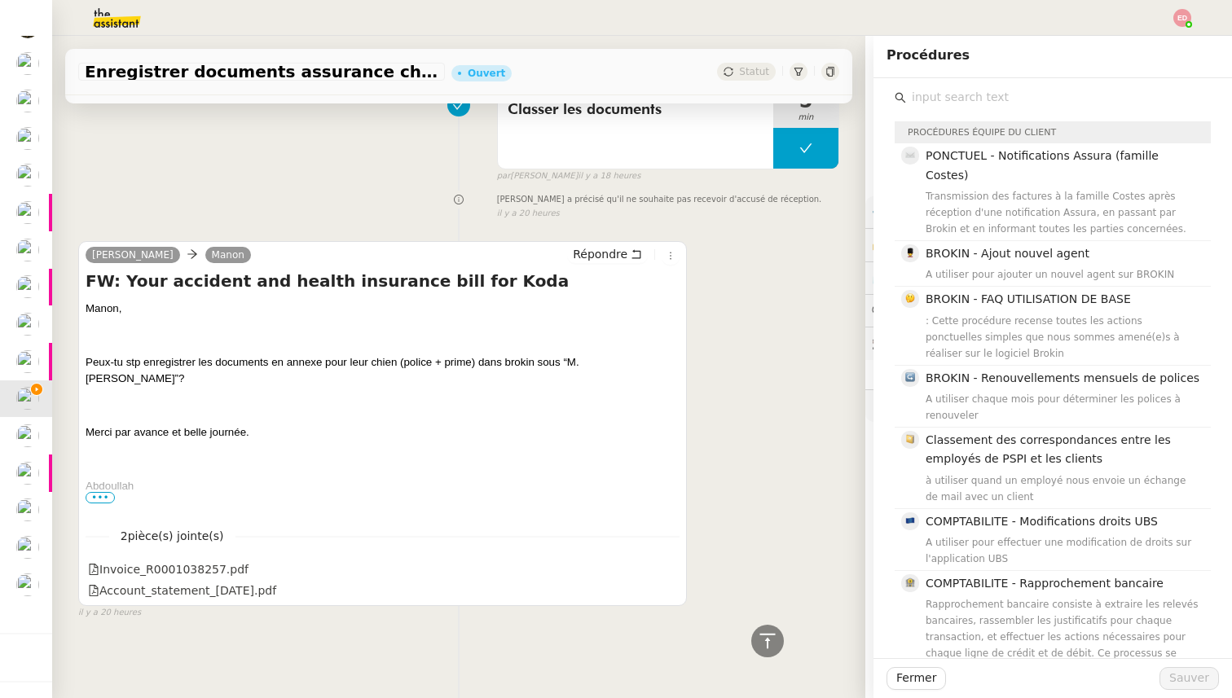
click at [999, 97] on input "text" at bounding box center [1058, 97] width 305 height 22
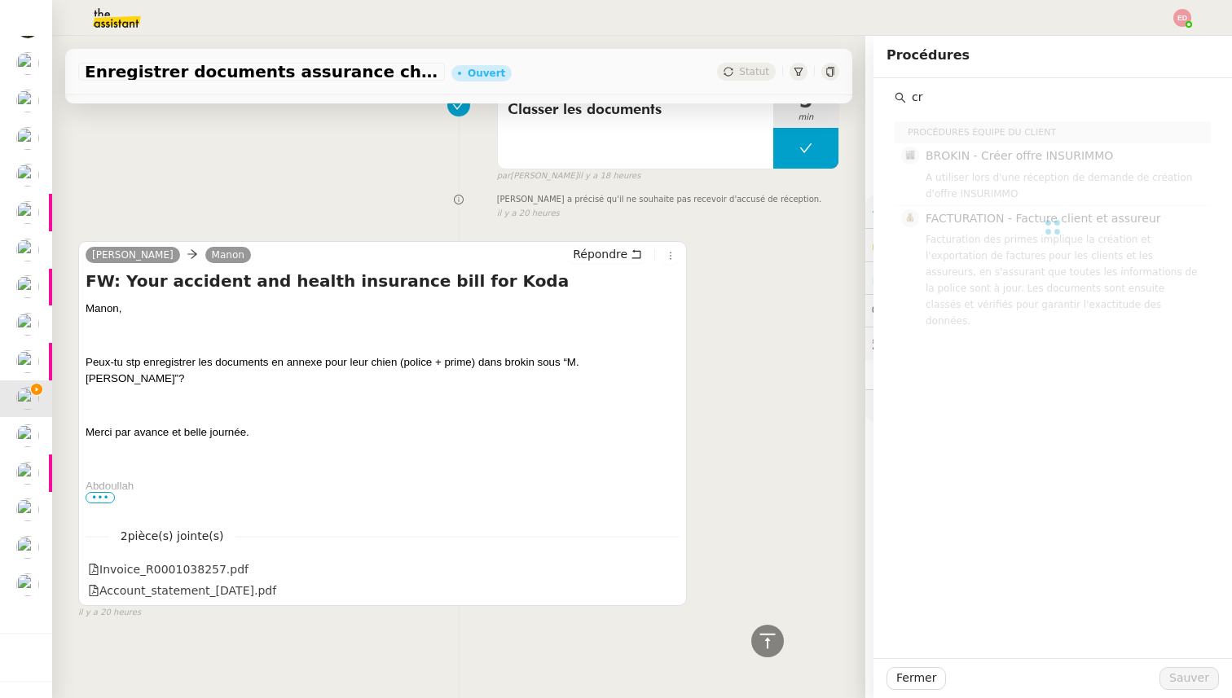
type input "c"
type input "p"
type input "b"
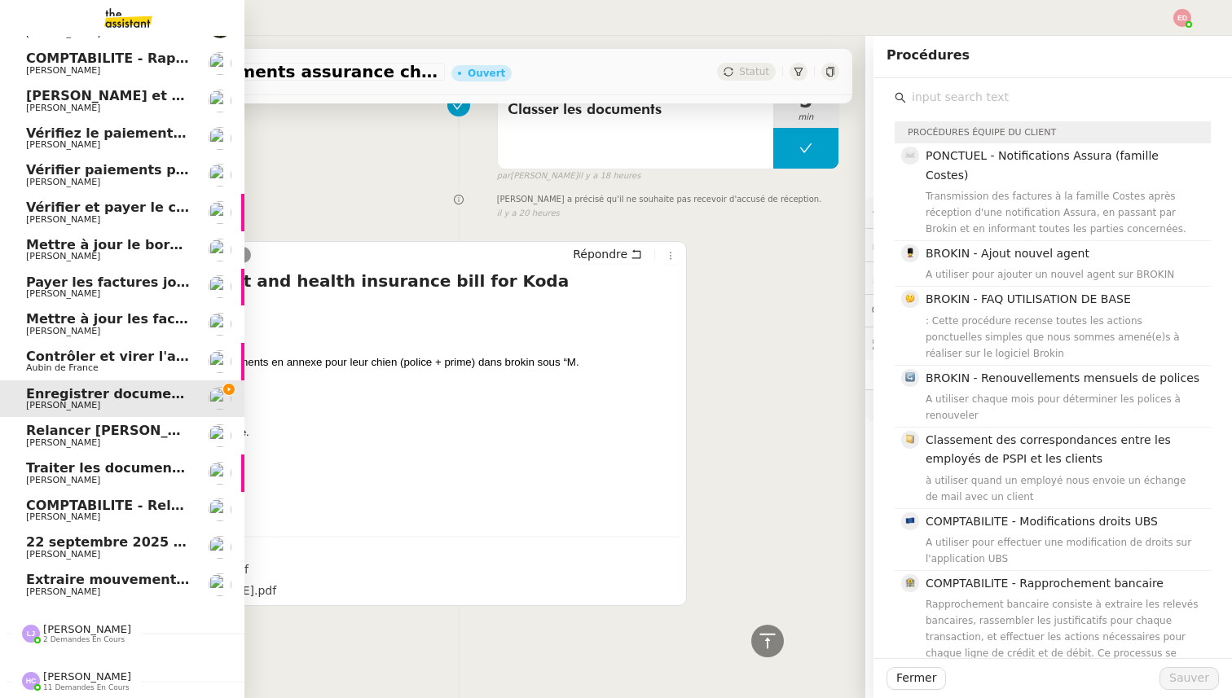
click at [59, 211] on span "Vérifier et payer le contrat" at bounding box center [124, 207] width 196 height 15
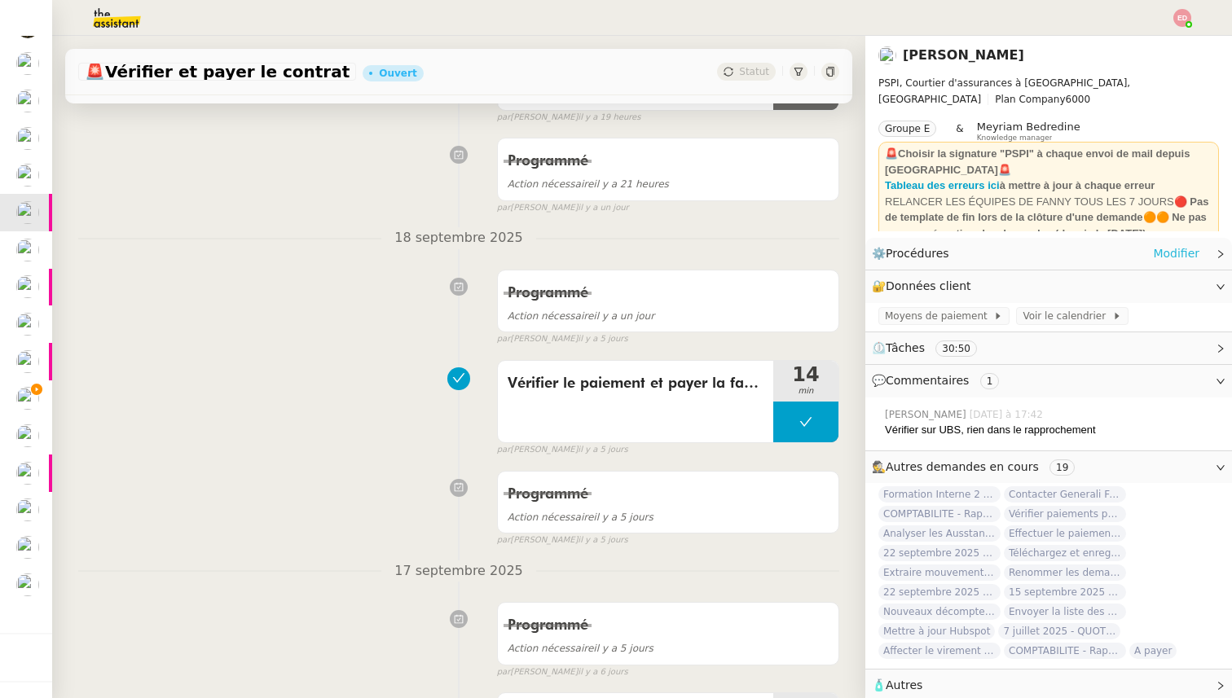
click at [1157, 258] on link "Modifier" at bounding box center [1176, 253] width 46 height 19
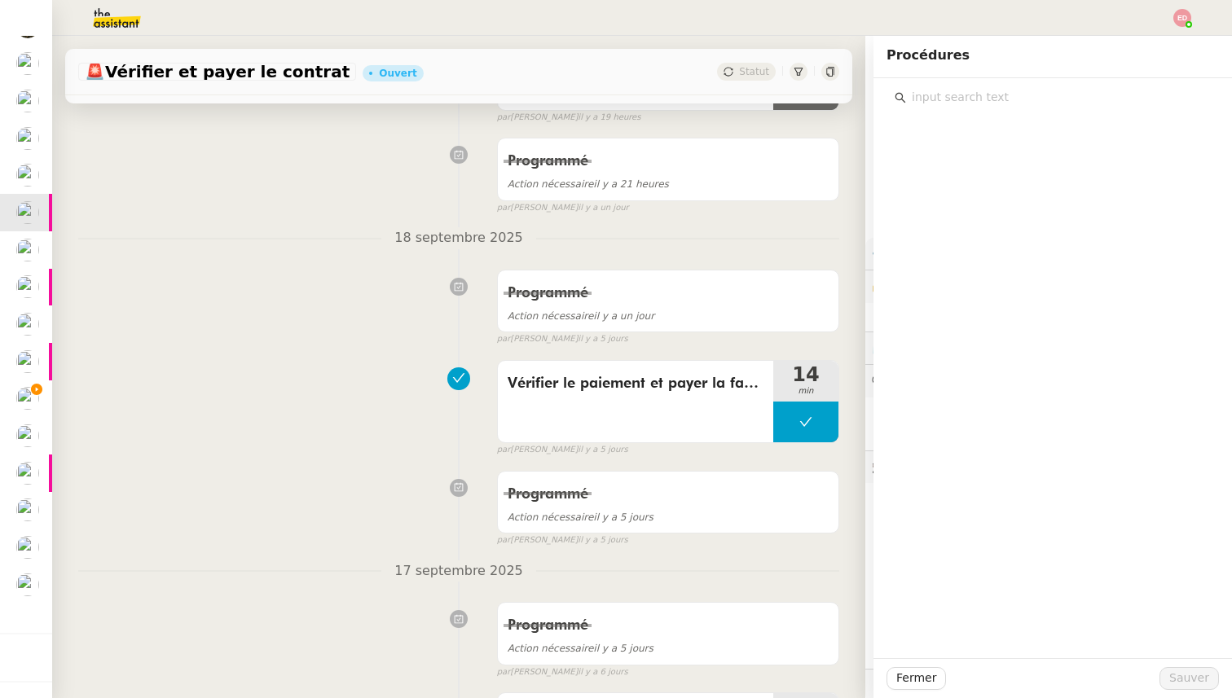
click at [983, 94] on input "text" at bounding box center [1058, 97] width 305 height 22
type input "p"
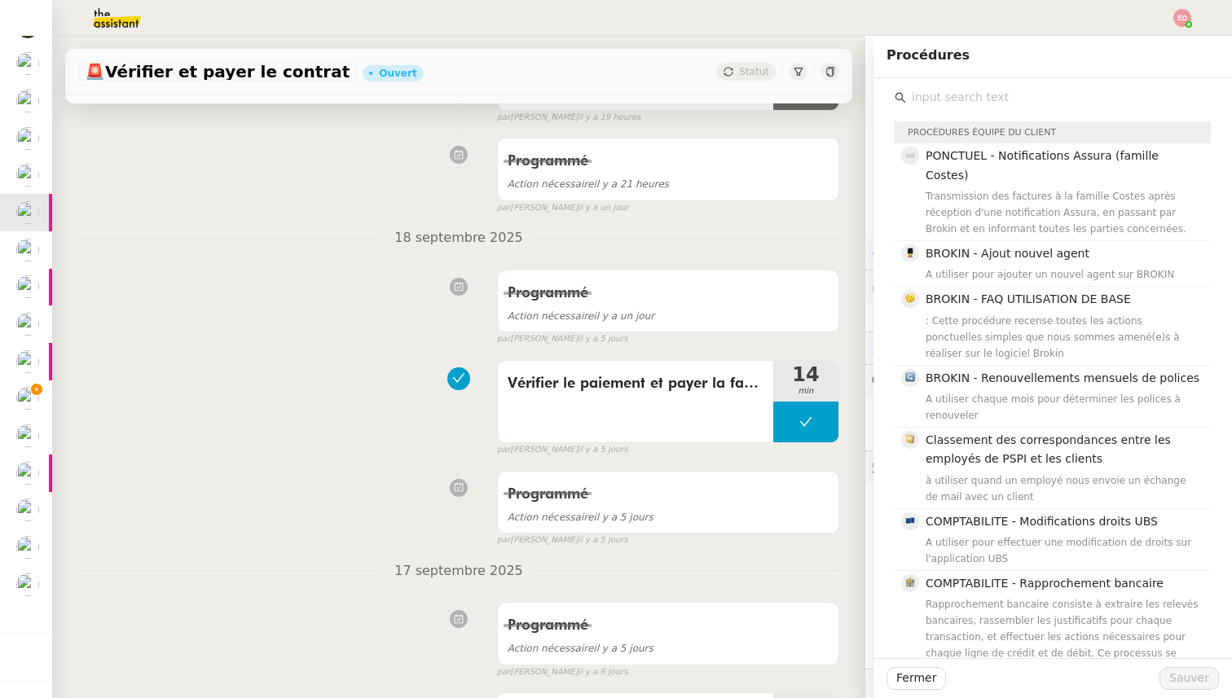
click at [260, 521] on div "Programmé Action nécessaire il y a 5 jours false par Eva D. il y a 5 jours" at bounding box center [458, 506] width 761 height 84
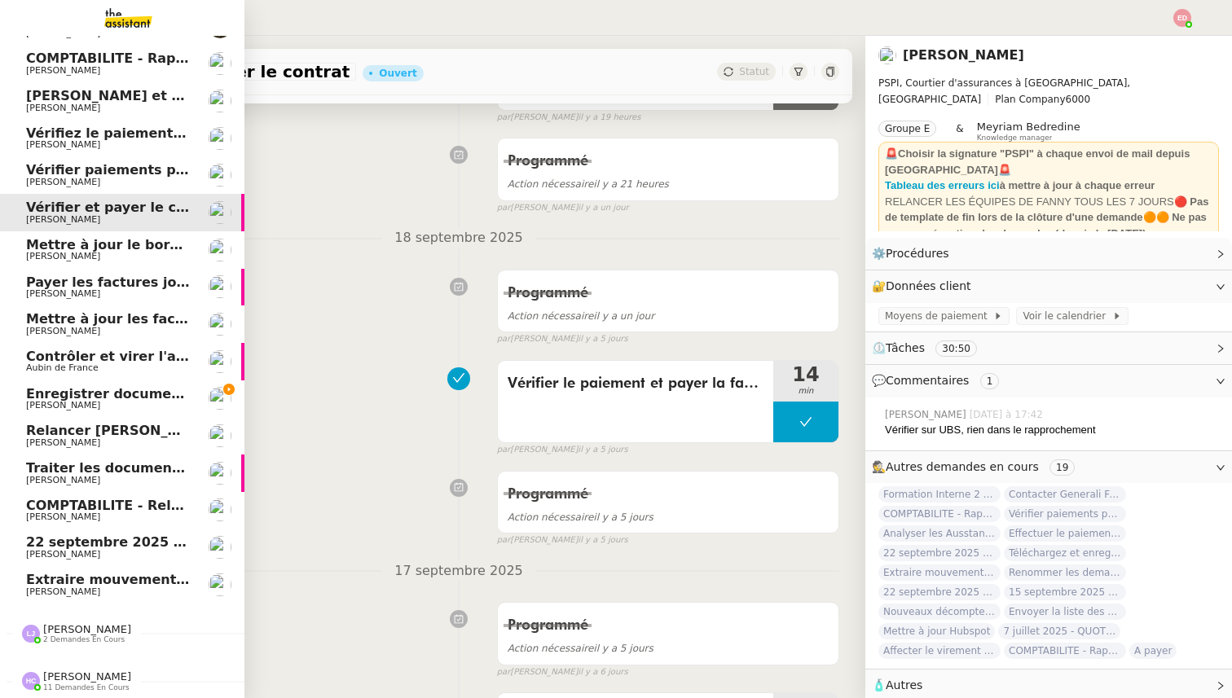
click at [34, 402] on span "[PERSON_NAME]" at bounding box center [63, 405] width 74 height 11
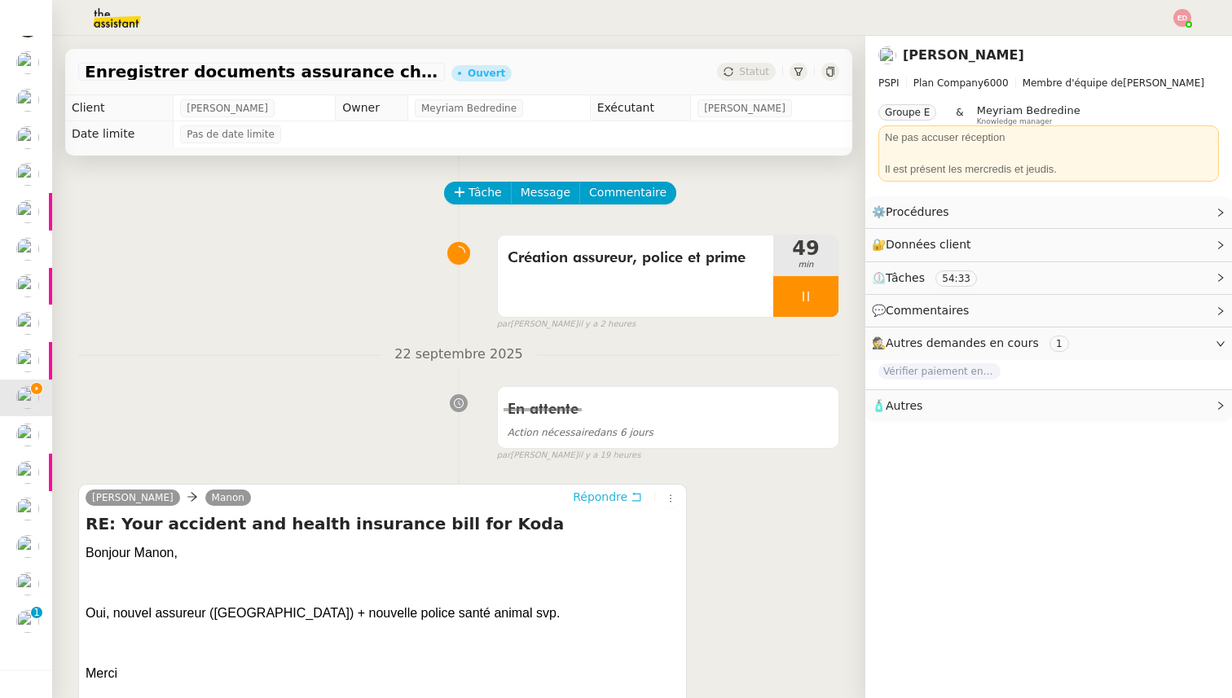
click at [587, 499] on span "Répondre" at bounding box center [600, 497] width 55 height 16
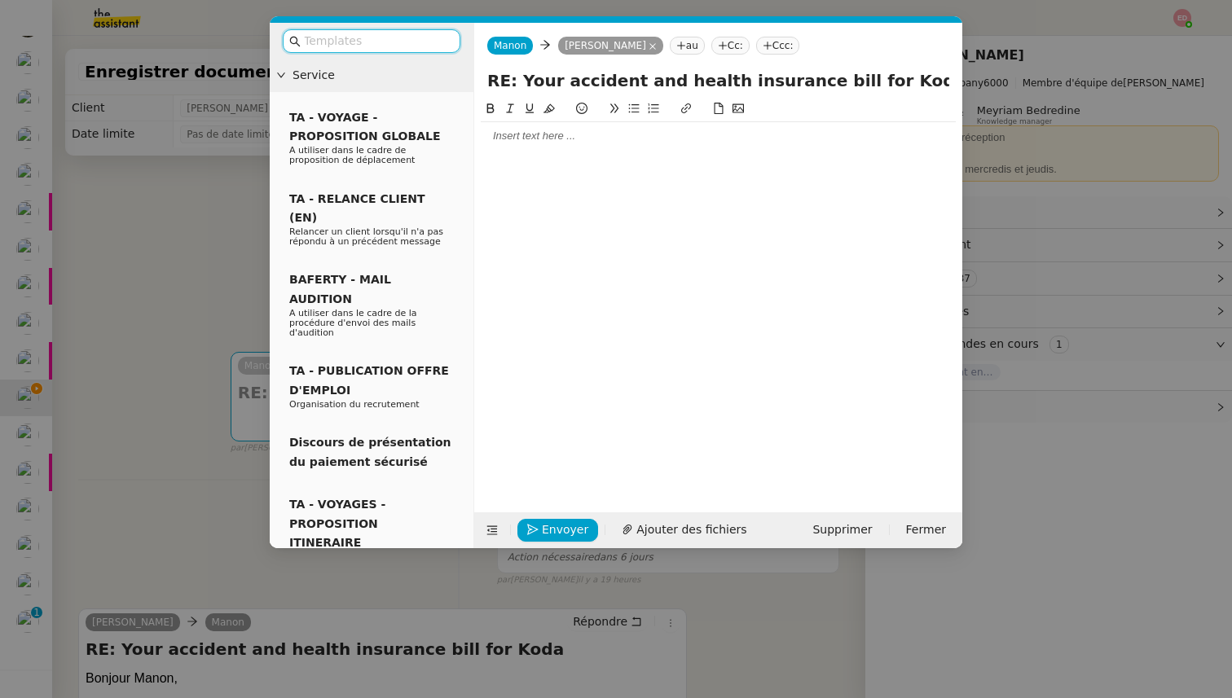
click at [525, 146] on div at bounding box center [718, 136] width 475 height 28
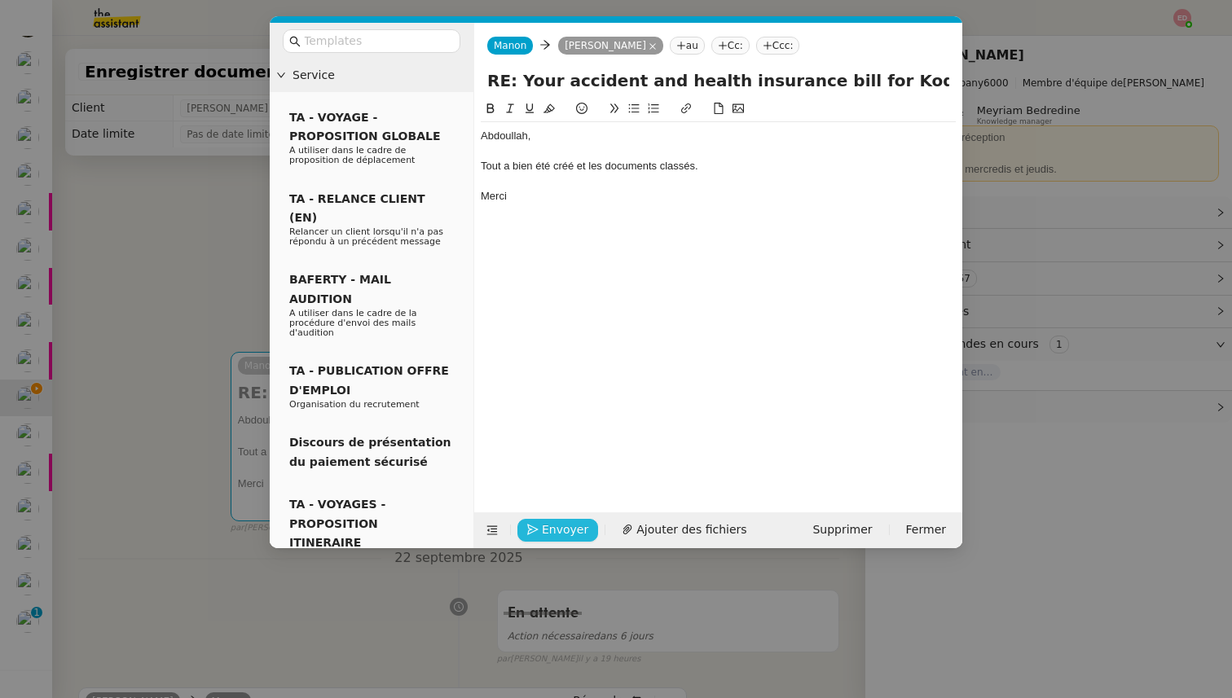
click at [555, 528] on span "Envoyer" at bounding box center [565, 530] width 46 height 19
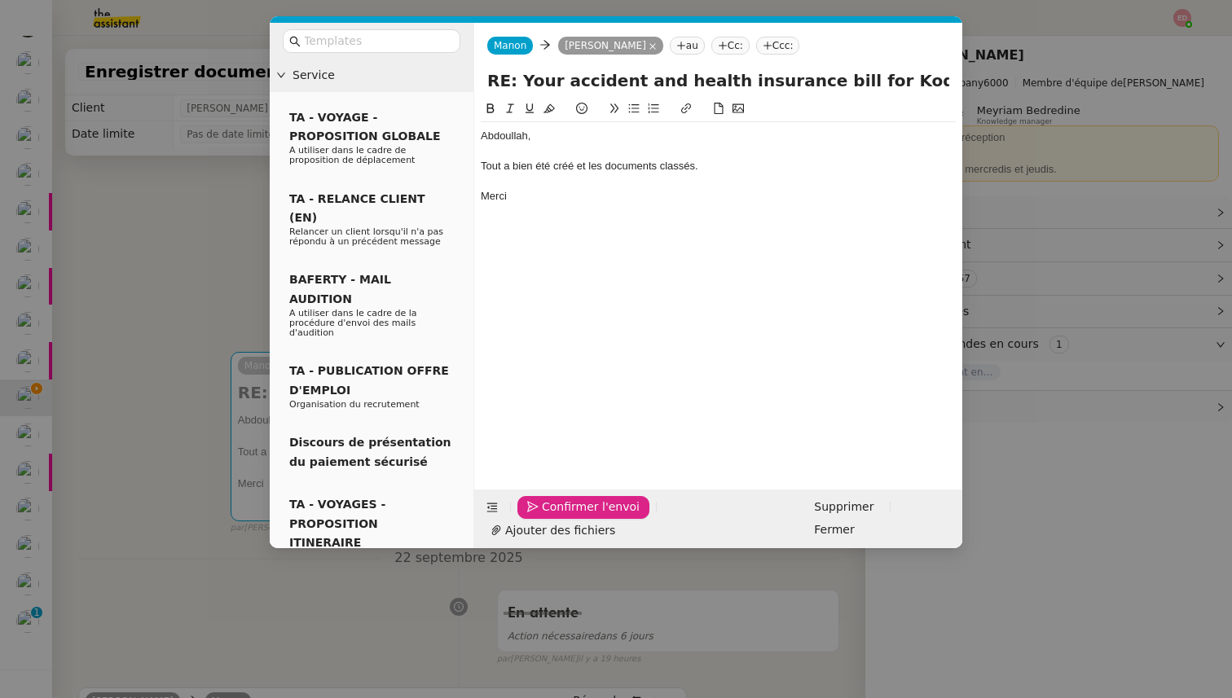
click at [555, 516] on span "Confirmer l'envoi" at bounding box center [591, 507] width 98 height 19
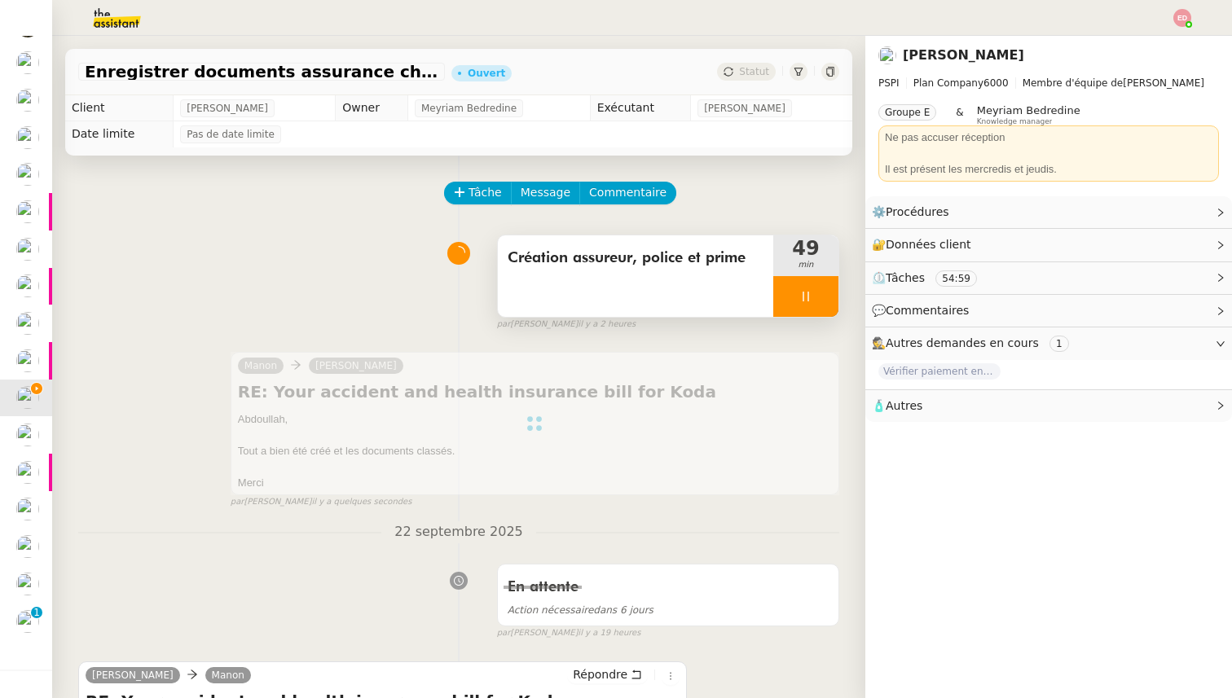
click at [823, 296] on div at bounding box center [805, 296] width 65 height 41
click at [823, 296] on icon at bounding box center [821, 296] width 13 height 13
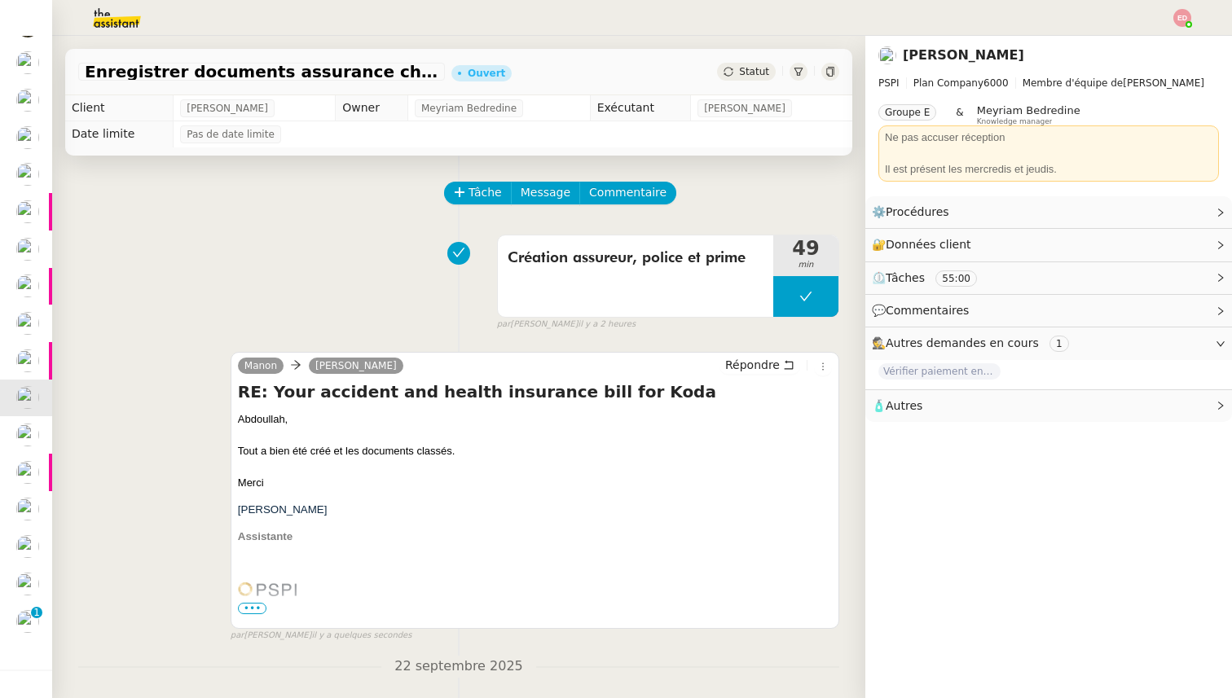
click at [760, 64] on div "Statut" at bounding box center [746, 72] width 59 height 18
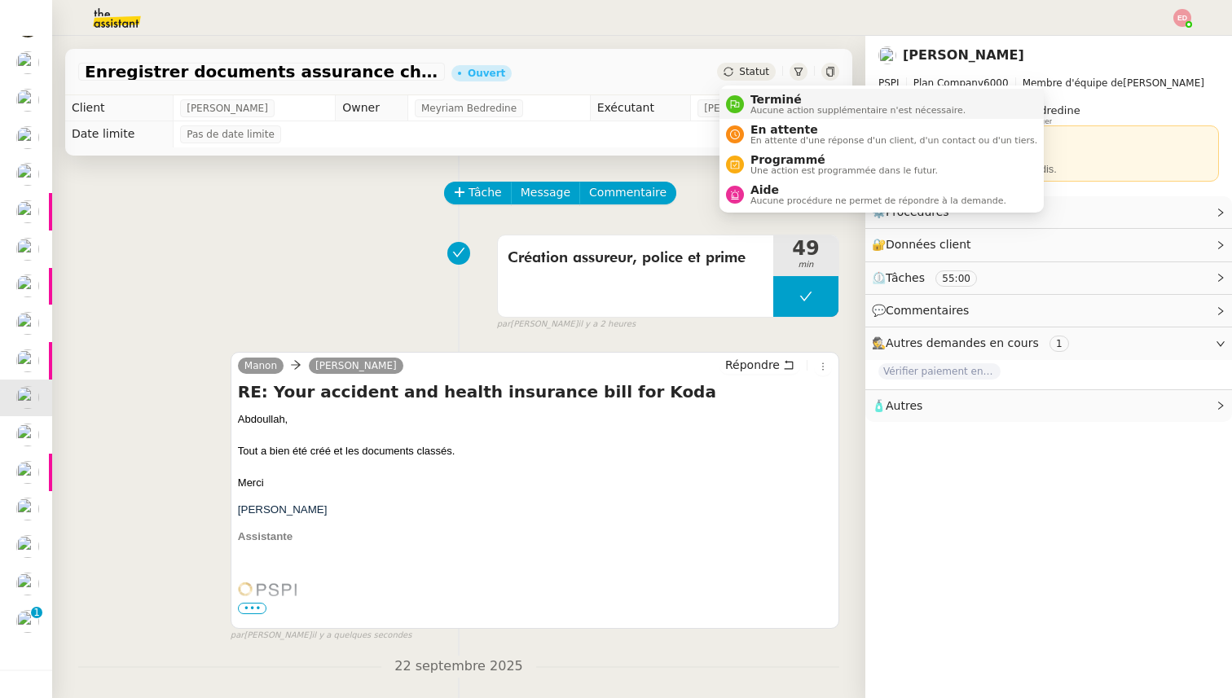
click at [765, 89] on li "Terminé Aucune action supplémentaire n'est nécessaire." at bounding box center [881, 104] width 324 height 30
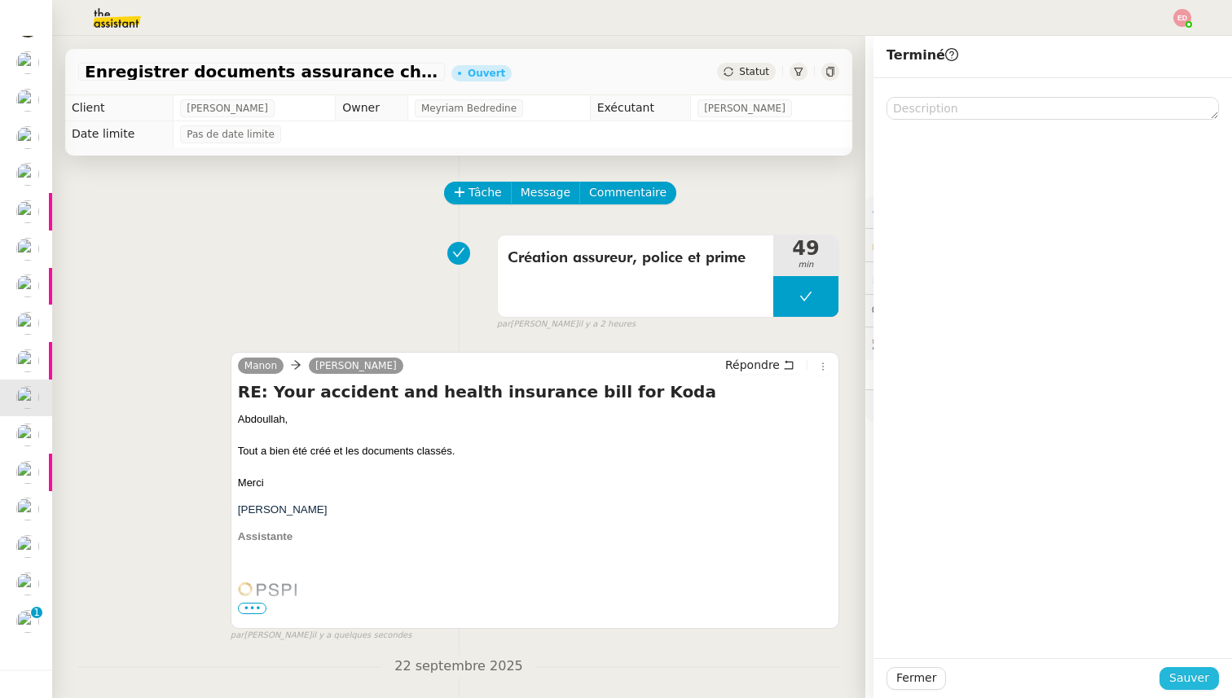
click at [1202, 681] on span "Sauver" at bounding box center [1189, 678] width 40 height 19
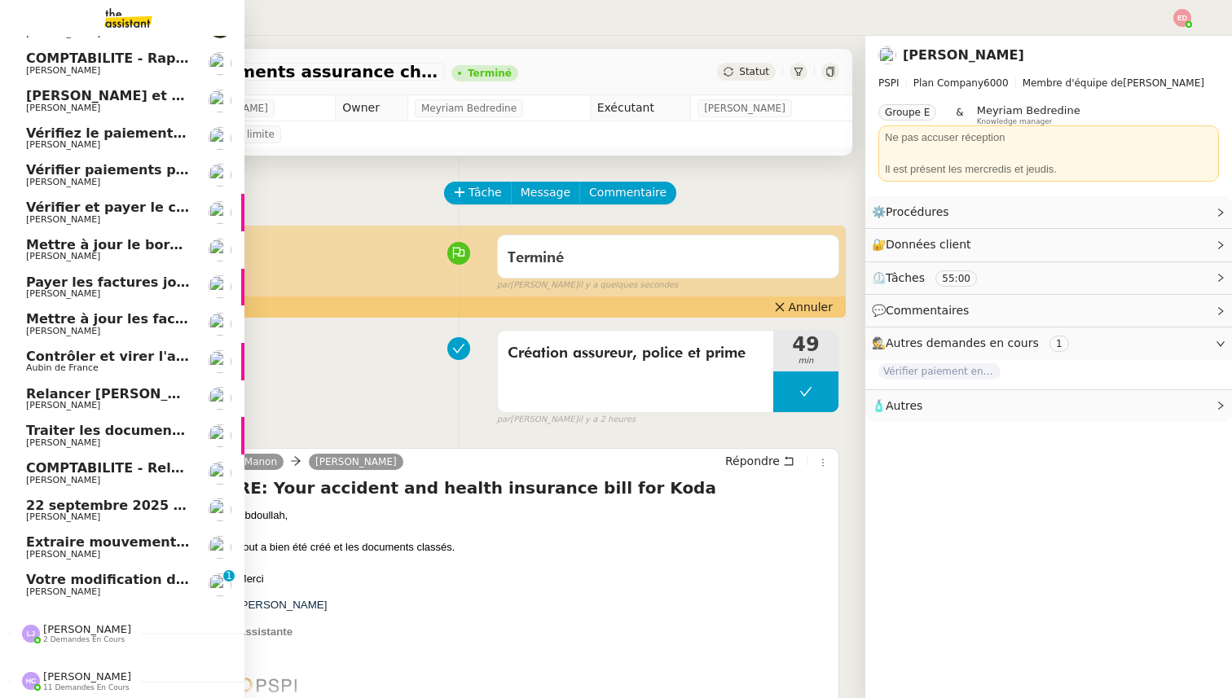
click at [67, 566] on link "Votre modification de code personnel Crédit Agricole En ligne Fanny Eyraud 0 1 …" at bounding box center [122, 584] width 244 height 37
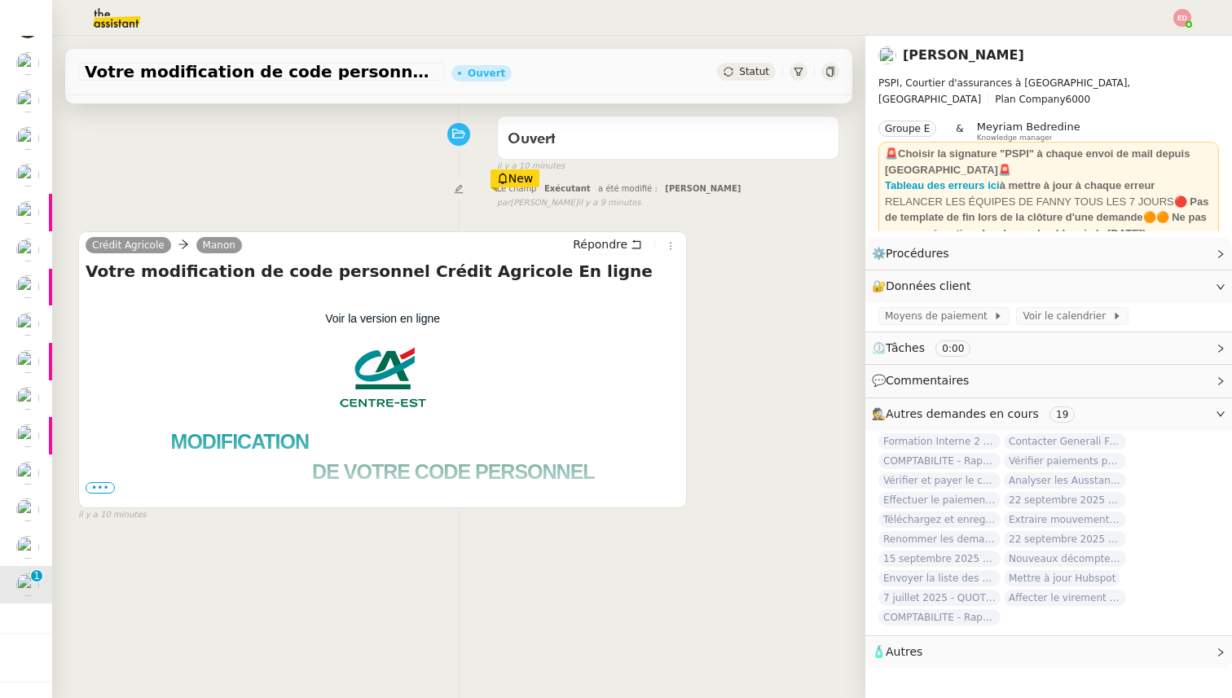
scroll to position [130, 0]
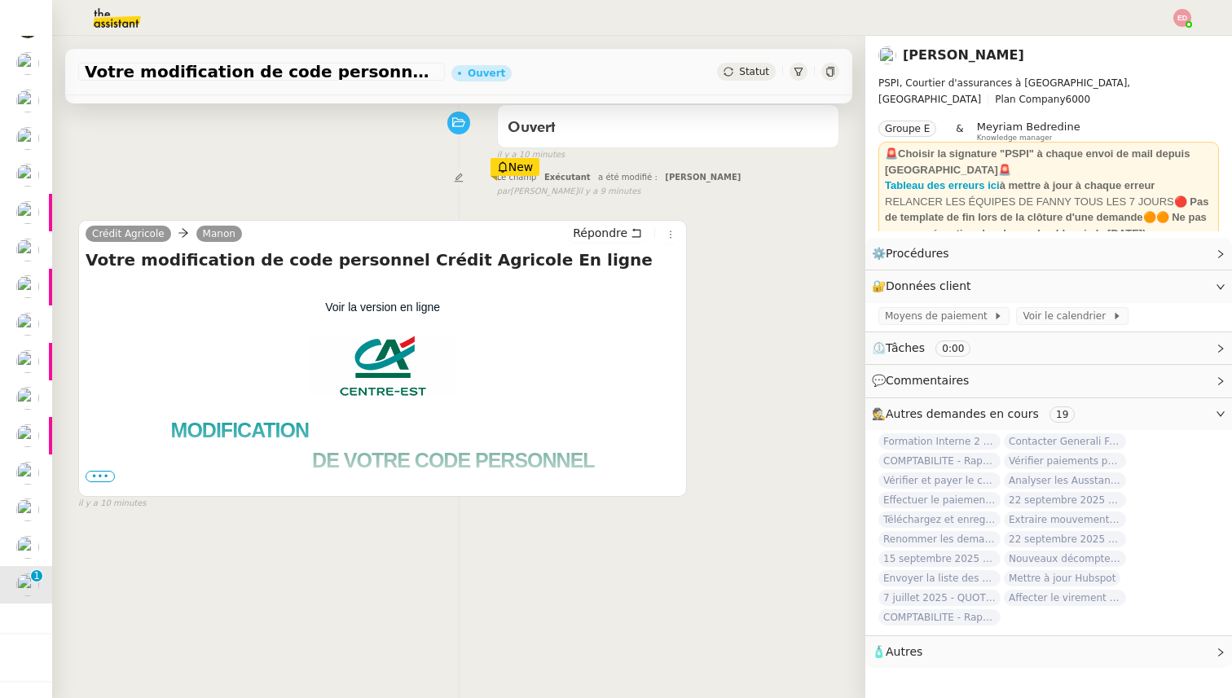
click at [108, 477] on span "•••" at bounding box center [100, 476] width 29 height 11
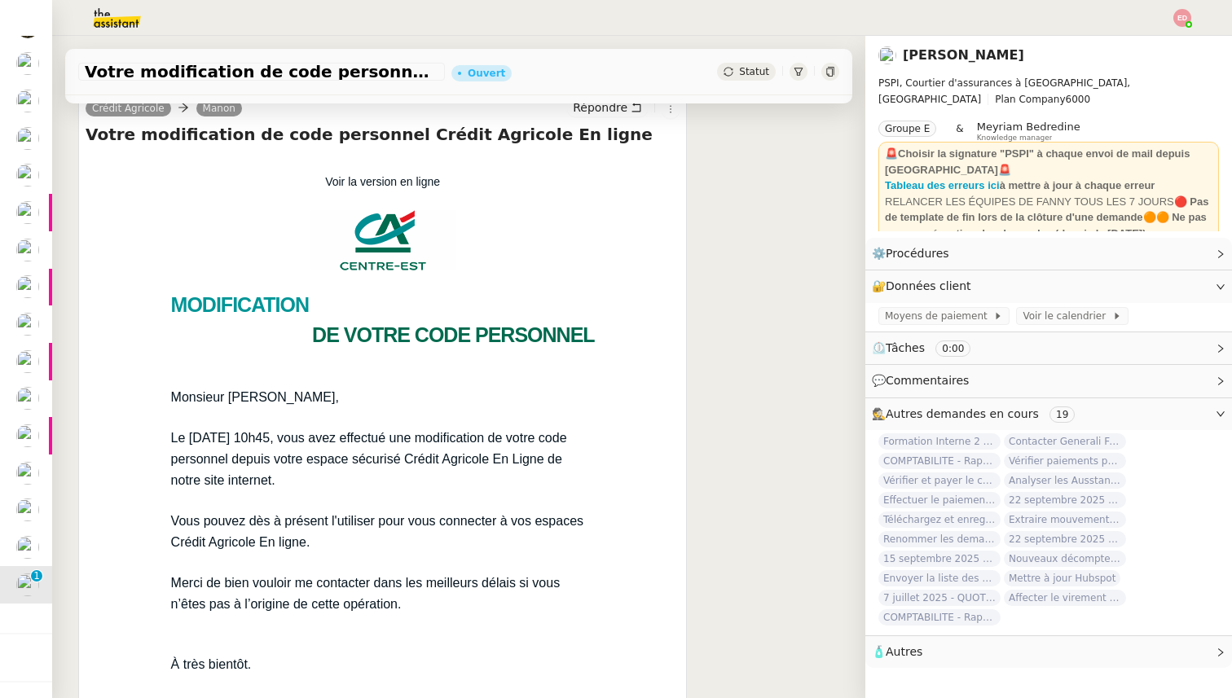
scroll to position [279, 0]
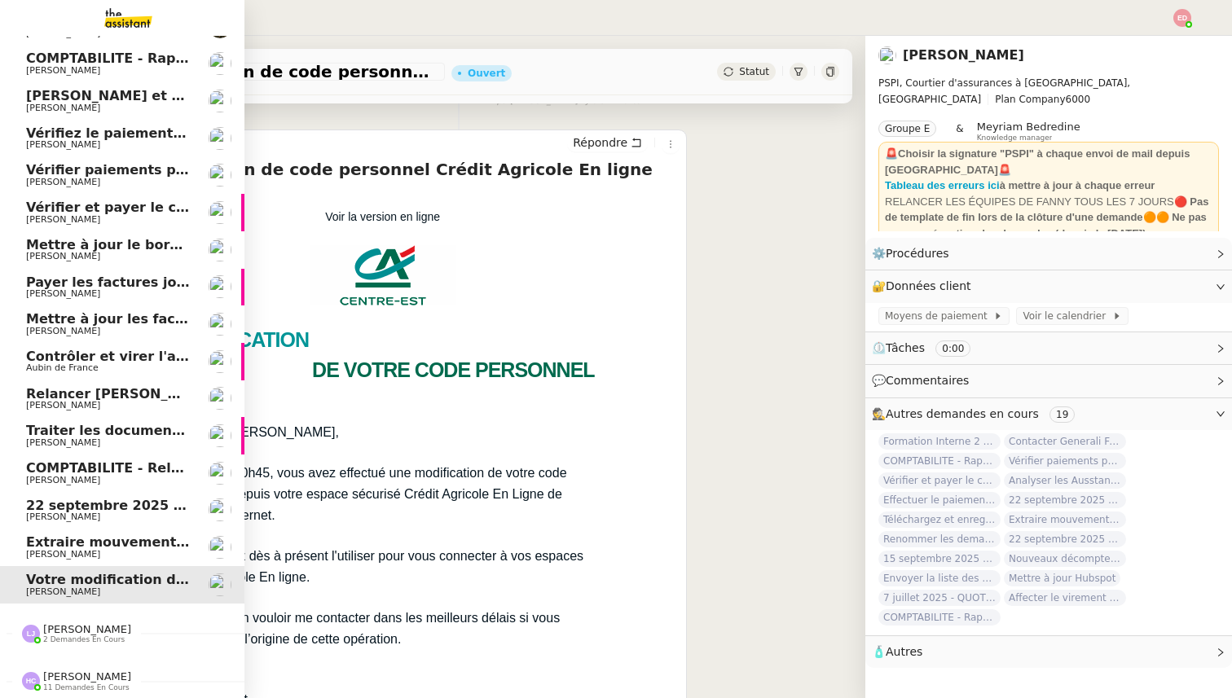
click at [51, 538] on span "Extraire mouvements compte Opal Verein" at bounding box center [179, 541] width 307 height 15
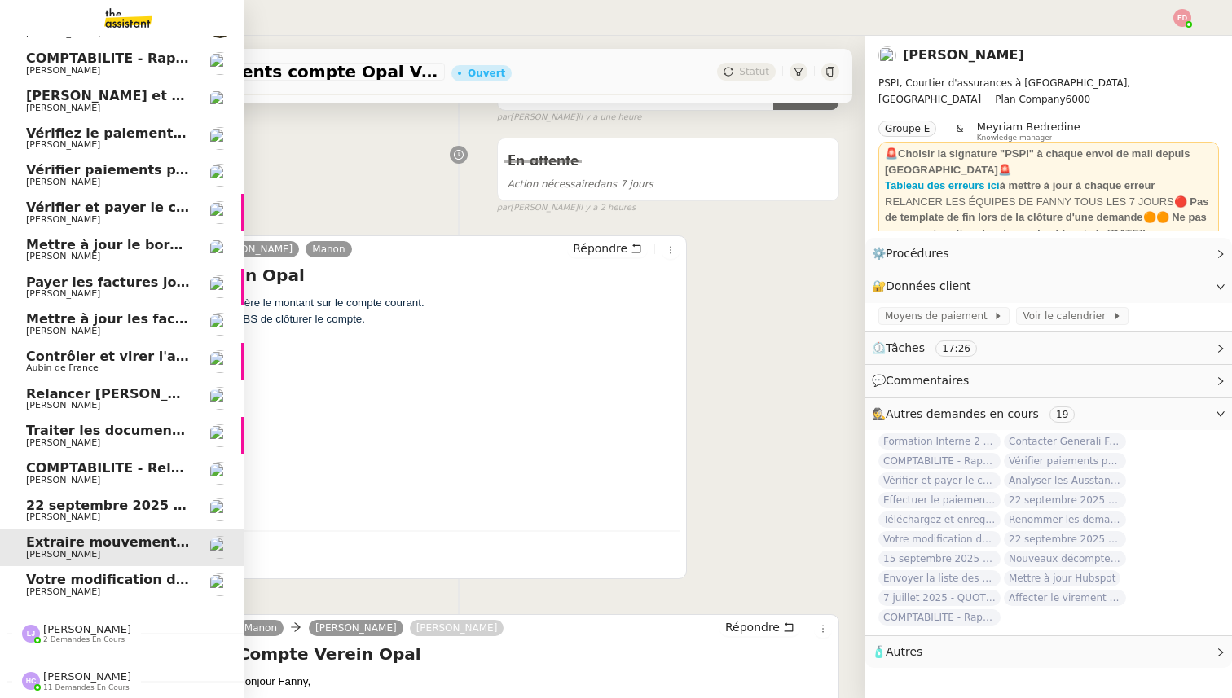
click at [84, 505] on span "22 septembre 2025 - QUOTIDIEN Gestion boite mail Accounting" at bounding box center [258, 505] width 465 height 15
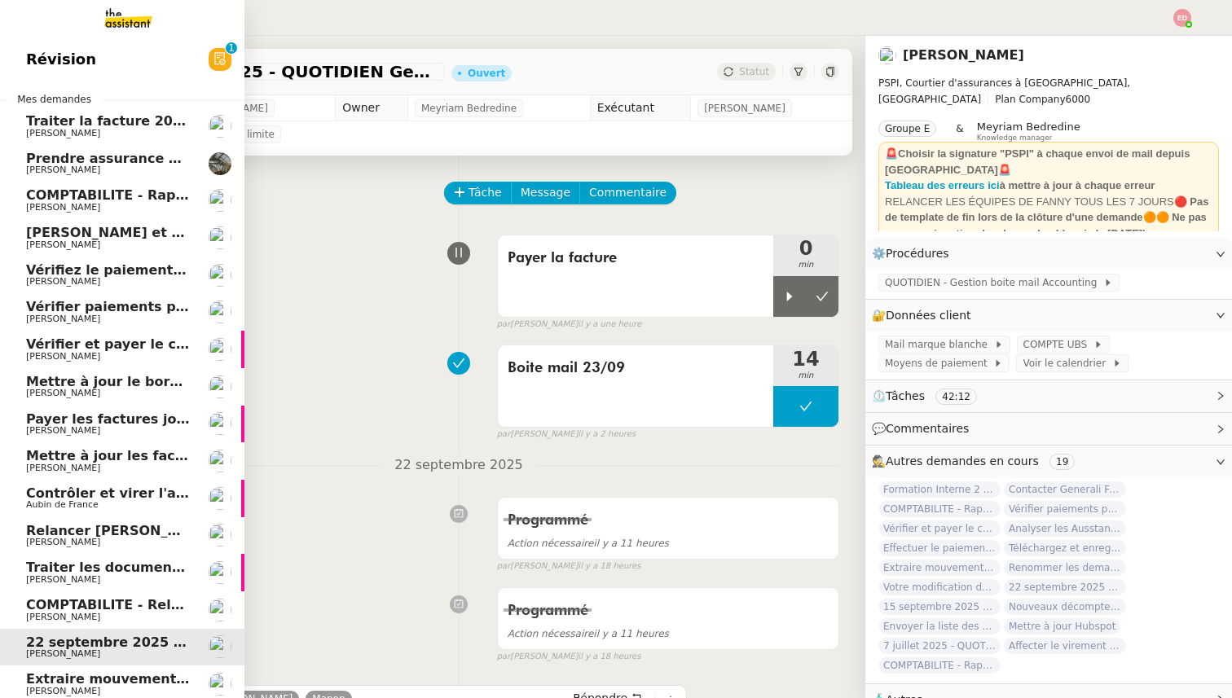
click at [62, 600] on span "COMPTABILITE - Relances factures impayées - septembre 2025" at bounding box center [256, 604] width 461 height 15
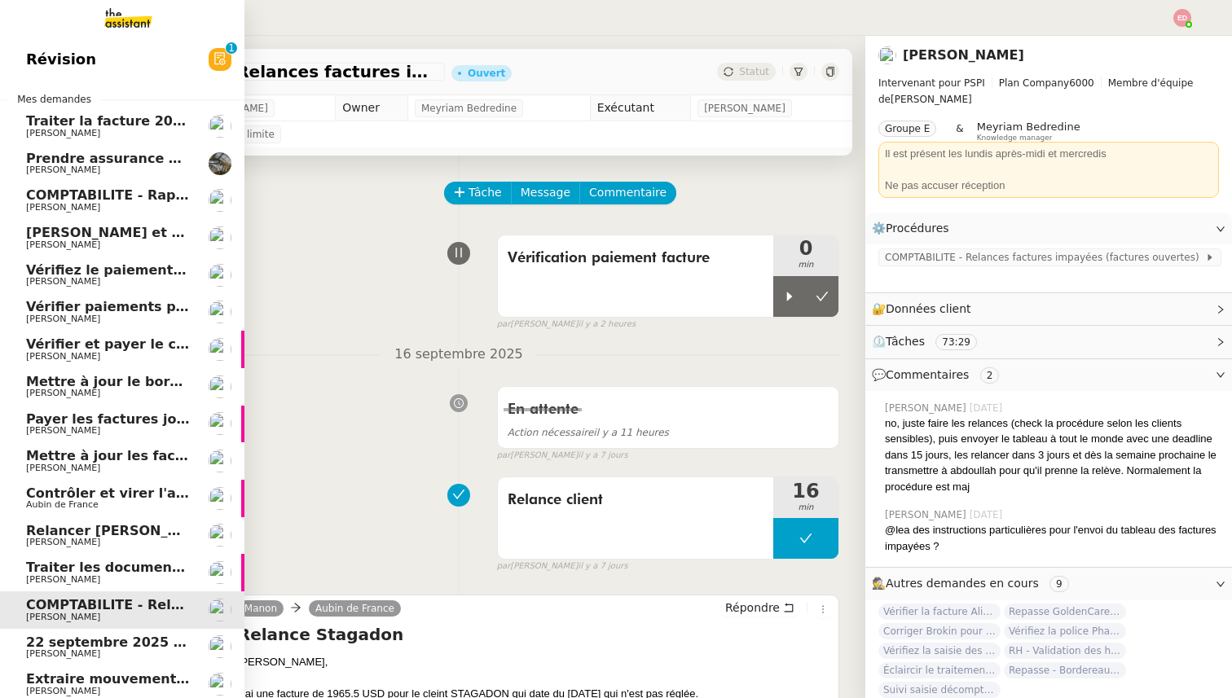
click at [76, 571] on span "Traiter les documents ARVAL" at bounding box center [132, 567] width 212 height 15
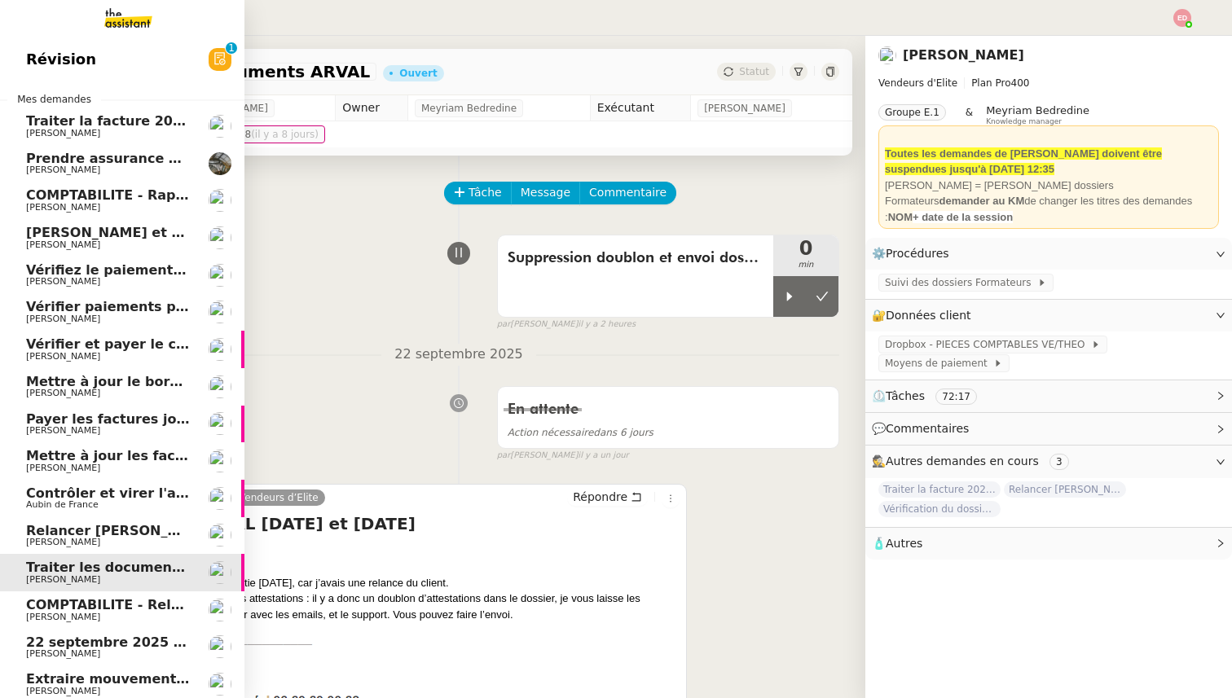
click at [79, 534] on span "Relancer [PERSON_NAME] pour justificatif Eurostar" at bounding box center [214, 530] width 376 height 15
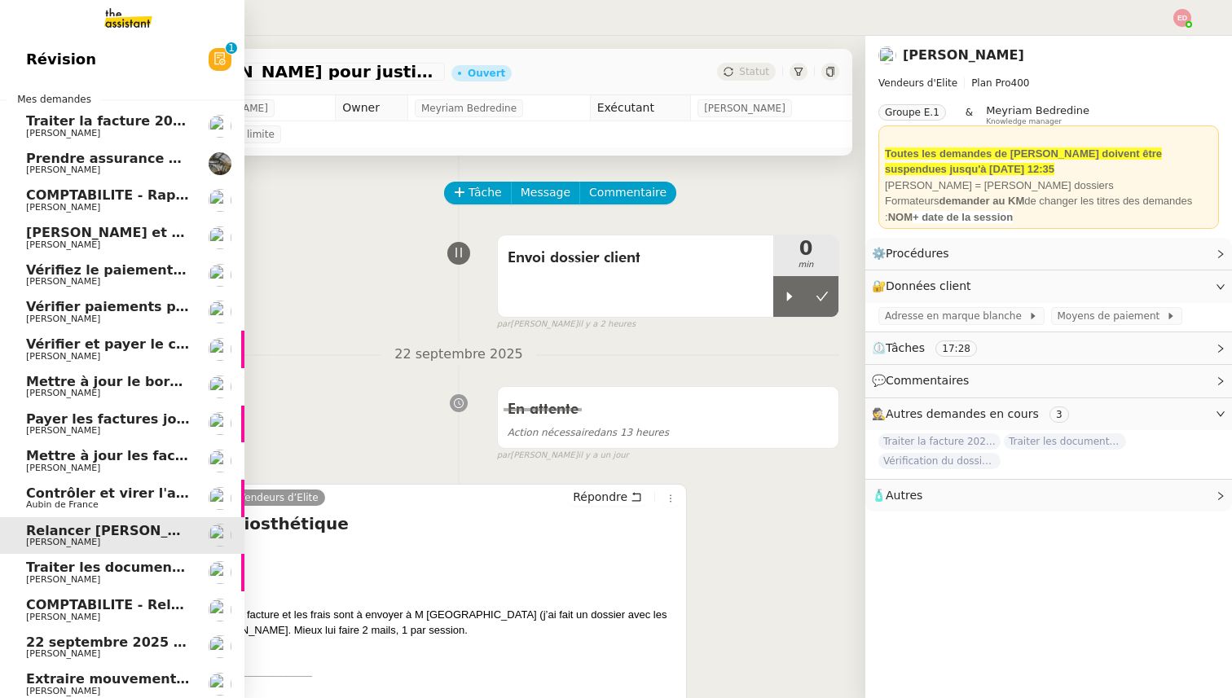
click at [85, 502] on span "Aubin de France" at bounding box center [62, 504] width 73 height 11
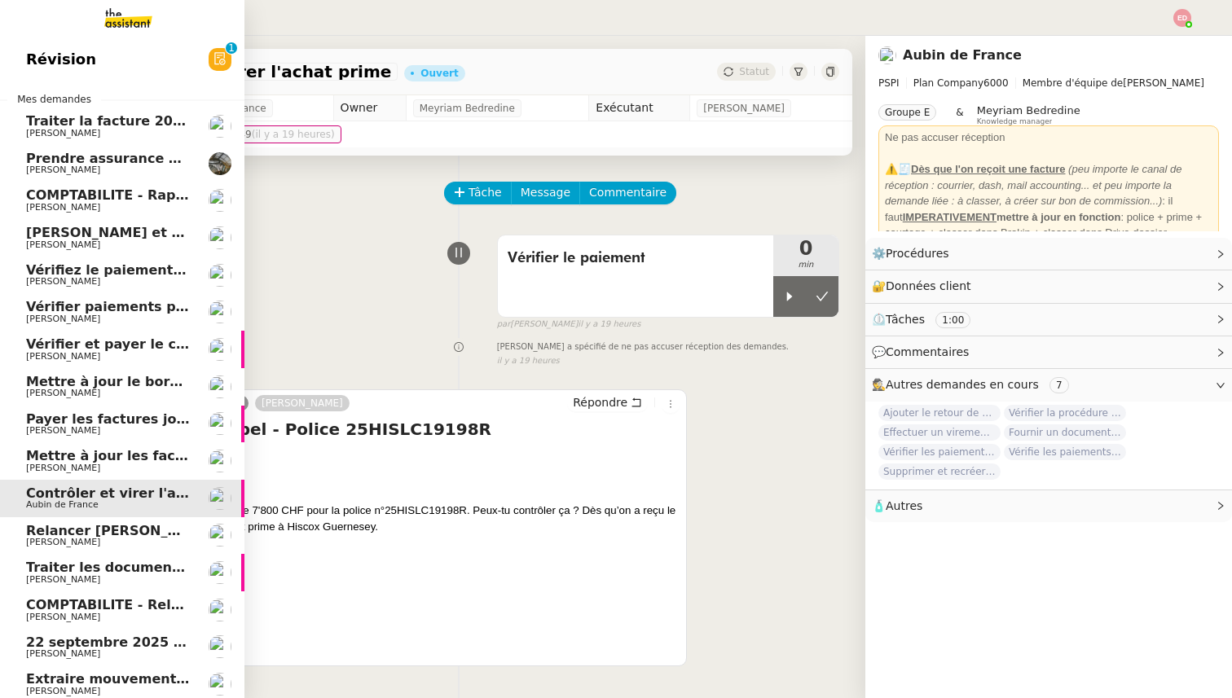
click at [87, 464] on span "[PERSON_NAME]" at bounding box center [63, 468] width 74 height 11
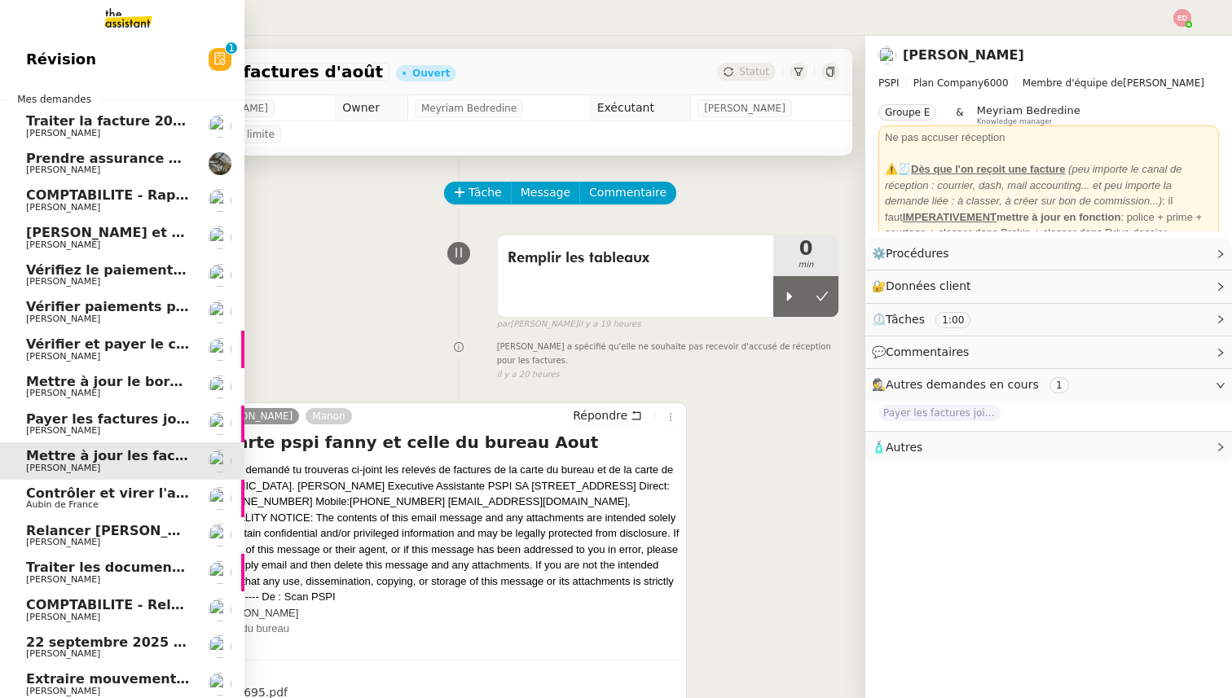
click at [91, 422] on span "Payer les factures jointes" at bounding box center [119, 418] width 187 height 15
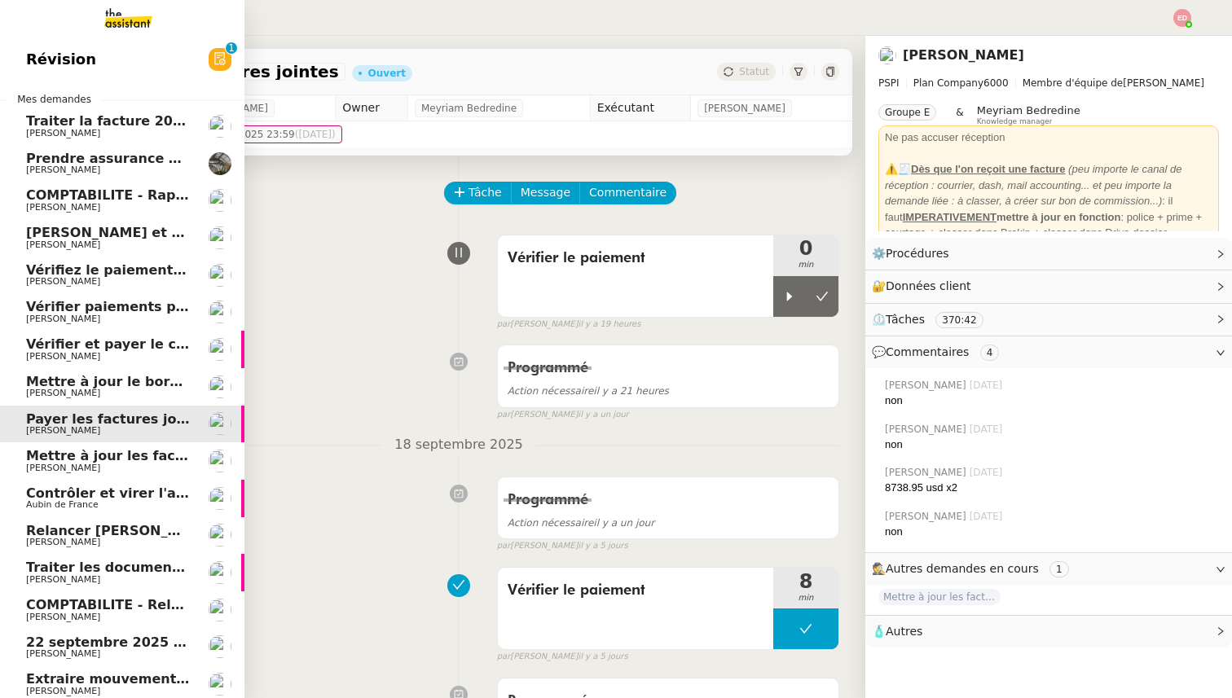
click at [91, 387] on span "Mettre à jour le bordereau de juin" at bounding box center [151, 381] width 250 height 15
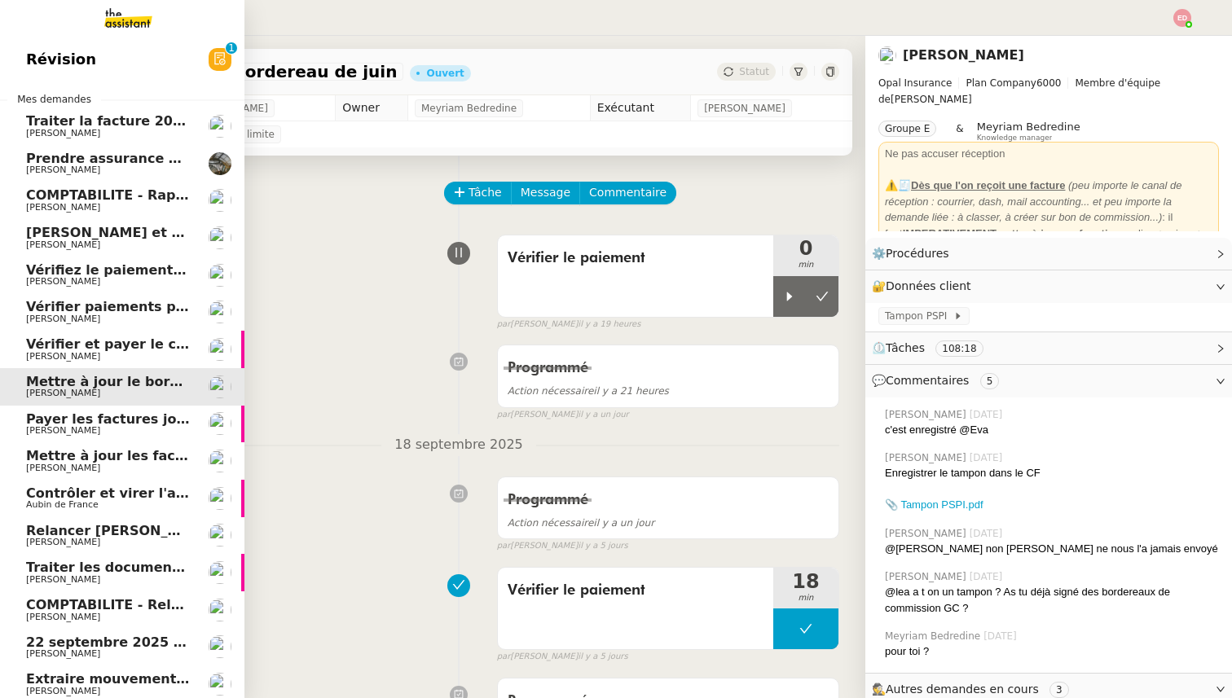
click at [81, 351] on span "[PERSON_NAME]" at bounding box center [63, 356] width 74 height 11
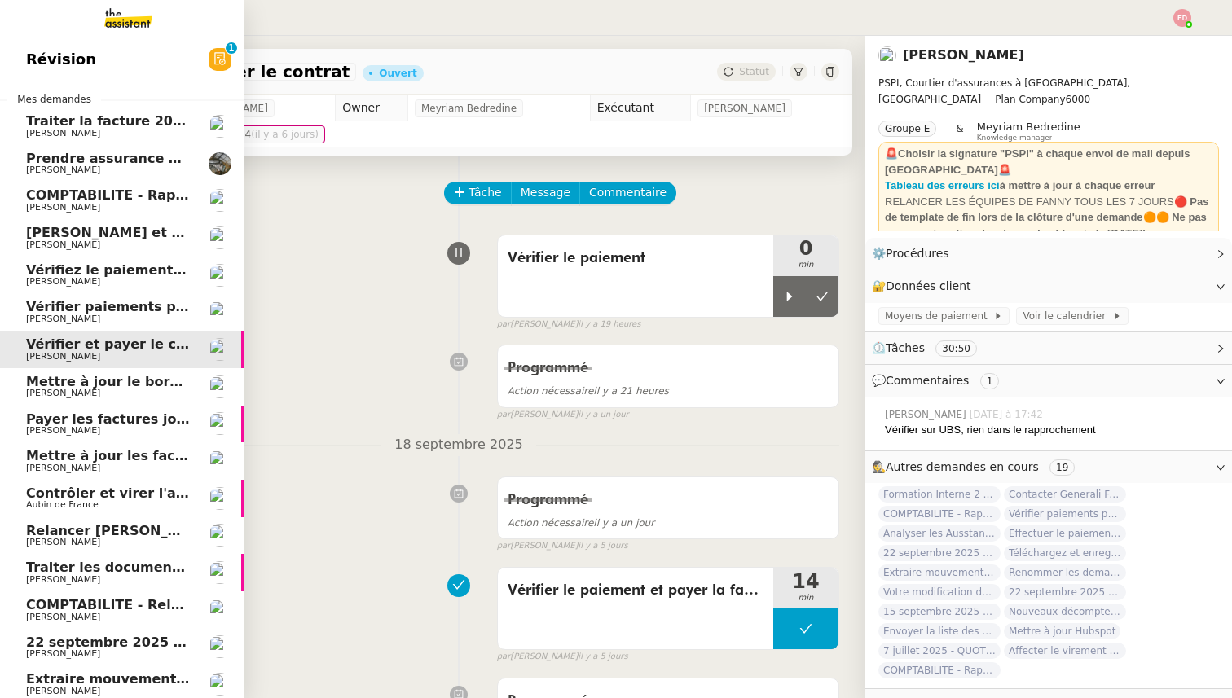
click at [86, 523] on span "Relancer [PERSON_NAME] pour justificatif Eurostar" at bounding box center [214, 530] width 376 height 15
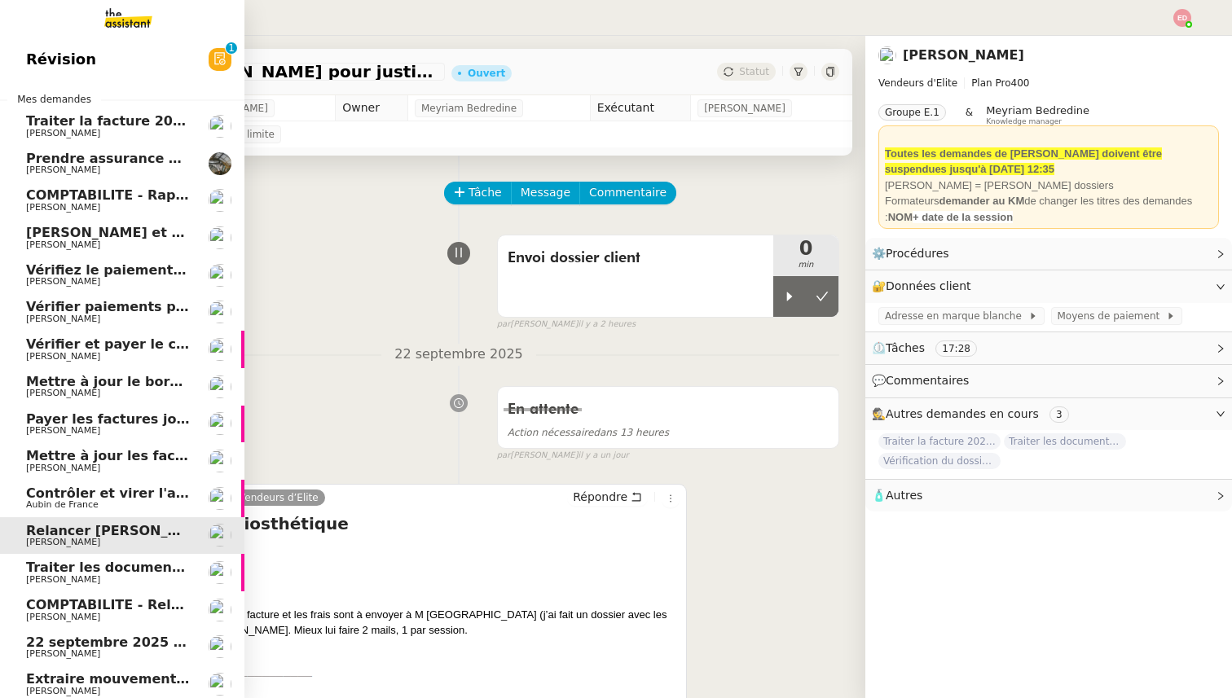
click at [87, 499] on span "Contrôler et virer l'achat prime" at bounding box center [140, 493] width 229 height 15
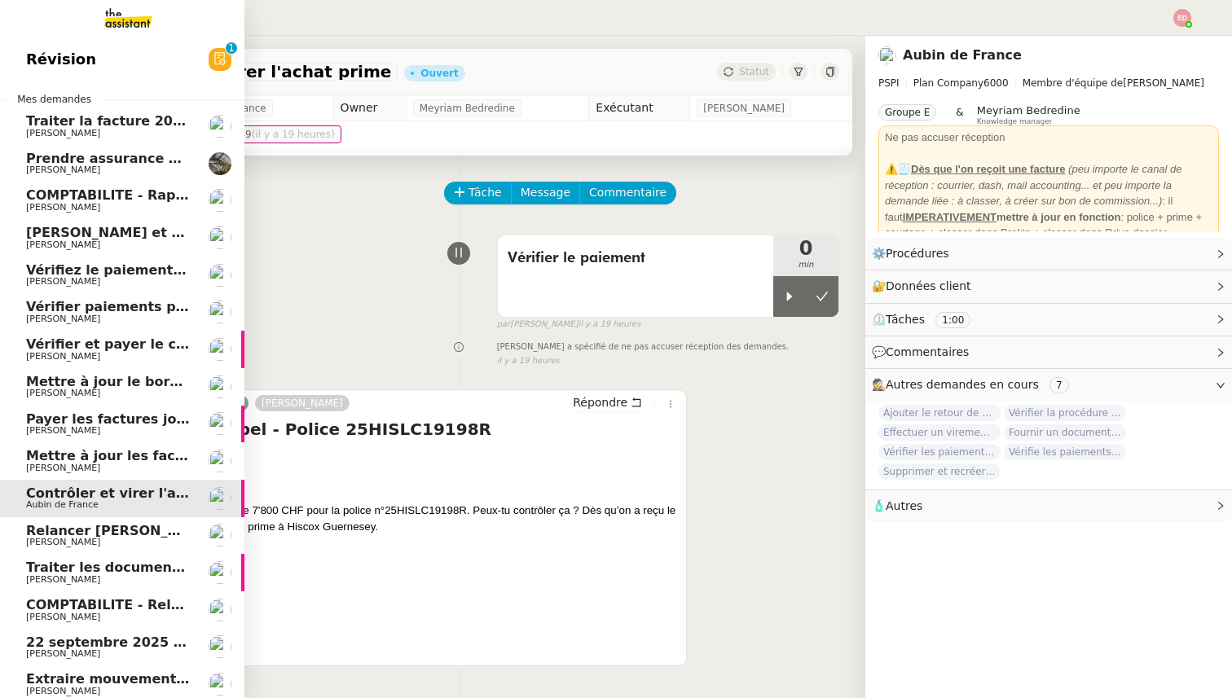
click at [87, 458] on span "Mettre à jour les factures d'août" at bounding box center [145, 455] width 239 height 15
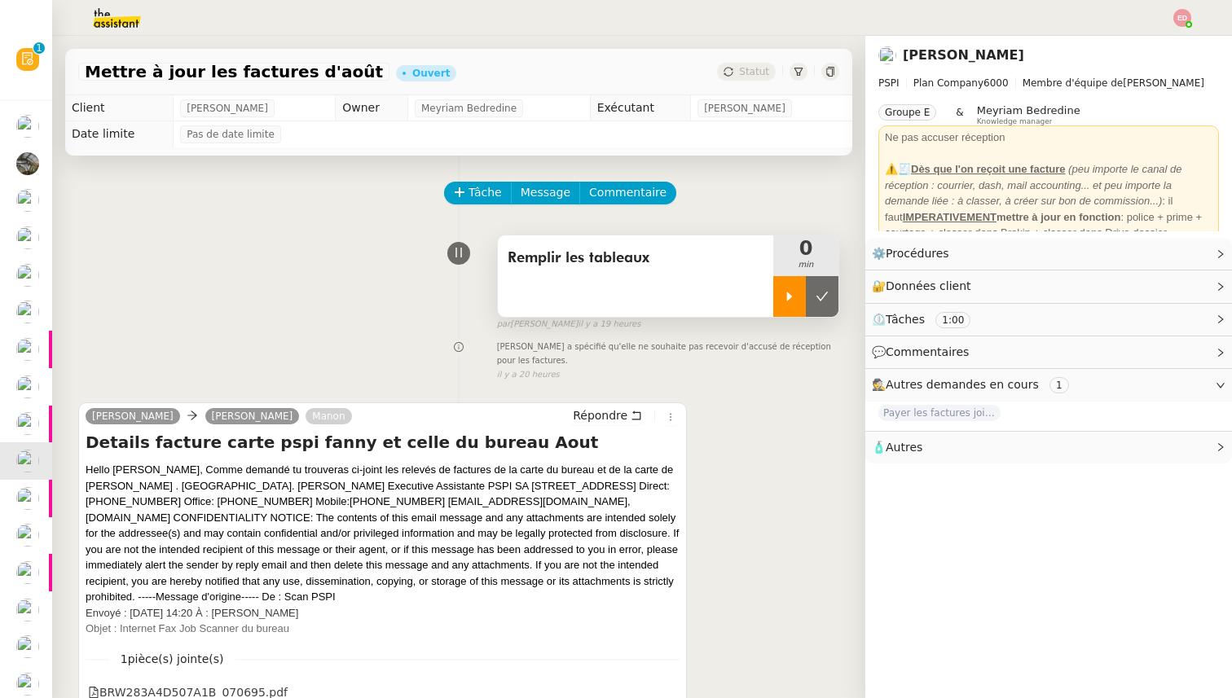
click at [795, 298] on icon at bounding box center [789, 296] width 13 height 13
